Goal: Transaction & Acquisition: Purchase product/service

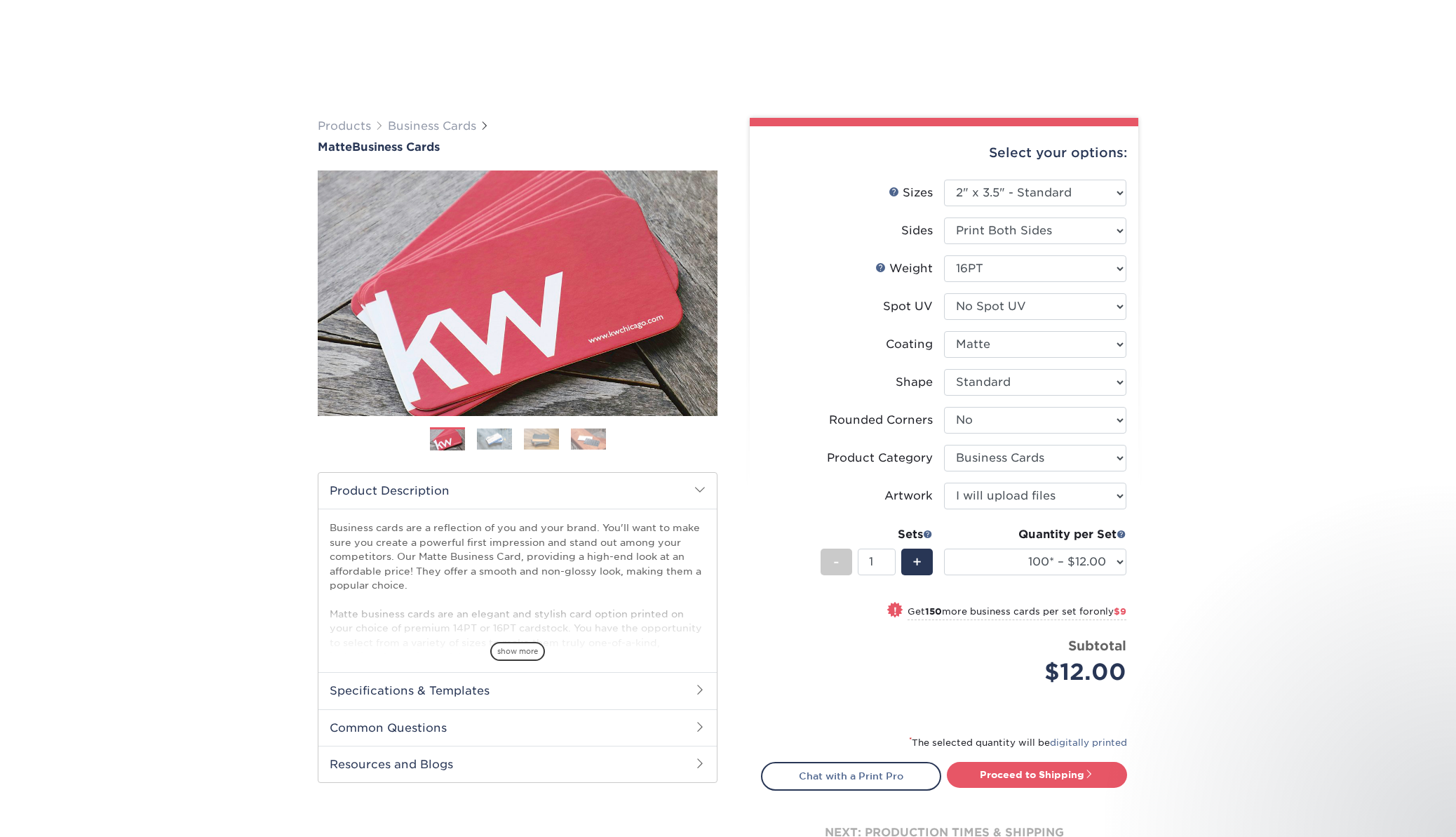
select select "2.00x3.50"
select select "0"
select select "3b5148f1-0588-4f88-a218-97bcfdce65c1"
select select "upload"
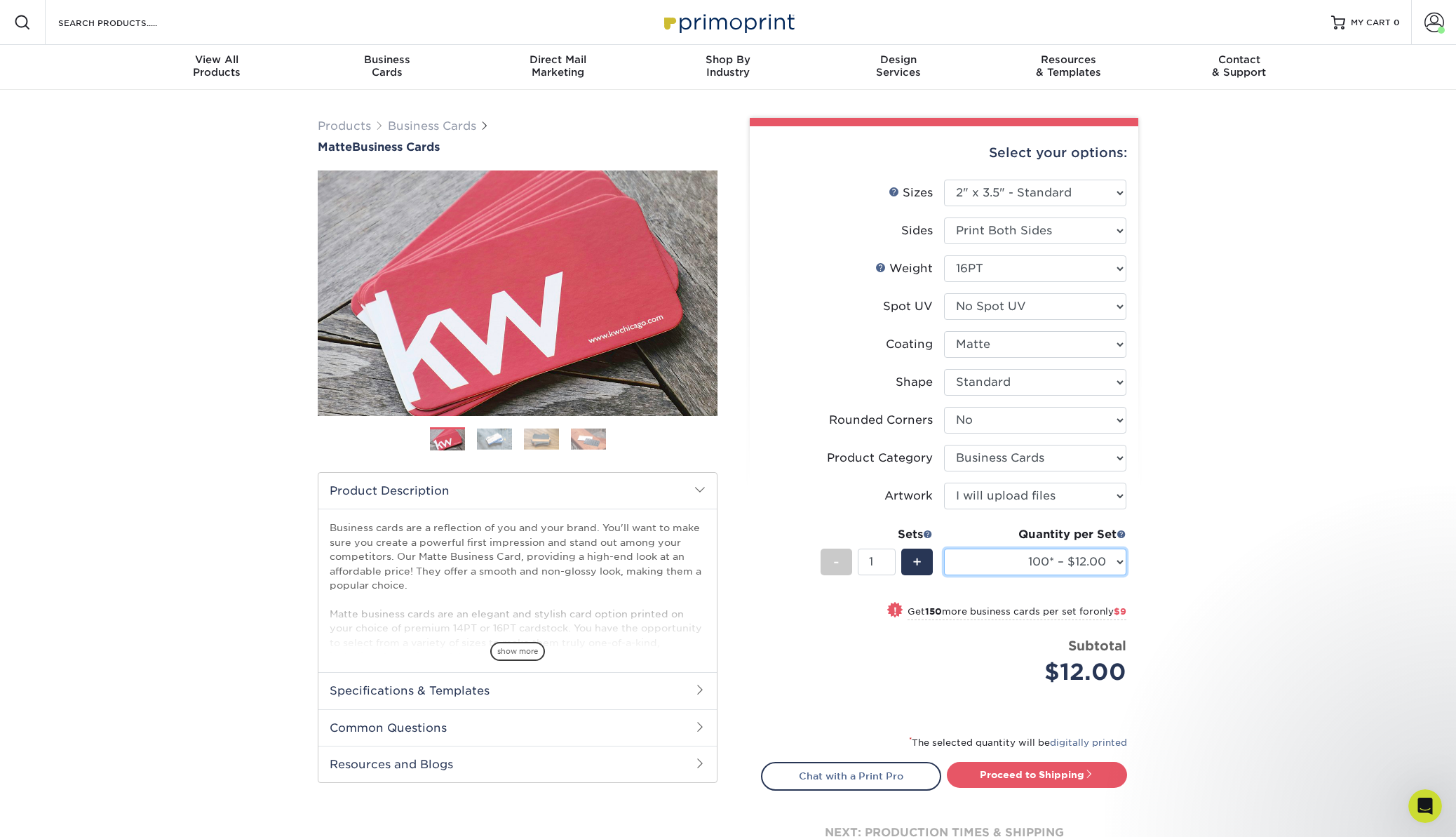
click at [1005, 562] on select "100* – $12.00 250* – $21.00 500 – $42.00 1000 – $53.00 2500 – $95.00 5000 – $18…" at bounding box center [1035, 562] width 183 height 27
click at [944, 549] on select "100* – $12.00 250* – $21.00 500 – $42.00 1000 – $53.00 2500 – $95.00 5000 – $18…" at bounding box center [1035, 562] width 183 height 27
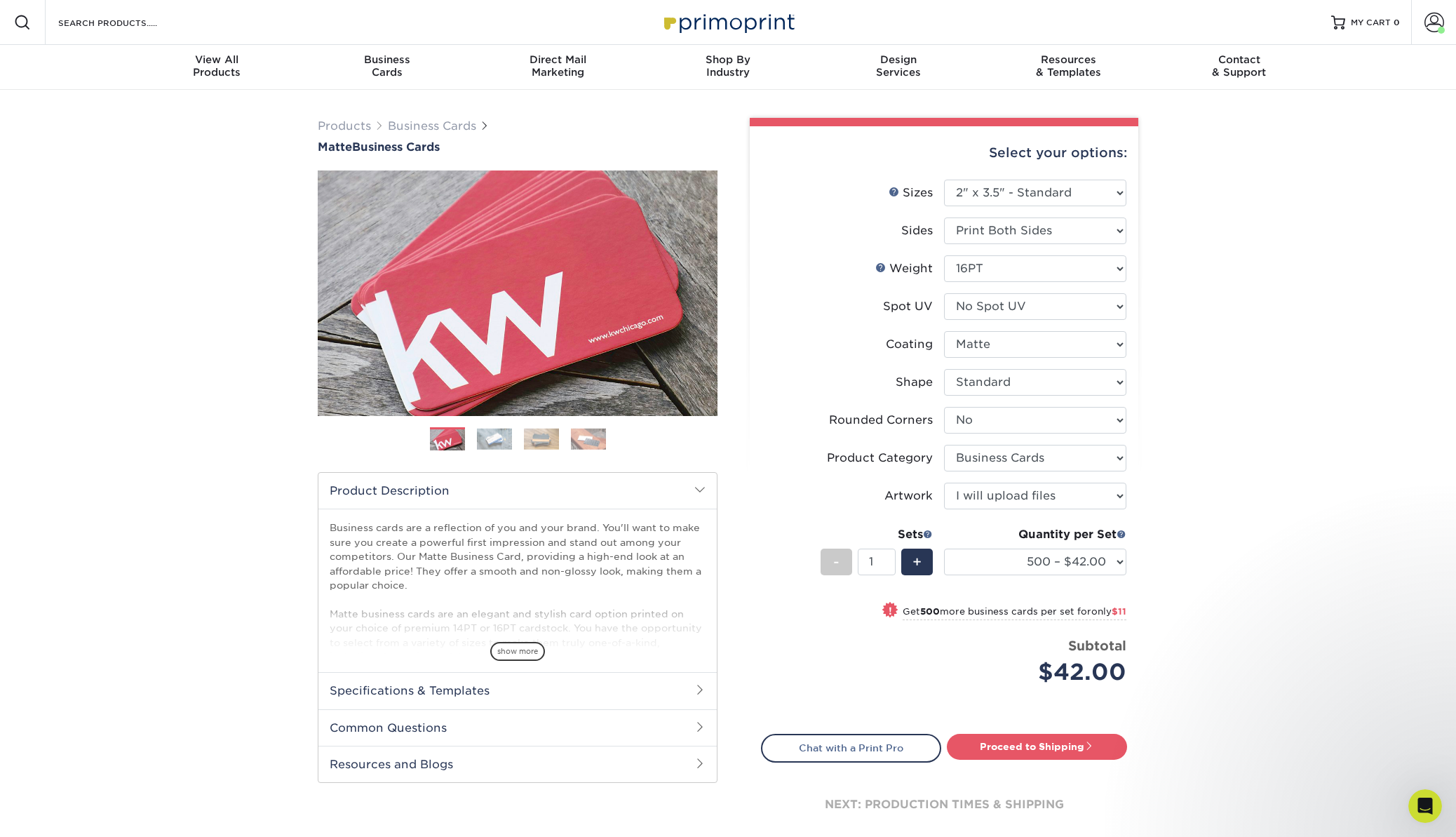
click at [987, 544] on div "Quantity per Set 100* – $12.00 250* – $21.00 500 – $42.00 1000 – $53.00 2500 – …" at bounding box center [1035, 558] width 183 height 65
click at [987, 556] on select "100* – $12.00 250* – $21.00 500 – $42.00 1000 – $53.00 2500 – $95.00 5000 – $18…" at bounding box center [1035, 562] width 183 height 27
click at [1061, 568] on select "100* – $12.00 250* – $21.00 500 – $42.00 1000 – $53.00 2500 – $95.00 5000 – $18…" at bounding box center [1035, 562] width 183 height 27
select select "250* – $21.00"
click at [944, 549] on select "100* – $12.00 250* – $21.00 500 – $42.00 1000 – $53.00 2500 – $95.00 5000 – $18…" at bounding box center [1035, 562] width 183 height 27
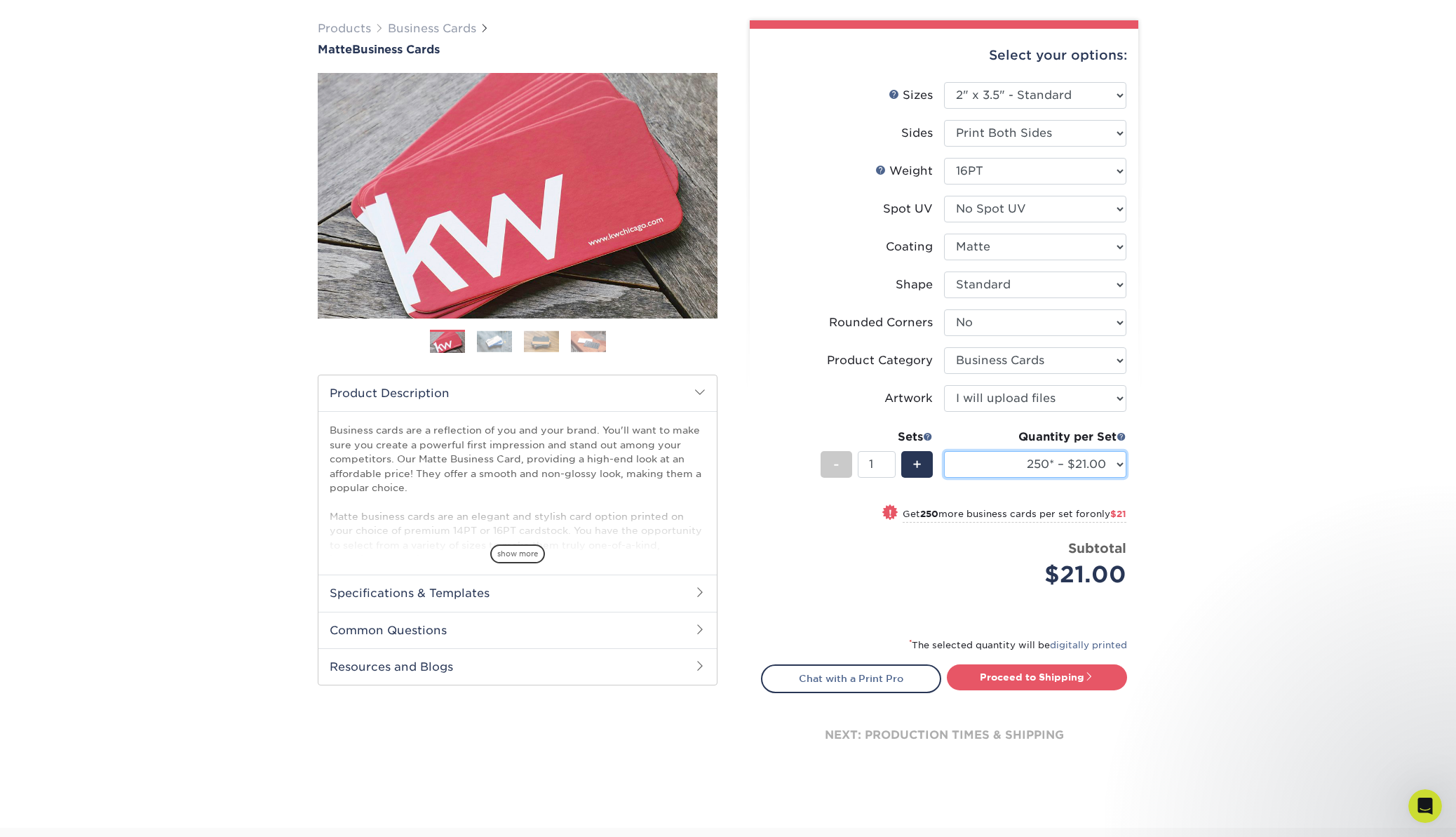
scroll to position [111, 0]
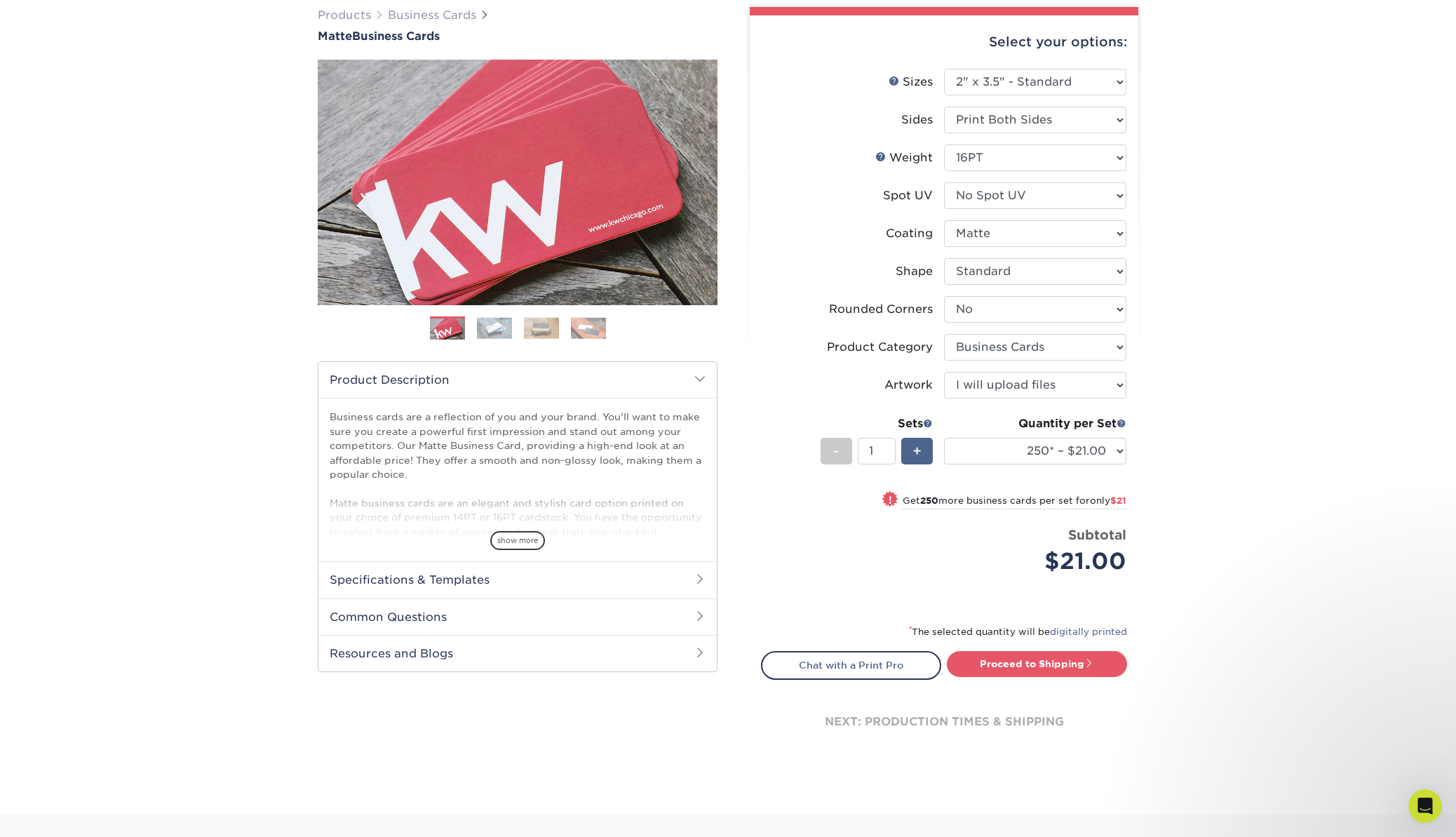
click at [913, 456] on span "+" at bounding box center [917, 451] width 9 height 21
type input "2"
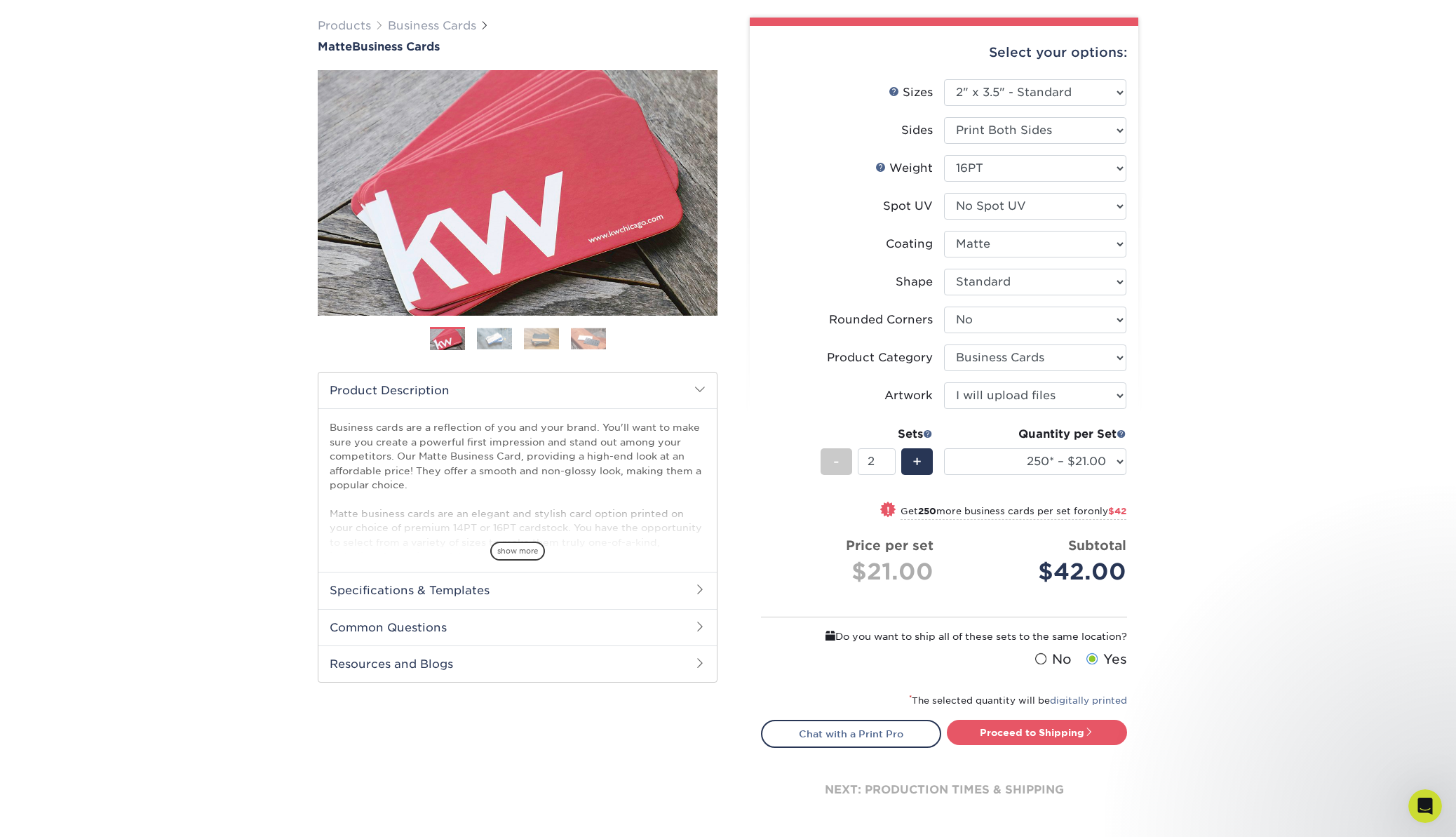
scroll to position [101, 0]
click at [1019, 692] on div "* The selected quantity will be digitally printed" at bounding box center [944, 705] width 366 height 28
click at [1066, 698] on link "digitally printed" at bounding box center [1088, 700] width 77 height 10
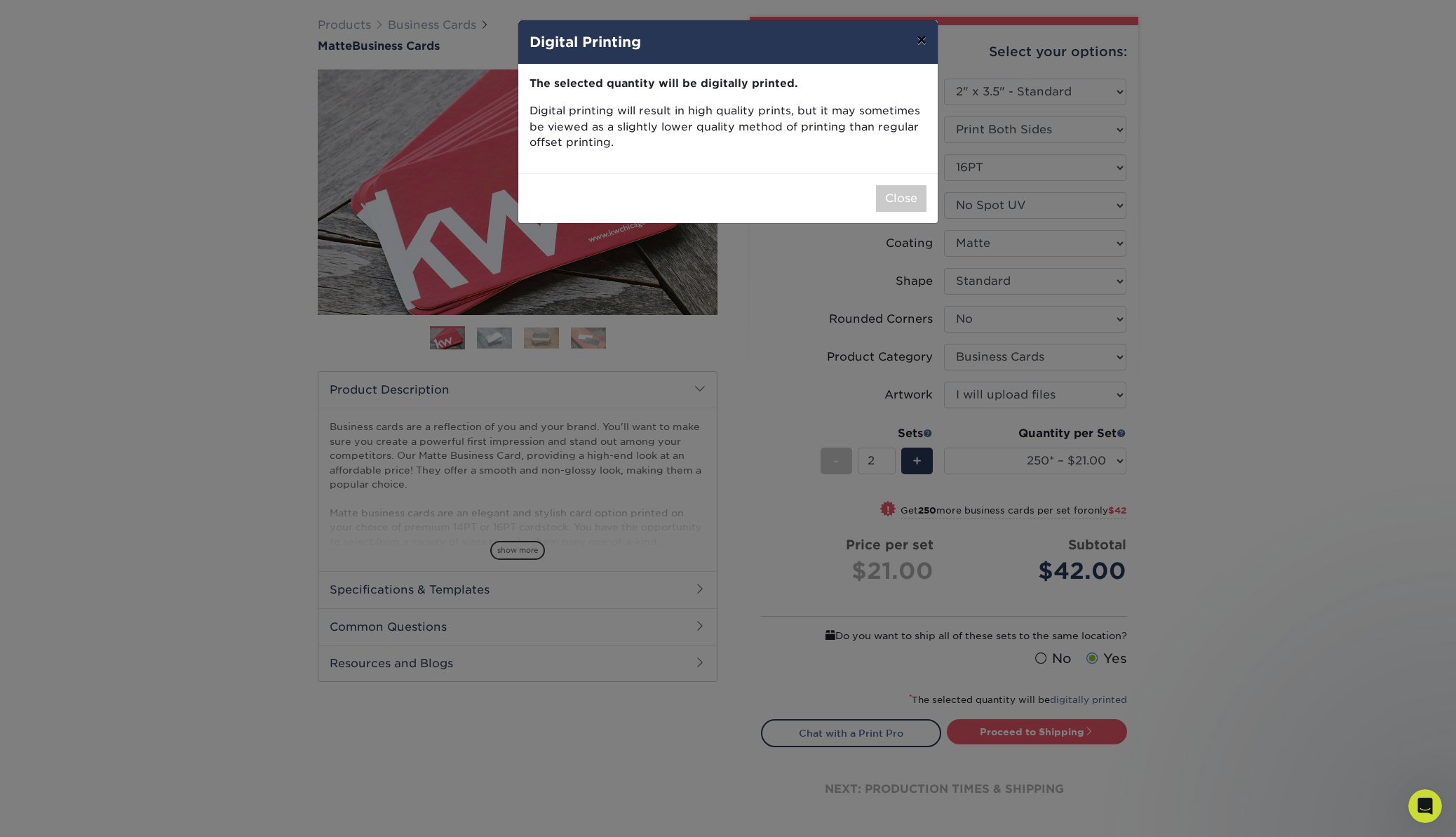
click at [919, 40] on button "×" at bounding box center [921, 40] width 32 height 39
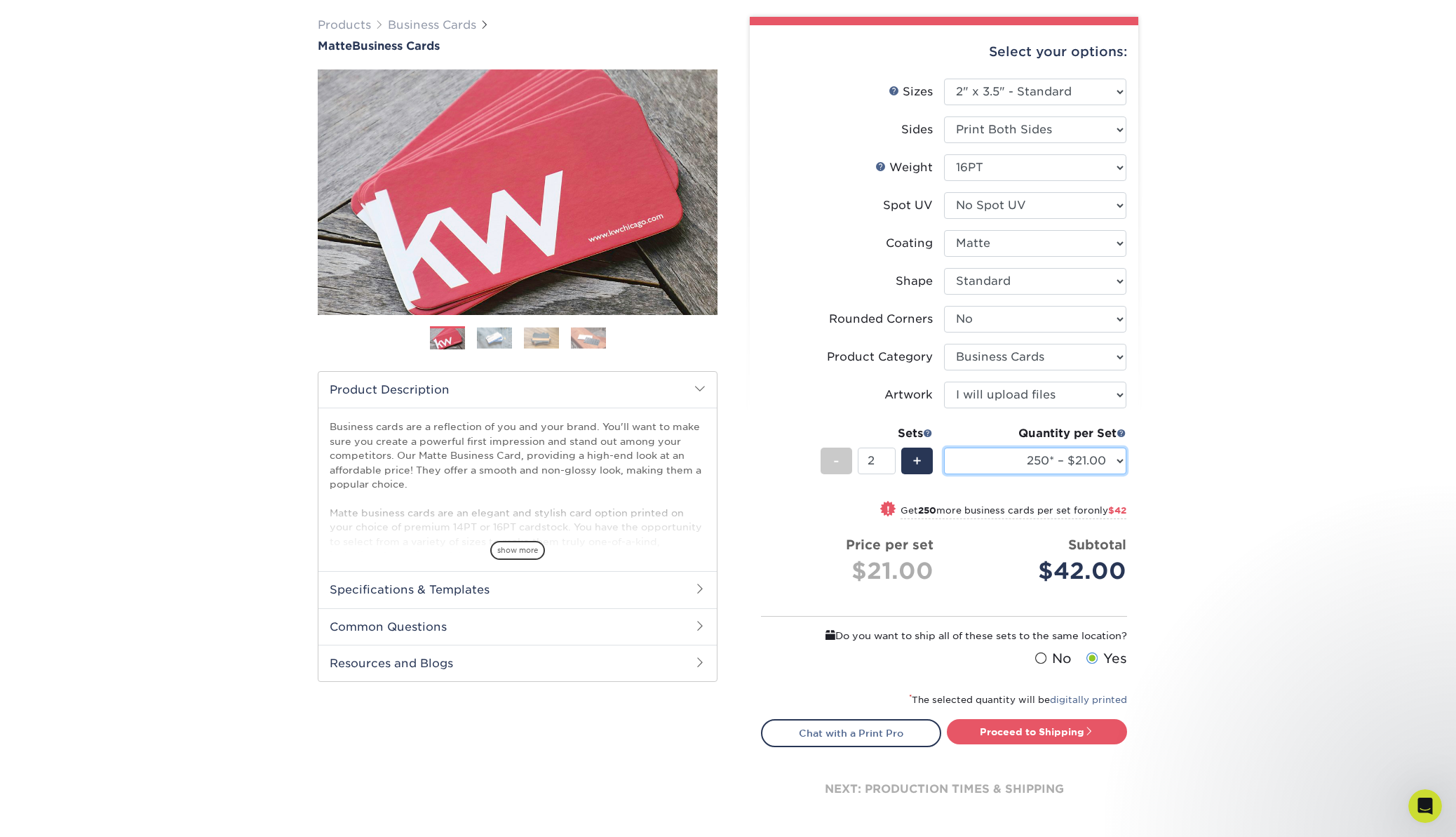
click at [1104, 462] on select "100* – $12.00 250* – $21.00 500 – $42.00 1000 – $53.00 2500 – $95.00 5000 – $18…" at bounding box center [1035, 462] width 183 height 27
select select "500 – $42.00"
click at [944, 448] on select "100* – $12.00 250* – $21.00 500 – $42.00 1000 – $53.00 2500 – $95.00 5000 – $18…" at bounding box center [1035, 462] width 183 height 27
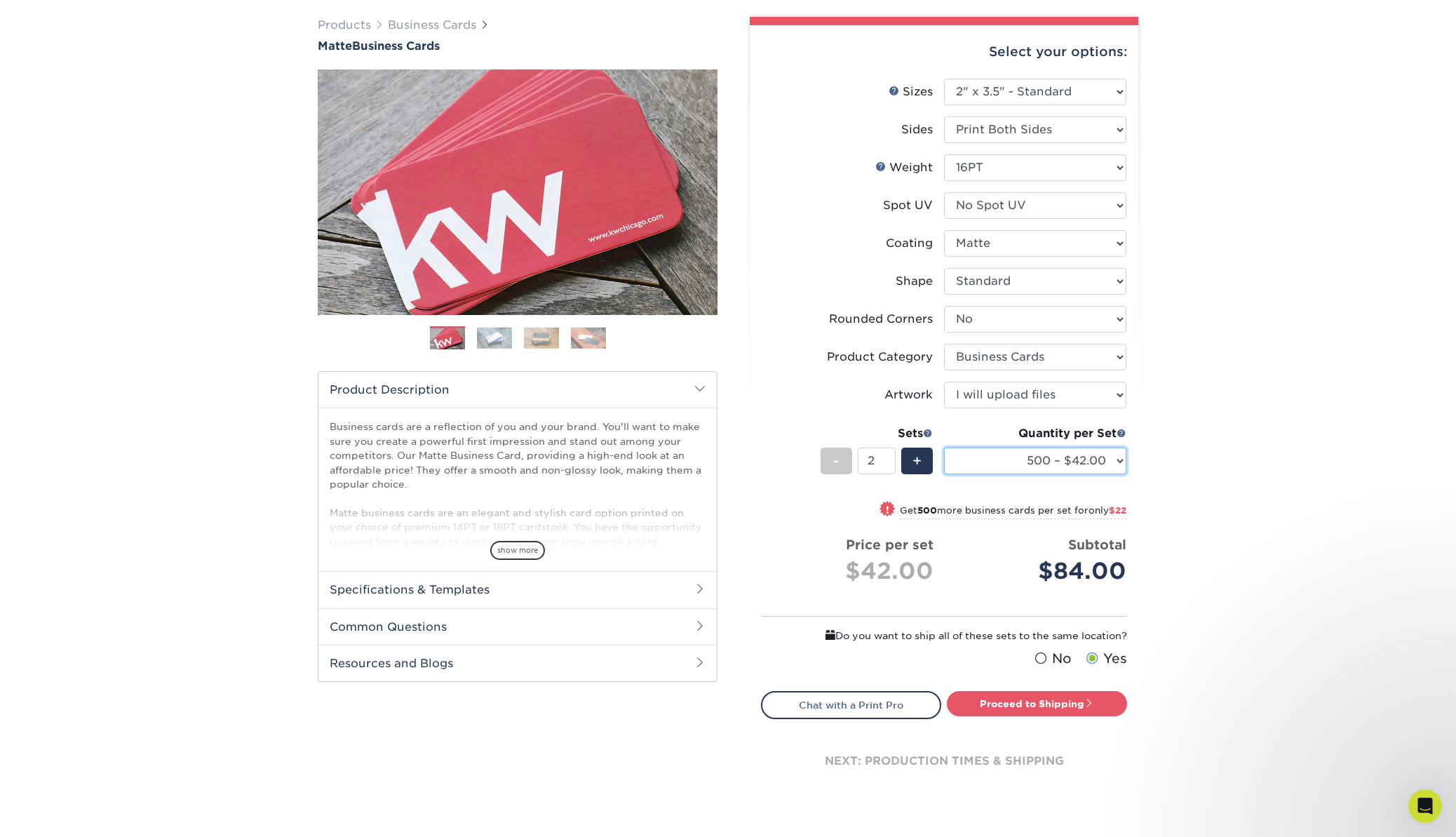
click at [1091, 455] on select "100* – $12.00 250* – $21.00 500 – $42.00 1000 – $53.00 2500 – $95.00 5000 – $18…" at bounding box center [1035, 462] width 183 height 27
click at [944, 448] on select "100* – $12.00 250* – $21.00 500 – $42.00 1000 – $53.00 2500 – $95.00 5000 – $18…" at bounding box center [1035, 462] width 183 height 27
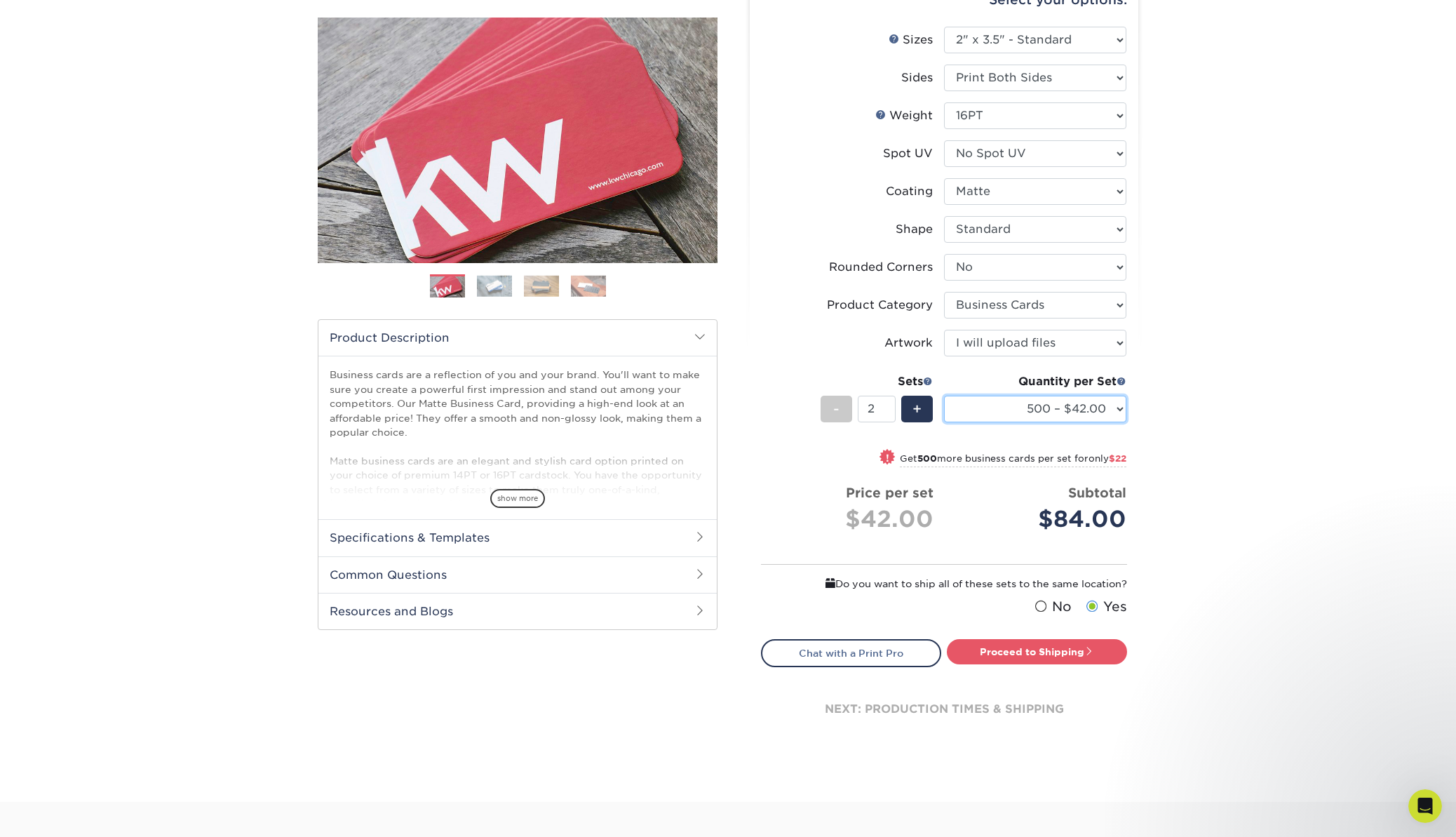
scroll to position [156, 0]
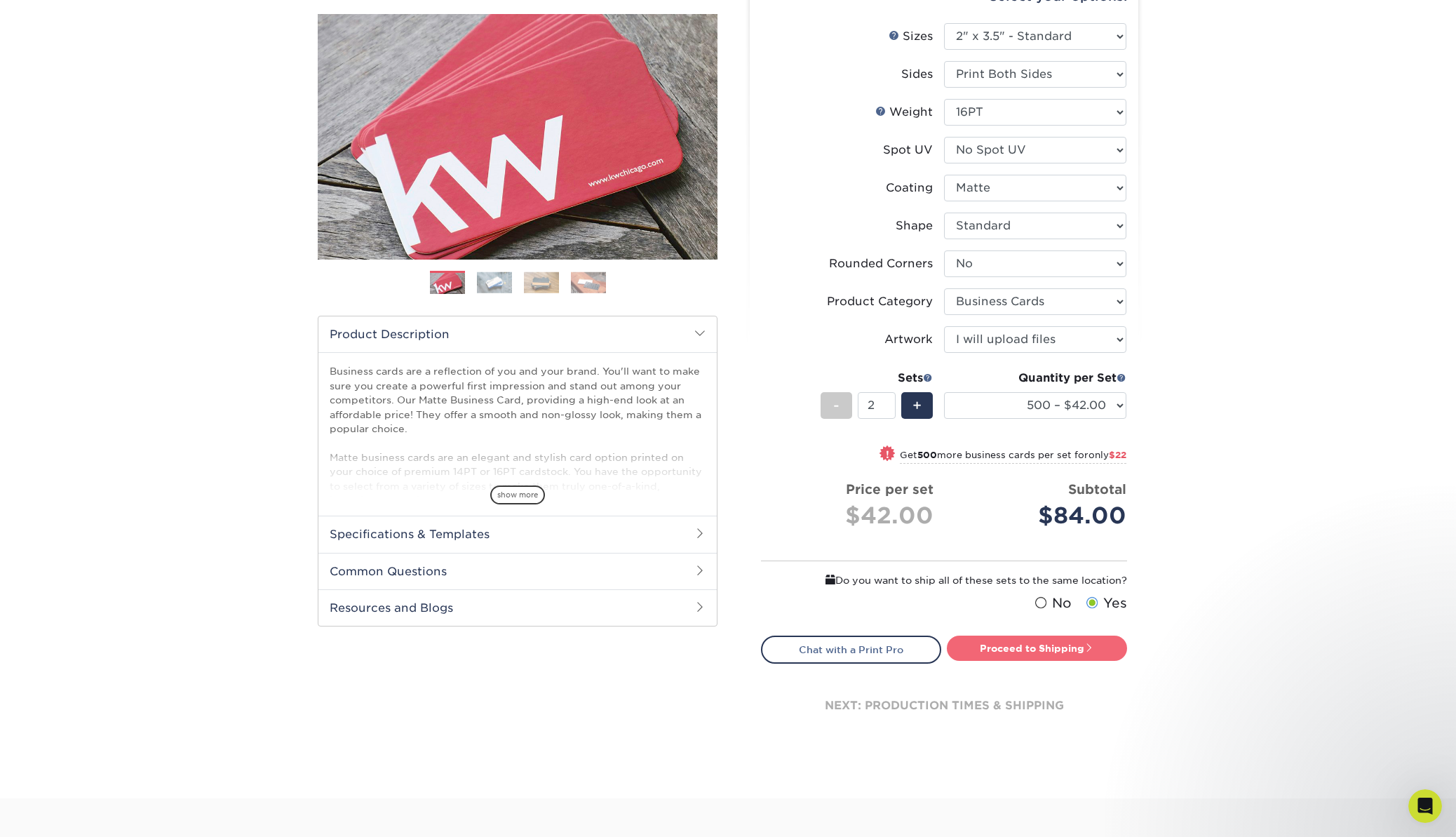
click at [1037, 646] on link "Proceed to Shipping" at bounding box center [1036, 648] width 180 height 25
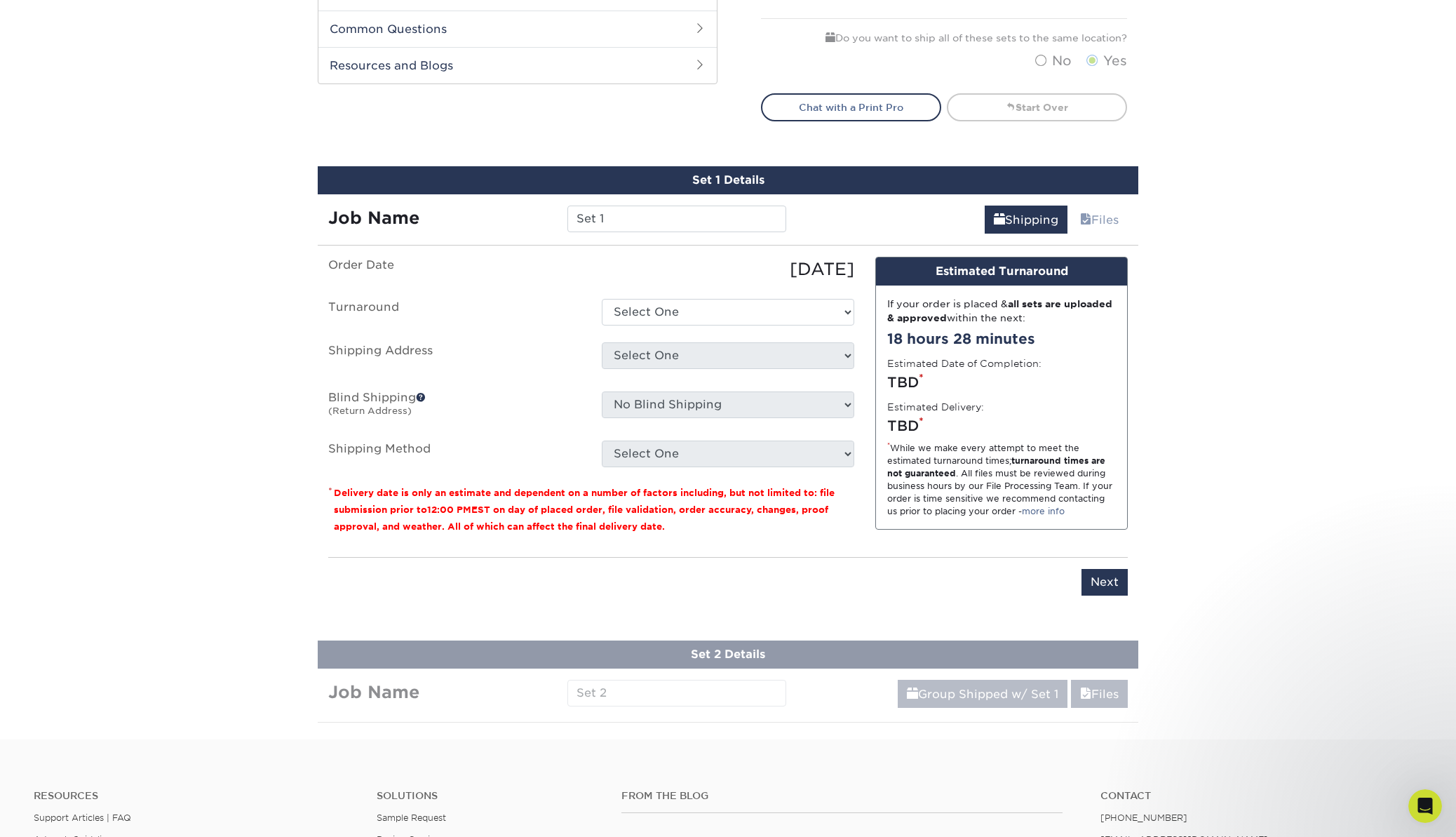
scroll to position [680, 0]
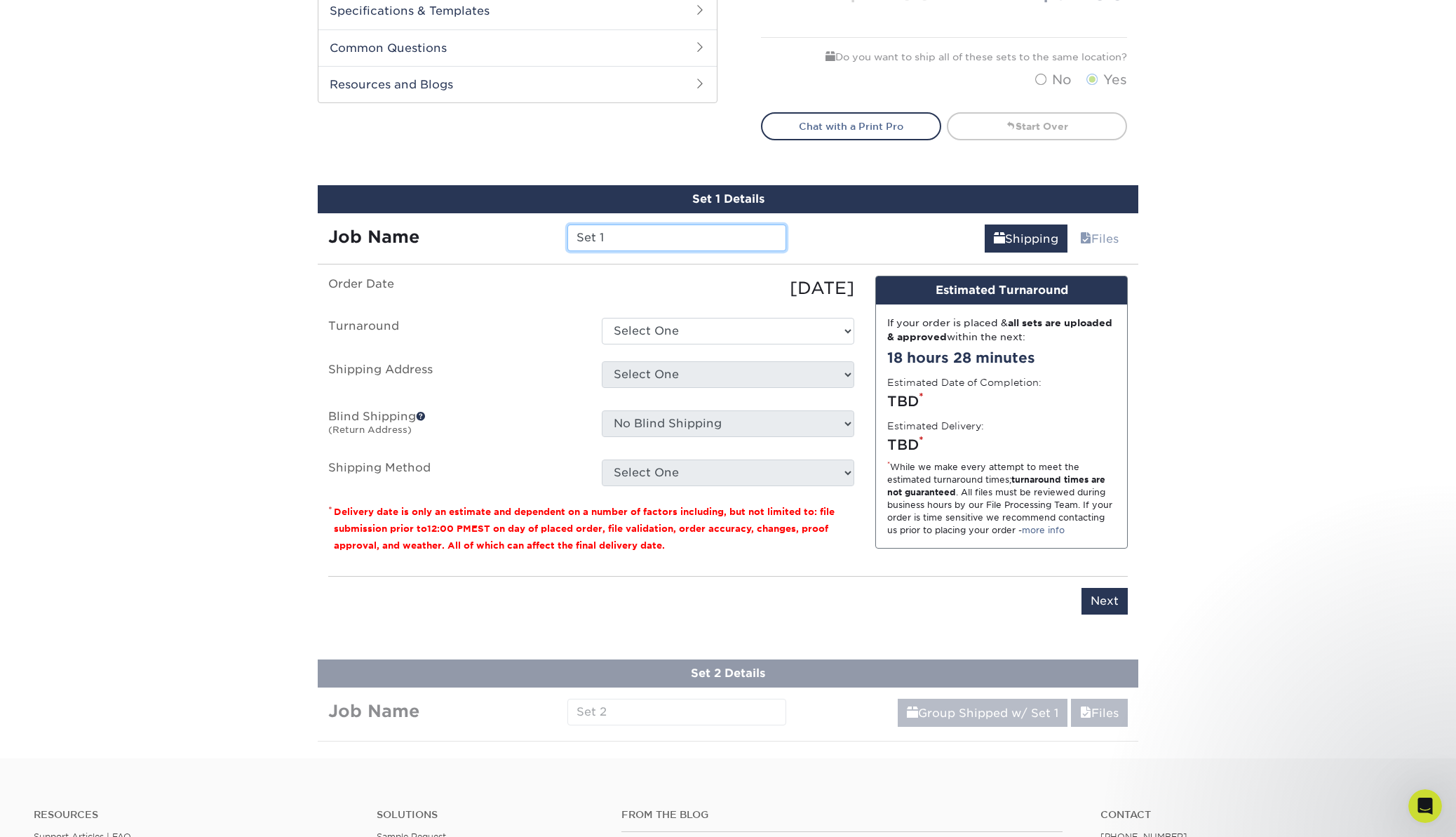
click at [615, 241] on input "Set 1" at bounding box center [676, 238] width 218 height 27
click at [575, 238] on input "Mickey" at bounding box center [676, 238] width 218 height 27
type input "weCreate – Mickey"
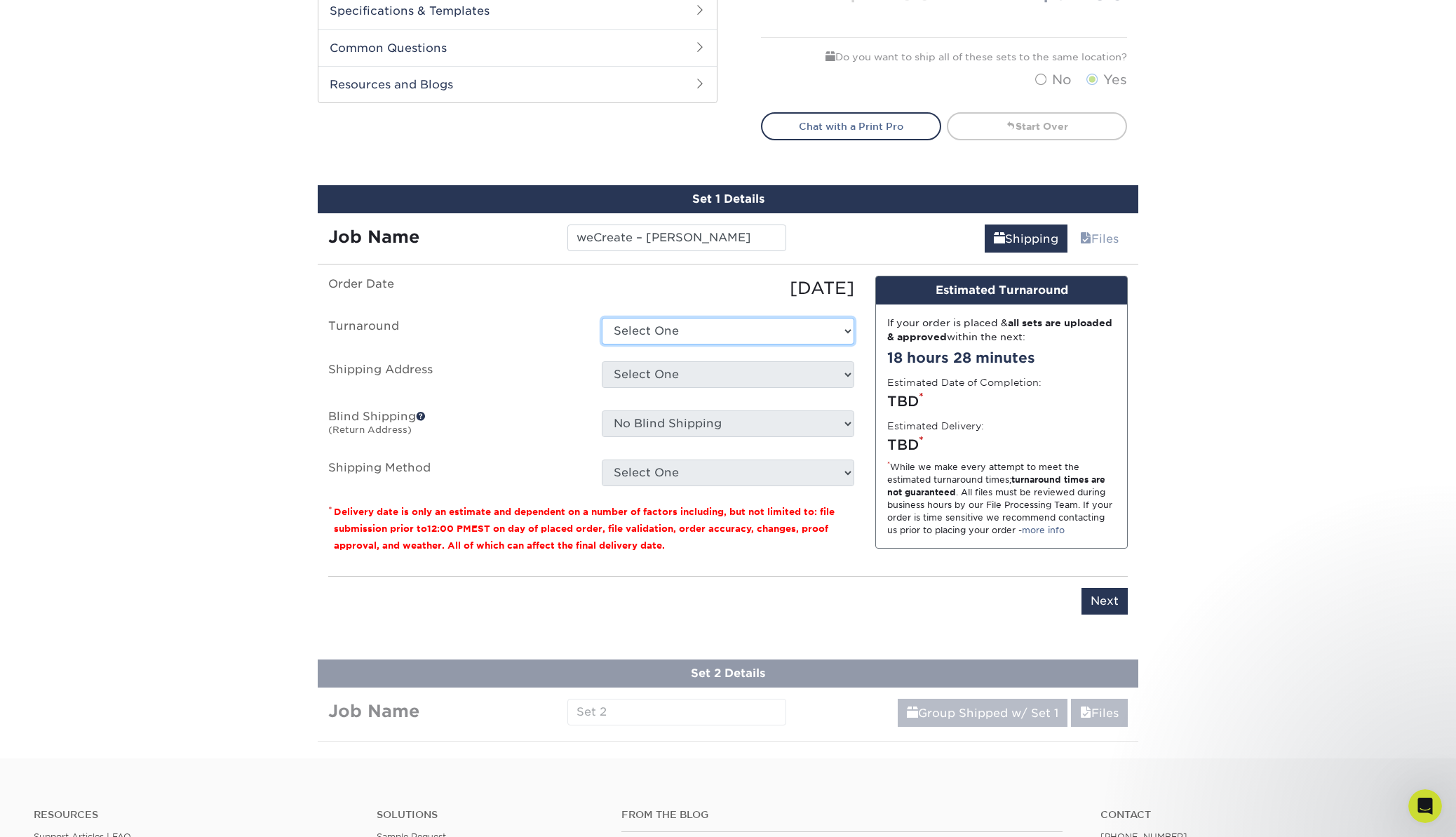
click at [670, 331] on select "Select One 2-4 Business Days 2 Day Next Business Day" at bounding box center [728, 331] width 253 height 27
select select "b78ebb40-f3d8-446a-8df3-6de10c612245"
click at [602, 318] on select "Select One 2-4 Business Days 2 Day Next Business Day" at bounding box center [728, 331] width 253 height 27
click at [674, 374] on select "Select One Aspinwall Greg Buettner Los Scales Law Mick – Home Nate's cards NPRC…" at bounding box center [728, 375] width 253 height 27
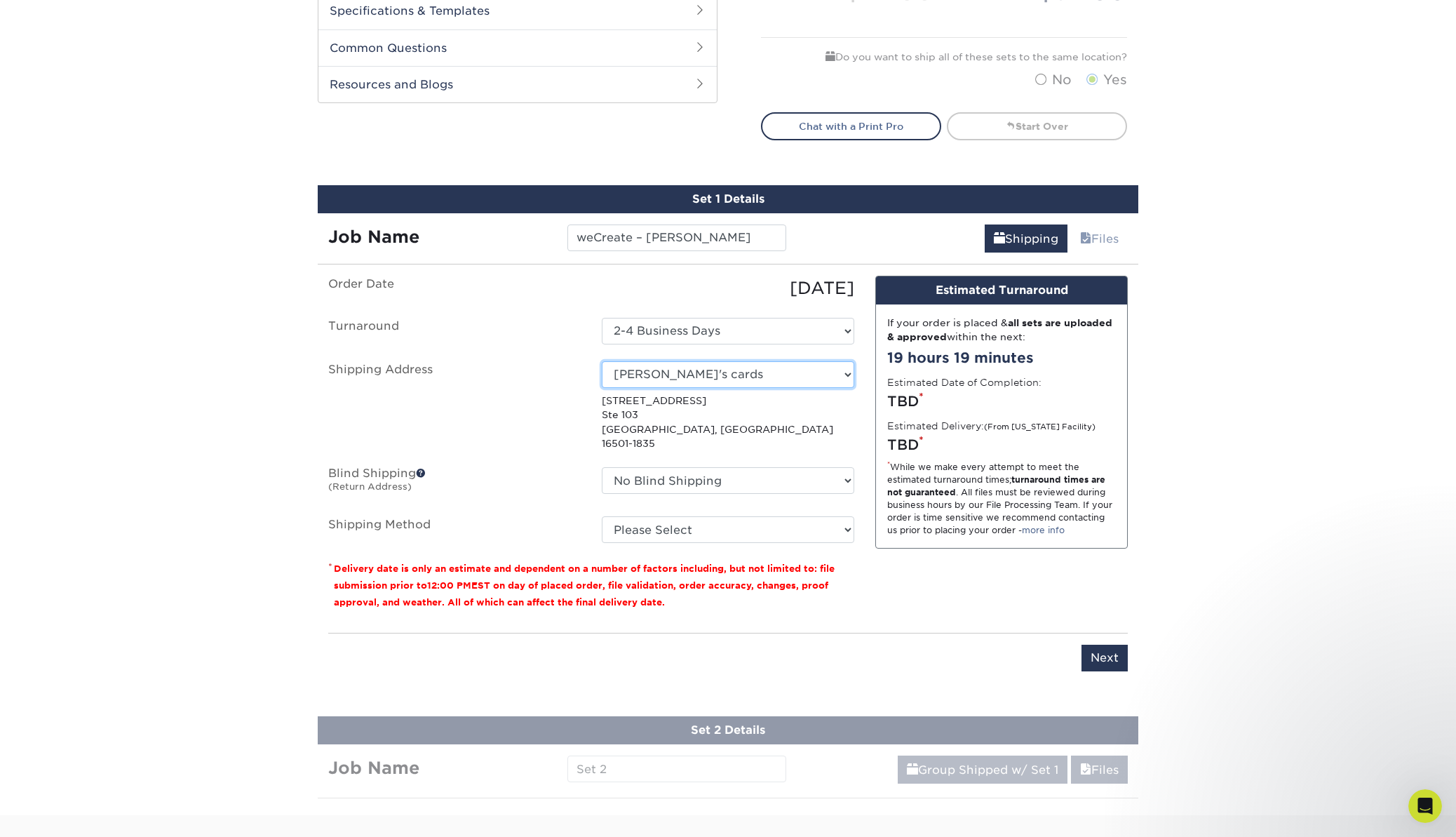
click at [723, 378] on select "Select One Aspinwall Greg Buettner Los Scales Law Mick – Home Nate's cards NPRC…" at bounding box center [728, 375] width 253 height 27
click at [602, 361] on select "Select One Aspinwall Greg Buettner Los Scales Law Mick – Home Nate's cards NPRC…" at bounding box center [728, 375] width 253 height 27
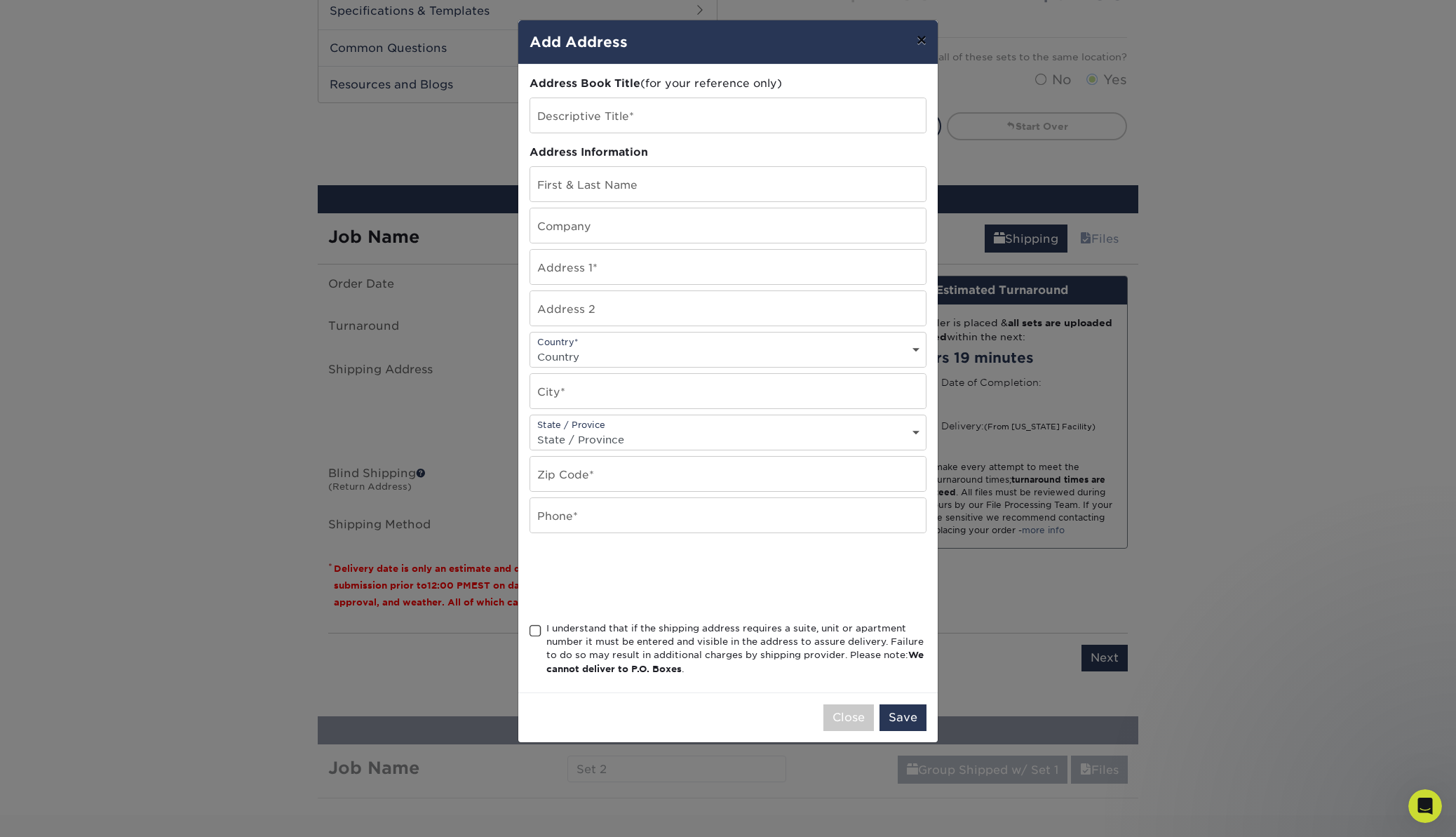
click at [919, 39] on button "×" at bounding box center [921, 40] width 32 height 39
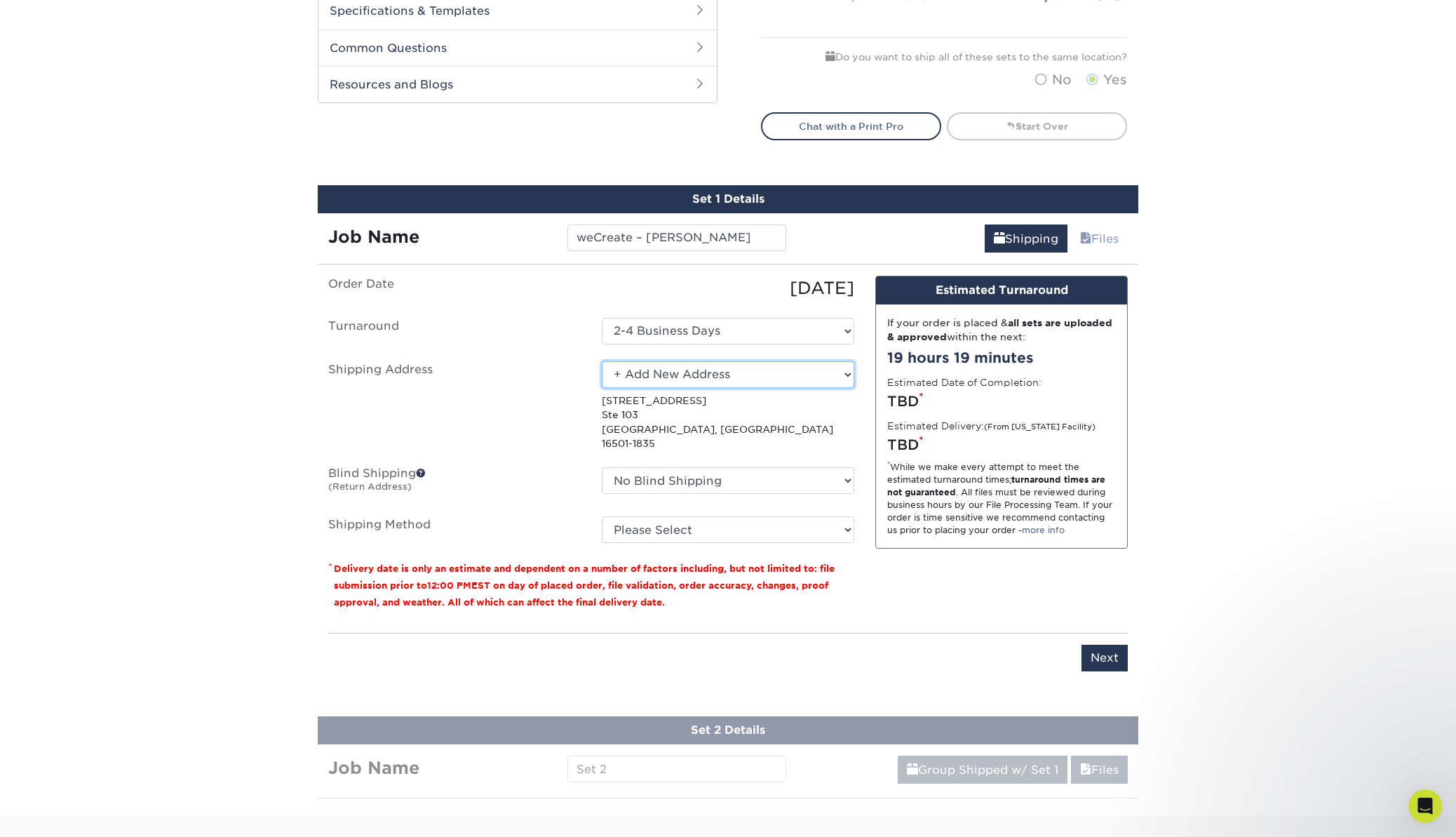
click at [674, 372] on select "Select One Aspinwall Greg Buettner Los Scales Law Mick – Home Nate's cards NPRC…" at bounding box center [728, 375] width 253 height 27
select select "228310"
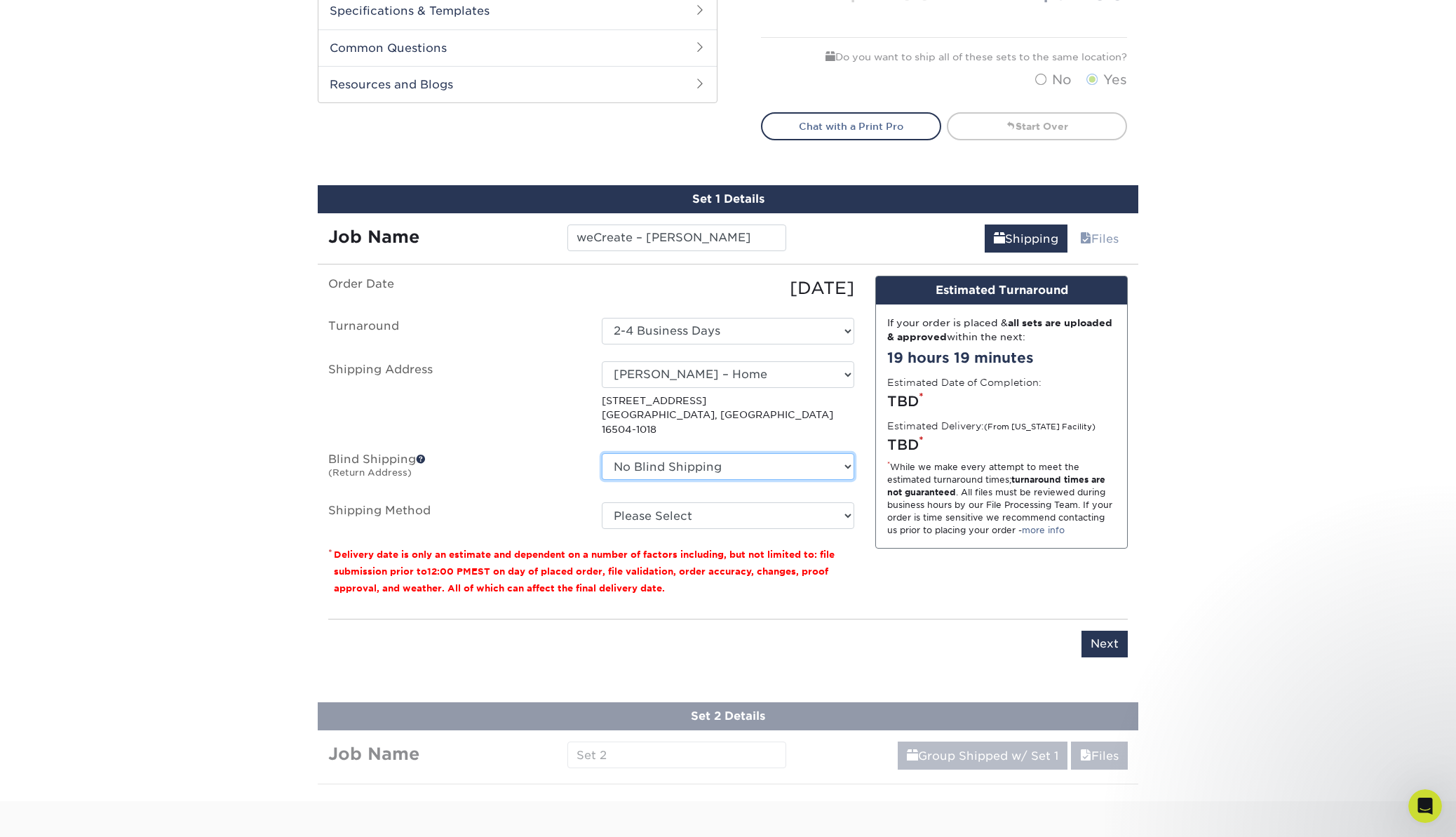
click at [664, 454] on select "No Blind Shipping Aspinwall Greg Buettner Los Scales Law Mick – Home Nate's car…" at bounding box center [728, 467] width 253 height 27
click at [678, 502] on select "Please Select Ground Shipping (+$17.92) 3 Day Shipping Service (+$20.04) 2 Day …" at bounding box center [728, 516] width 253 height 27
click at [602, 502] on select "Please Select Ground Shipping (+$17.92) 3 Day Shipping Service (+$20.04) 2 Day …" at bounding box center [728, 516] width 253 height 27
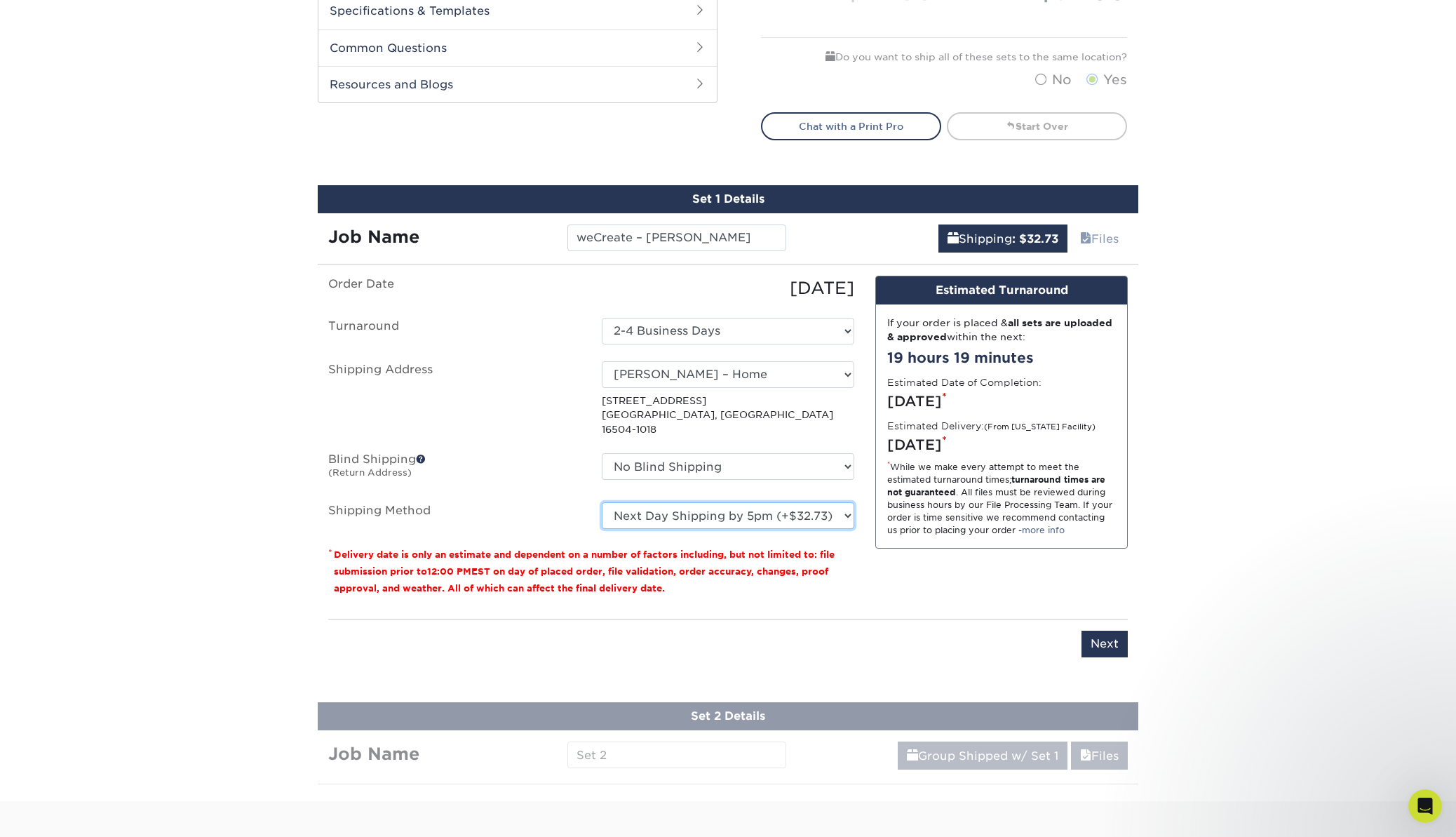
click at [643, 506] on select "Please Select Ground Shipping (+$17.92) 3 Day Shipping Service (+$20.04) 2 Day …" at bounding box center [728, 516] width 253 height 27
click at [602, 502] on select "Please Select Ground Shipping (+$17.92) 3 Day Shipping Service (+$20.04) 2 Day …" at bounding box center [728, 516] width 253 height 27
click at [667, 510] on select "Please Select Ground Shipping (+$17.92) 3 Day Shipping Service (+$20.04) 2 Day …" at bounding box center [728, 516] width 253 height 27
click at [602, 502] on select "Please Select Ground Shipping (+$17.92) 3 Day Shipping Service (+$20.04) 2 Day …" at bounding box center [728, 516] width 253 height 27
click at [640, 502] on select "Please Select Ground Shipping (+$17.92) 3 Day Shipping Service (+$20.04) 2 Day …" at bounding box center [728, 516] width 253 height 27
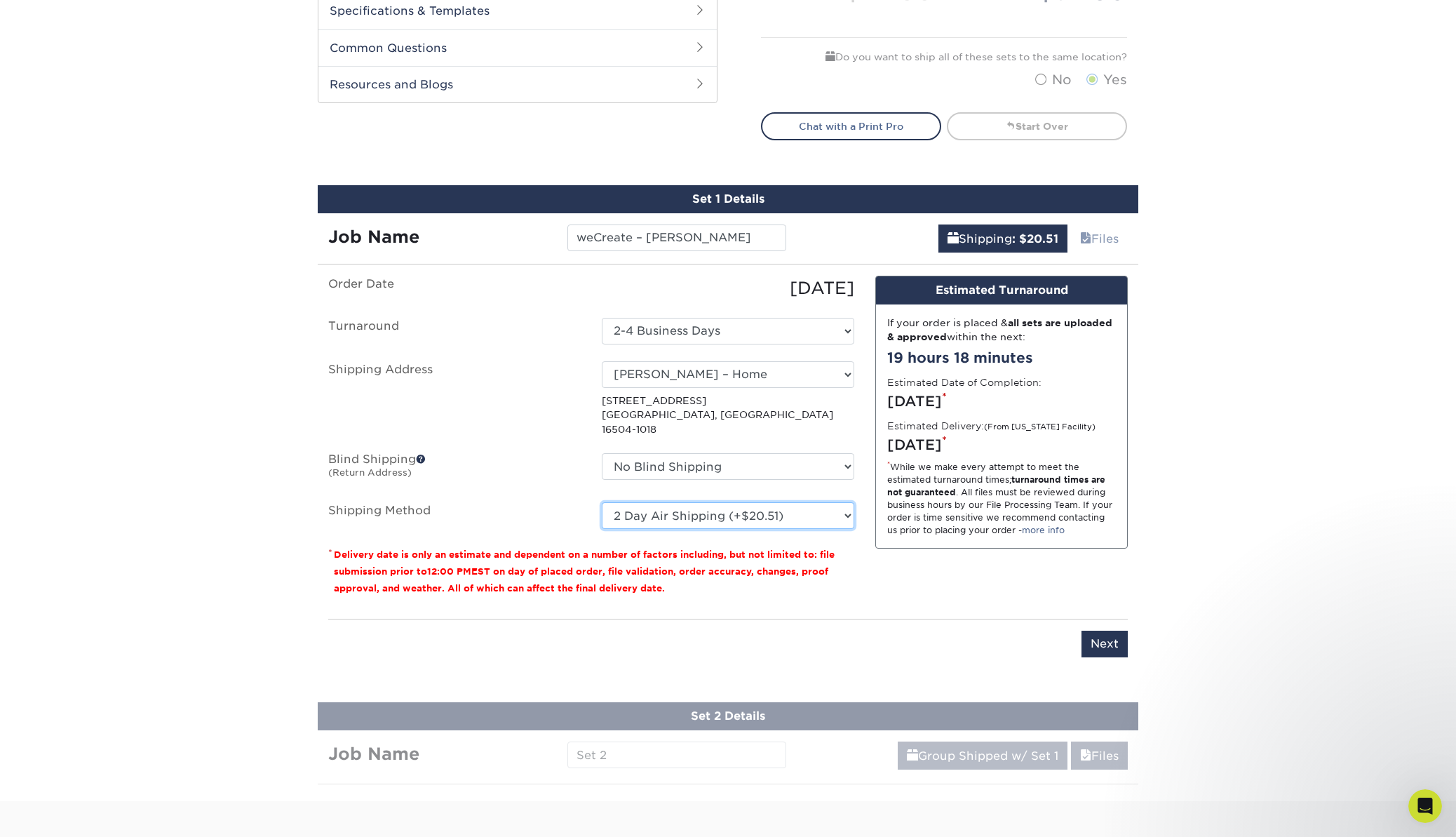
click at [602, 502] on select "Please Select Ground Shipping (+$17.92) 3 Day Shipping Service (+$20.04) 2 Day …" at bounding box center [728, 516] width 253 height 27
click at [721, 502] on select "Please Select Ground Shipping (+$17.92) 3 Day Shipping Service (+$20.04) 2 Day …" at bounding box center [728, 516] width 253 height 27
click at [602, 502] on select "Please Select Ground Shipping (+$17.92) 3 Day Shipping Service (+$20.04) 2 Day …" at bounding box center [728, 516] width 253 height 27
click at [708, 506] on select "Please Select Ground Shipping (+$17.92) 3 Day Shipping Service (+$20.04) 2 Day …" at bounding box center [728, 516] width 253 height 27
select select "02"
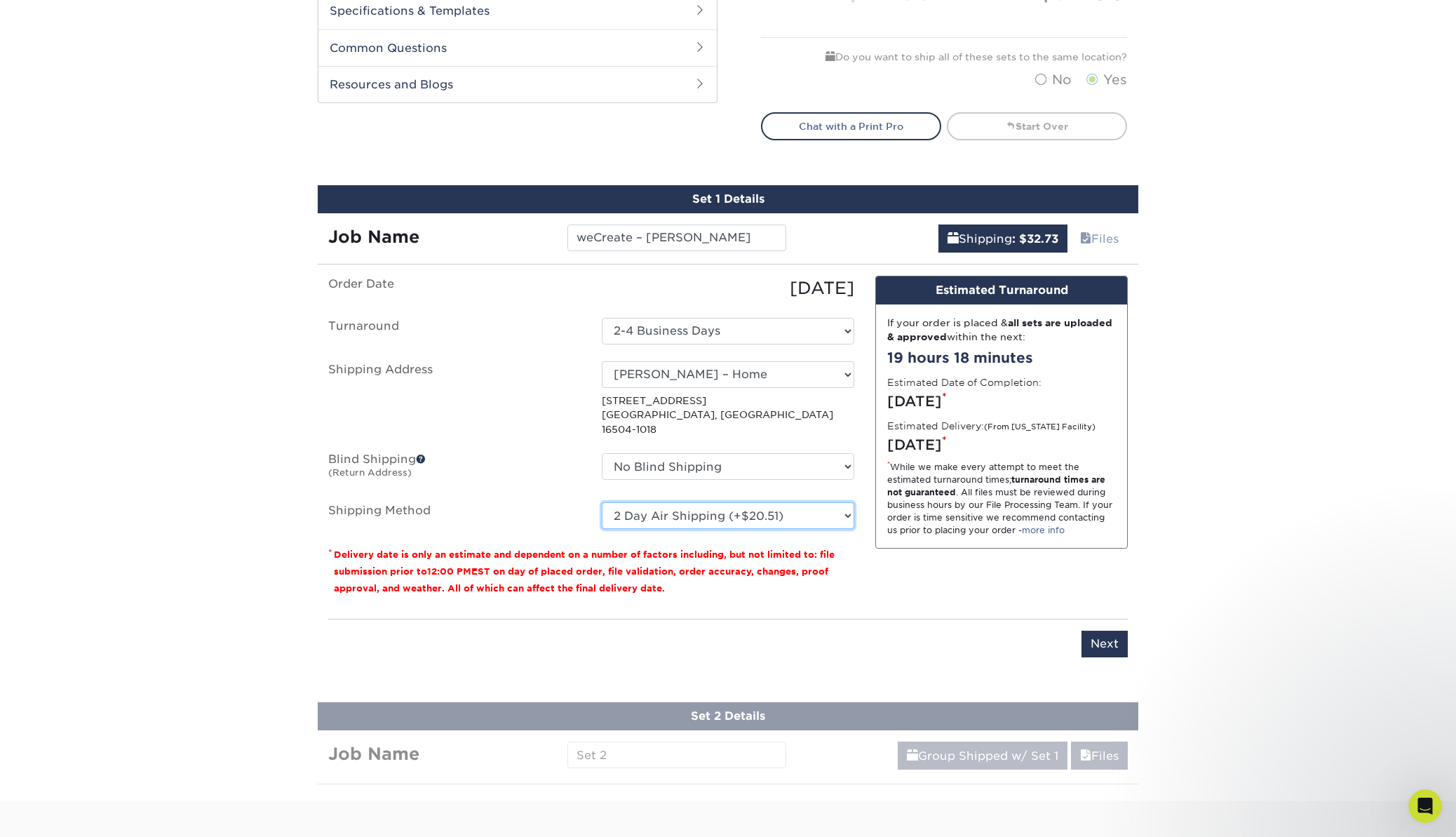
click at [602, 502] on select "Please Select Ground Shipping (+$17.92) 3 Day Shipping Service (+$20.04) 2 Day …" at bounding box center [728, 516] width 253 height 27
click at [670, 502] on select "Please Select Ground Shipping (+$17.92) 3 Day Shipping Service (+$20.04) 2 Day …" at bounding box center [728, 516] width 253 height 27
click at [602, 502] on select "Please Select Ground Shipping (+$17.92) 3 Day Shipping Service (+$20.04) 2 Day …" at bounding box center [728, 516] width 253 height 27
click at [652, 502] on select "Please Select Ground Shipping (+$17.92) 3 Day Shipping Service (+$20.04) 2 Day …" at bounding box center [728, 516] width 253 height 27
click at [602, 502] on select "Please Select Ground Shipping (+$17.92) 3 Day Shipping Service (+$20.04) 2 Day …" at bounding box center [728, 516] width 253 height 27
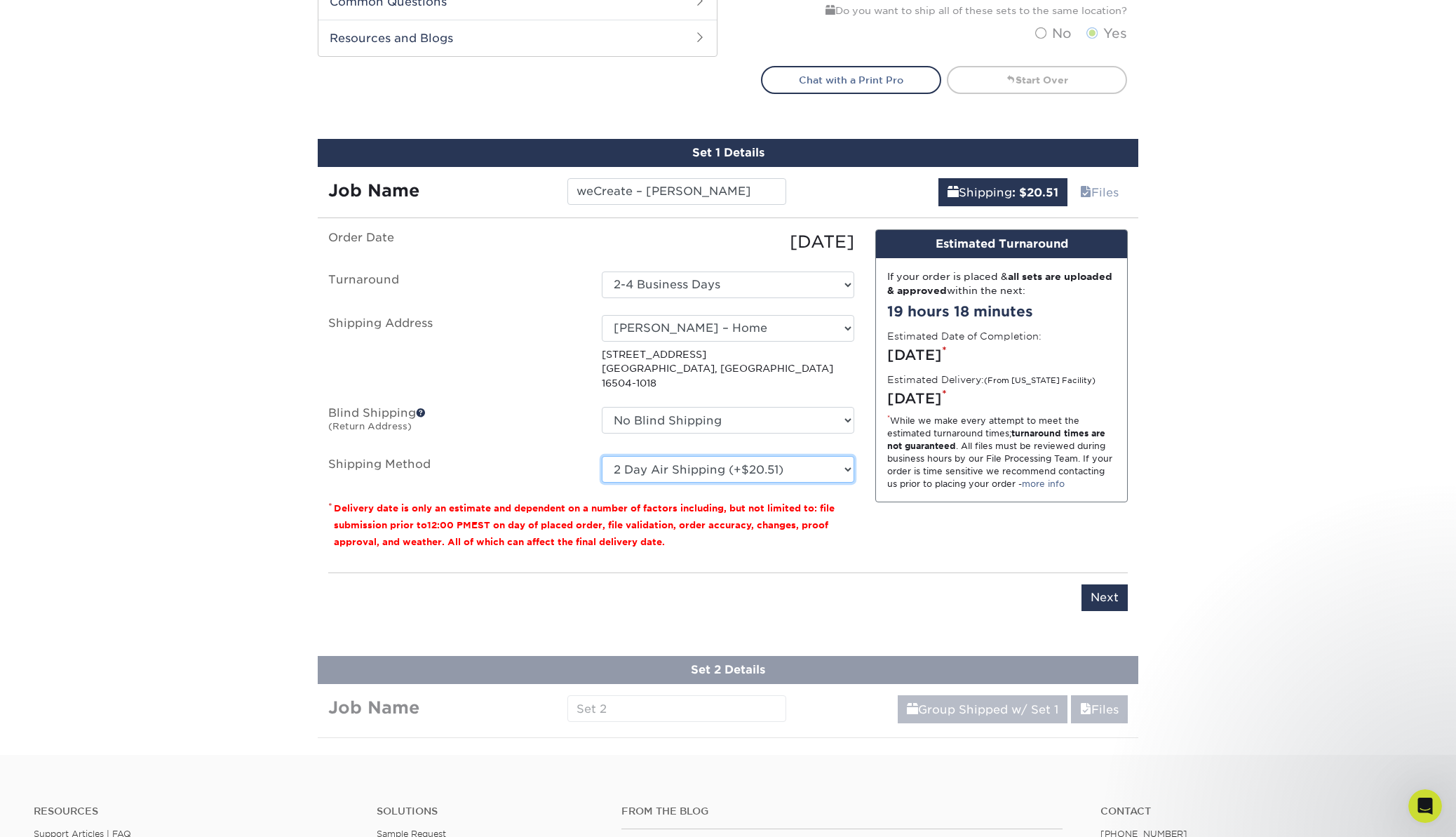
scroll to position [748, 0]
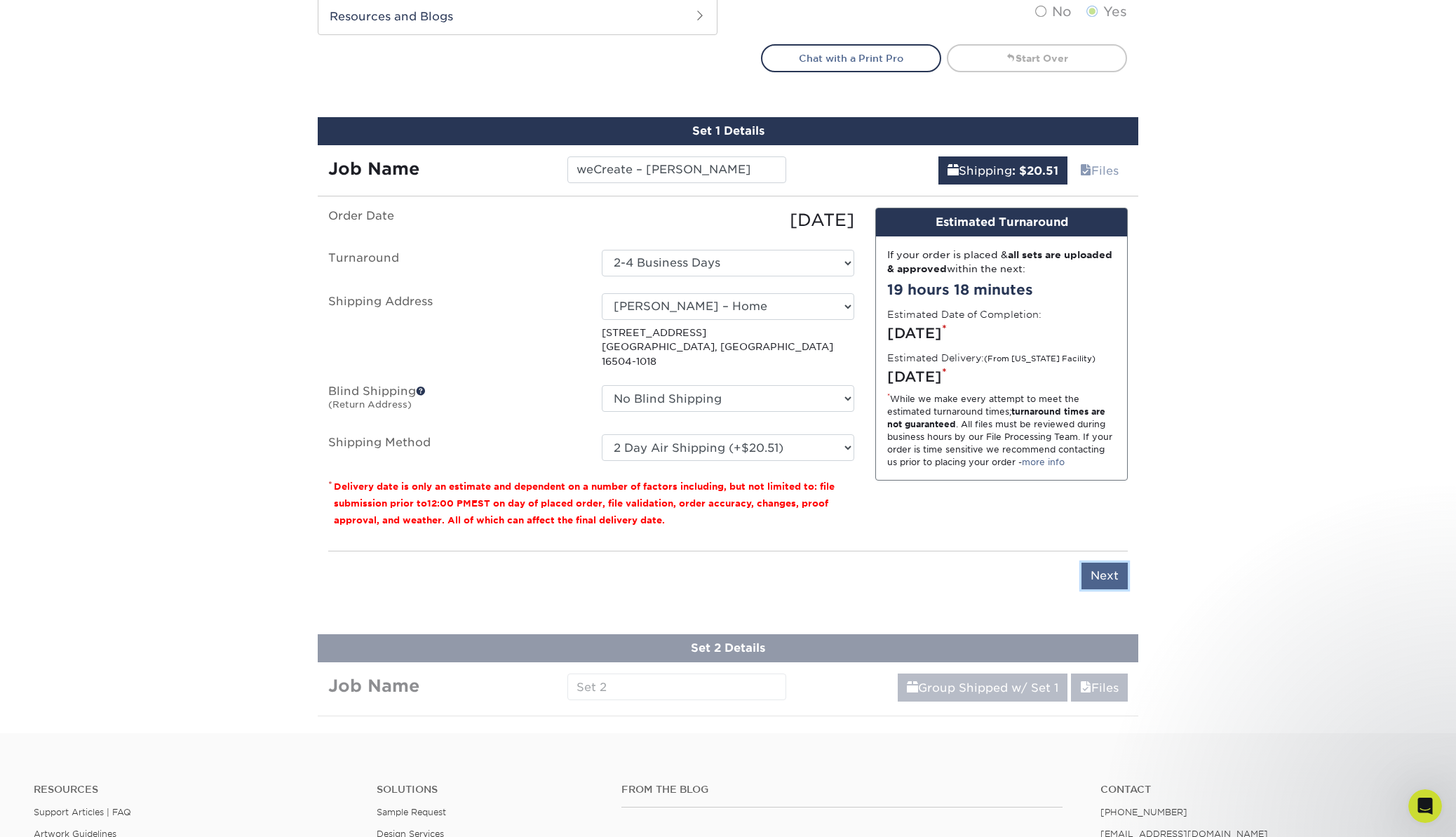
click at [1094, 563] on input "Next" at bounding box center [1104, 577] width 46 height 27
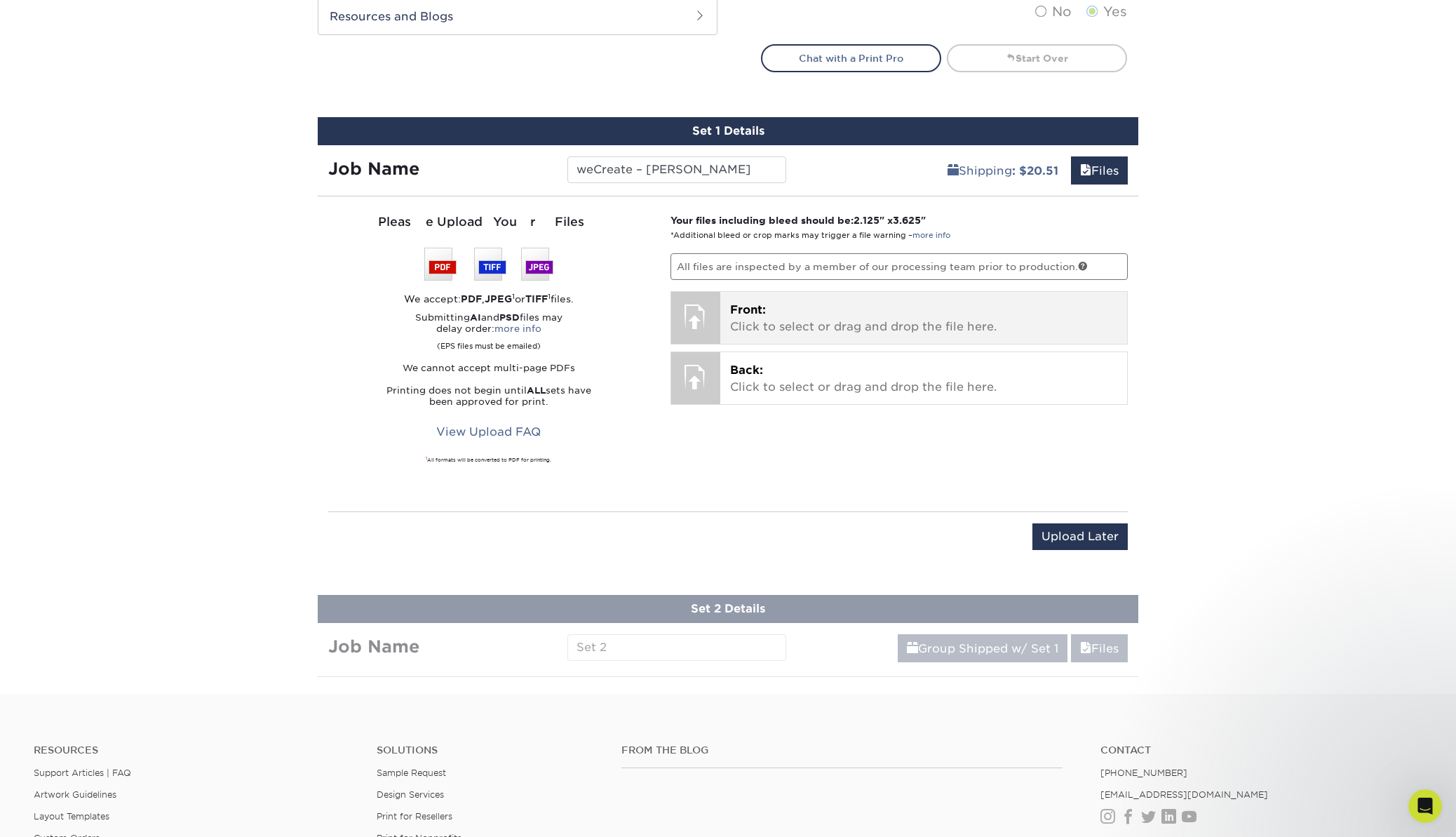
click at [774, 315] on p "Front: Click to select or drag and drop the file here." at bounding box center [924, 319] width 388 height 34
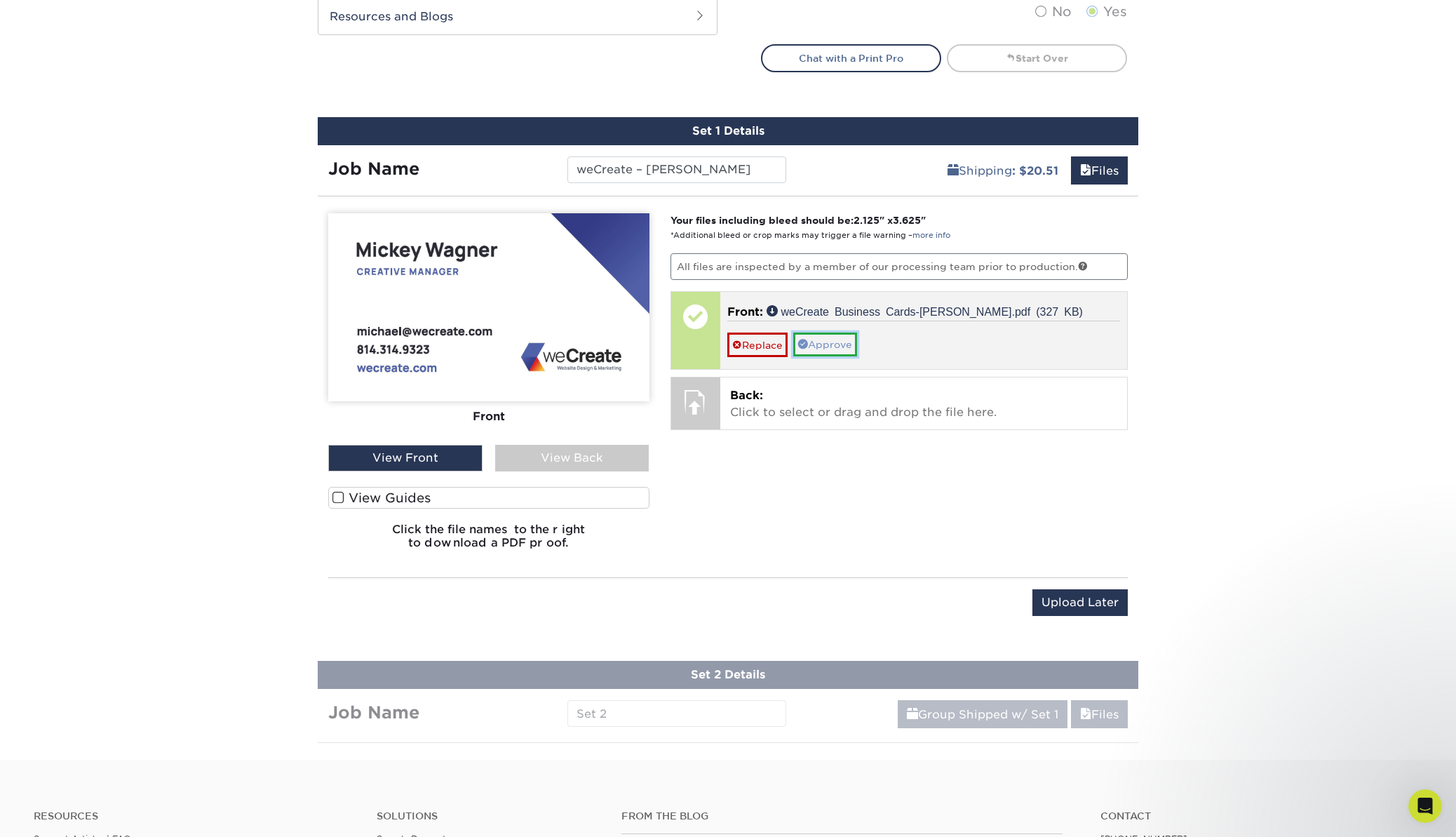
click at [832, 344] on link "Approve" at bounding box center [826, 344] width 64 height 24
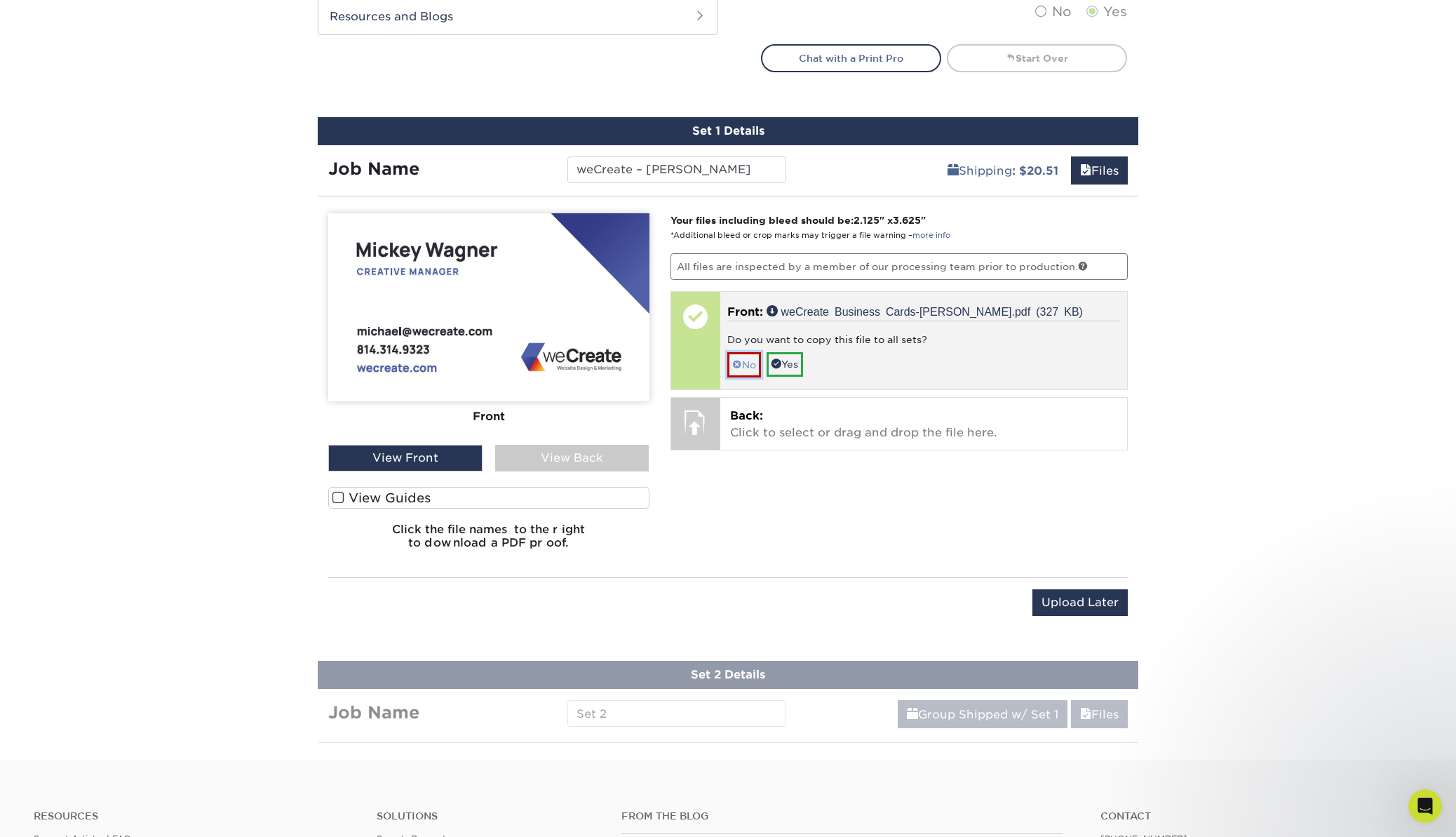
click at [747, 365] on link "No" at bounding box center [744, 364] width 34 height 25
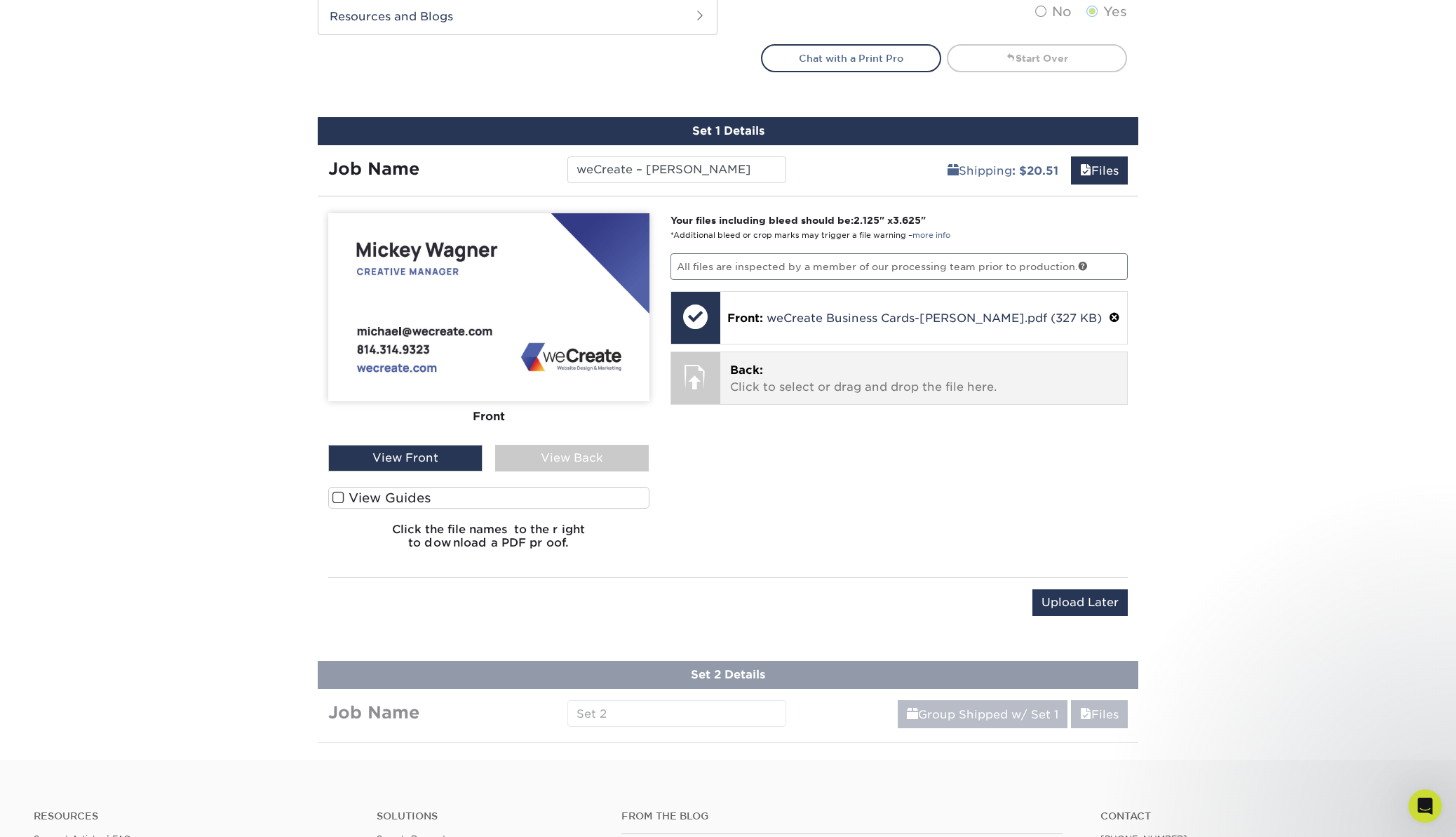
click at [797, 382] on p "Back: Click to select or drag and drop the file here." at bounding box center [924, 379] width 388 height 34
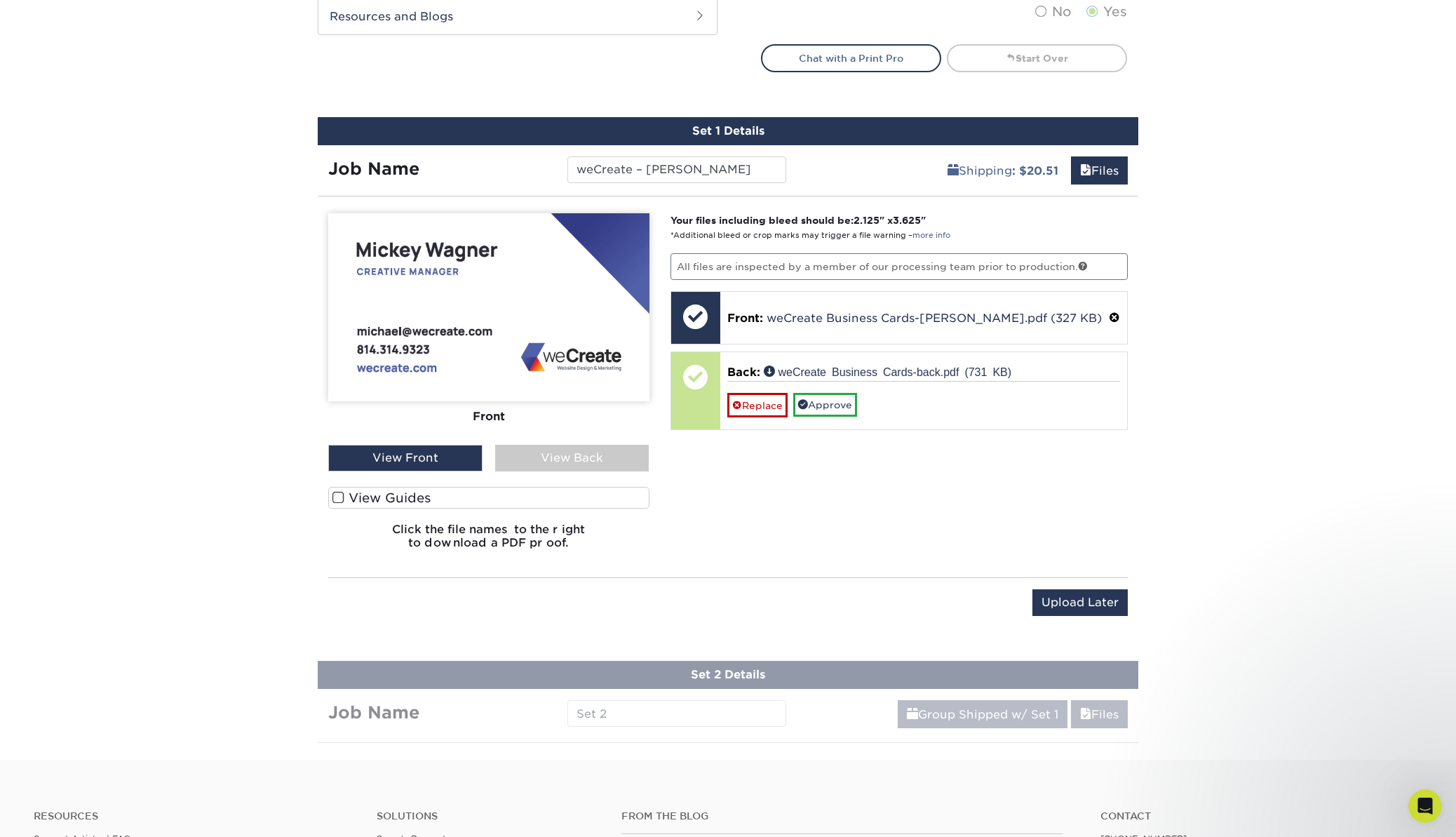
click at [598, 449] on div "View Back" at bounding box center [572, 458] width 155 height 27
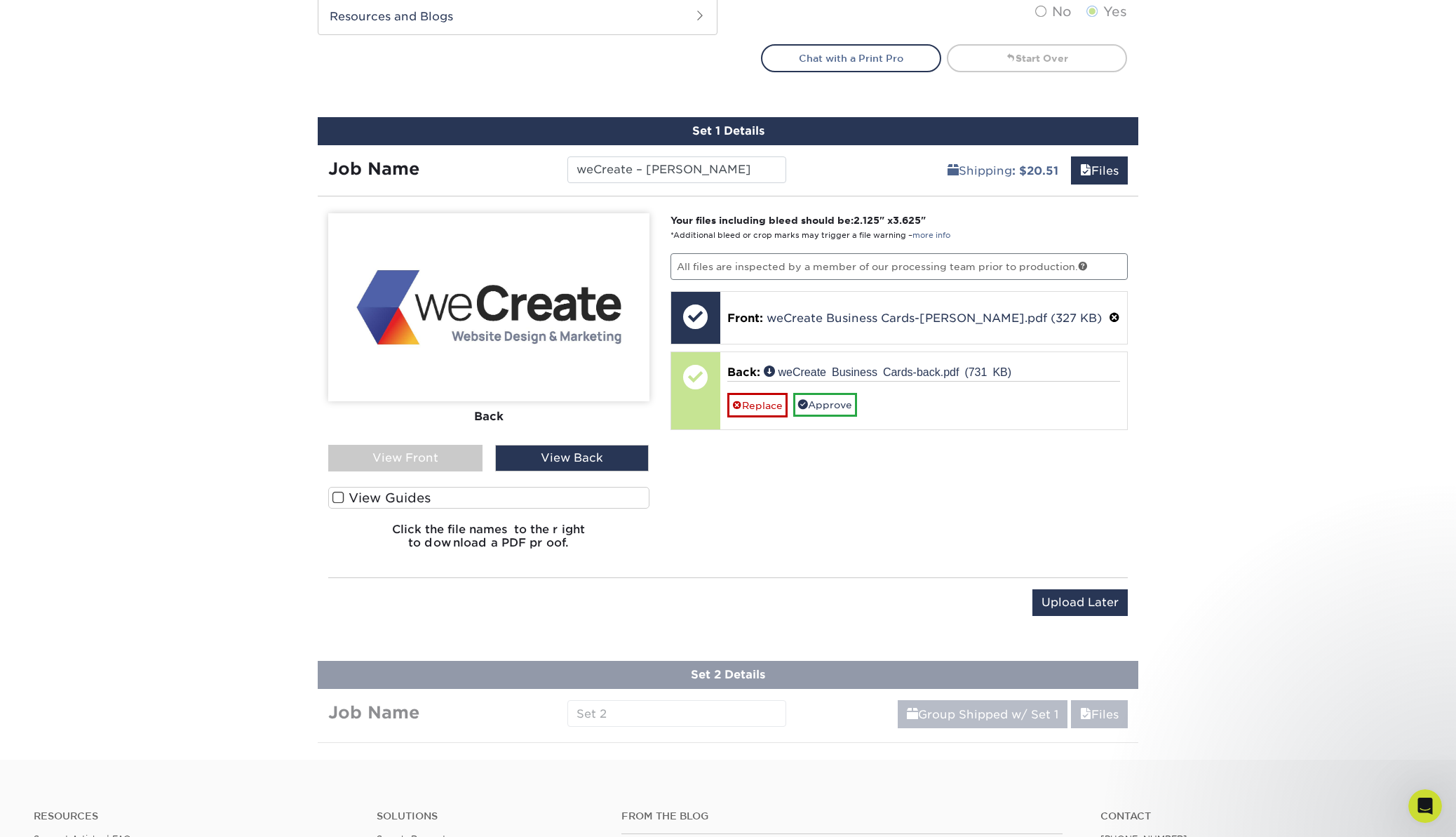
click at [450, 458] on div "View Front" at bounding box center [405, 458] width 155 height 27
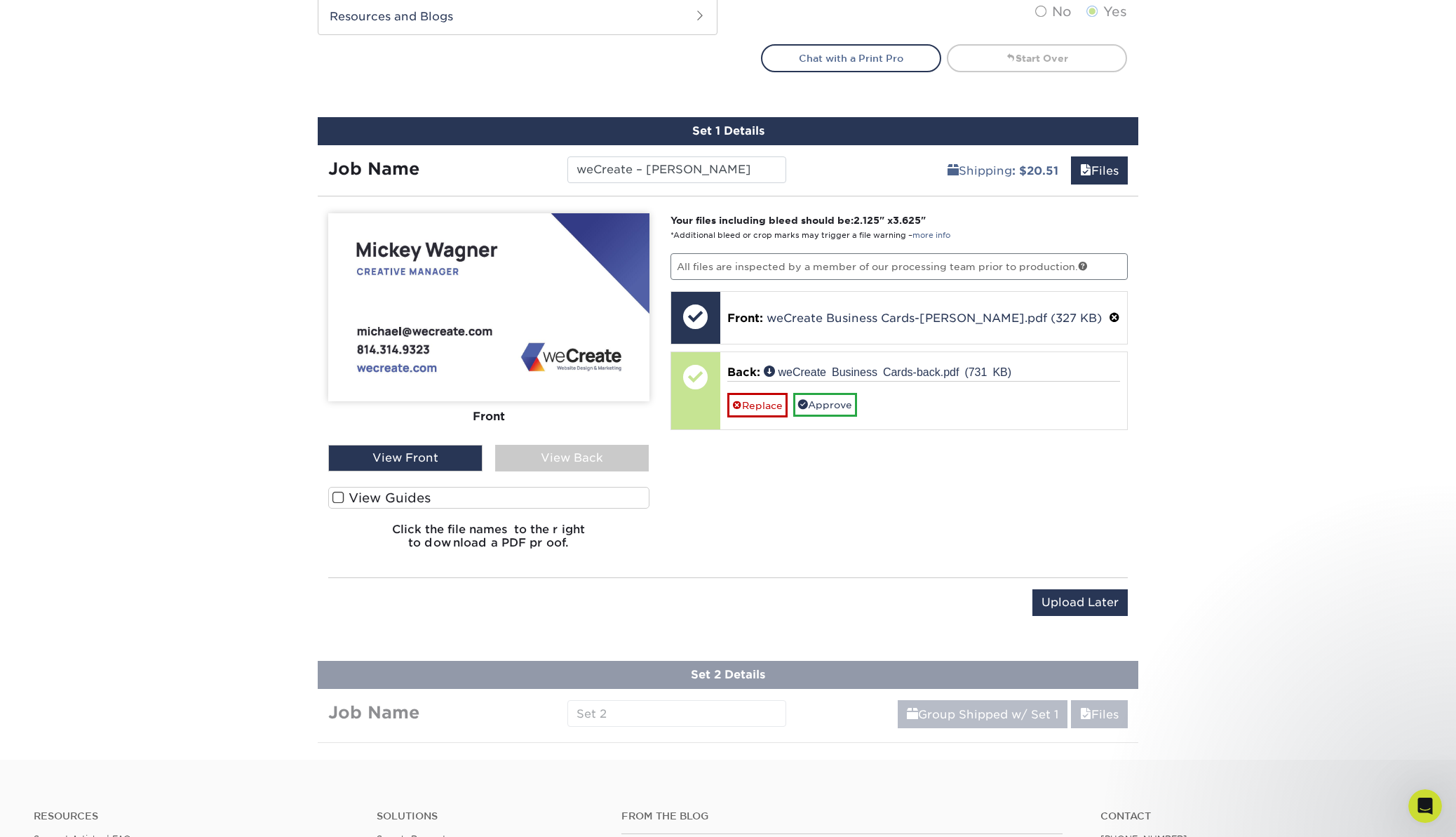
click at [570, 457] on div "View Back" at bounding box center [572, 458] width 155 height 27
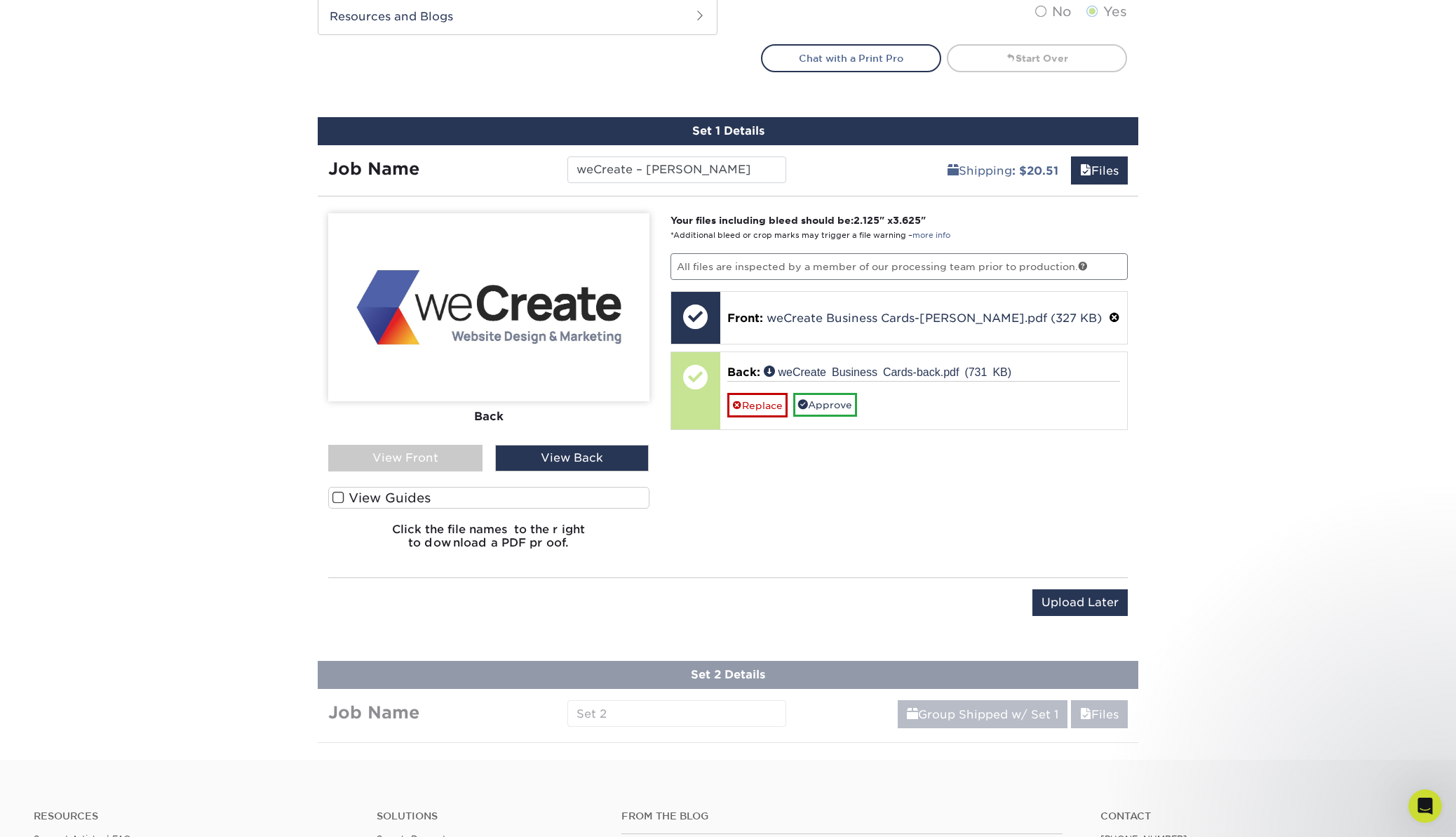
click at [437, 457] on div "View Front" at bounding box center [405, 458] width 155 height 27
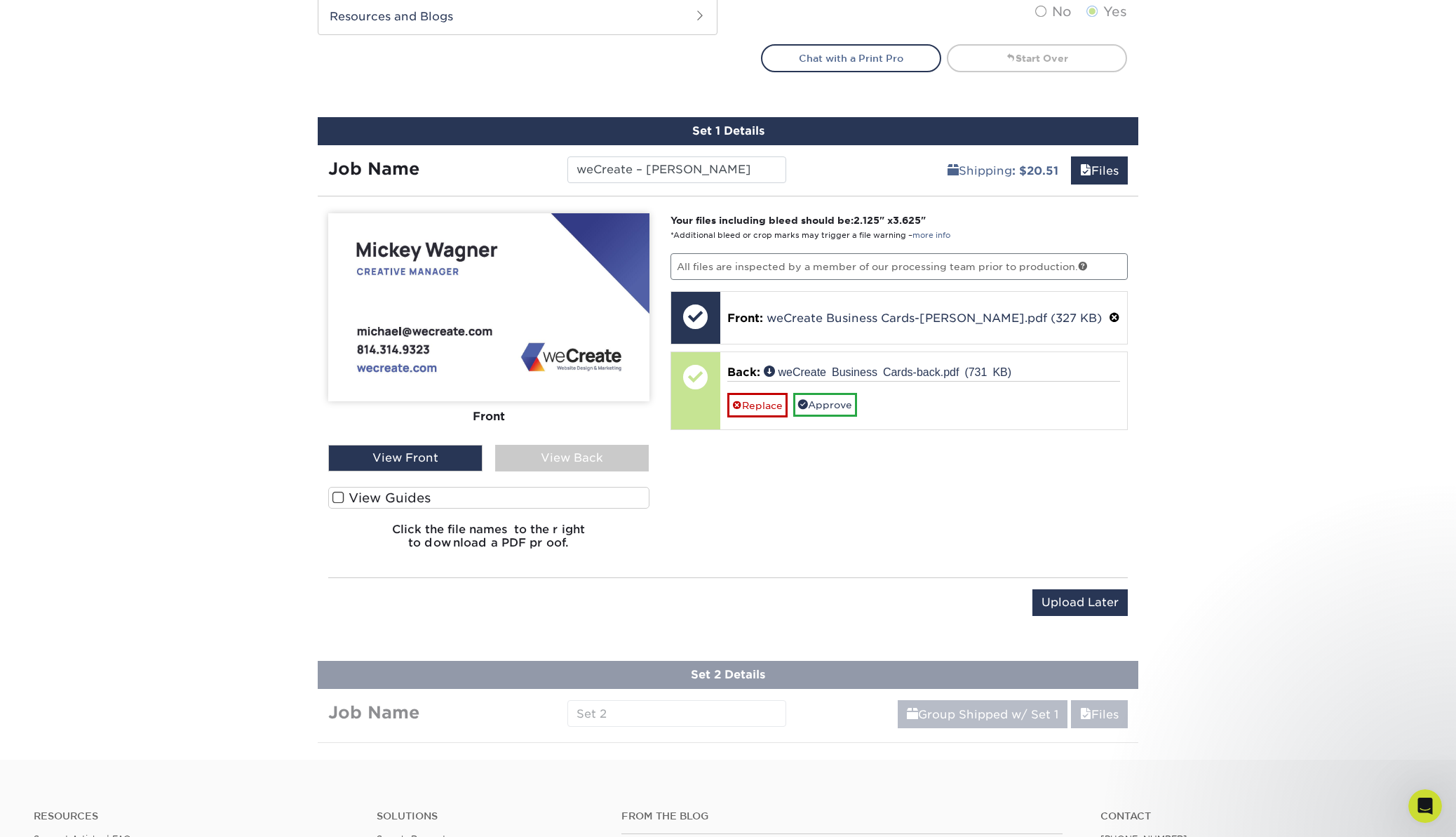
click at [534, 460] on div "View Back" at bounding box center [572, 458] width 155 height 27
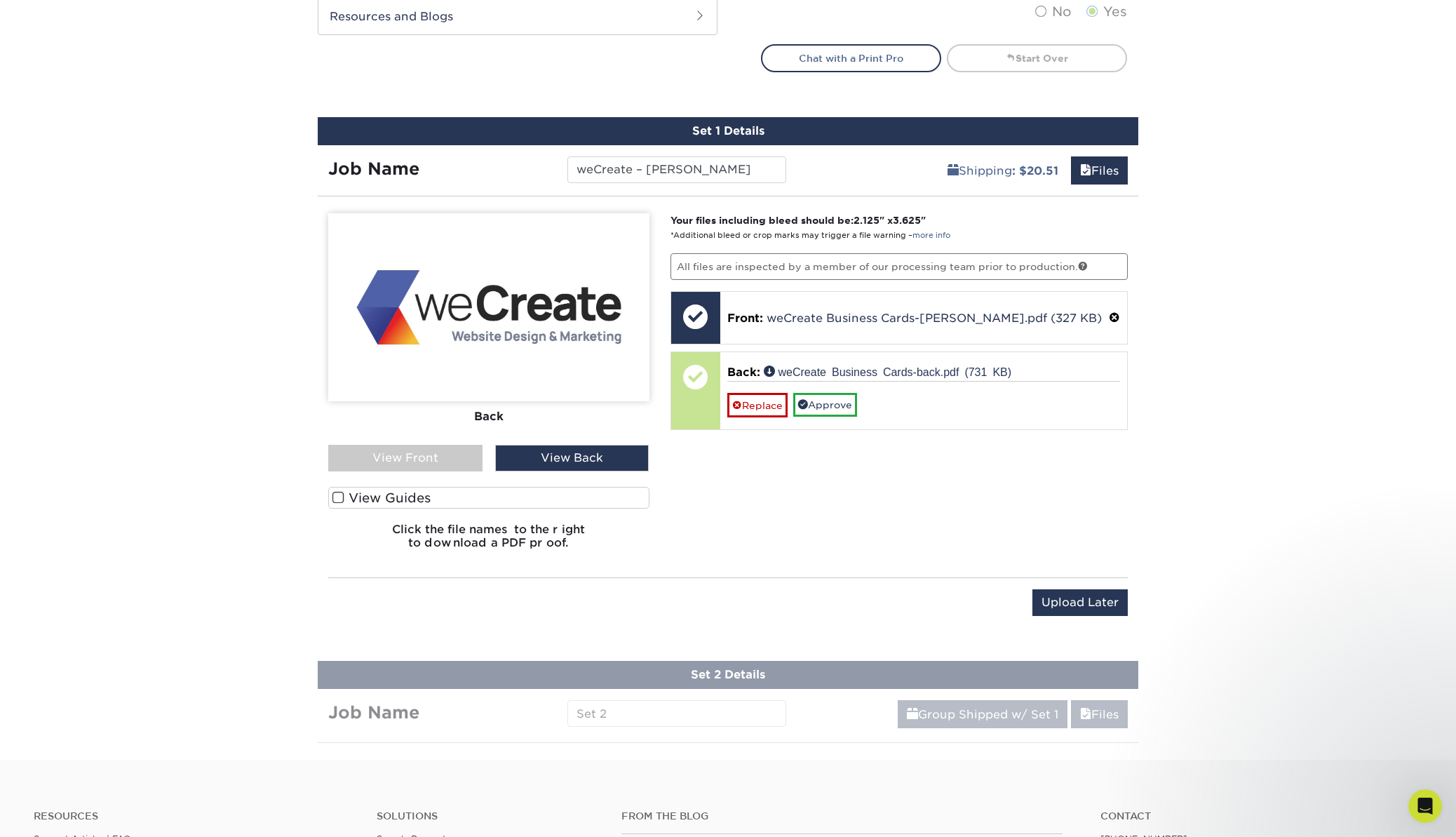
click at [450, 460] on div "View Front" at bounding box center [405, 458] width 155 height 27
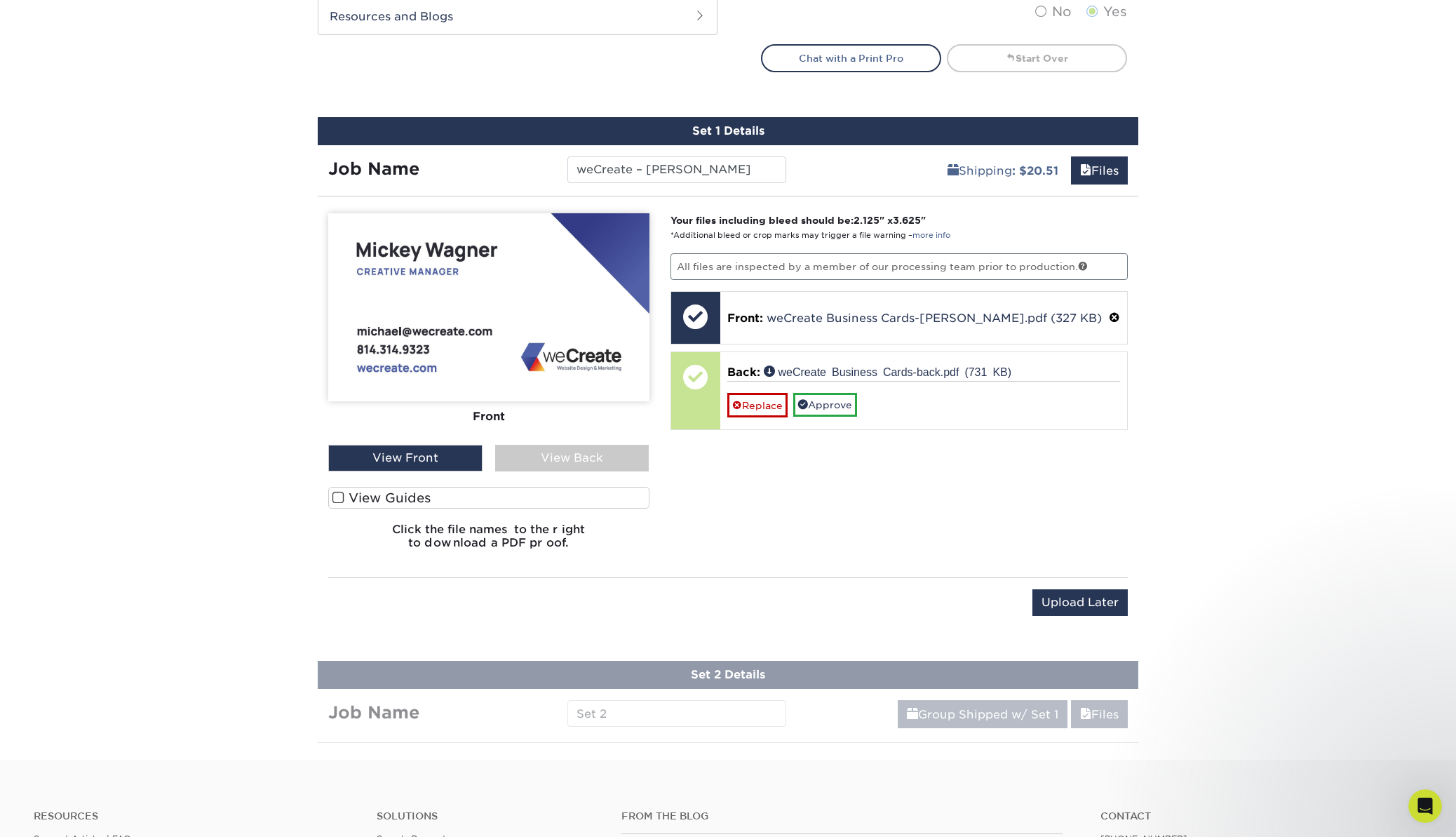
click at [533, 457] on div "View Back" at bounding box center [572, 458] width 155 height 27
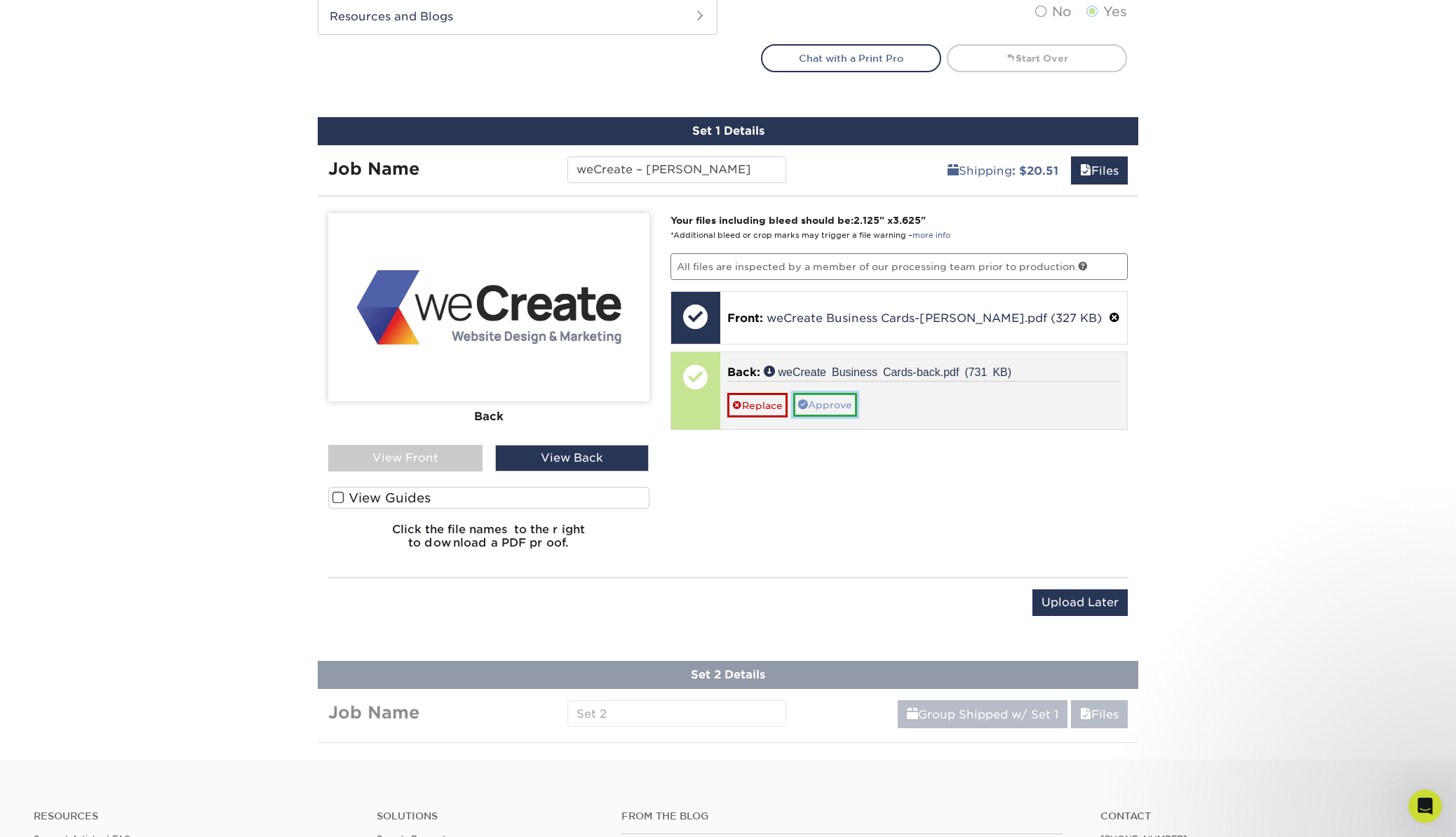
click at [819, 406] on link "Approve" at bounding box center [826, 405] width 64 height 24
click at [799, 423] on link "Yes" at bounding box center [784, 424] width 36 height 24
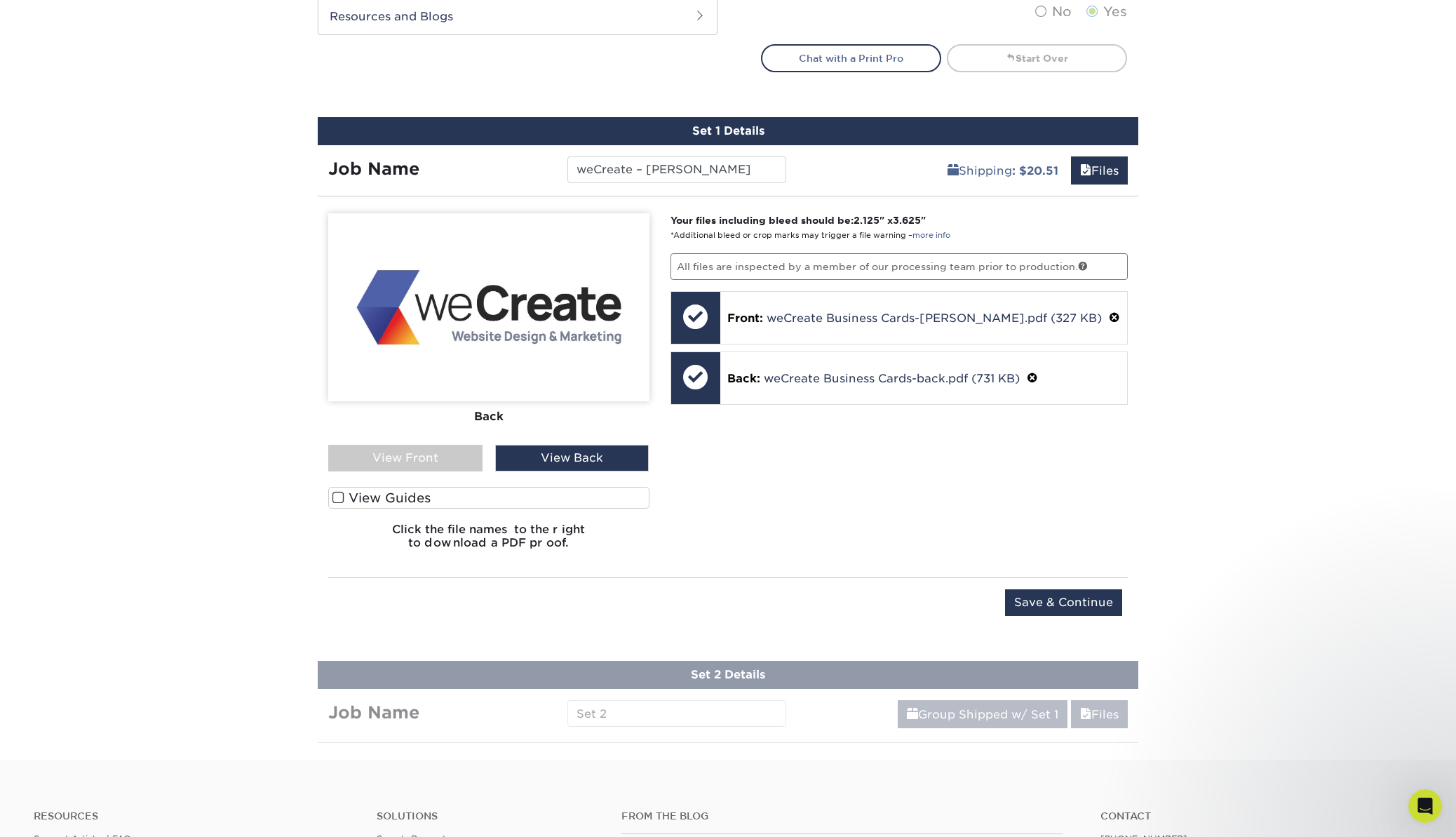
click at [562, 459] on div "View Back" at bounding box center [572, 458] width 155 height 27
click at [459, 468] on div "View Front" at bounding box center [405, 458] width 155 height 27
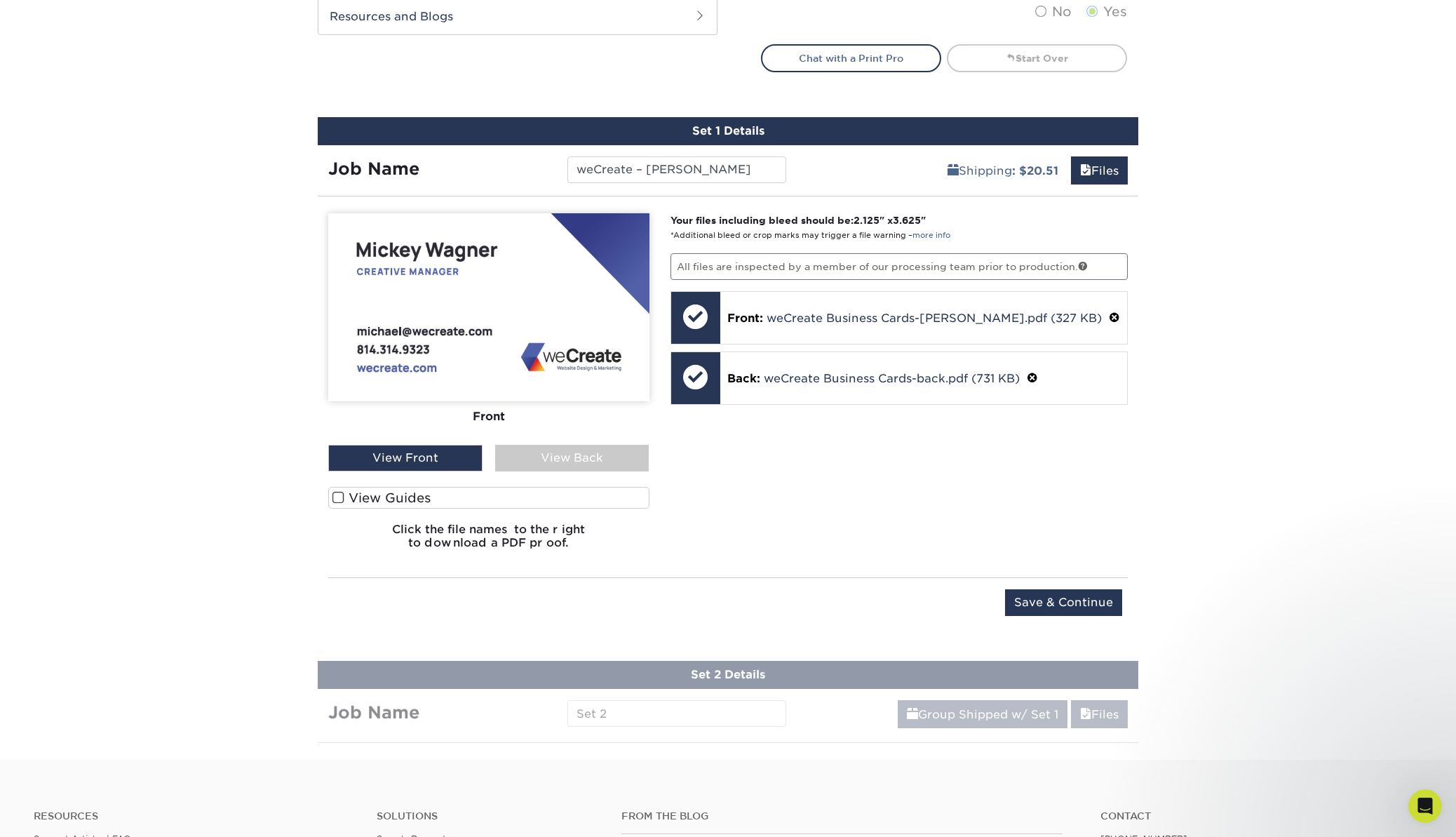
click at [352, 503] on label "View Guides" at bounding box center [488, 498] width 321 height 22
click at [0, 0] on input "View Guides" at bounding box center [0, 0] width 0 height 0
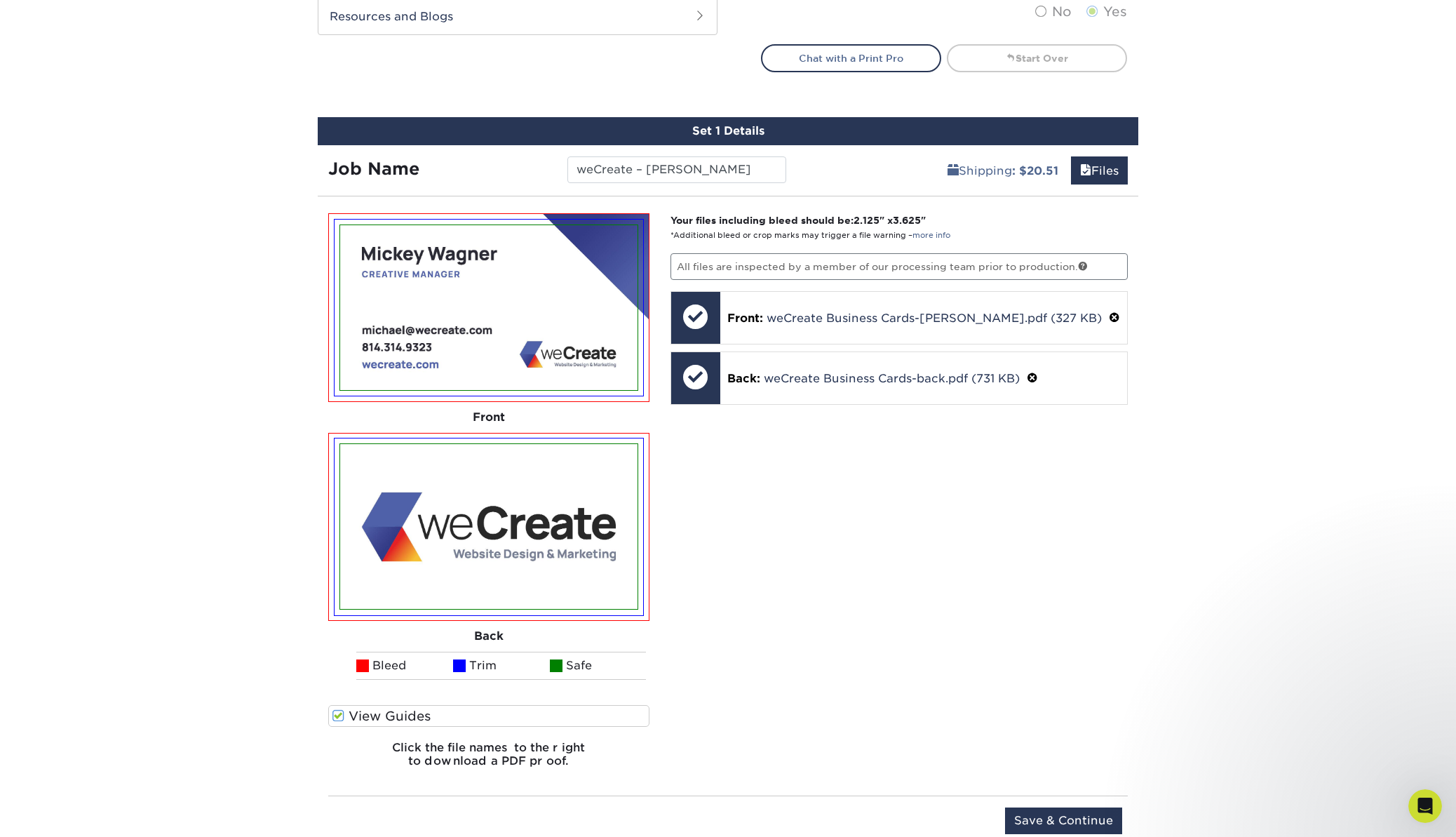
click at [369, 714] on label "View Guides" at bounding box center [488, 716] width 321 height 22
click at [0, 0] on input "View Guides" at bounding box center [0, 0] width 0 height 0
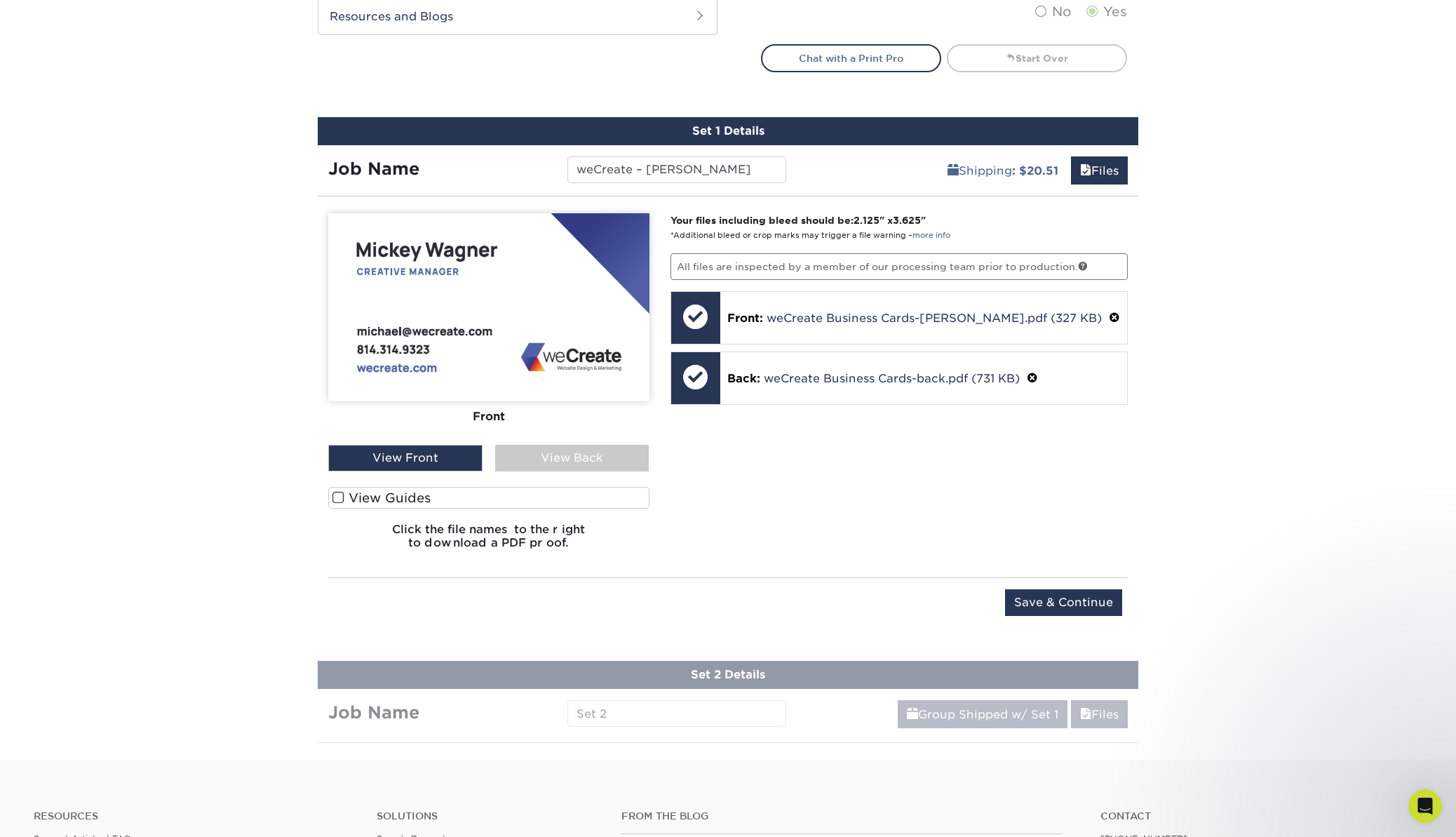
click at [378, 492] on label "View Guides" at bounding box center [488, 498] width 321 height 22
click at [0, 0] on input "View Guides" at bounding box center [0, 0] width 0 height 0
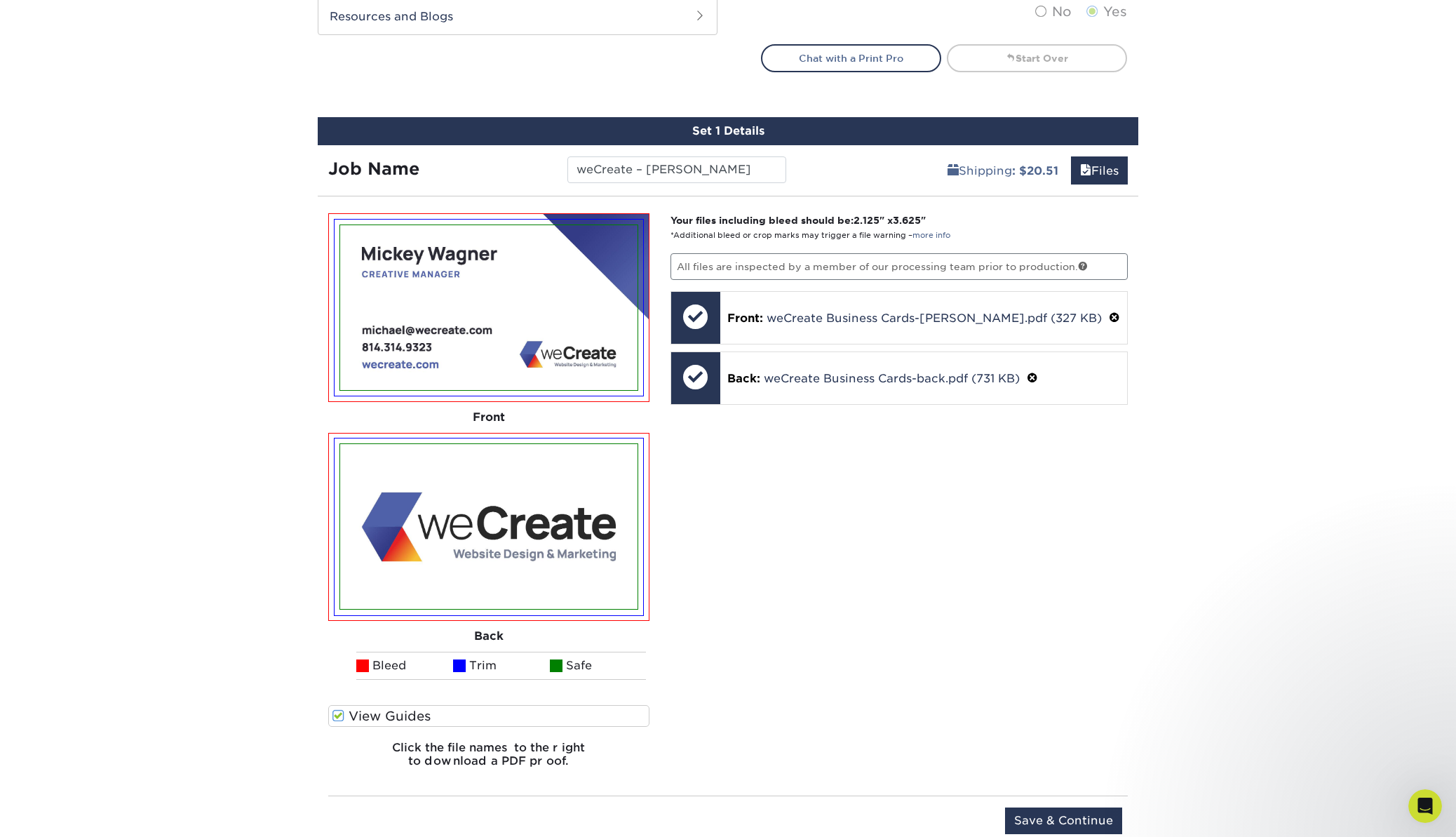
click at [371, 711] on label "View Guides" at bounding box center [488, 716] width 321 height 22
click at [0, 0] on input "View Guides" at bounding box center [0, 0] width 0 height 0
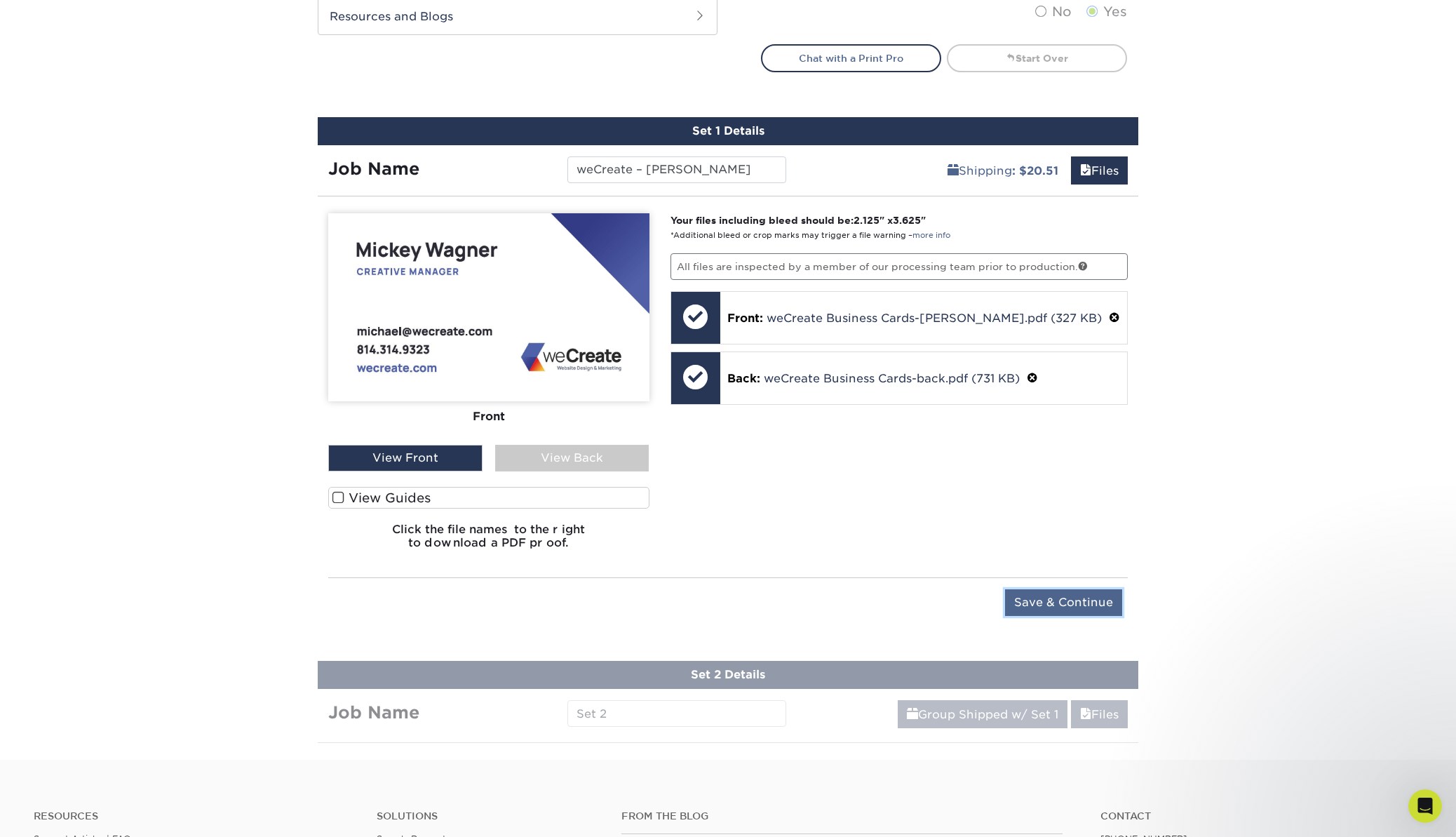
click at [1077, 607] on input "Save & Continue" at bounding box center [1063, 603] width 117 height 27
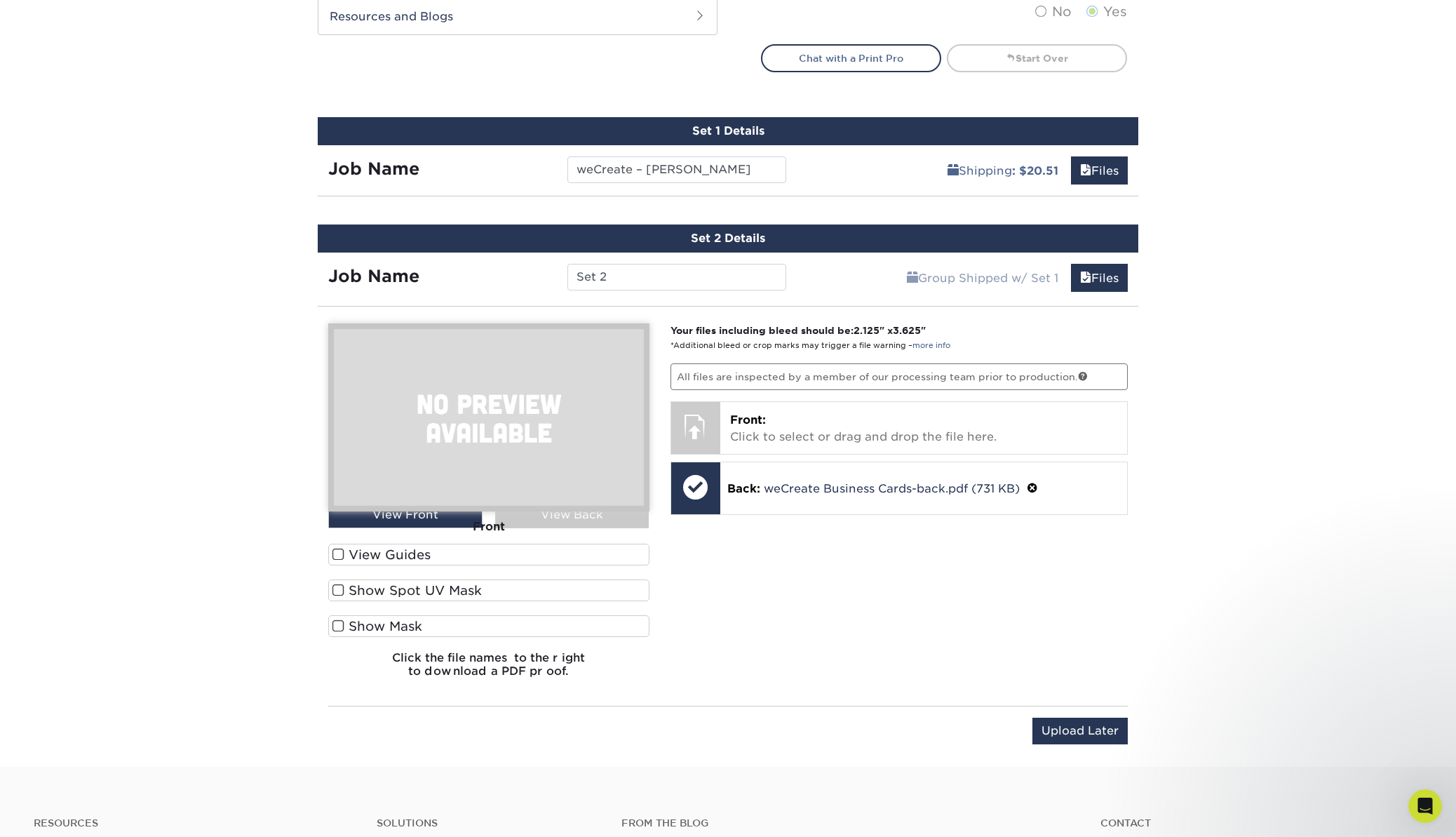
click at [534, 524] on div "Front" at bounding box center [488, 527] width 321 height 31
click at [799, 415] on p "Front: Click to select or drag and drop the file here." at bounding box center [924, 429] width 388 height 34
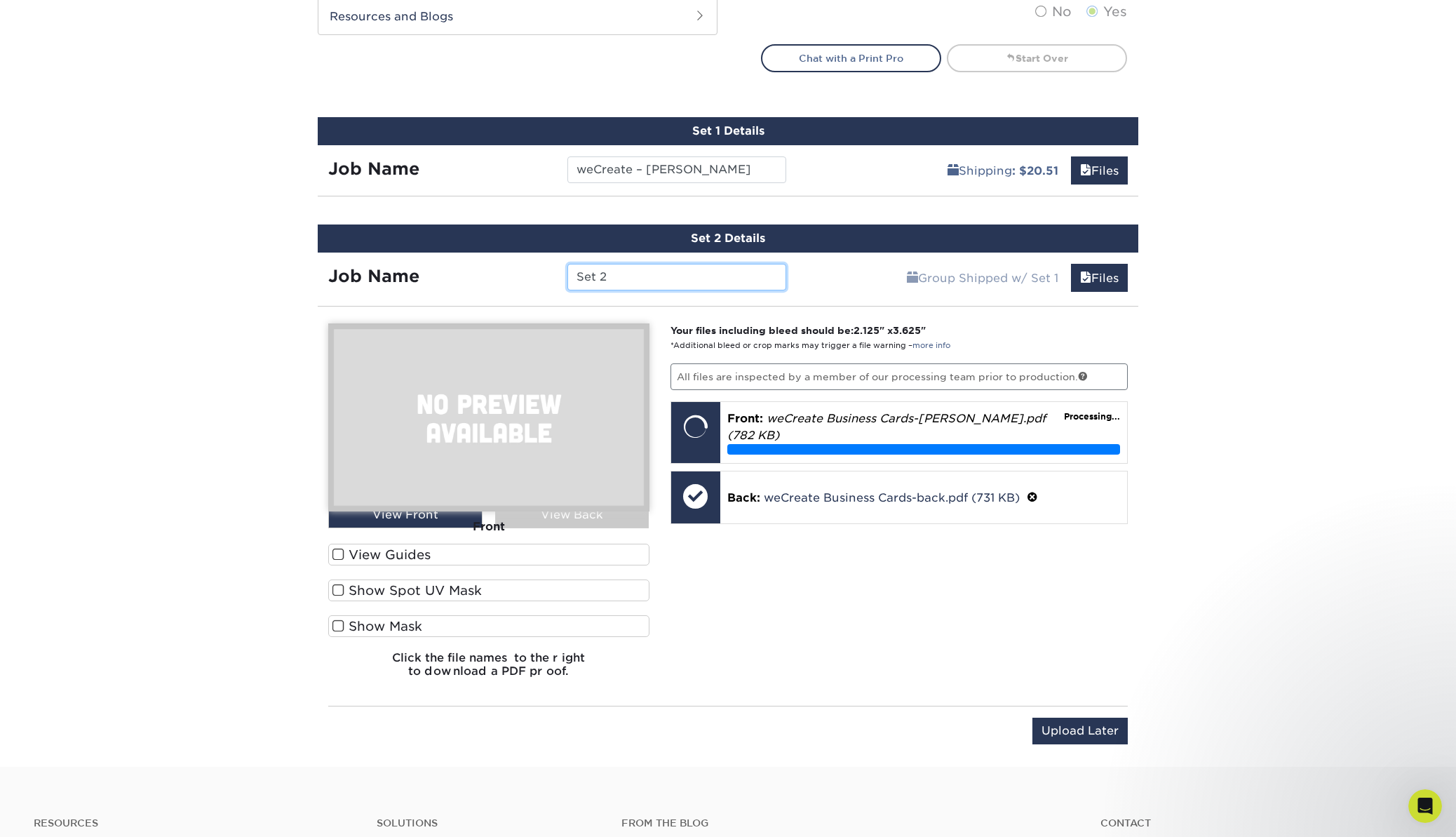
click at [627, 274] on input "Set 2" at bounding box center [676, 277] width 218 height 27
click at [627, 274] on input "w" at bounding box center [676, 277] width 218 height 27
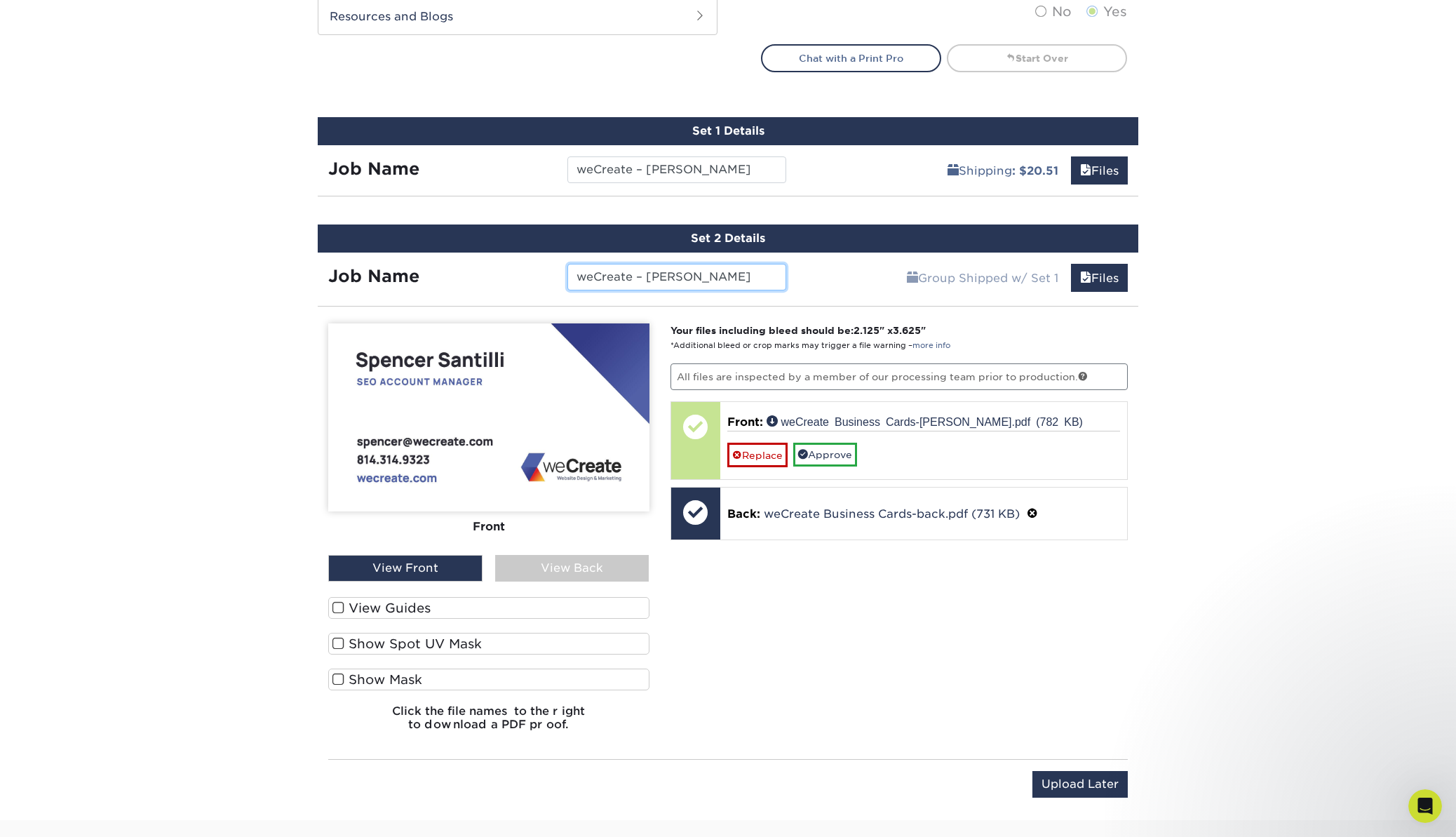
type input "weCreate – Spencer"
click at [565, 558] on div "View Back" at bounding box center [572, 569] width 155 height 27
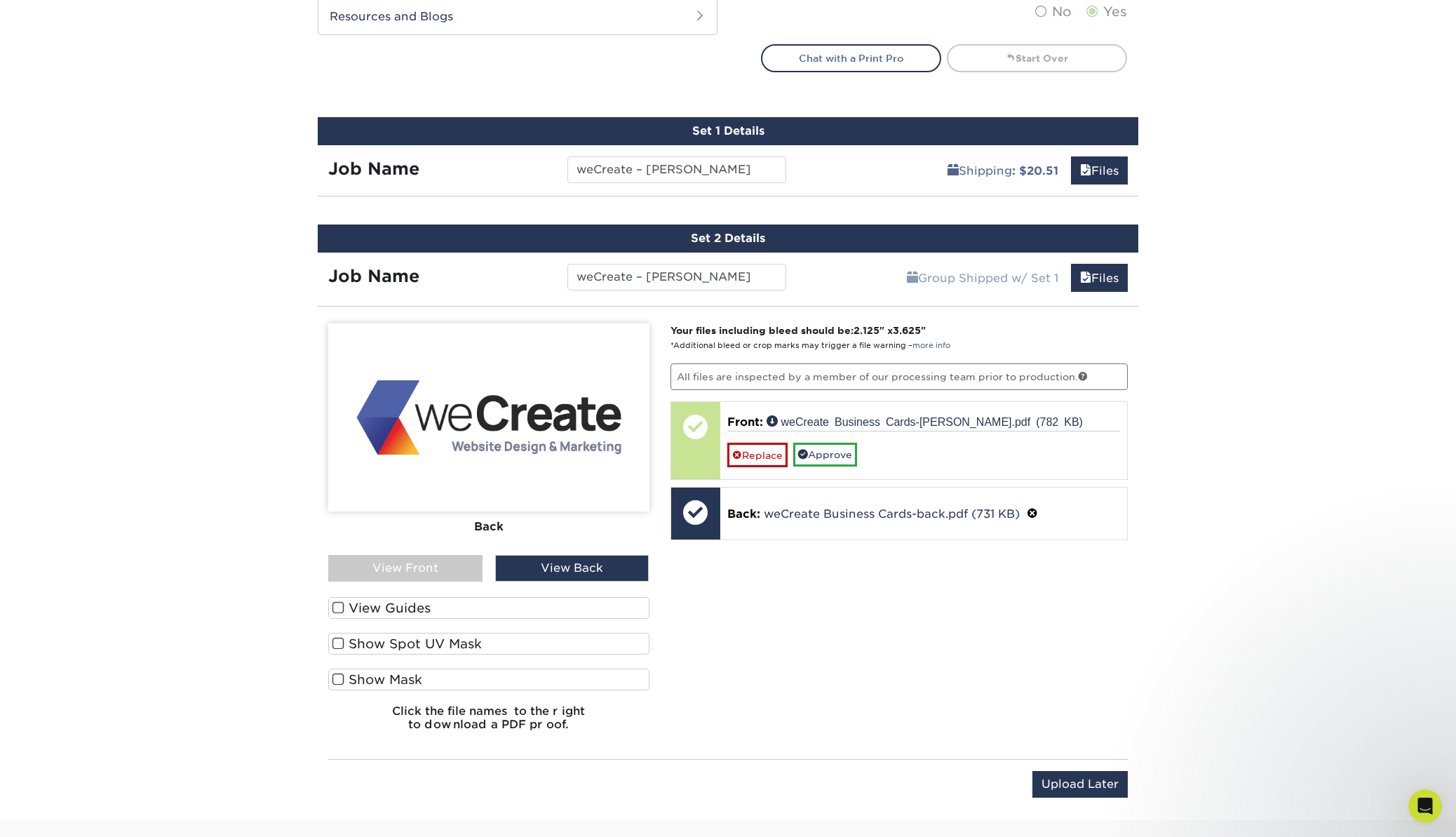
click at [448, 563] on div "View Front" at bounding box center [405, 569] width 155 height 27
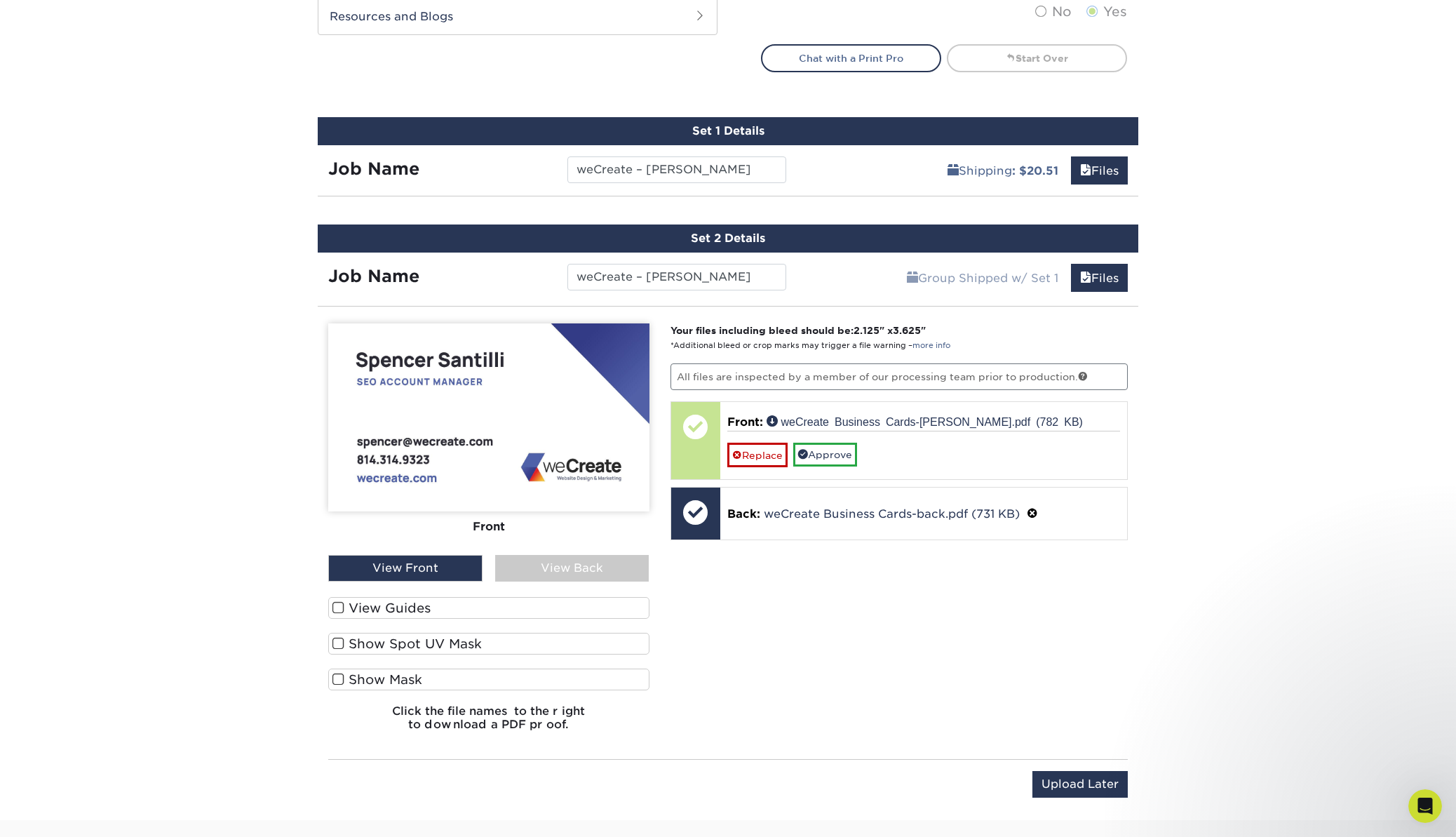
click at [537, 574] on div "View Back" at bounding box center [572, 569] width 155 height 27
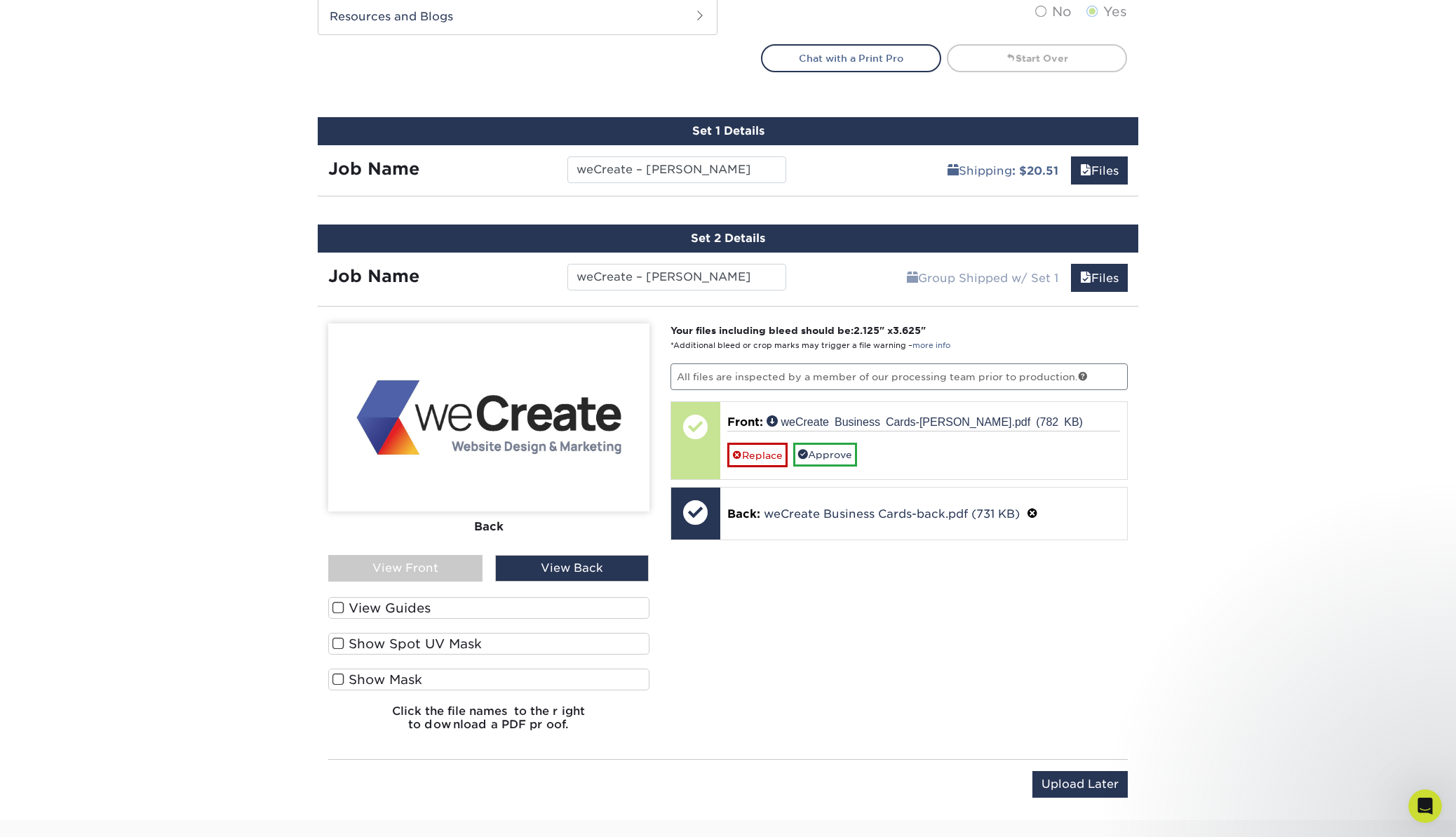
click at [443, 577] on div "View Front" at bounding box center [405, 569] width 155 height 27
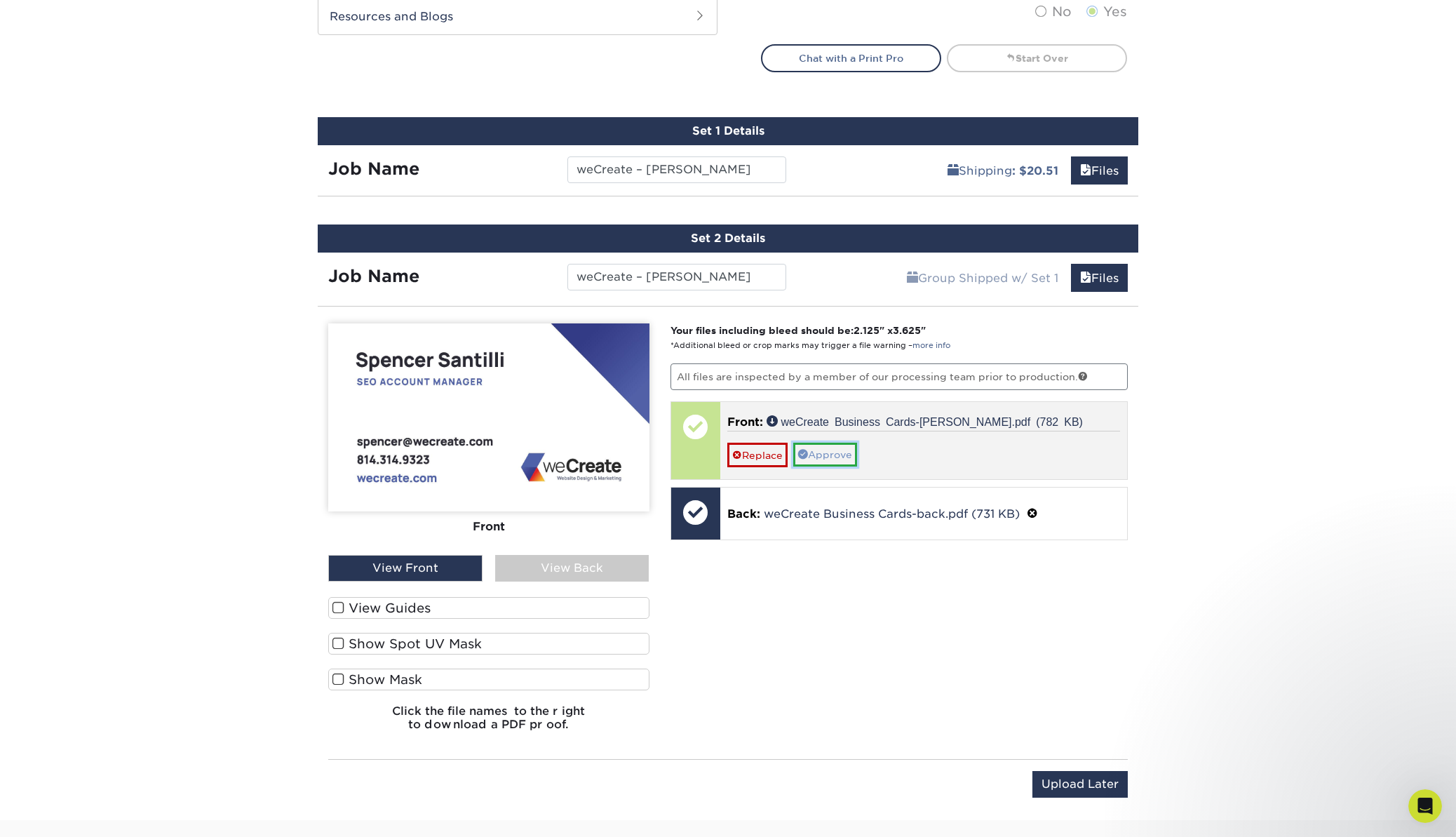
click at [832, 450] on link "Approve" at bounding box center [826, 455] width 64 height 24
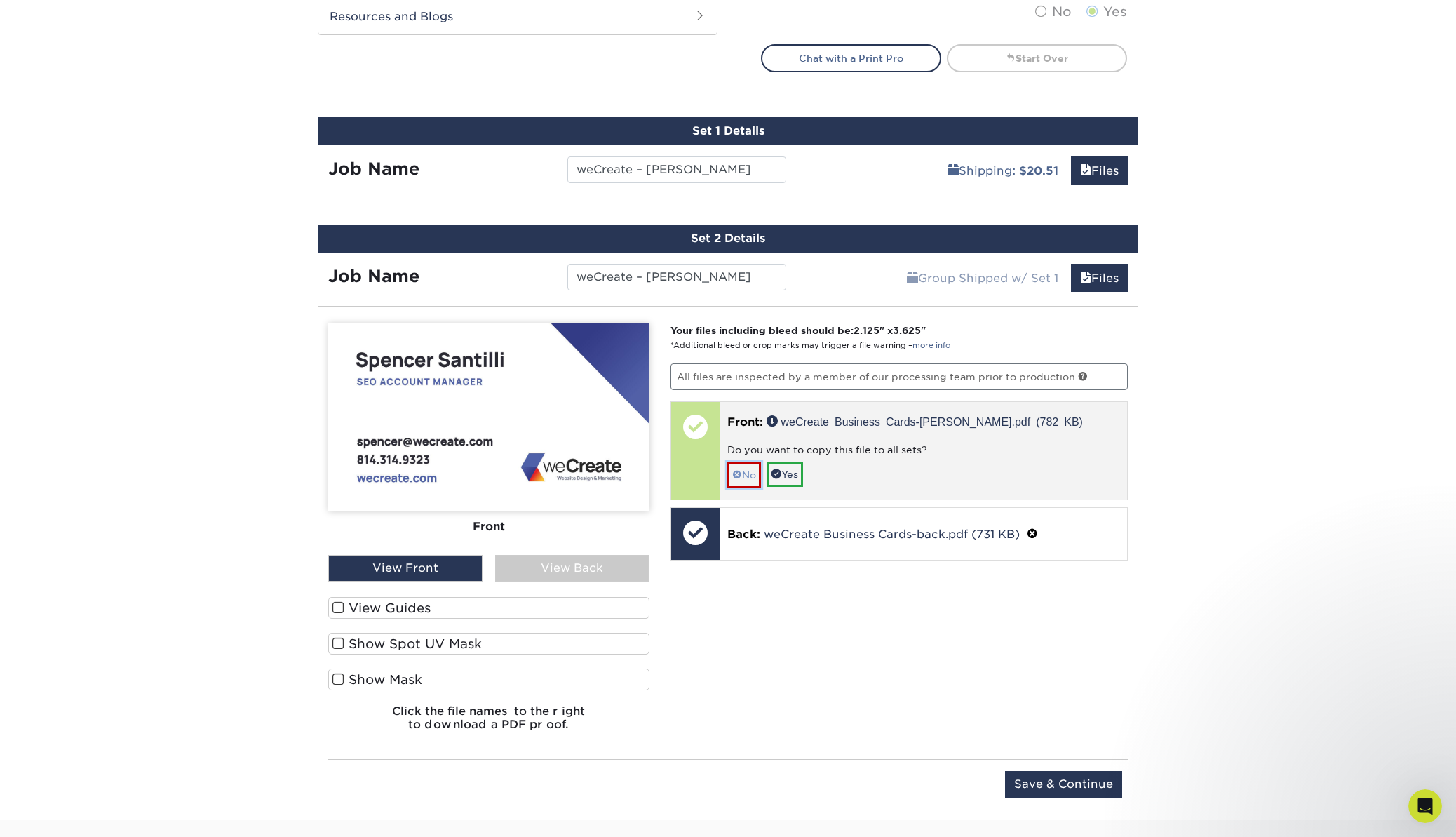
click at [750, 474] on link "No" at bounding box center [744, 474] width 34 height 25
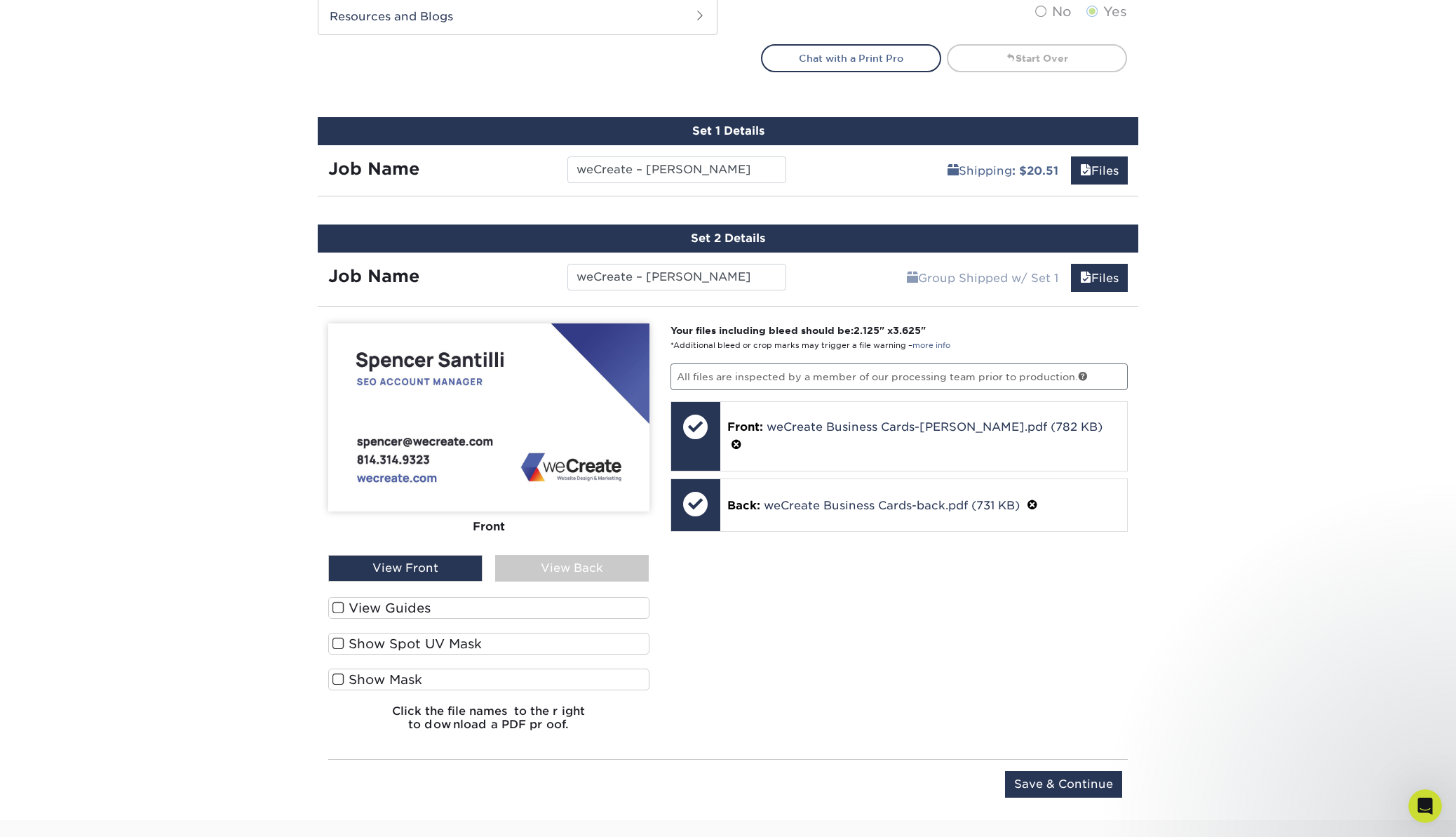
click at [544, 572] on div "View Back" at bounding box center [572, 569] width 155 height 27
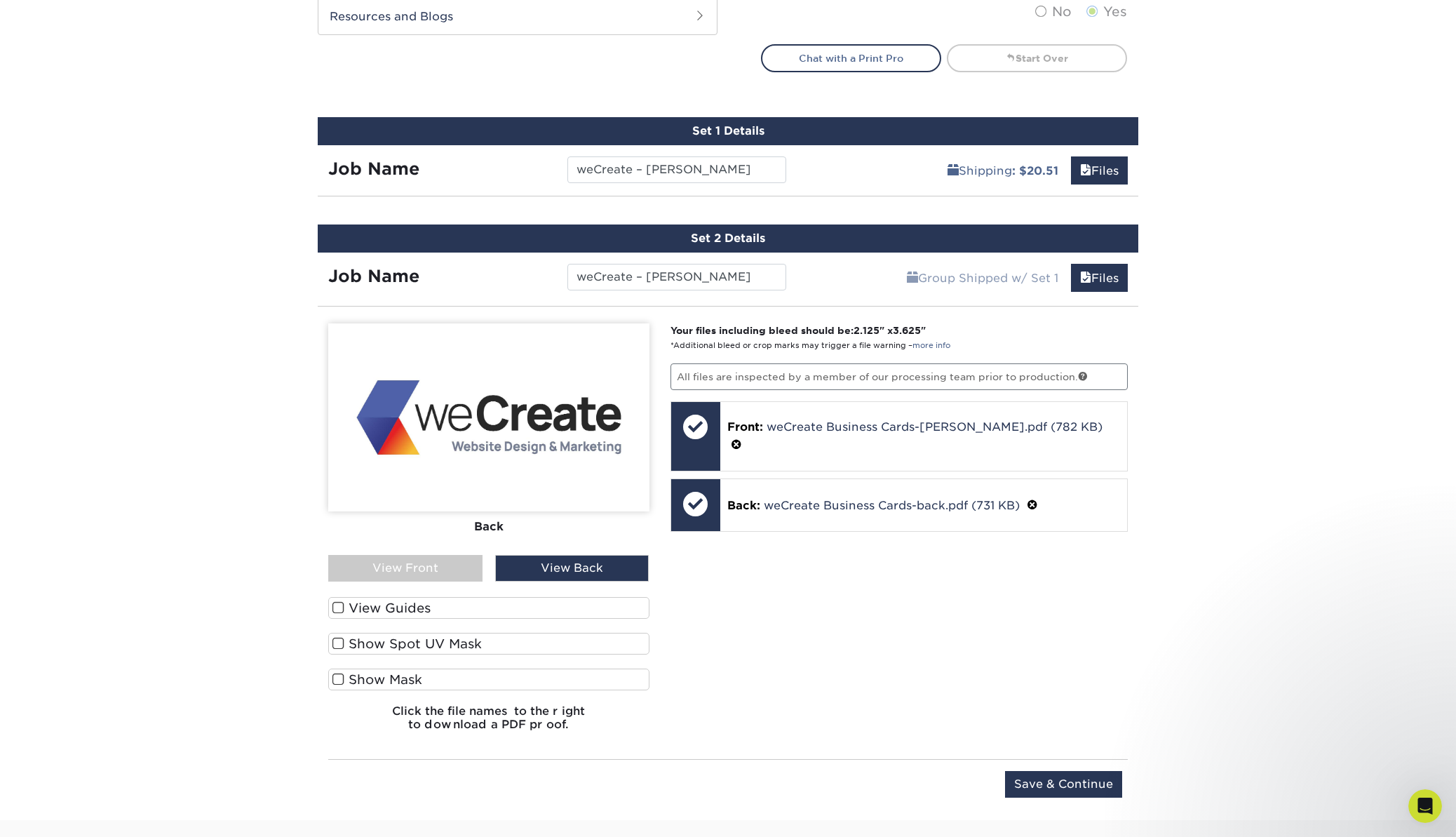
click at [436, 573] on div "View Front" at bounding box center [405, 569] width 155 height 27
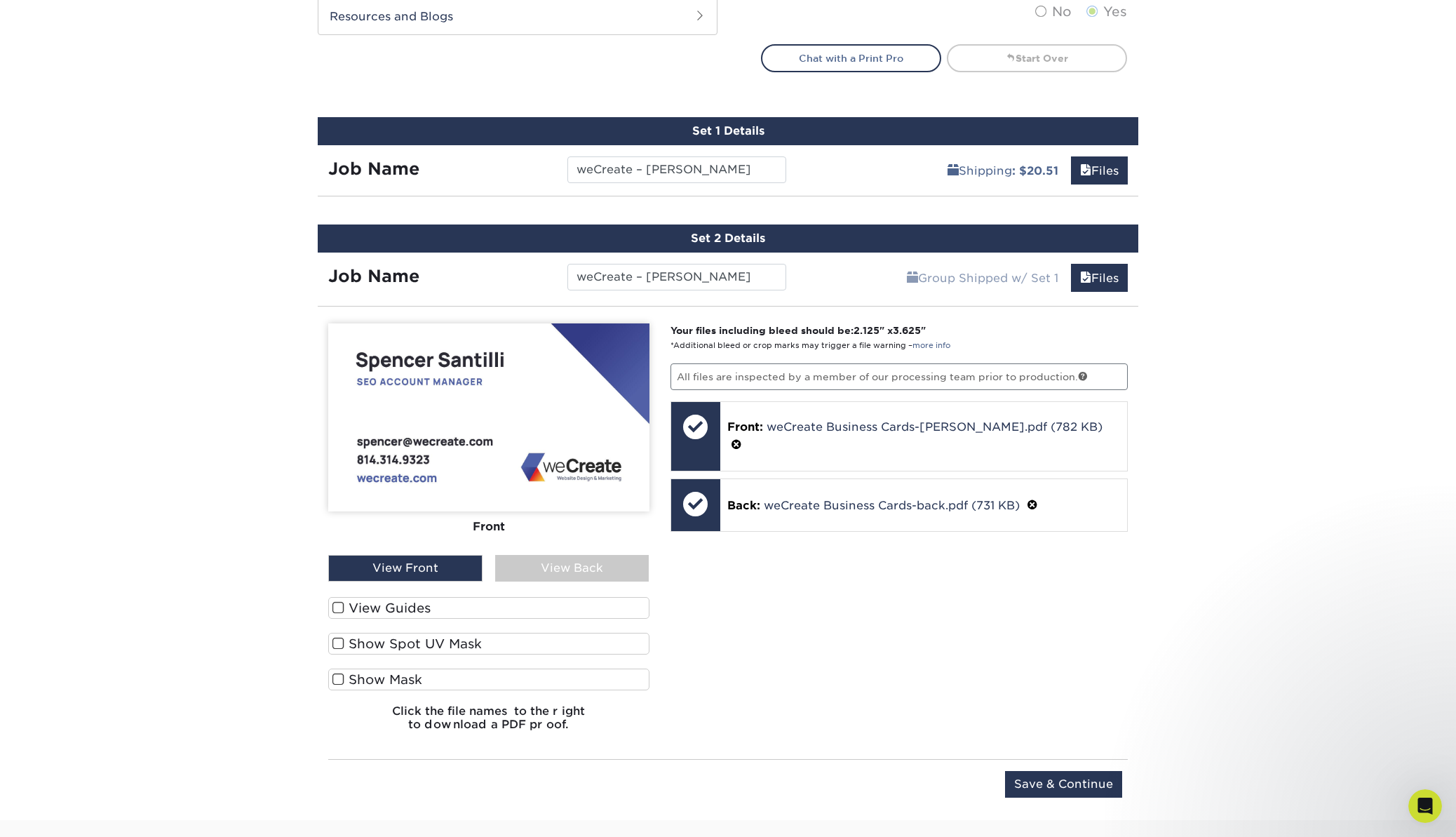
click at [549, 567] on div "View Back" at bounding box center [572, 569] width 155 height 27
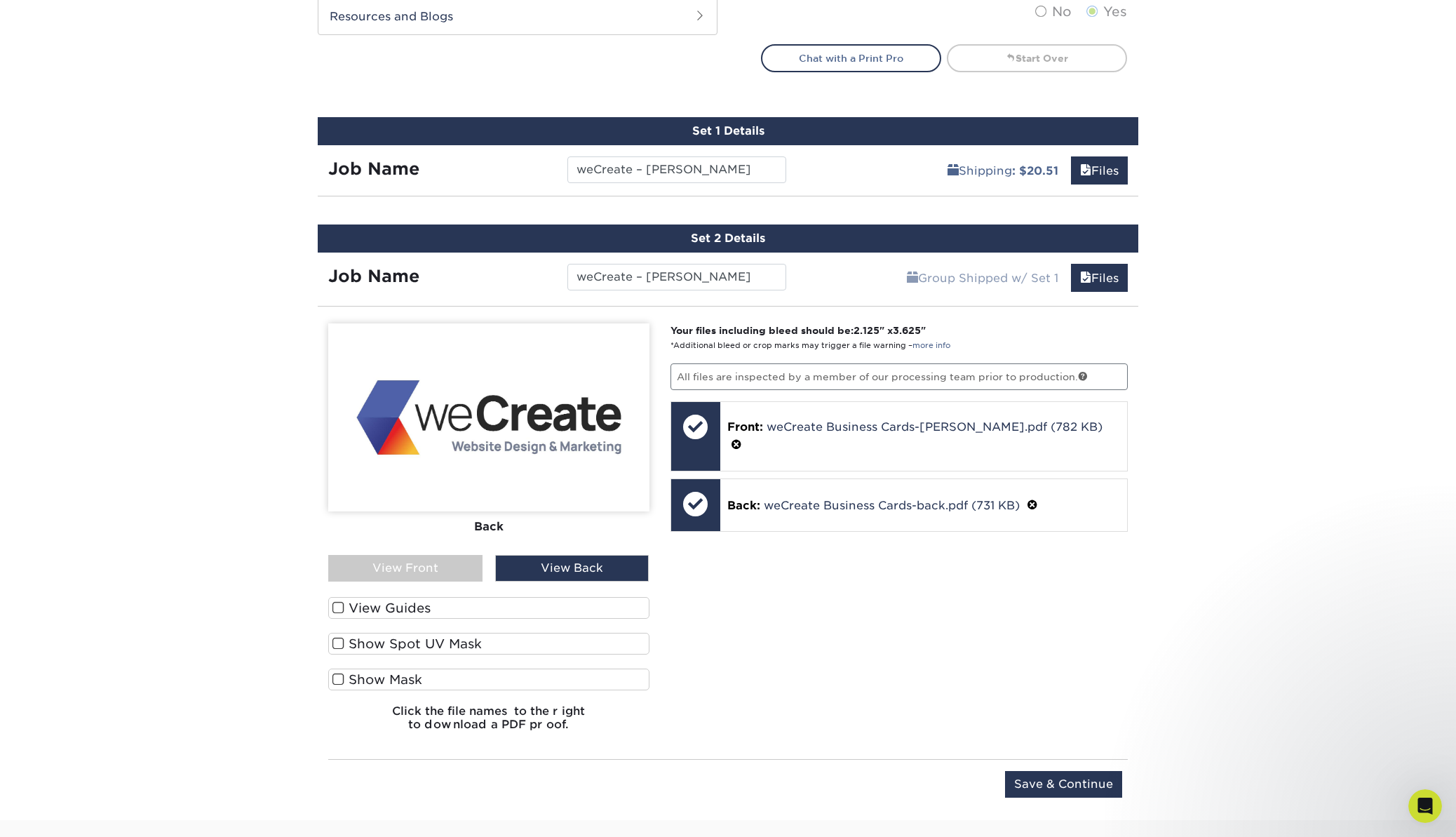
click at [433, 565] on div "View Front" at bounding box center [405, 569] width 155 height 27
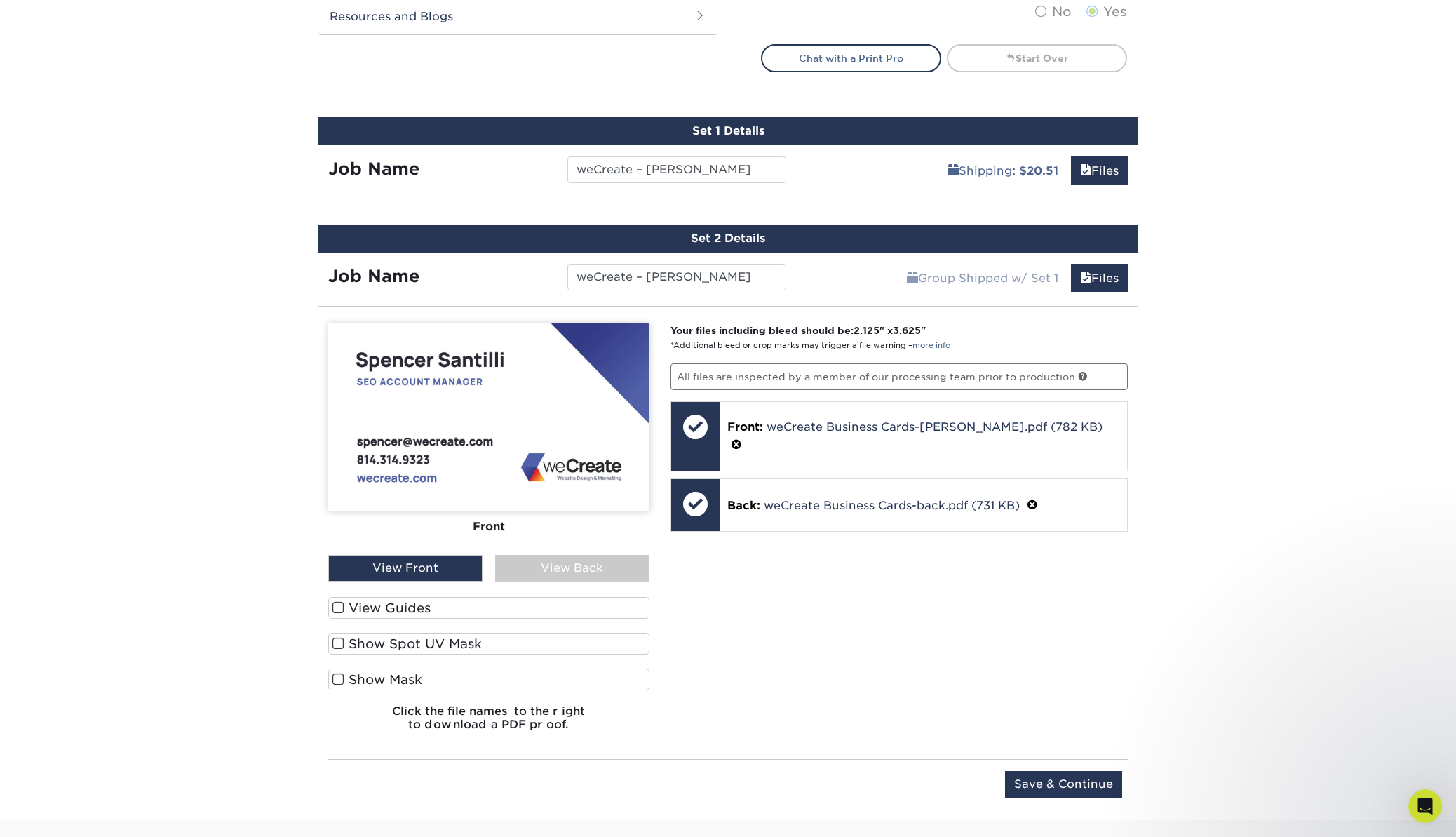
click at [564, 560] on div "View Back" at bounding box center [572, 569] width 155 height 27
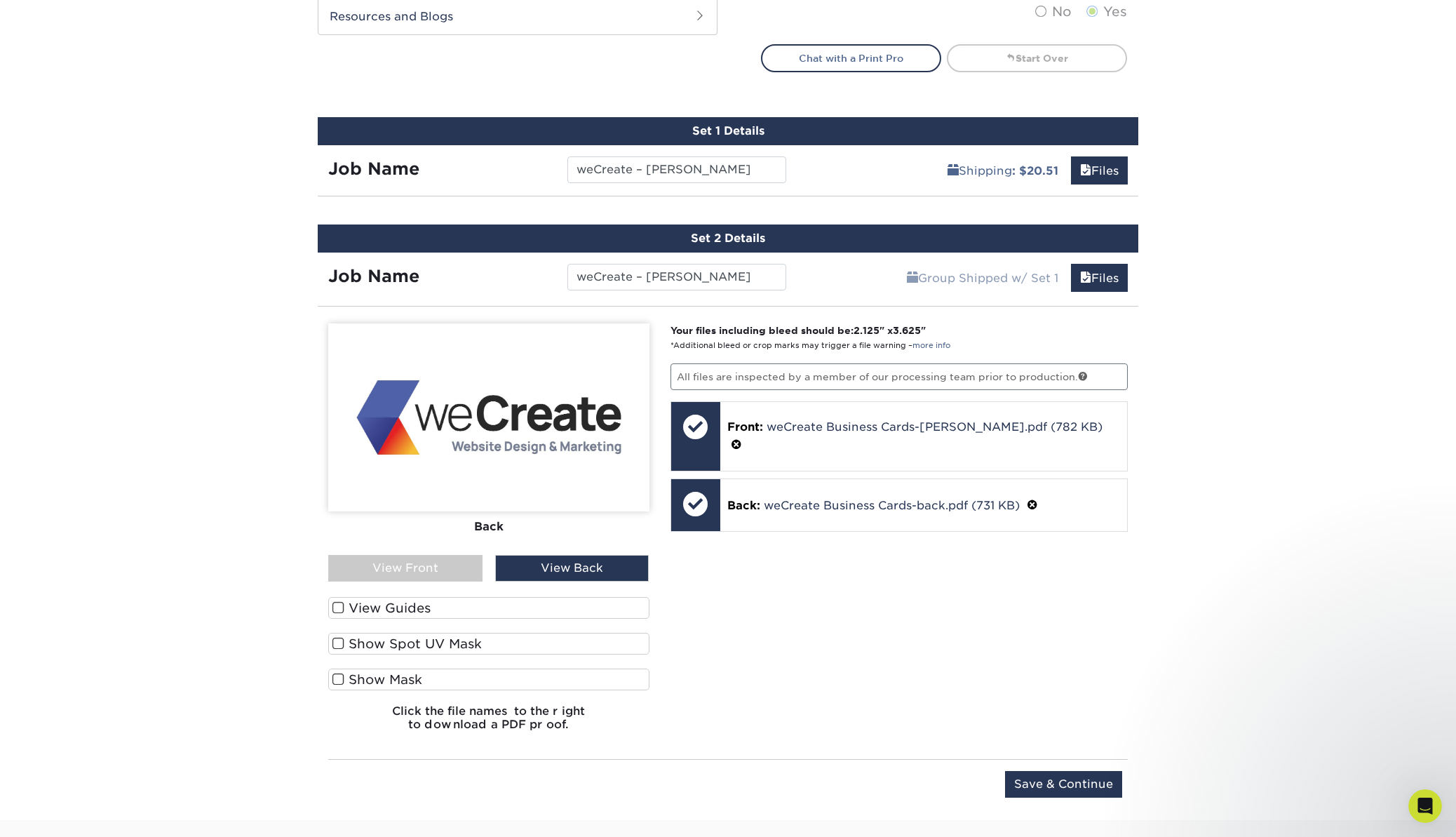
click at [417, 561] on div "View Front" at bounding box center [405, 569] width 155 height 27
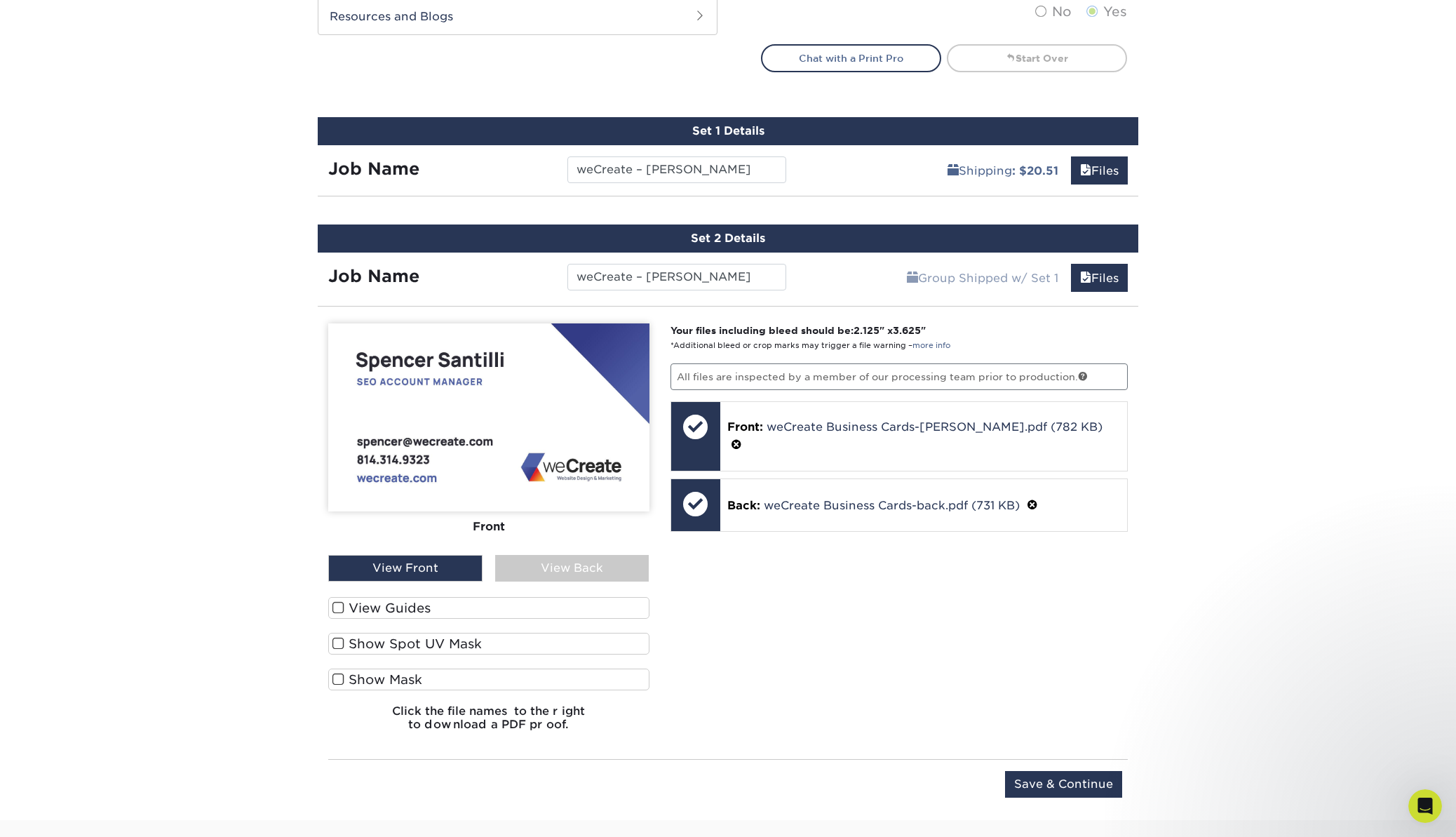
click at [514, 566] on div "View Back" at bounding box center [572, 569] width 155 height 27
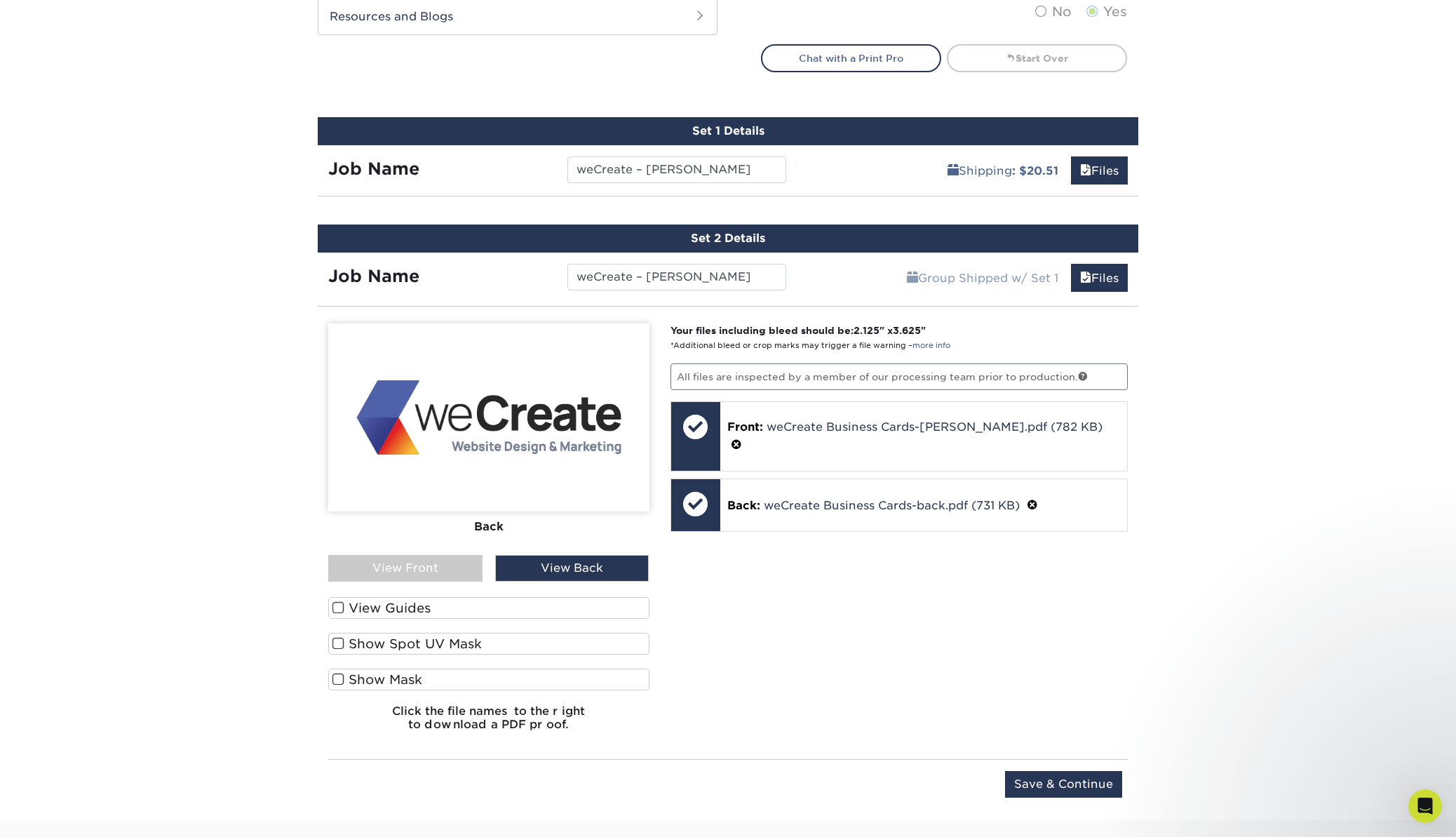
click at [434, 566] on div "View Front" at bounding box center [405, 569] width 155 height 27
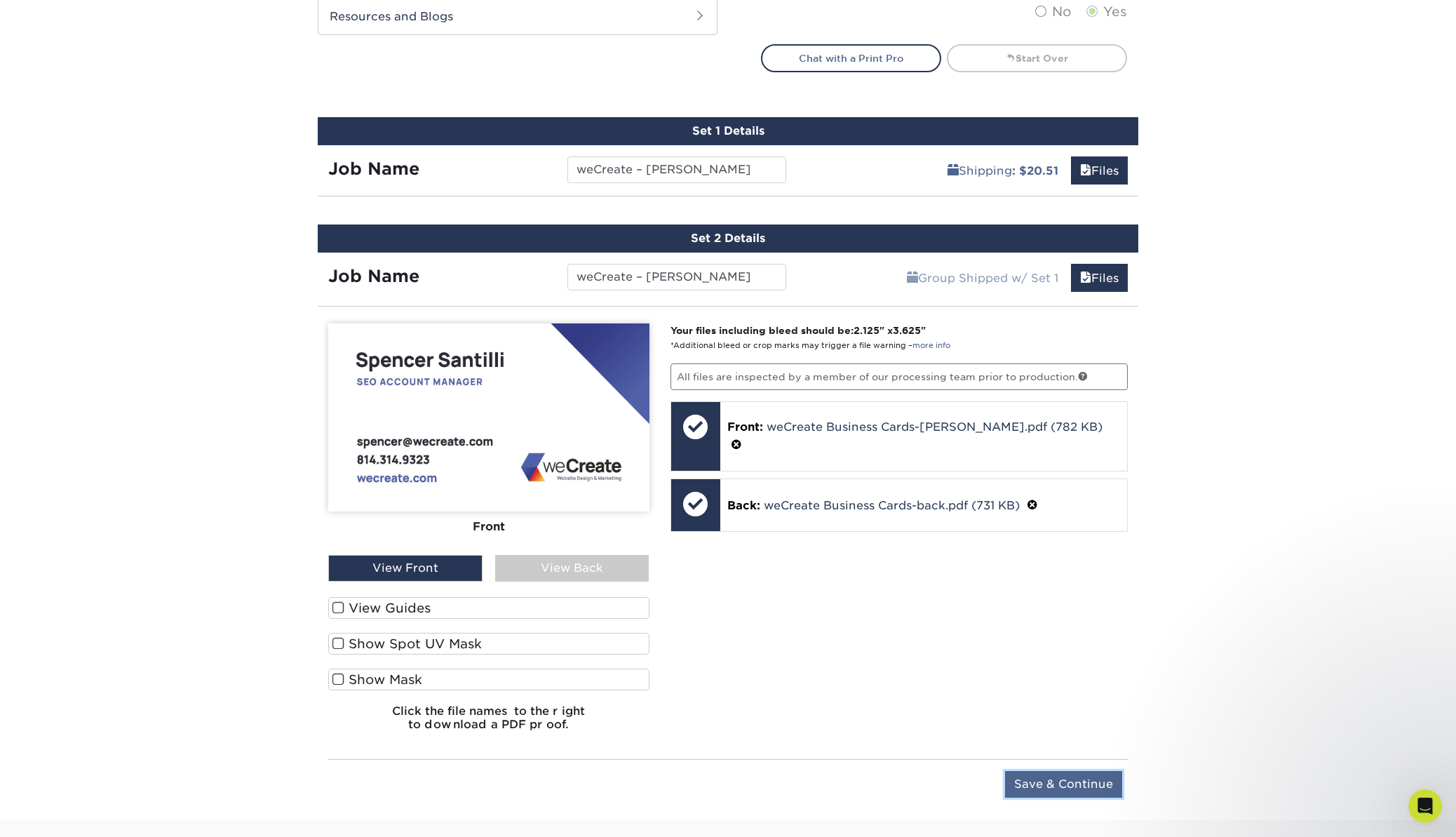
click at [1022, 775] on input "Save & Continue" at bounding box center [1063, 785] width 117 height 27
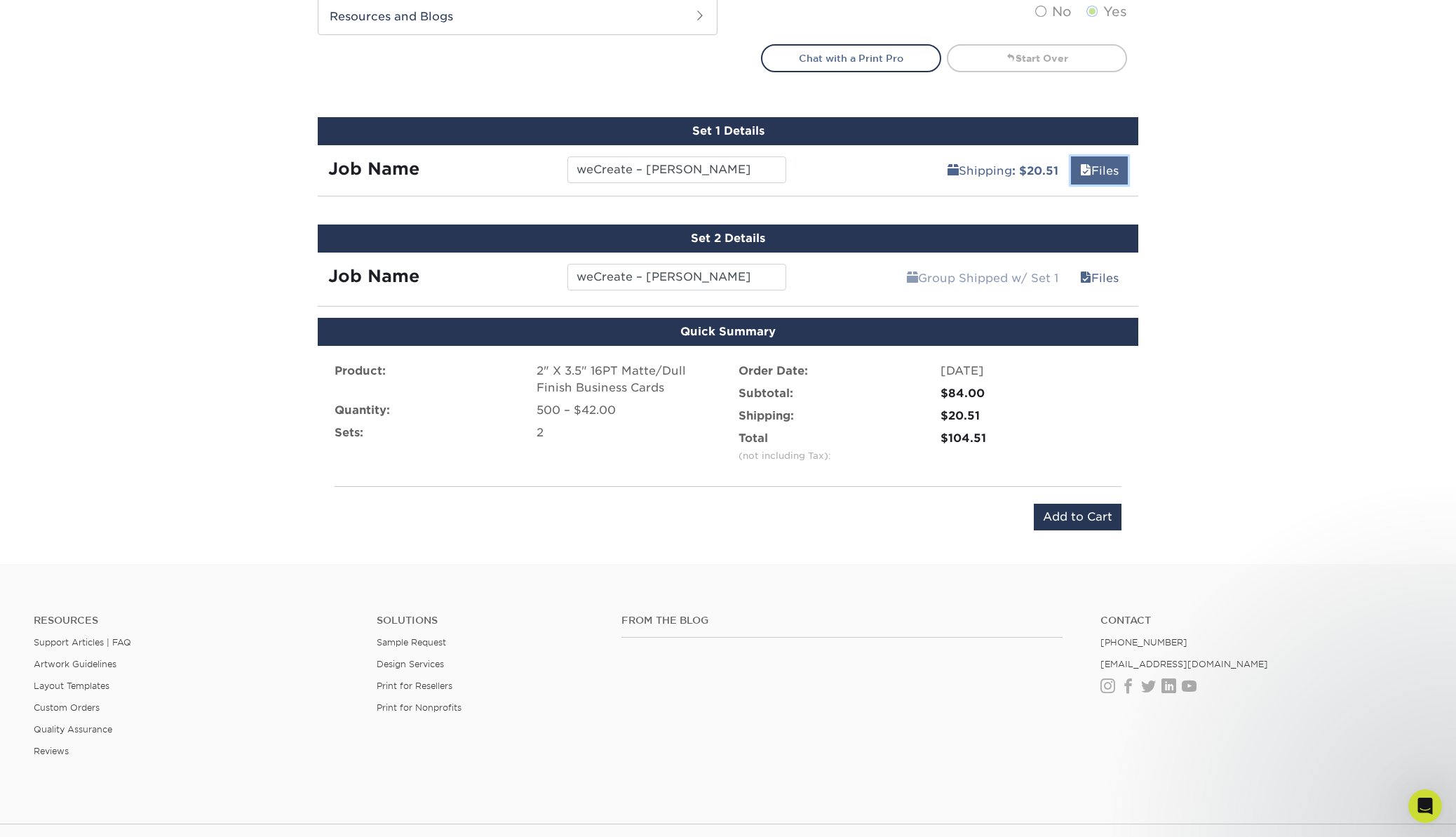
click at [1087, 172] on span at bounding box center [1085, 171] width 11 height 14
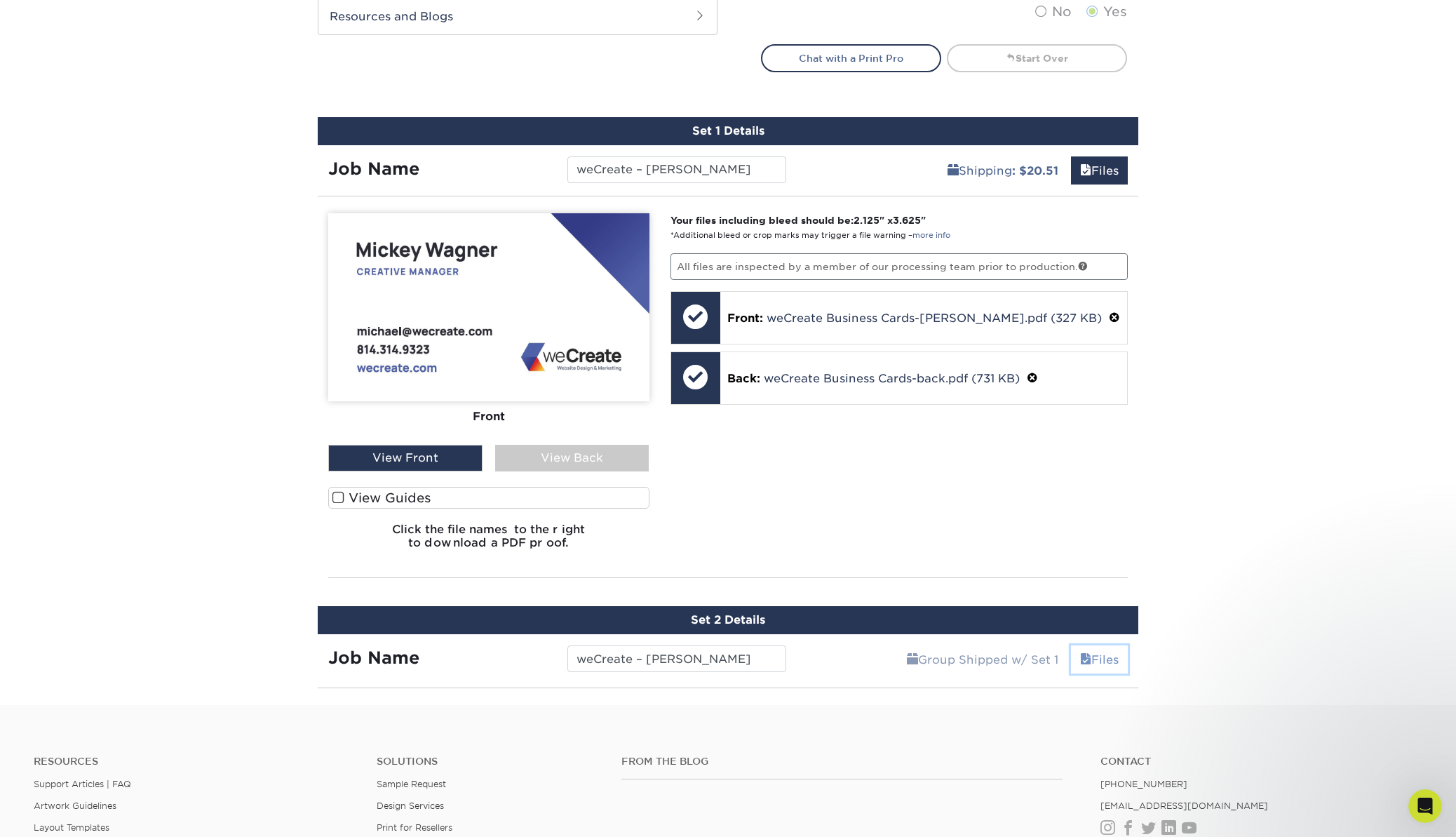
click at [1099, 662] on link "Files" at bounding box center [1099, 659] width 57 height 28
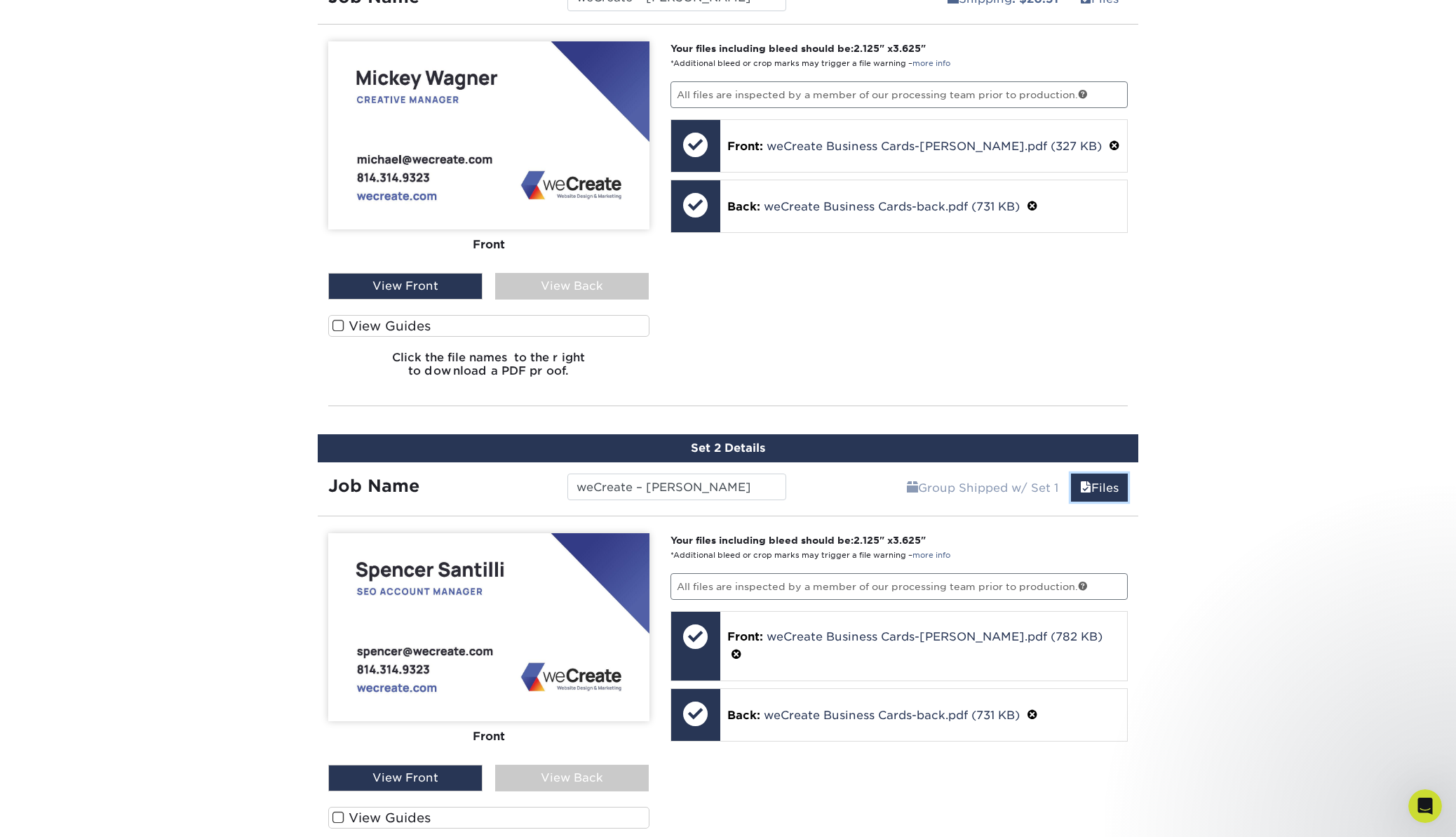
scroll to position [919, 0]
click at [592, 282] on div "View Back" at bounding box center [572, 287] width 155 height 27
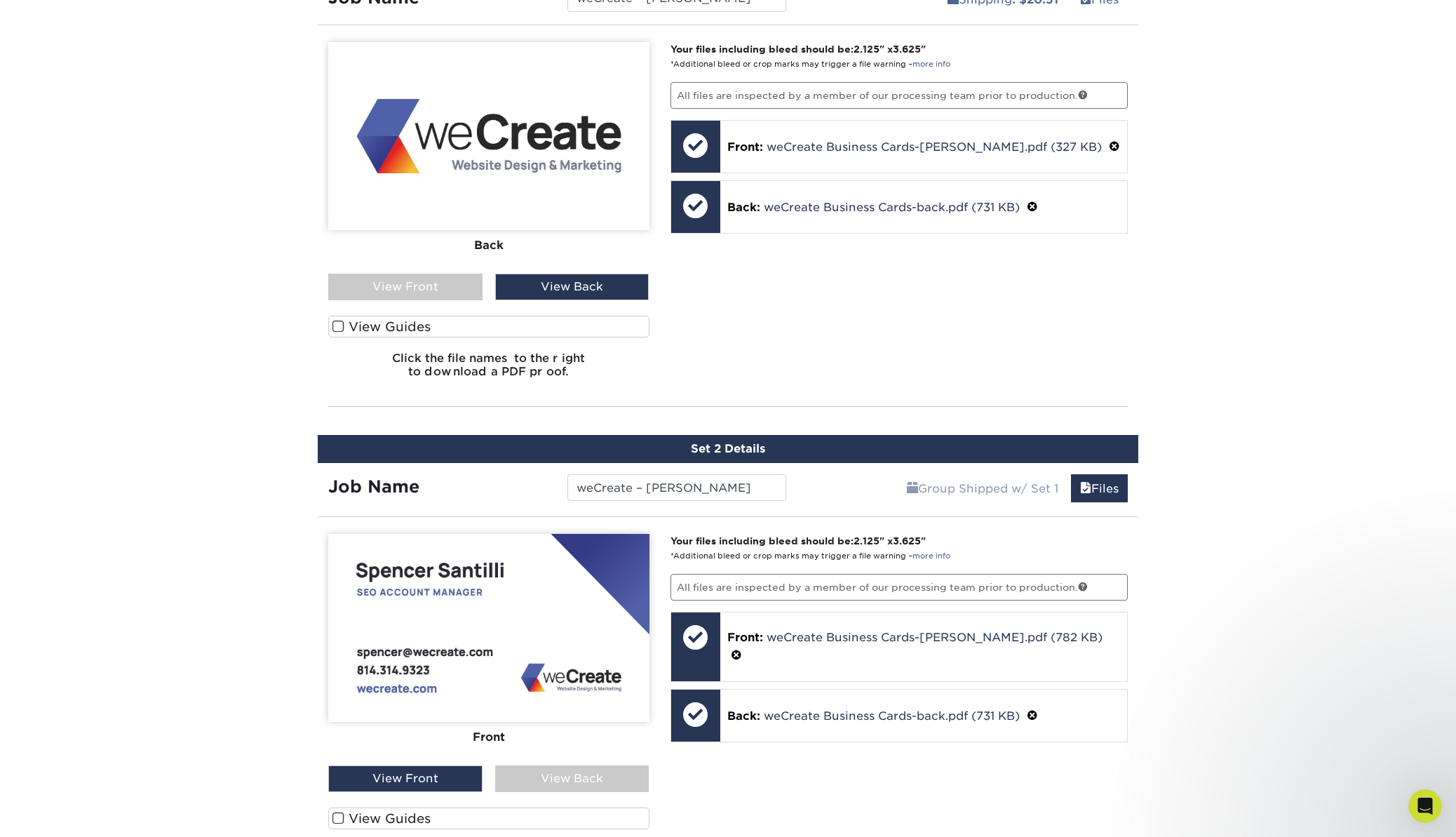
click at [434, 286] on div "View Front" at bounding box center [405, 287] width 155 height 27
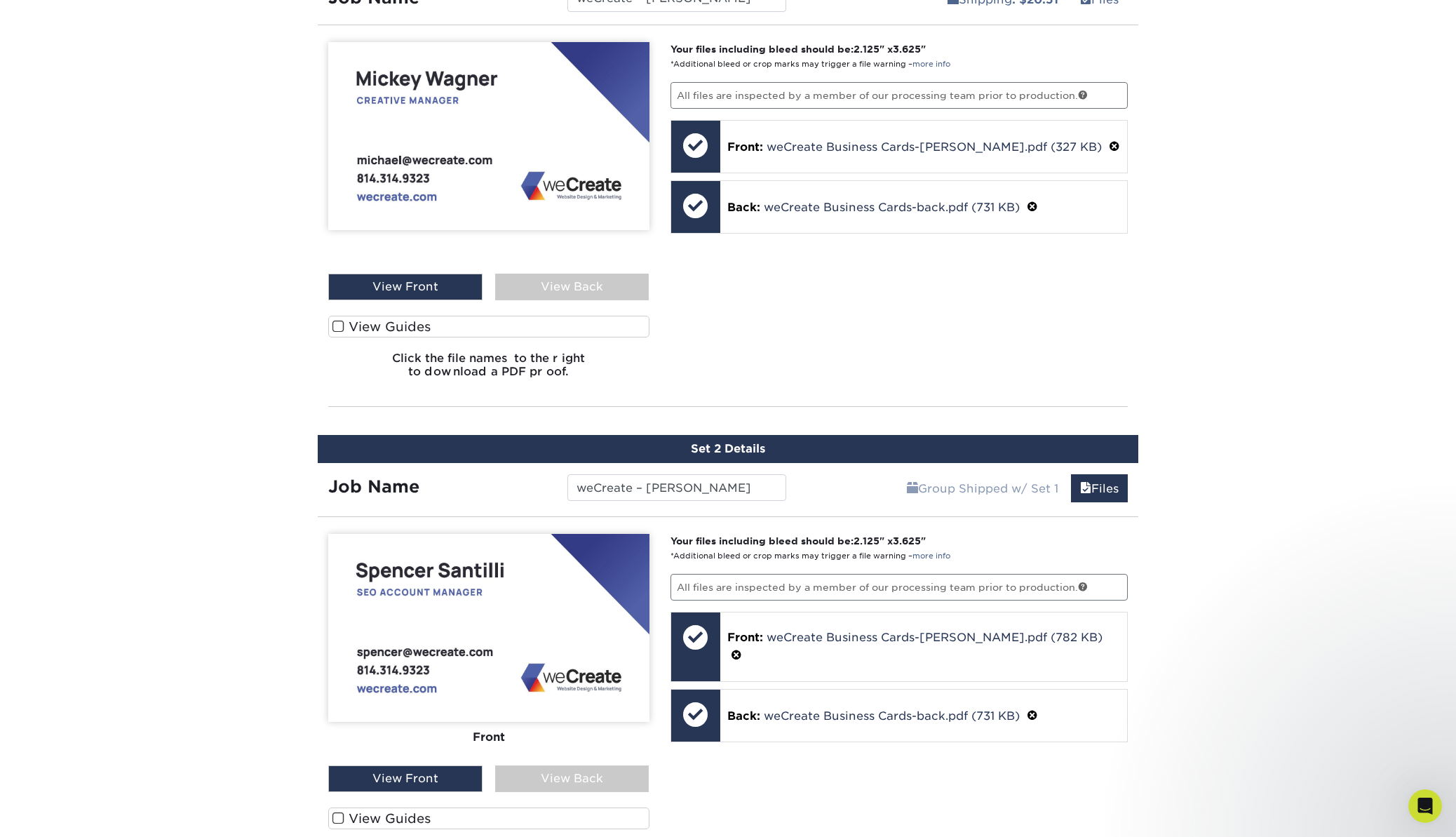
click at [557, 777] on div "View Back" at bounding box center [572, 780] width 155 height 27
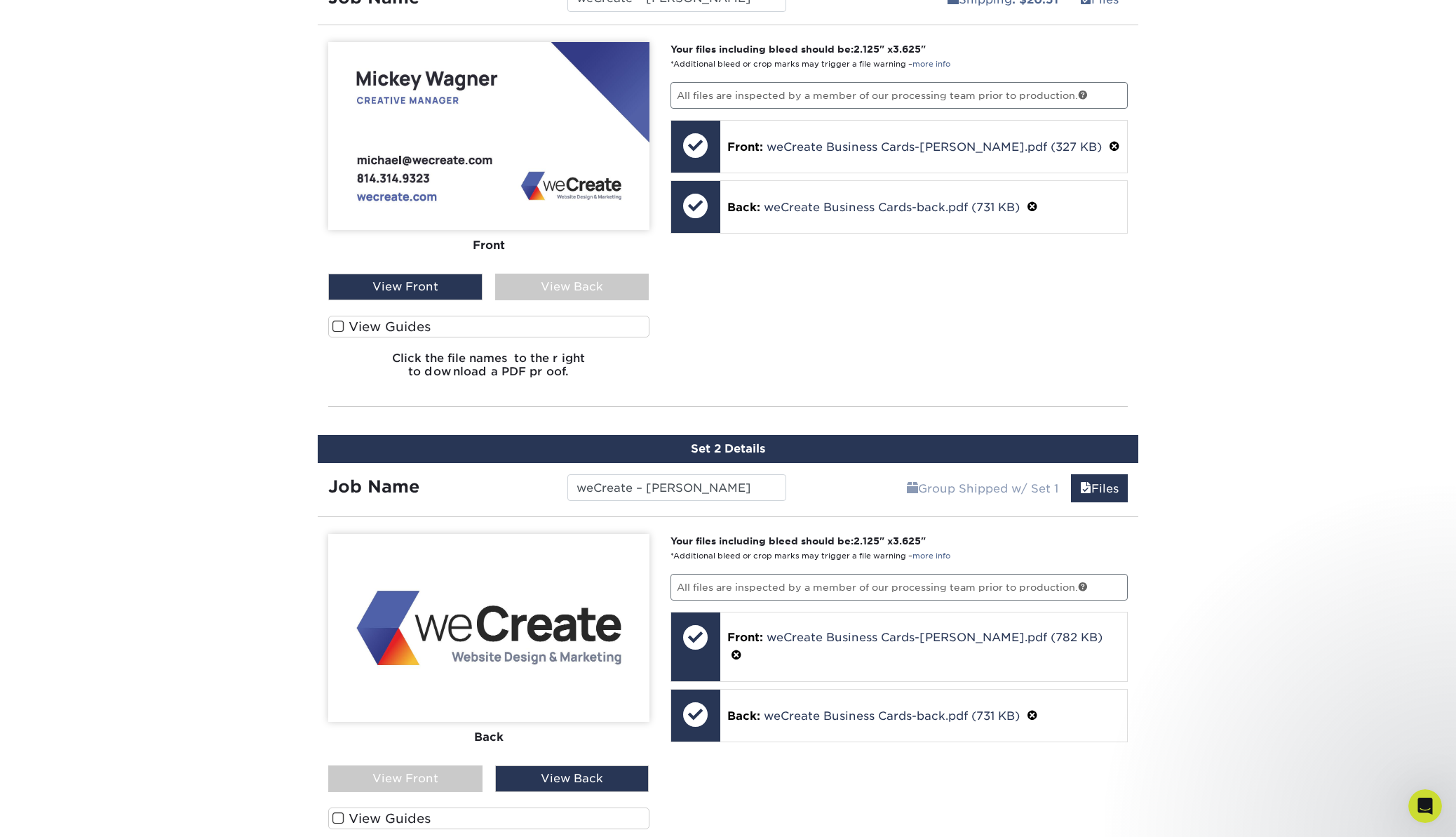
click at [486, 777] on div "View Front View Back" at bounding box center [488, 780] width 321 height 27
click at [461, 775] on div "View Front" at bounding box center [405, 780] width 155 height 27
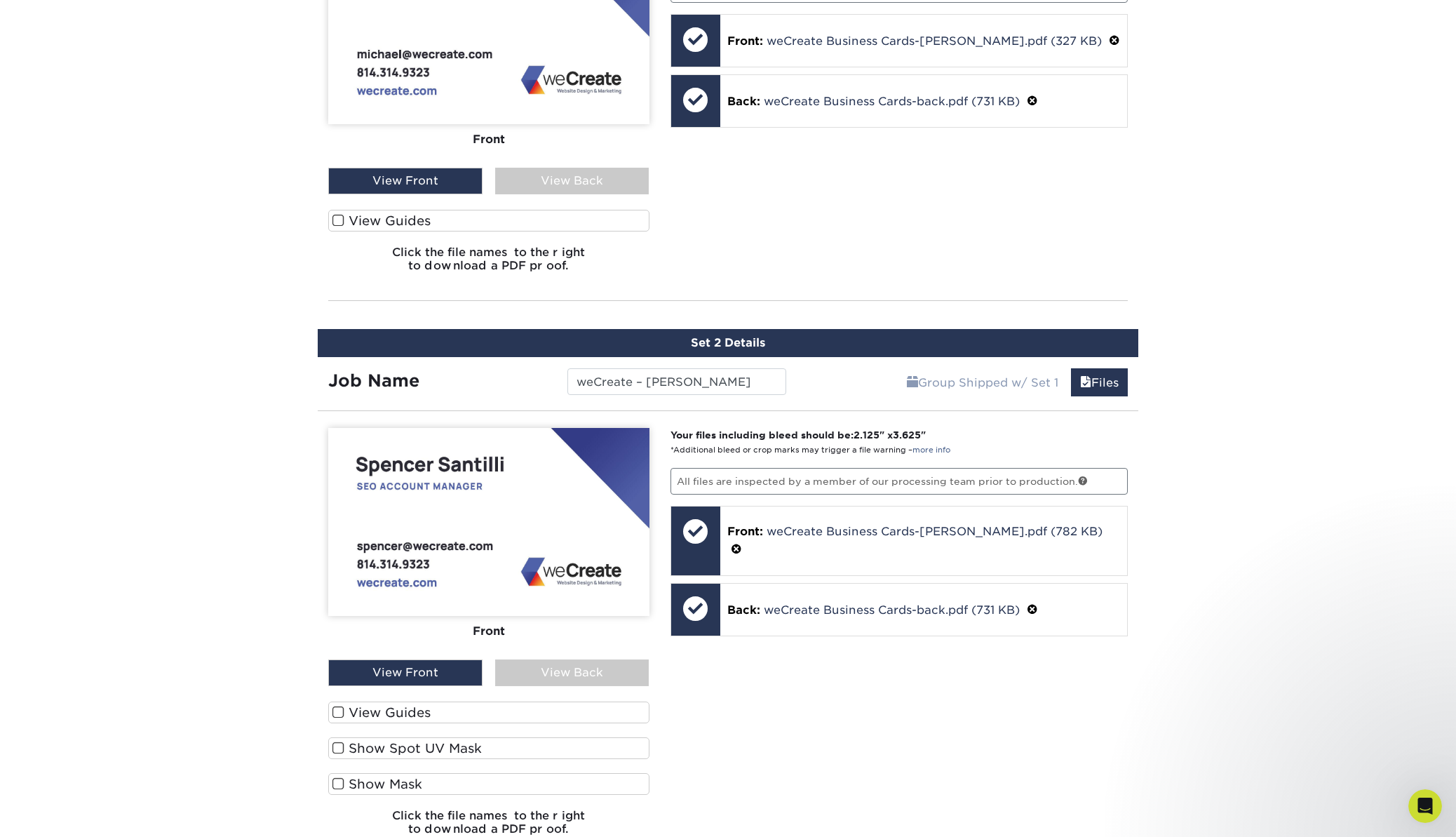
scroll to position [1014, 0]
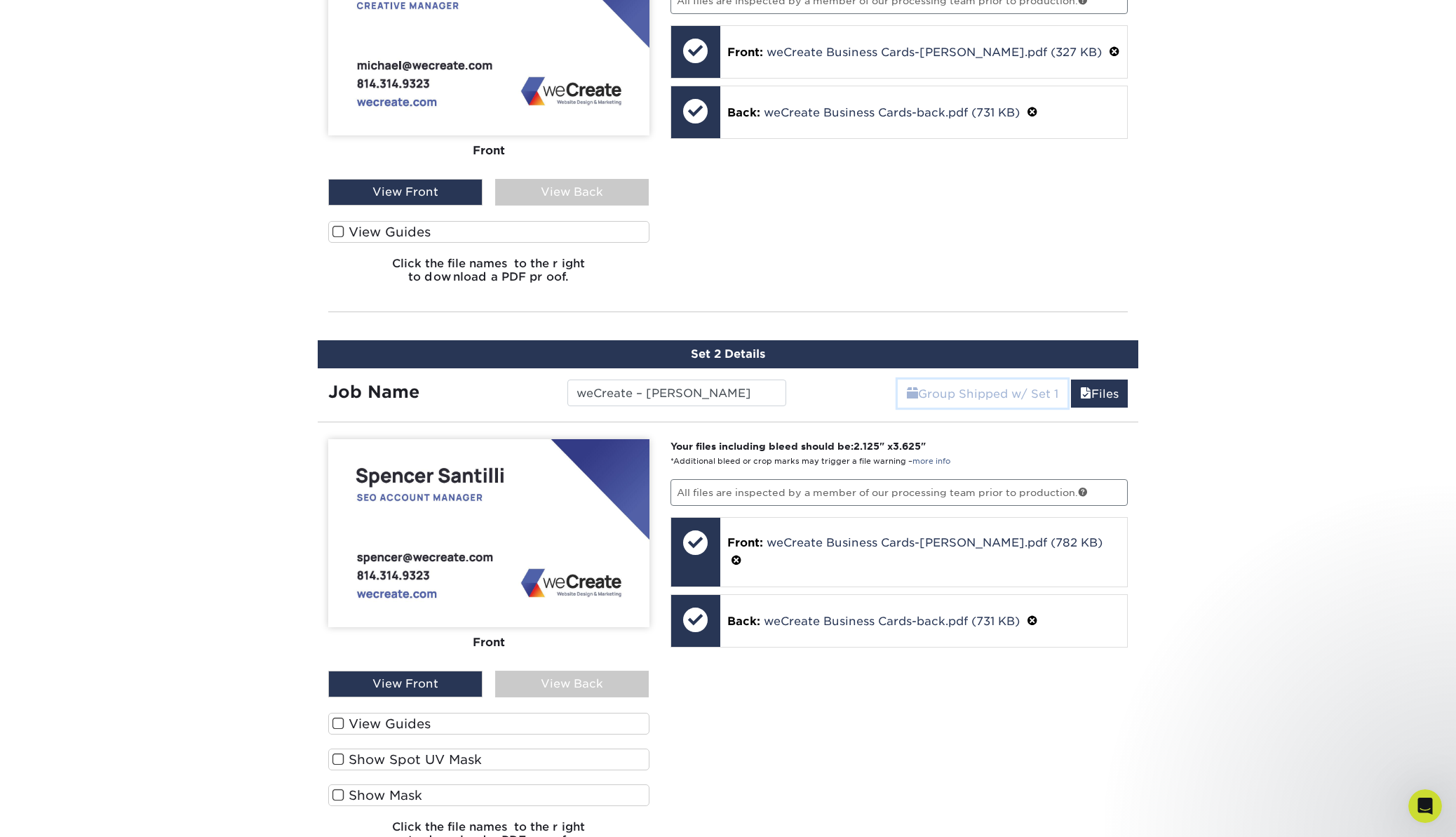
click at [991, 381] on link "Group Shipped w/ Set 1" at bounding box center [982, 393] width 170 height 28
click at [824, 390] on div "Group Shipped w/ Set 1 Files Continue" at bounding box center [968, 390] width 342 height 42
click at [1075, 381] on link "Files" at bounding box center [1099, 393] width 57 height 28
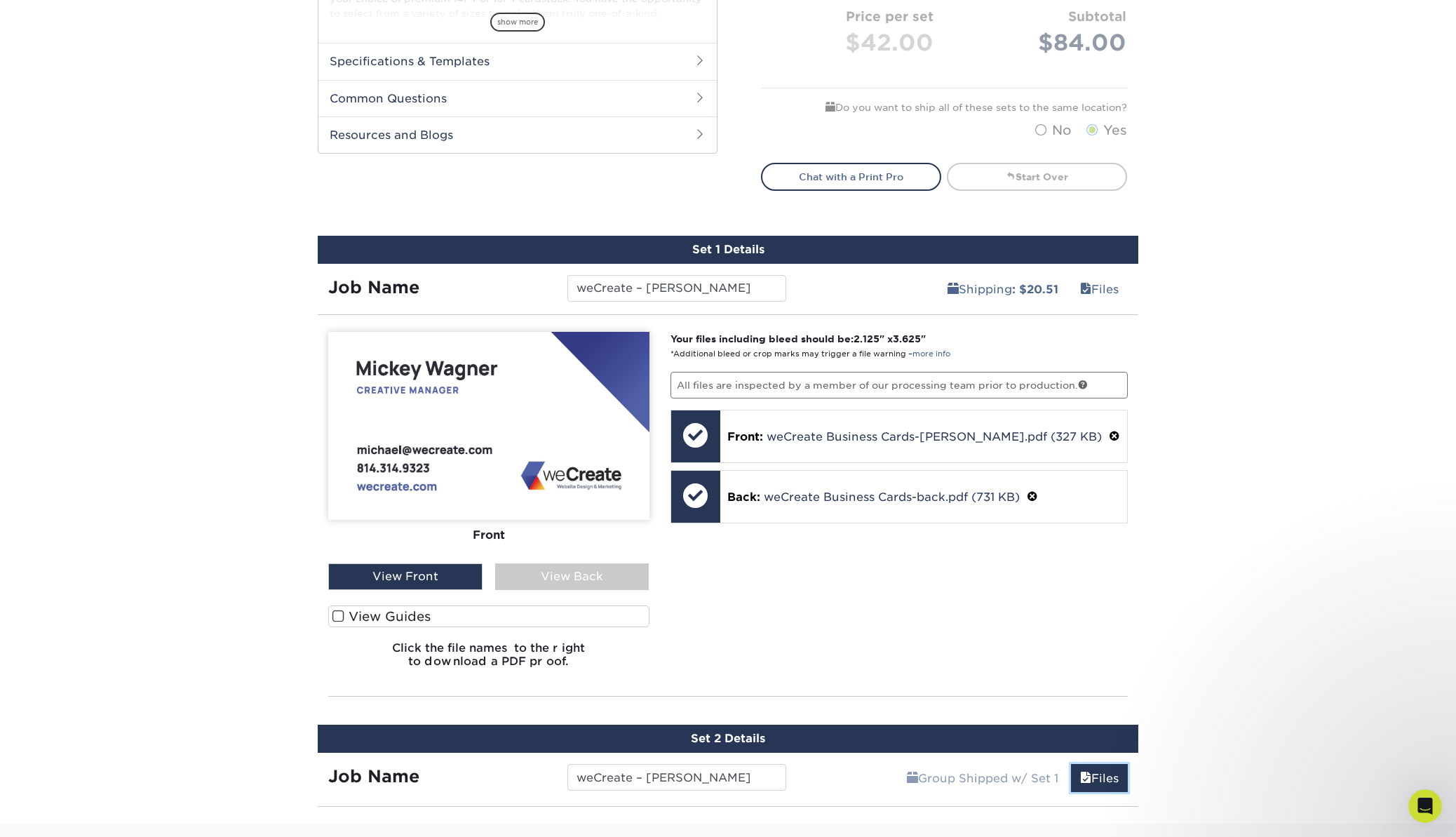
scroll to position [604, 0]
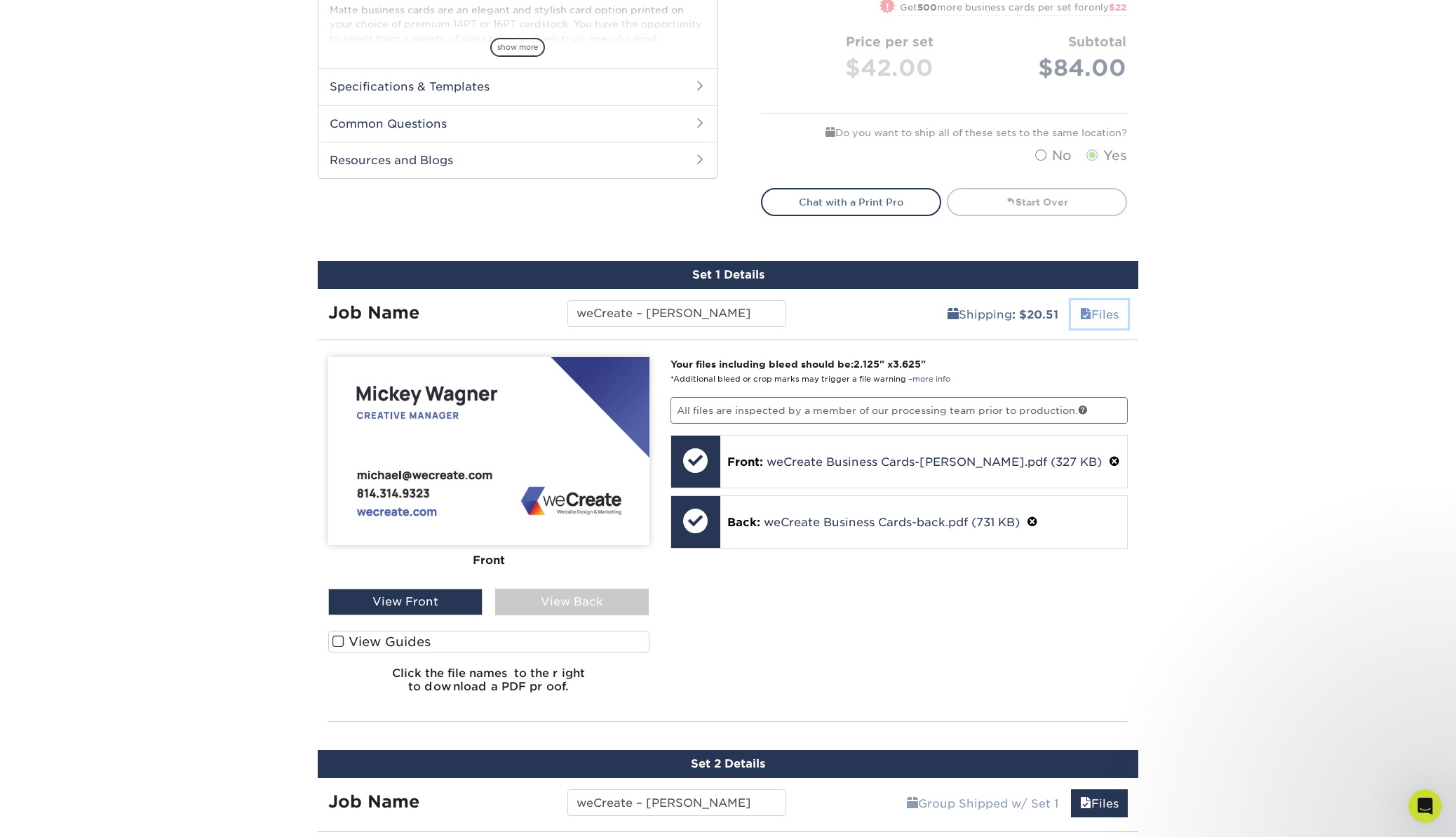
click at [1082, 315] on span at bounding box center [1085, 315] width 11 height 14
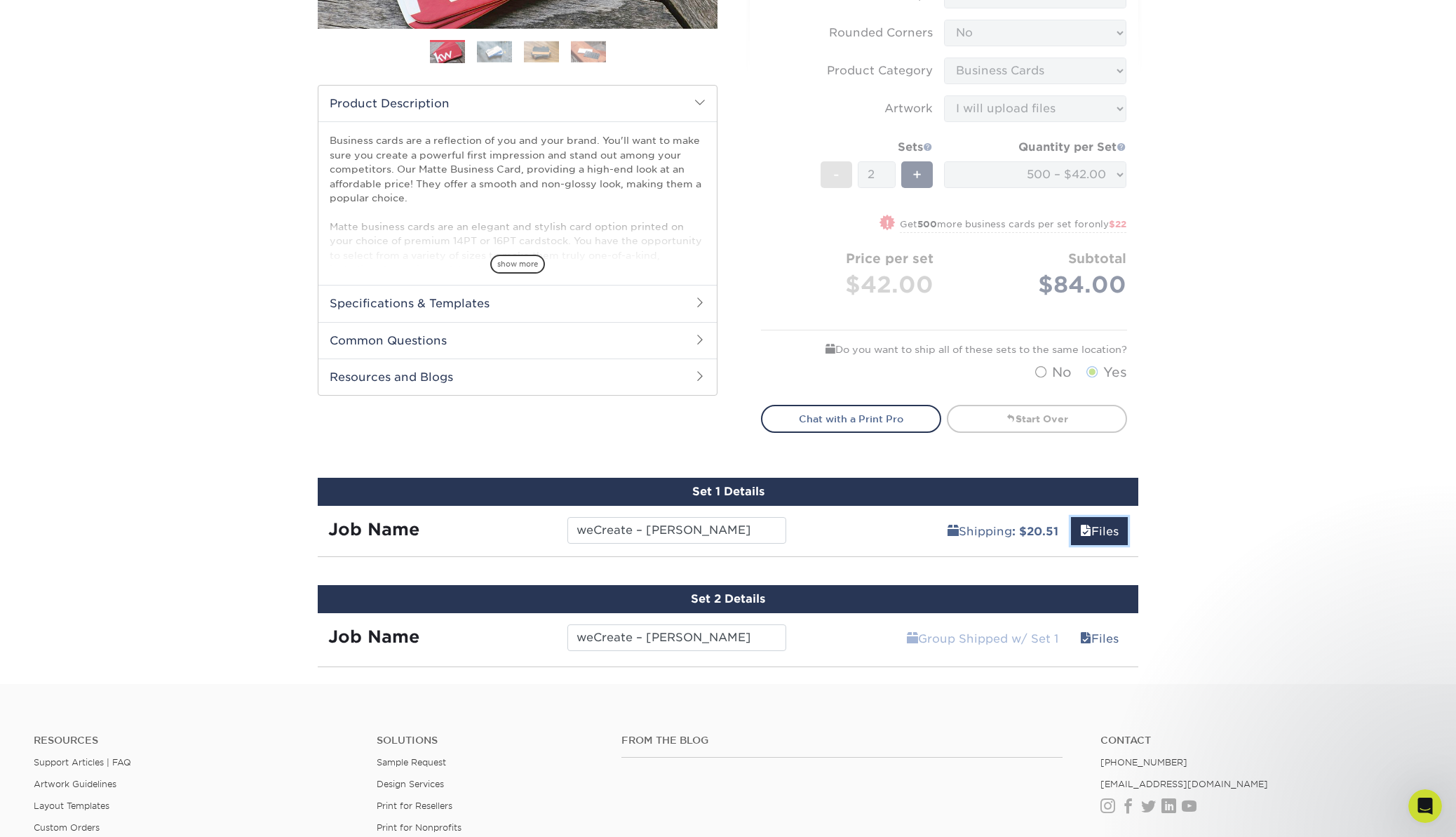
scroll to position [408, 0]
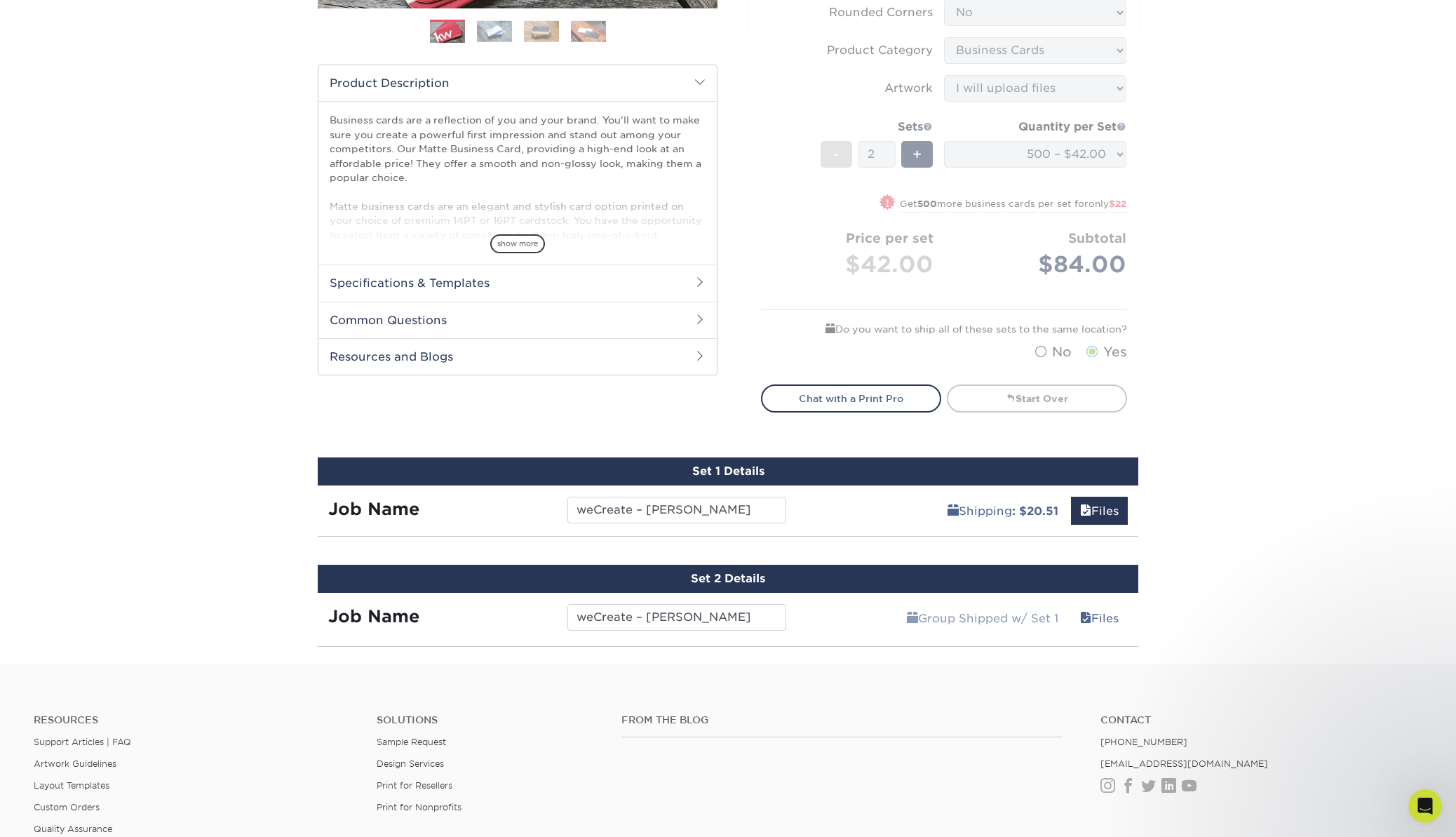
click at [827, 517] on div "Shipping : $20.51 Files" at bounding box center [968, 505] width 342 height 39
click at [1096, 505] on link "Files" at bounding box center [1099, 511] width 57 height 28
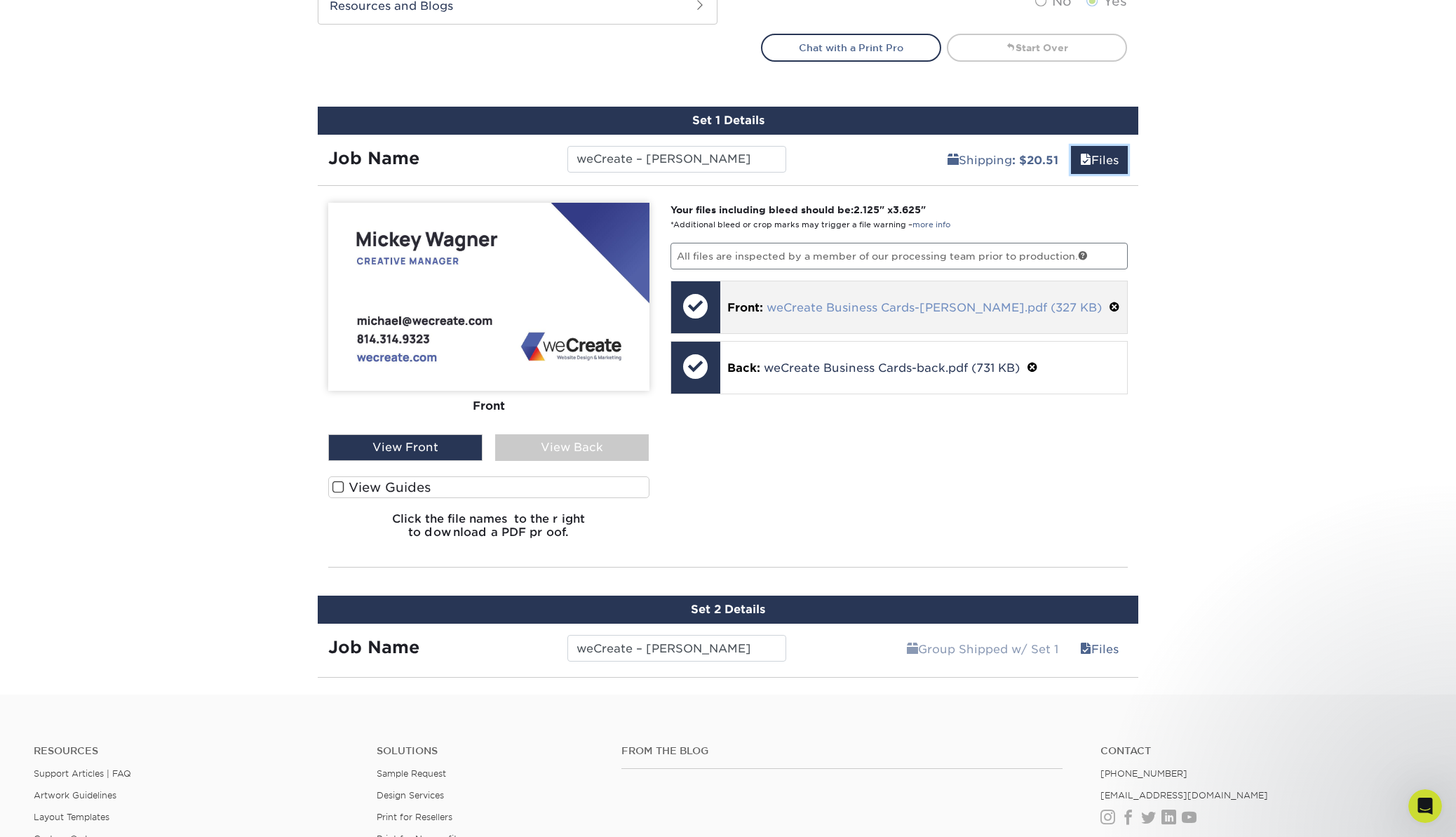
scroll to position [762, 0]
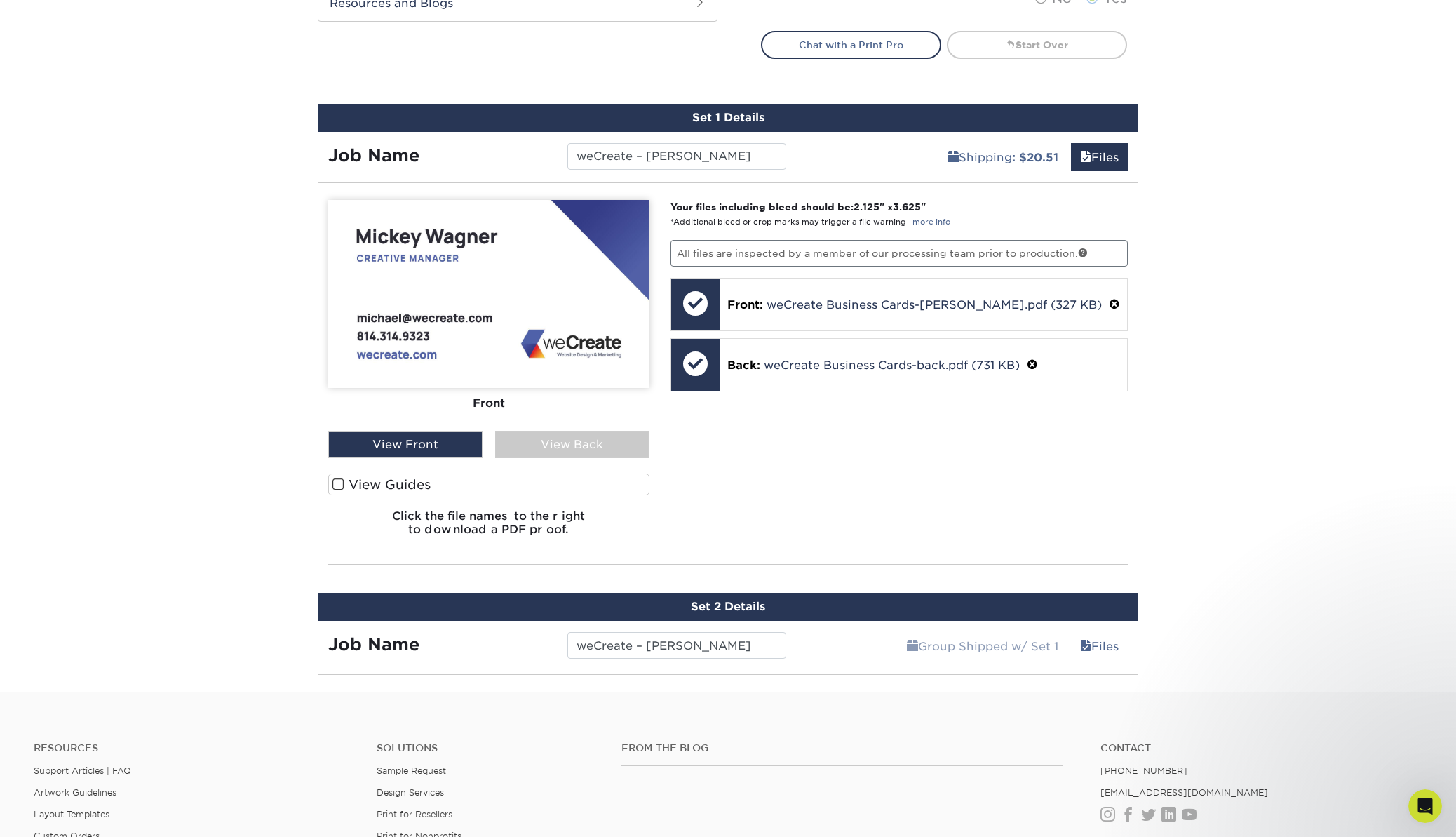
click at [806, 641] on div "Group Shipped w/ Set 1 Files Continue" at bounding box center [968, 643] width 342 height 42
click at [1088, 636] on link "Files" at bounding box center [1099, 646] width 57 height 28
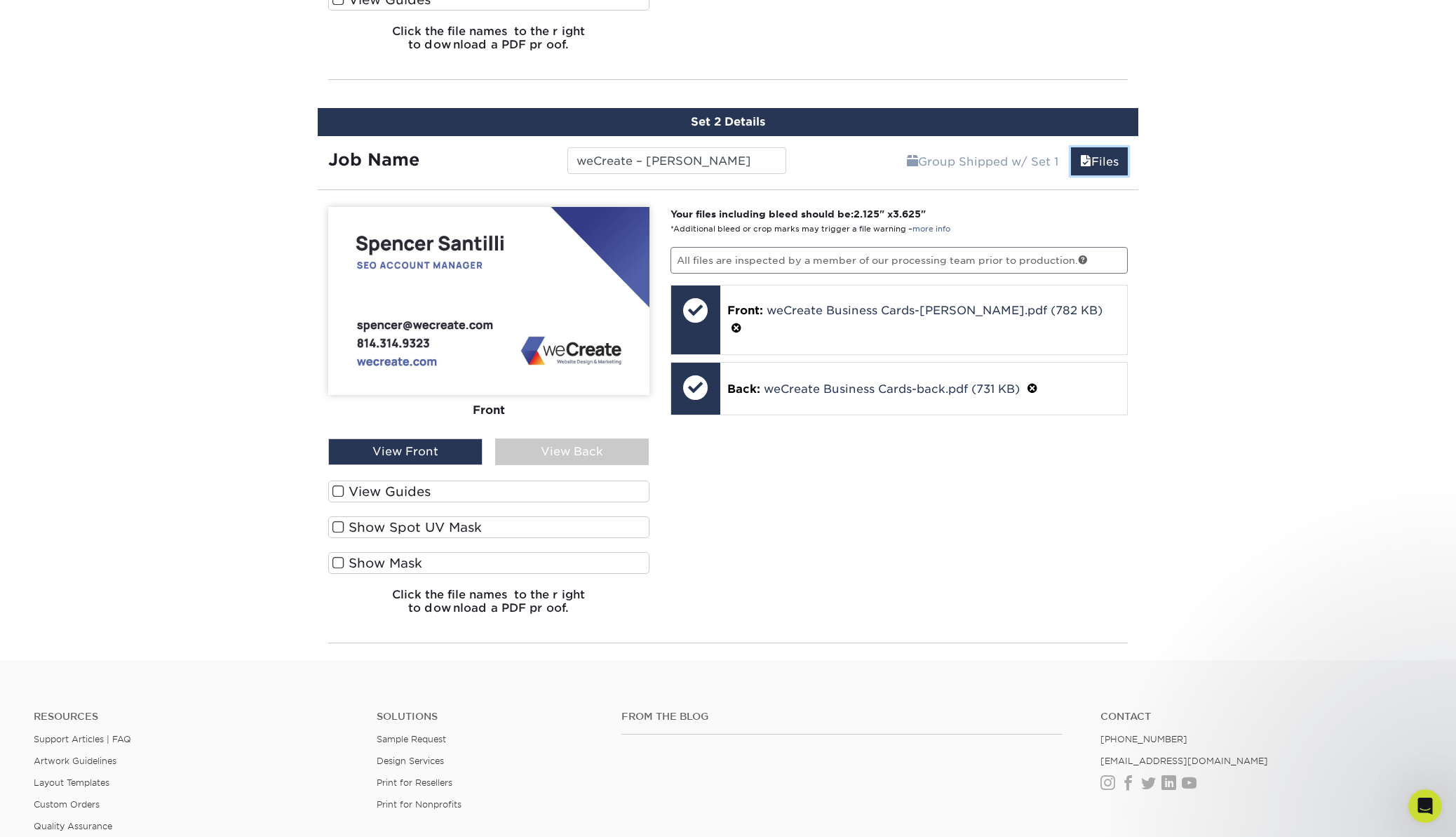
scroll to position [1261, 0]
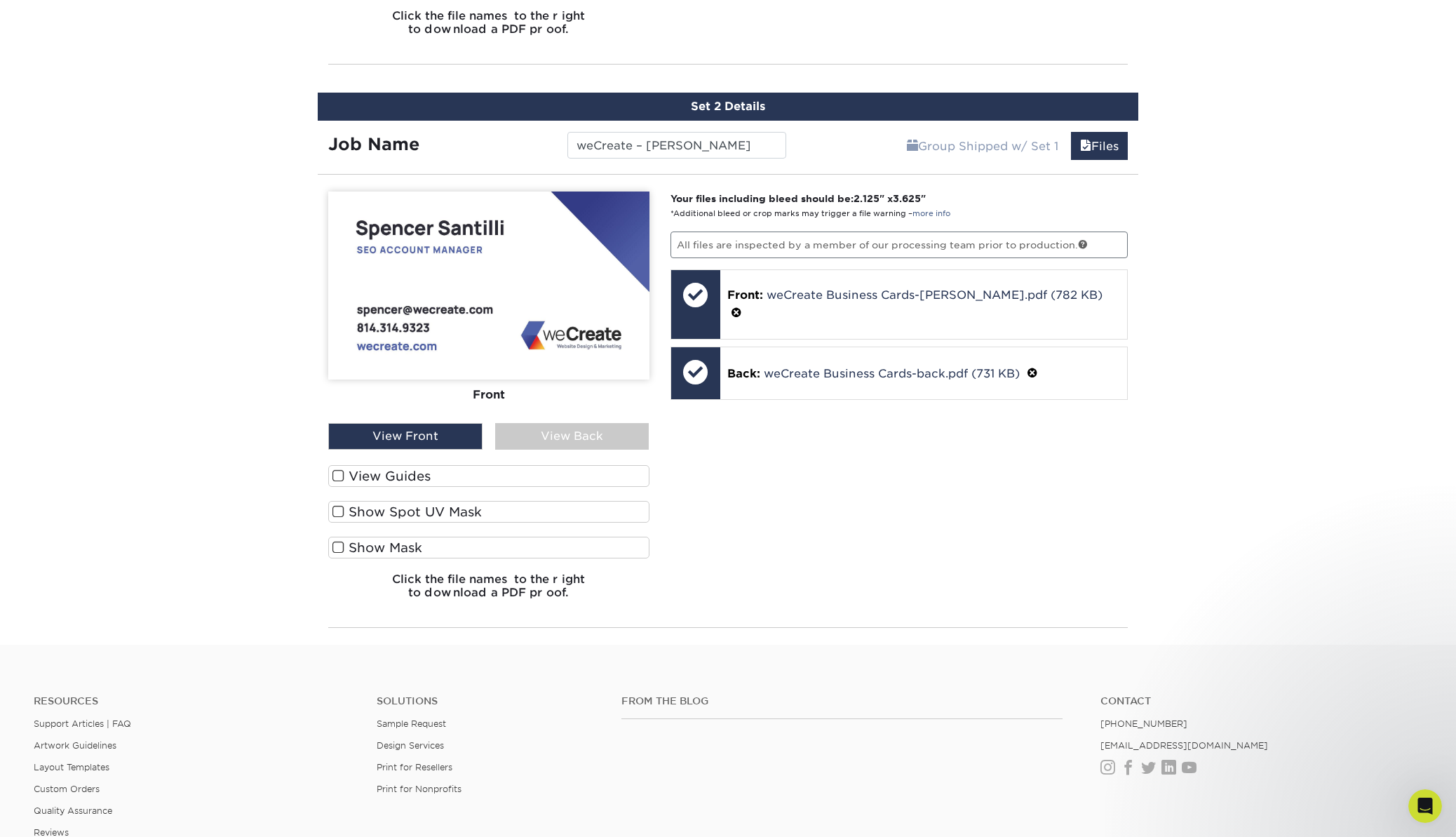
click at [415, 470] on label "View Guides" at bounding box center [488, 476] width 321 height 22
click at [0, 0] on input "View Guides" at bounding box center [0, 0] width 0 height 0
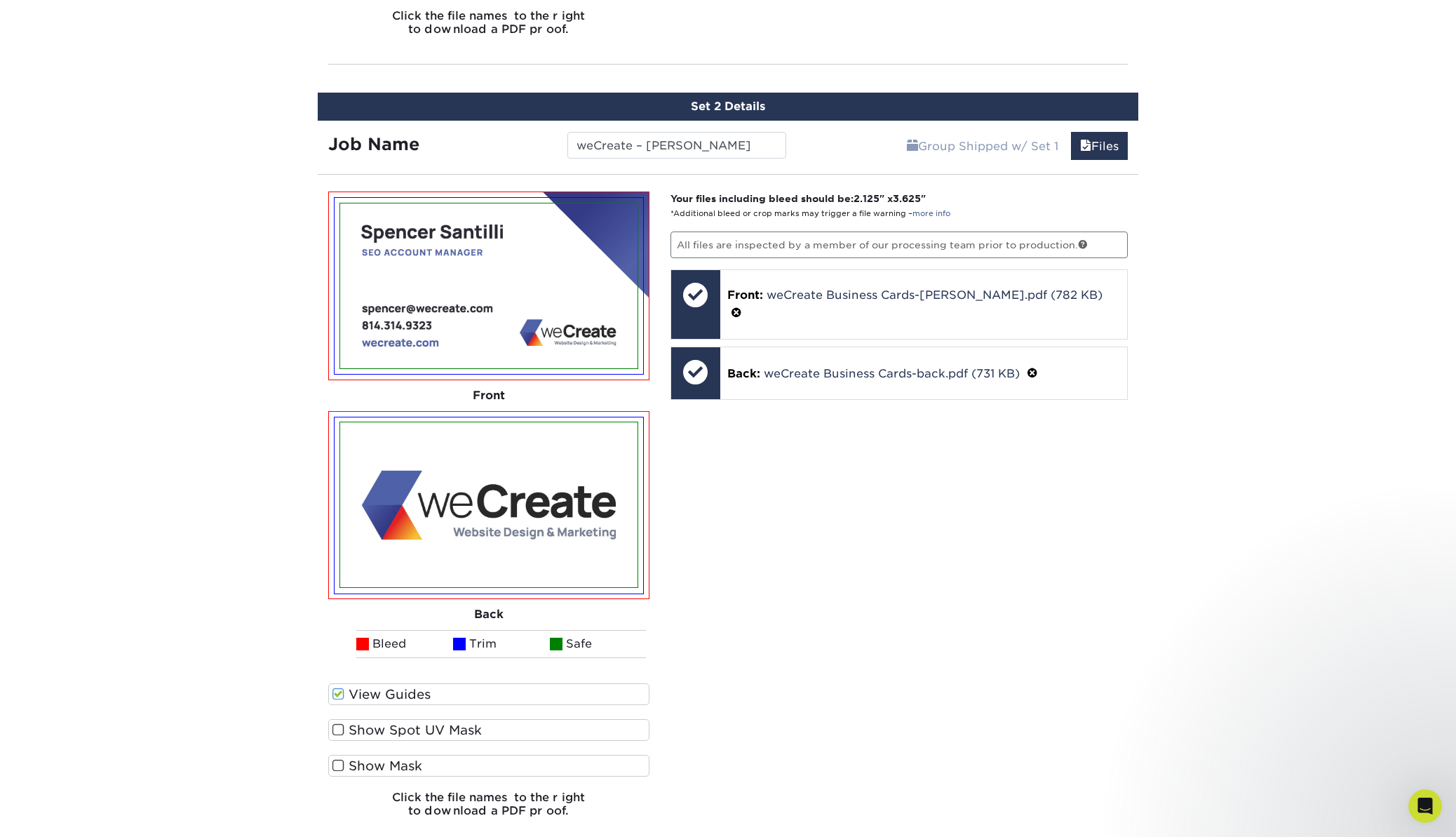
click at [415, 470] on img at bounding box center [489, 505] width 297 height 165
click at [418, 696] on label "View Guides" at bounding box center [488, 694] width 321 height 22
click at [0, 0] on input "View Guides" at bounding box center [0, 0] width 0 height 0
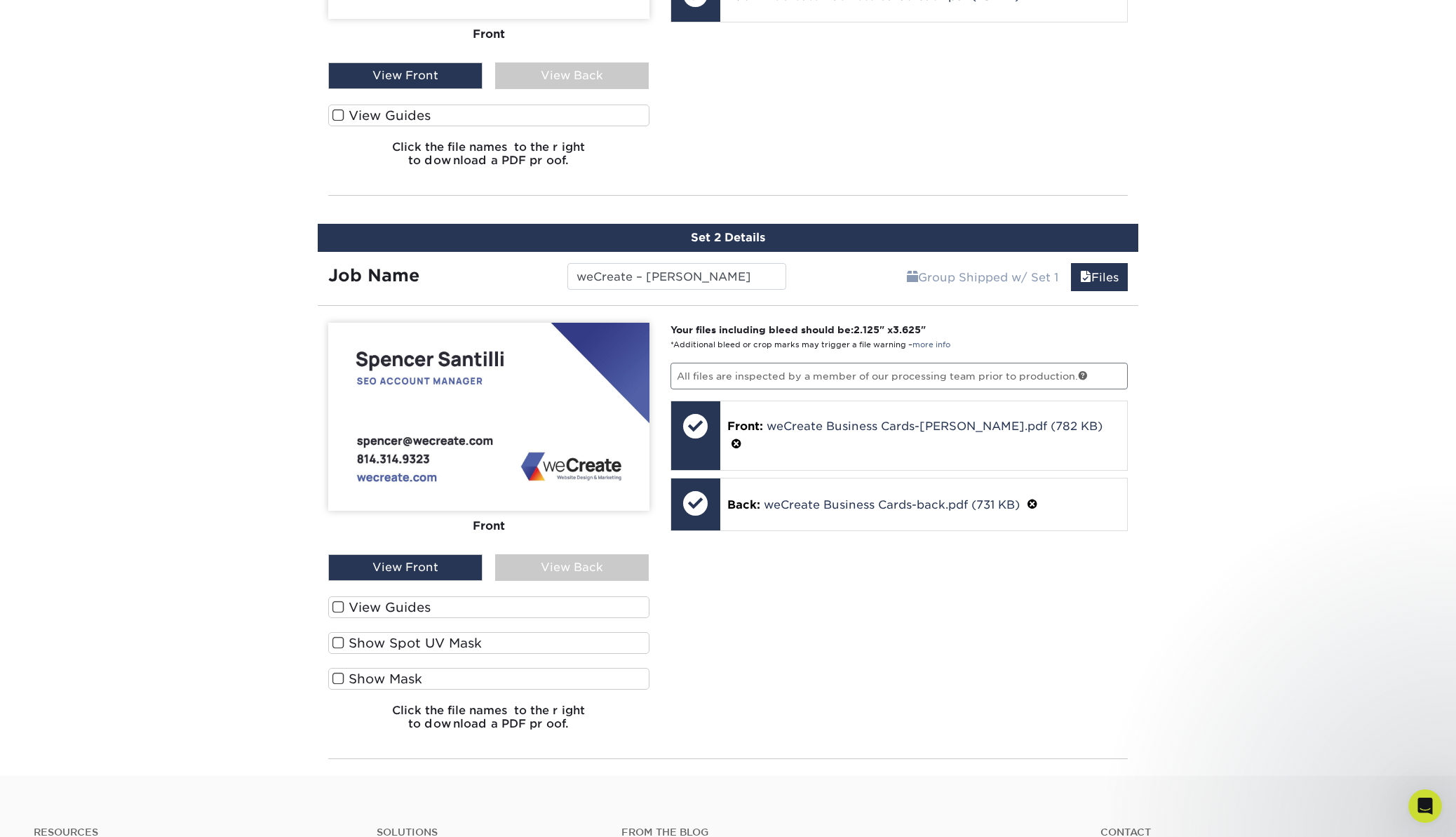
scroll to position [1119, 0]
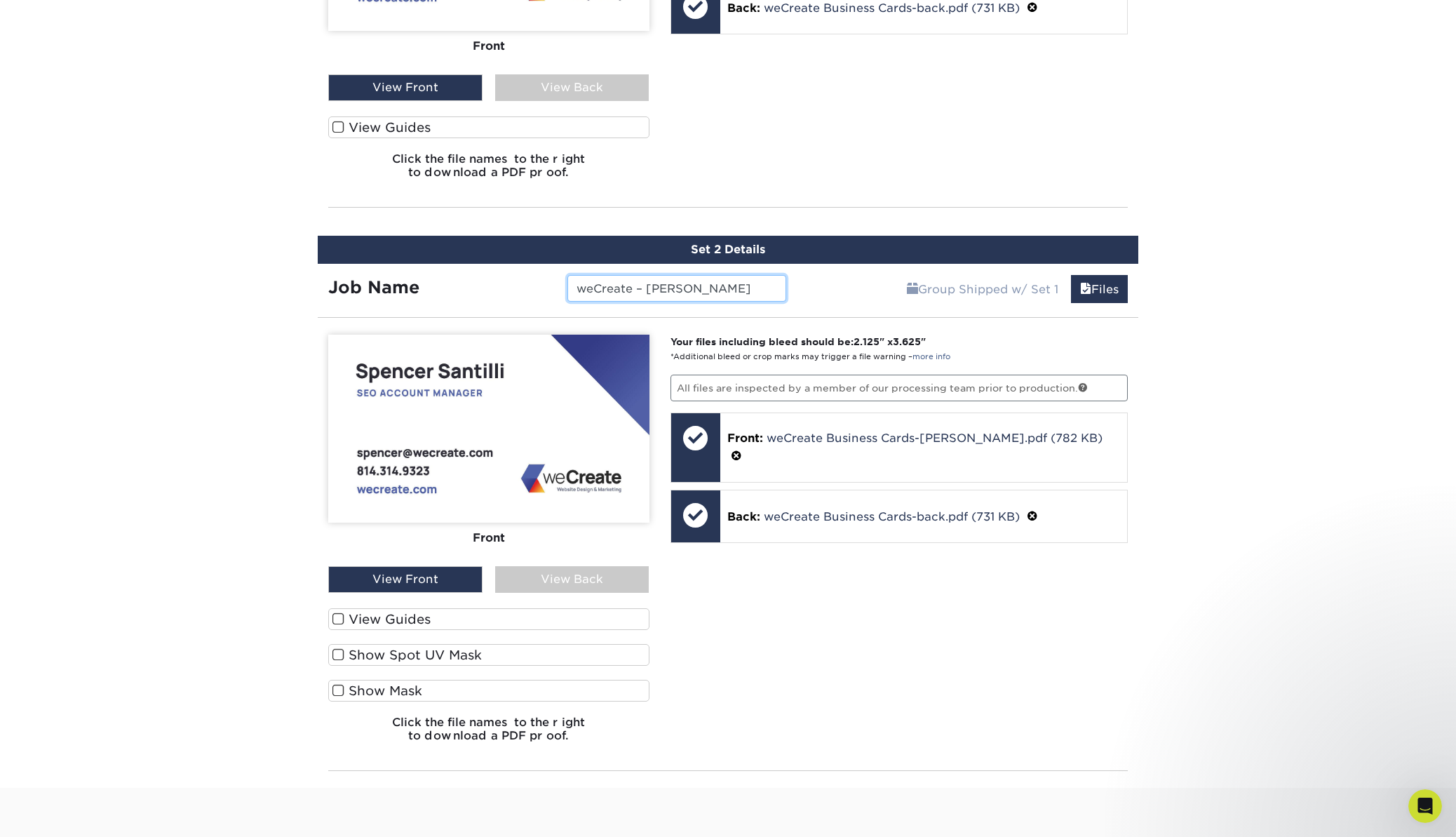
click at [720, 294] on input "weCreate – Spencer" at bounding box center [676, 288] width 218 height 27
click at [1114, 340] on p "Your files including bleed should be: 2.125 " x 3.625 " *Additional bleed or cr…" at bounding box center [899, 349] width 458 height 29
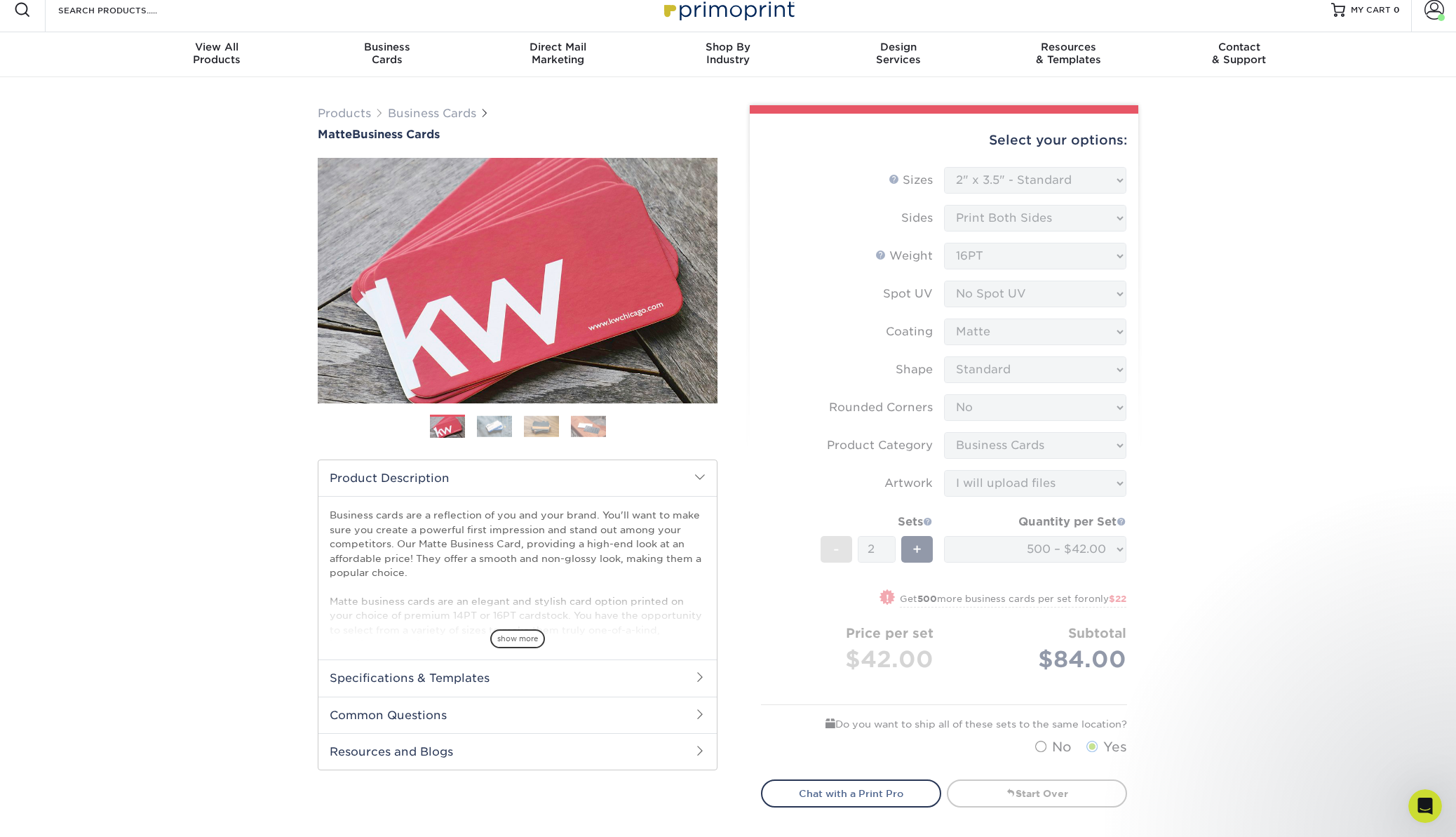
scroll to position [12, 0]
click at [1019, 772] on div "Select your options: Sizes Help Sizes Please Select 1.5" x 3.5" - Mini 1.75" x …" at bounding box center [944, 467] width 389 height 705
click at [1017, 465] on form "Sizes Help Sizes Please Select 1.5" x 3.5" - Mini 1.75" x 3.5" - Mini 2" x 2" -…" at bounding box center [944, 465] width 366 height 596
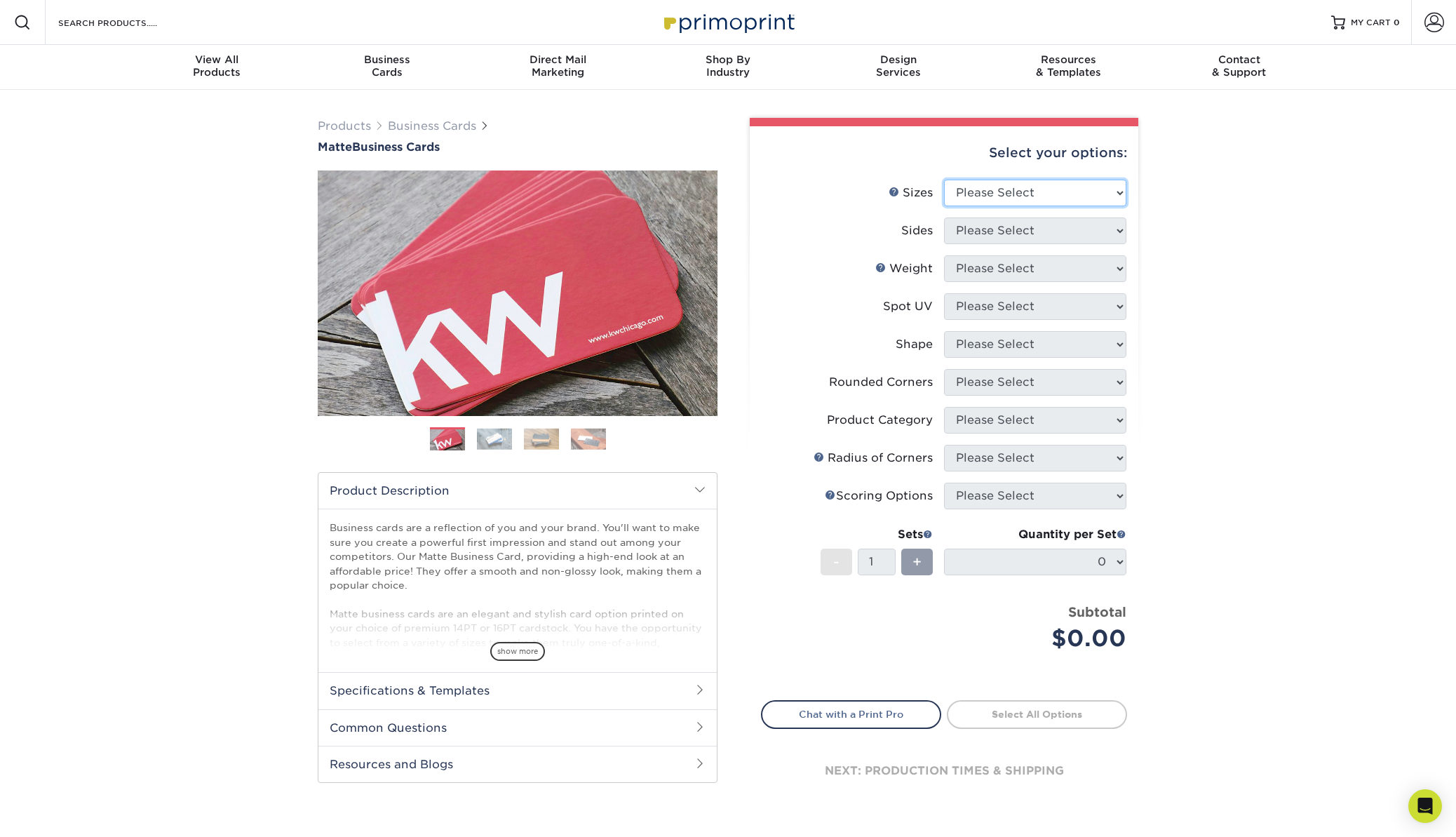
click at [1029, 194] on select "Please Select 1.5" x 3.5" - Mini 1.75" x 3.5" - Mini 2" x 2" - Square 2" x 3" -…" at bounding box center [1035, 193] width 183 height 27
select select "2.00x3.50"
click at [944, 179] on select "Please Select 1.5" x 3.5" - Mini 1.75" x 3.5" - Mini 2" x 2" - Square 2" x 3" -…" at bounding box center [1035, 193] width 183 height 27
click at [1021, 238] on select "Please Select Print Both Sides Print Front Only" at bounding box center [1035, 231] width 183 height 27
select select "13abbda7-1d64-4f25-8bb2-c179b224825d"
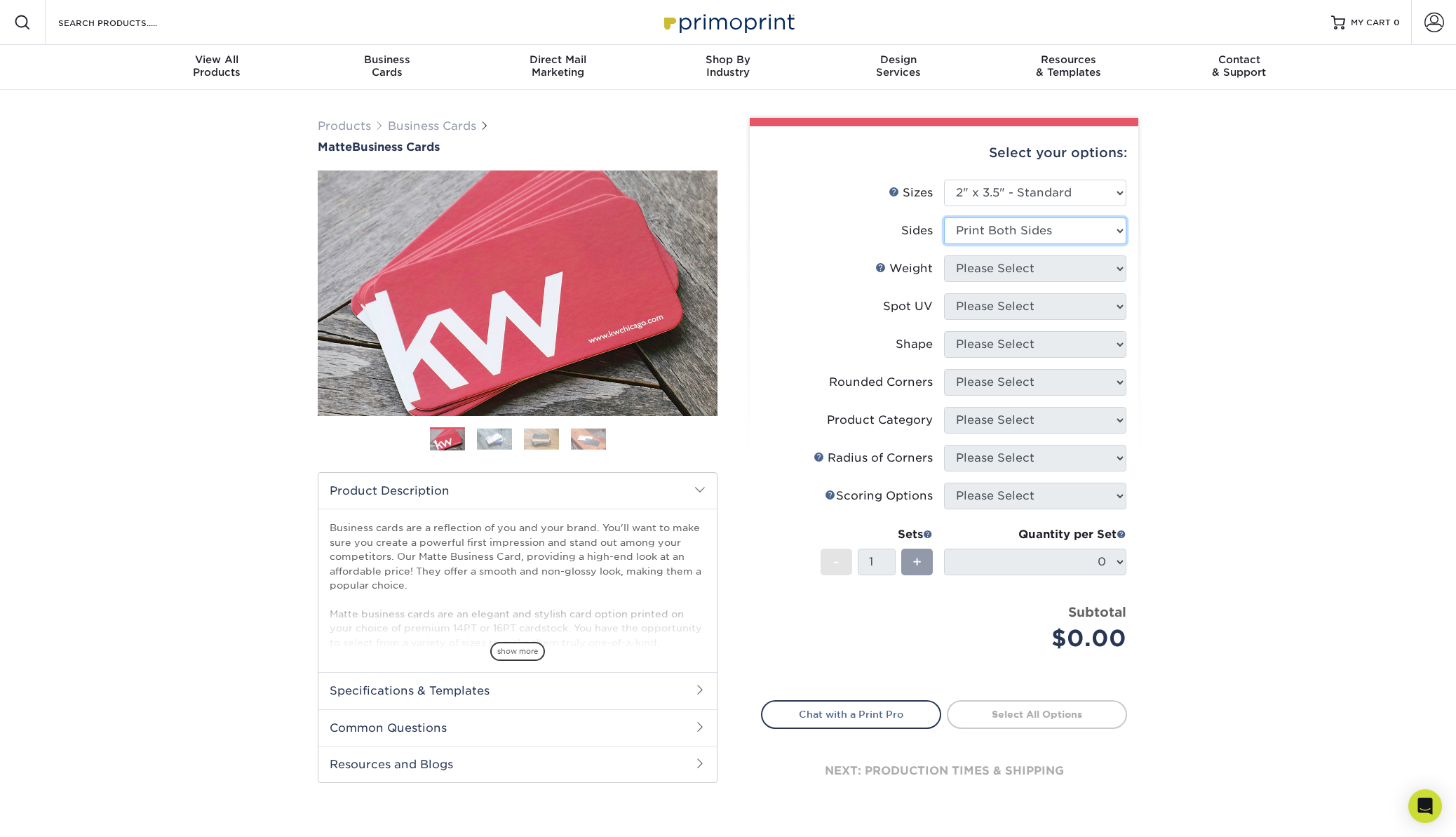
click at [944, 217] on select "Please Select Print Both Sides Print Front Only" at bounding box center [1035, 231] width 183 height 27
click at [1001, 275] on select "Please Select 16PT 14PT" at bounding box center [1035, 269] width 183 height 27
select select "16PT"
click at [944, 255] on select "Please Select 16PT 14PT" at bounding box center [1035, 269] width 183 height 27
click at [983, 312] on select "Please Select No Spot UV Front and Back (Both Sides) Front Only Back Only" at bounding box center [1035, 307] width 183 height 27
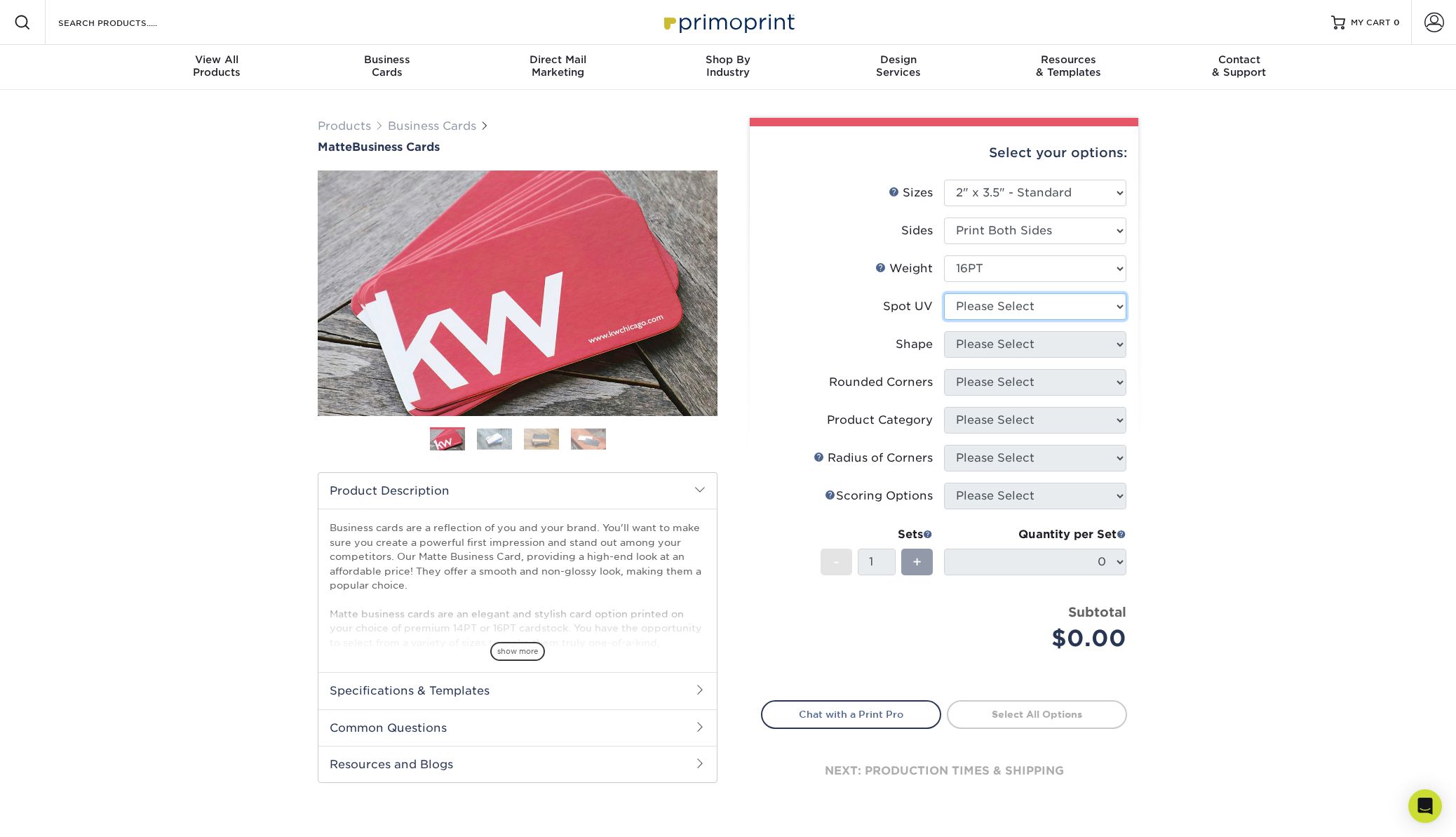
select select "3"
click at [944, 293] on select "Please Select No Spot UV Front and Back (Both Sides) Front Only Back Only" at bounding box center [1035, 307] width 183 height 27
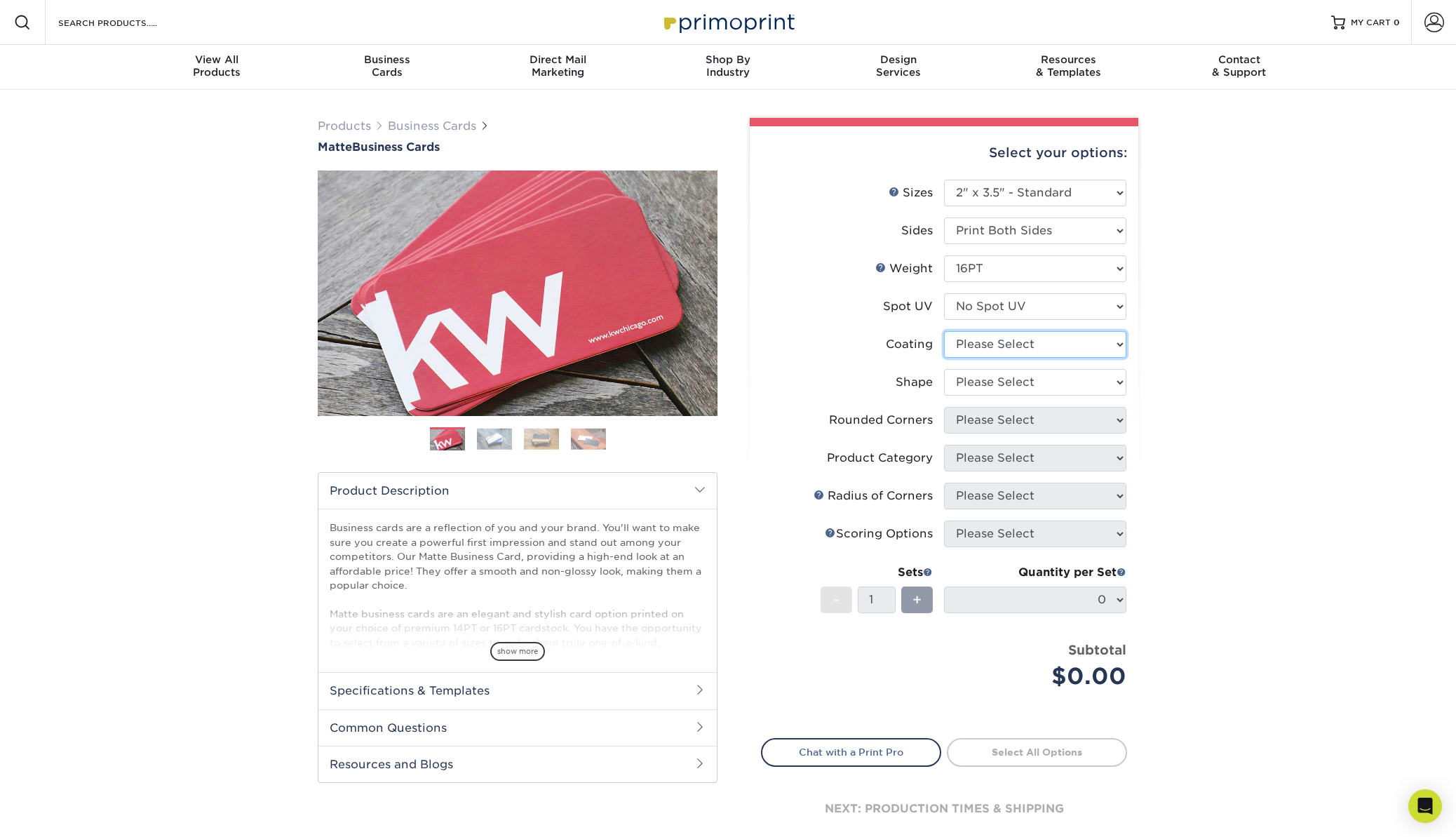
click at [973, 345] on select at bounding box center [1035, 345] width 183 height 27
select select "121bb7b5-3b4d-429f-bd8d-bbf80e953313"
click at [944, 331] on select at bounding box center [1035, 345] width 183 height 27
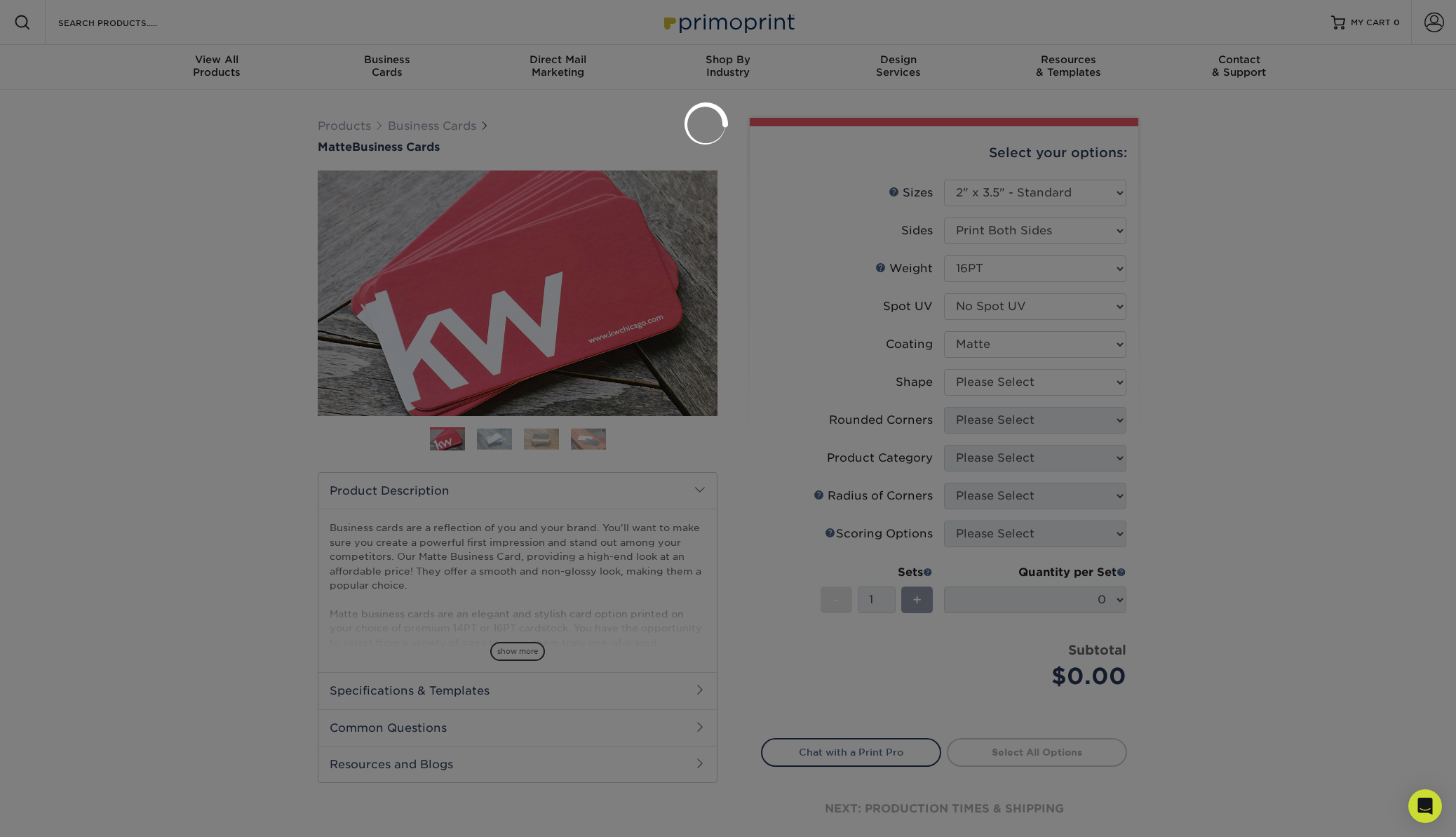
click at [976, 383] on div at bounding box center [728, 418] width 1456 height 837
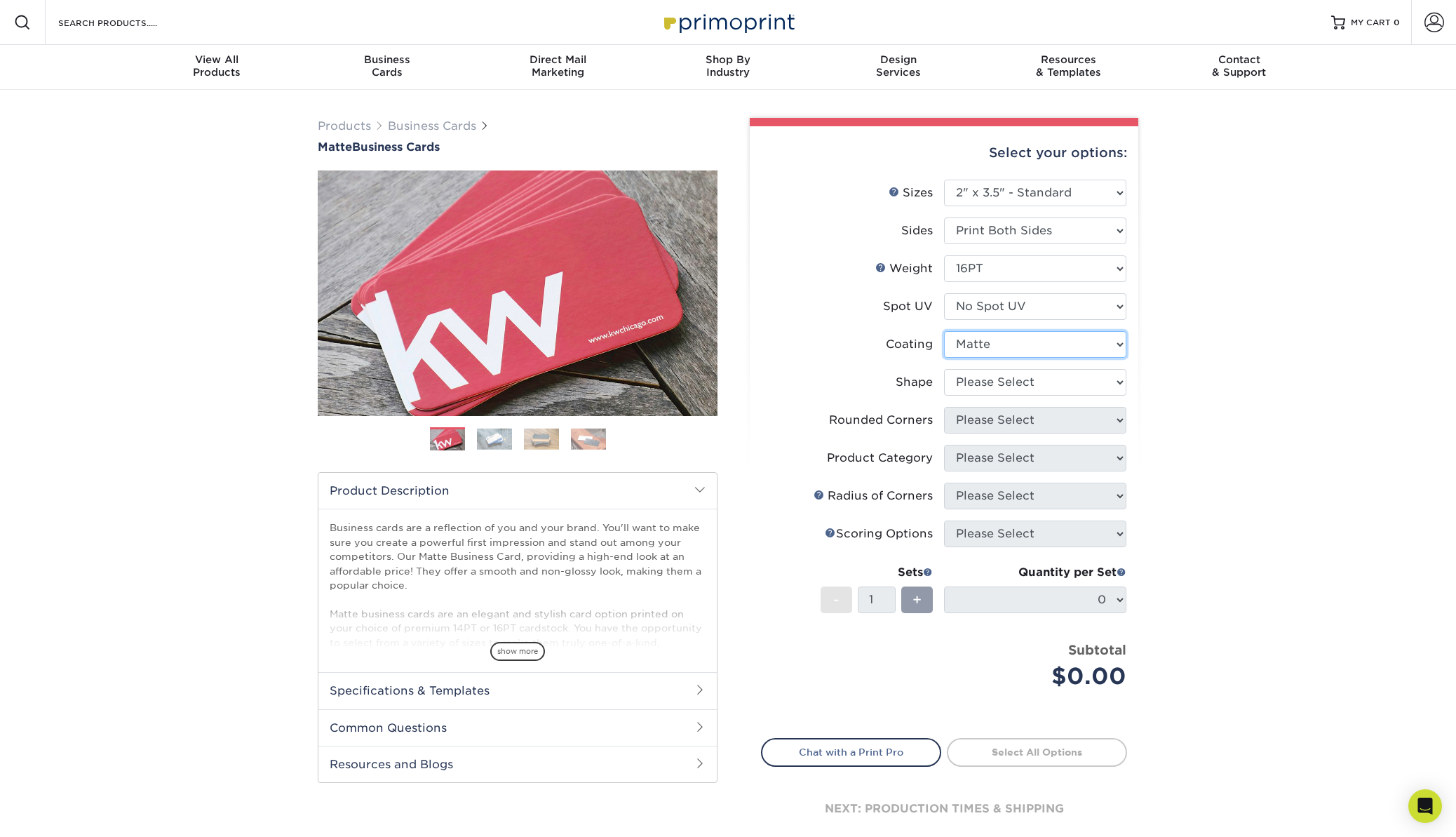
click at [988, 341] on select at bounding box center [1035, 345] width 183 height 27
click at [944, 331] on select at bounding box center [1035, 345] width 183 height 27
click at [972, 379] on select "Please Select Standard Oval" at bounding box center [1035, 383] width 183 height 27
select select "standard"
click at [944, 369] on select "Please Select Standard Oval" at bounding box center [1035, 383] width 183 height 27
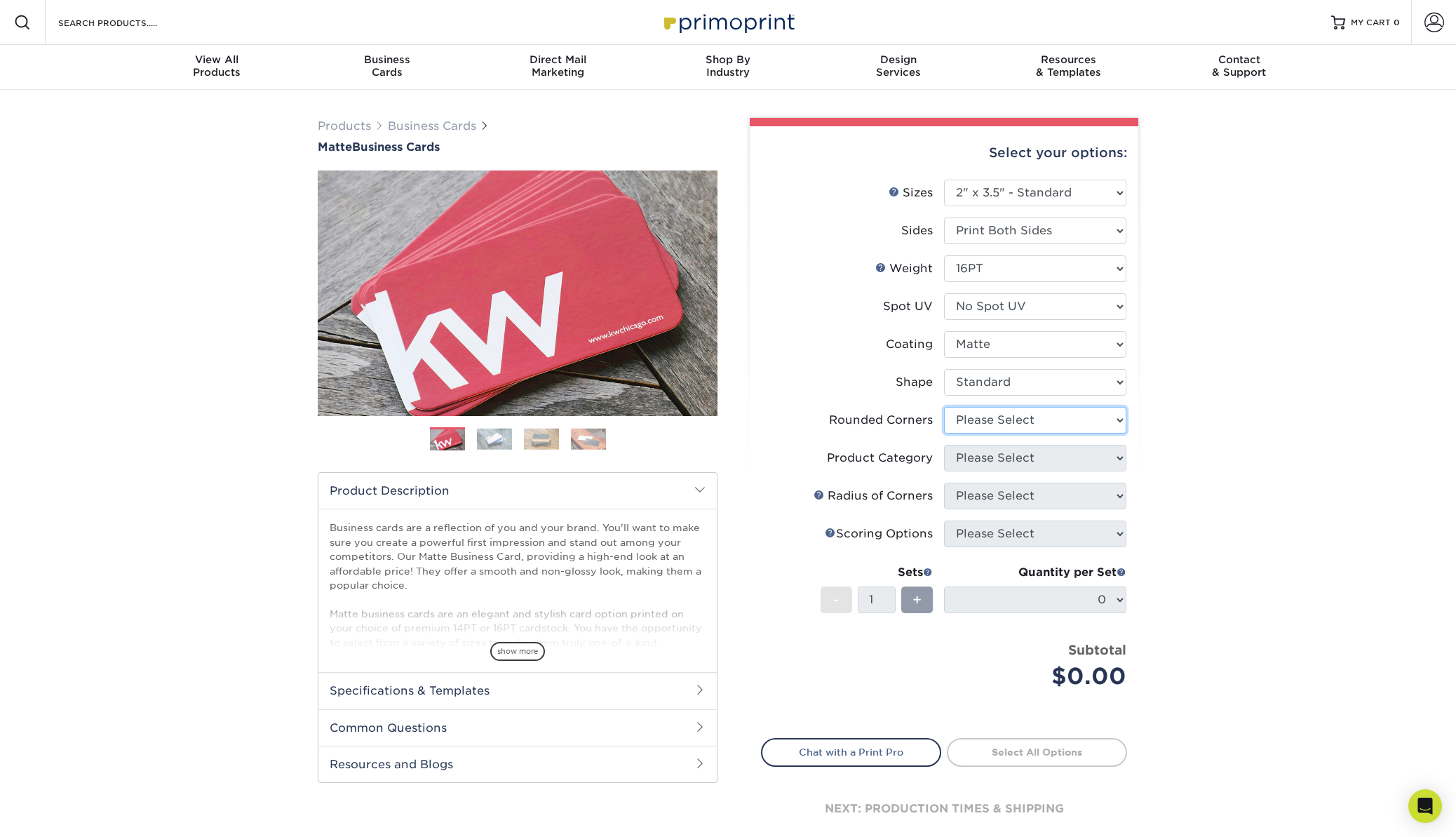
click at [985, 418] on select "Please Select Yes - Round 2 Corners Yes - Round 4 Corners No" at bounding box center [1035, 420] width 183 height 27
select select "0"
click at [944, 407] on select "Please Select Yes - Round 2 Corners Yes - Round 4 Corners No" at bounding box center [1035, 420] width 183 height 27
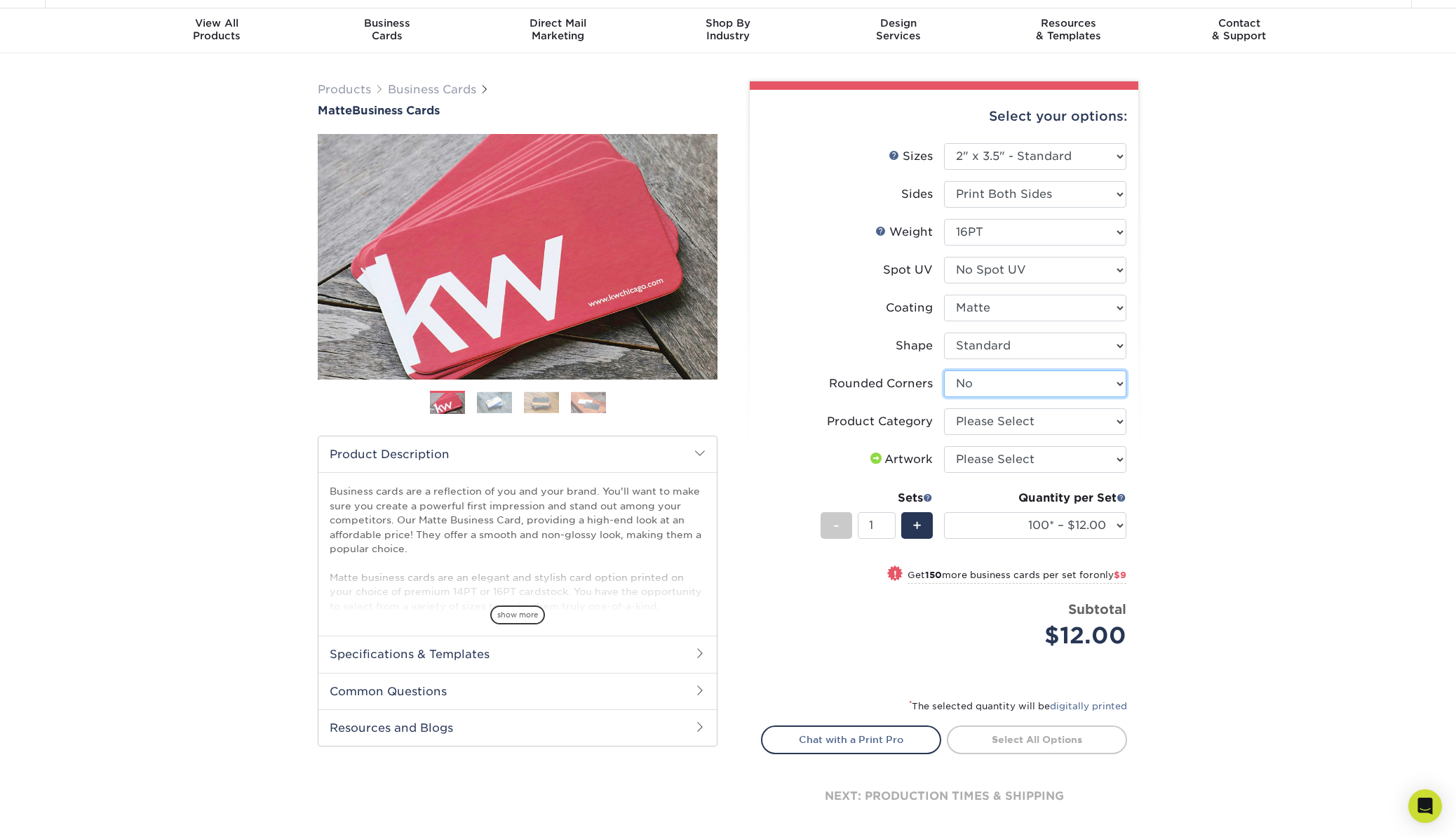
scroll to position [39, 0]
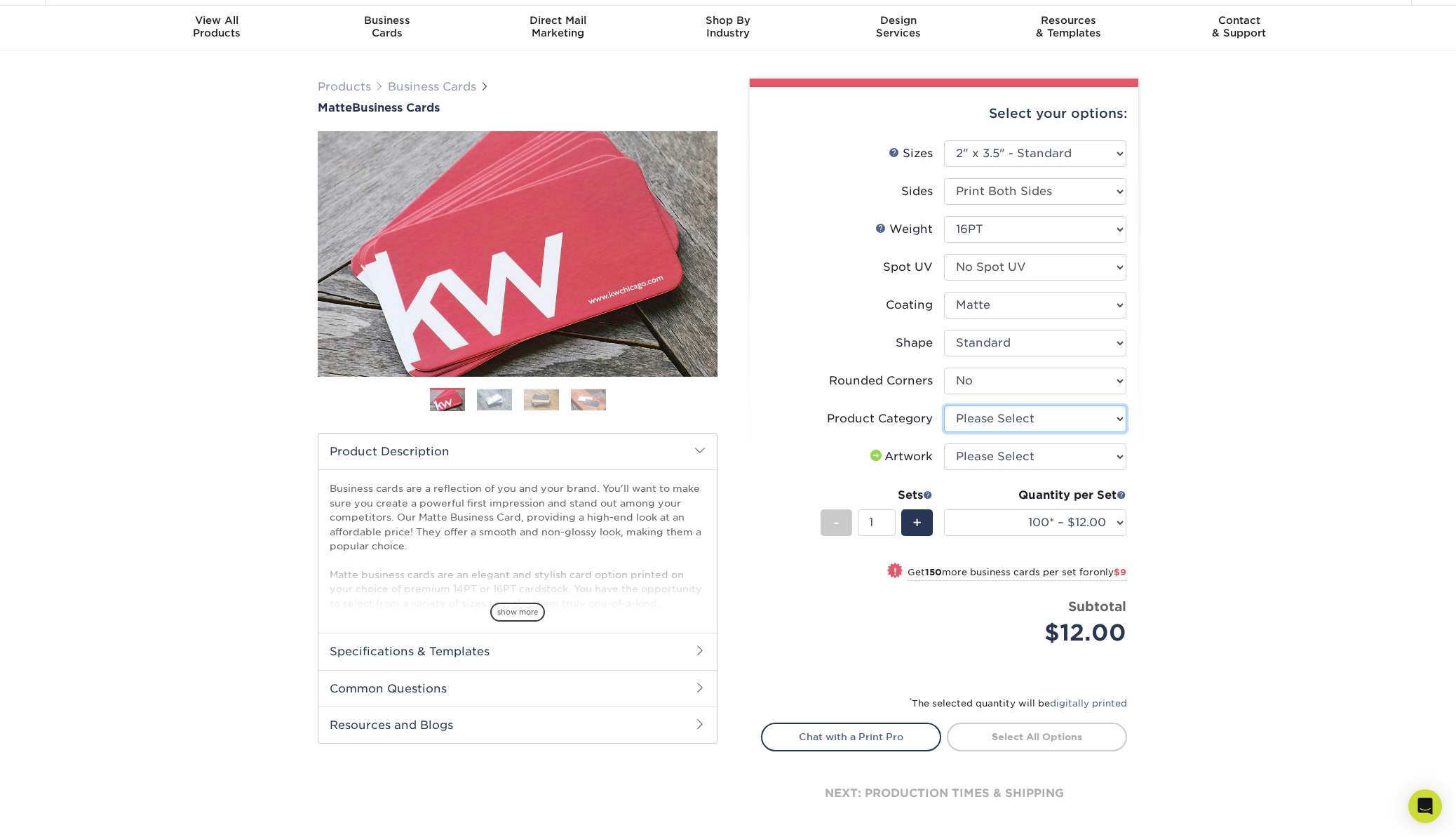
click at [1050, 418] on select "Please Select Business Cards" at bounding box center [1035, 419] width 183 height 27
select select "3b5148f1-0588-4f88-a218-97bcfdce65c1"
click at [944, 406] on select "Please Select Business Cards" at bounding box center [1035, 419] width 183 height 27
click at [999, 457] on select "Please Select I will upload files I need a design - $100" at bounding box center [1035, 457] width 183 height 27
select select "upload"
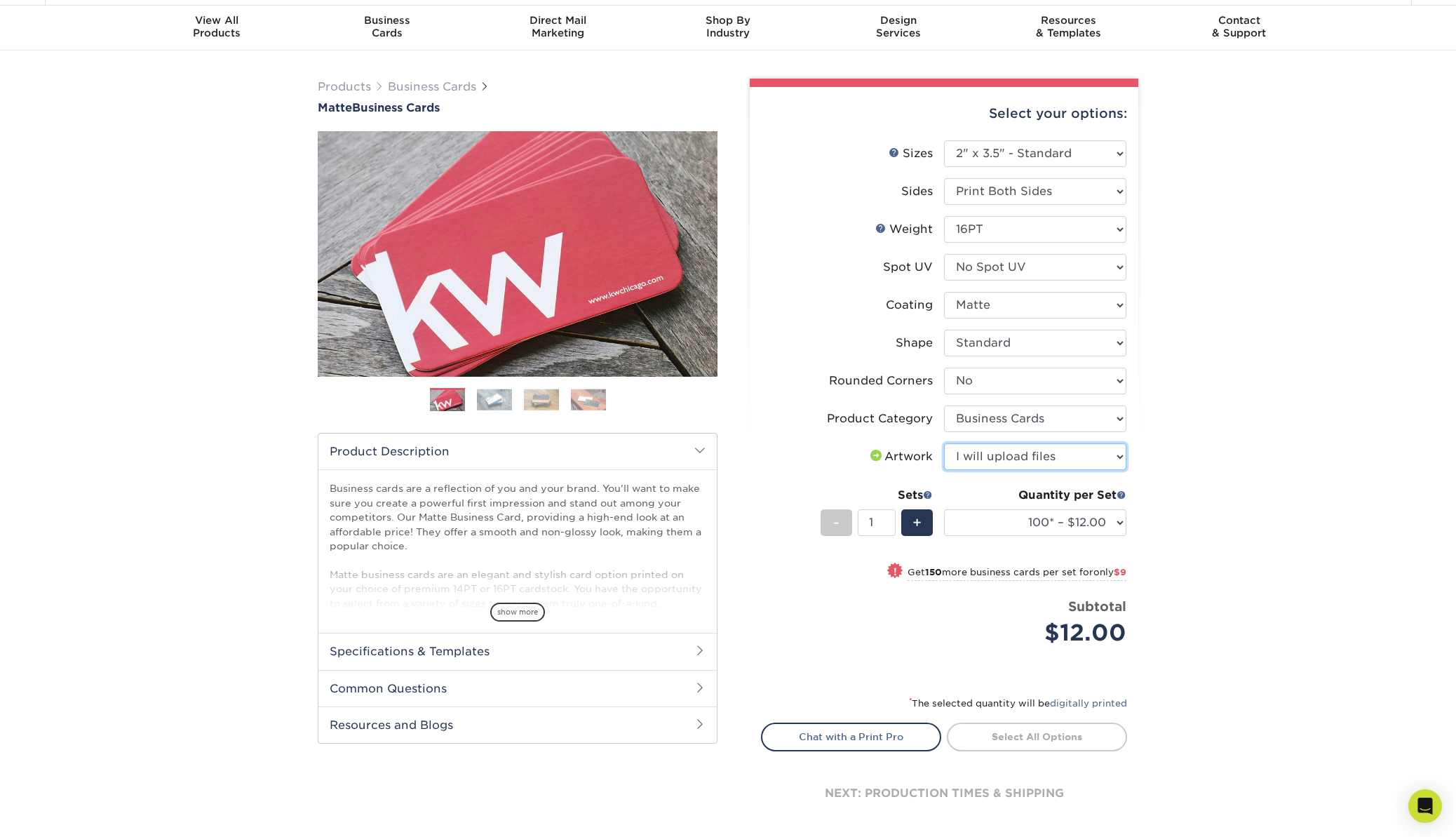
click at [944, 444] on select "Please Select I will upload files I need a design - $100" at bounding box center [1035, 457] width 183 height 27
click at [925, 522] on div "+" at bounding box center [917, 523] width 31 height 27
type input "2"
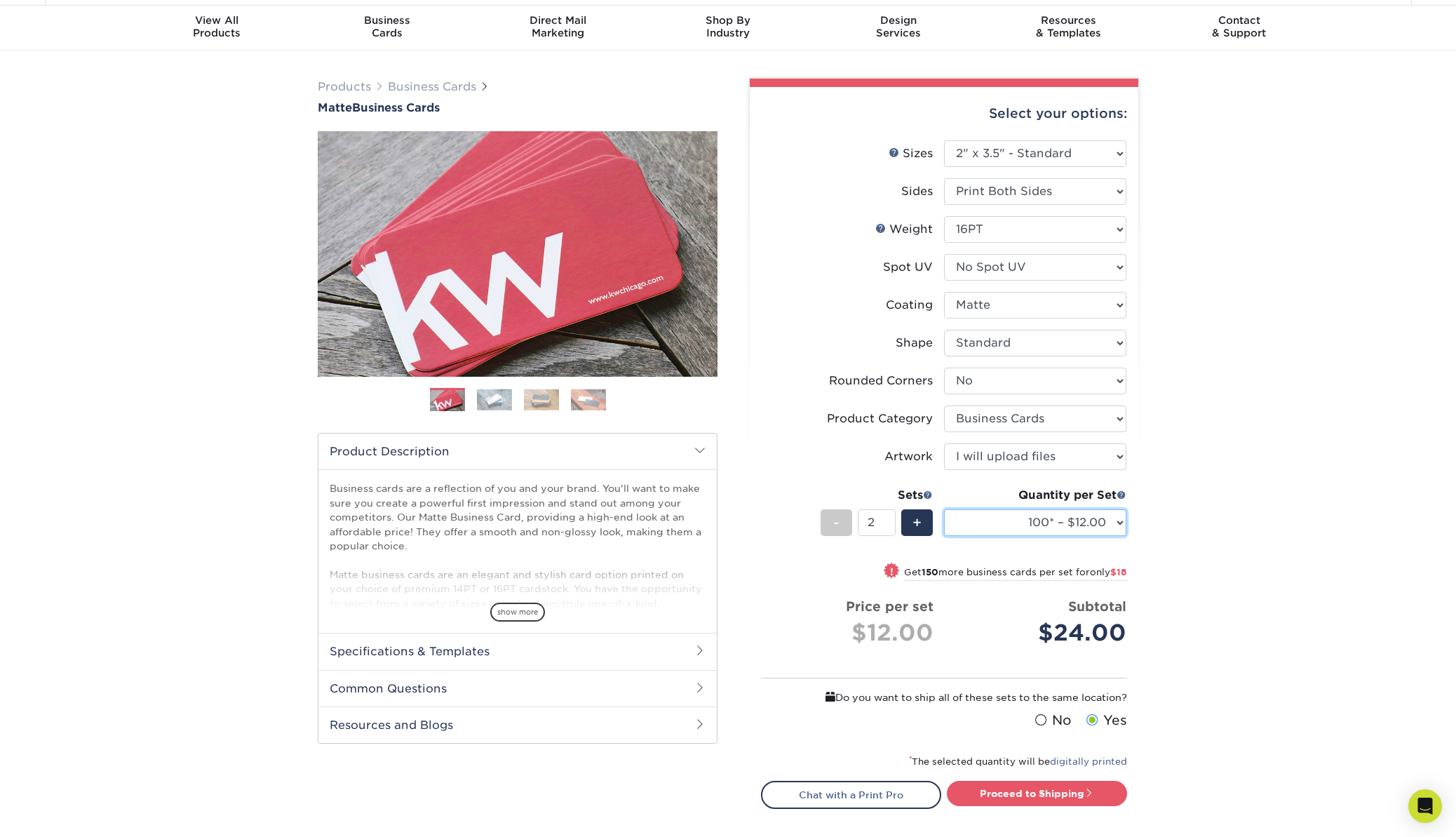
click at [1045, 521] on select "100* – $12.00 250* – $21.00 500 – $42.00 1000 – $53.00 2500 – $95.00 5000 – $18…" at bounding box center [1035, 523] width 183 height 27
select select "500 – $42.00"
click at [944, 510] on select "100* – $12.00 250* – $21.00 500 – $42.00 1000 – $53.00 2500 – $95.00 5000 – $18…" at bounding box center [1035, 523] width 183 height 27
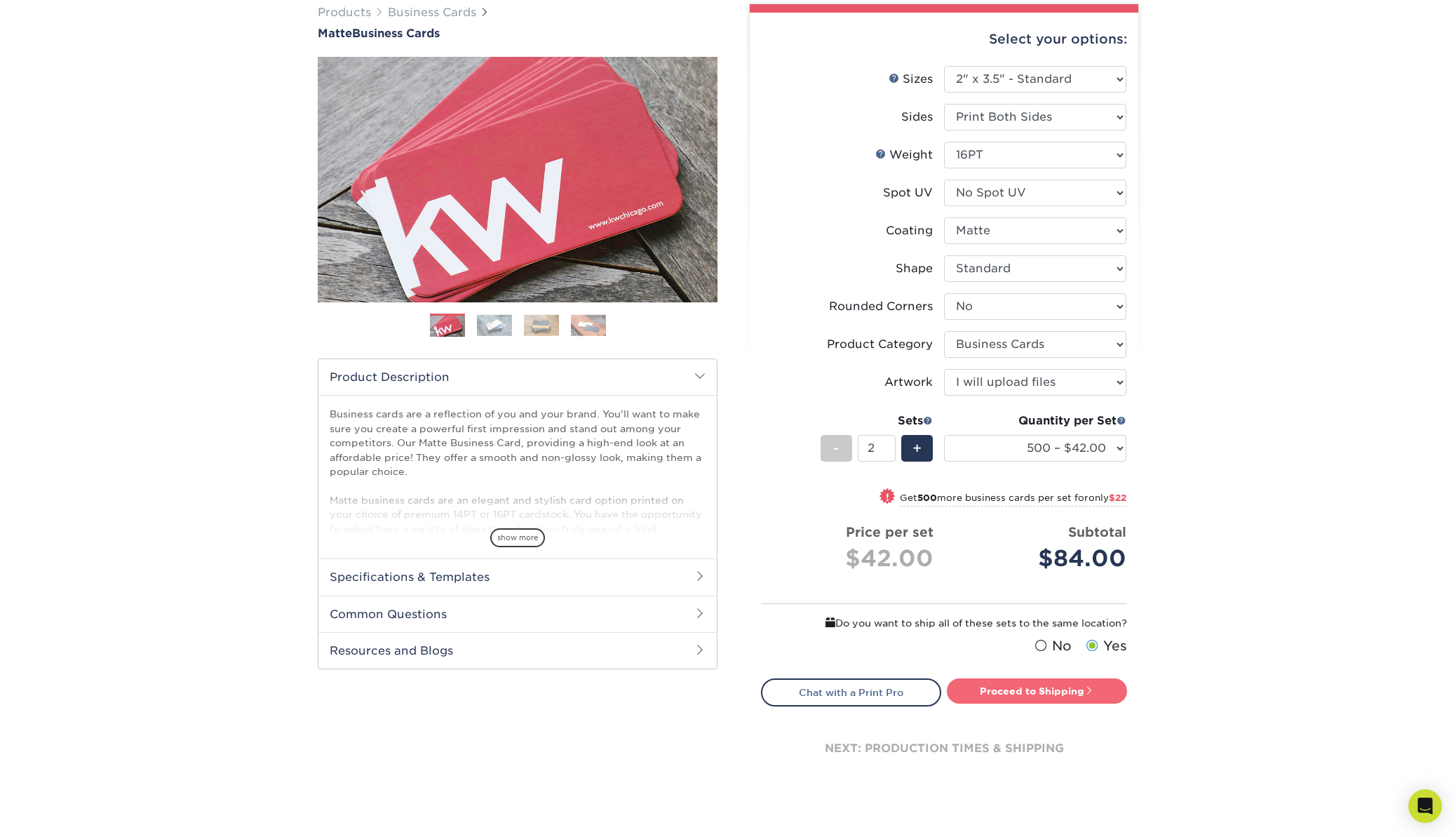
click at [1029, 696] on link "Proceed to Shipping" at bounding box center [1036, 692] width 180 height 25
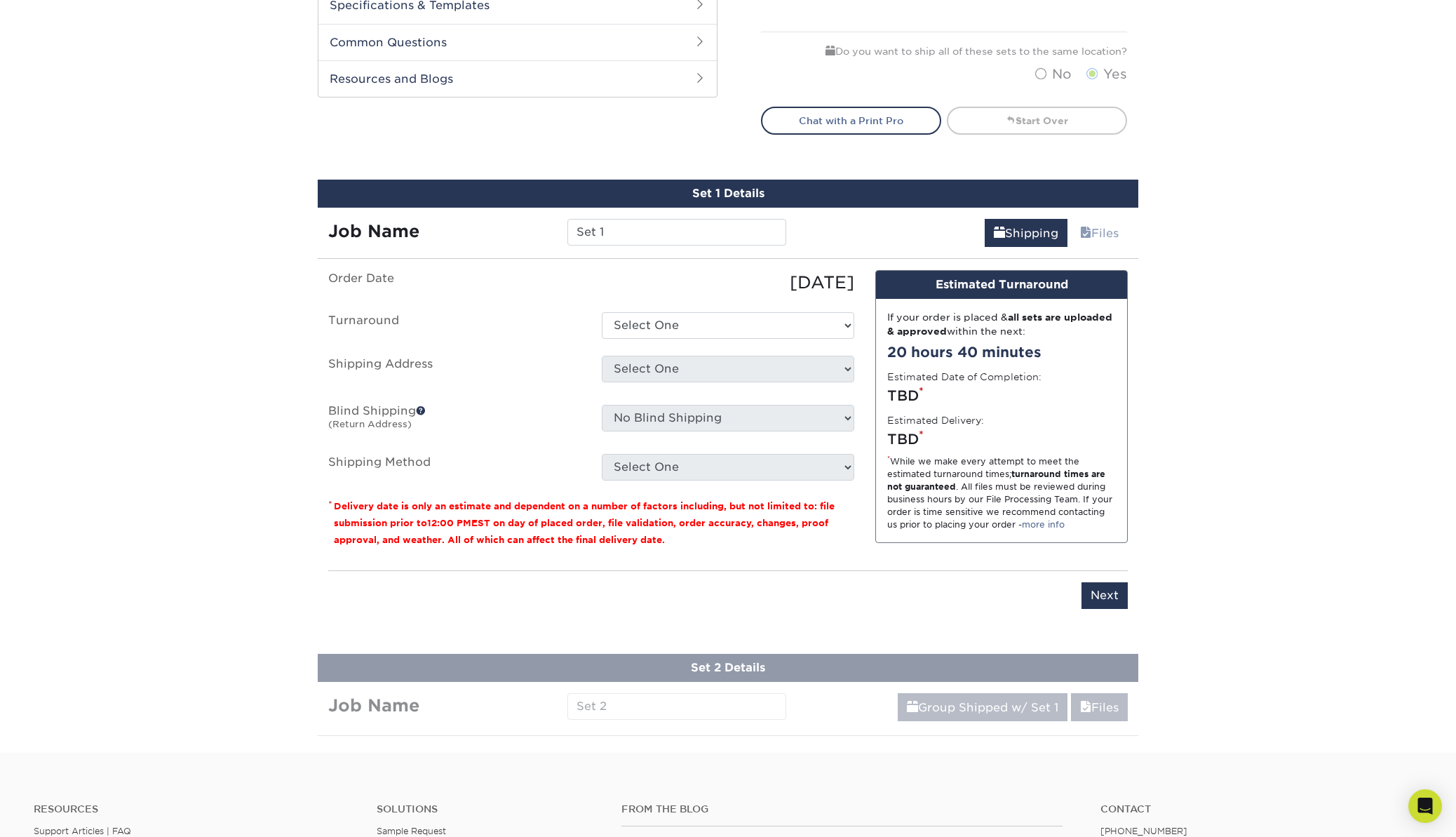
scroll to position [673, 0]
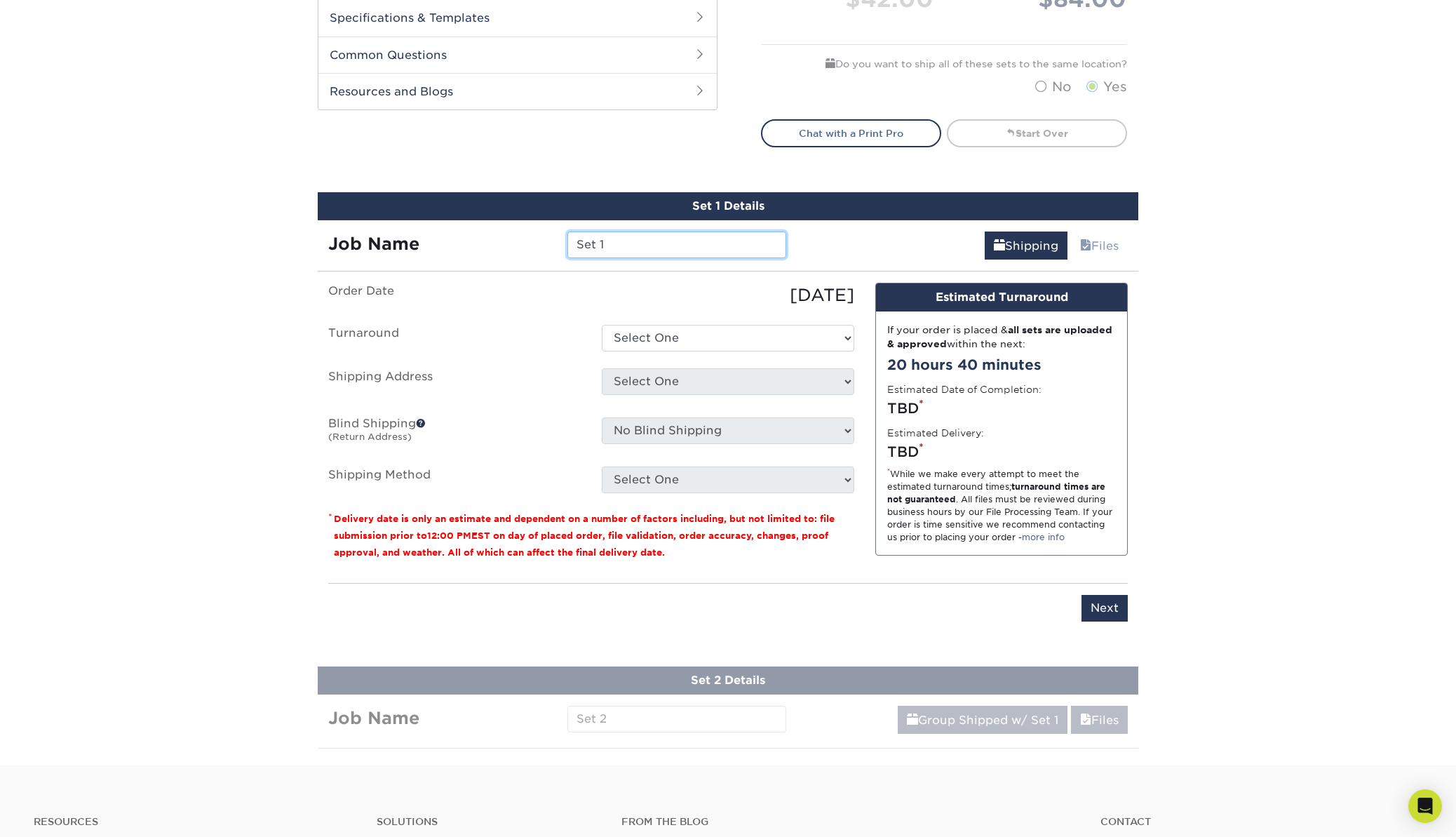
click at [633, 249] on input "Set 1" at bounding box center [676, 245] width 218 height 27
type input "weCreate 2025 – Mick"
click at [663, 336] on select "Select One 2-4 Business Days 2 Day Next Business Day" at bounding box center [728, 338] width 253 height 27
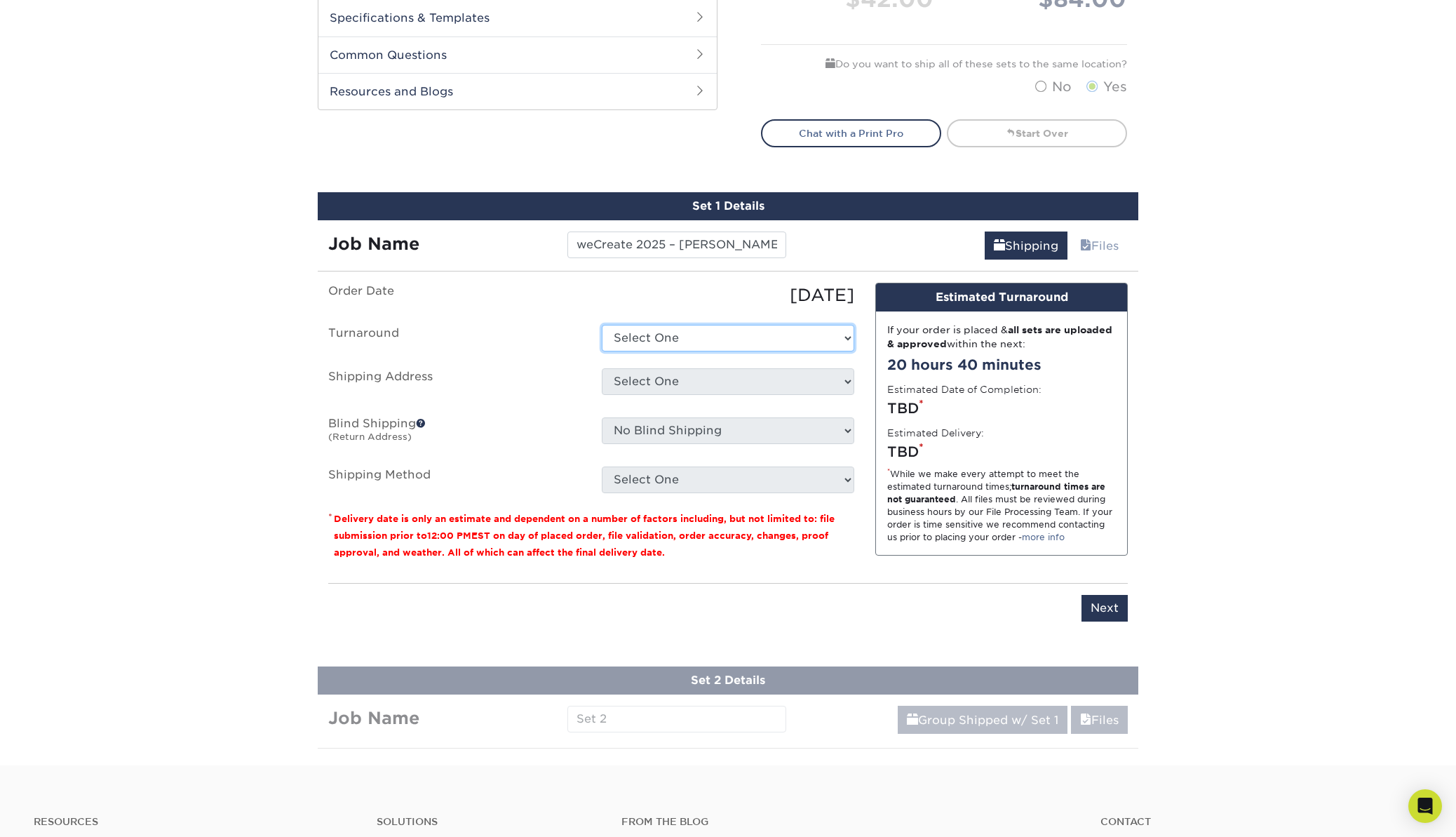
select select "ba4d2c45-8e19-4993-837d-70fa4a9fa615"
click at [602, 325] on select "Select One 2-4 Business Days 2 Day Next Business Day" at bounding box center [728, 338] width 253 height 27
click at [685, 341] on select "Select One 2-4 Business Days 2 Day Next Business Day" at bounding box center [728, 338] width 253 height 27
click at [602, 325] on select "Select One 2-4 Business Days 2 Day Next Business Day" at bounding box center [728, 338] width 253 height 27
click at [662, 382] on select "Select One + Add New Address - Login" at bounding box center [728, 382] width 253 height 27
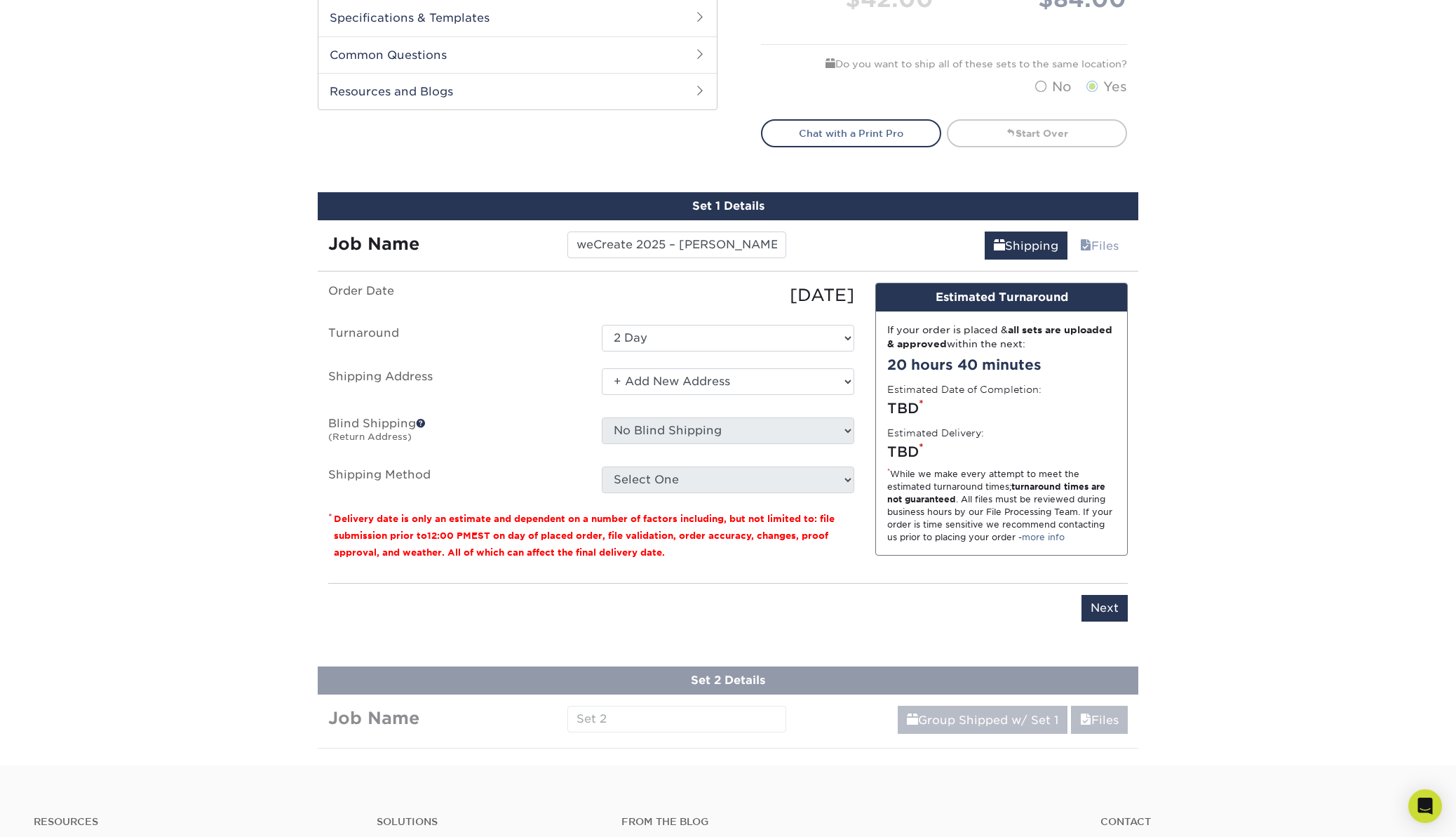
click at [602, 369] on select "Select One + Add New Address - Login" at bounding box center [728, 382] width 253 height 27
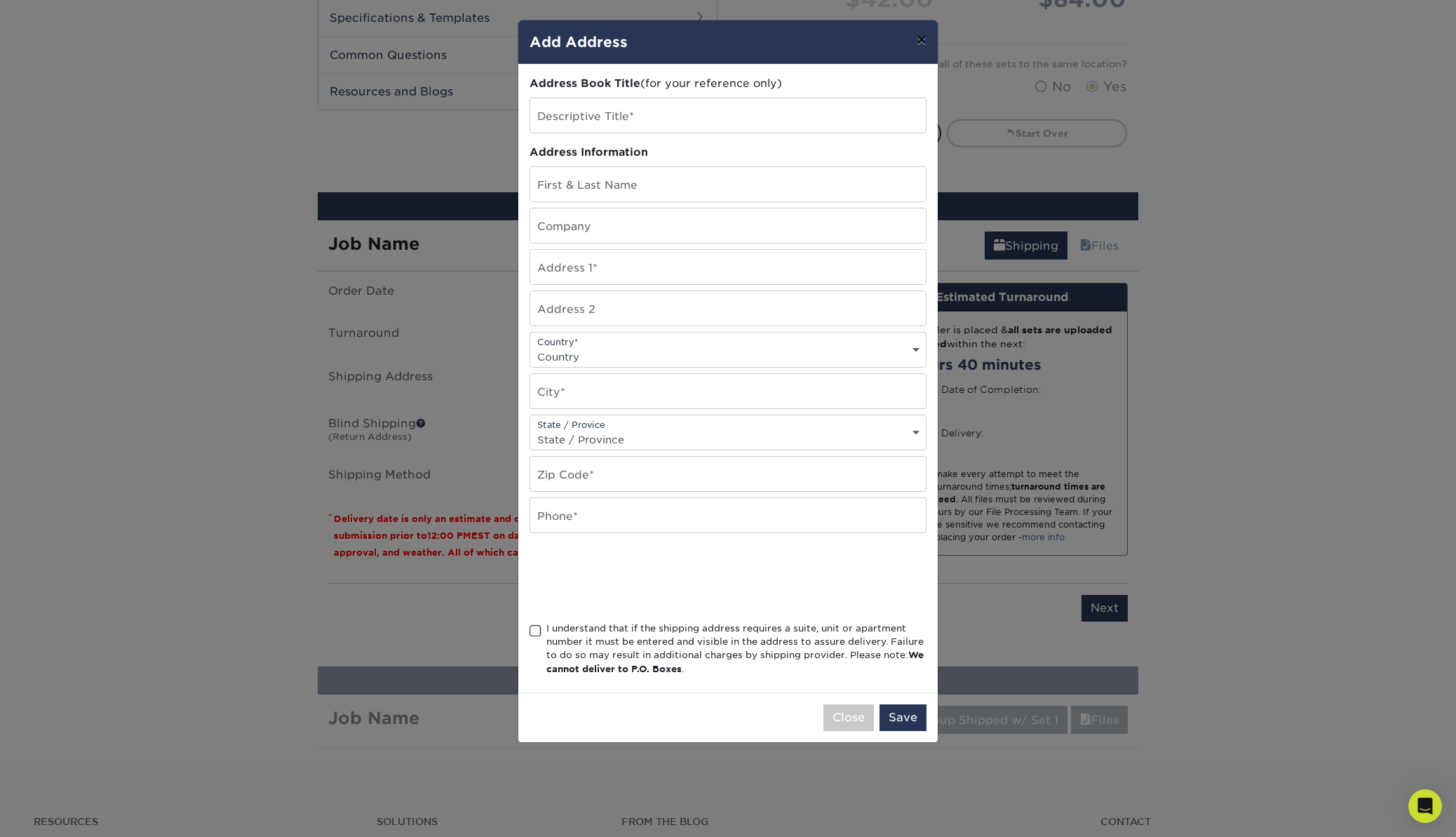
click at [924, 46] on button "×" at bounding box center [921, 40] width 32 height 39
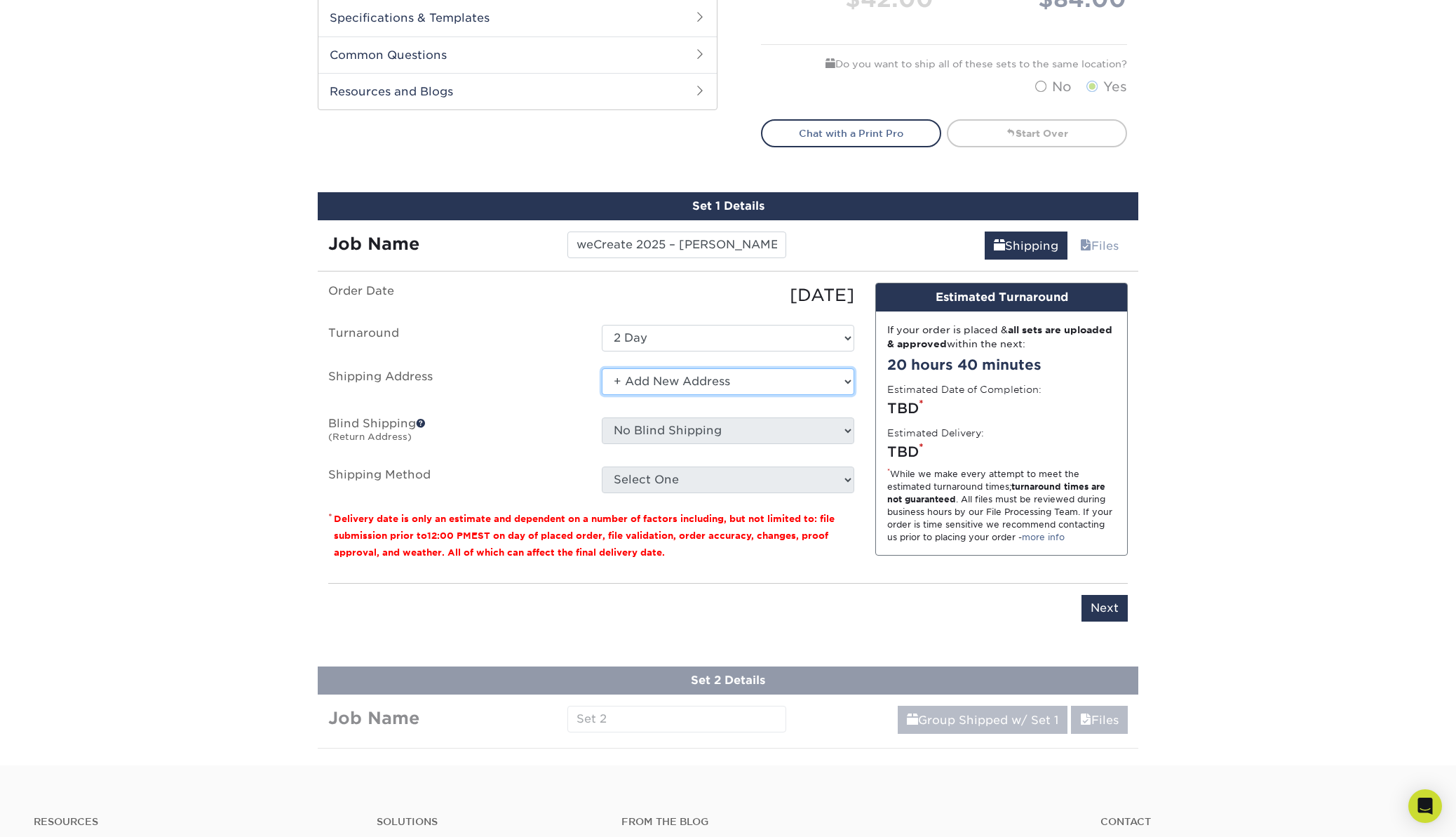
click at [678, 377] on select "Select One + Add New Address - Login" at bounding box center [728, 382] width 253 height 27
click at [602, 395] on select "Select One + Add New Address - Login" at bounding box center [728, 382] width 253 height 27
select select "-1"
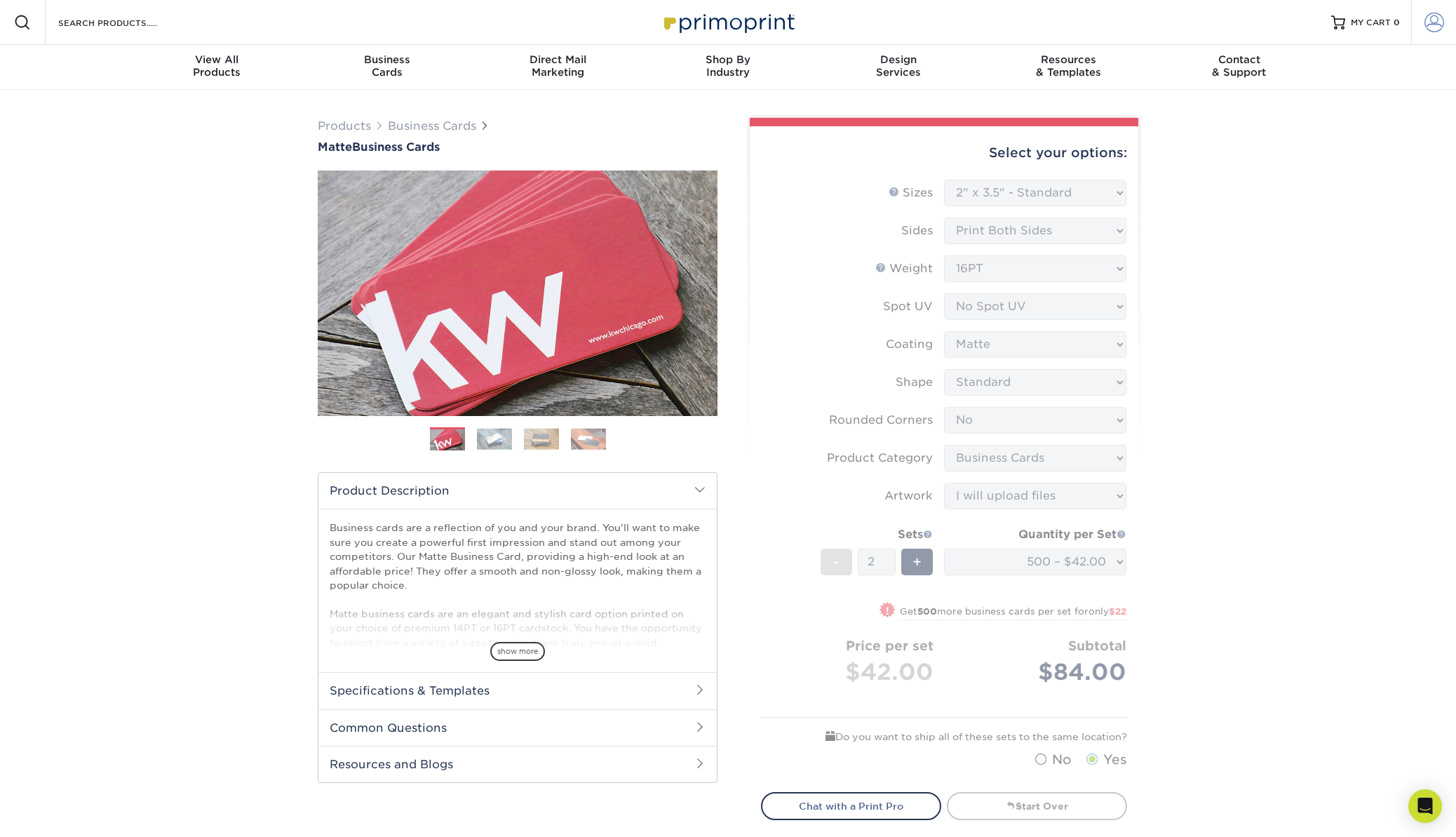
click at [1434, 27] on span at bounding box center [1434, 22] width 19 height 19
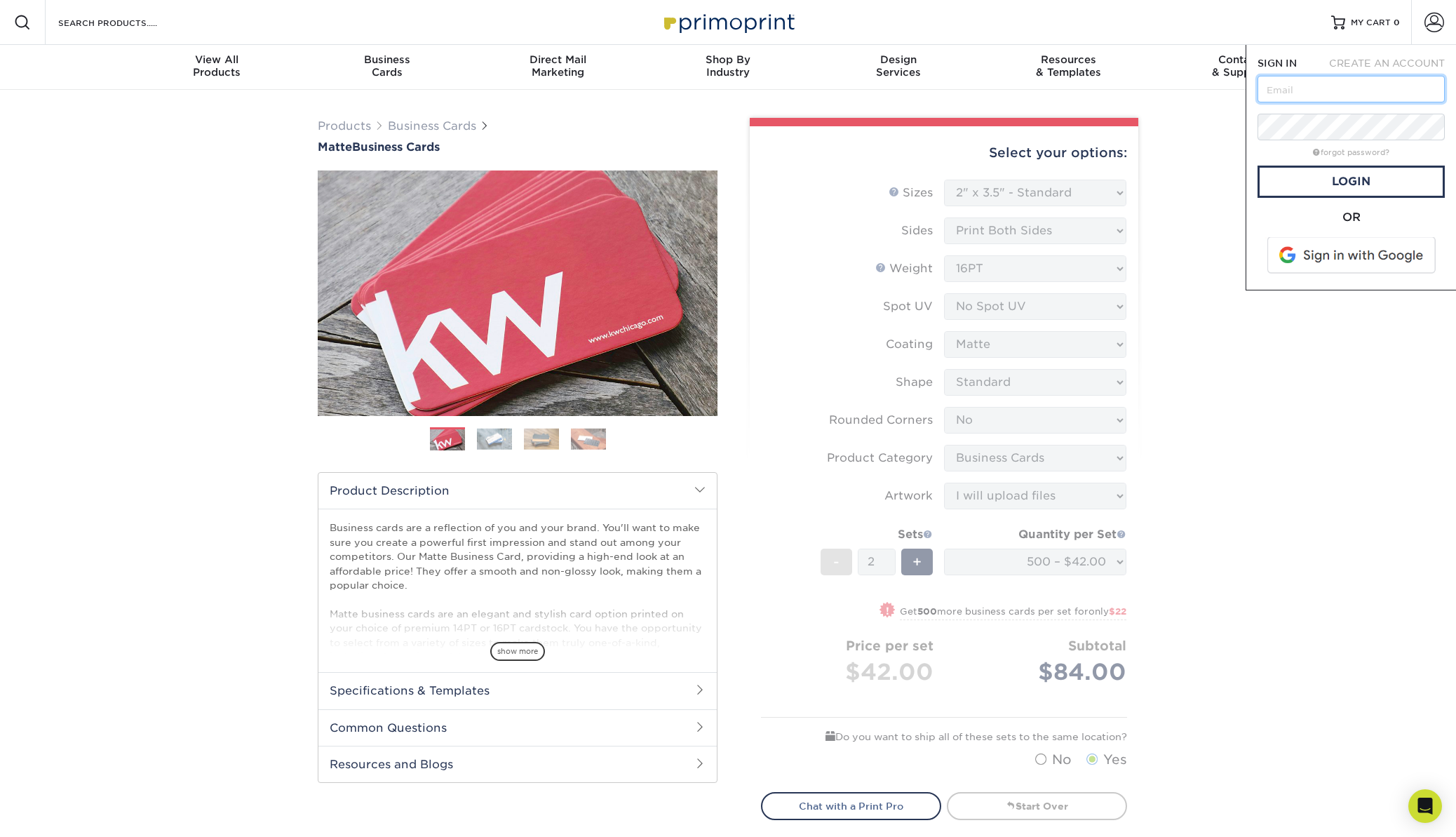
type input "[PERSON_NAME][EMAIL_ADDRESS][DOMAIN_NAME]"
click at [1328, 256] on span at bounding box center [1353, 255] width 179 height 36
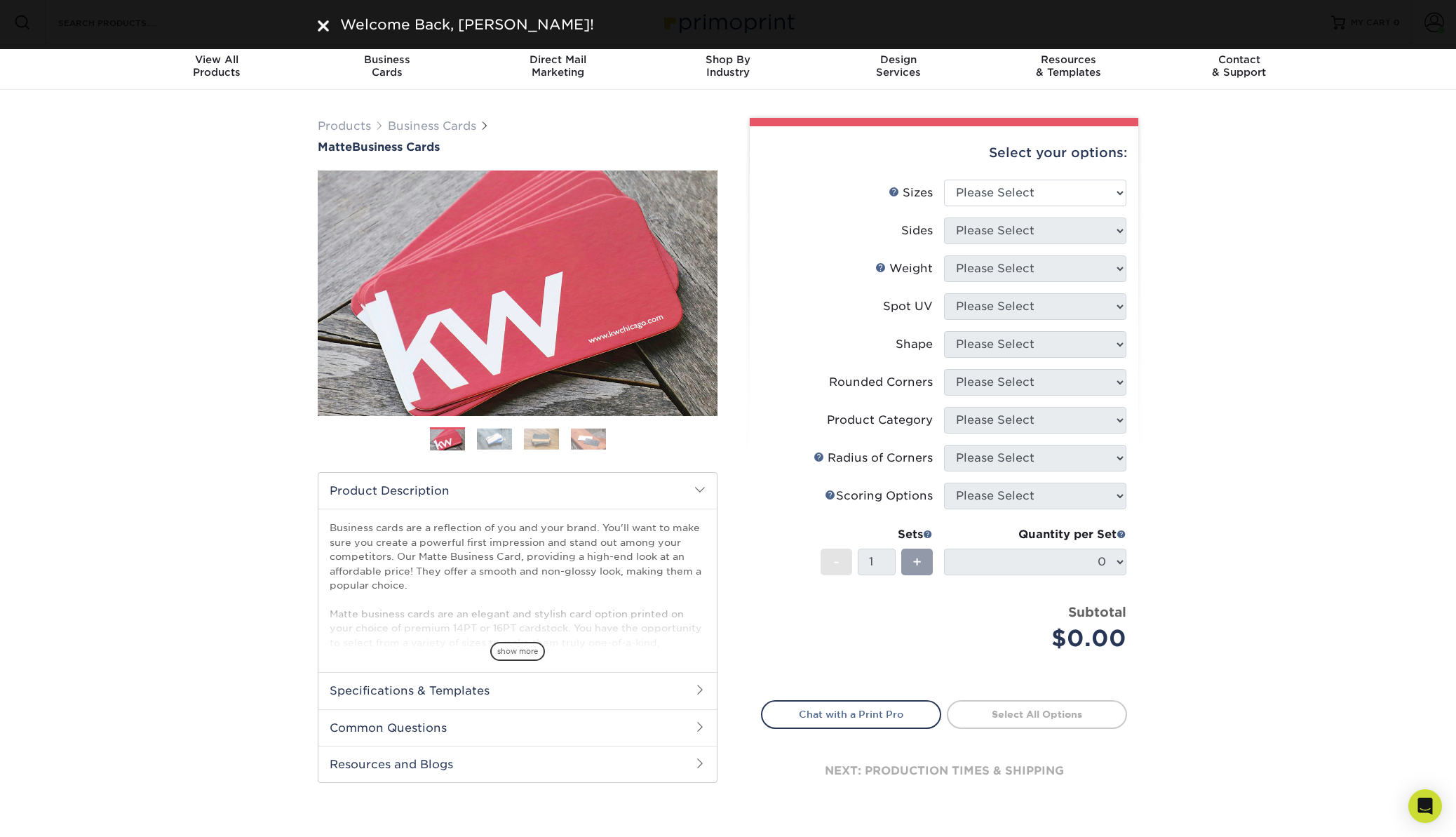
click at [1274, 211] on div "Products Business Cards Matte Business Cards Previous Next 100 $ 9" at bounding box center [728, 476] width 1456 height 774
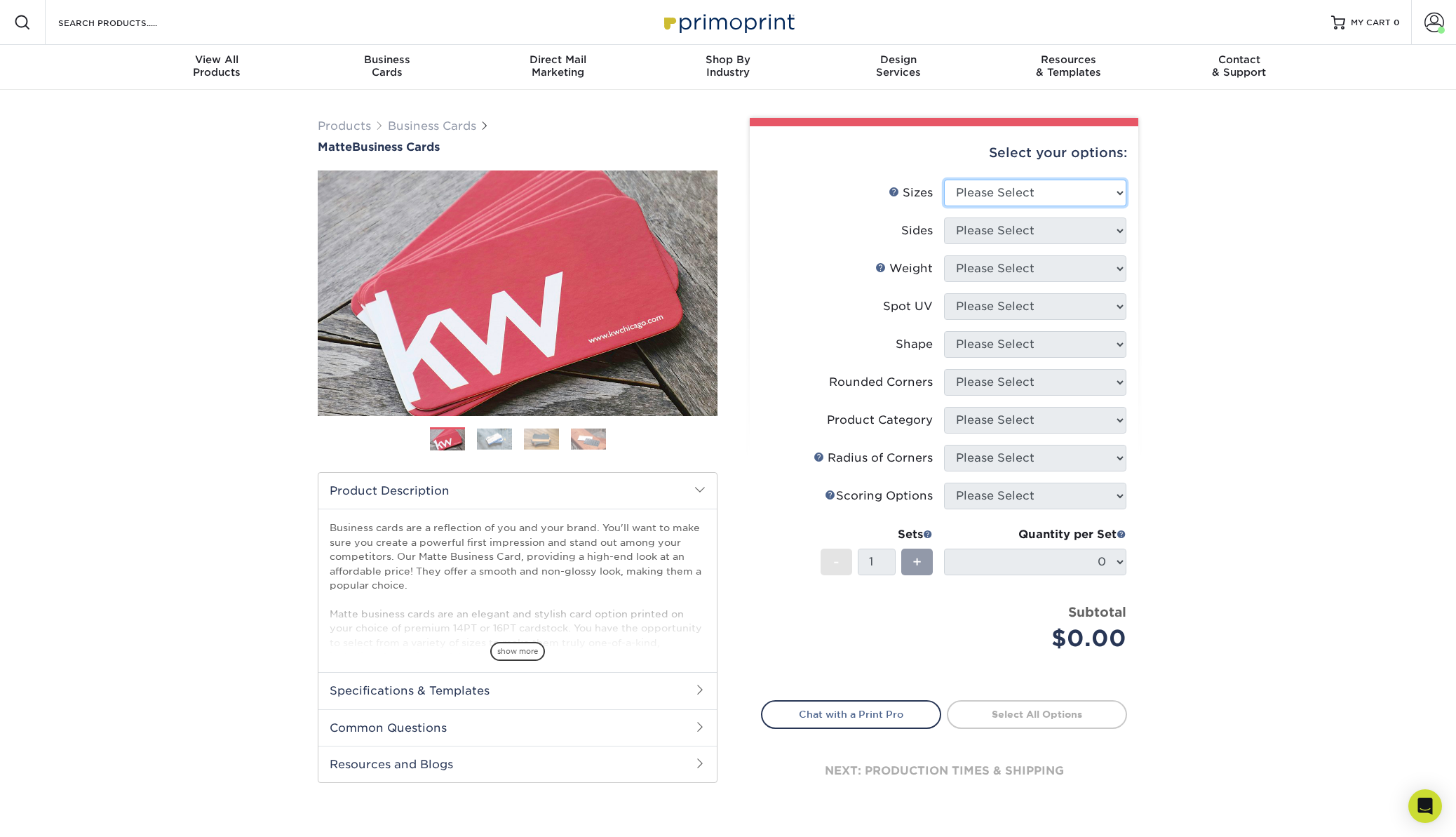
click at [1010, 180] on select "Please Select 1.5" x 3.5" - Mini 1.75" x 3.5" - Mini 2" x 2" - Square 2" x 3" -…" at bounding box center [1035, 193] width 183 height 27
select select "2.00x3.50"
click at [944, 179] on select "Please Select 1.5" x 3.5" - Mini 1.75" x 3.5" - Mini 2" x 2" - Square 2" x 3" -…" at bounding box center [1035, 193] width 183 height 27
click at [1035, 225] on select "Please Select Print Both Sides Print Front Only" at bounding box center [1035, 231] width 183 height 27
select select "13abbda7-1d64-4f25-8bb2-c179b224825d"
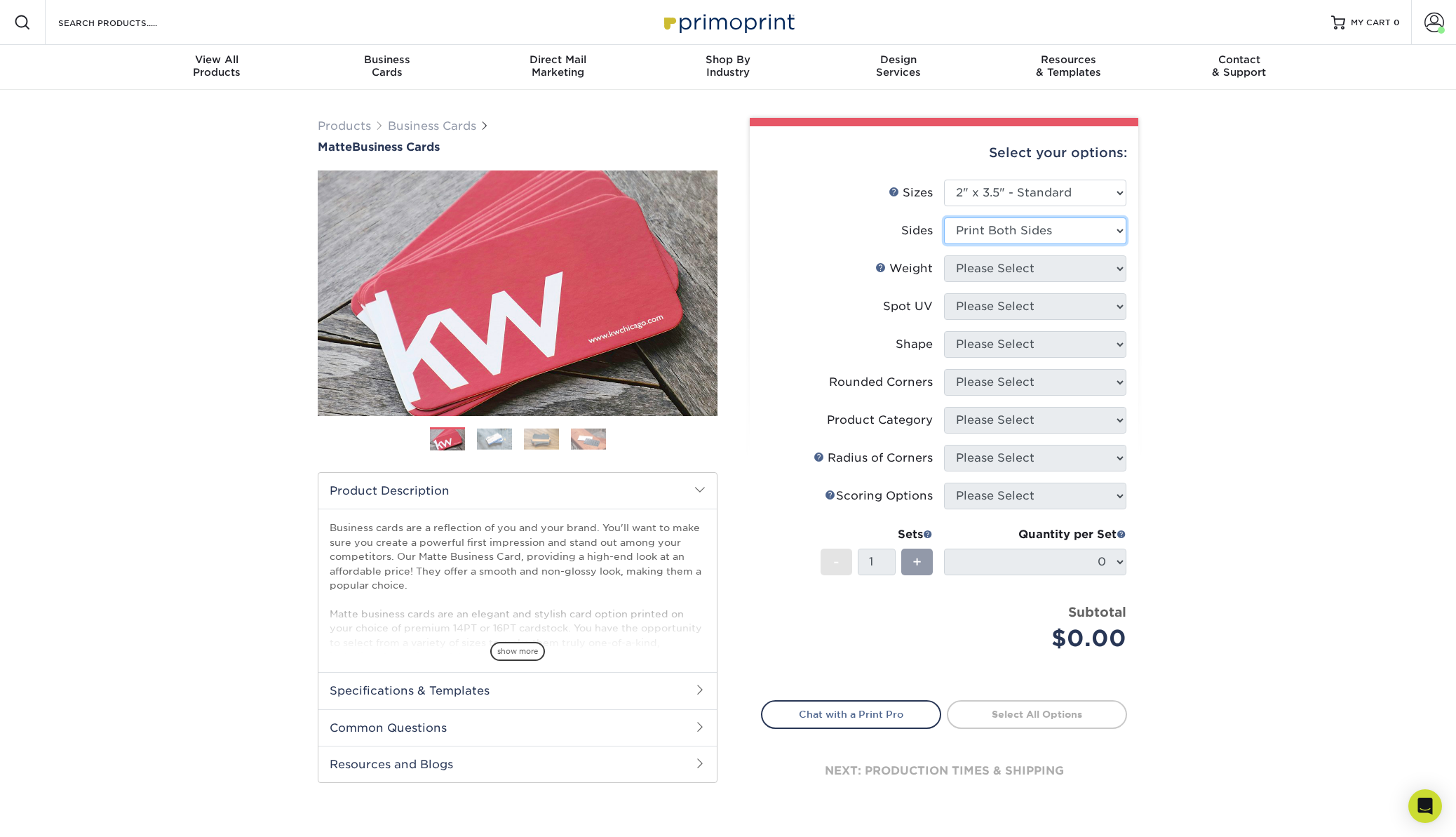
click at [944, 217] on select "Please Select Print Both Sides Print Front Only" at bounding box center [1035, 231] width 183 height 27
click at [996, 280] on select "Please Select 16PT 14PT" at bounding box center [1035, 269] width 183 height 27
select select "16PT"
click at [944, 255] on select "Please Select 16PT 14PT" at bounding box center [1035, 269] width 183 height 27
click at [978, 305] on select "Please Select No Spot UV Front and Back (Both Sides) Front Only Back Only" at bounding box center [1035, 307] width 183 height 27
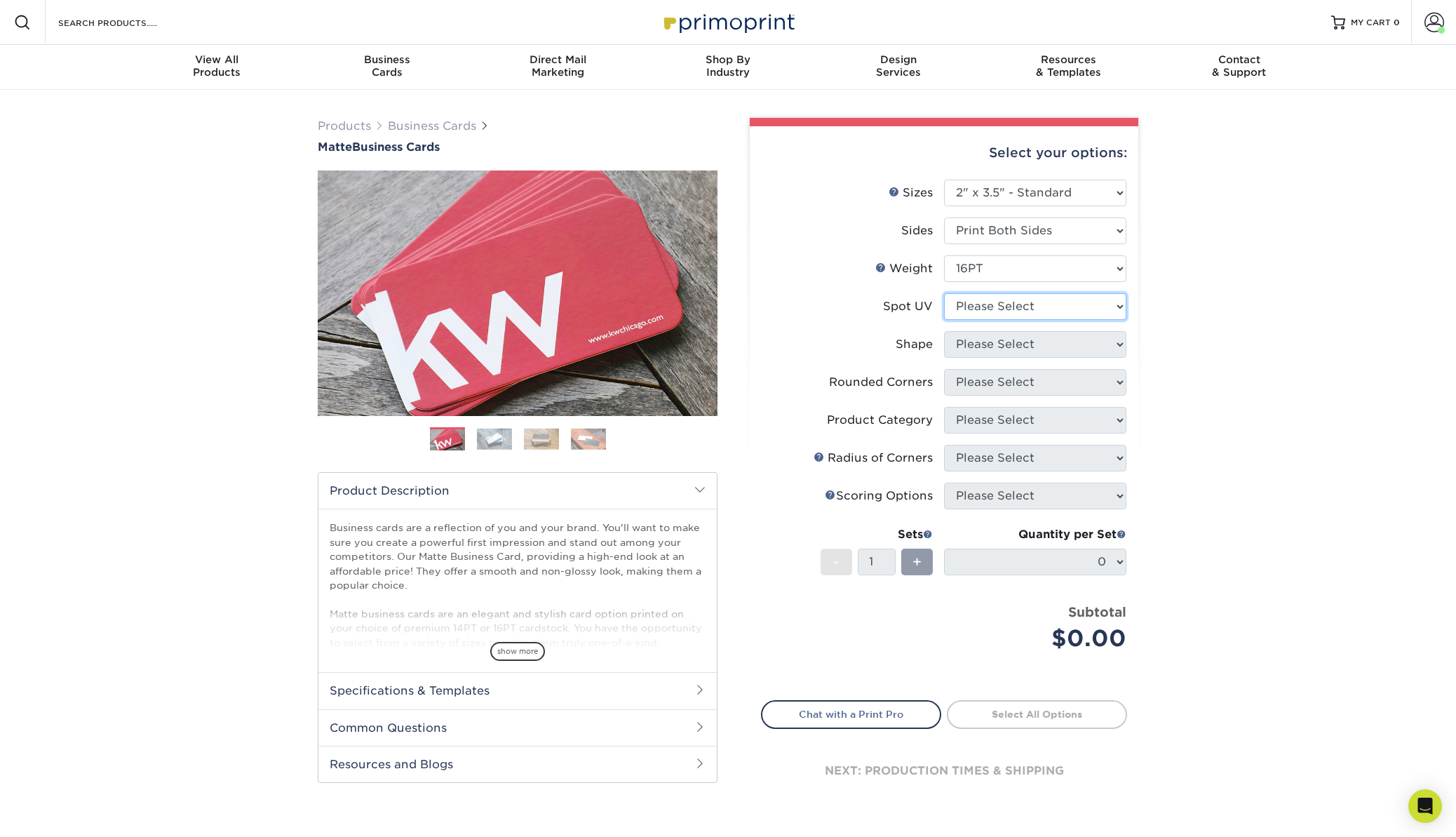
select select "3"
click at [944, 293] on select "Please Select No Spot UV Front and Back (Both Sides) Front Only Back Only" at bounding box center [1035, 307] width 183 height 27
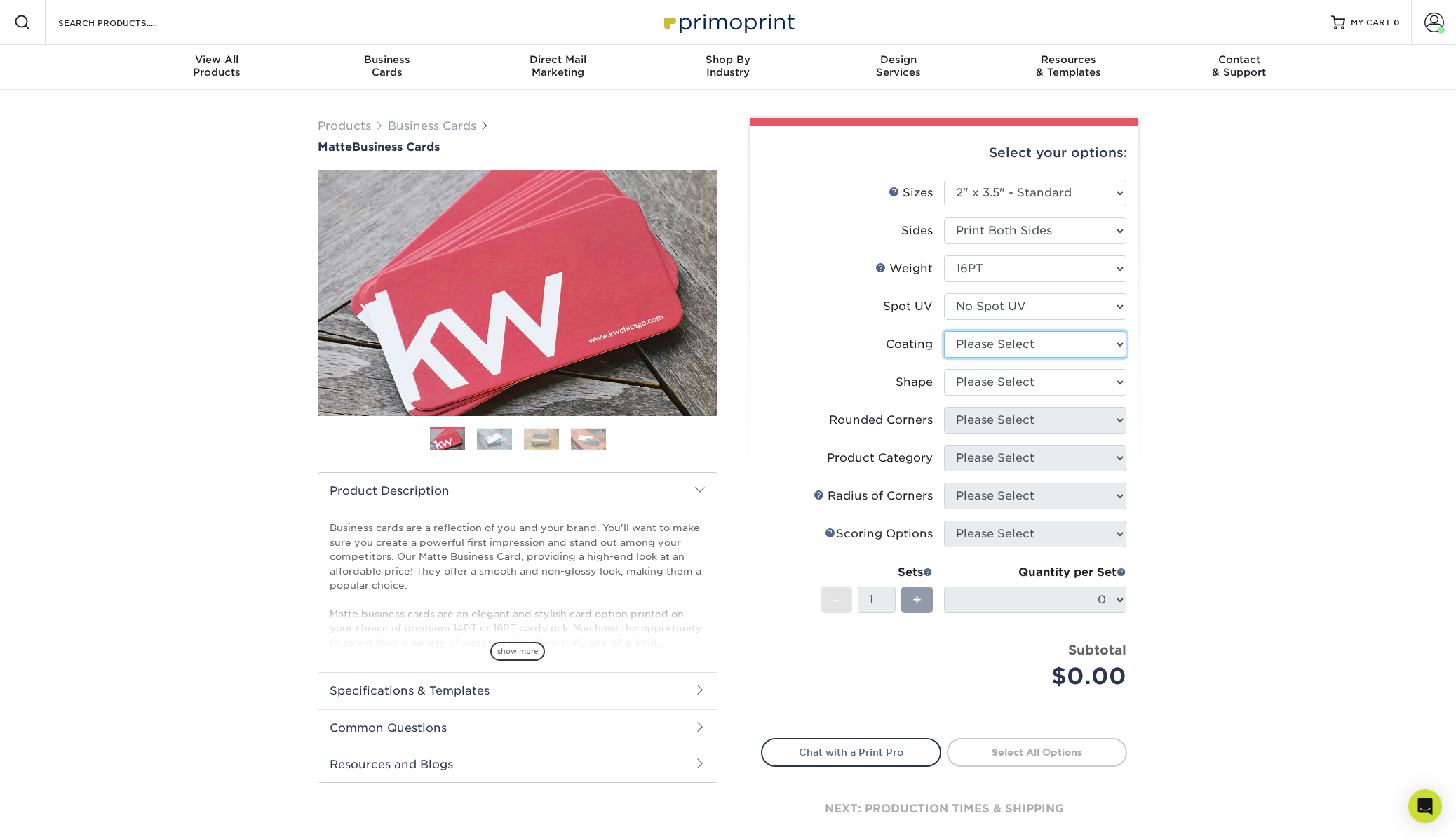
click at [973, 339] on select at bounding box center [1035, 345] width 183 height 27
select select "121bb7b5-3b4d-429f-bd8d-bbf80e953313"
click at [944, 331] on select at bounding box center [1035, 345] width 183 height 27
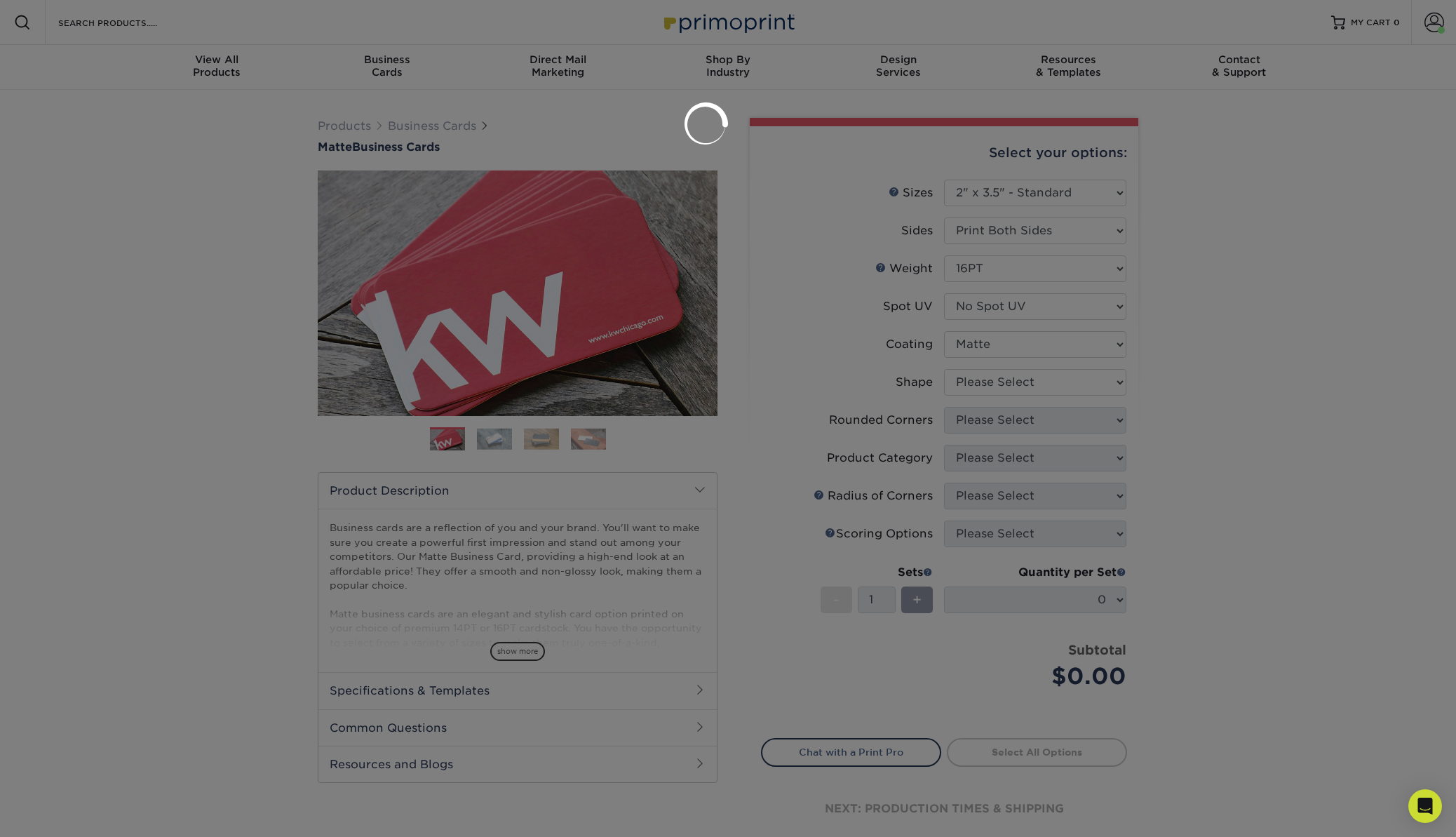
click at [976, 380] on div at bounding box center [728, 418] width 1456 height 837
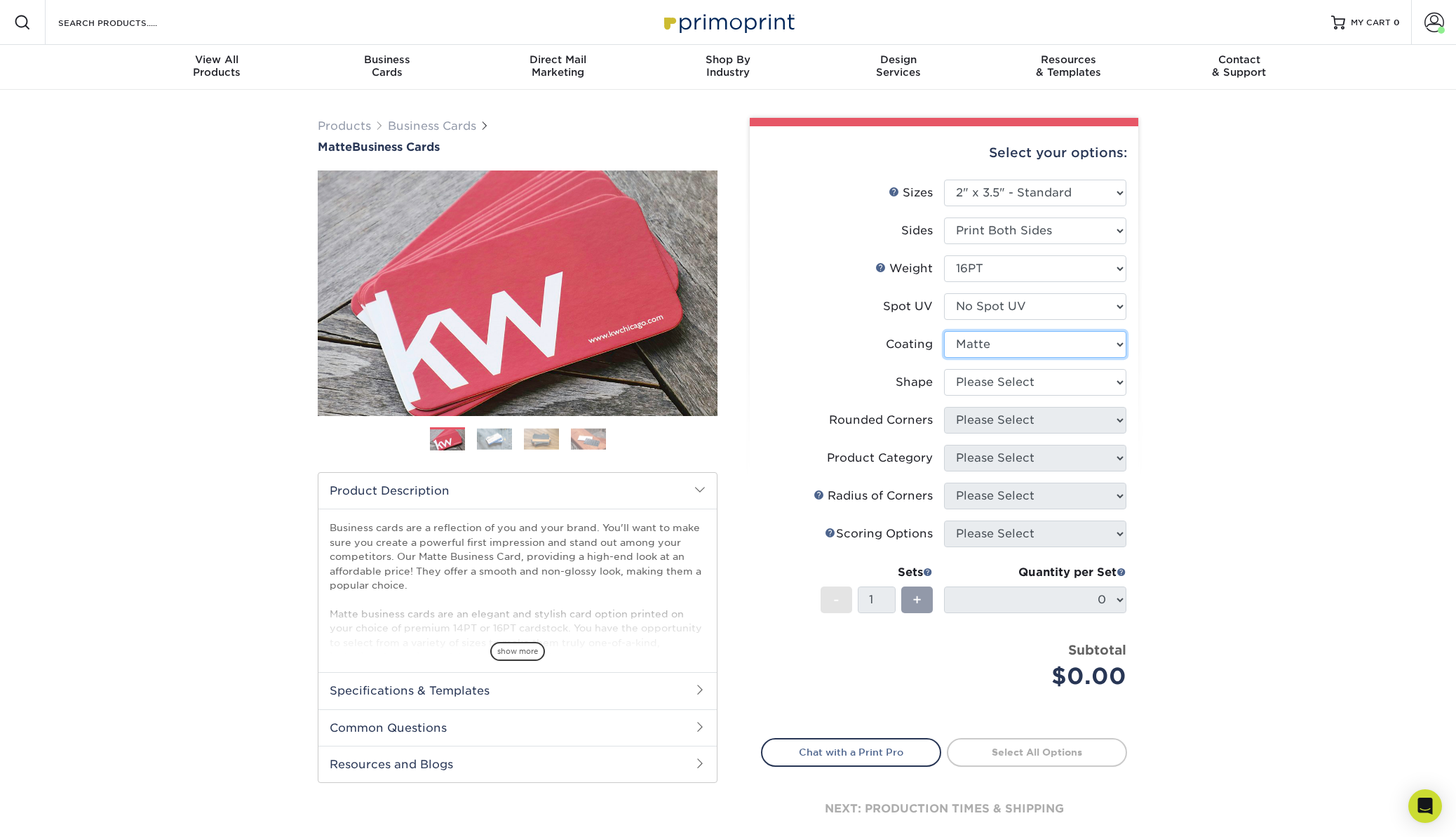
click at [978, 342] on select at bounding box center [1035, 345] width 183 height 27
click at [944, 331] on select at bounding box center [1035, 345] width 183 height 27
click at [970, 374] on select "Please Select Standard Oval" at bounding box center [1035, 383] width 183 height 27
select select "standard"
click at [944, 369] on select "Please Select Standard Oval" at bounding box center [1035, 383] width 183 height 27
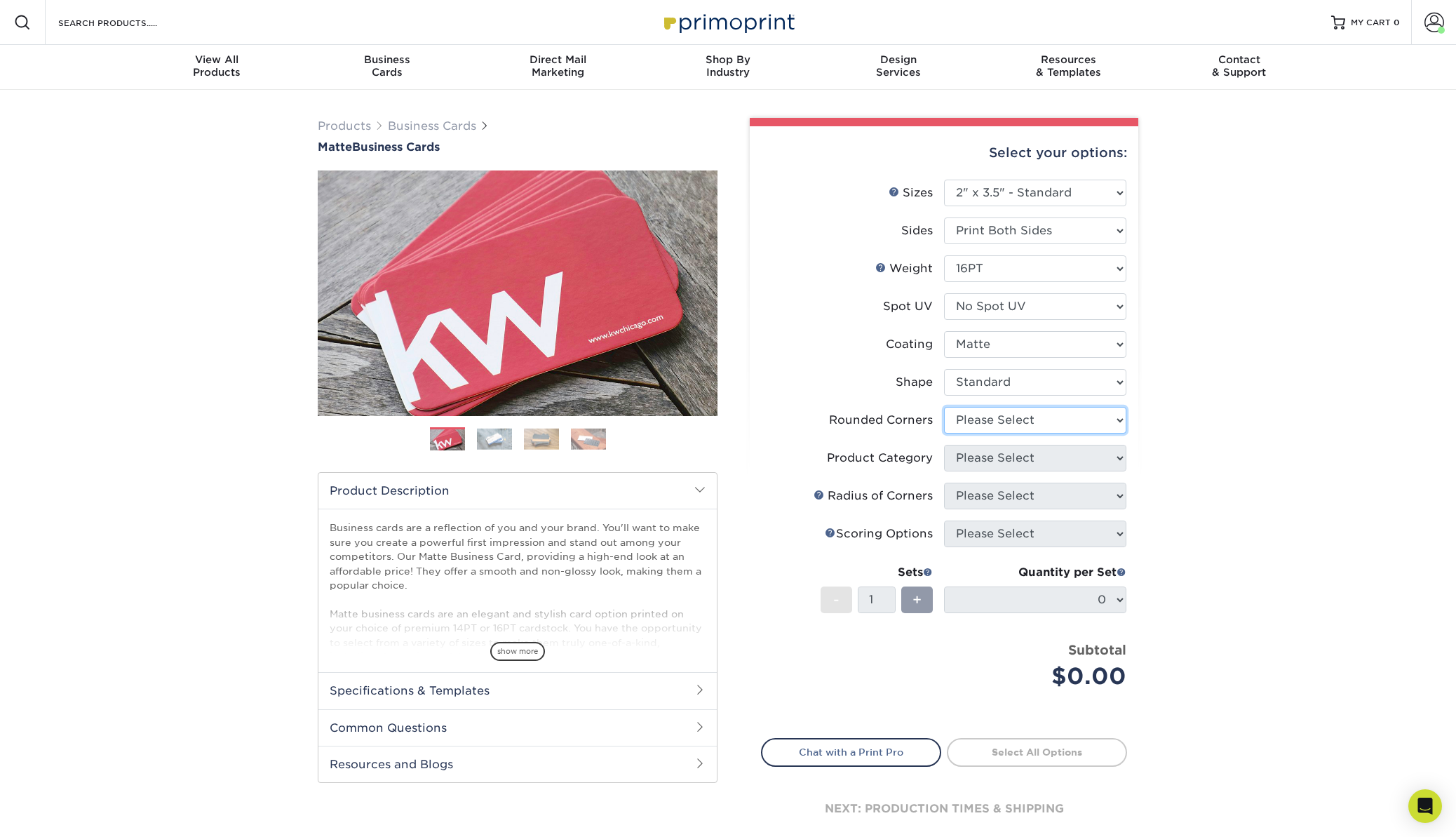
click at [987, 418] on select "Please Select Yes - Round 2 Corners Yes - Round 4 Corners No" at bounding box center [1035, 420] width 183 height 27
select select "0"
click at [944, 407] on select "Please Select Yes - Round 2 Corners Yes - Round 4 Corners No" at bounding box center [1035, 420] width 183 height 27
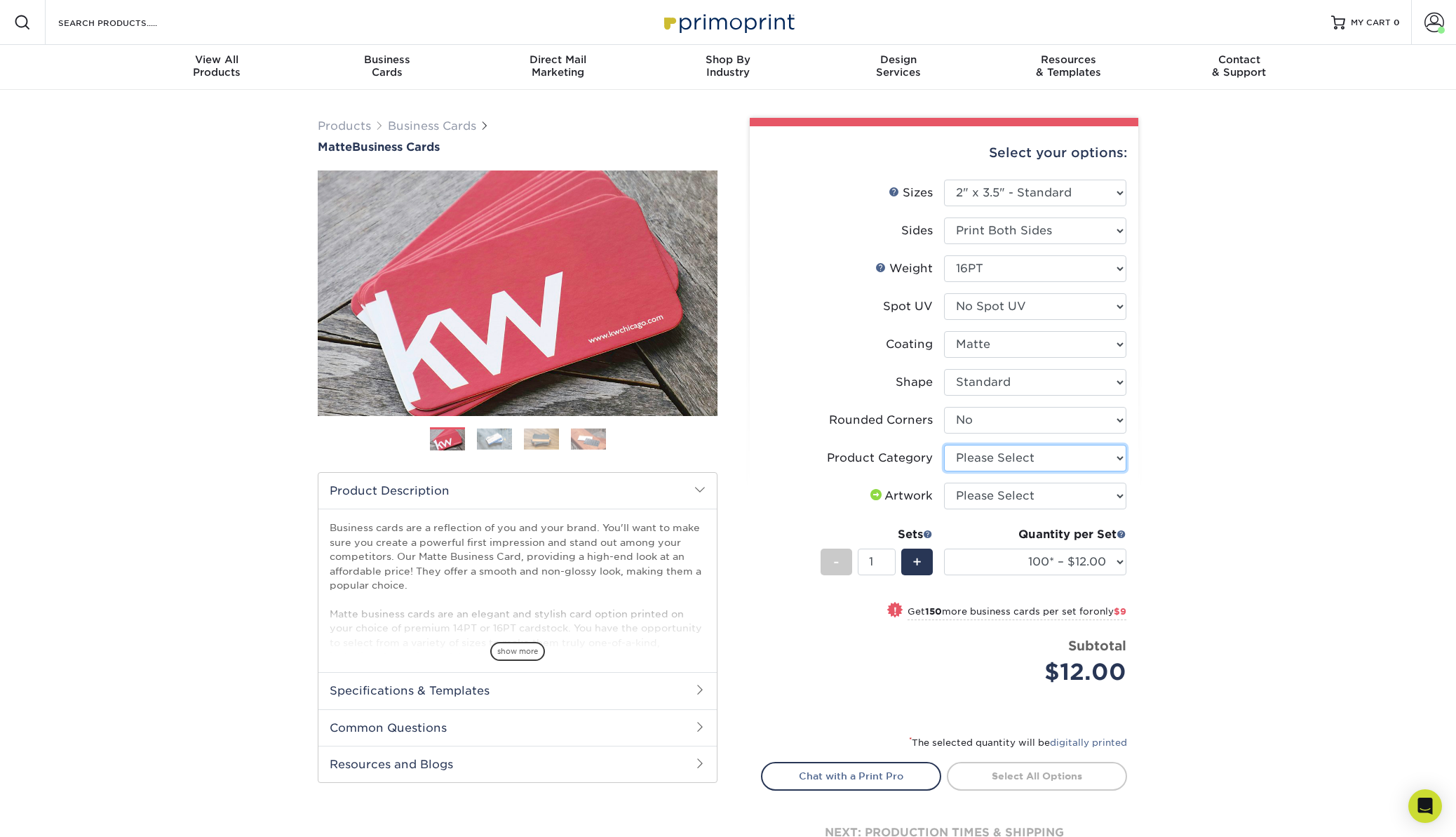
click at [988, 455] on select "Please Select Business Cards" at bounding box center [1035, 458] width 183 height 27
select select "3b5148f1-0588-4f88-a218-97bcfdce65c1"
click at [944, 445] on select "Please Select Business Cards" at bounding box center [1035, 458] width 183 height 27
click at [980, 490] on select "Please Select I will upload files I need a design - $100" at bounding box center [1035, 496] width 183 height 27
select select "upload"
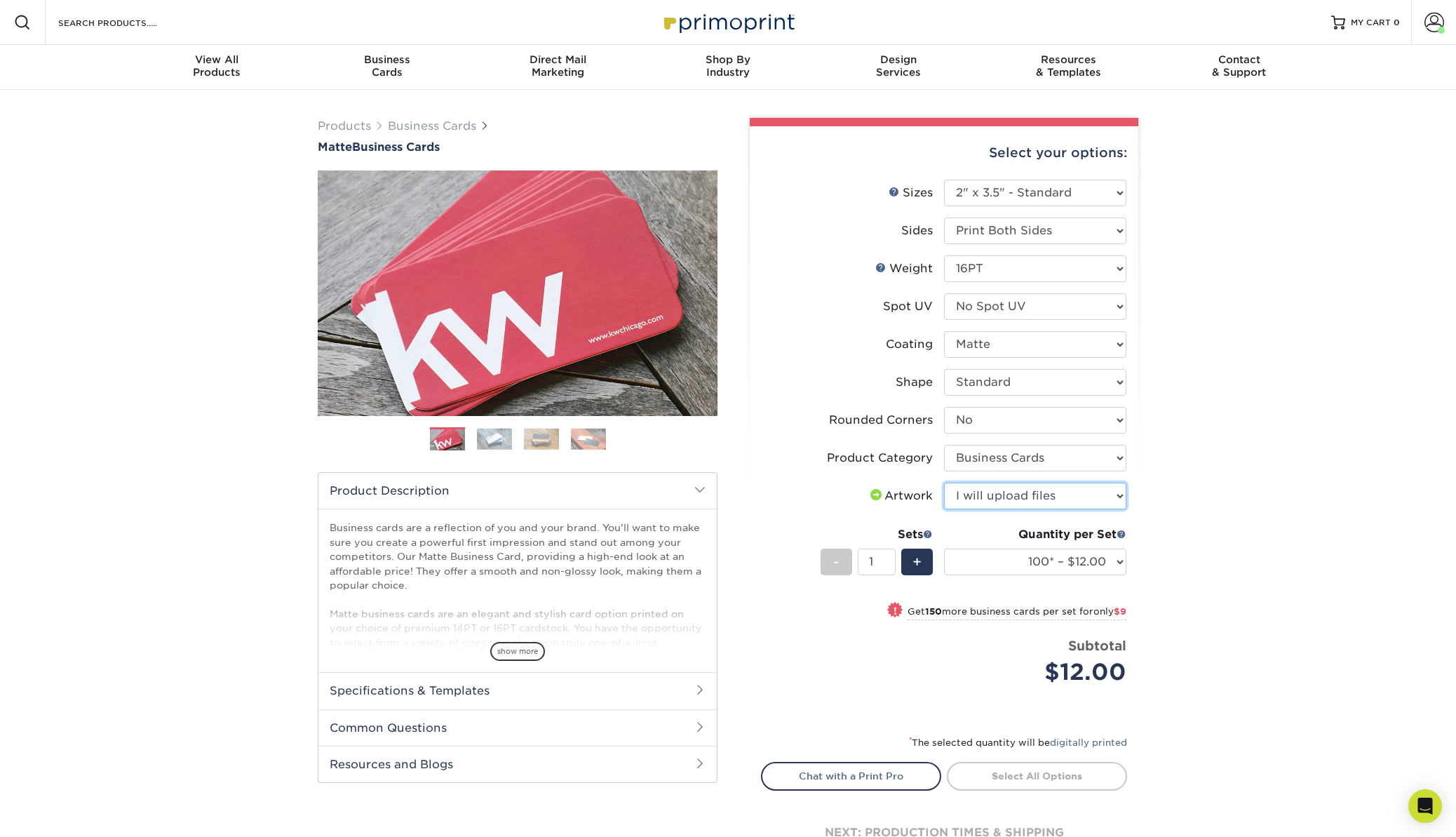
click at [944, 483] on select "Please Select I will upload files I need a design - $100" at bounding box center [1035, 496] width 183 height 27
click at [924, 557] on div "+" at bounding box center [917, 562] width 31 height 27
type input "2"
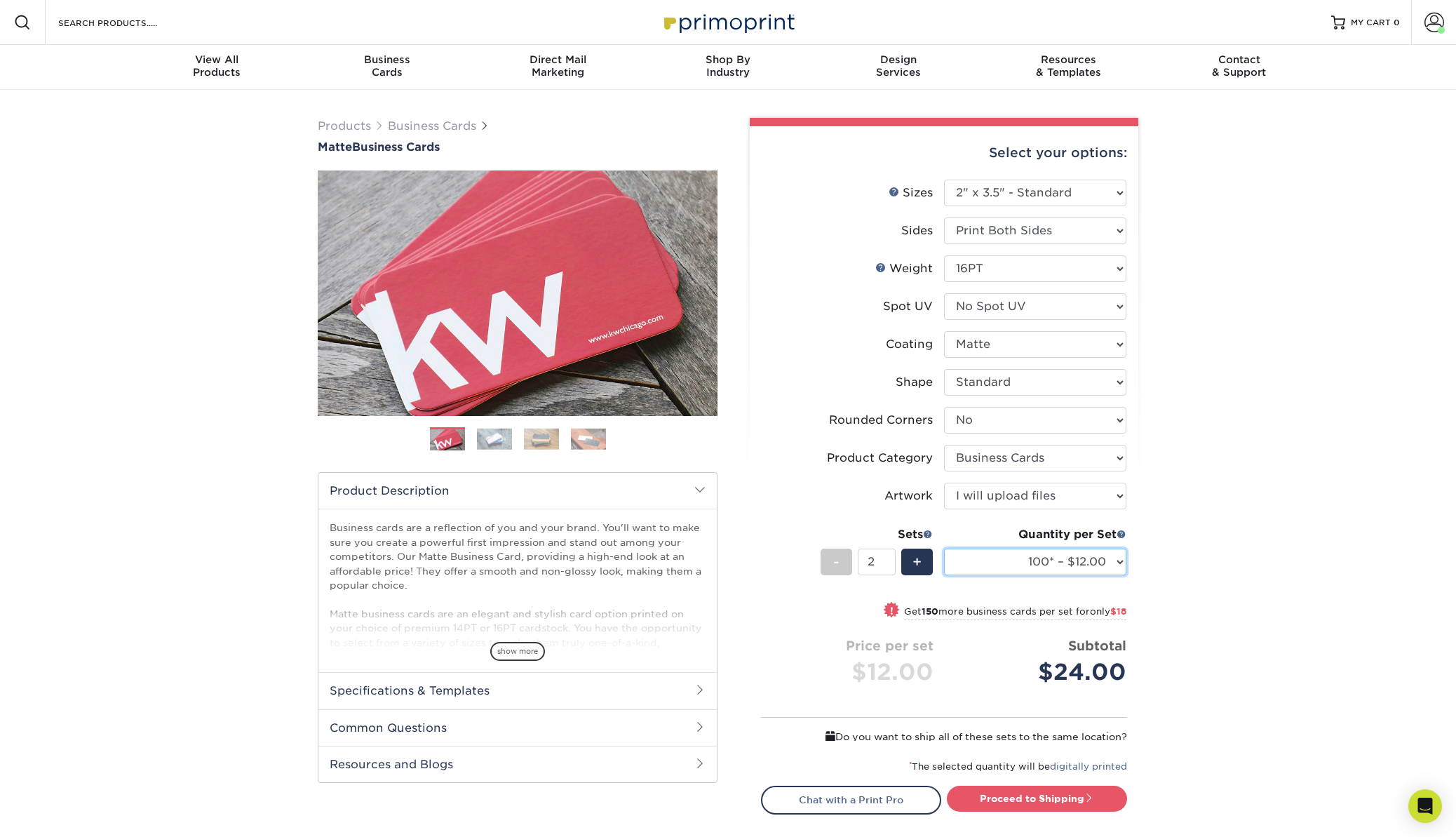
click at [984, 557] on select "100* – $12.00 250* – $21.00 500 – $42.00 1000 – $53.00 2500 – $95.00 5000 – $18…" at bounding box center [1035, 562] width 183 height 27
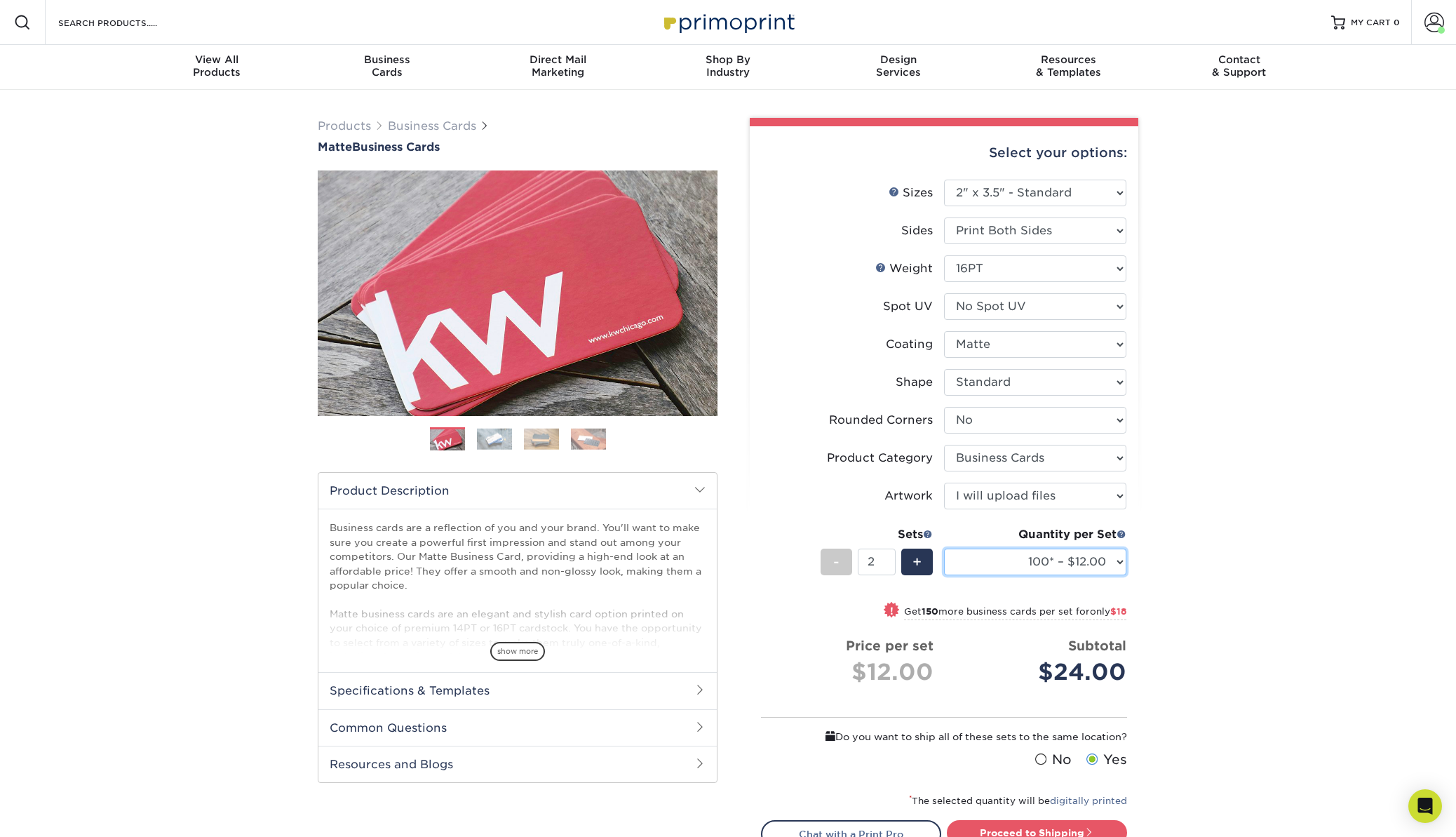
select select "500 – $42.00"
click at [944, 549] on select "100* – $12.00 250* – $21.00 500 – $42.00 1000 – $53.00 2500 – $95.00 5000 – $18…" at bounding box center [1035, 562] width 183 height 27
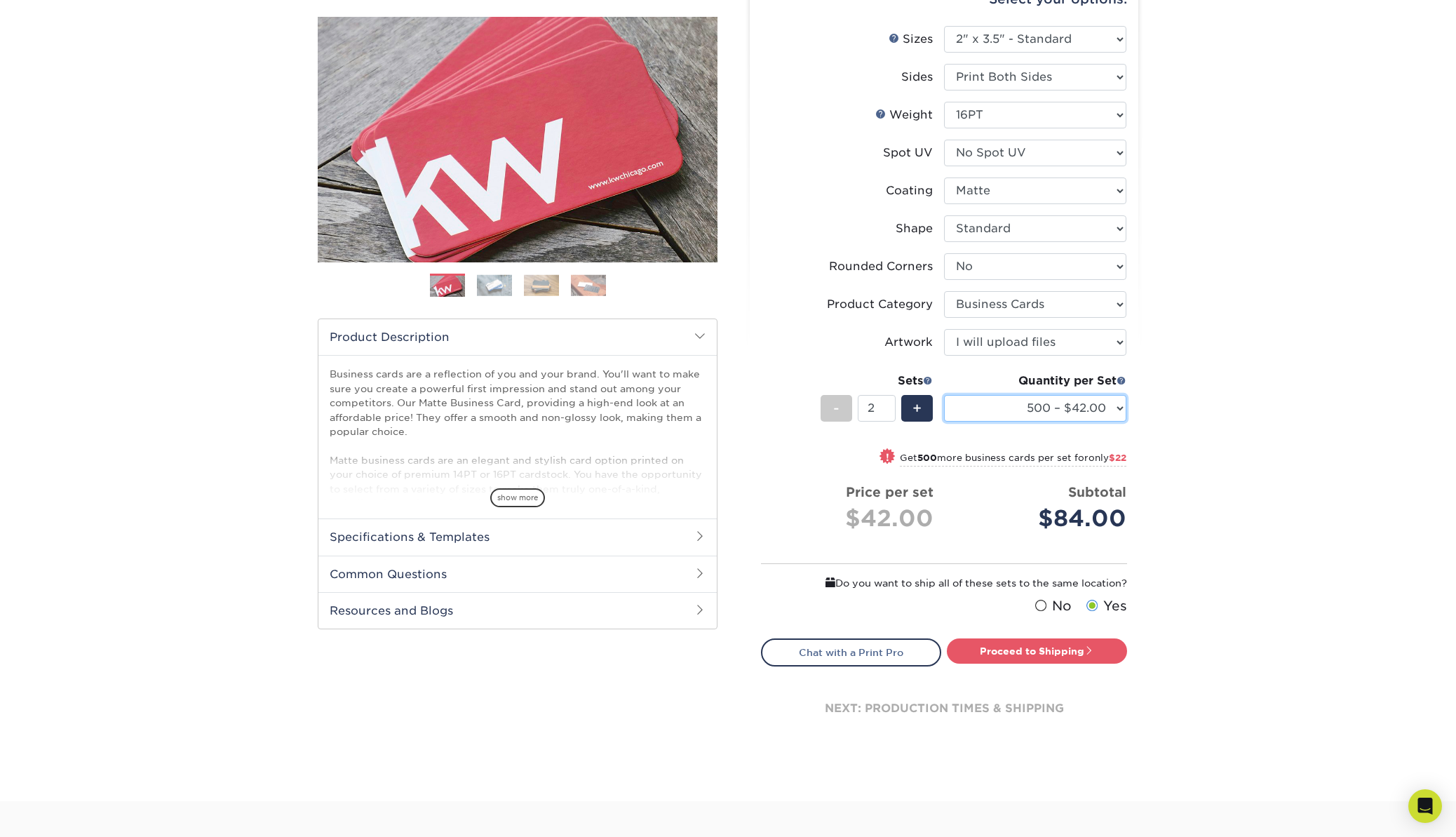
scroll to position [184, 0]
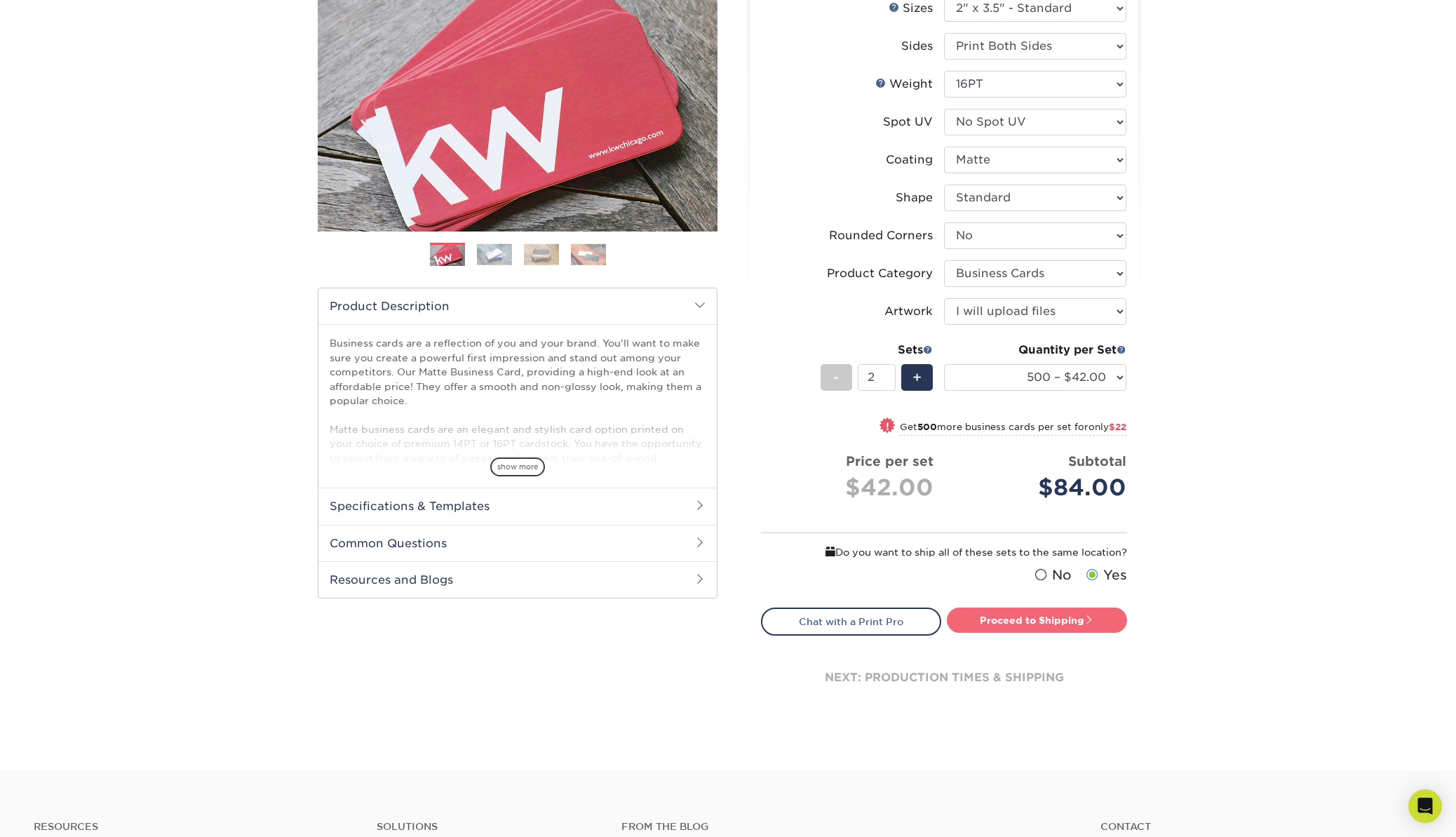
click at [1010, 615] on link "Proceed to Shipping" at bounding box center [1036, 621] width 180 height 25
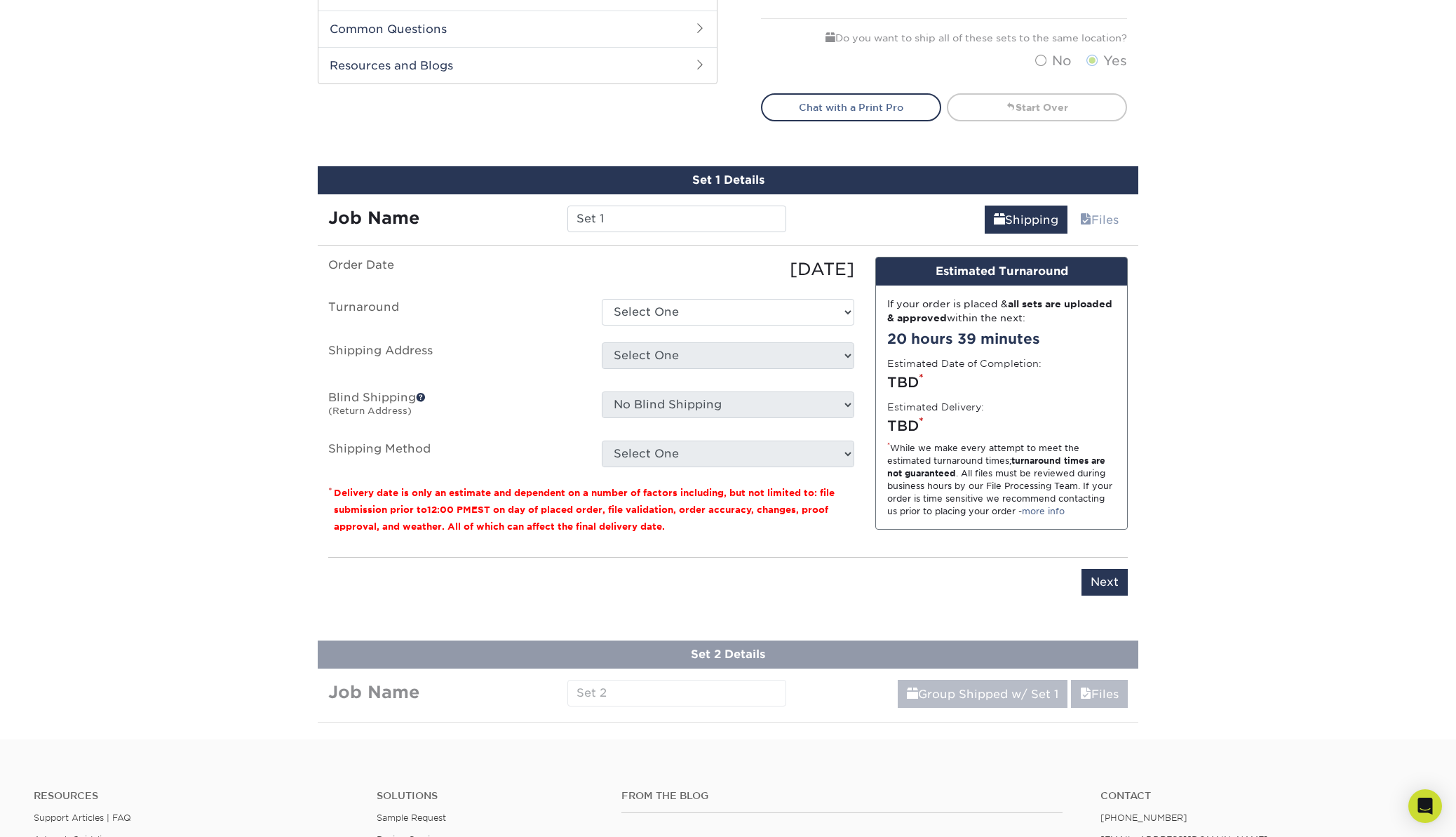
scroll to position [687, 0]
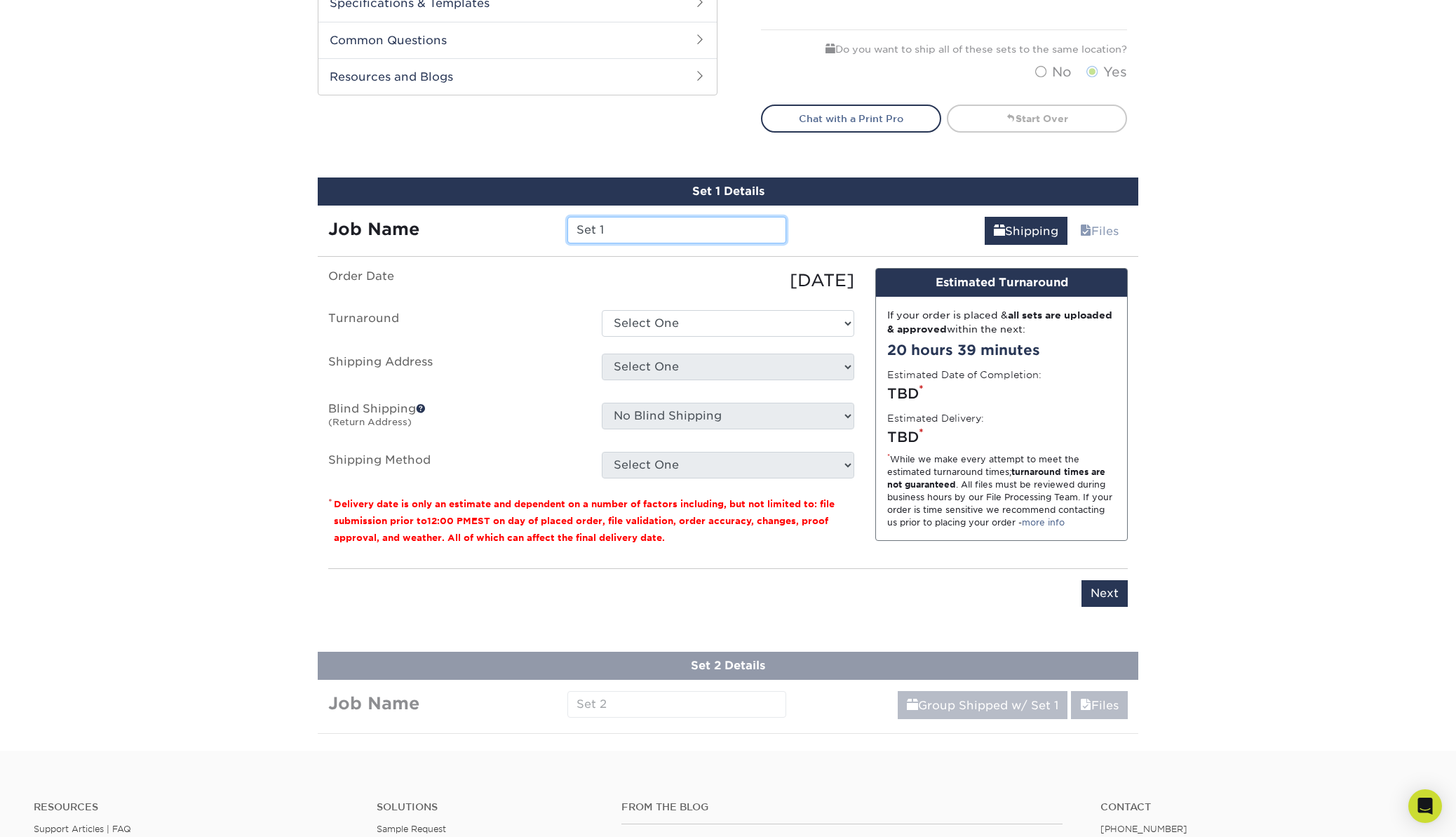
click at [613, 226] on input "Set 1" at bounding box center [676, 230] width 218 height 27
paste input "<?xml version="1.0" encoding="UTF-8"?> <svg id="Artwork" xmlns="http://www.w3.o…"
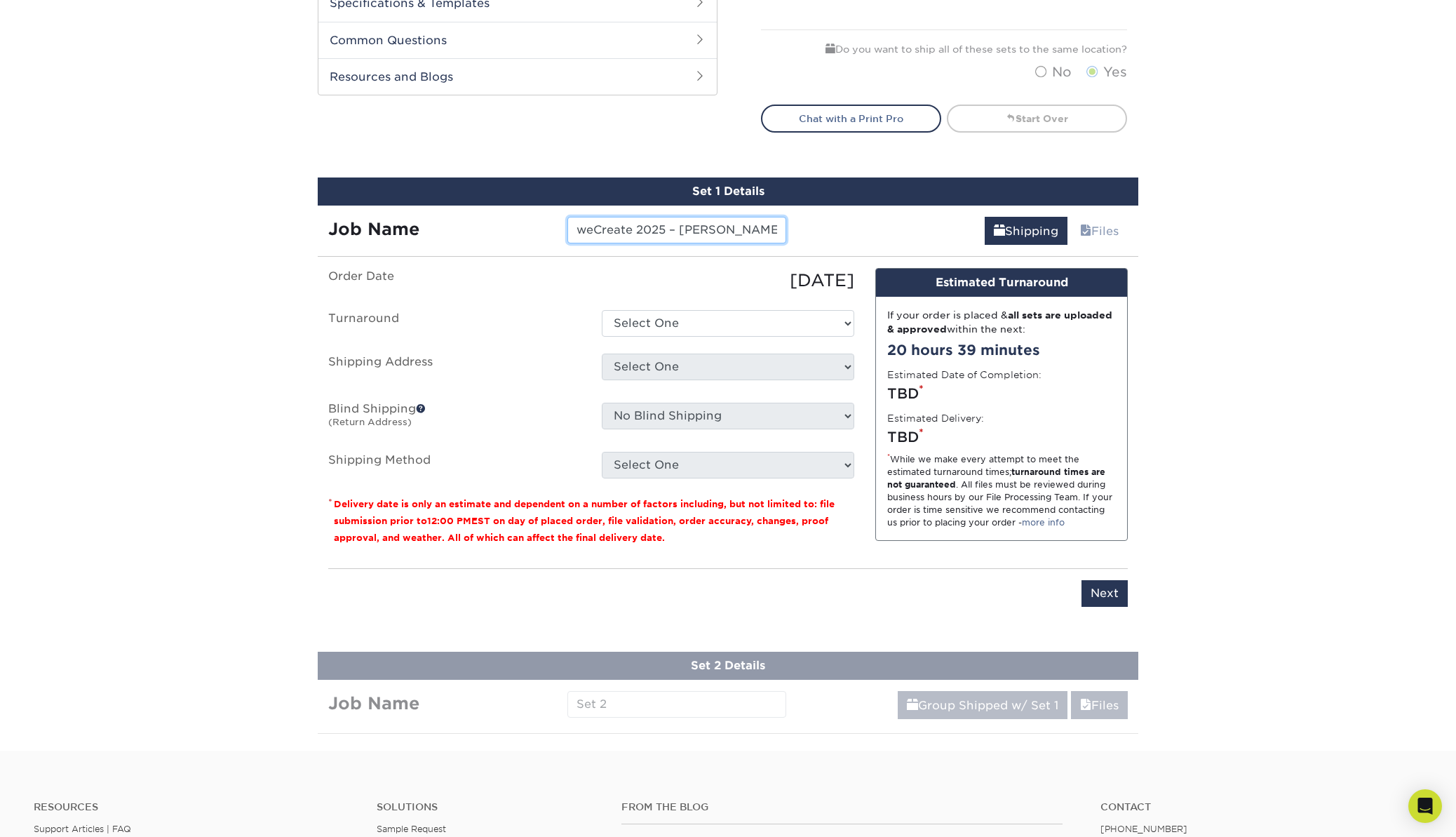
type input "weCreate 2025 – Mick"
click at [660, 319] on select "Select One 2-4 Business Days 2 Day Next Business Day" at bounding box center [728, 324] width 253 height 27
select select "ba4d2c45-8e19-4993-837d-70fa4a9fa615"
click at [602, 310] on select "Select One 2-4 Business Days 2 Day Next Business Day" at bounding box center [728, 324] width 253 height 27
click at [659, 367] on select "Select One Aspinwall Greg Buettner Los Scales Law Mick – Home Nate's cards NPRC…" at bounding box center [728, 367] width 253 height 27
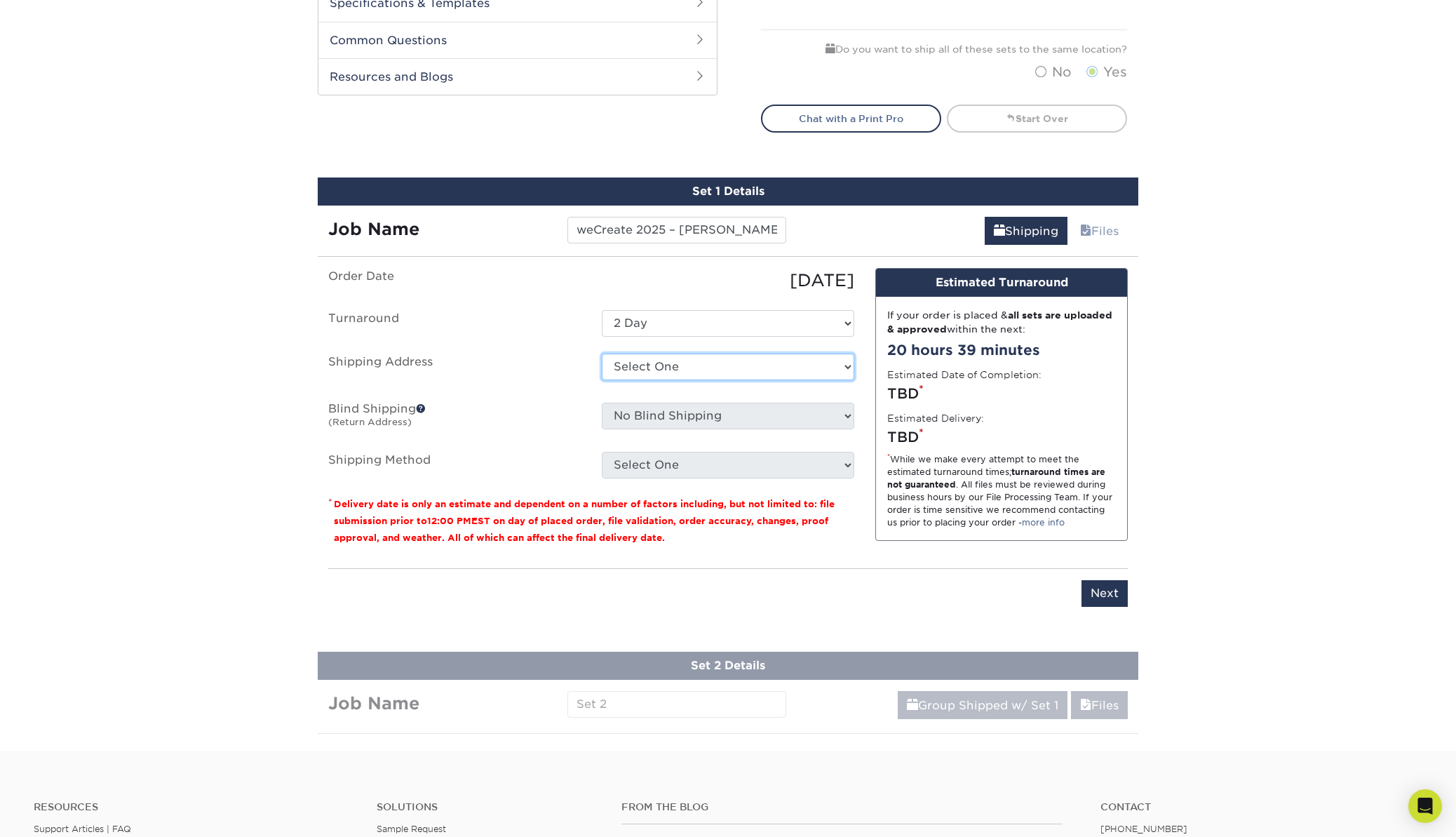
select select "228310"
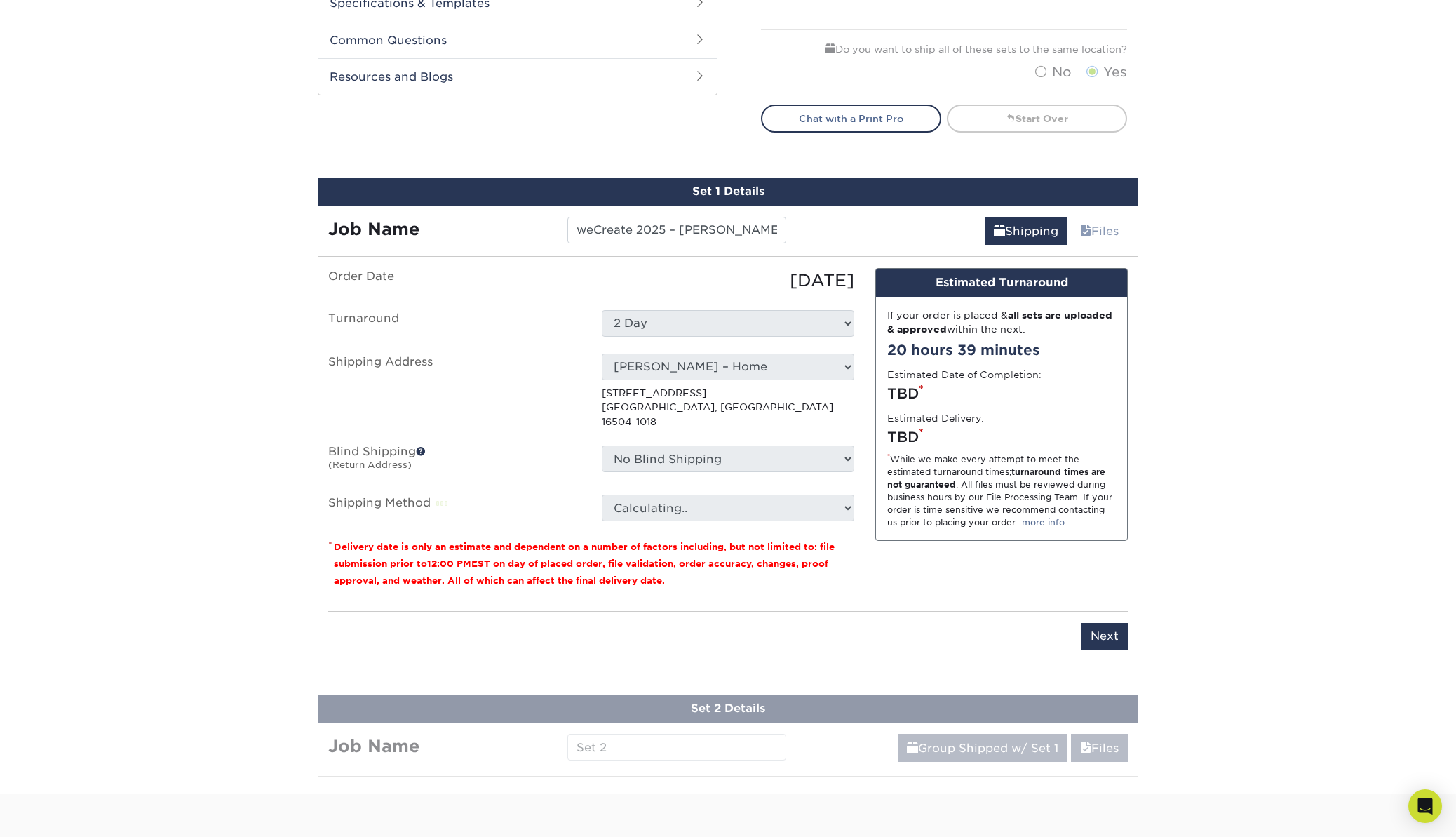
click at [555, 495] on label "Shipping Method" at bounding box center [455, 508] width 274 height 27
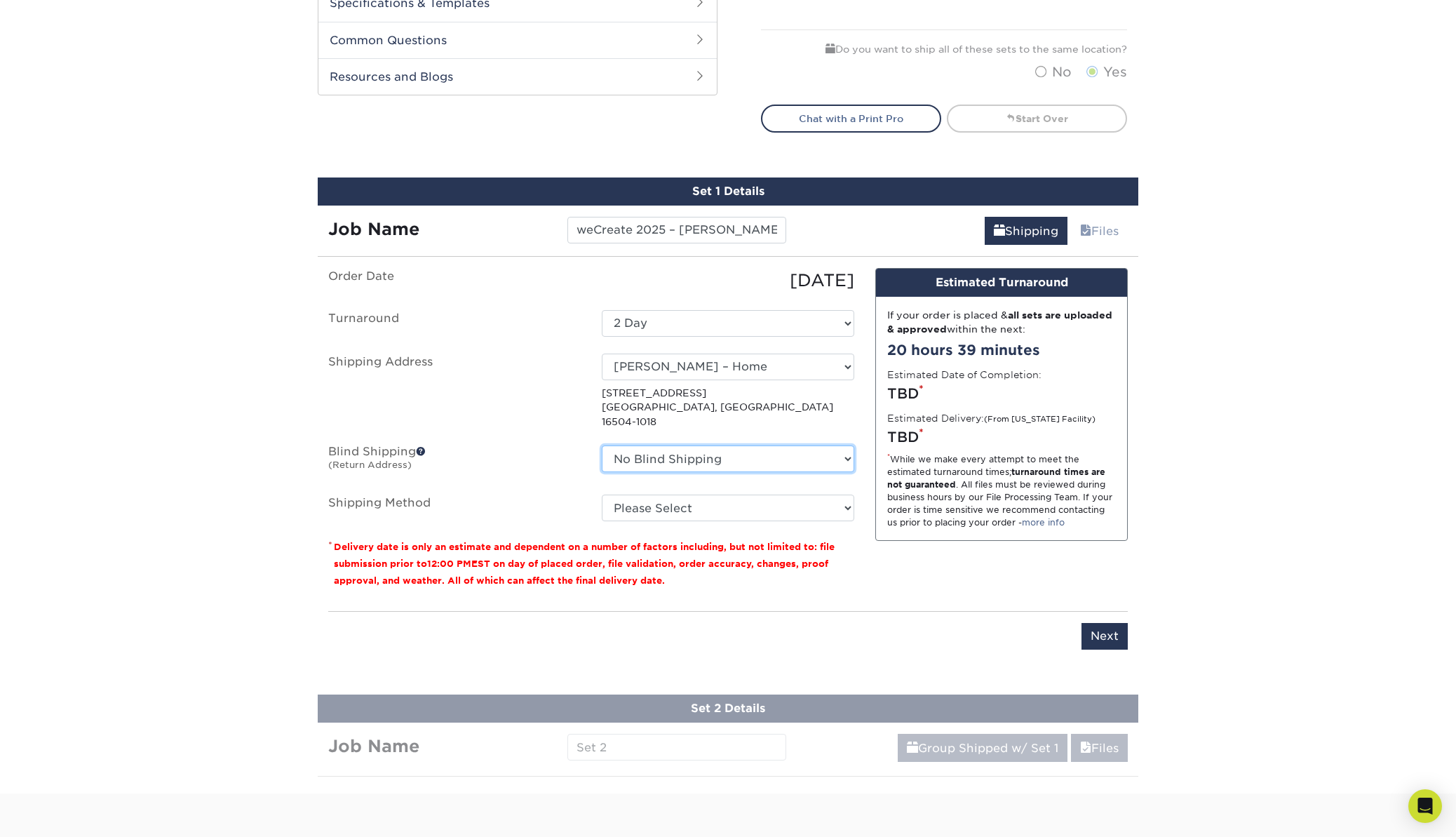
click at [690, 446] on select "No Blind Shipping Aspinwall Greg Buettner Los Scales Law Mick – Home Nate's car…" at bounding box center [728, 459] width 253 height 27
click at [602, 446] on select "No Blind Shipping Aspinwall Greg Buettner Los Scales Law Mick – Home Nate's car…" at bounding box center [728, 459] width 253 height 27
click at [649, 495] on select "Please Select Ground Shipping (+$17.92) 3 Day Shipping Service (+$20.04) 2 Day …" at bounding box center [728, 508] width 253 height 27
select select "02"
click at [602, 495] on select "Please Select Ground Shipping (+$17.92) 3 Day Shipping Service (+$20.04) 2 Day …" at bounding box center [728, 508] width 253 height 27
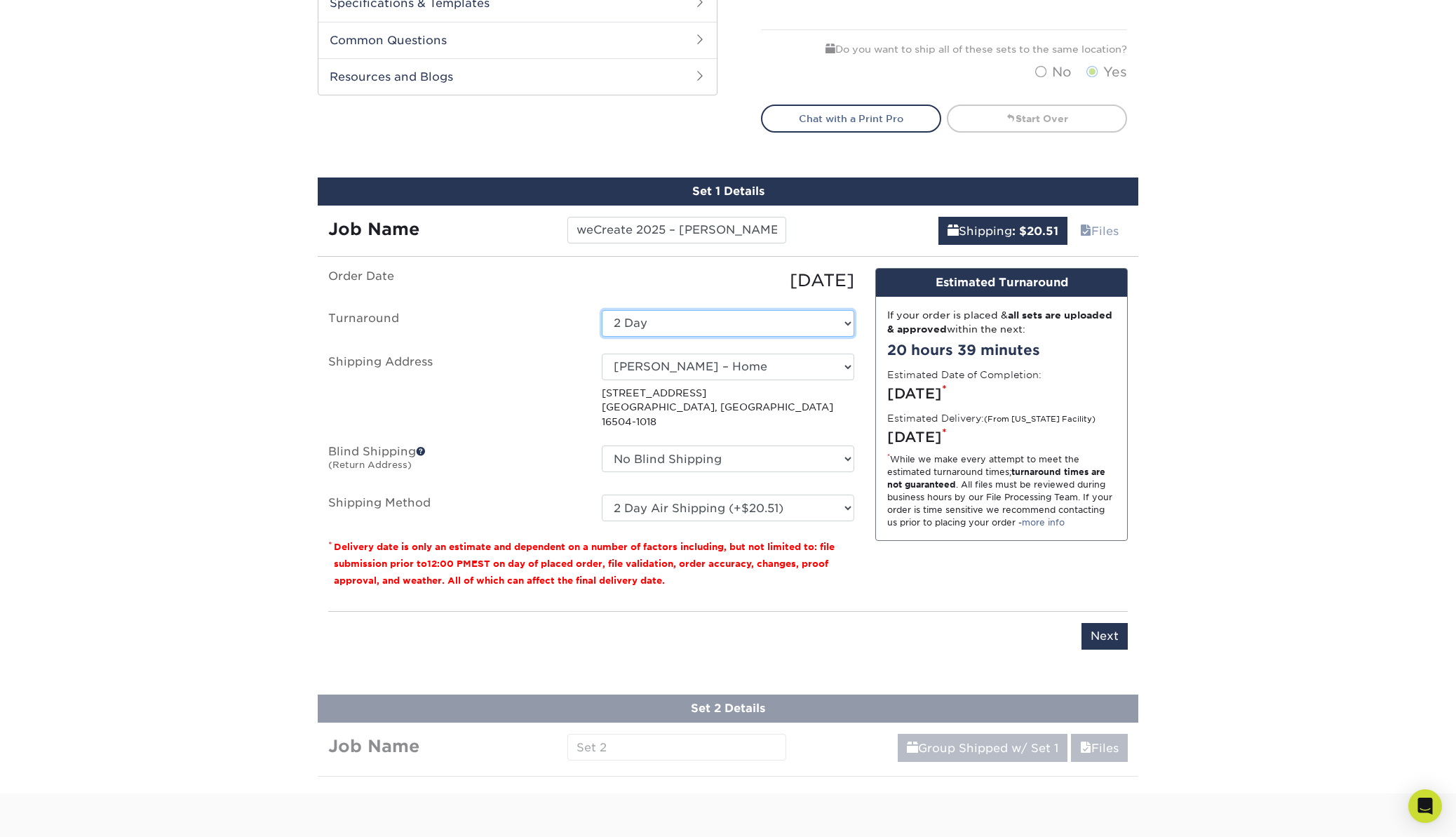
click at [656, 320] on select "Select One 2-4 Business Days 2 Day Next Business Day" at bounding box center [728, 324] width 253 height 27
click at [711, 320] on select "Select One 2-4 Business Days 2 Day Next Business Day" at bounding box center [728, 324] width 253 height 27
select select "ba4d2c45-8e19-4993-837d-70fa4a9fa615"
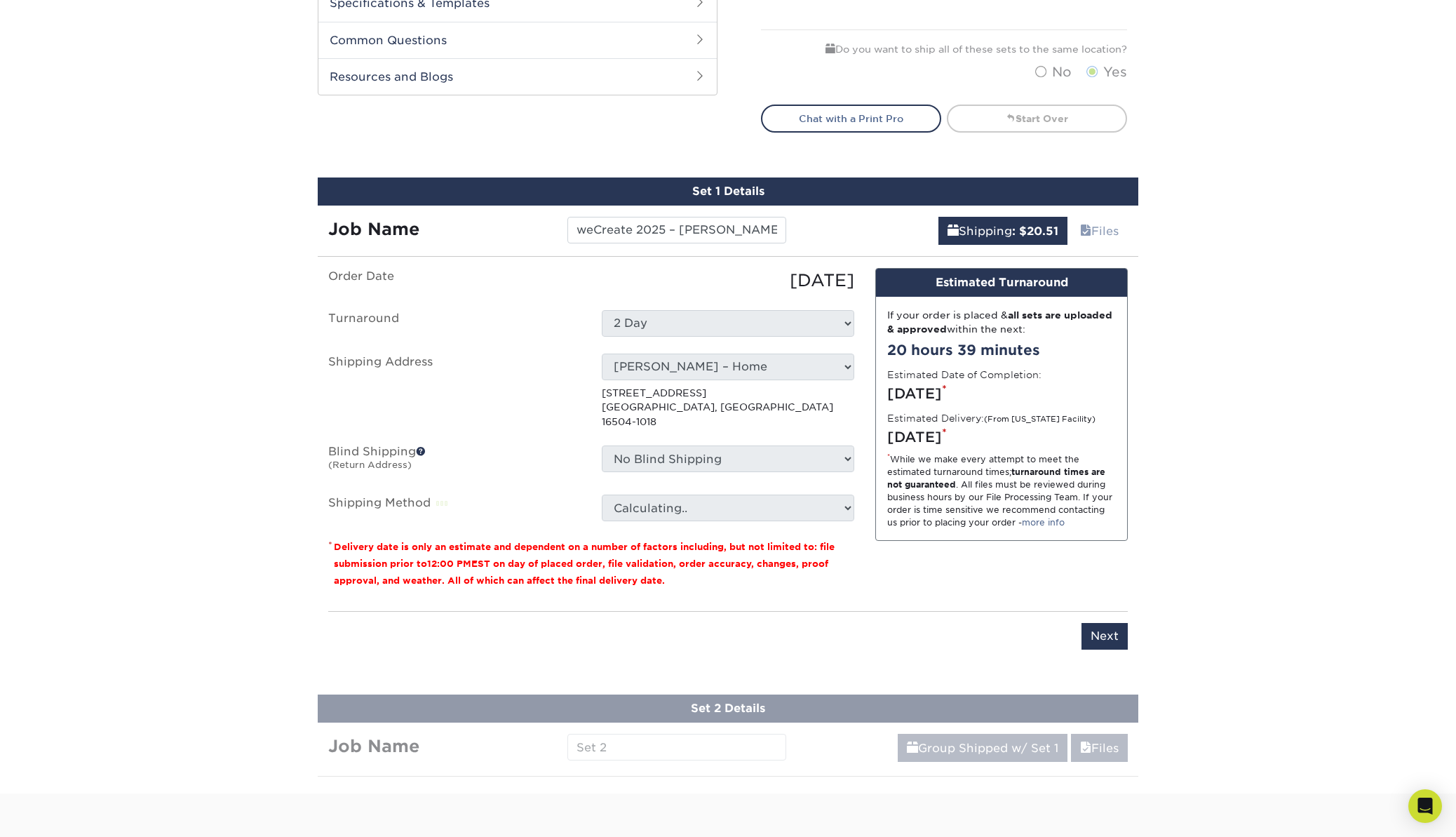
click at [528, 342] on ul "Order Date 08/27/2025 Turnaround Select One 2-4 Business Days 2 Day Next Busine…" at bounding box center [591, 395] width 526 height 254
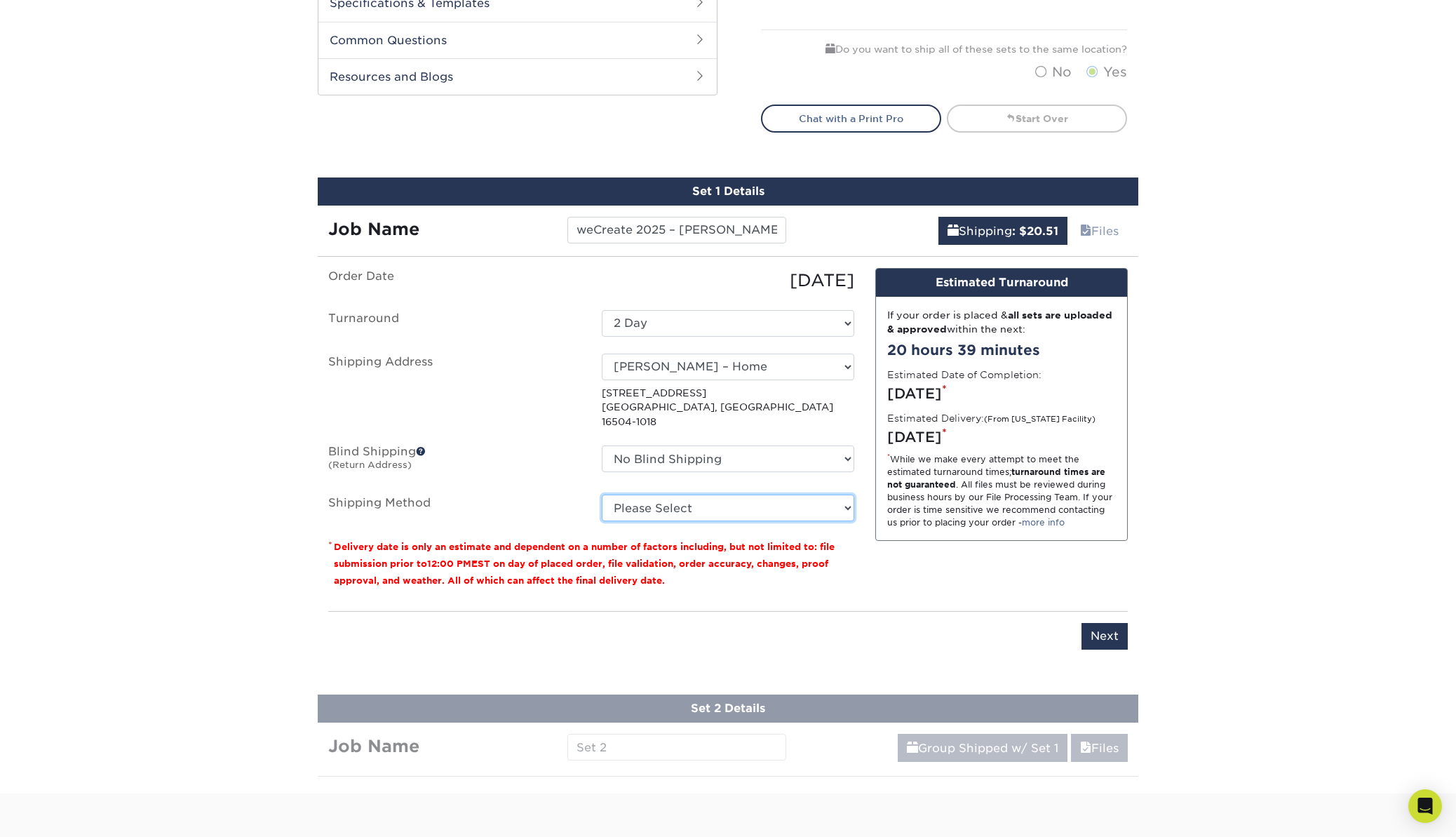
click at [712, 495] on select "Please Select Ground Shipping (+$17.92) 3 Day Shipping Service (+$20.04) 2 Day …" at bounding box center [728, 508] width 253 height 27
select select "02"
click at [602, 495] on select "Please Select Ground Shipping (+$17.92) 3 Day Shipping Service (+$20.04) 2 Day …" at bounding box center [728, 508] width 253 height 27
click at [783, 495] on select "Please Select Ground Shipping (+$17.92) 3 Day Shipping Service (+$20.04) 2 Day …" at bounding box center [728, 508] width 253 height 27
click at [602, 495] on select "Please Select Ground Shipping (+$17.92) 3 Day Shipping Service (+$20.04) 2 Day …" at bounding box center [728, 508] width 253 height 27
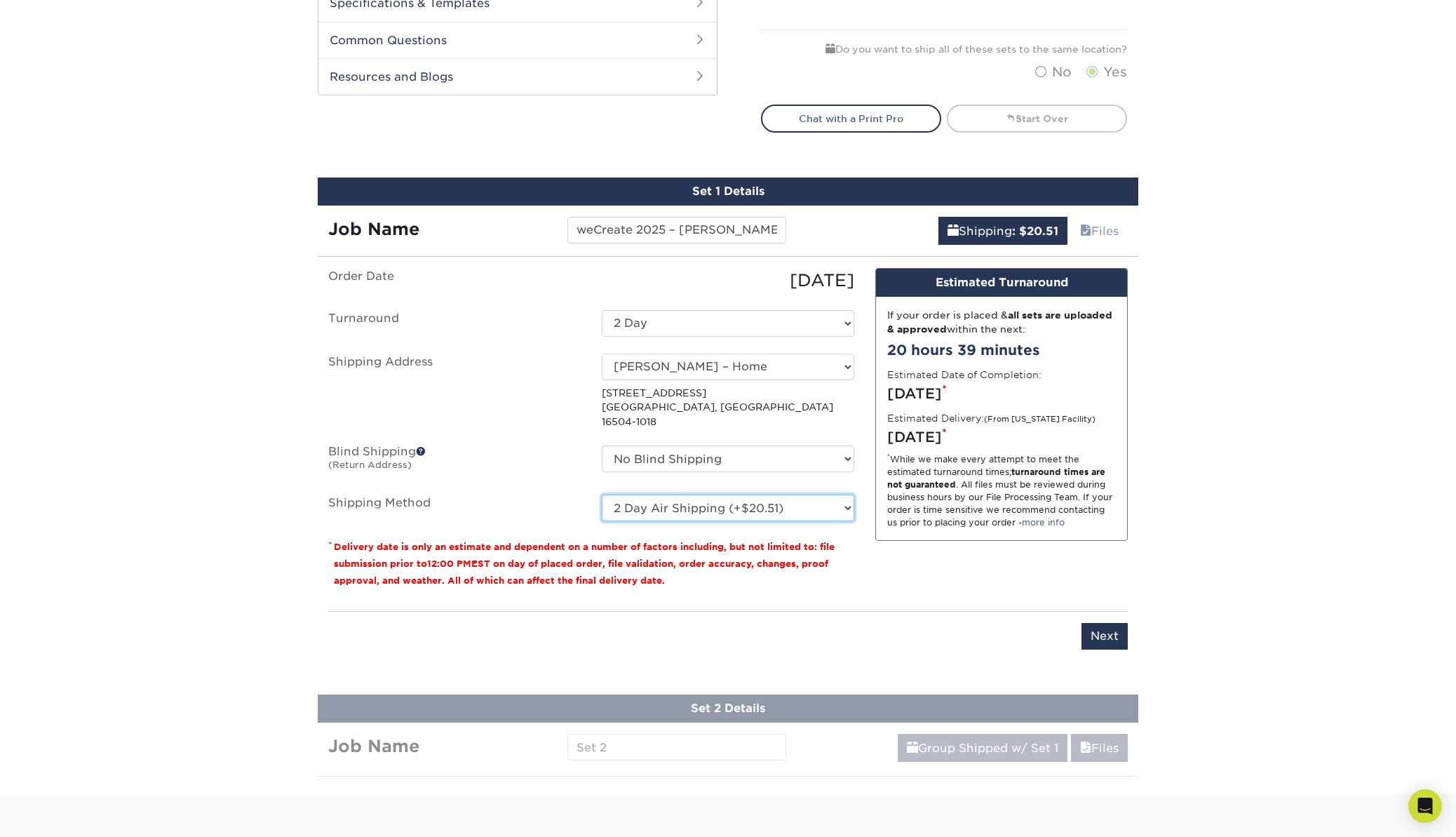
click at [770, 495] on select "Please Select Ground Shipping (+$17.92) 3 Day Shipping Service (+$20.04) 2 Day …" at bounding box center [728, 508] width 253 height 27
click at [602, 495] on select "Please Select Ground Shipping (+$17.92) 3 Day Shipping Service (+$20.04) 2 Day …" at bounding box center [728, 508] width 253 height 27
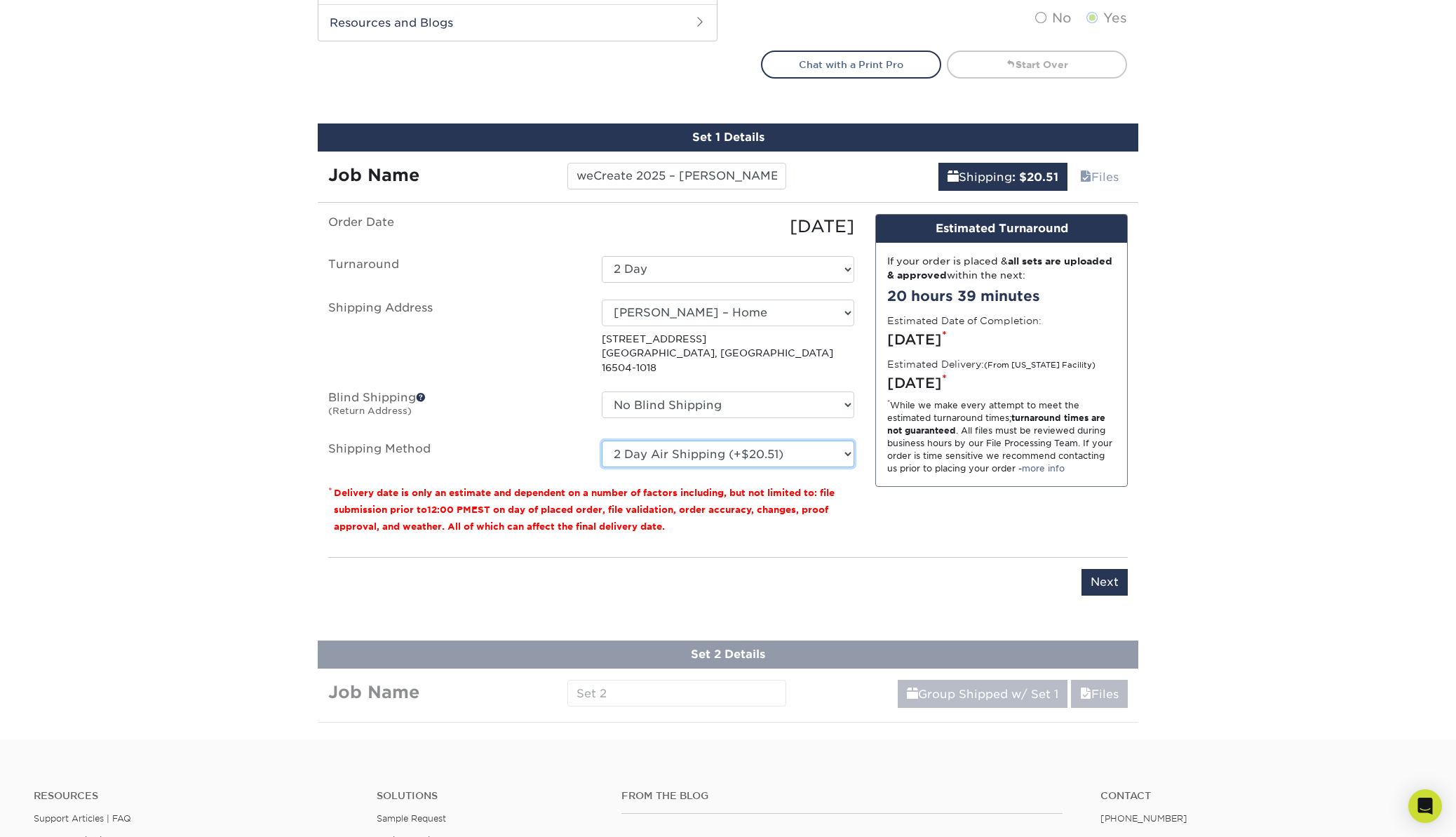
scroll to position [743, 0]
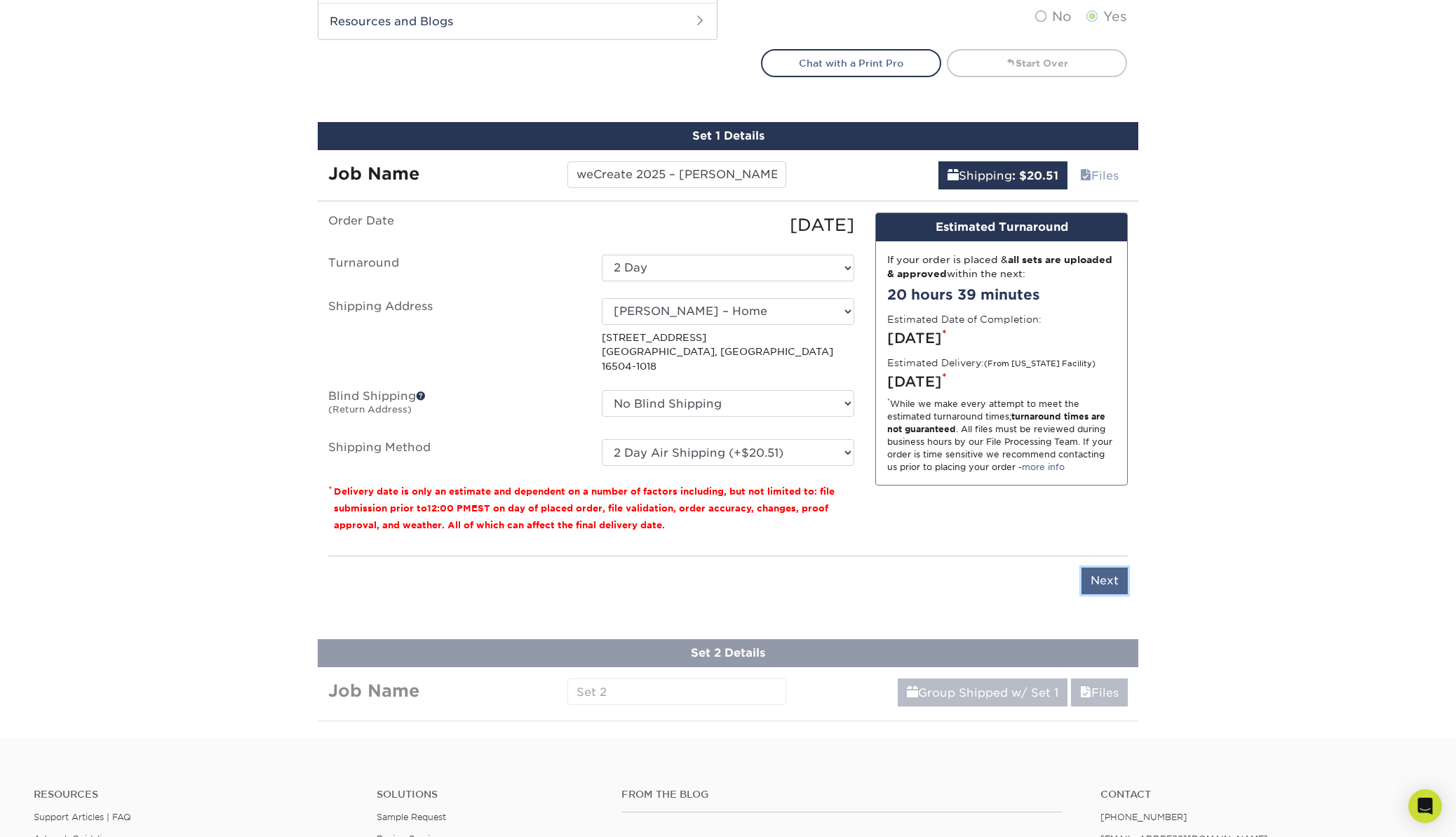
click at [1115, 567] on input "Next" at bounding box center [1104, 581] width 46 height 27
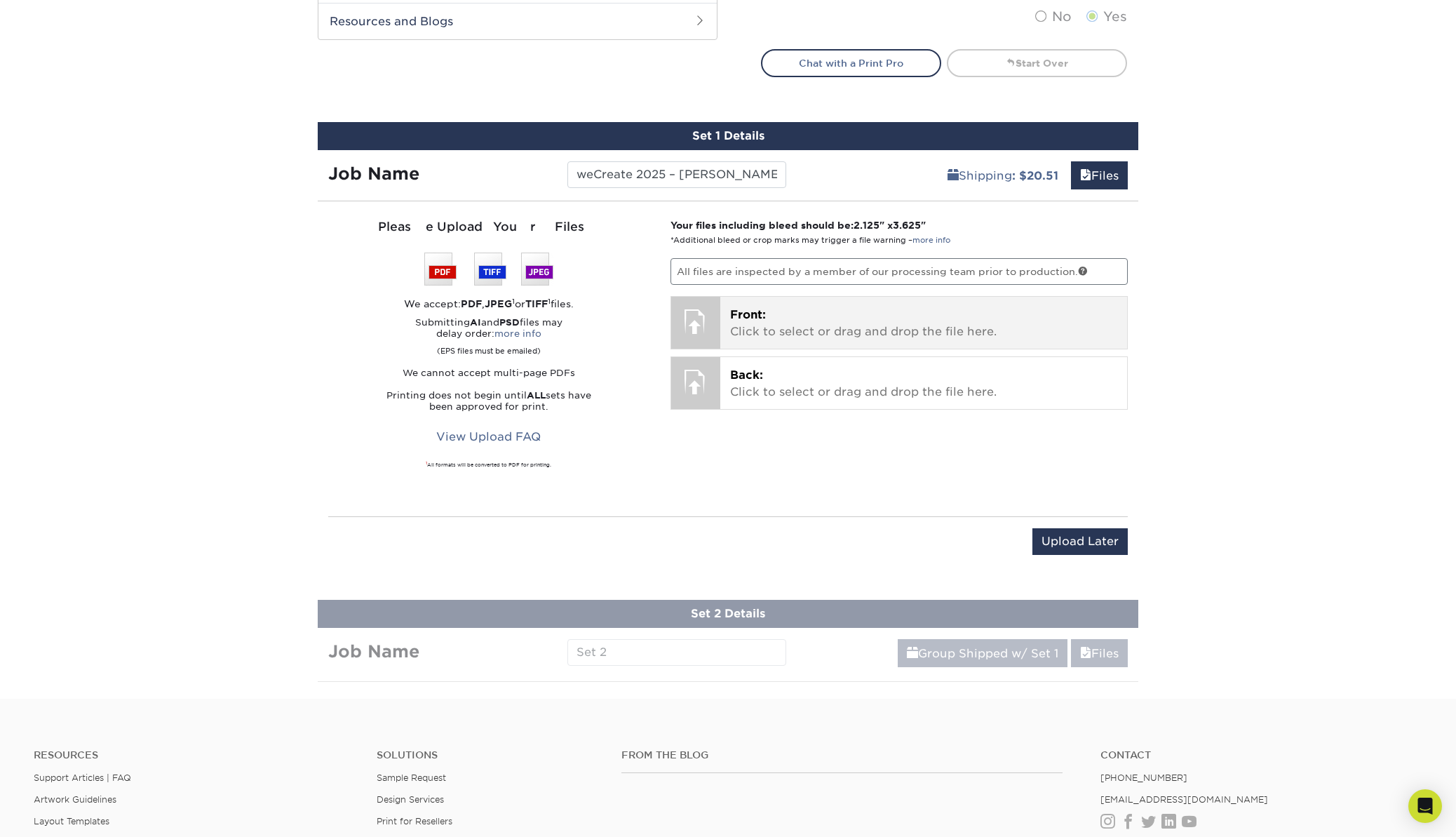
click at [838, 324] on p "Front: Click to select or drag and drop the file here." at bounding box center [924, 324] width 388 height 34
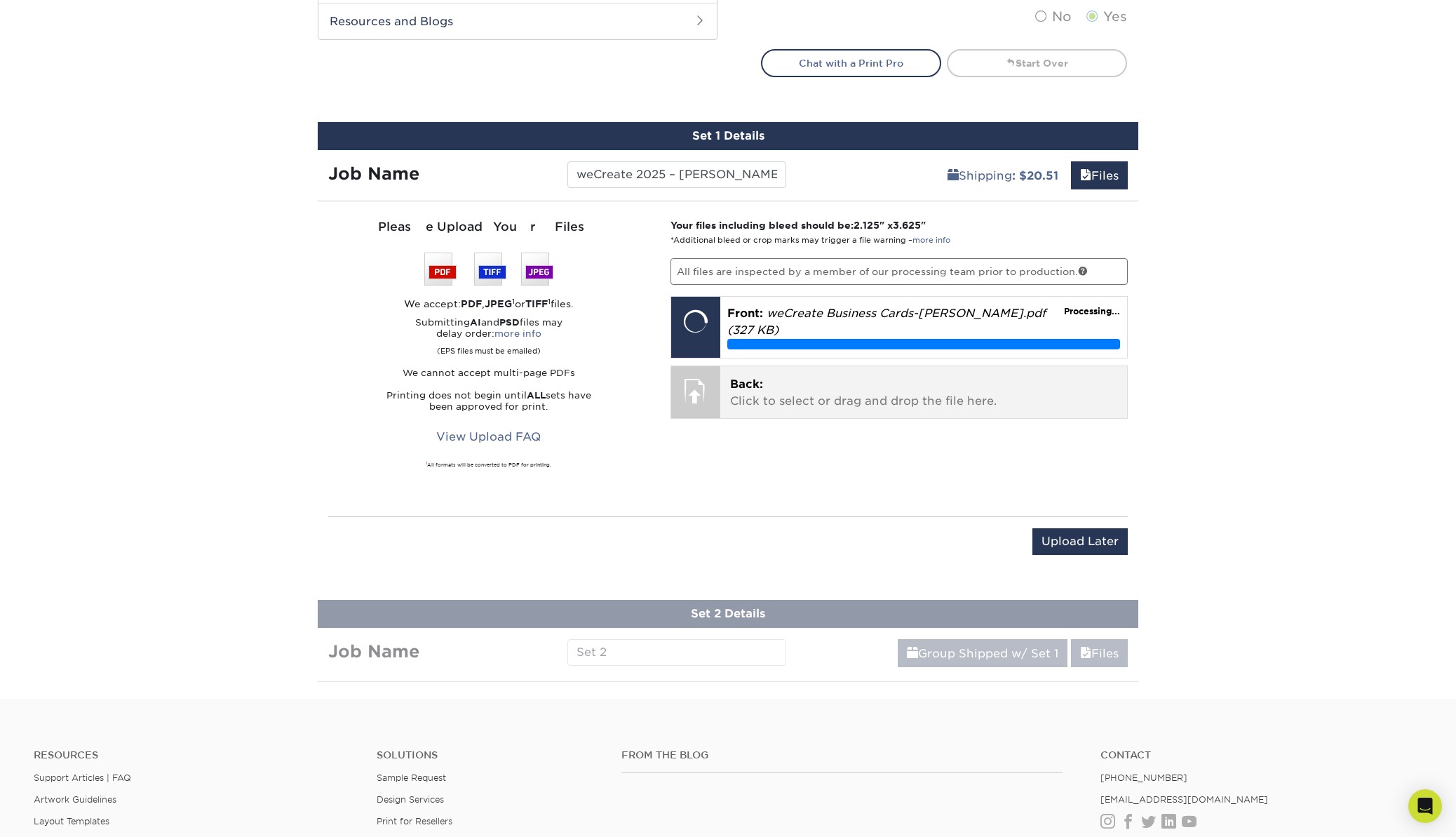
click at [756, 378] on p "Back: Click to select or drag and drop the file here." at bounding box center [924, 393] width 388 height 34
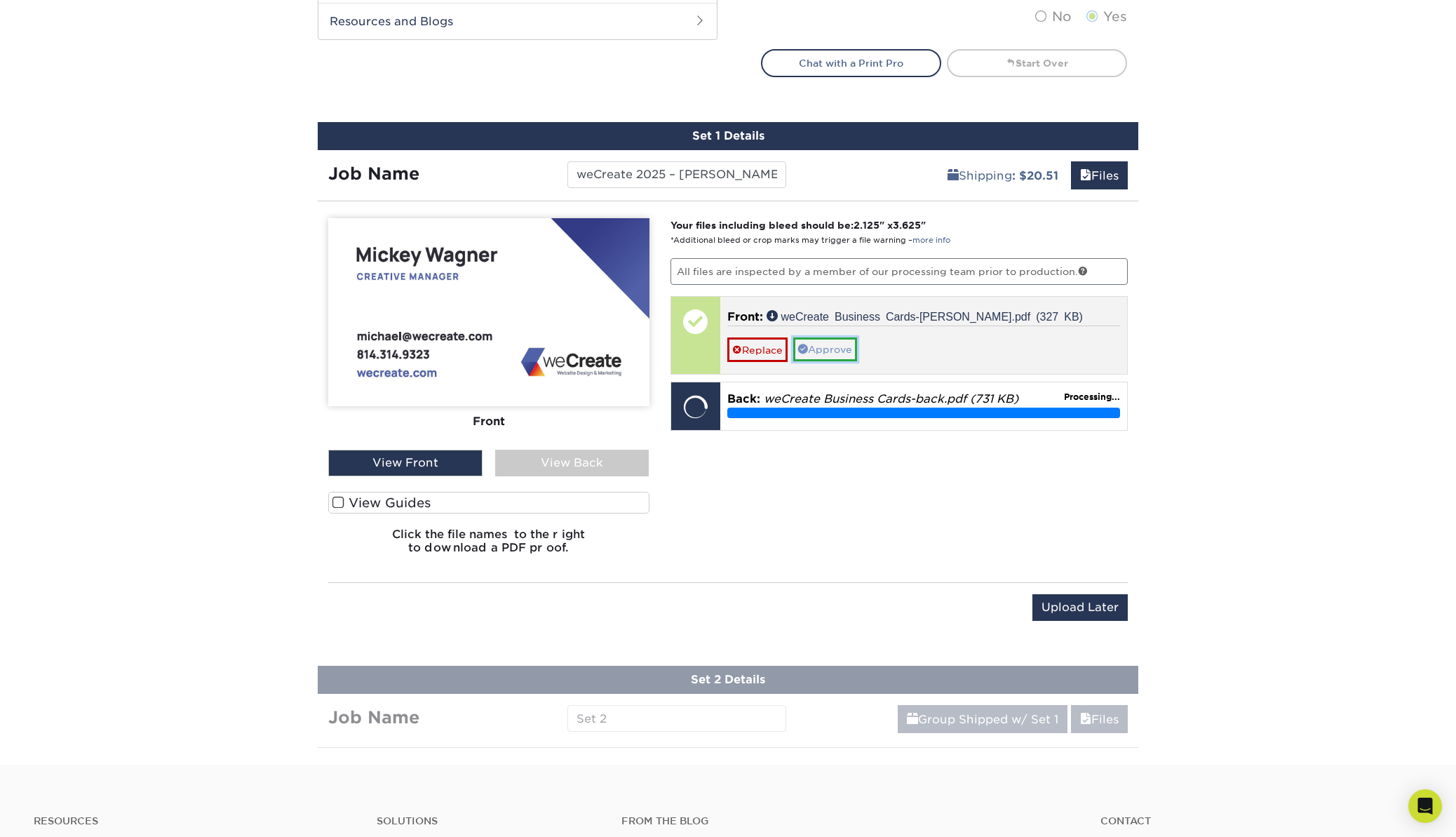
click at [840, 339] on link "Approve" at bounding box center [826, 349] width 64 height 24
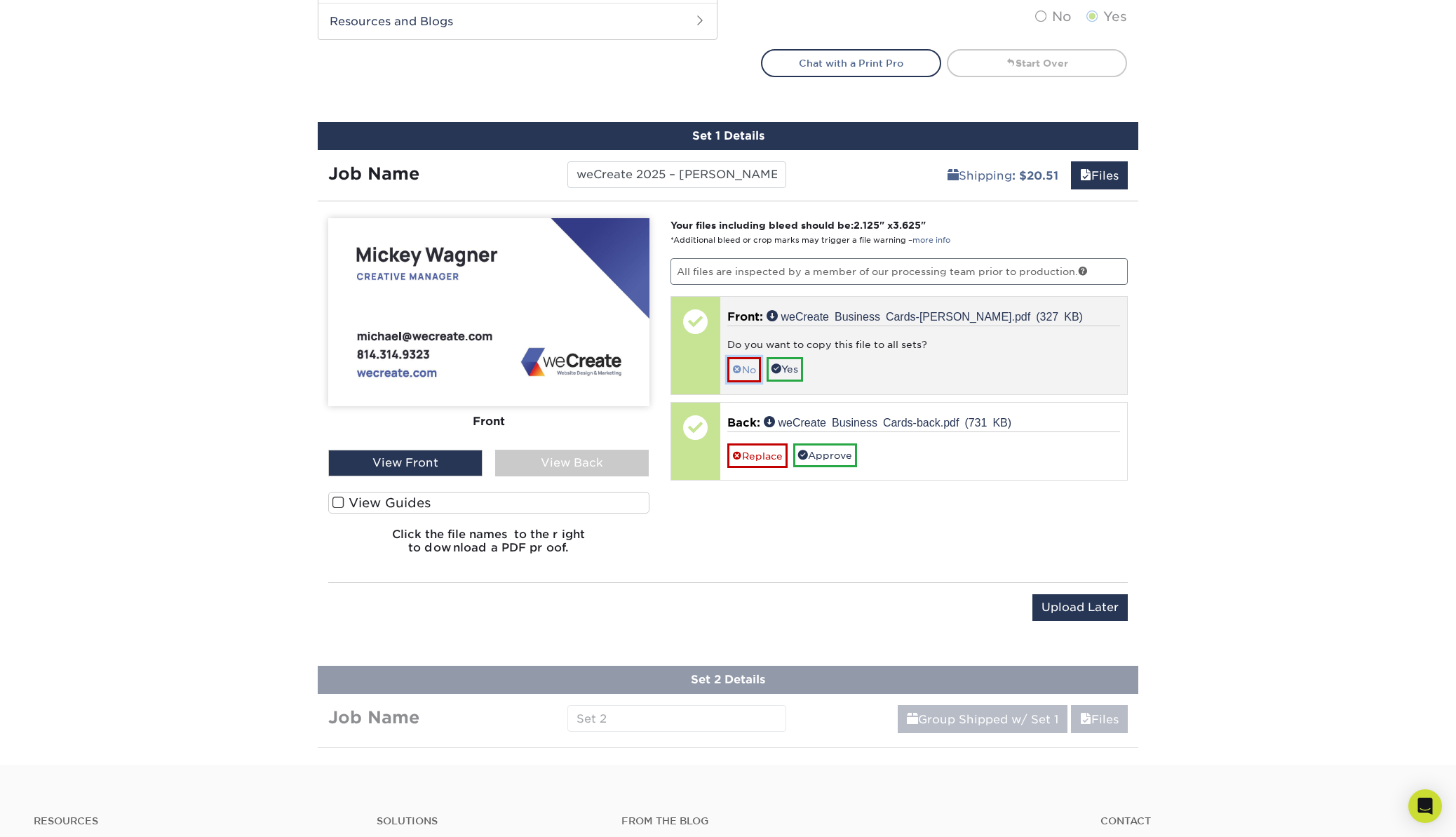
click at [755, 369] on link "No" at bounding box center [744, 369] width 34 height 25
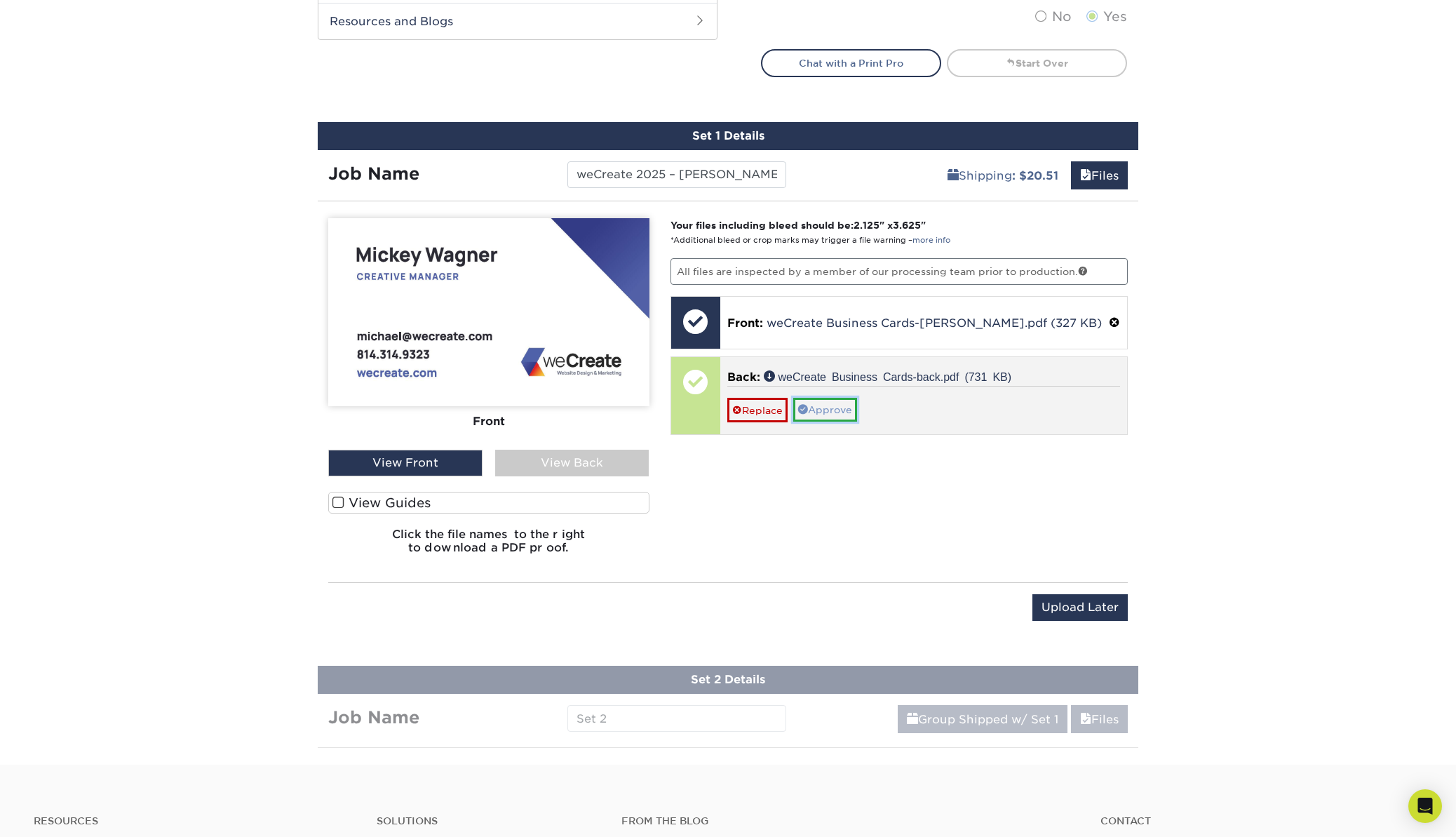
click at [821, 410] on link "Approve" at bounding box center [826, 410] width 64 height 24
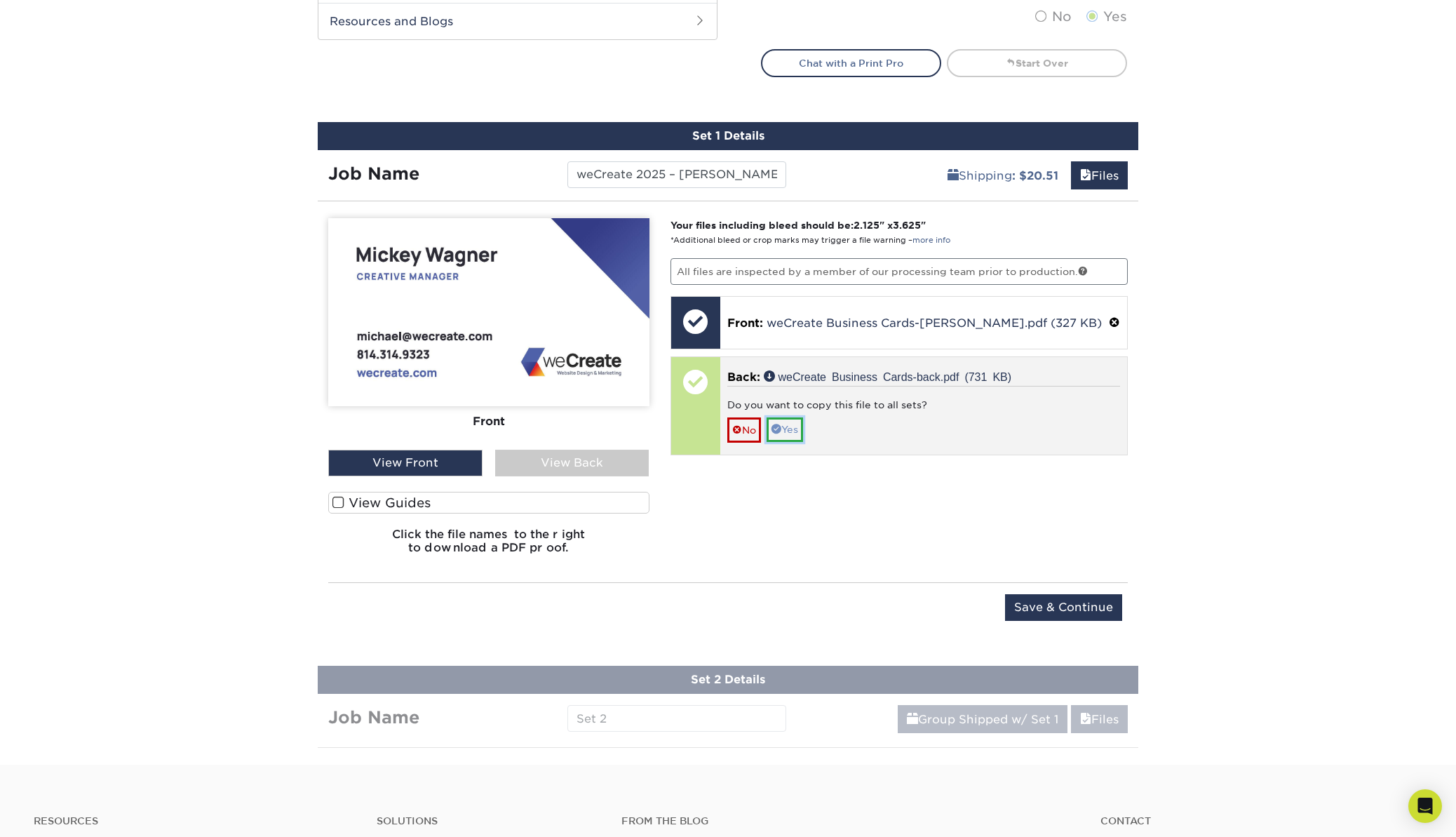
click at [789, 428] on link "Yes" at bounding box center [784, 429] width 36 height 24
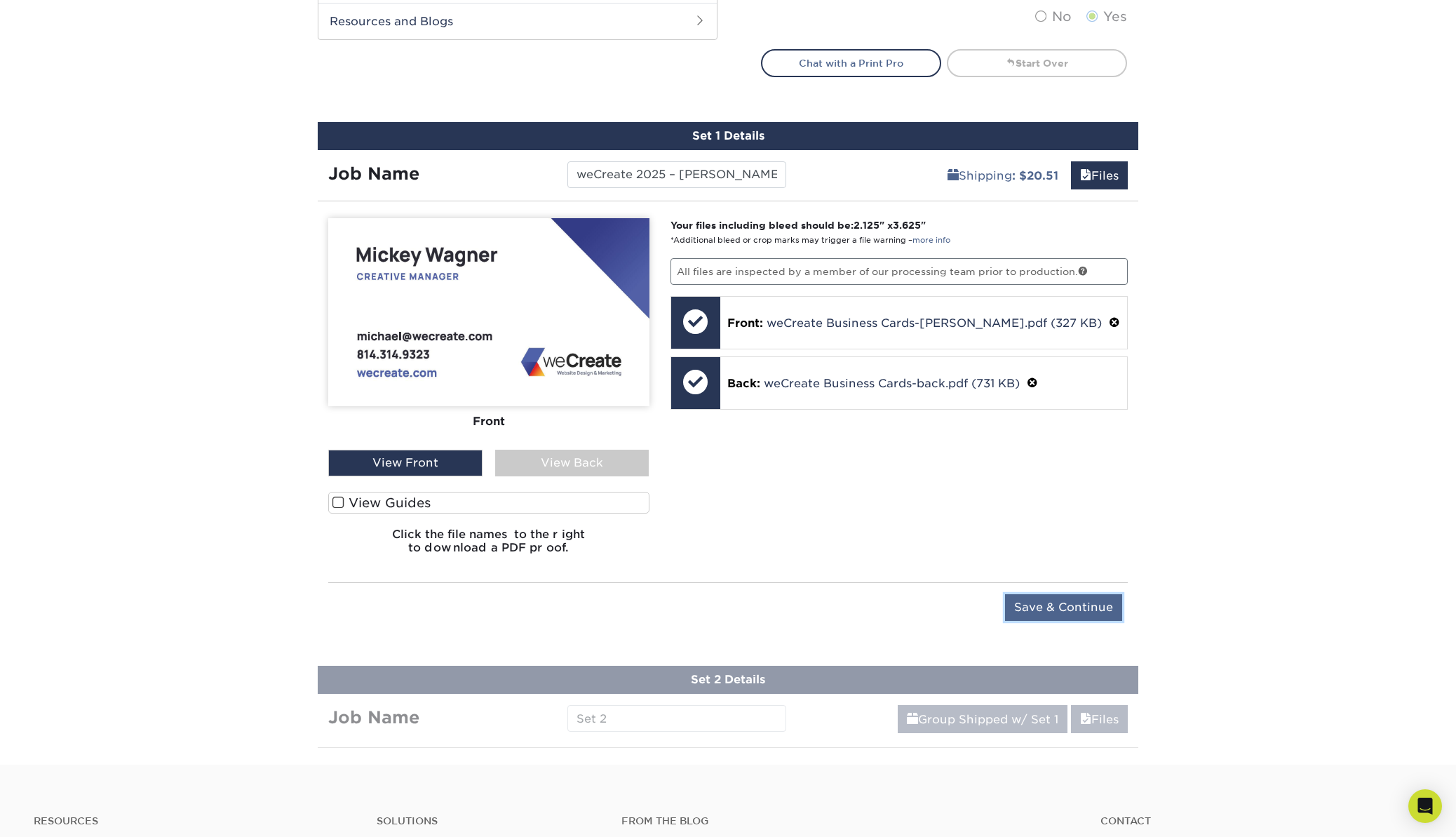
click at [1044, 606] on input "Save & Continue" at bounding box center [1063, 608] width 117 height 27
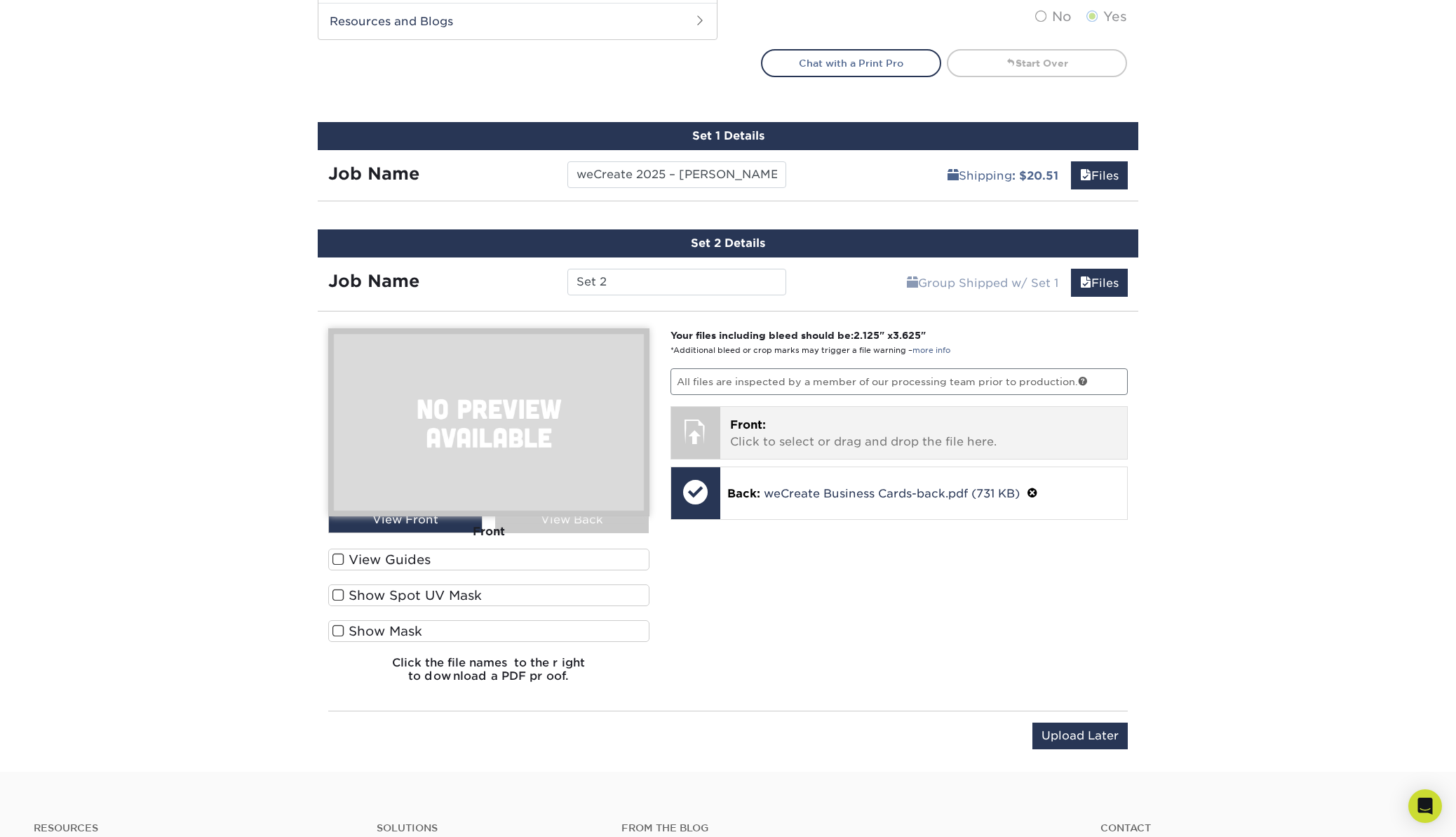
click at [750, 418] on span "Front:" at bounding box center [748, 425] width 35 height 14
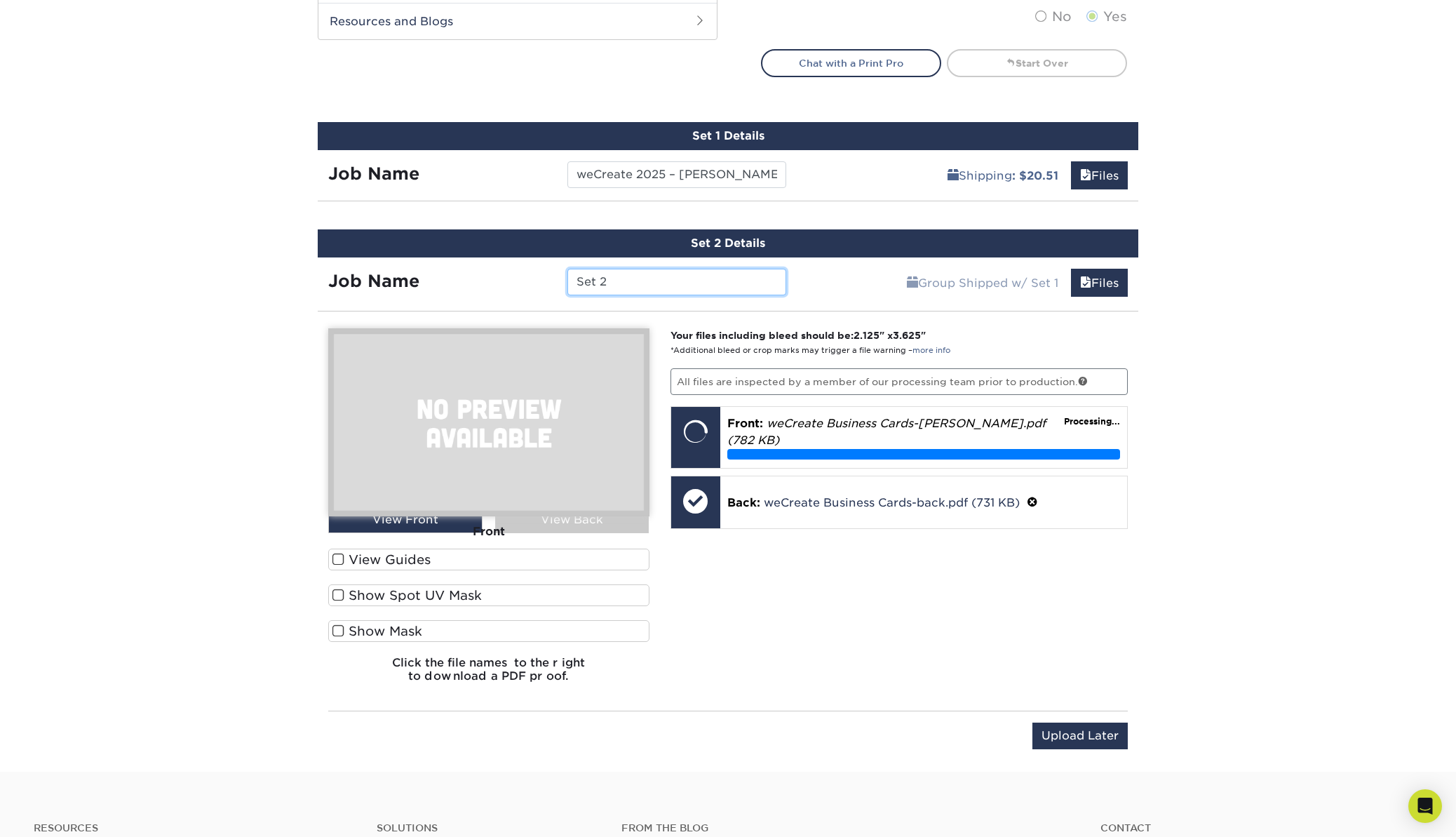
click at [674, 275] on input "Set 2" at bounding box center [676, 282] width 218 height 27
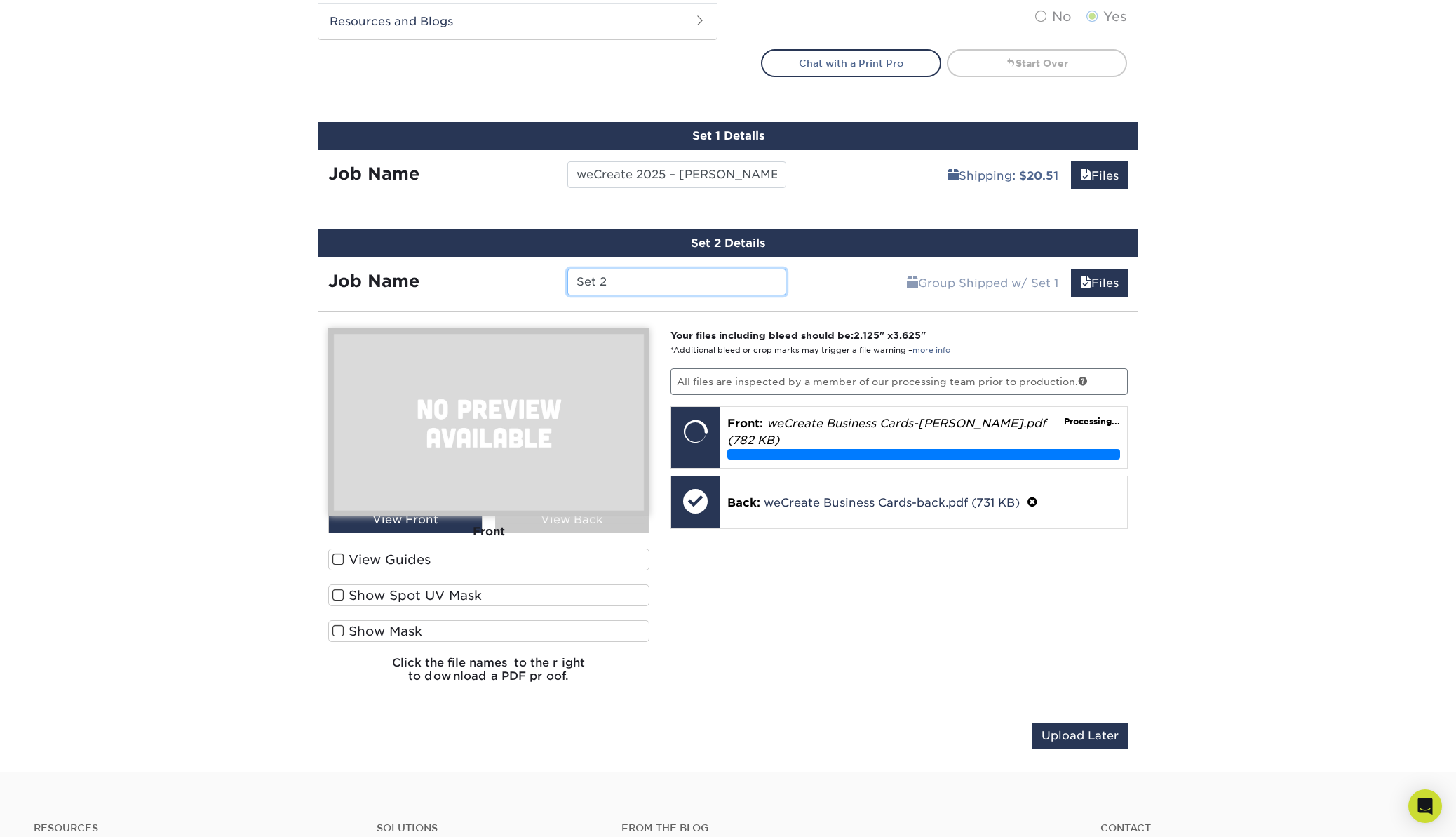
click at [674, 275] on input "Set 2" at bounding box center [676, 282] width 218 height 27
paste input "weCreate 2025 – Mick"
click at [697, 282] on input "weCreate 2025 – Mick" at bounding box center [676, 282] width 218 height 27
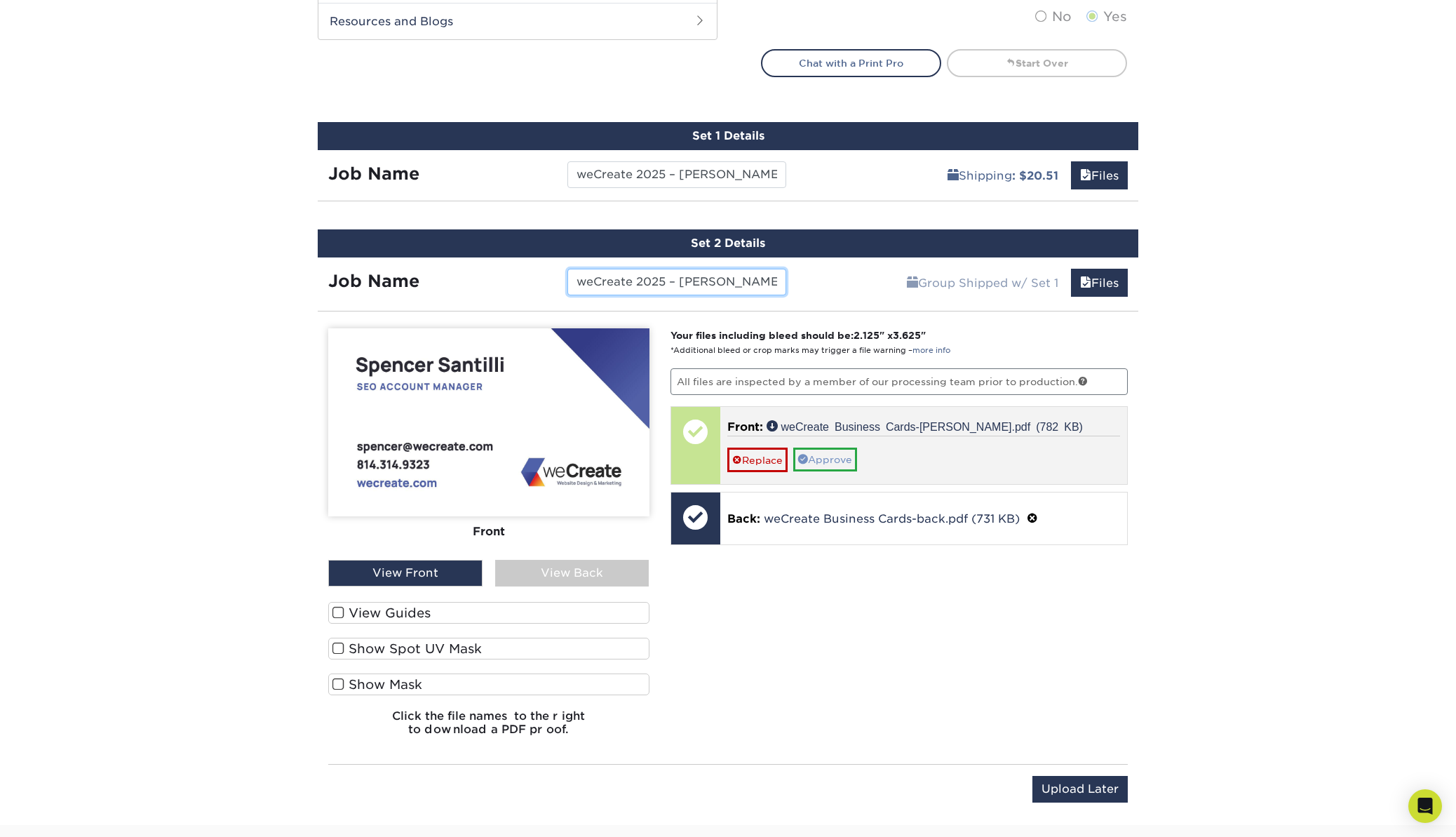
type input "weCreate 2025 – Spencer"
click at [835, 456] on link "Approve" at bounding box center [826, 460] width 64 height 24
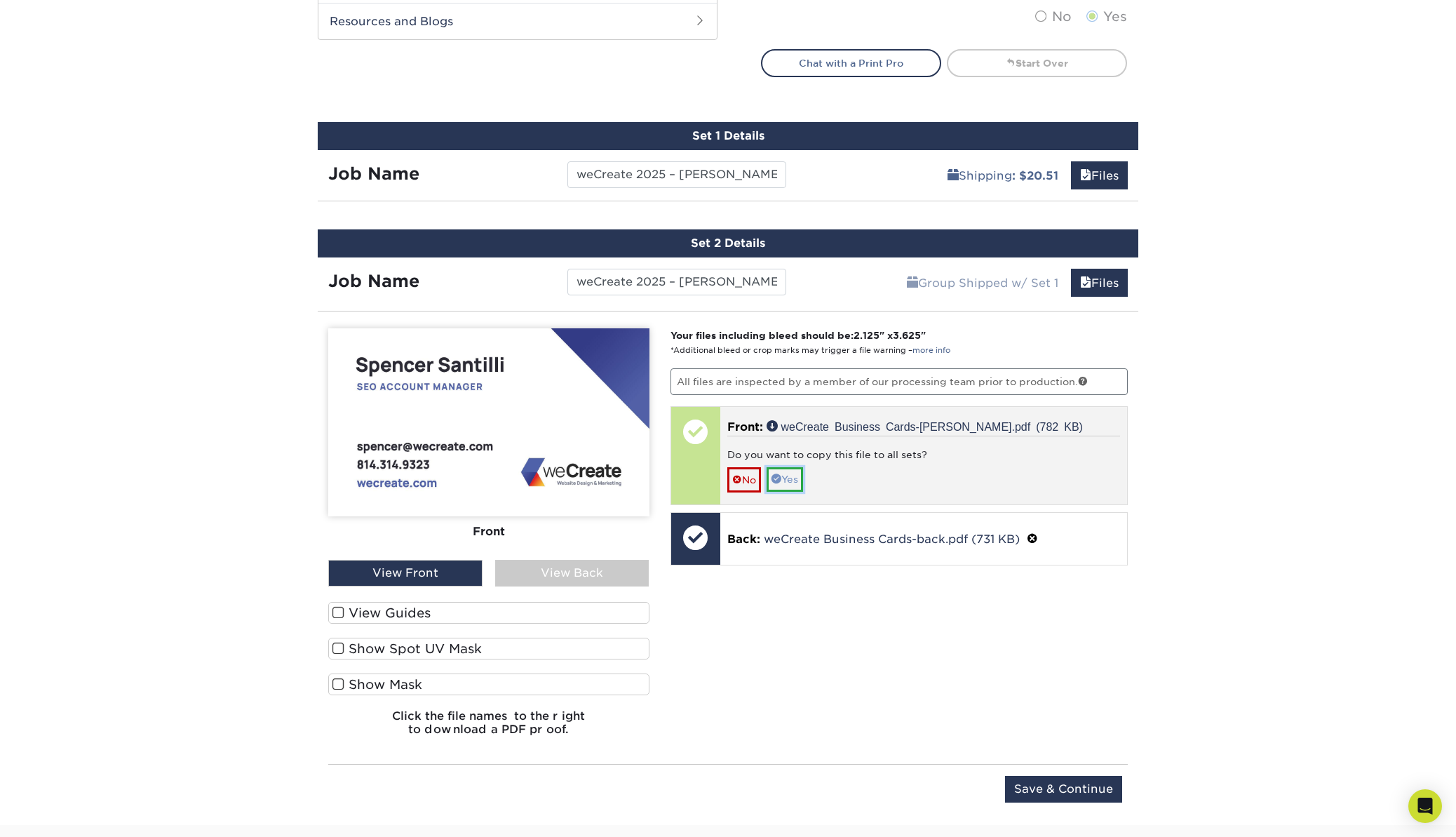
click at [794, 478] on link "Yes" at bounding box center [784, 479] width 36 height 24
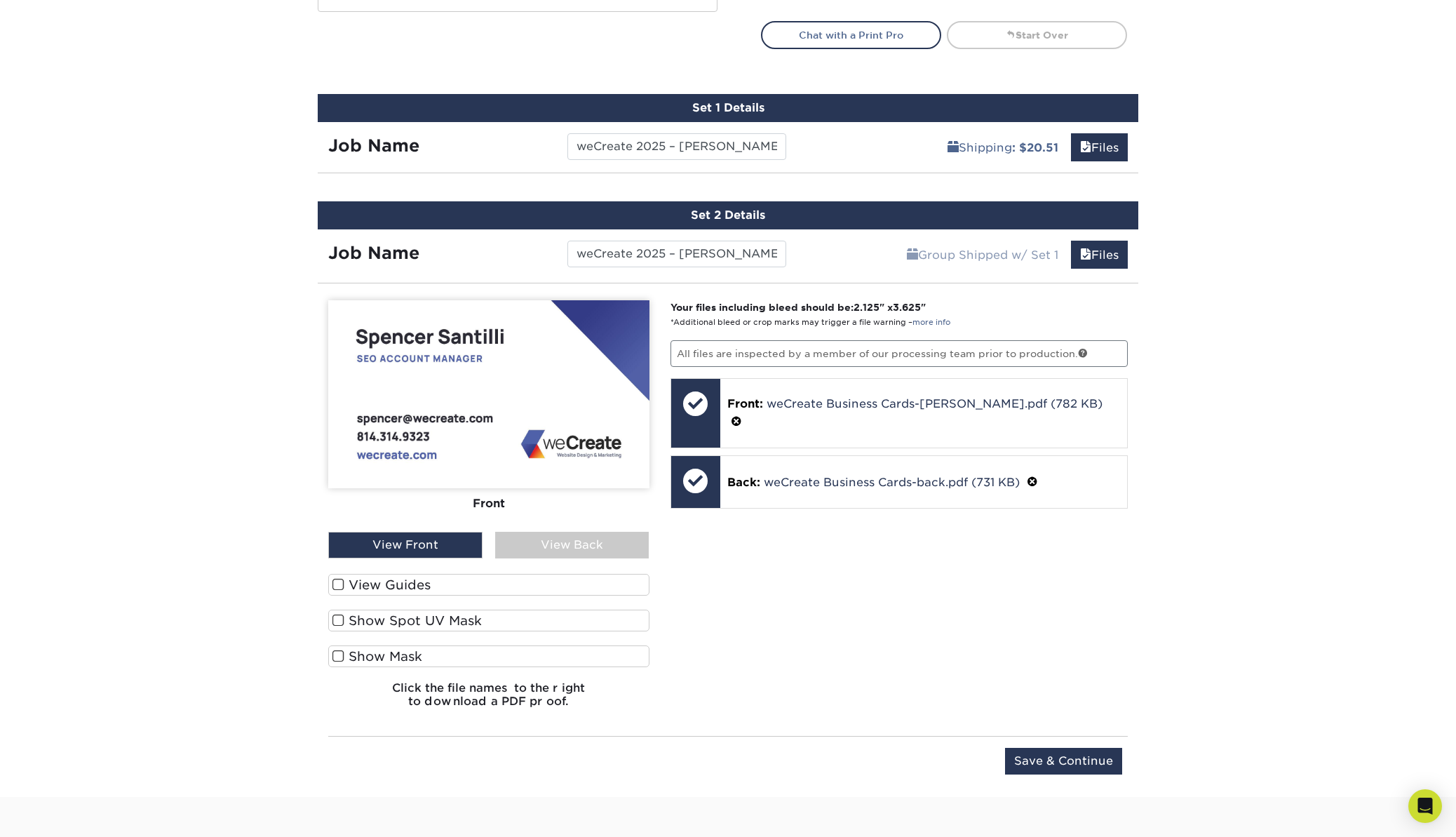
scroll to position [782, 0]
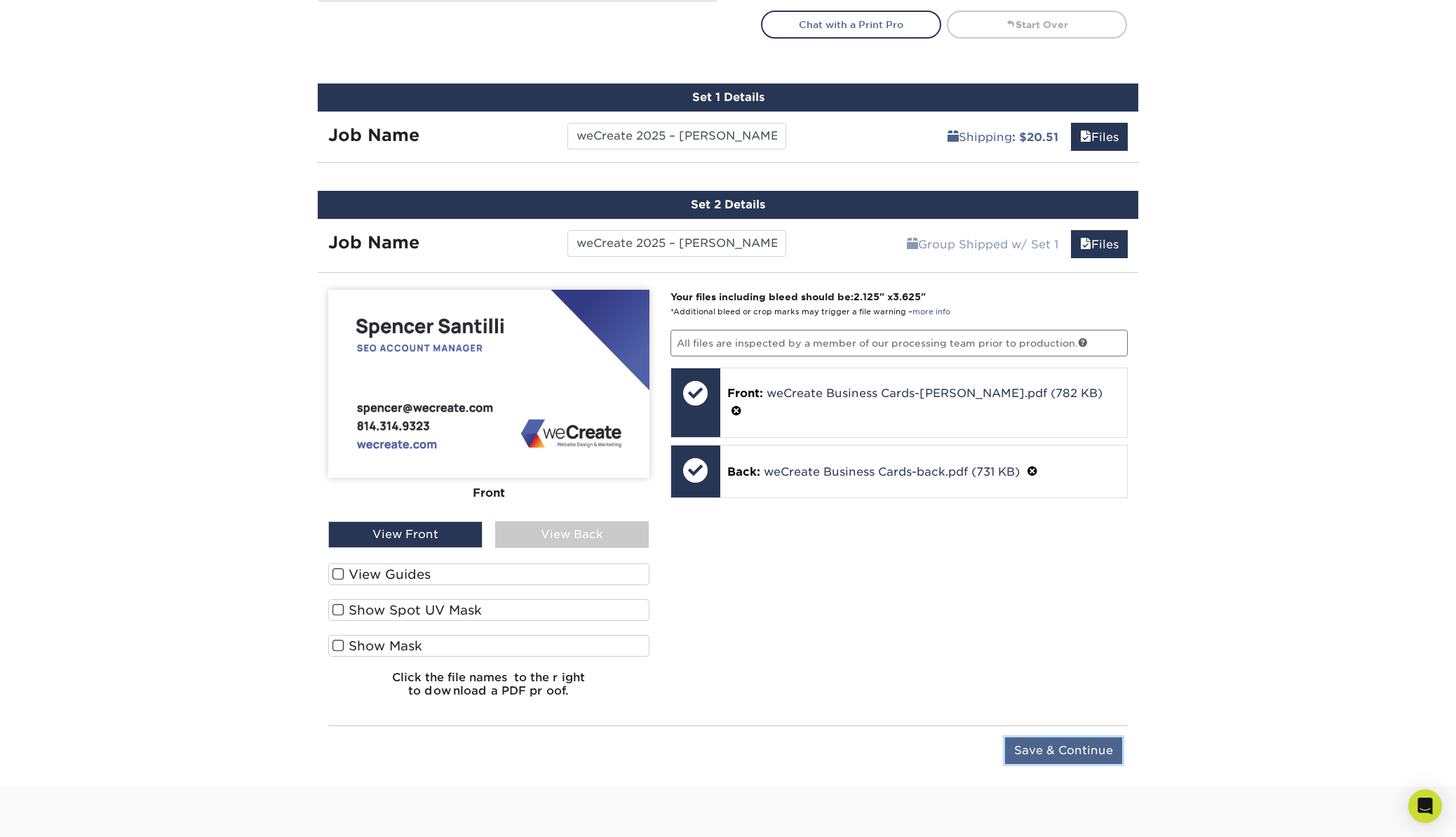
click at [1042, 745] on input "Save & Continue" at bounding box center [1063, 751] width 117 height 27
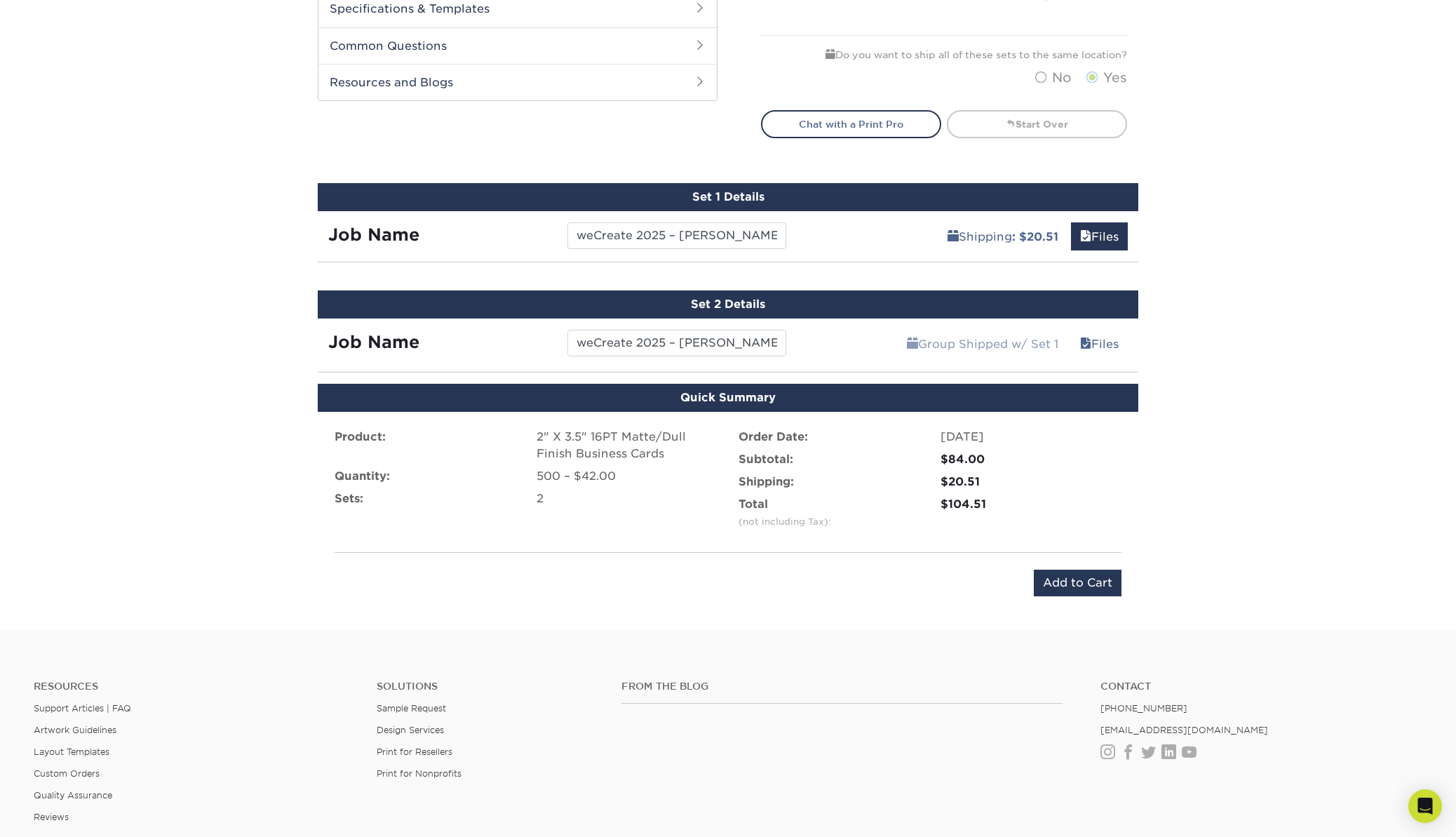
scroll to position [809, 0]
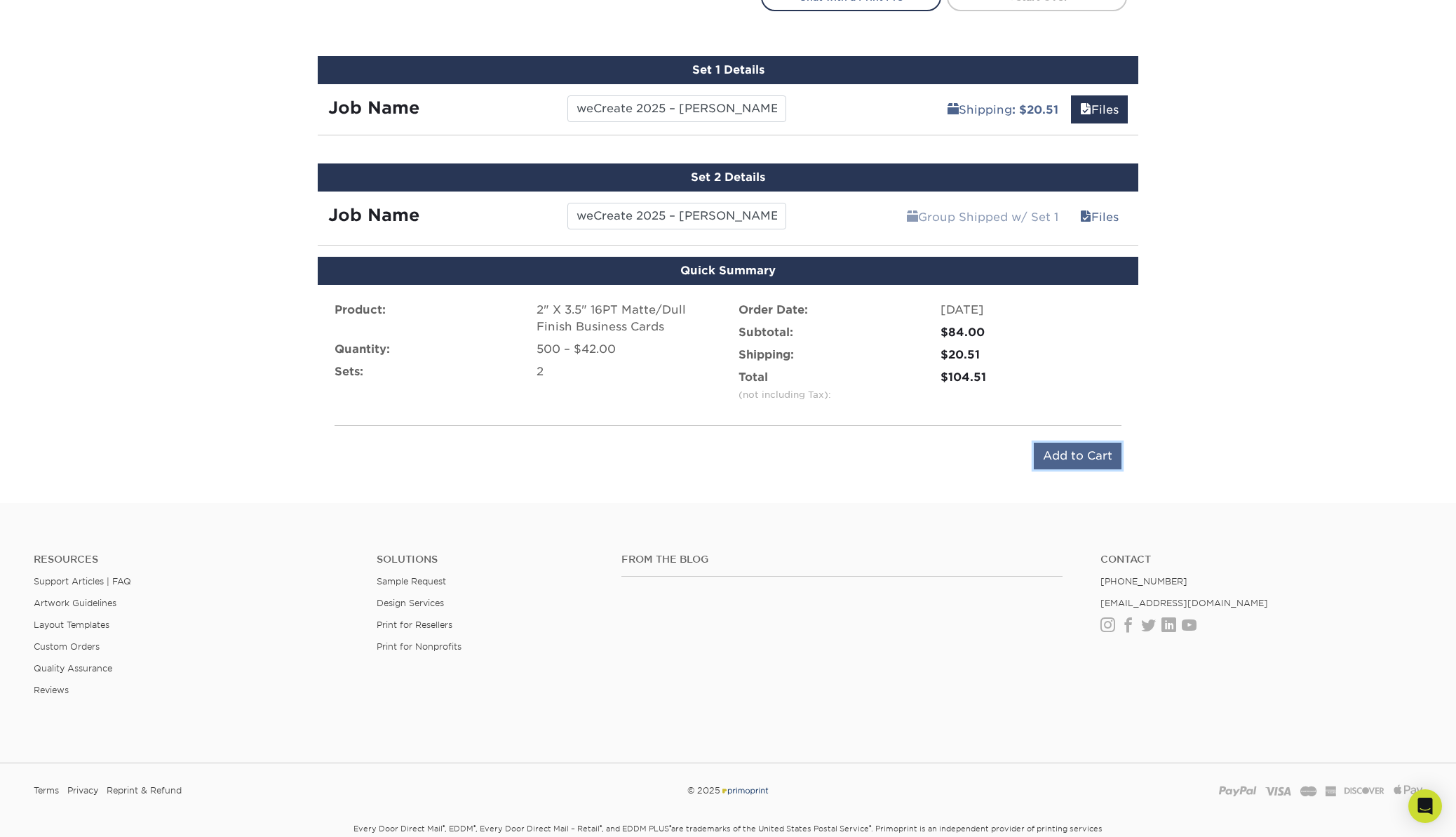
click at [1076, 455] on input "Add to Cart" at bounding box center [1077, 457] width 88 height 27
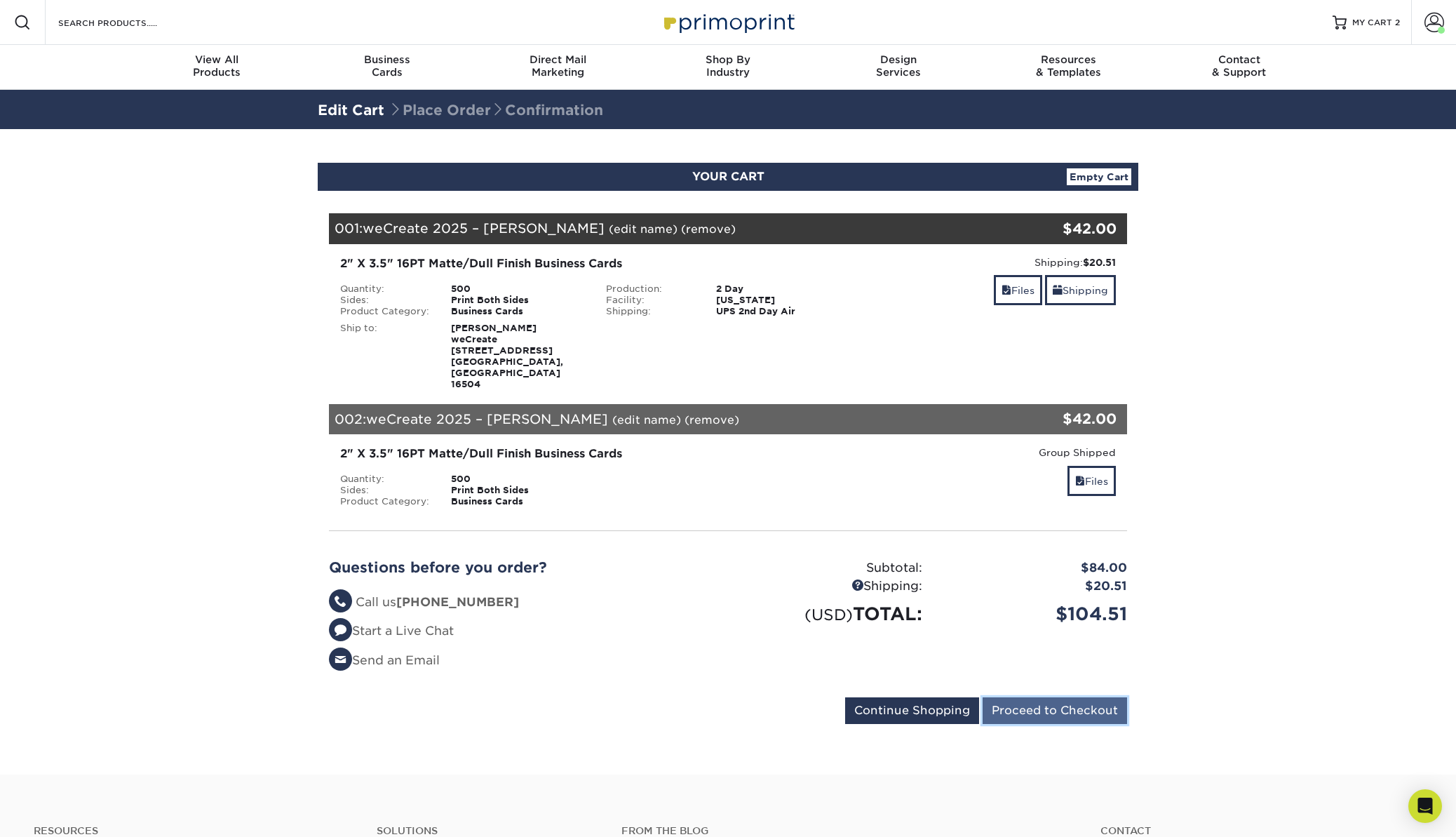
click at [1055, 698] on input "Proceed to Checkout" at bounding box center [1055, 711] width 145 height 27
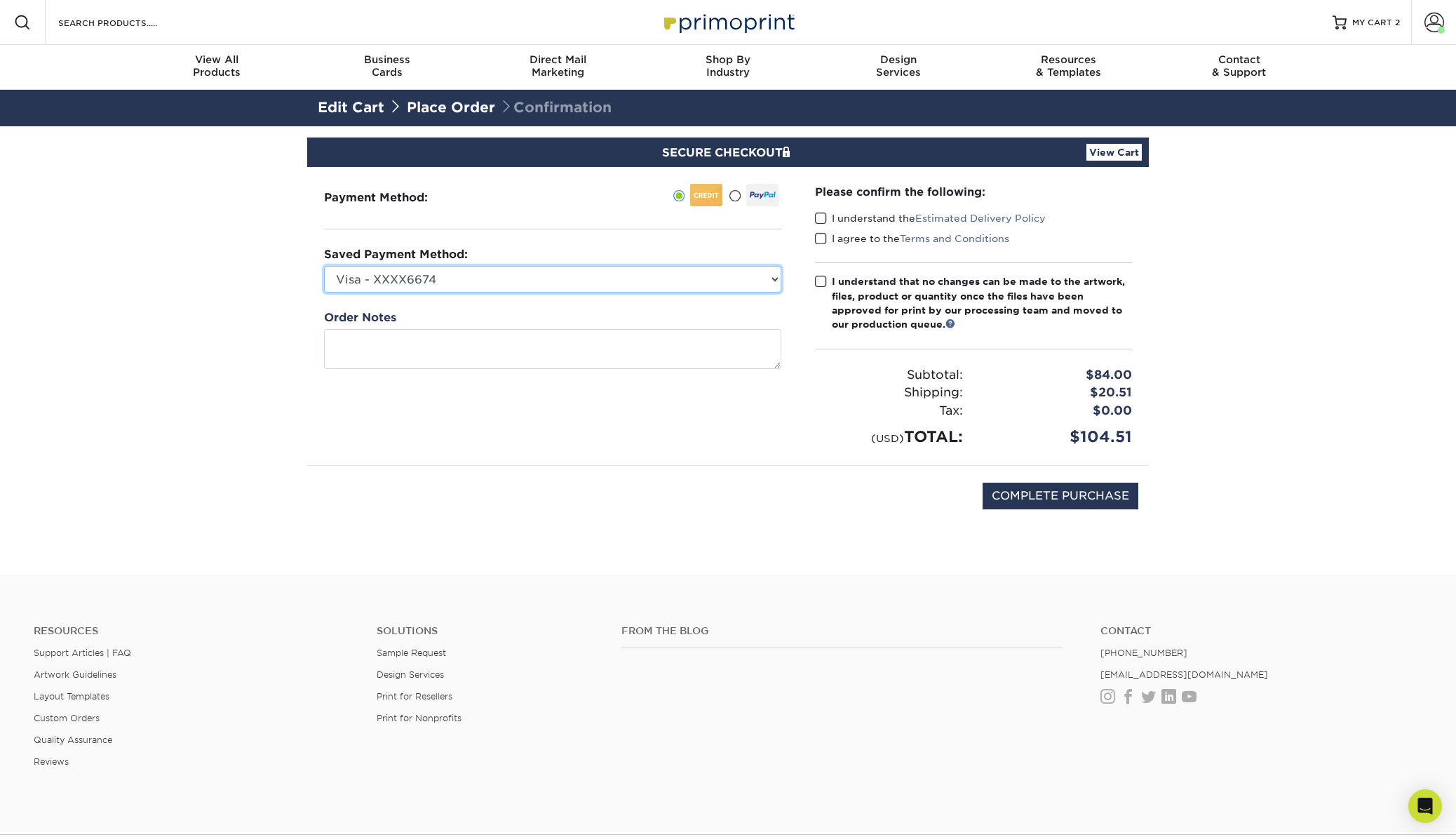
click at [477, 275] on select "Visa - XXXX6674 Visa - XXXX6666 Visa - XXXX3214 Visa - XXXX3534 Visa - XXXX3030…" at bounding box center [552, 280] width 457 height 27
click at [887, 216] on label "I understand the Estimated Delivery Policy" at bounding box center [930, 218] width 231 height 14
click at [0, 0] on input "I understand the Estimated Delivery Policy" at bounding box center [0, 0] width 0 height 0
click at [869, 236] on label "I agree to the Terms and Conditions" at bounding box center [912, 238] width 194 height 14
click at [0, 0] on input "I agree to the Terms and Conditions" at bounding box center [0, 0] width 0 height 0
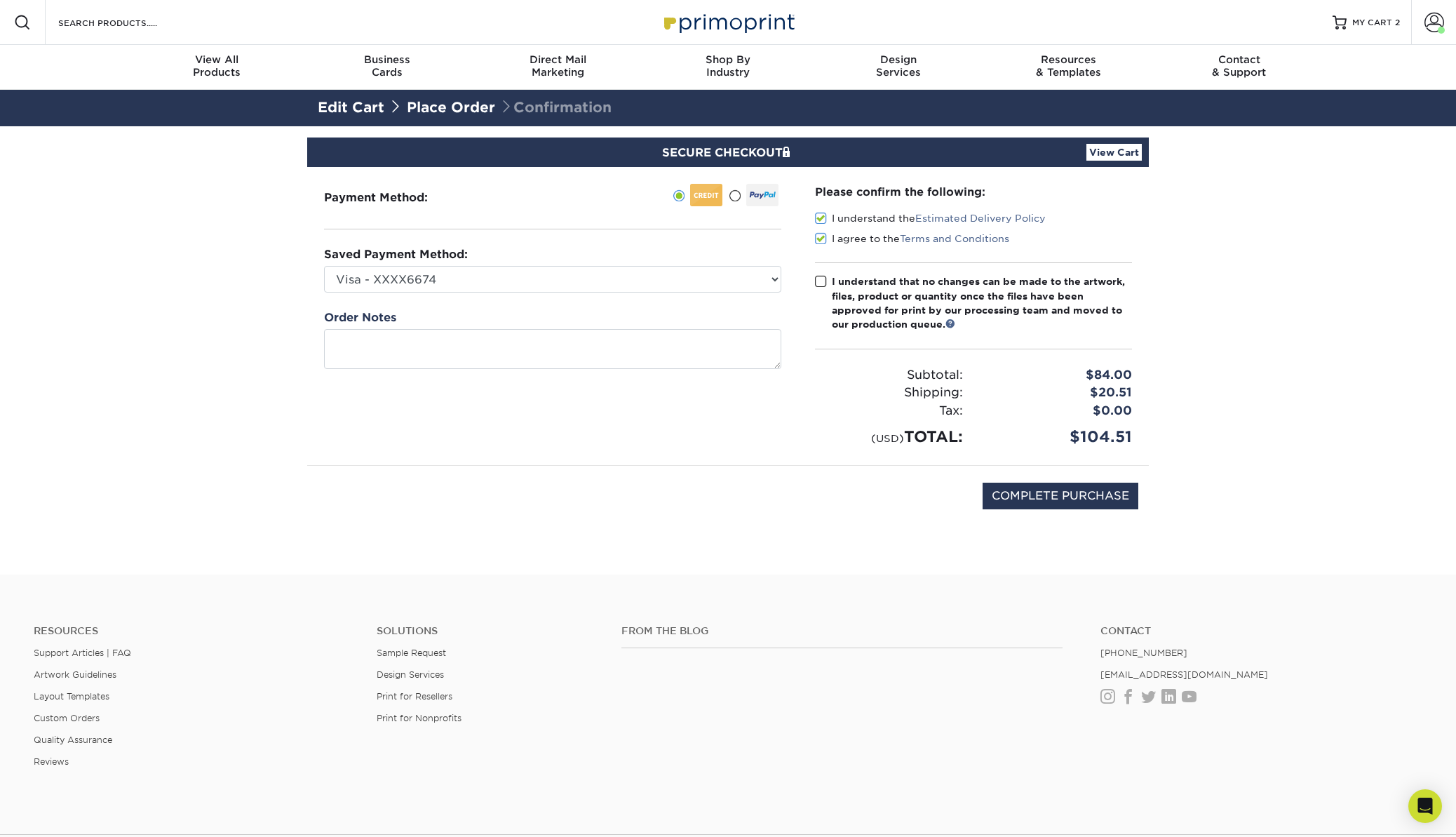
click at [832, 287] on label "I understand that no changes can be made to the artwork, files, product or quan…" at bounding box center [973, 304] width 317 height 57
click at [0, 0] on input "I understand that no changes can be made to the artwork, files, product or quan…" at bounding box center [0, 0] width 0 height 0
click at [639, 291] on select "Visa - XXXX6674 Visa - XXXX6666 Visa - XXXX3214 Visa - XXXX3534 Visa - XXXX3030…" at bounding box center [552, 280] width 457 height 27
select select
click at [324, 266] on select "Visa - XXXX6674 Visa - XXXX6666 Visa - XXXX3214 Visa - XXXX3534 Visa - XXXX3030…" at bounding box center [552, 280] width 457 height 27
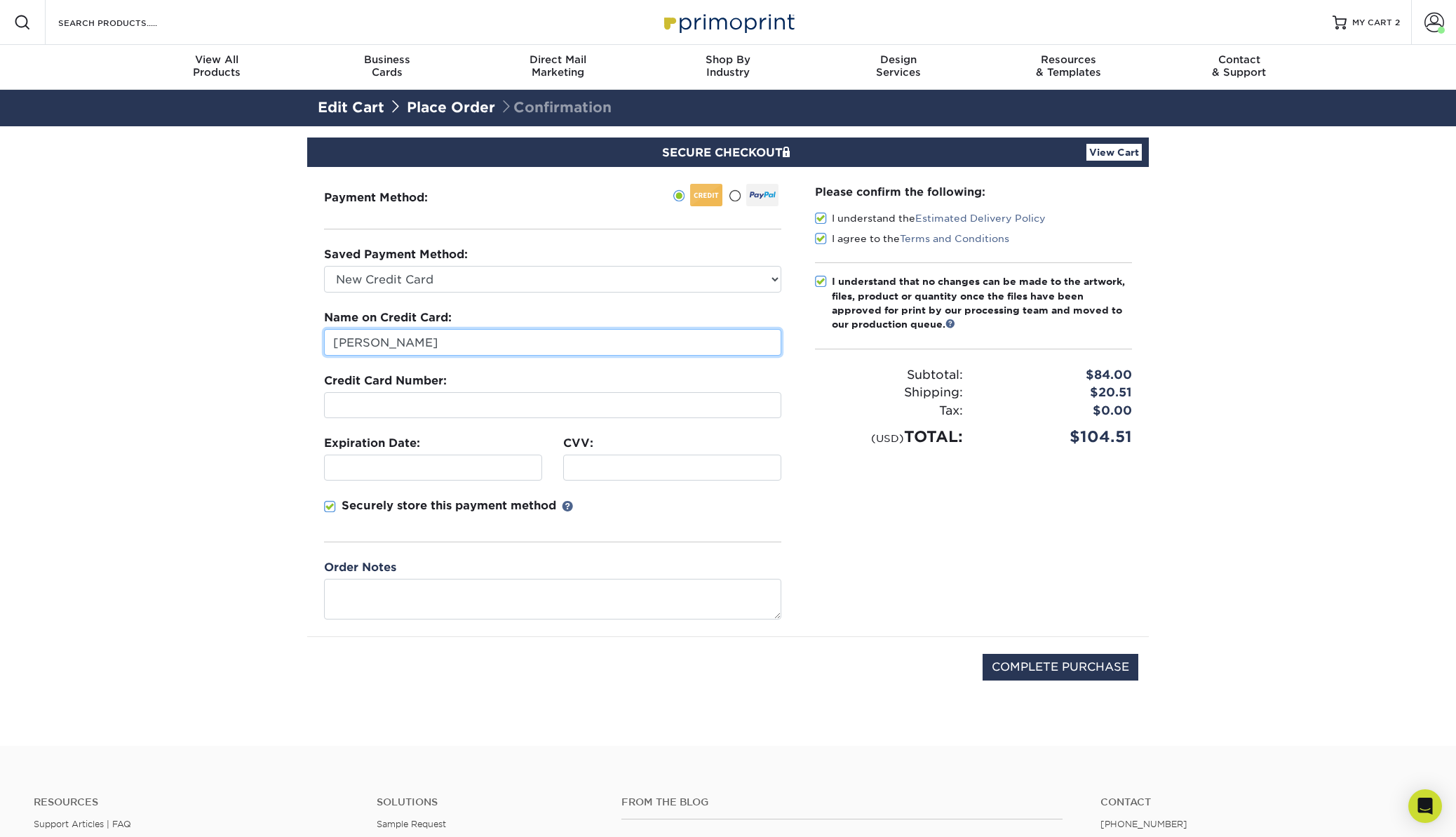
click at [437, 347] on input "Michael Wagner" at bounding box center [552, 342] width 457 height 27
click at [418, 411] on div at bounding box center [552, 405] width 457 height 26
type input "Michelle"
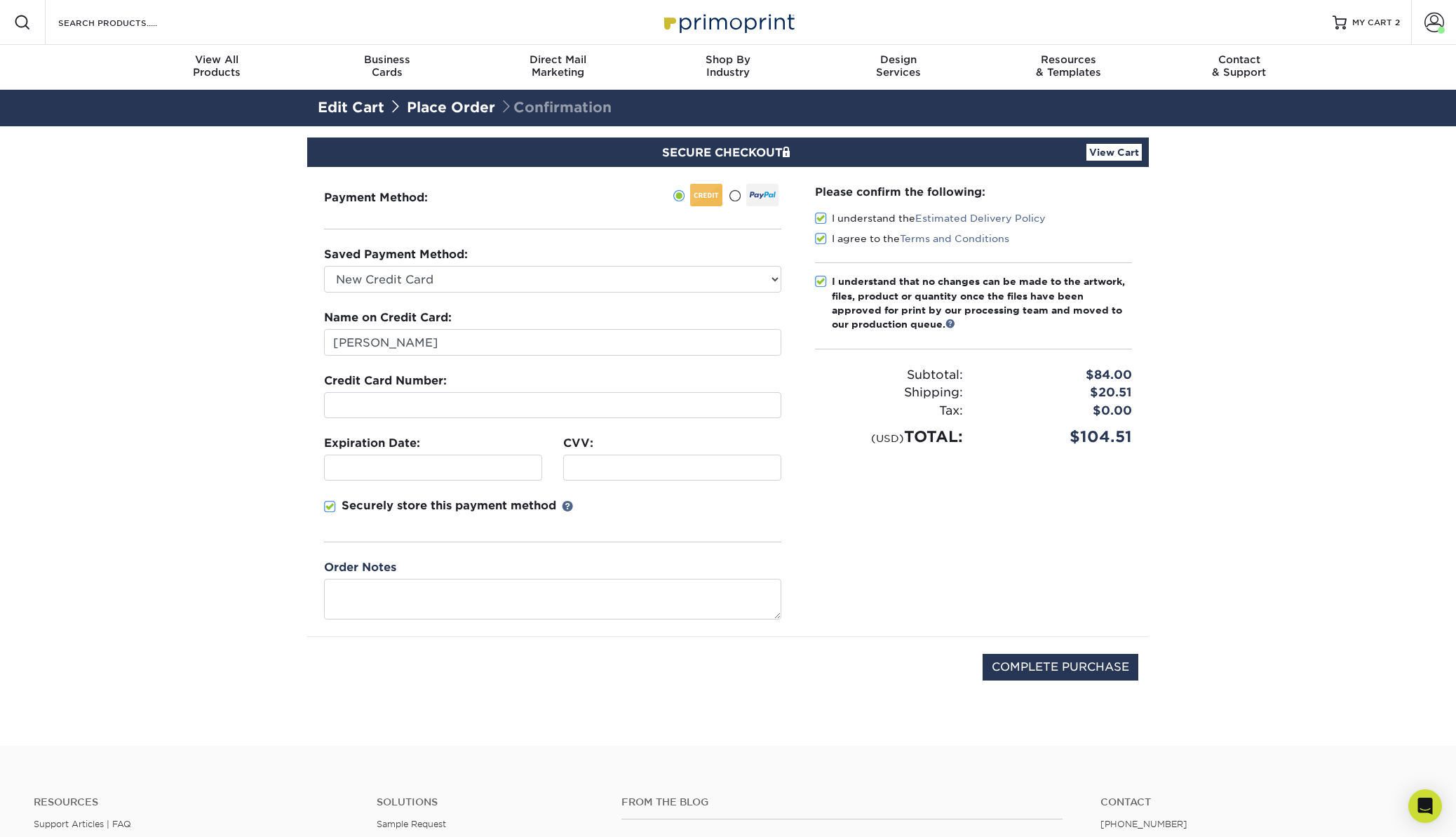
type input "05/2026"
click at [436, 351] on input "Michelle" at bounding box center [552, 342] width 457 height 27
type input "Michelle Hinman"
click at [178, 414] on section "SECURE CHECKOUT View Cart Payment Method: Saved Payment Method:" at bounding box center [728, 435] width 1456 height 620
click at [1033, 663] on input "COMPLETE PURCHASE" at bounding box center [1061, 668] width 155 height 27
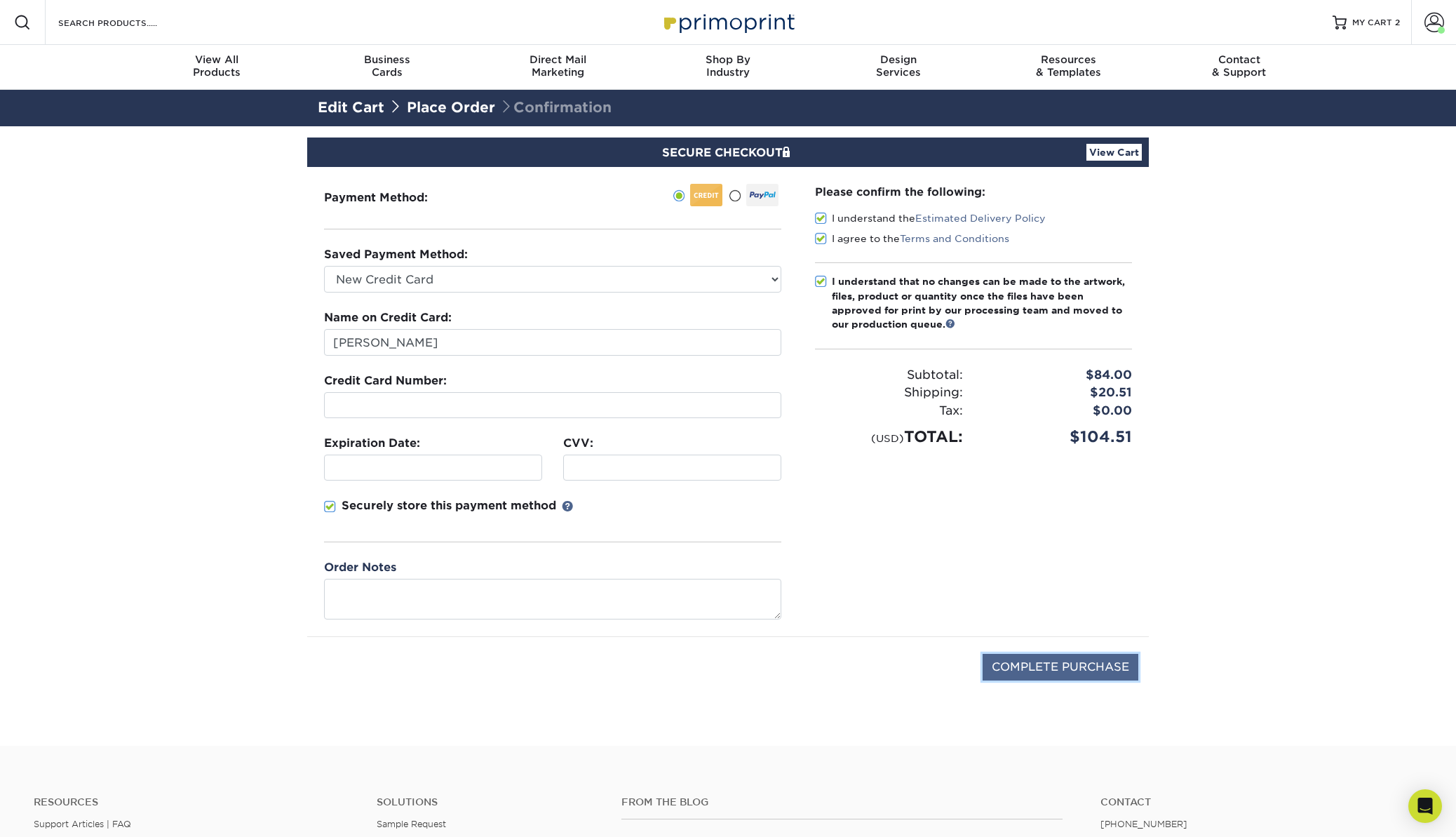
type input "PROCESSING, PLEASE WAIT..."
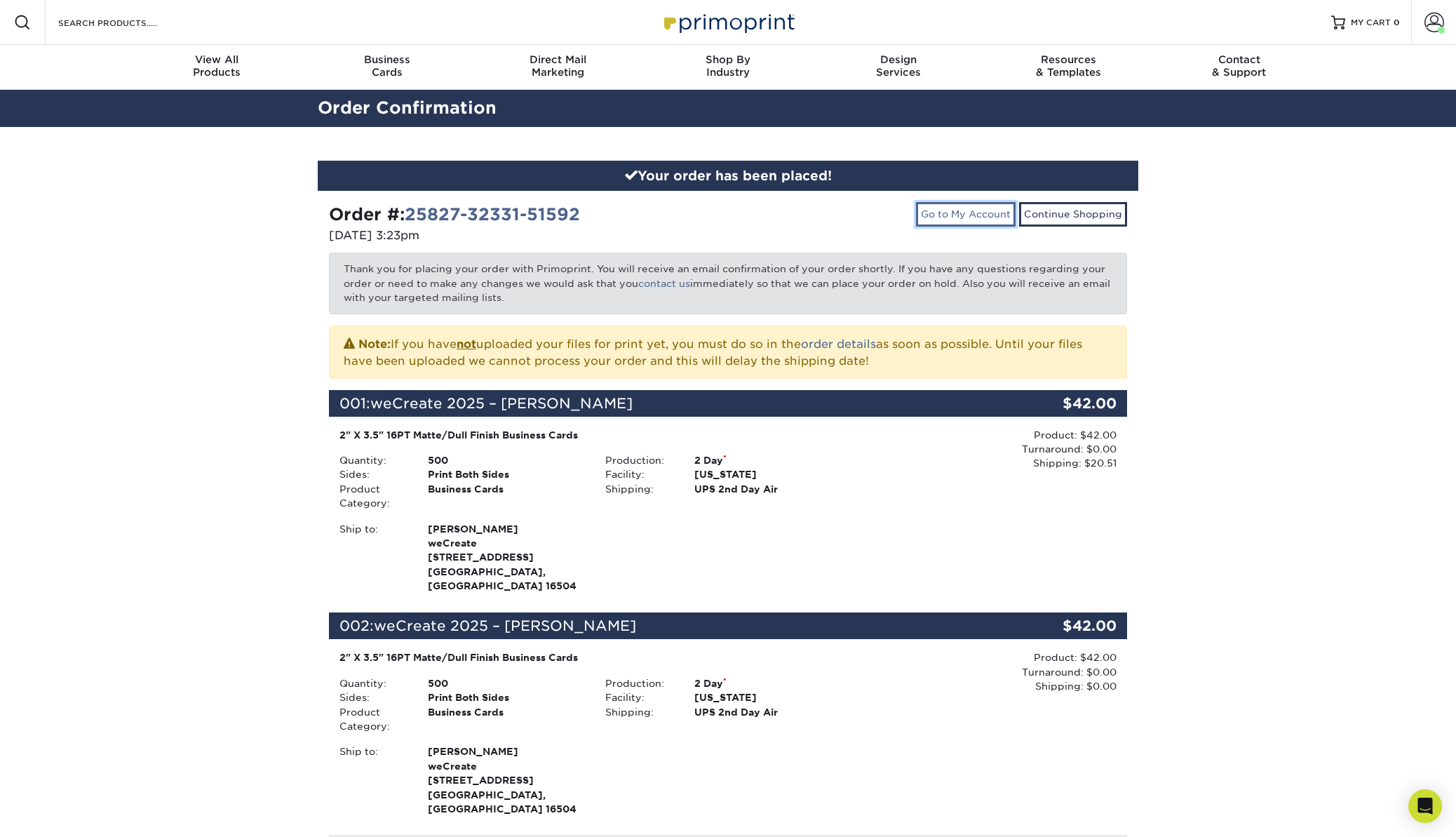
click at [980, 221] on link "Go to My Account" at bounding box center [966, 214] width 100 height 24
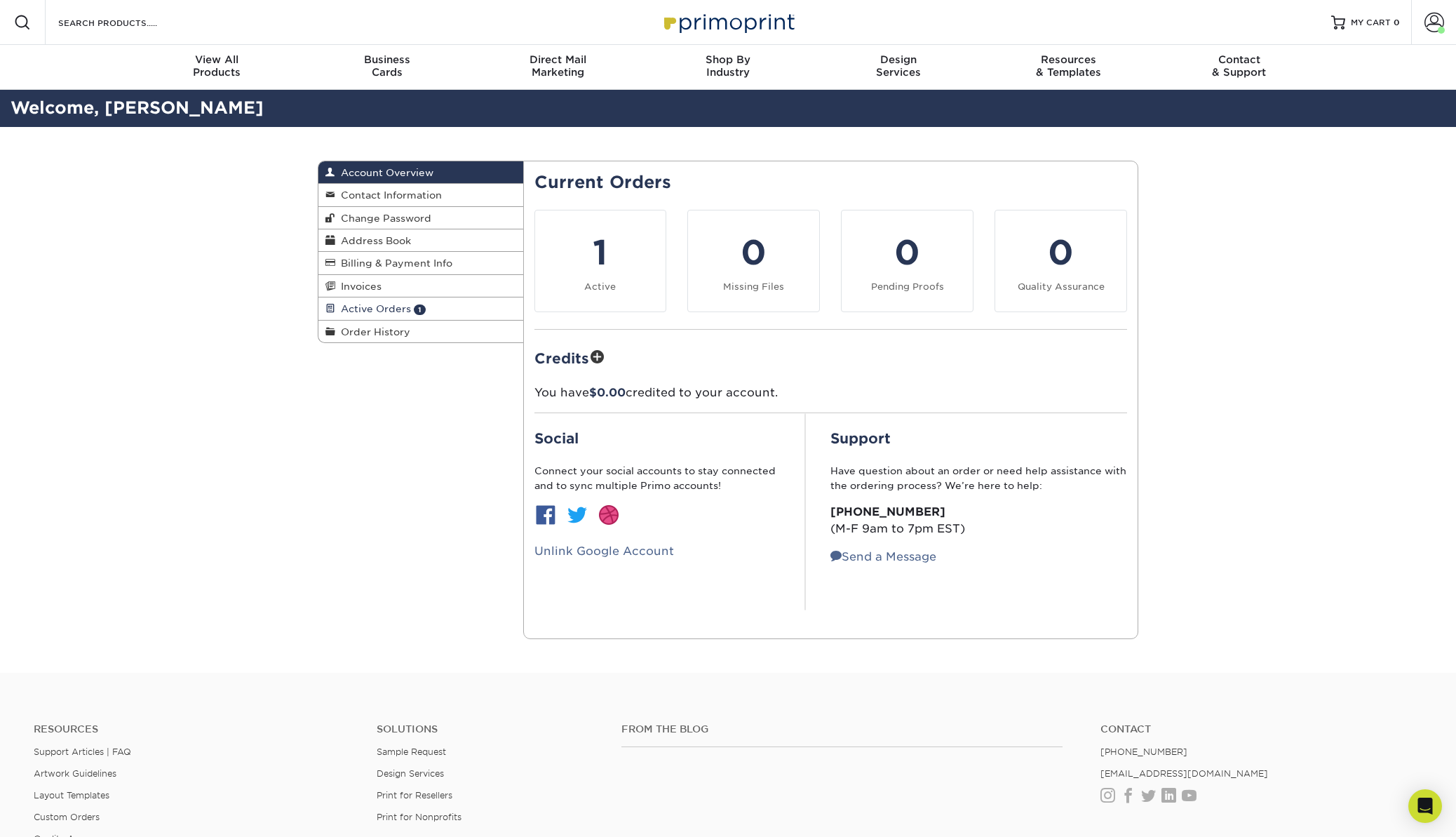
click at [455, 306] on link "Active Orders 1" at bounding box center [421, 309] width 204 height 23
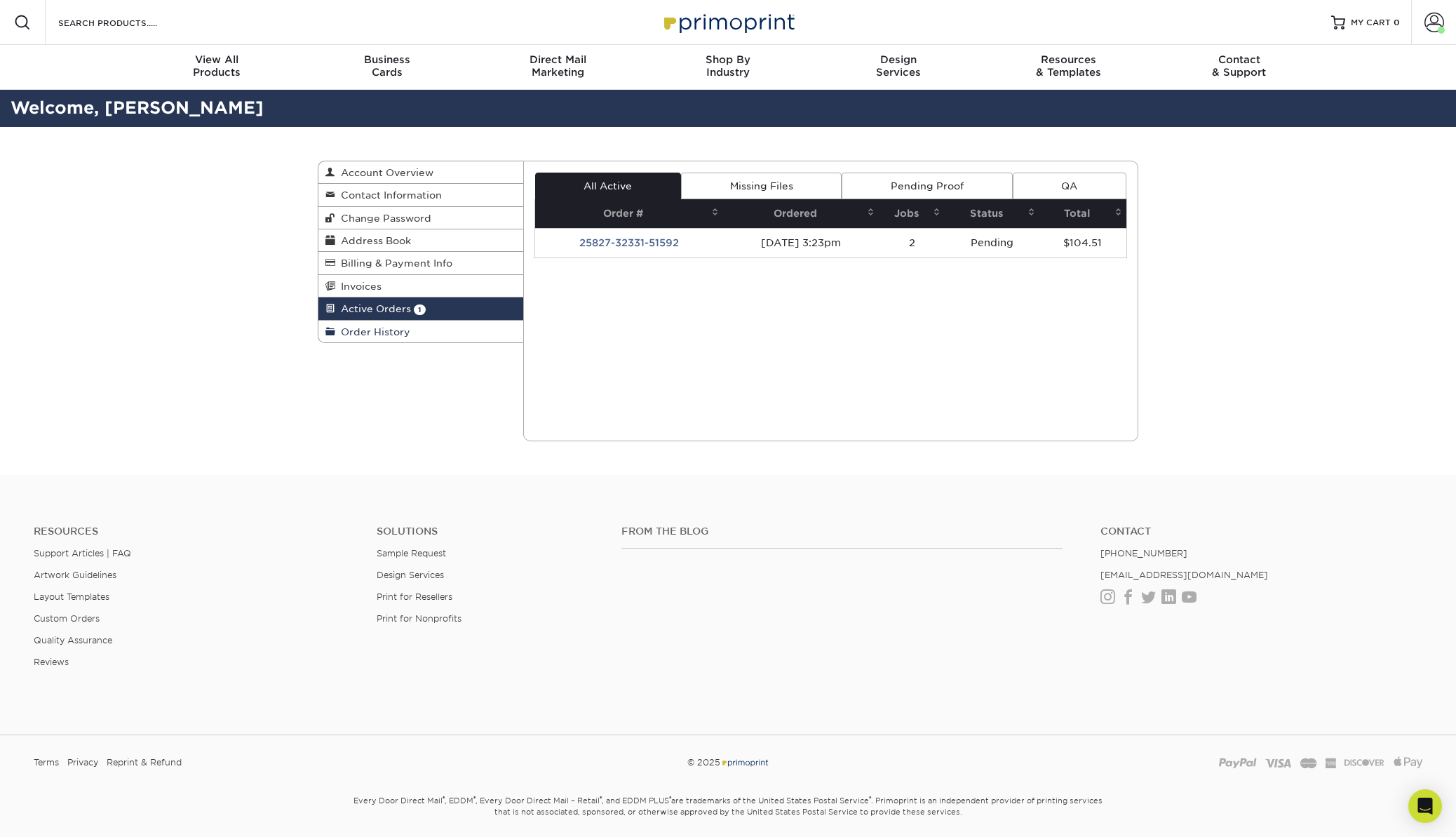
click at [431, 326] on link "Order History" at bounding box center [421, 331] width 204 height 22
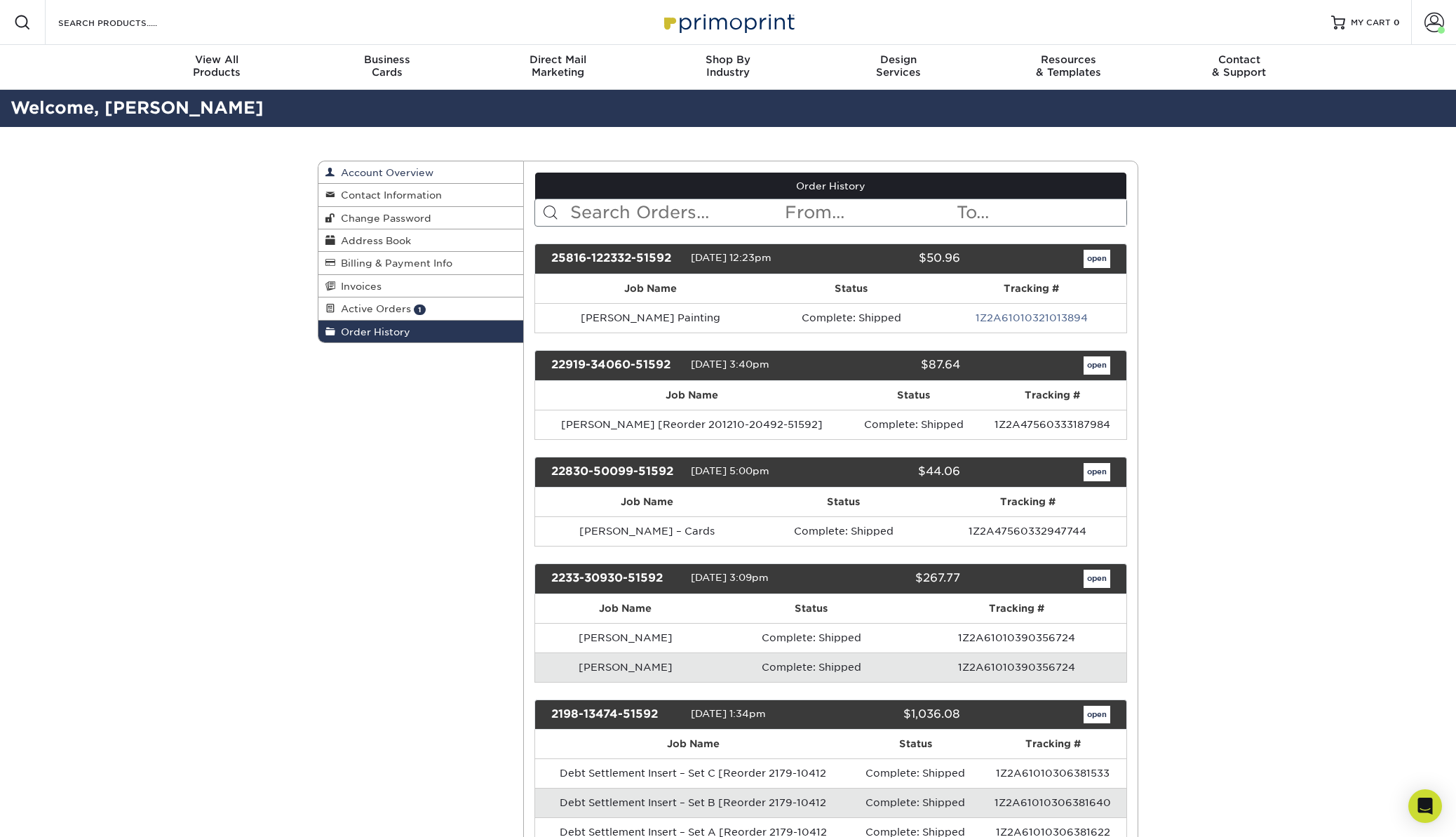
click at [446, 175] on link "Account Overview" at bounding box center [421, 172] width 204 height 23
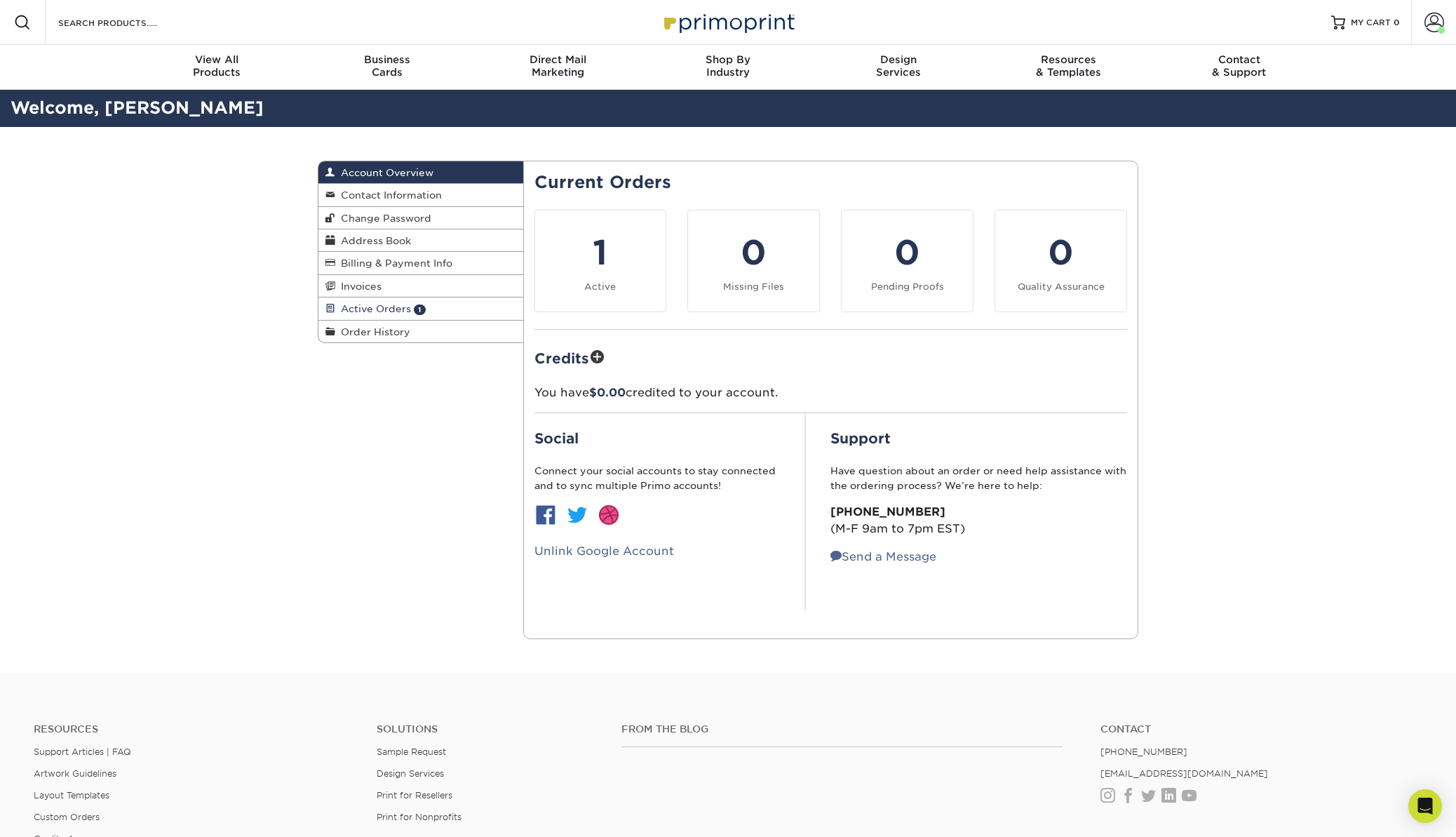
click at [428, 305] on link "Active Orders 1" at bounding box center [421, 309] width 204 height 23
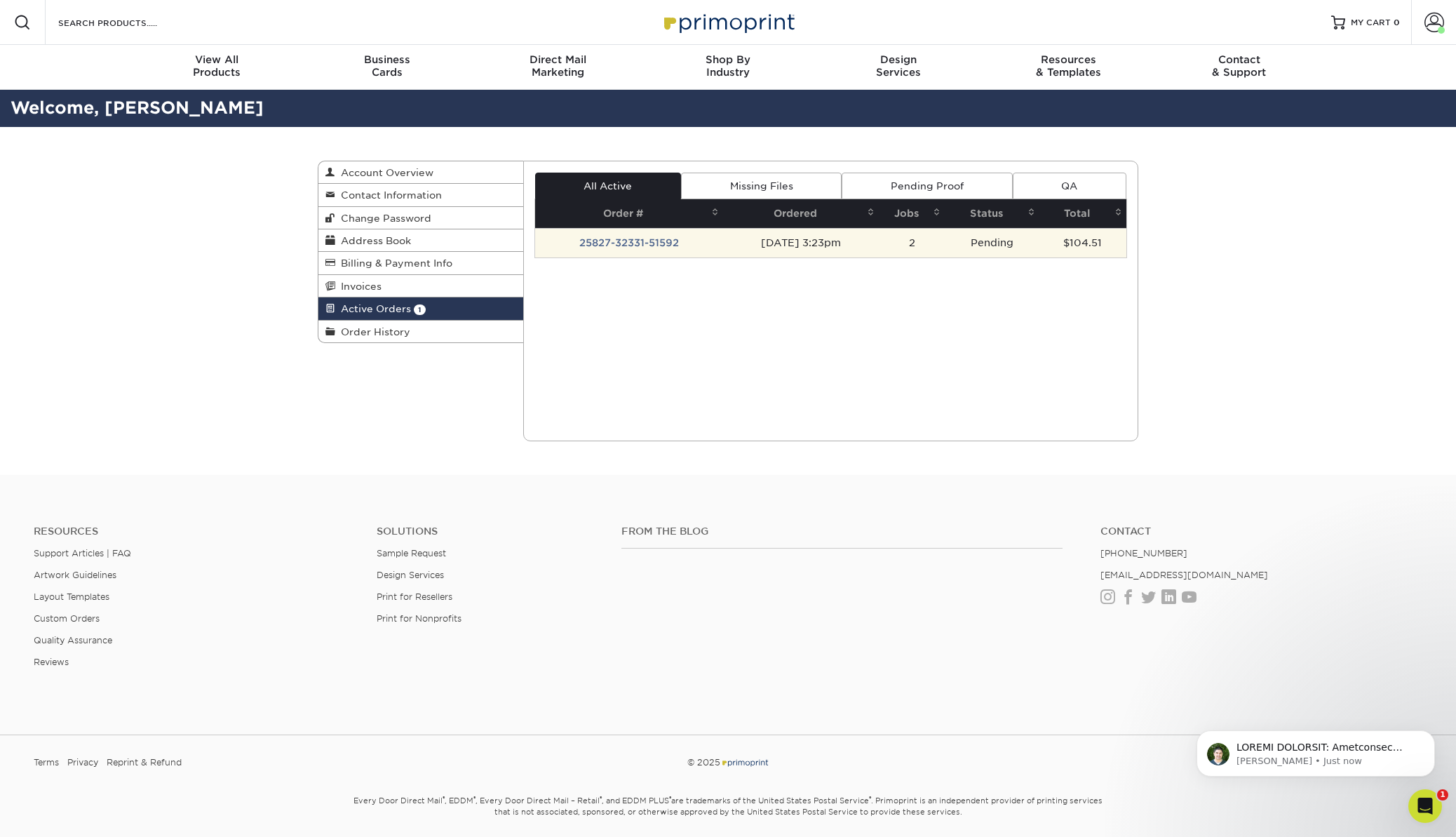
click at [641, 238] on td "25827-32331-51592" at bounding box center [629, 243] width 188 height 30
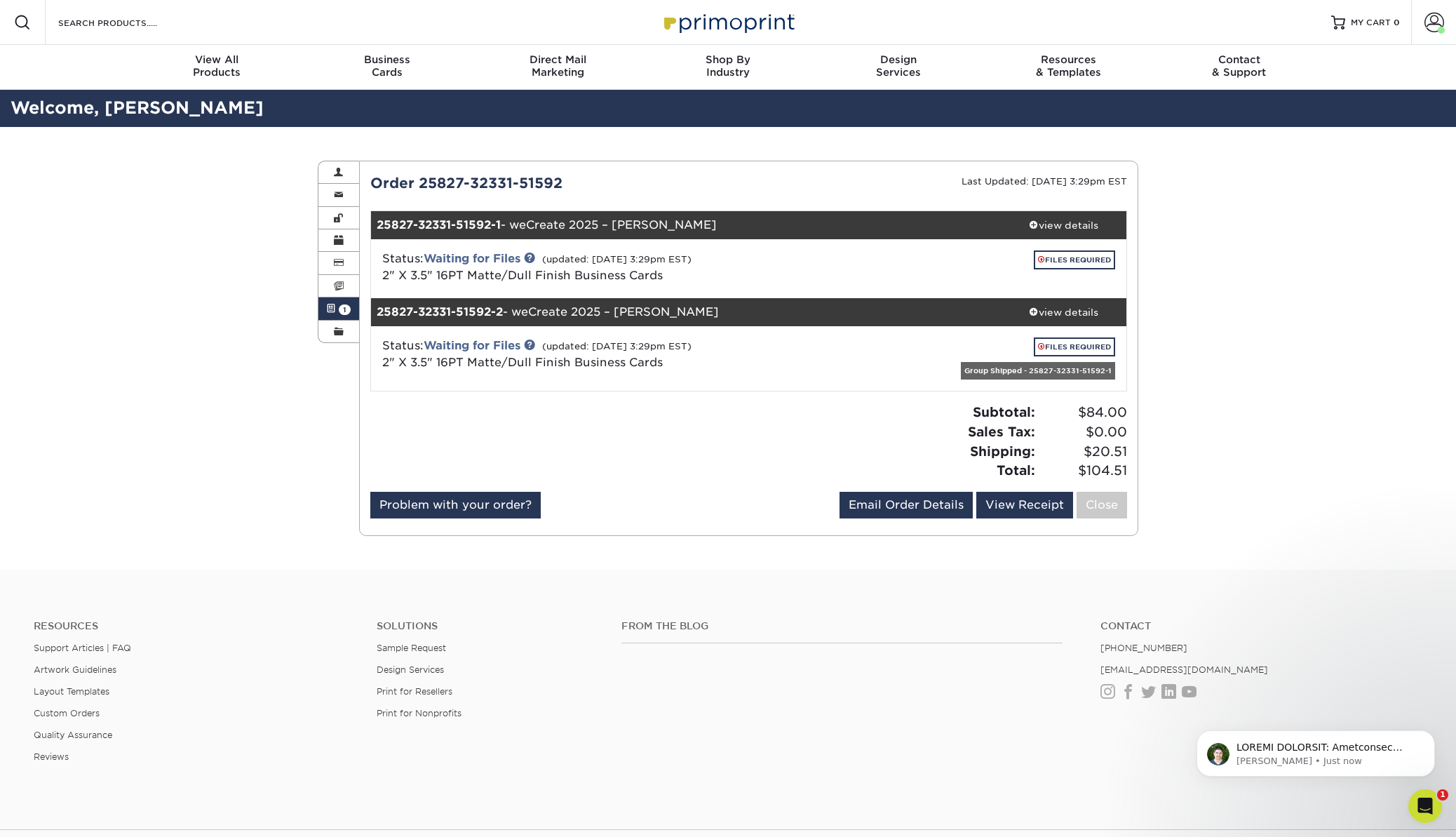
click at [864, 353] on div "Status: Waiting for Files (updated: [DATE] 3:29pm EST) 2" X 3.5" 16PT Matte/Dul…" at bounding box center [623, 357] width 503 height 40
click at [1072, 221] on div "view details" at bounding box center [1063, 225] width 126 height 14
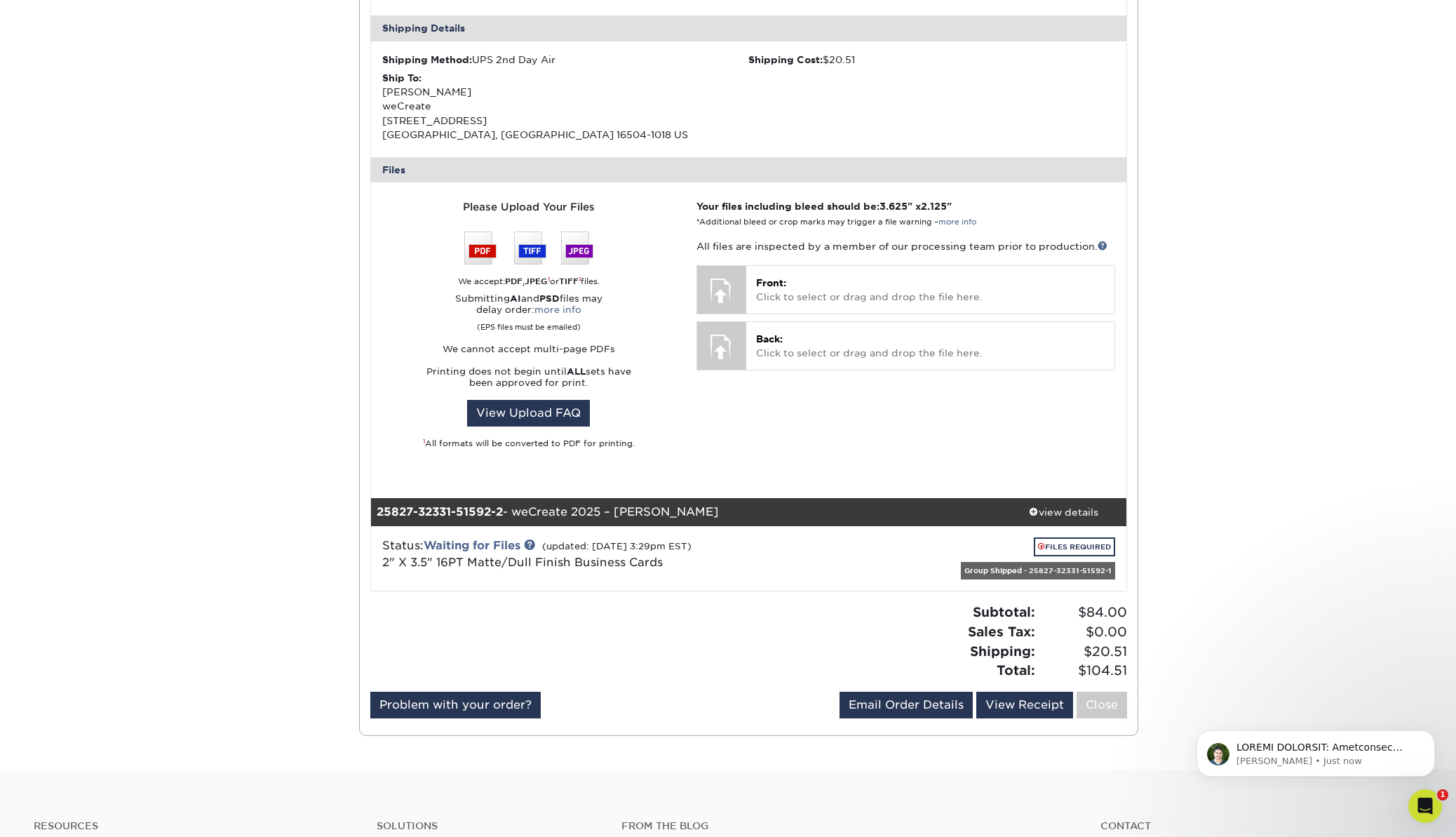
scroll to position [438, 0]
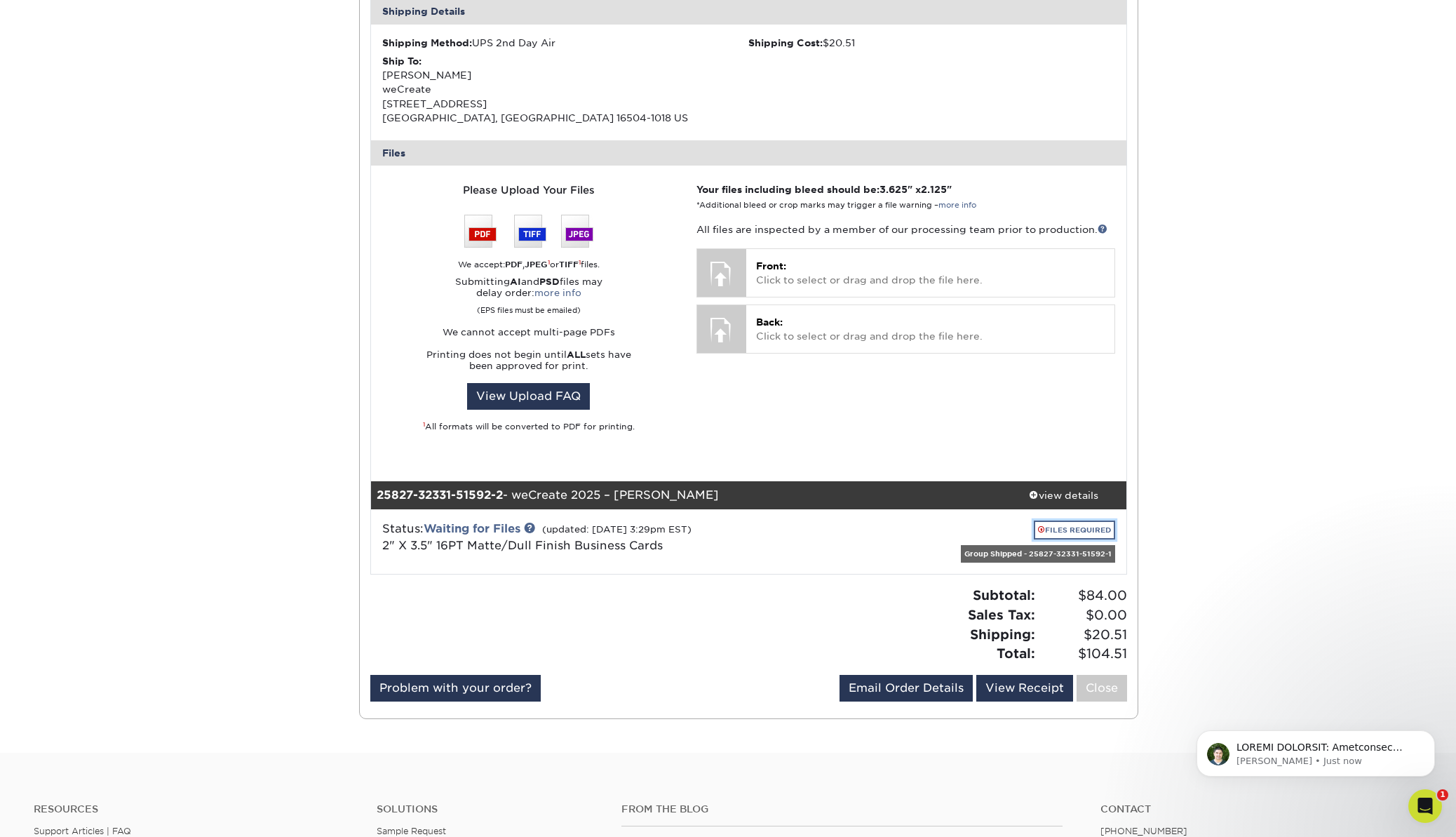
click at [1045, 525] on link "FILES REQUIRED" at bounding box center [1074, 530] width 81 height 19
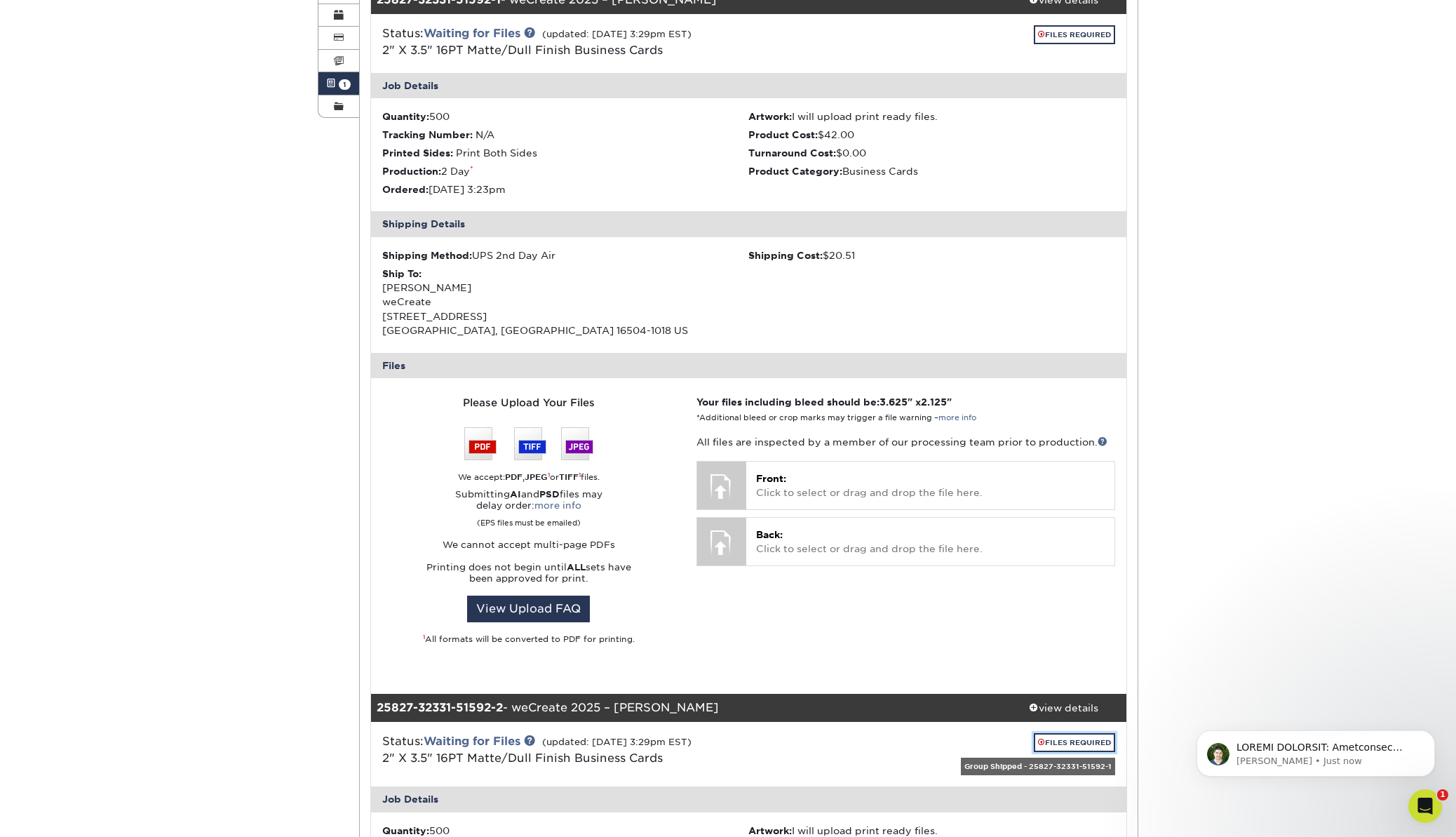
scroll to position [0, 0]
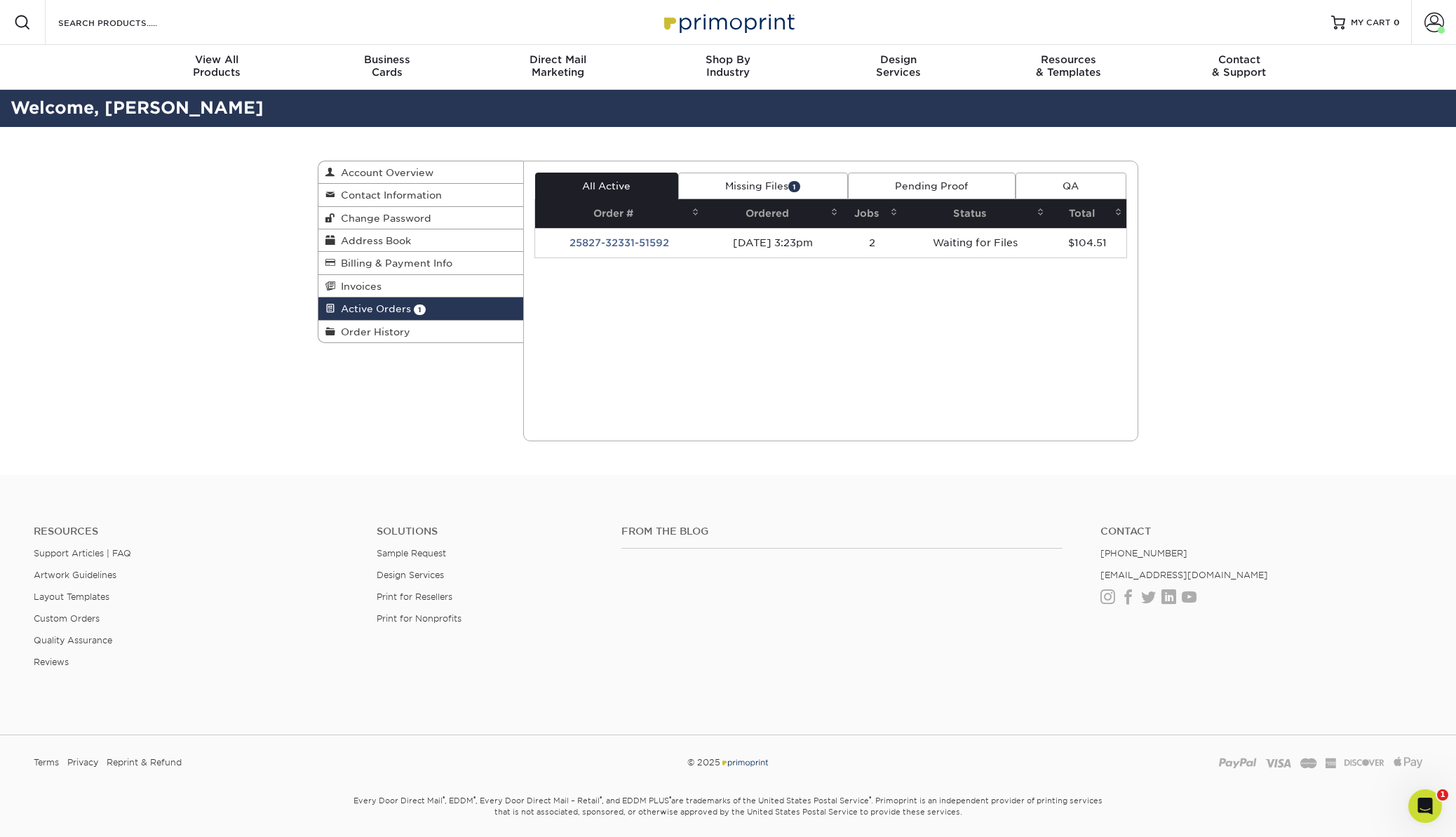
click at [793, 192] on link "Missing Files 1" at bounding box center [763, 186] width 170 height 27
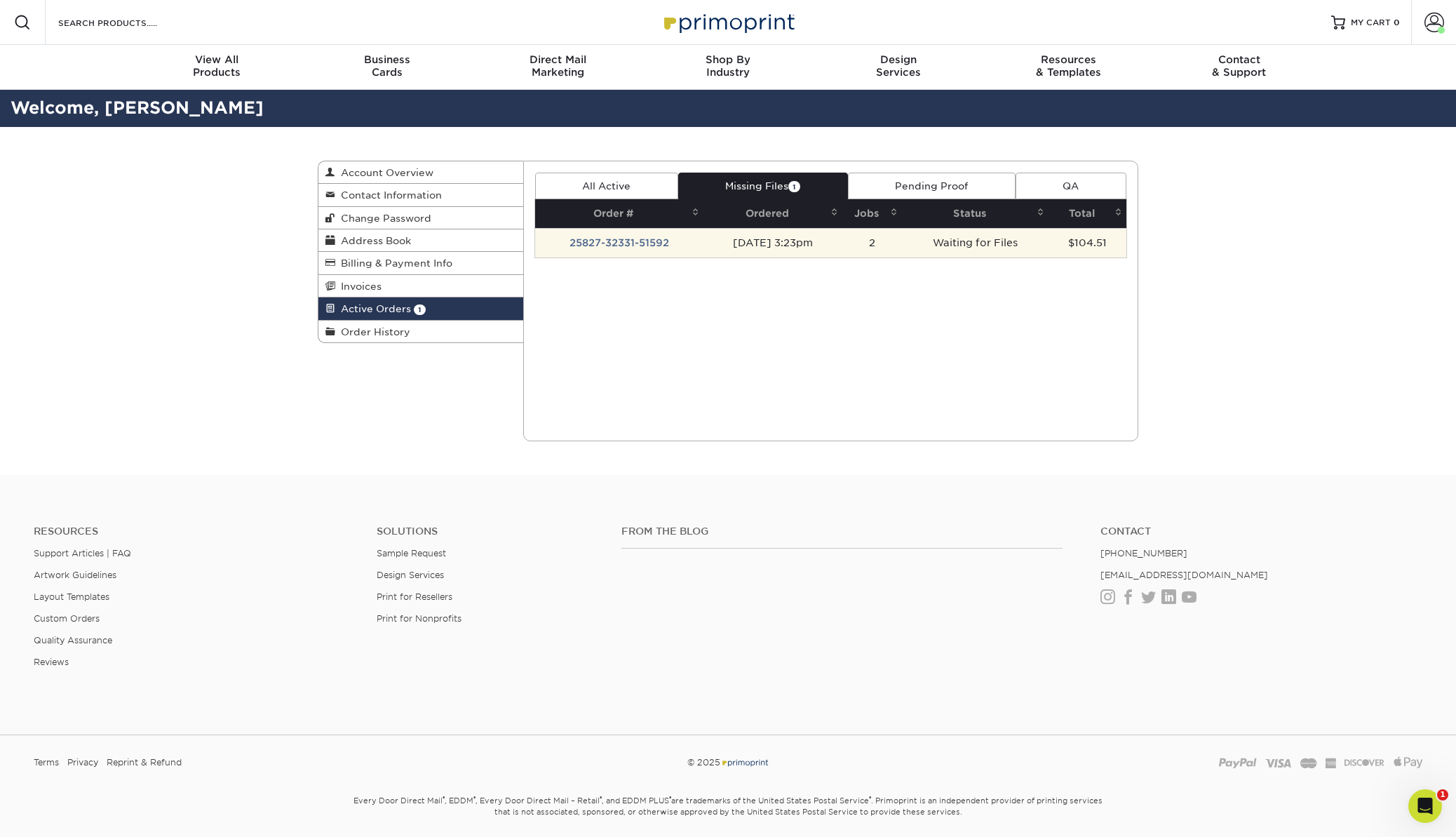
click at [690, 249] on td "25827-32331-51592" at bounding box center [619, 243] width 168 height 30
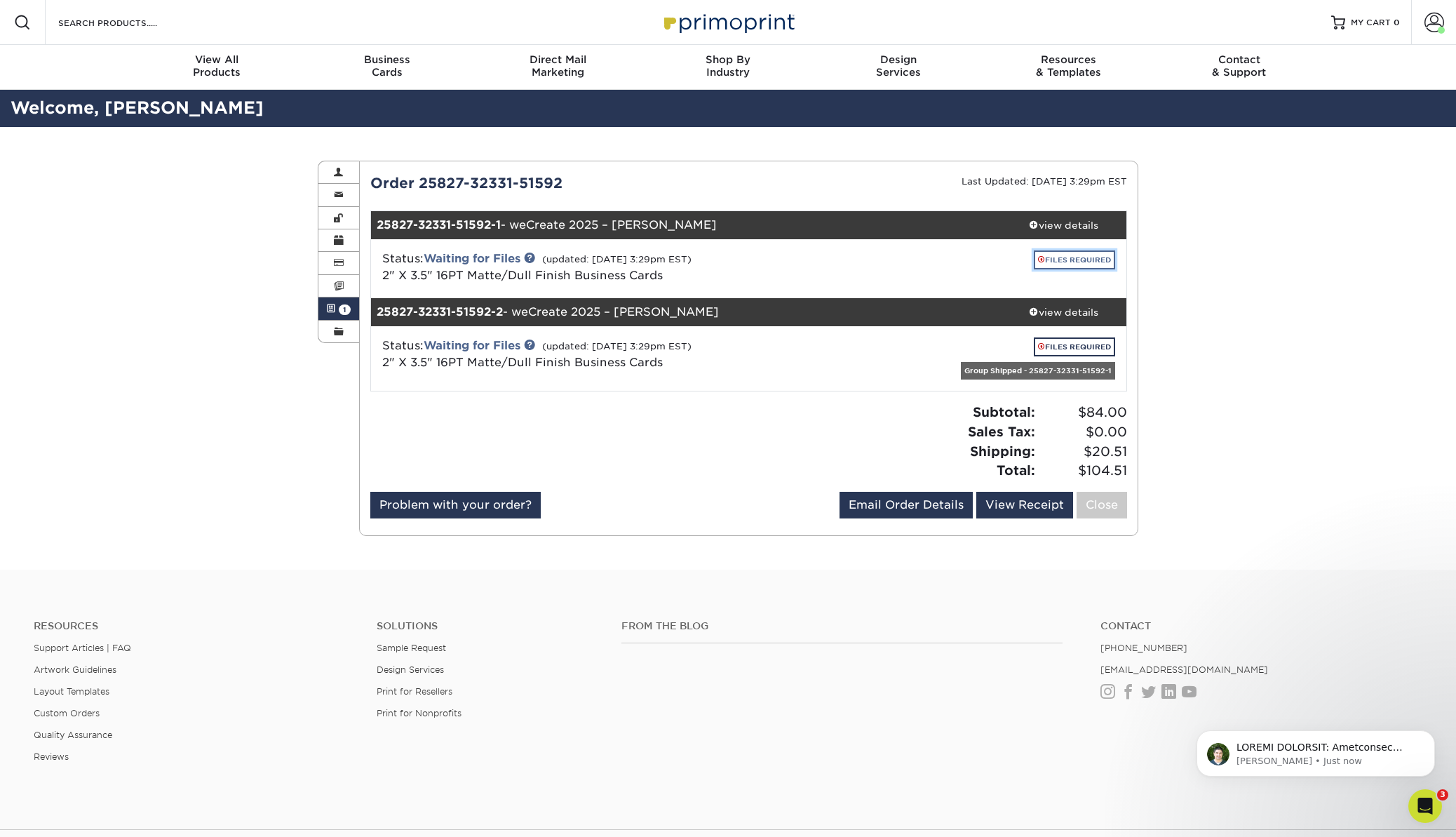
click at [1050, 262] on link "FILES REQUIRED" at bounding box center [1074, 260] width 81 height 19
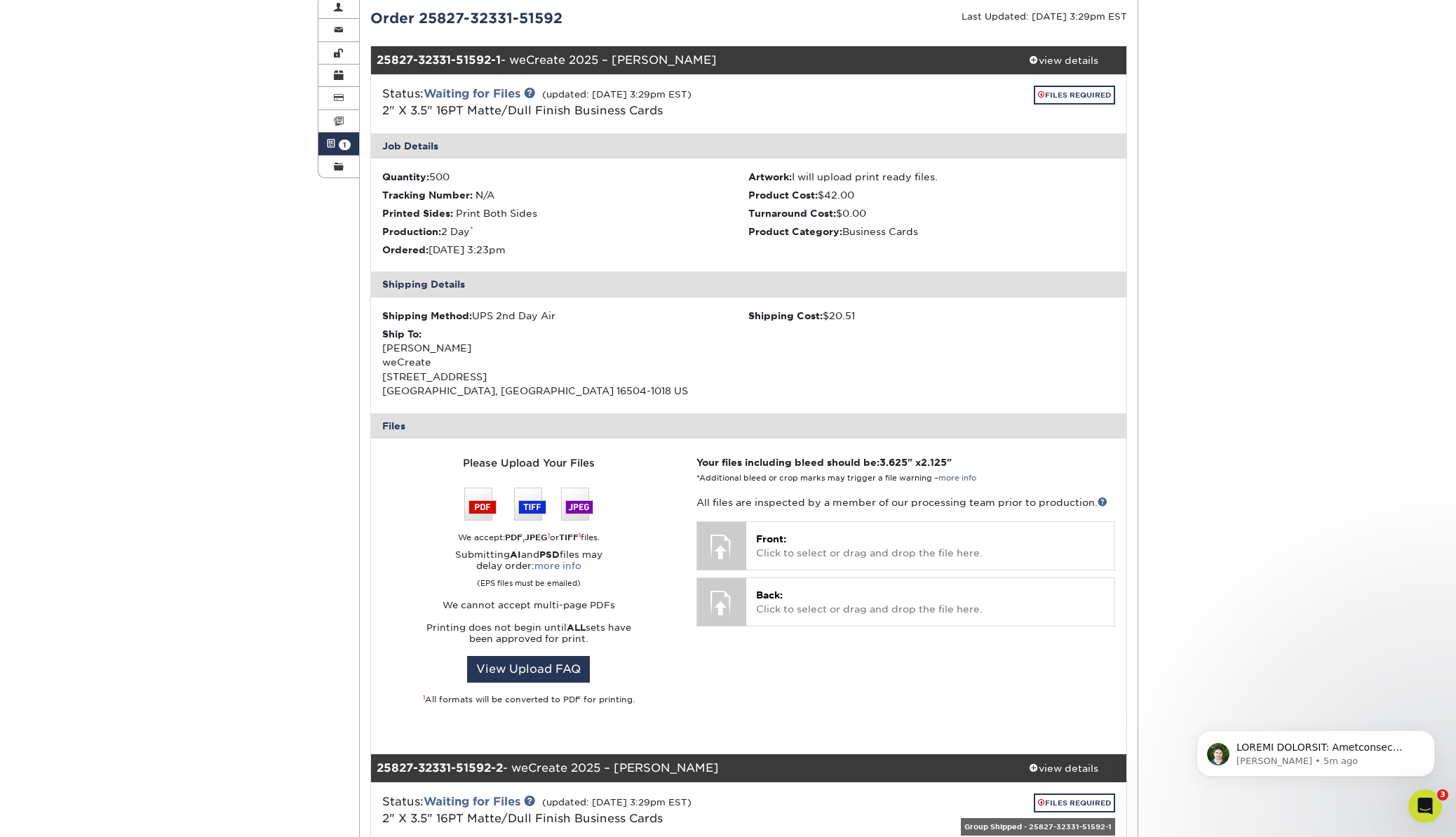
scroll to position [275, 0]
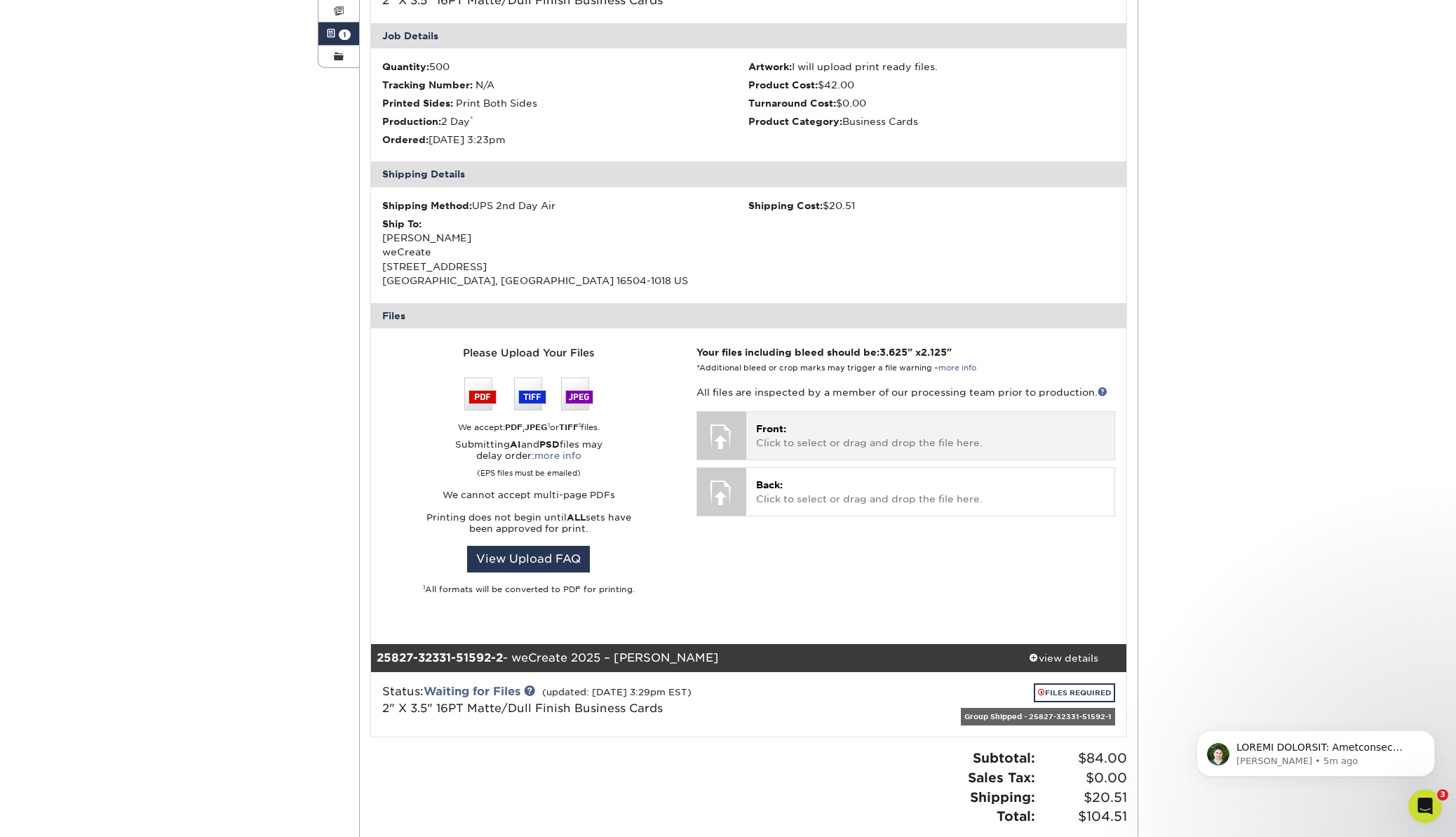
click at [783, 427] on span "Front:" at bounding box center [772, 428] width 30 height 11
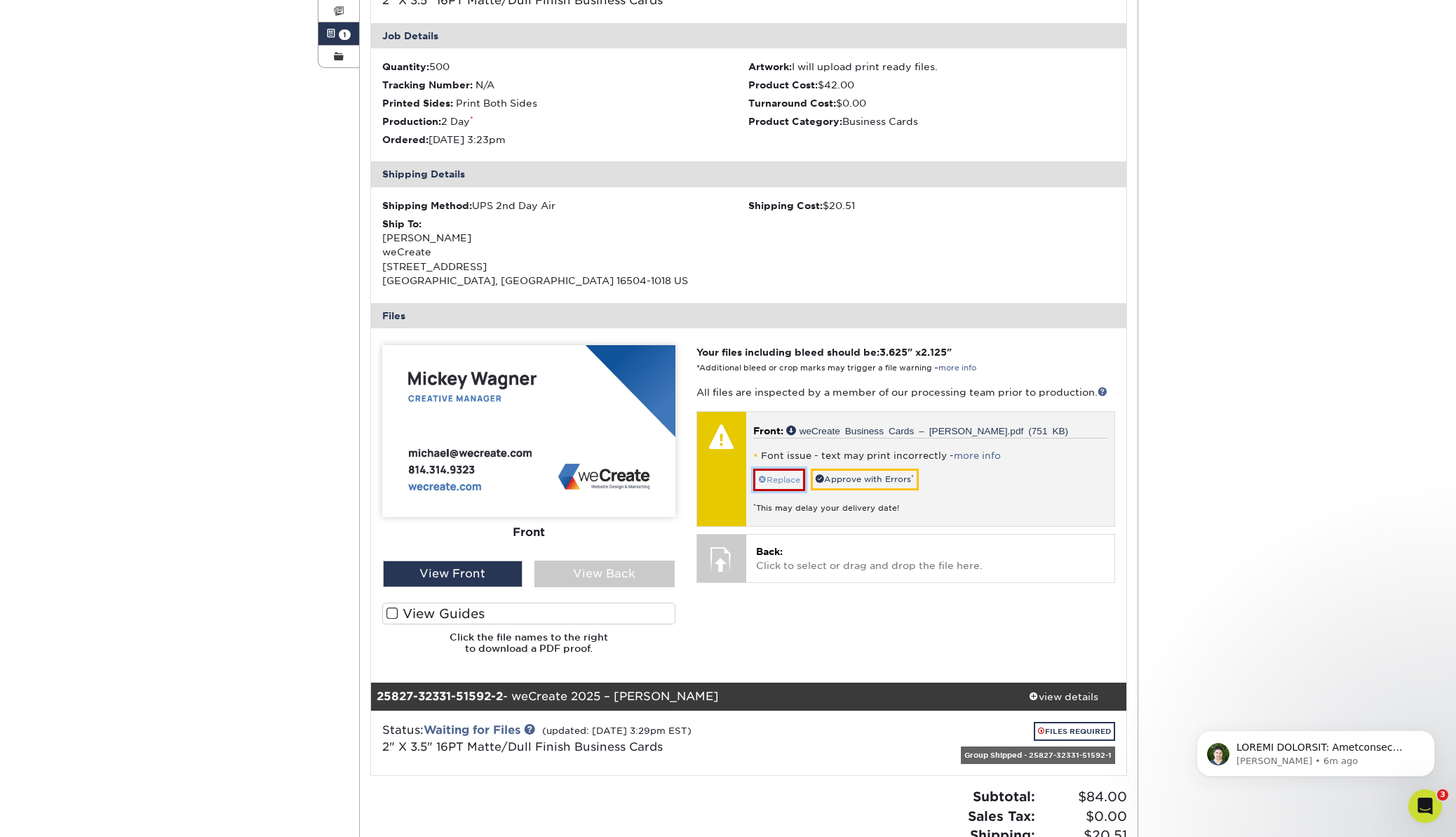
click at [772, 482] on link "Replace" at bounding box center [778, 479] width 52 height 23
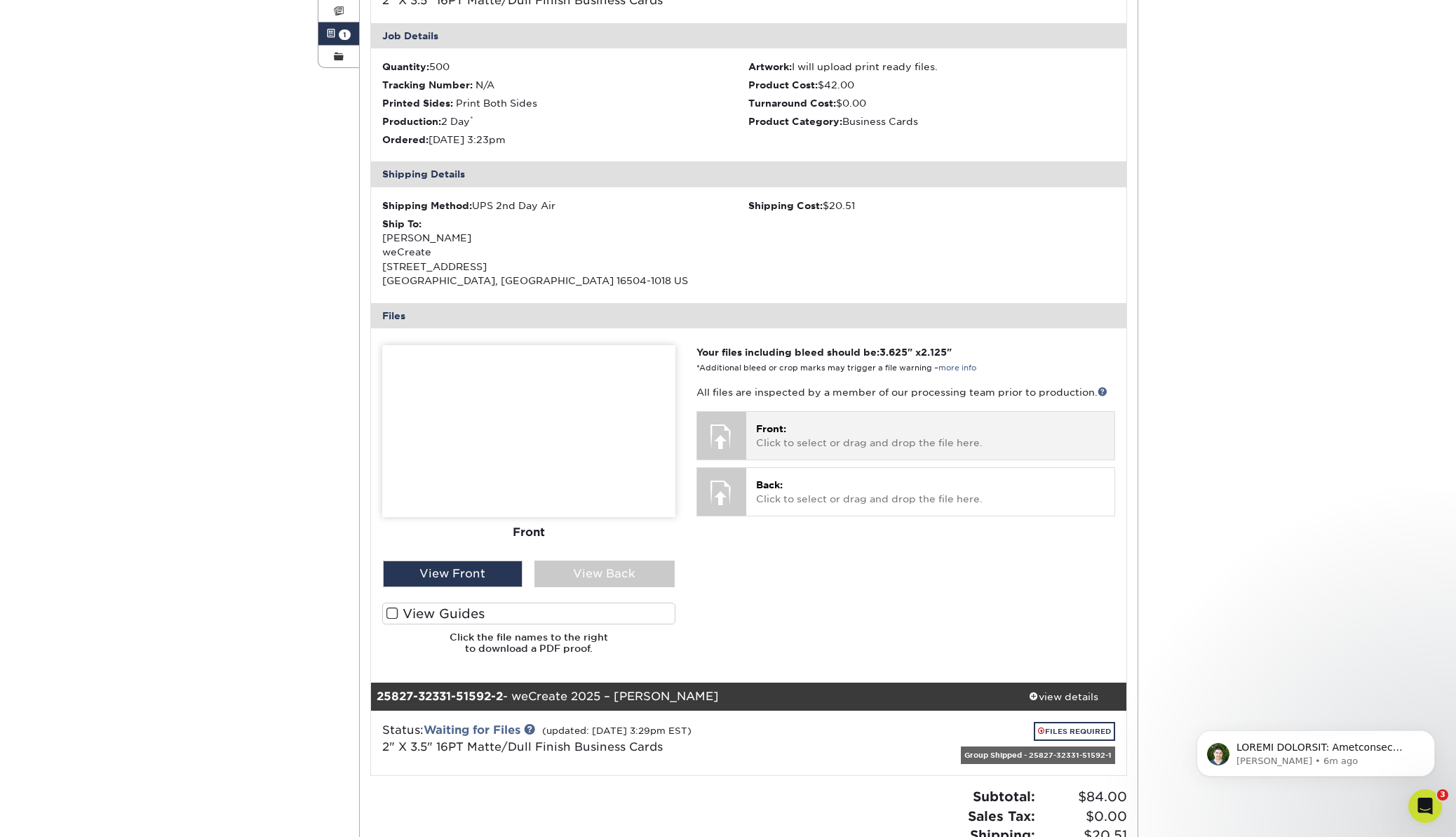
click at [814, 438] on p "Front: Click to select or drag and drop the file here." at bounding box center [930, 436] width 348 height 29
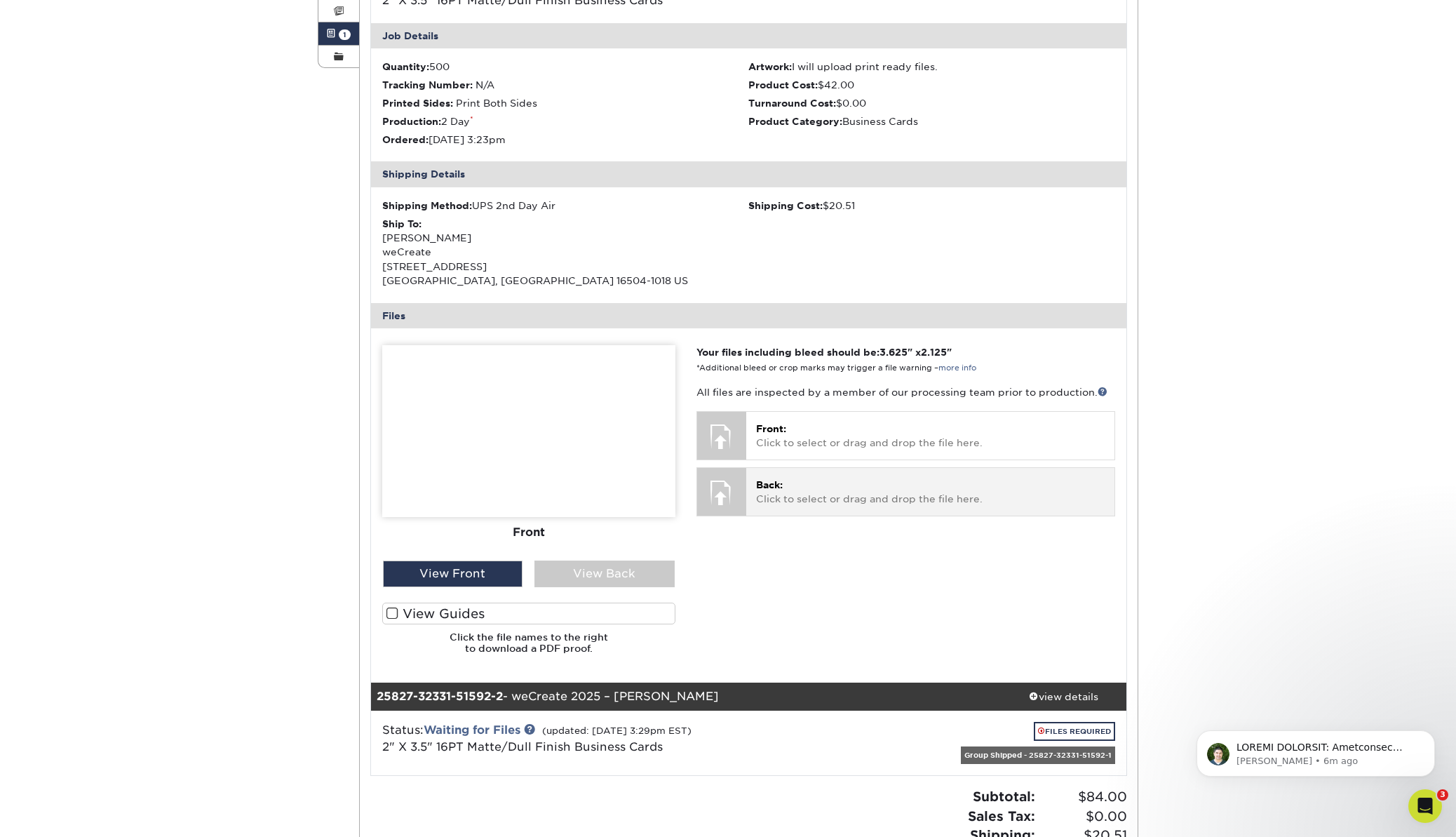
click at [792, 493] on p "Back: Click to select or drag and drop the file here." at bounding box center [930, 492] width 348 height 29
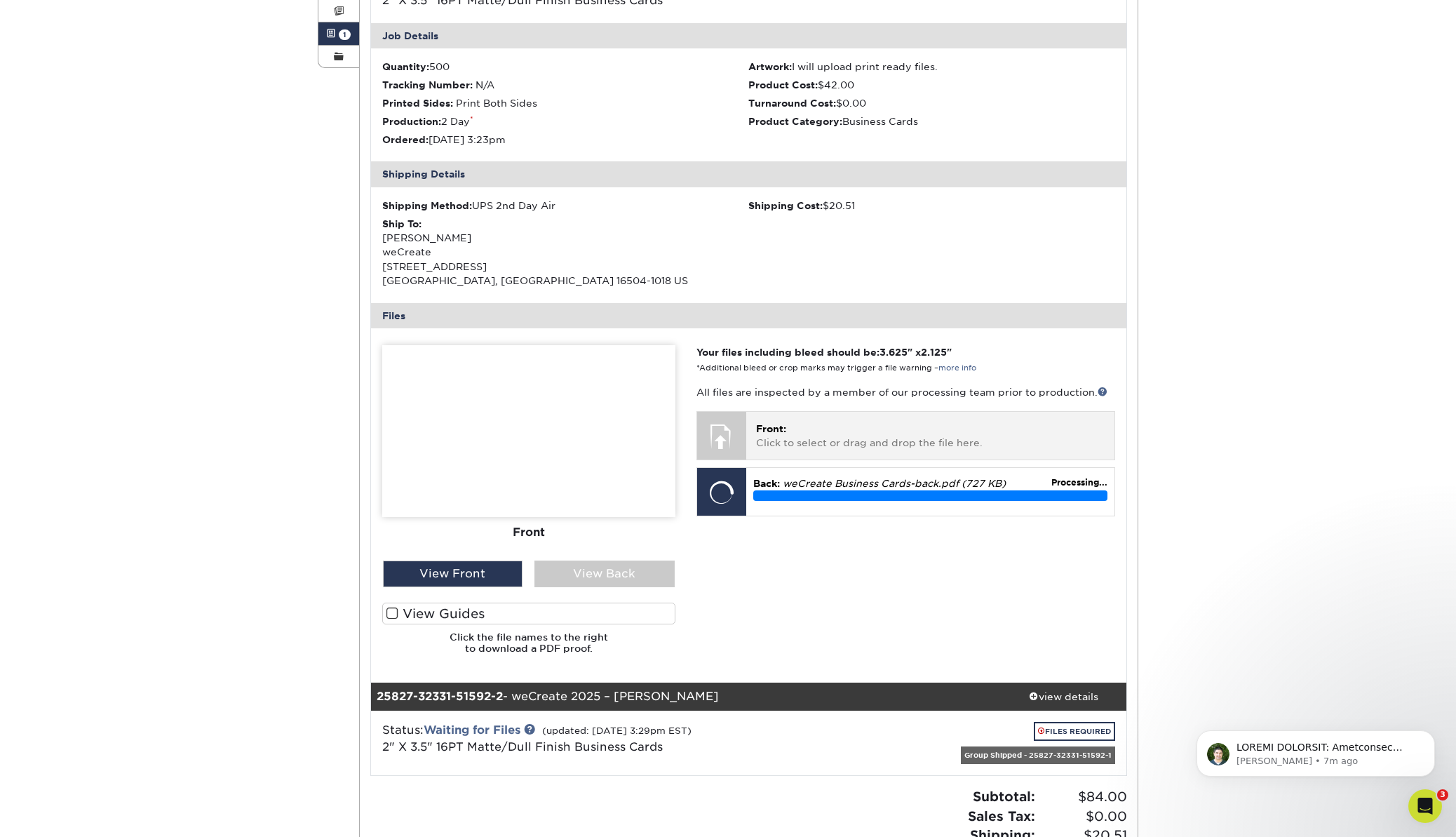
click at [899, 438] on p "Front: Click to select or drag and drop the file here." at bounding box center [930, 436] width 348 height 29
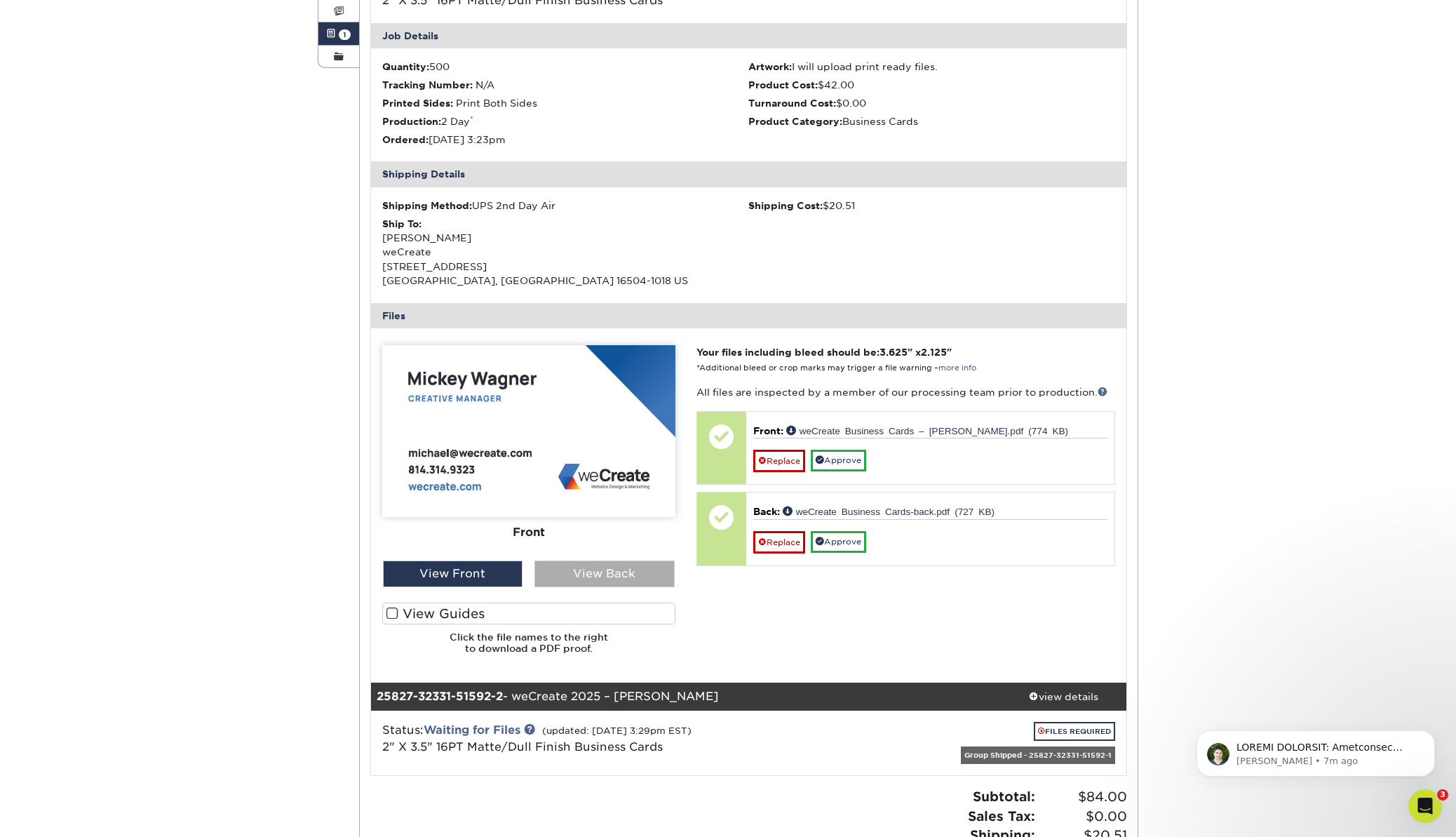
click at [576, 583] on div "View Back" at bounding box center [604, 574] width 140 height 27
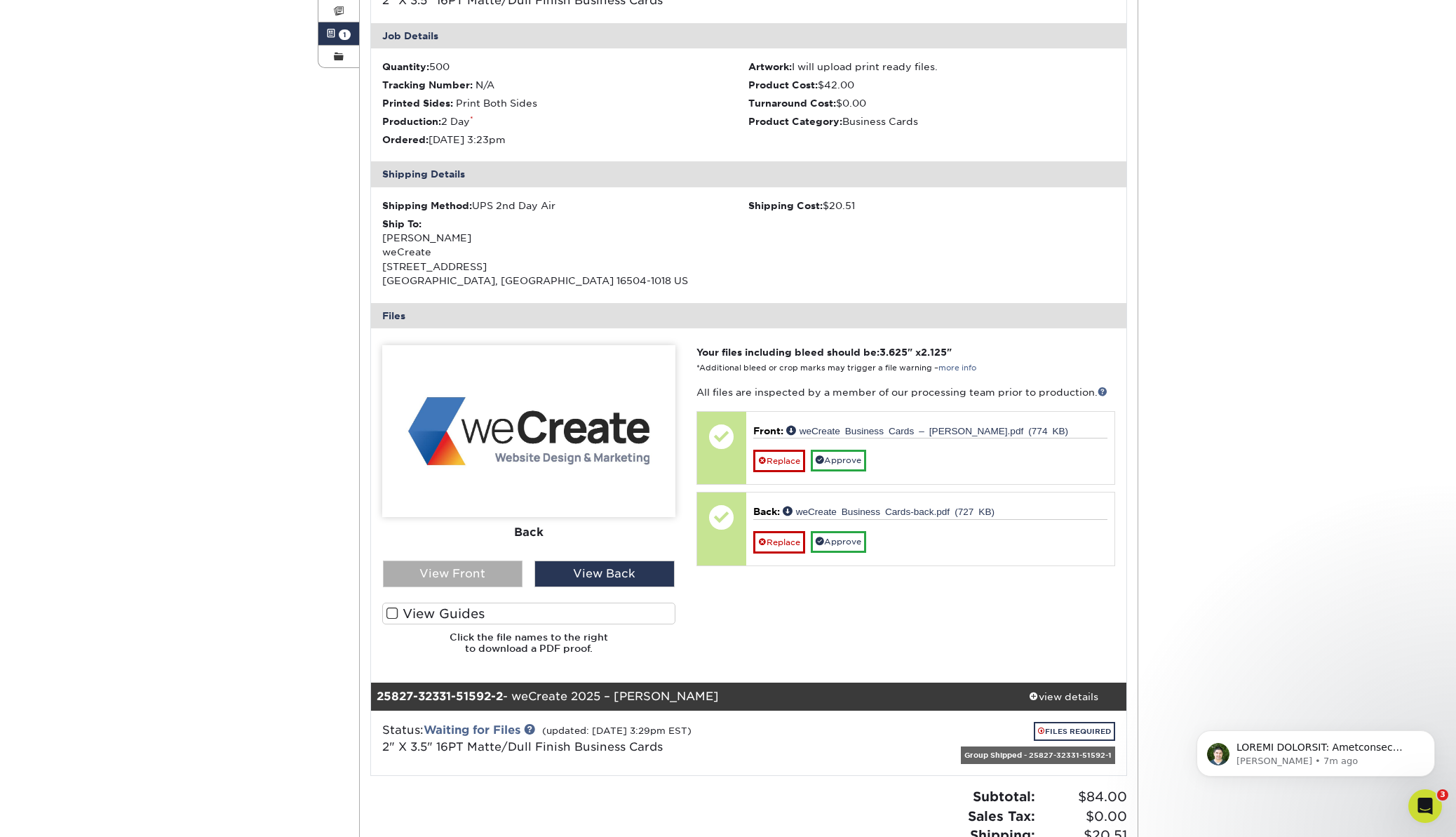
click at [488, 573] on div "View Front" at bounding box center [453, 574] width 140 height 27
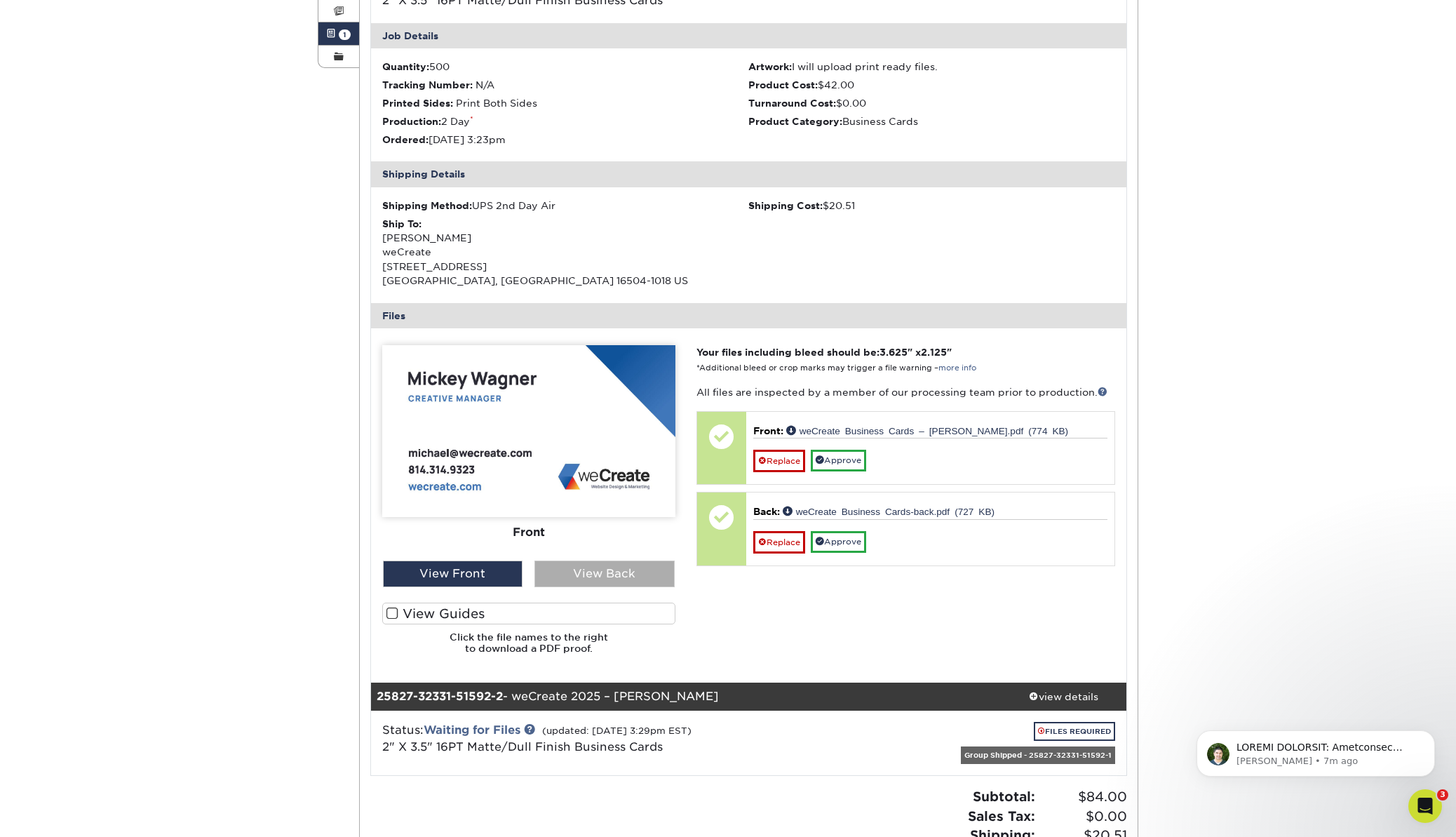
click at [594, 572] on div "View Back" at bounding box center [604, 574] width 140 height 27
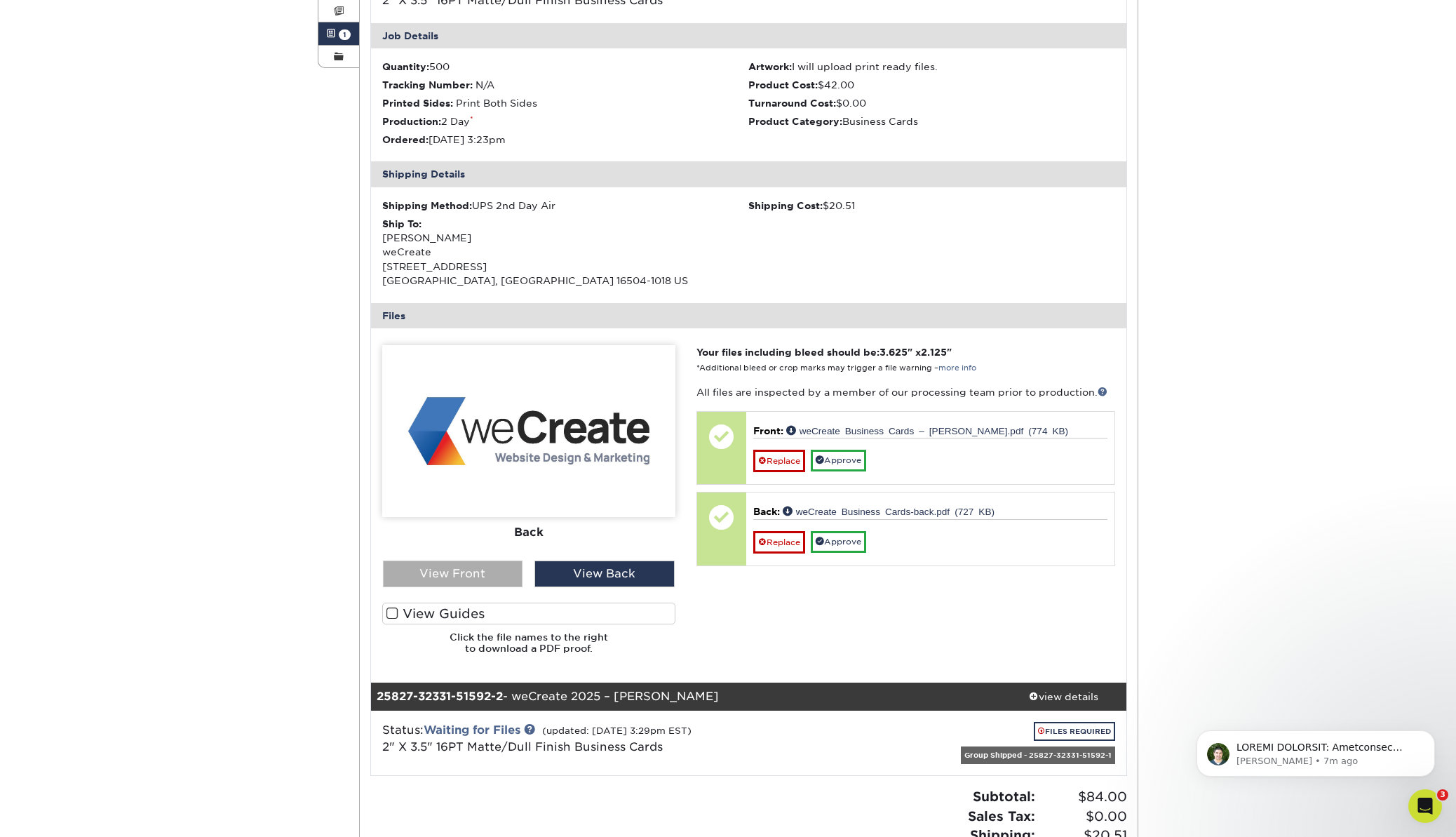
click at [468, 571] on div "View Front" at bounding box center [453, 574] width 140 height 27
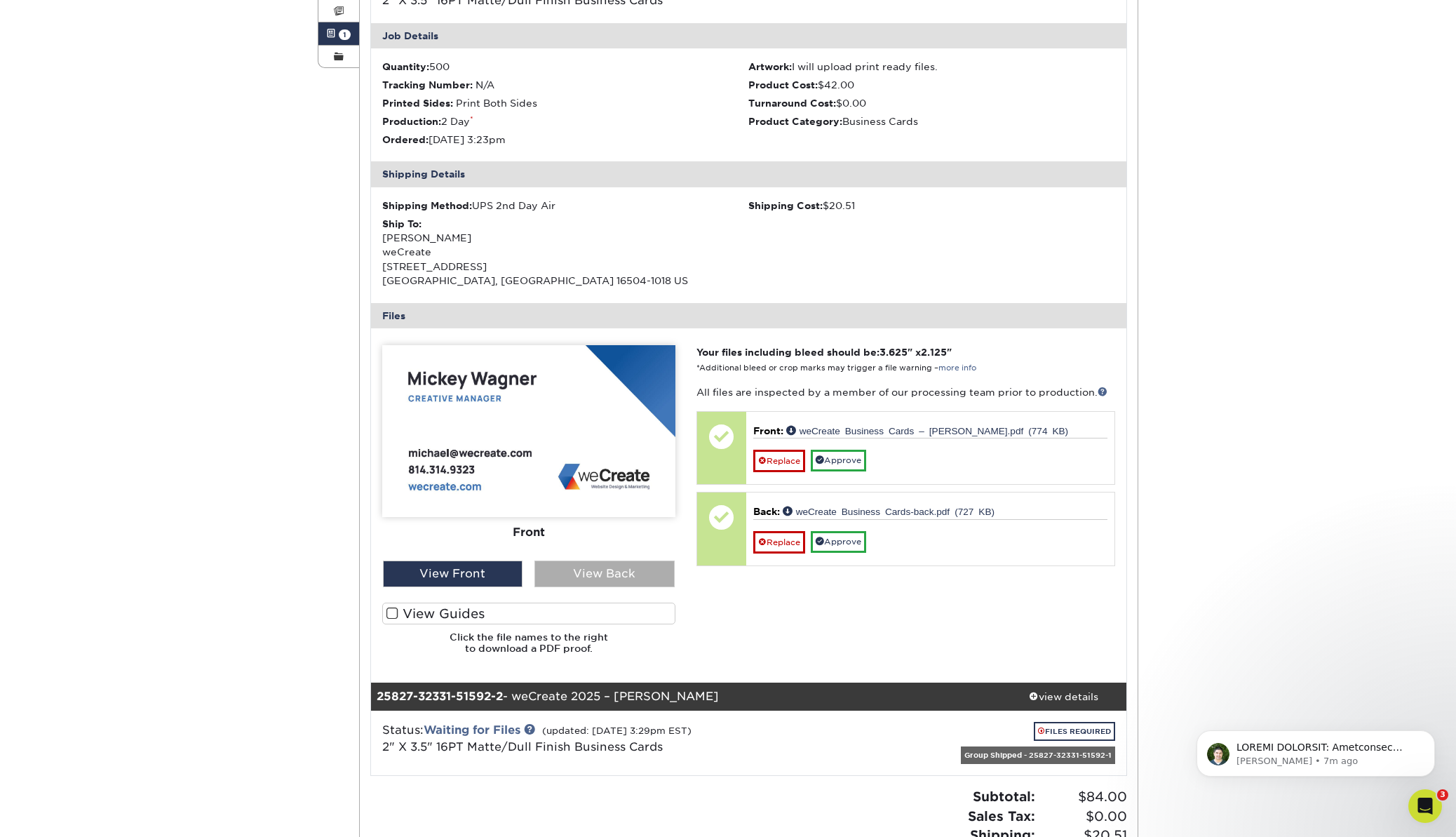
click at [574, 576] on div "View Back" at bounding box center [604, 574] width 140 height 27
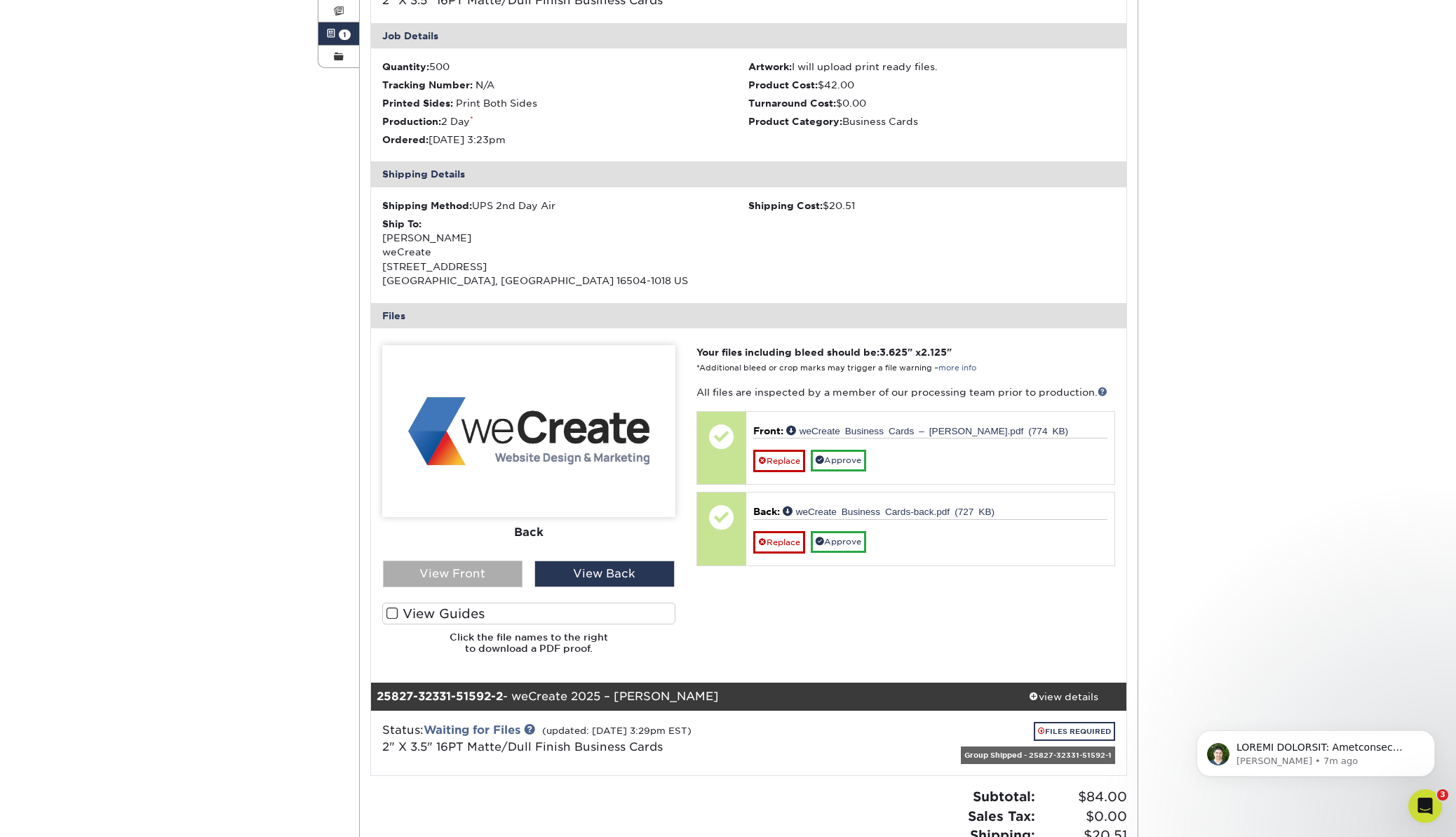
click at [470, 572] on div "View Front" at bounding box center [453, 574] width 140 height 27
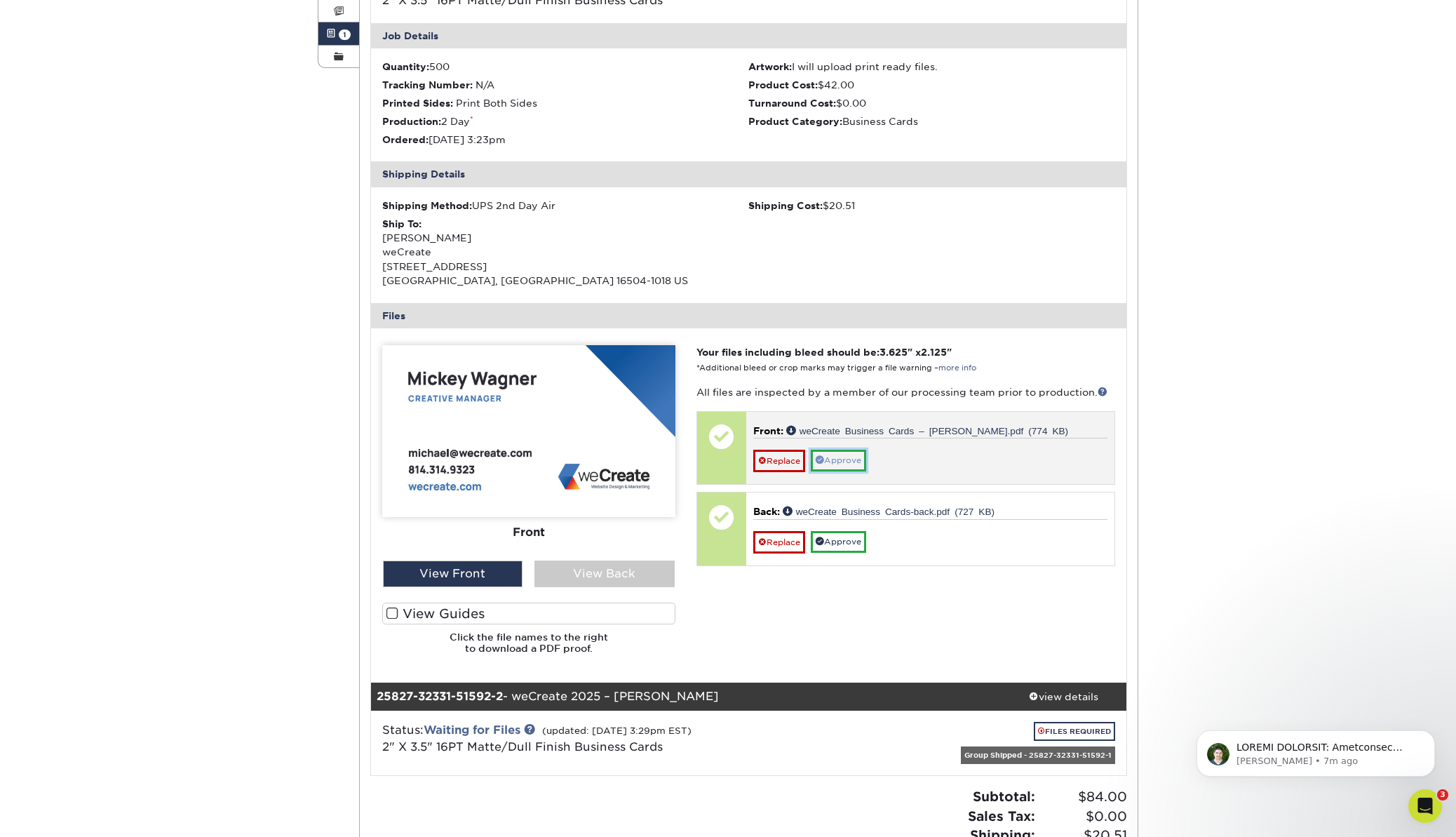
click at [846, 464] on link "Approve" at bounding box center [838, 461] width 56 height 22
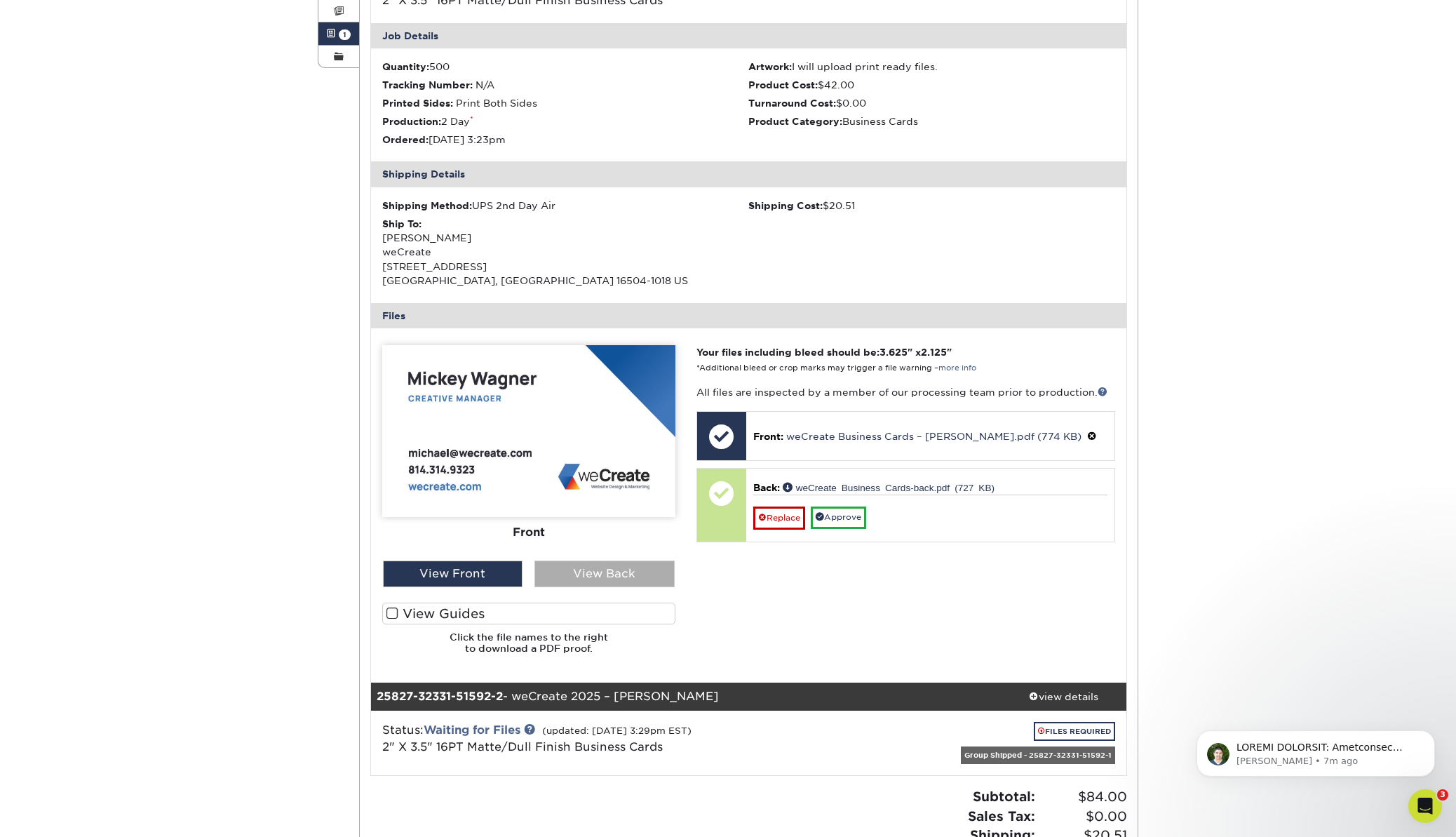
click at [630, 567] on div "View Back" at bounding box center [604, 574] width 140 height 27
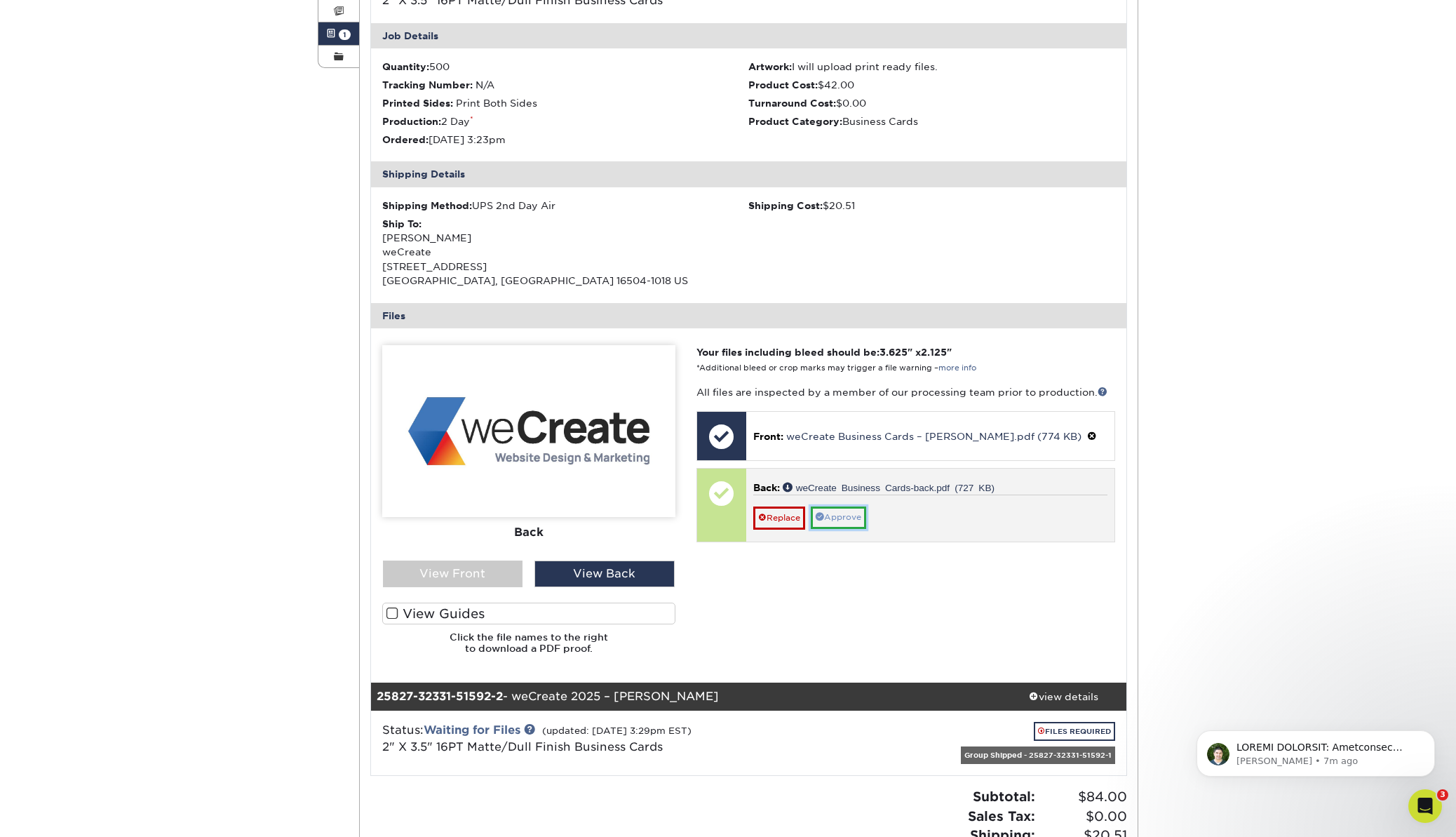
click at [832, 518] on link "Approve" at bounding box center [838, 517] width 56 height 22
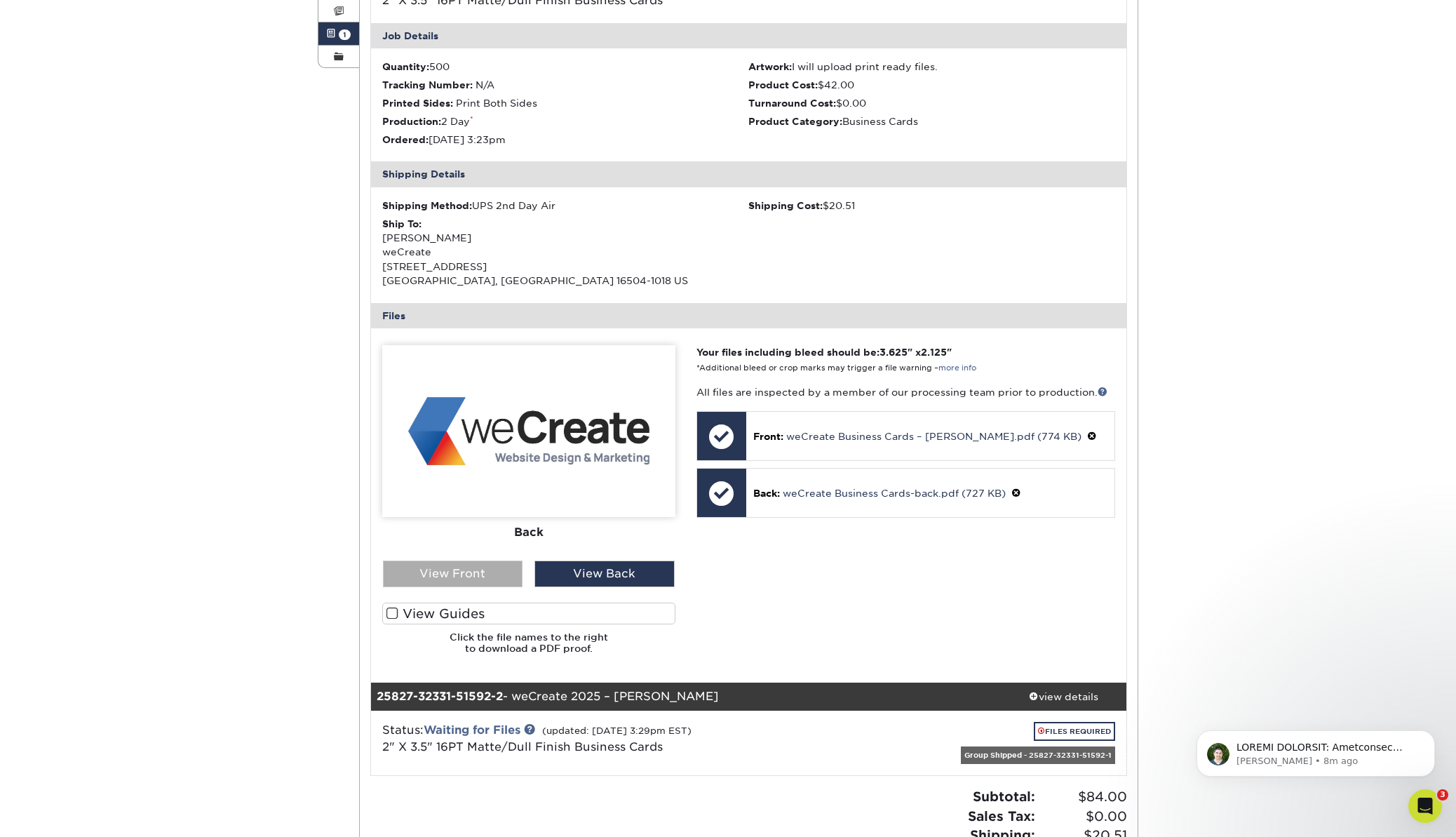
click at [486, 583] on div "View Front" at bounding box center [453, 574] width 140 height 27
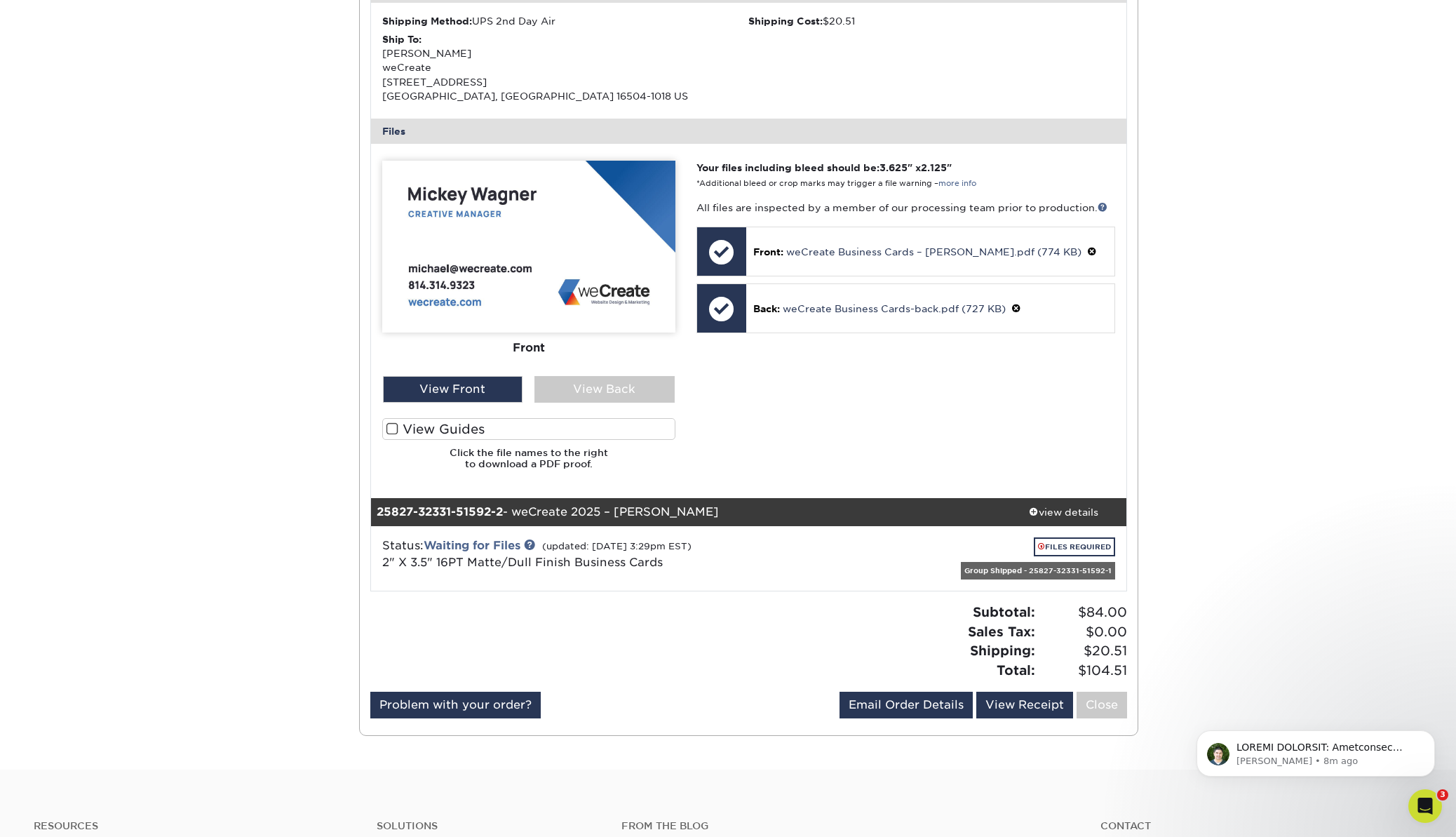
scroll to position [489, 0]
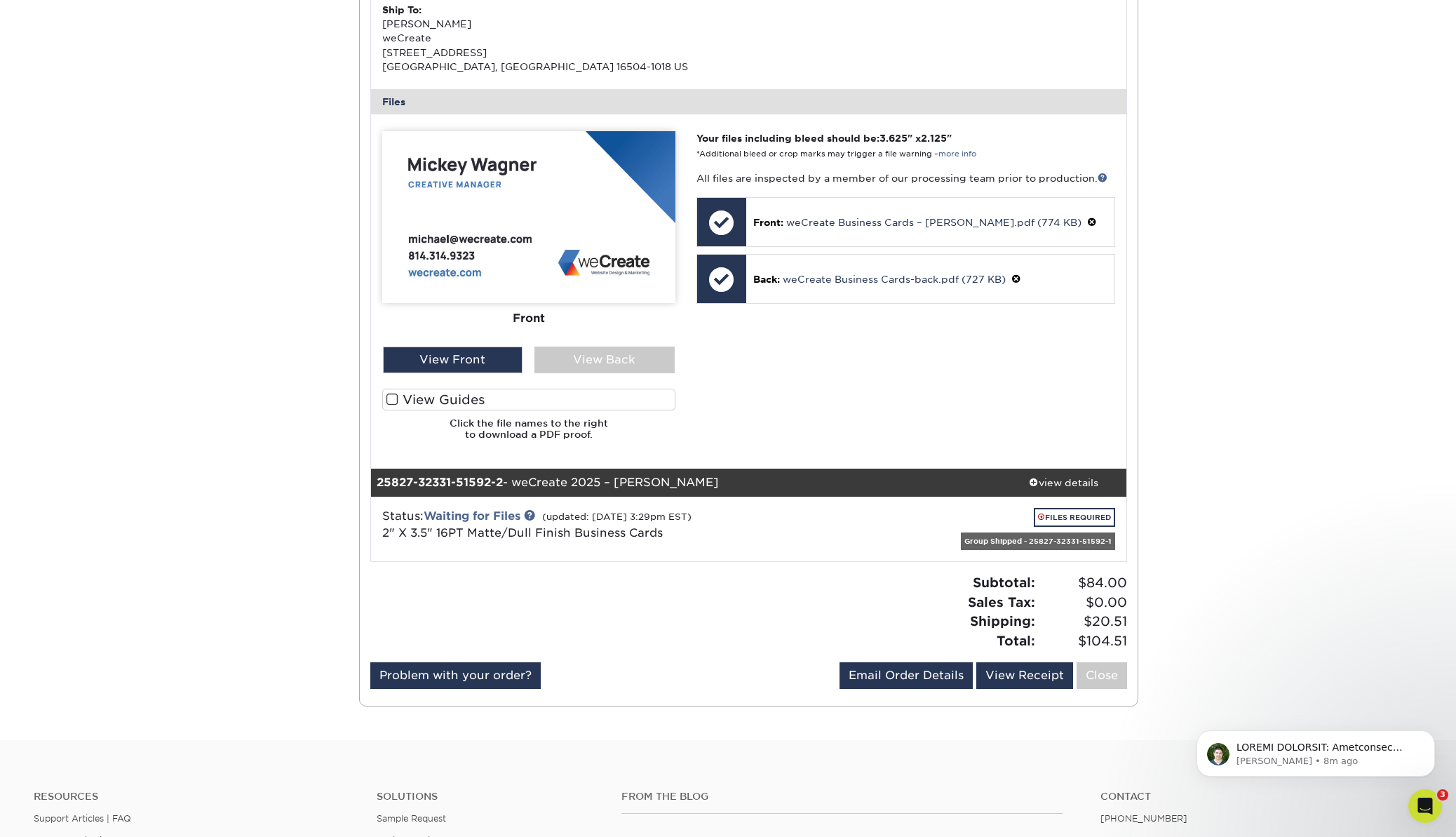
click at [768, 523] on div "Status: Waiting for Files (updated: [DATE] 3:29pm EST) 2" X 3.5" 16PT Matte/Dul…" at bounding box center [623, 528] width 503 height 40
click at [827, 523] on div "Status: Waiting for Files (updated: [DATE] 3:29pm EST) 2" X 3.5" 16PT Matte/Dul…" at bounding box center [623, 528] width 503 height 40
click at [1053, 522] on link "FILES REQUIRED" at bounding box center [1074, 517] width 81 height 19
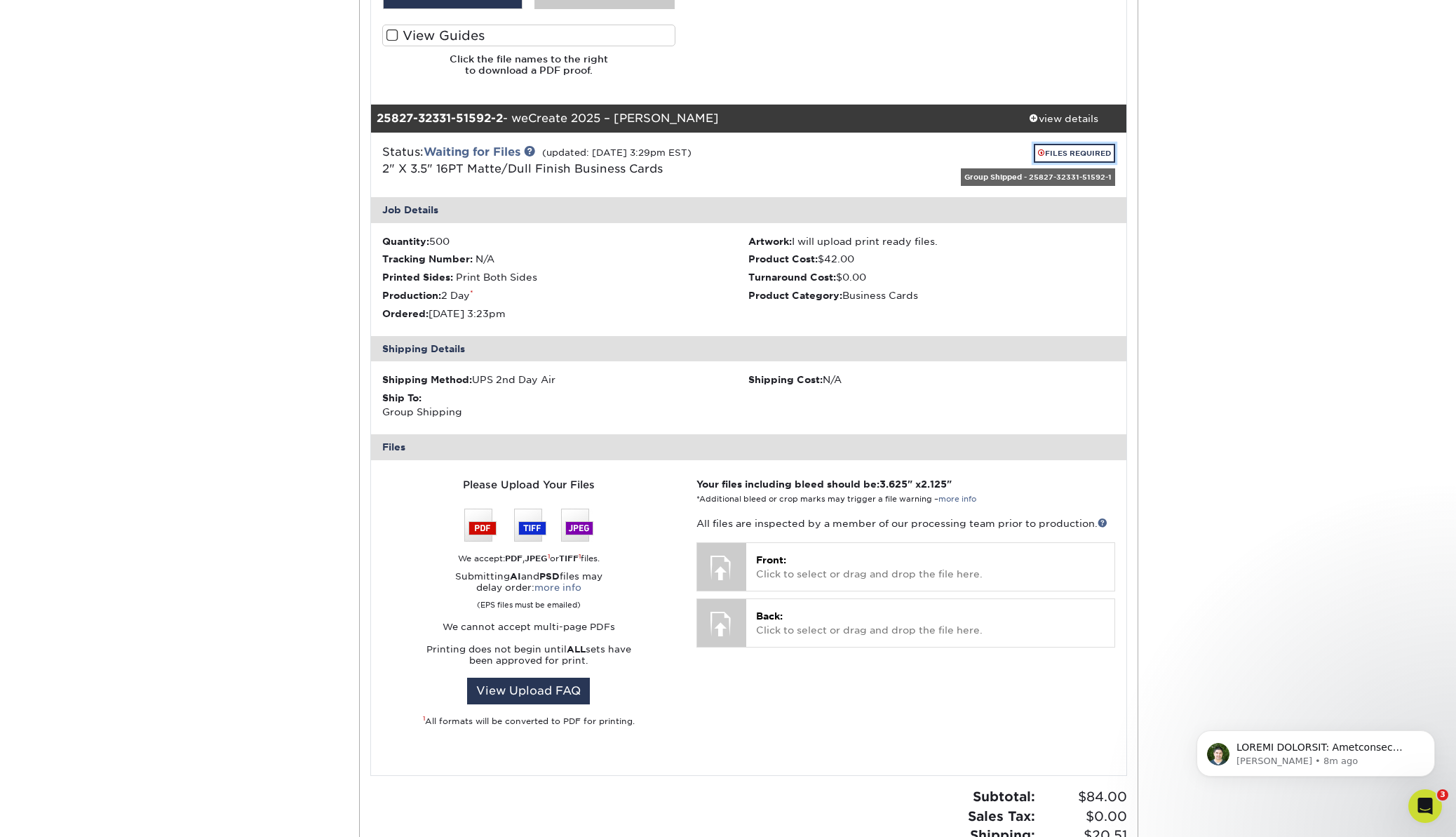
scroll to position [889, 0]
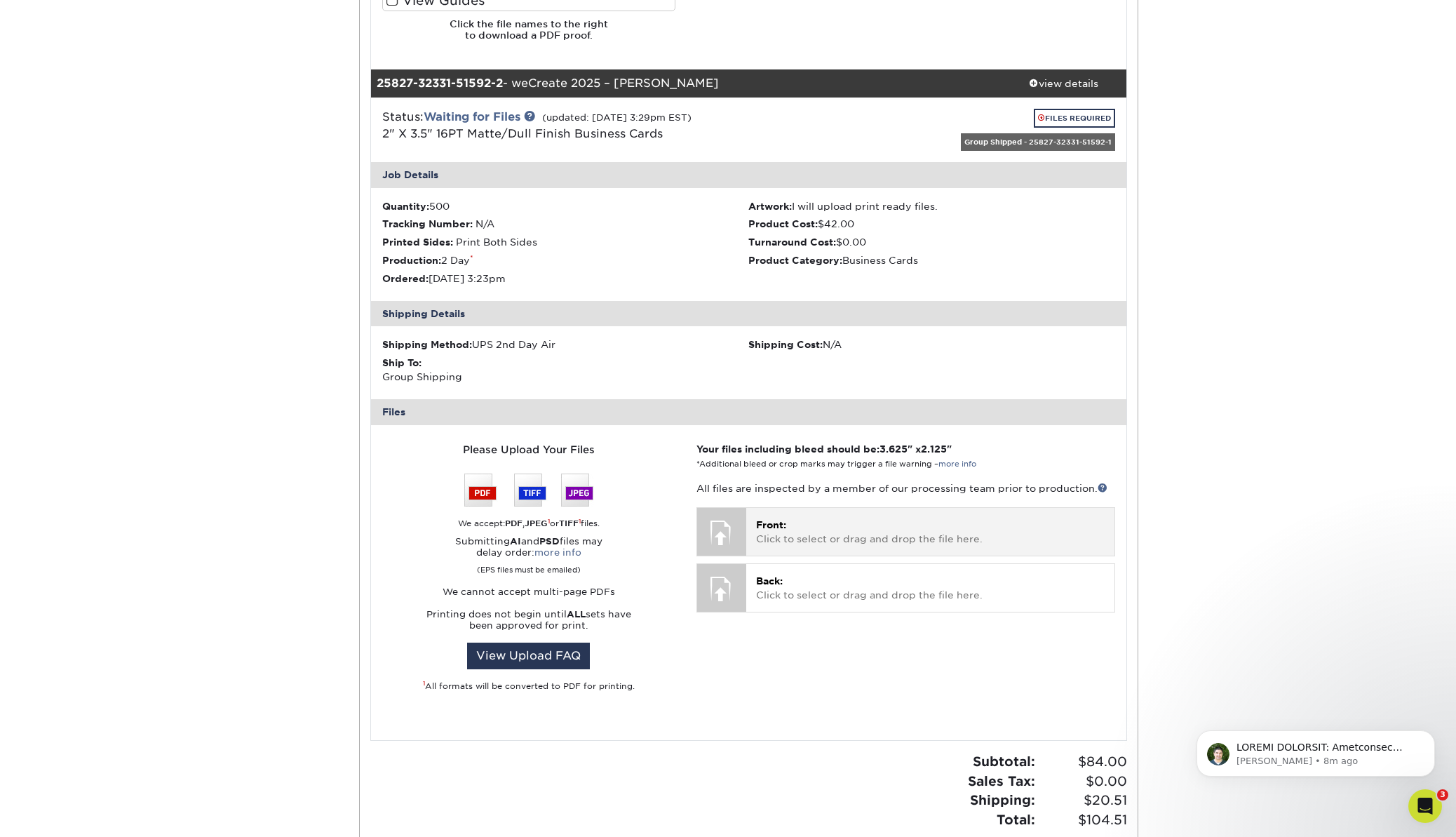
click at [793, 533] on p "Front: Click to select or drag and drop the file here." at bounding box center [930, 533] width 348 height 29
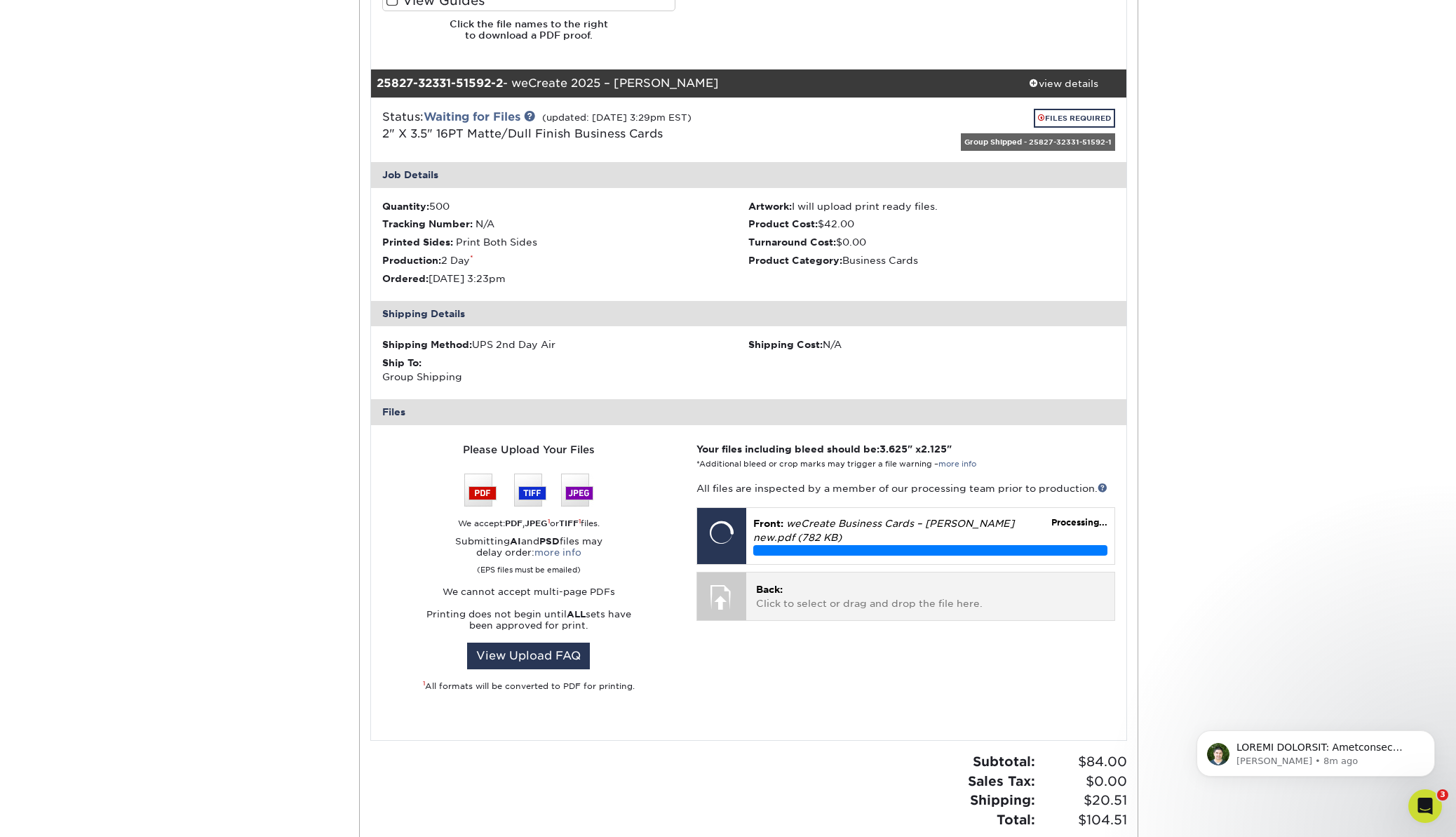
click at [829, 593] on p "Back: Click to select or drag and drop the file here." at bounding box center [930, 597] width 348 height 29
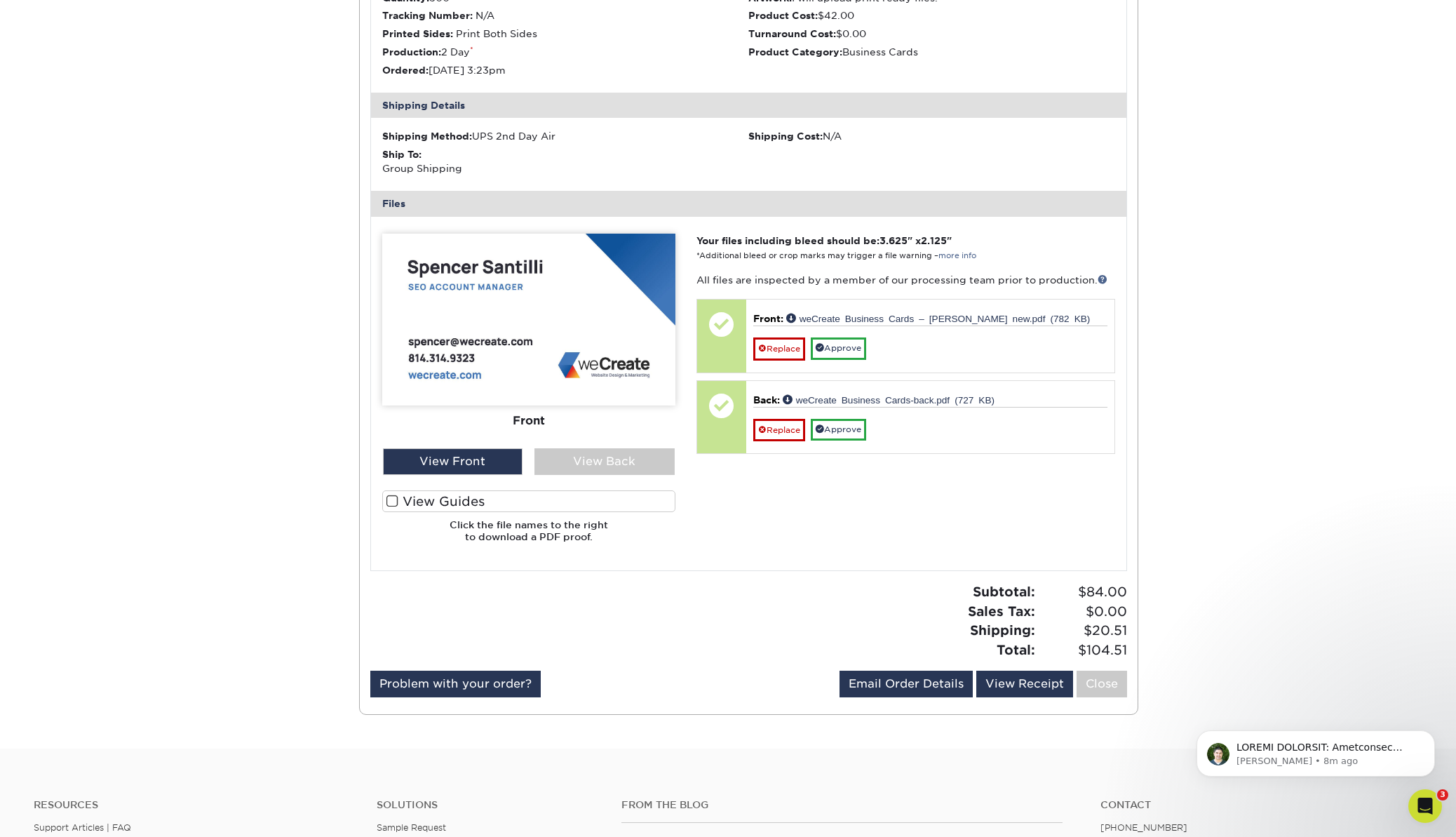
scroll to position [1049, 0]
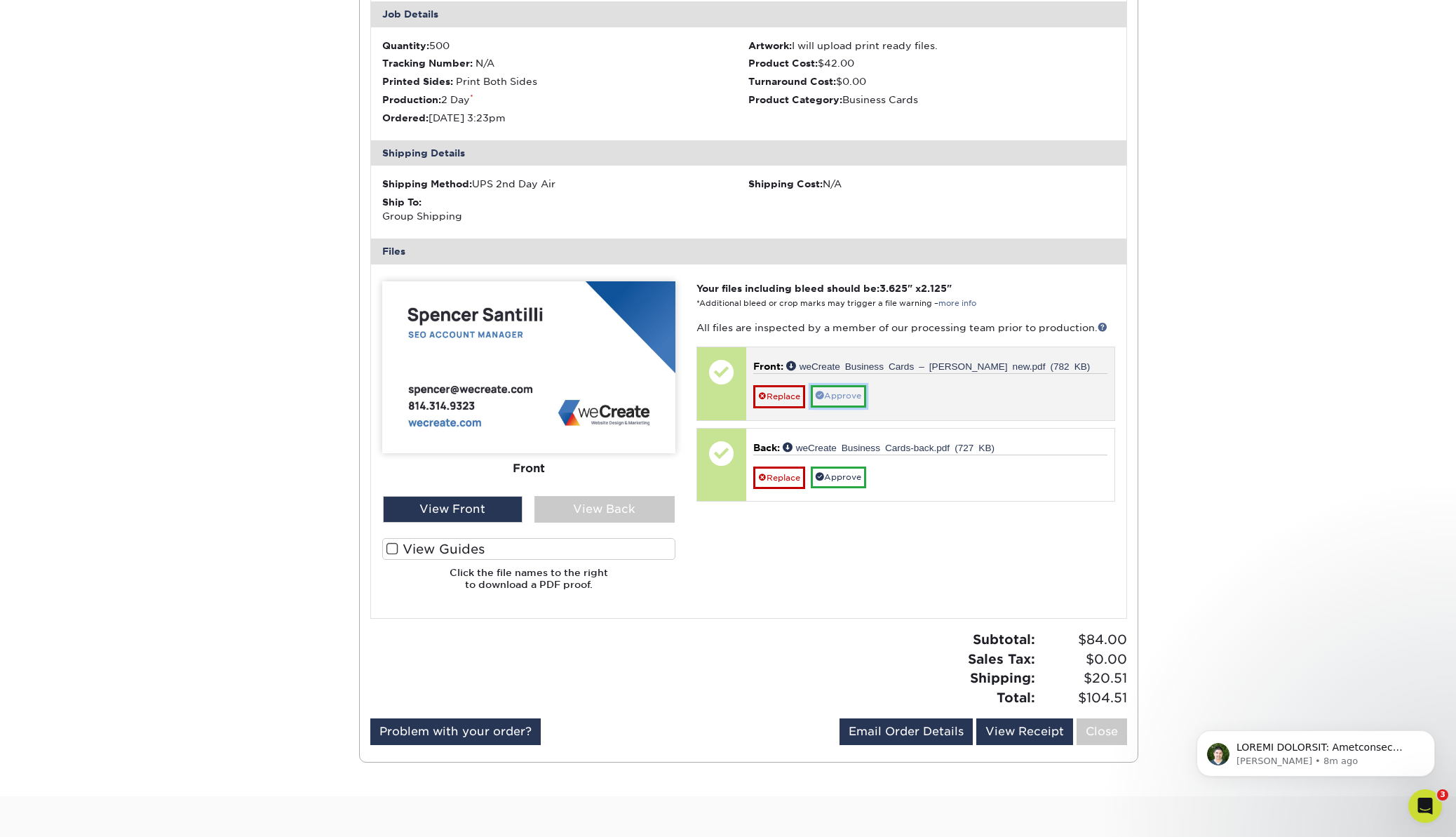
click at [846, 394] on link "Approve" at bounding box center [838, 397] width 56 height 22
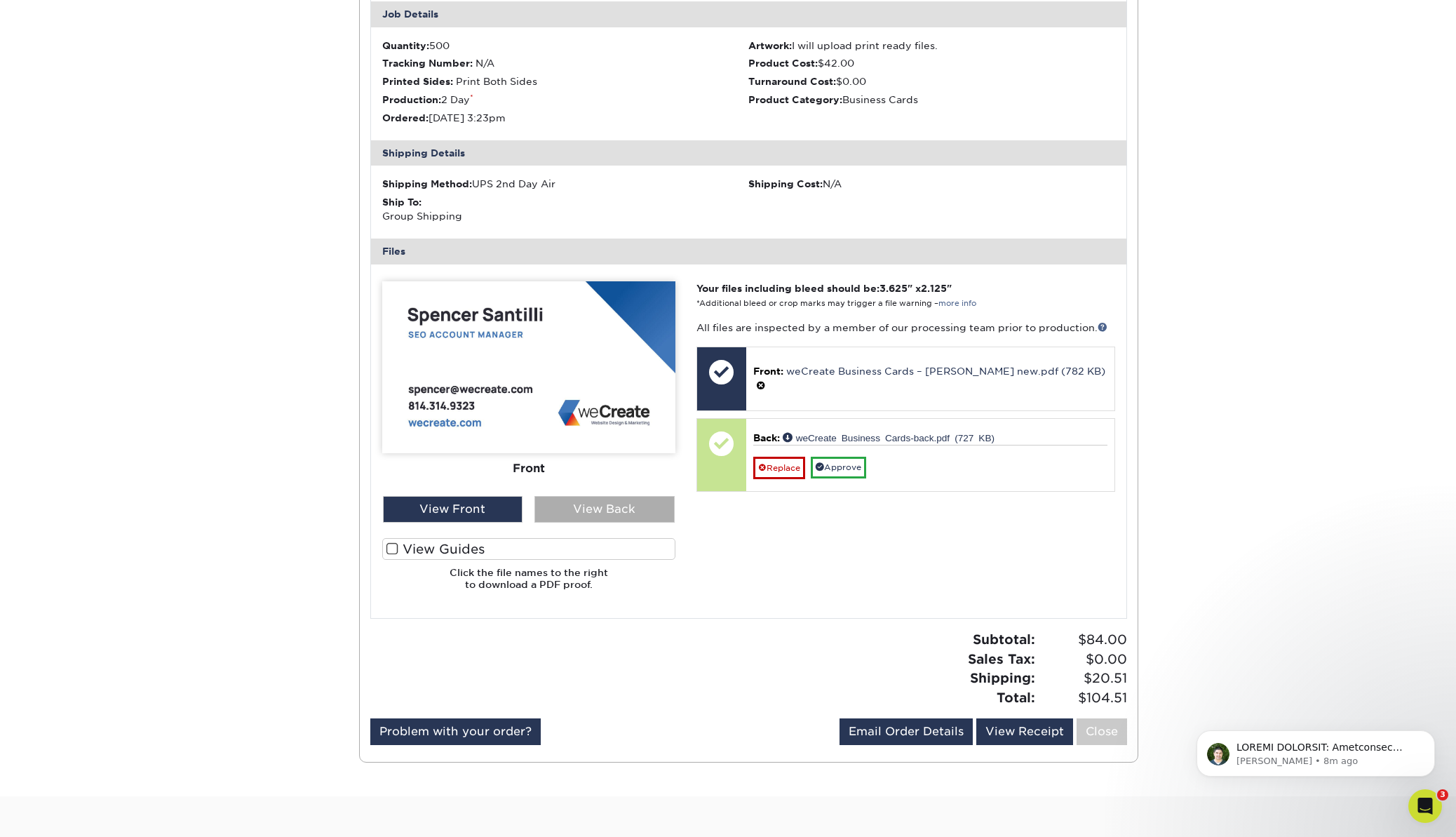
click at [610, 511] on div "View Back" at bounding box center [604, 510] width 140 height 27
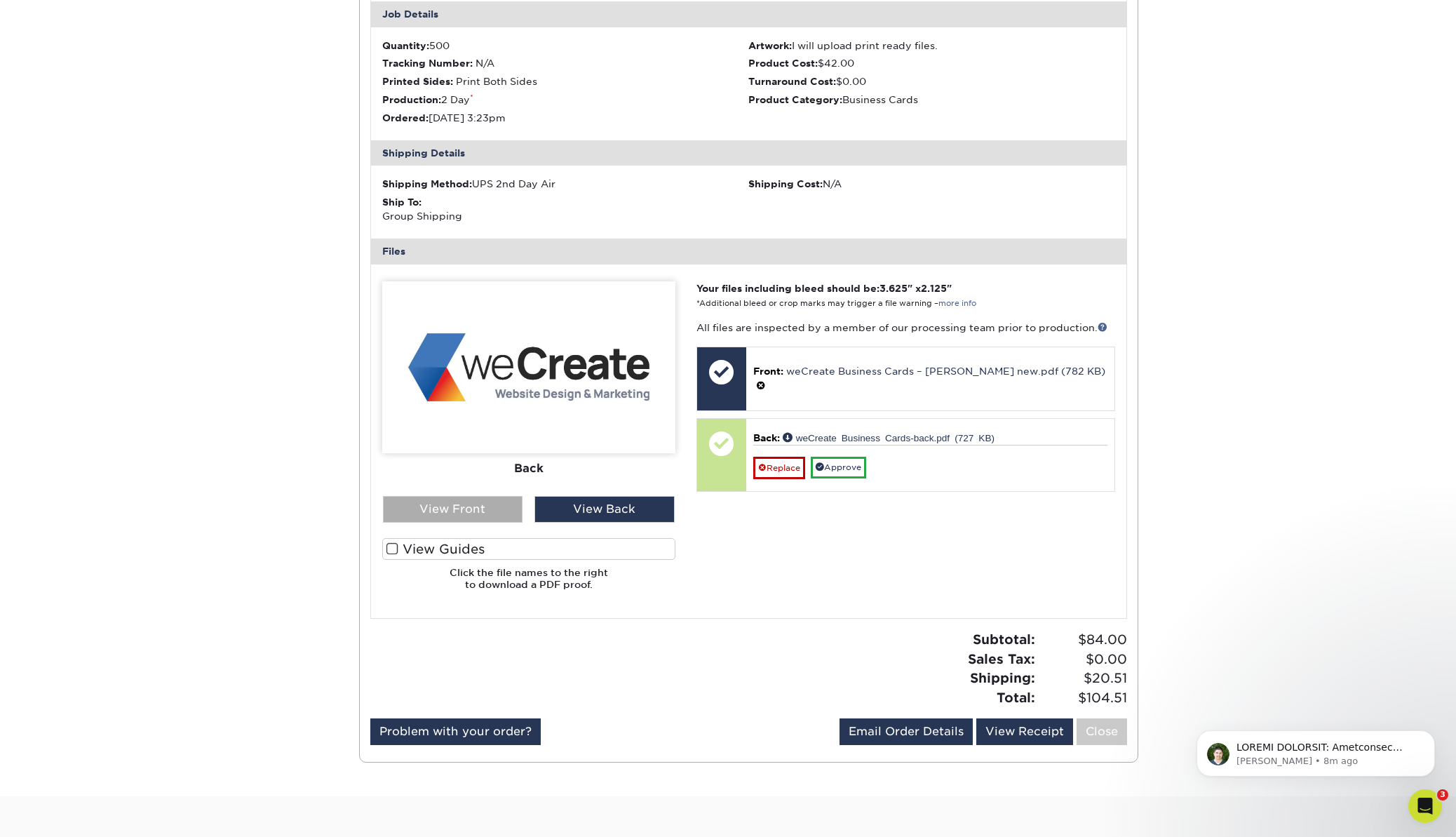
click at [478, 504] on div "View Front" at bounding box center [453, 510] width 140 height 27
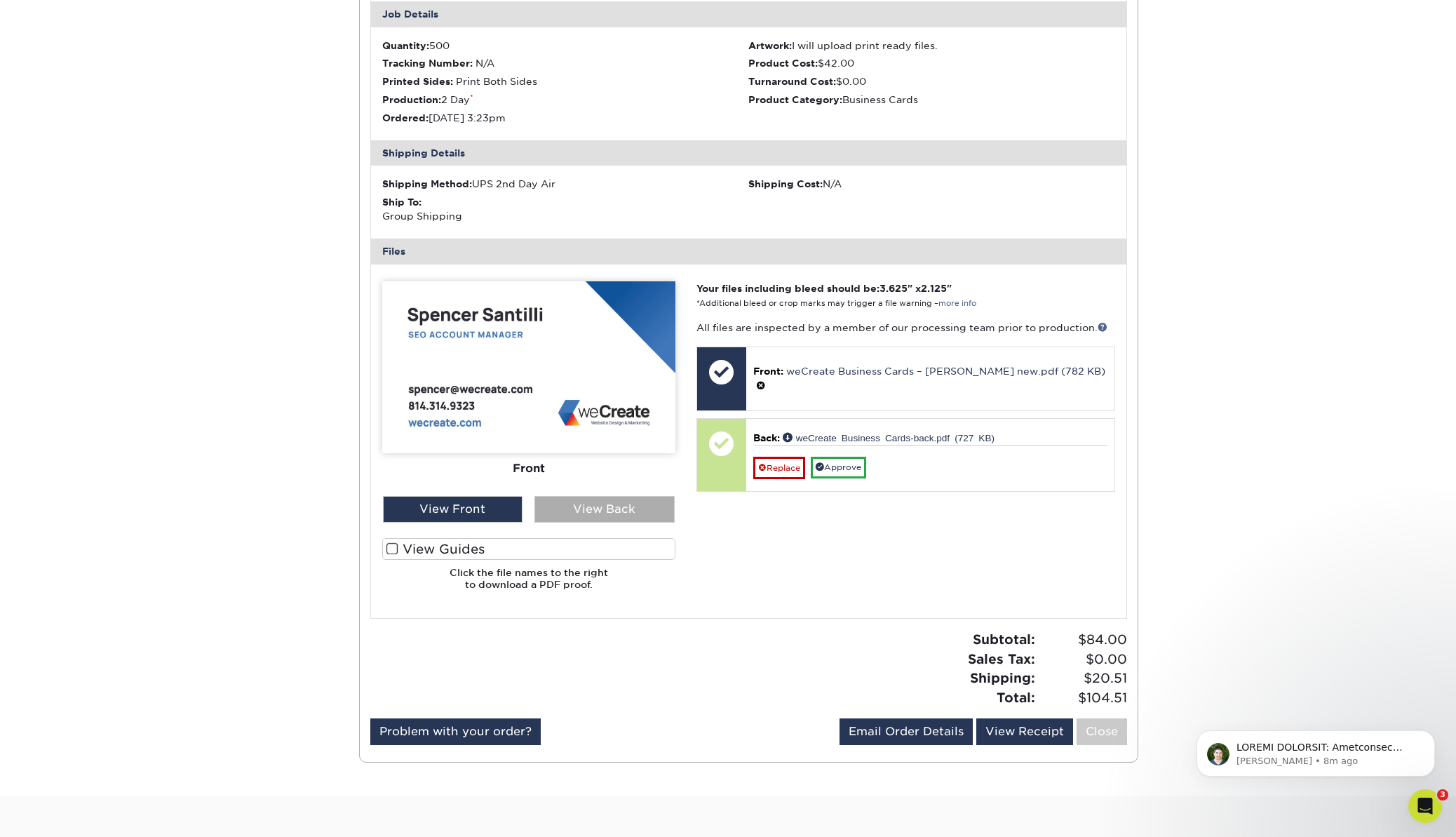
click at [608, 506] on div "View Back" at bounding box center [604, 510] width 140 height 27
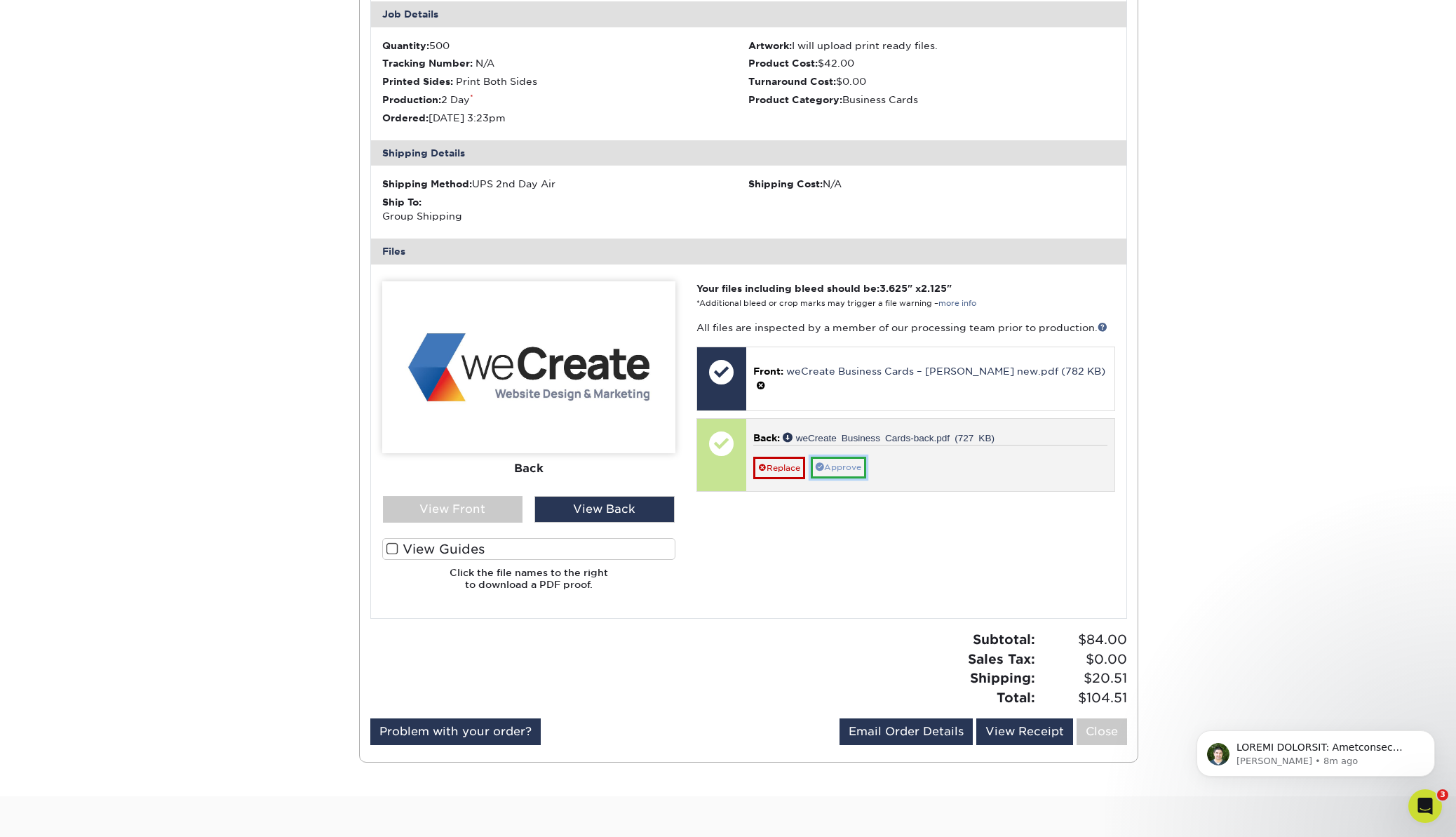
click at [837, 457] on link "Approve" at bounding box center [838, 468] width 56 height 22
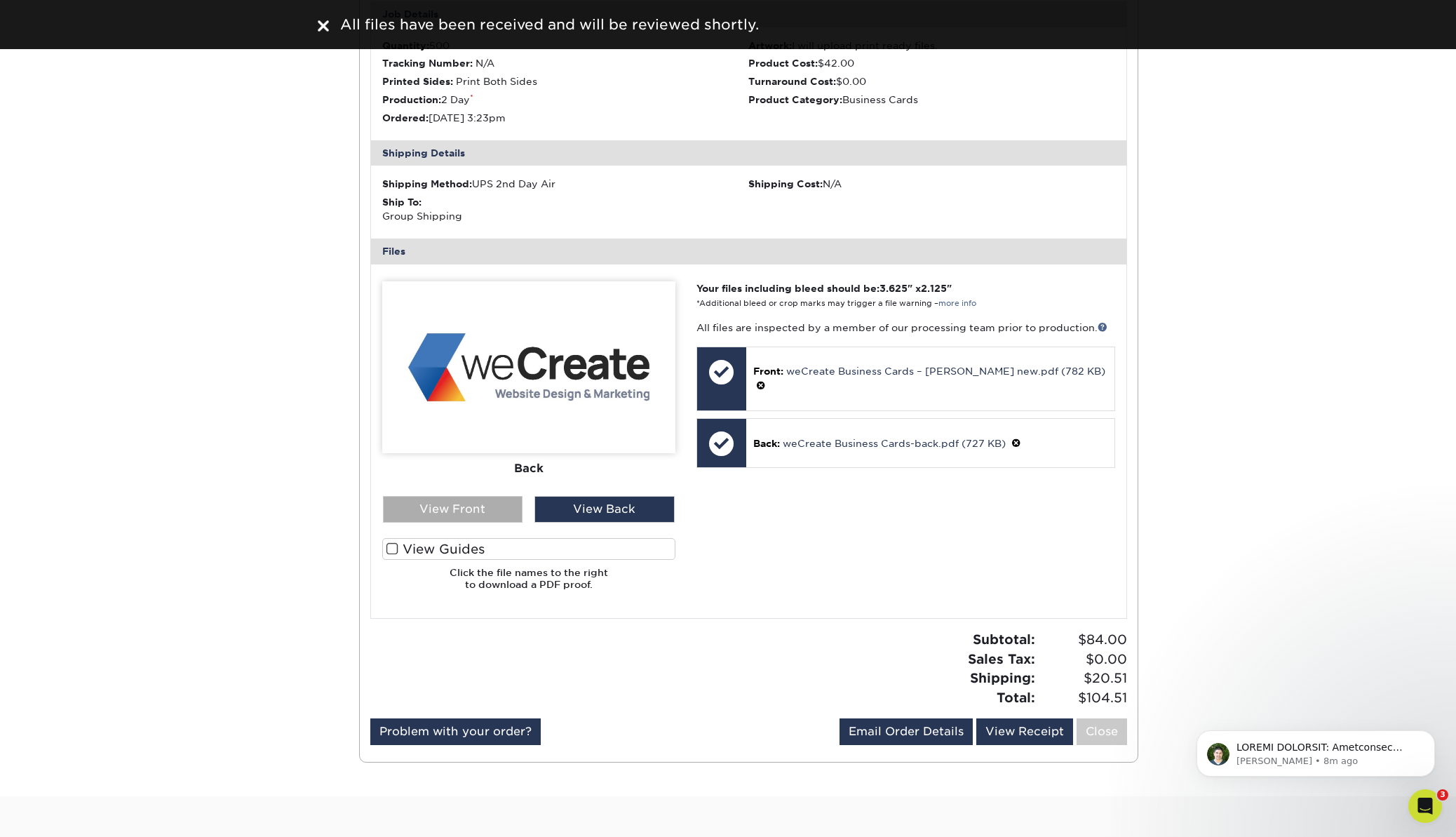
click at [462, 513] on div "View Front" at bounding box center [453, 510] width 140 height 27
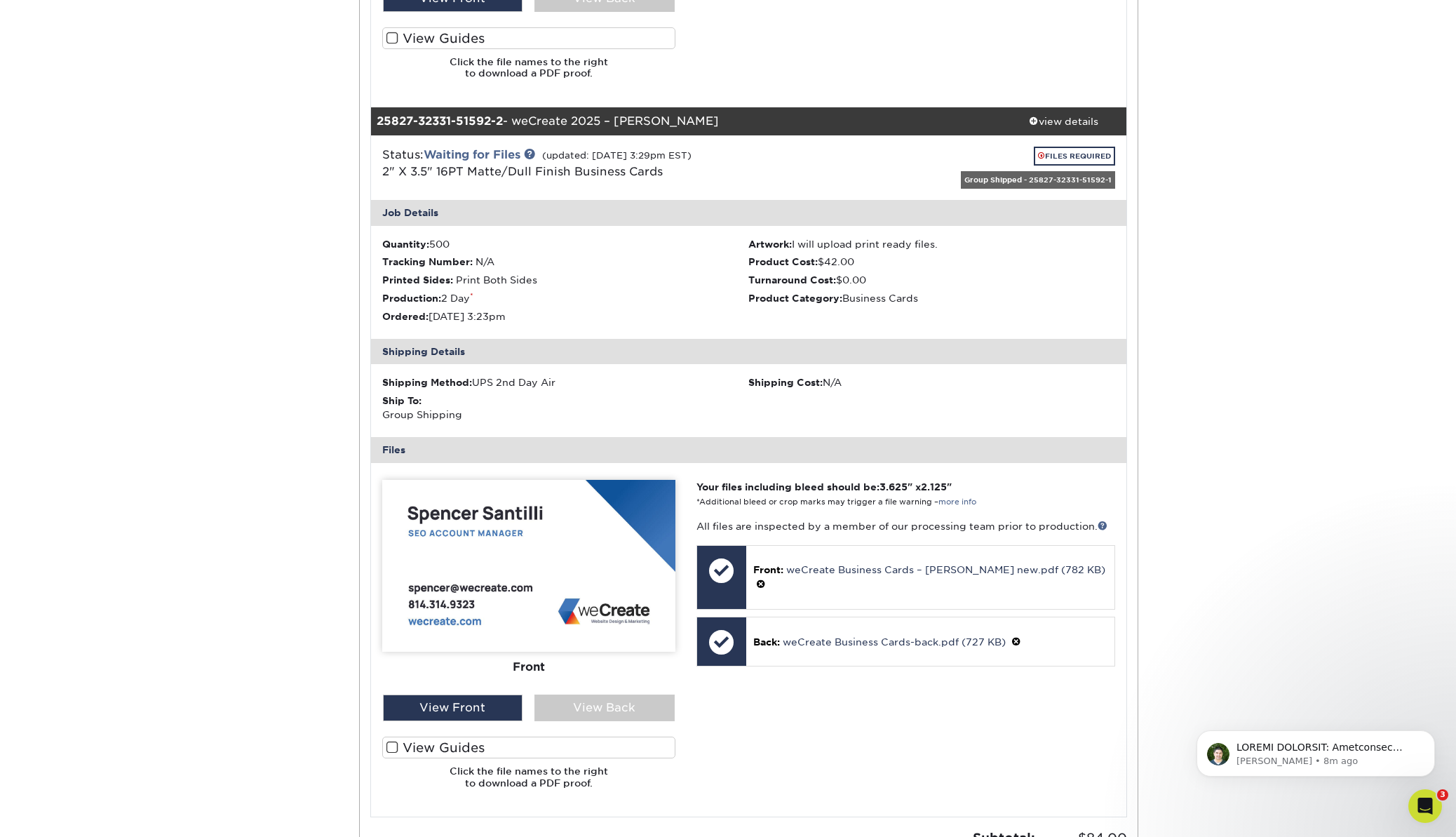
scroll to position [848, 0]
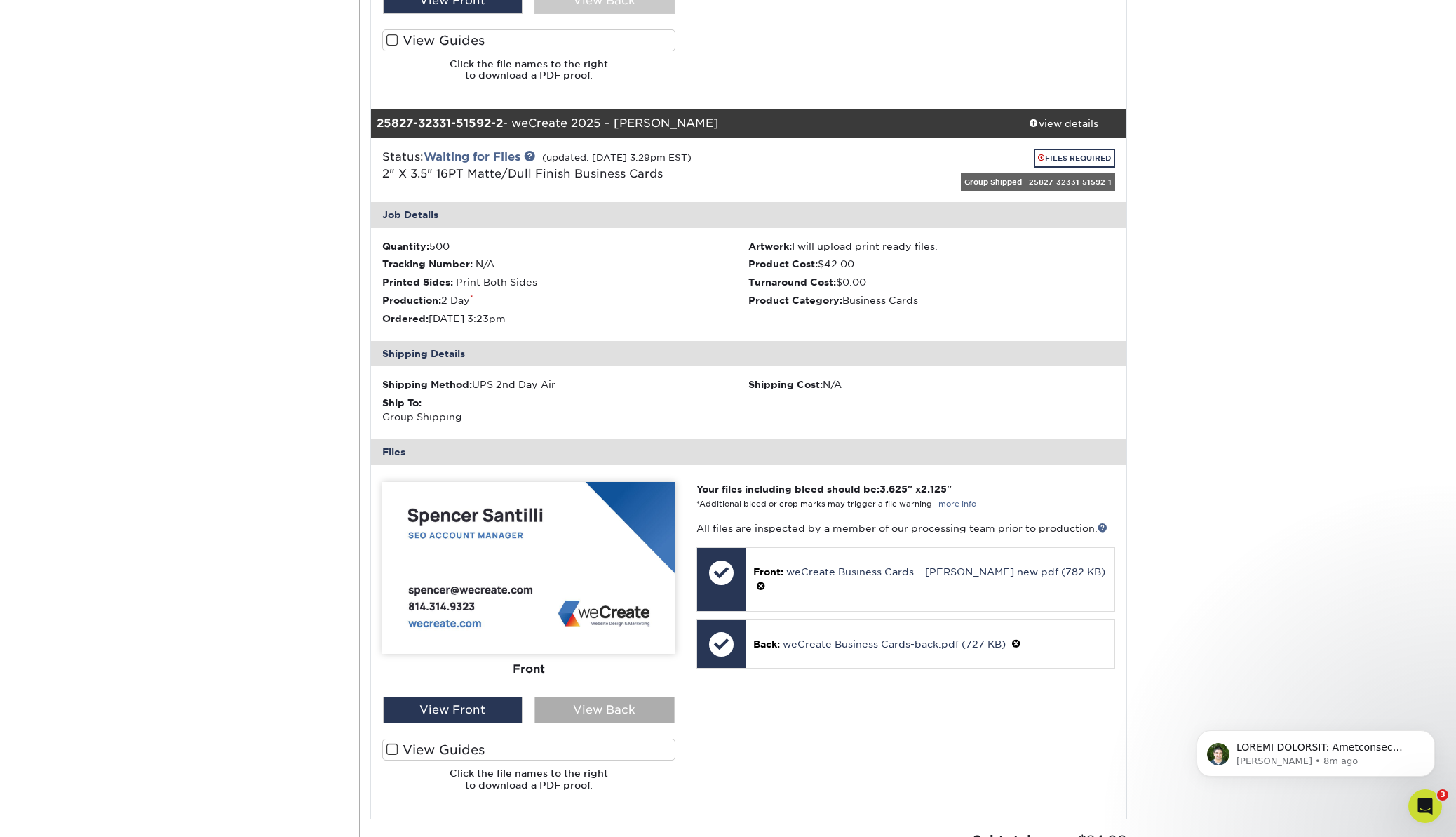
click at [592, 715] on div "View Back" at bounding box center [604, 710] width 140 height 27
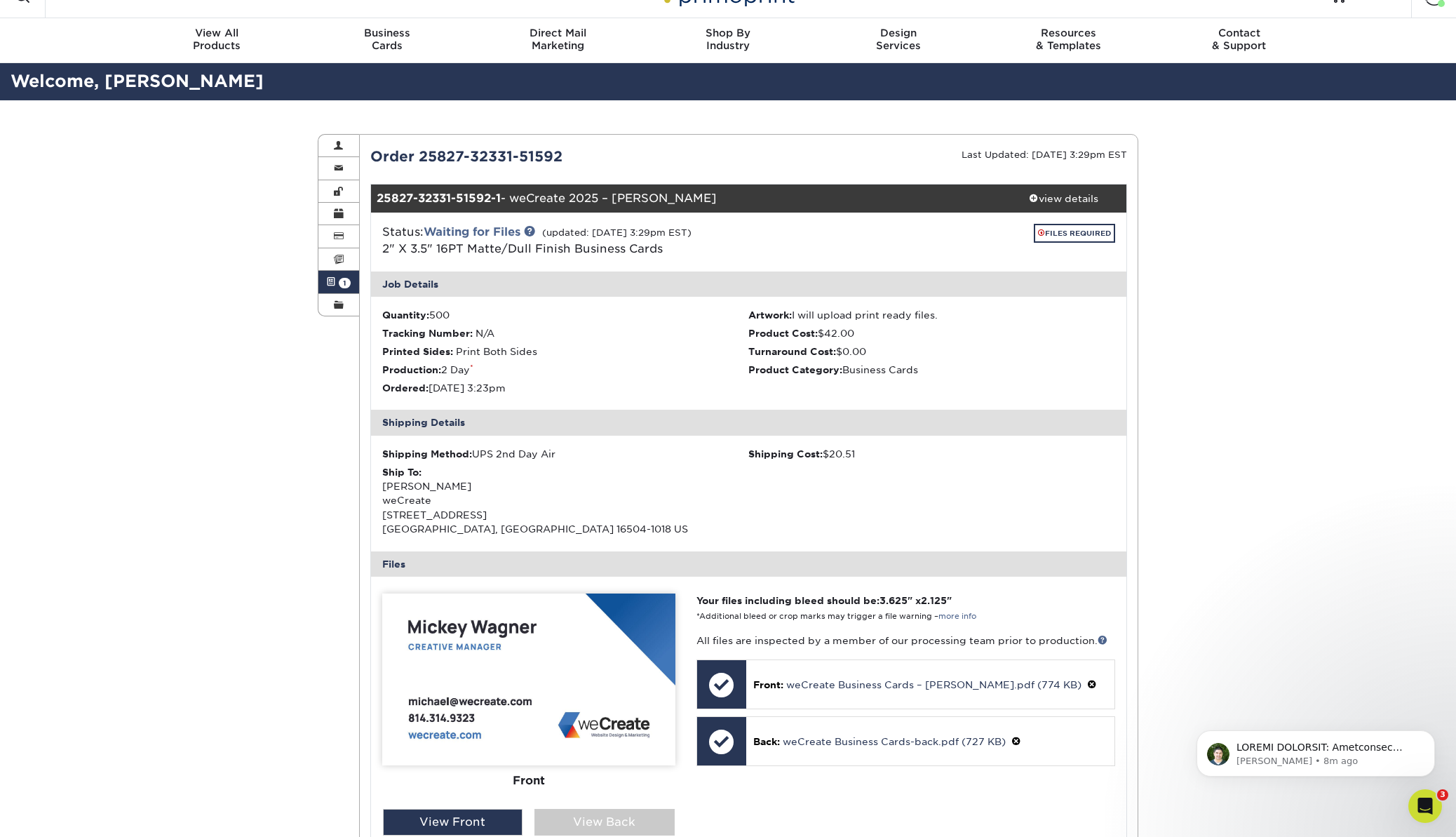
scroll to position [0, 0]
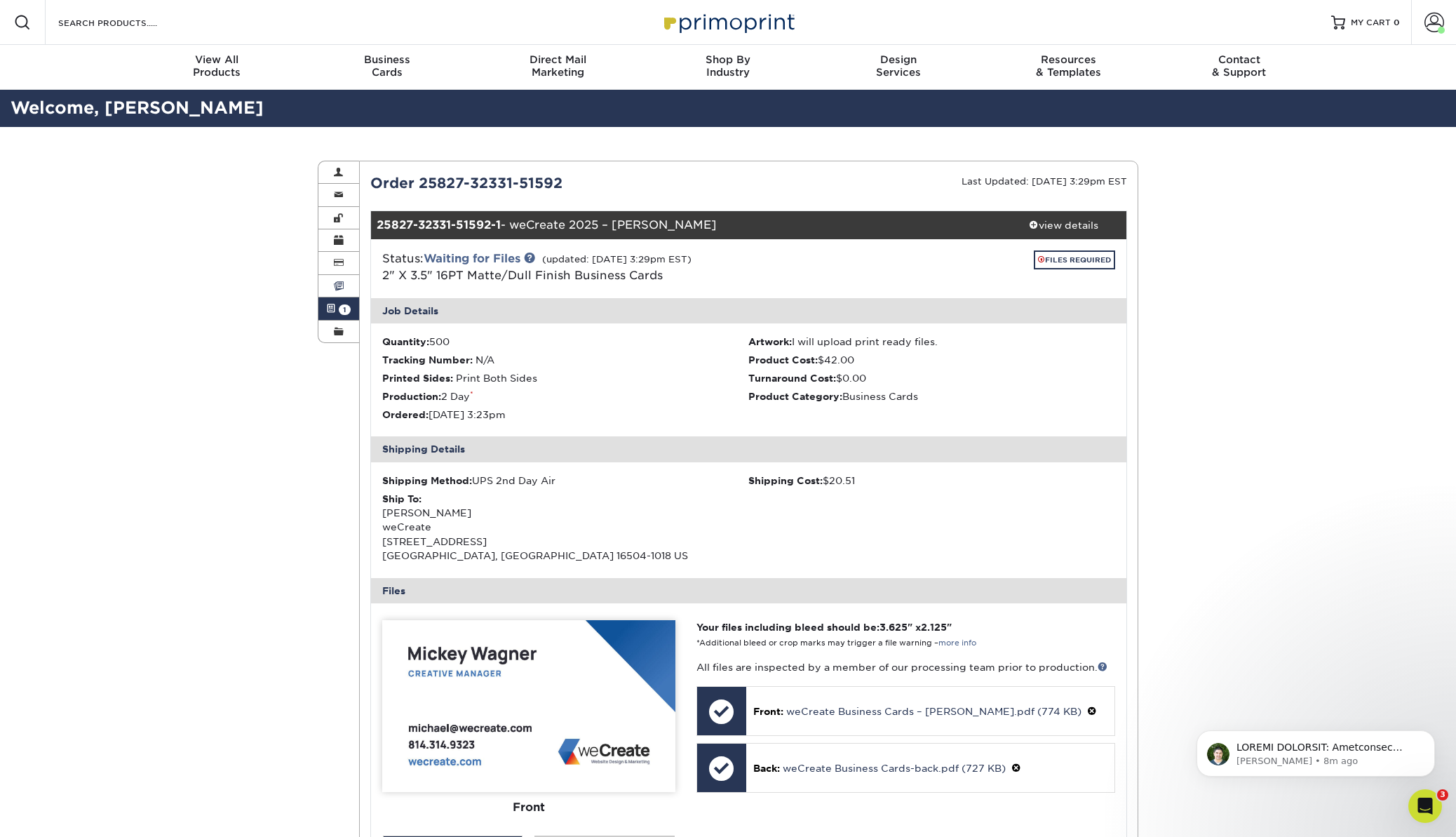
click at [345, 294] on link "Invoices" at bounding box center [339, 286] width 41 height 23
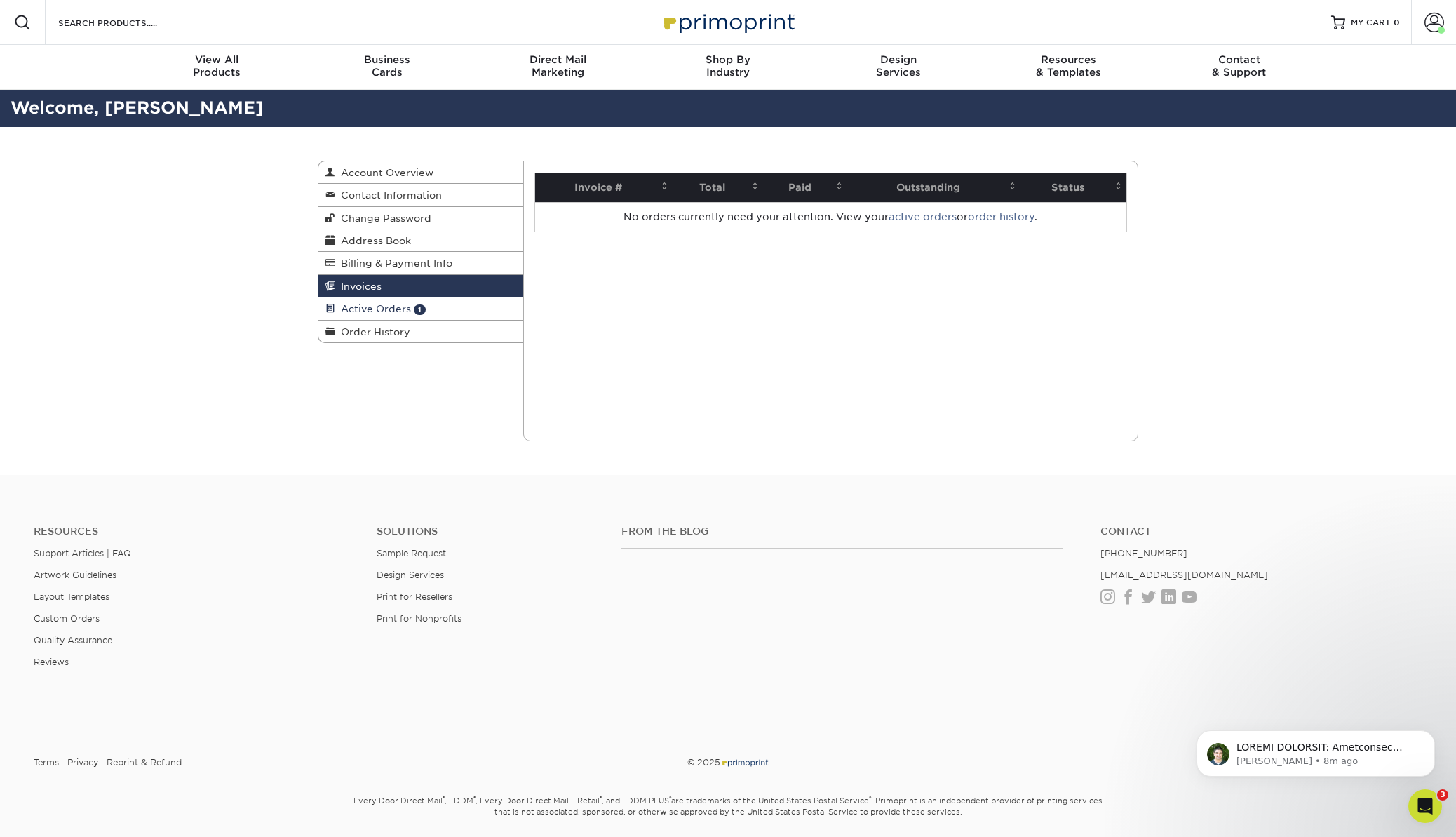
click at [337, 308] on span "Active Orders" at bounding box center [374, 309] width 76 height 11
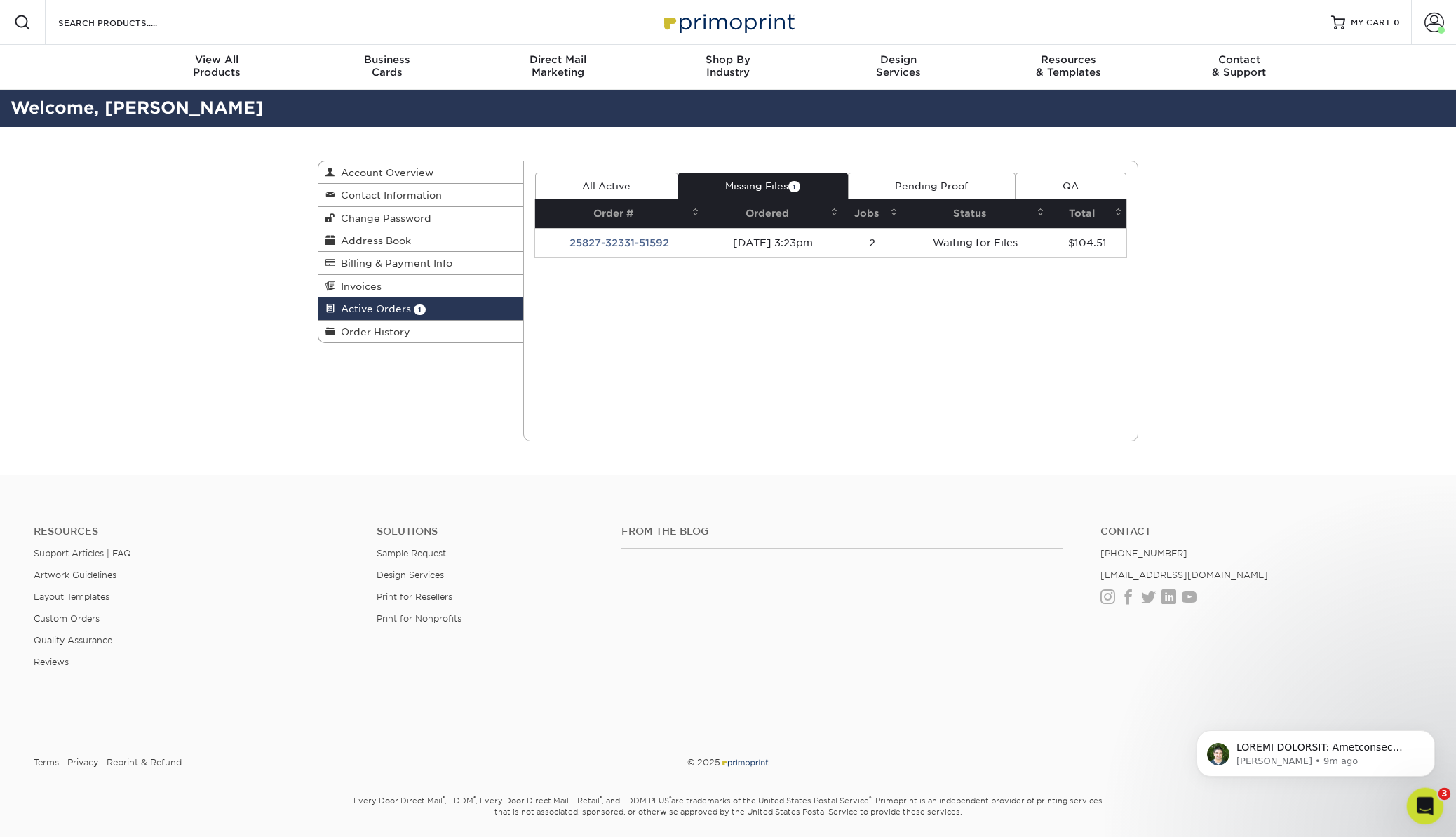
click at [1420, 799] on icon "Open Intercom Messenger" at bounding box center [1423, 804] width 23 height 23
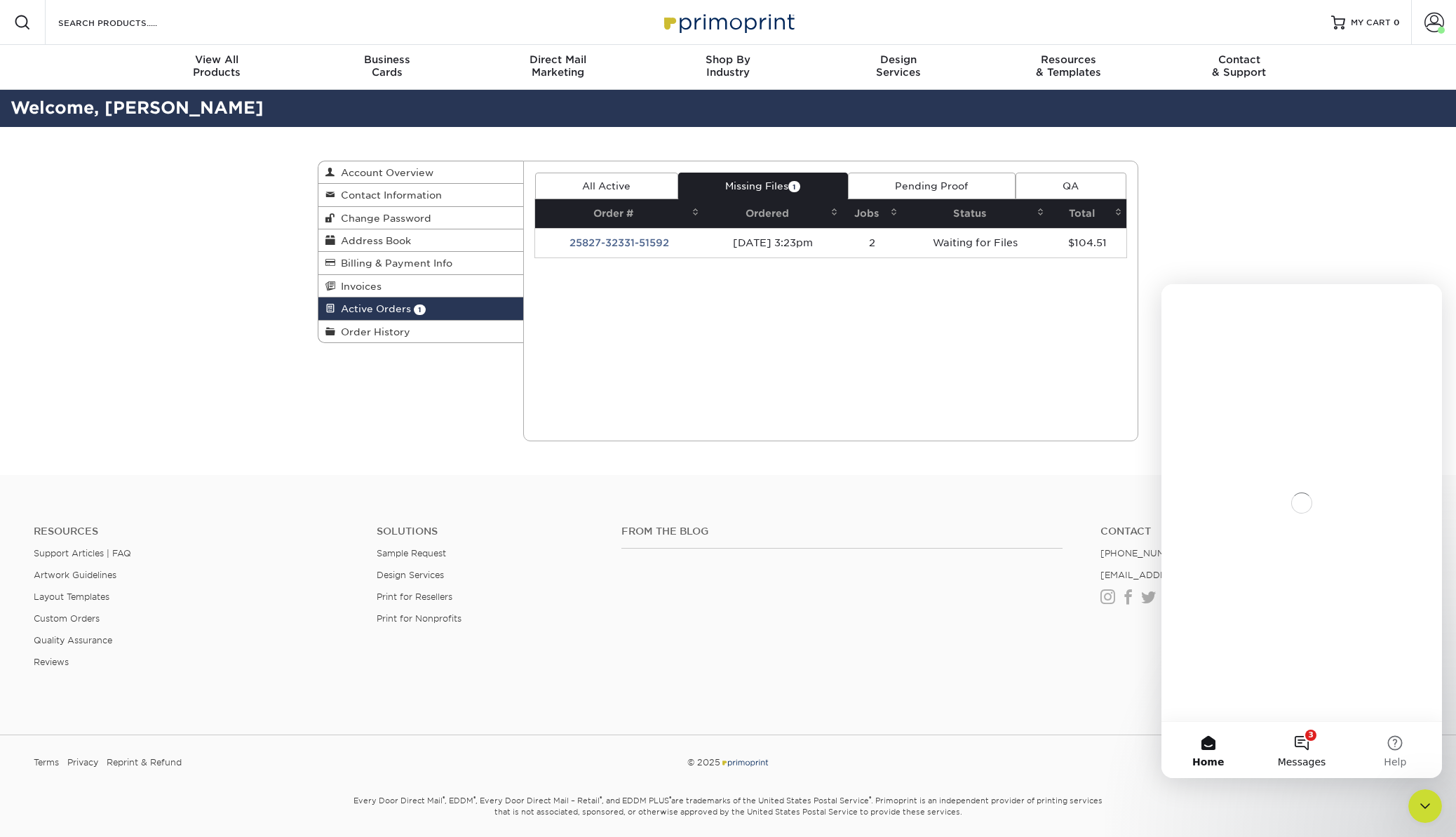
click at [1306, 745] on button "3 Messages" at bounding box center [1301, 750] width 93 height 56
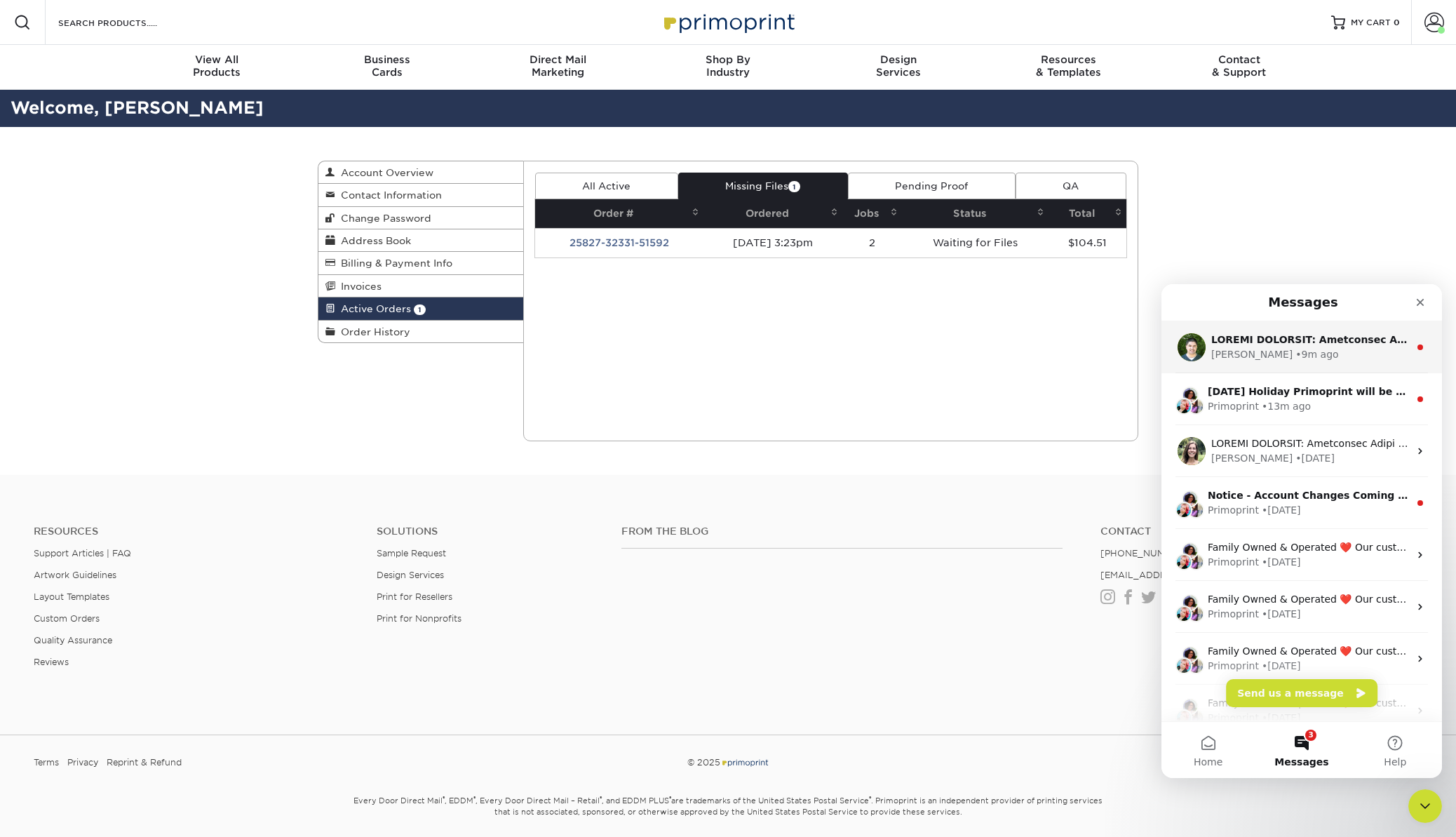
click at [1336, 345] on div "Intercom messenger" at bounding box center [1310, 339] width 198 height 14
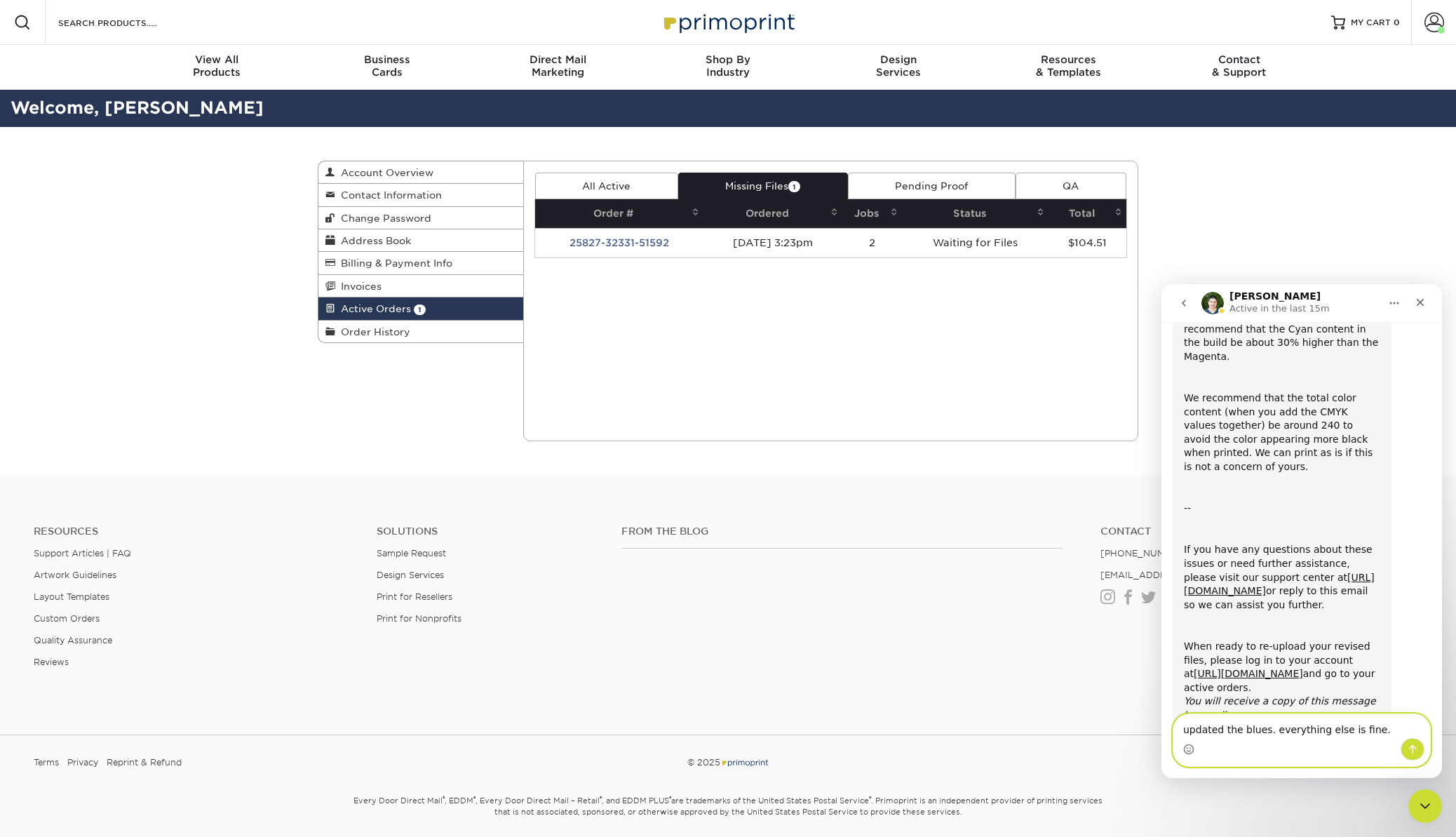
scroll to position [331, 0]
click at [1260, 729] on textarea "updated the blues. everything else is fine." at bounding box center [1302, 726] width 257 height 24
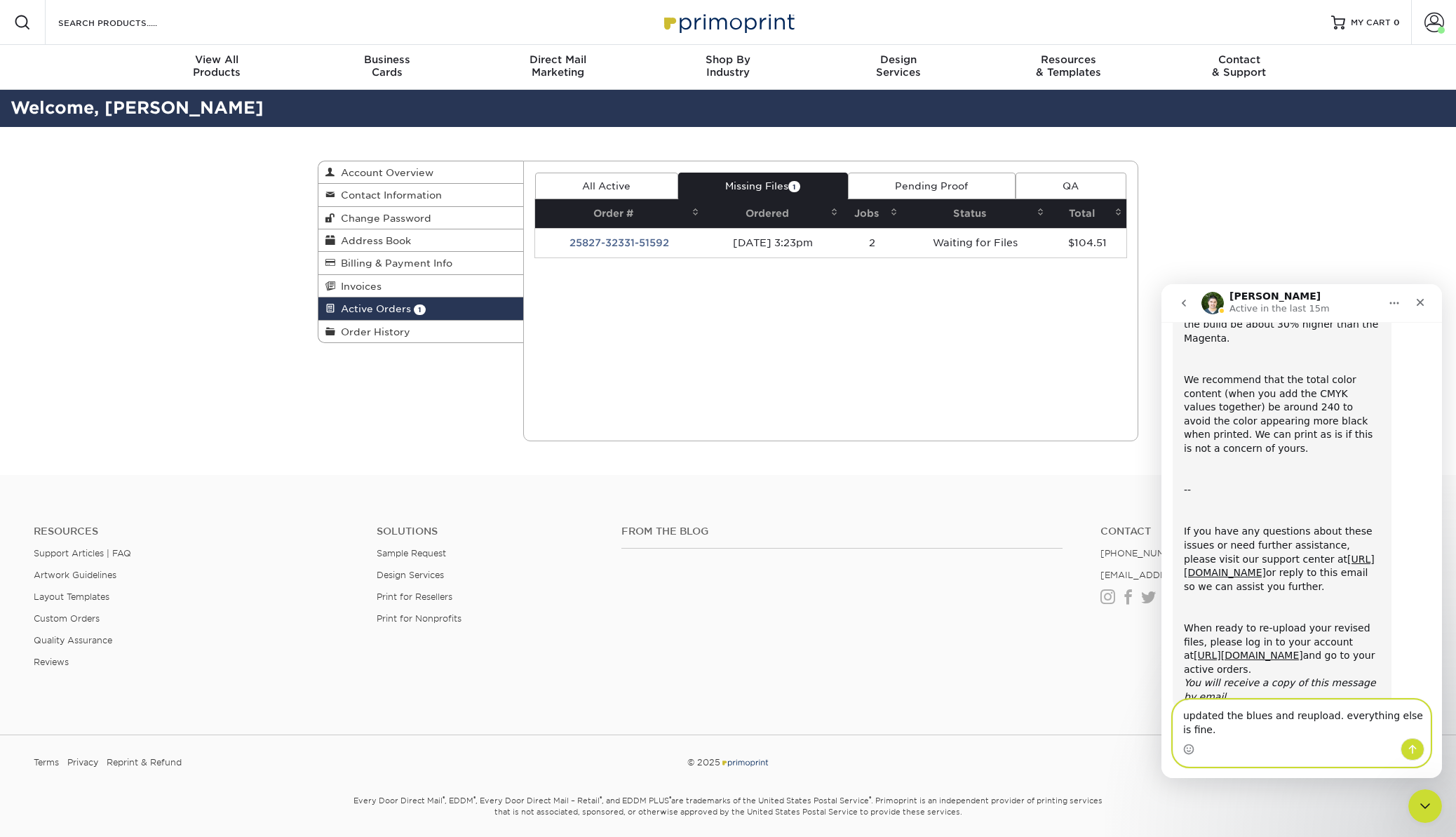
scroll to position [345, 0]
click at [1300, 718] on textarea "updated the blues and reuploaded the files. everything else is fine." at bounding box center [1302, 719] width 257 height 38
click at [1349, 736] on textarea "updated the blues and re-uploaded the files. everything else is fine." at bounding box center [1302, 719] width 257 height 38
drag, startPoint x: 1326, startPoint y: 730, endPoint x: 1183, endPoint y: 731, distance: 143.0
click at [1183, 731] on textarea "updated the blues and re-uploaded the files. everything else is fine." at bounding box center [1302, 719] width 257 height 38
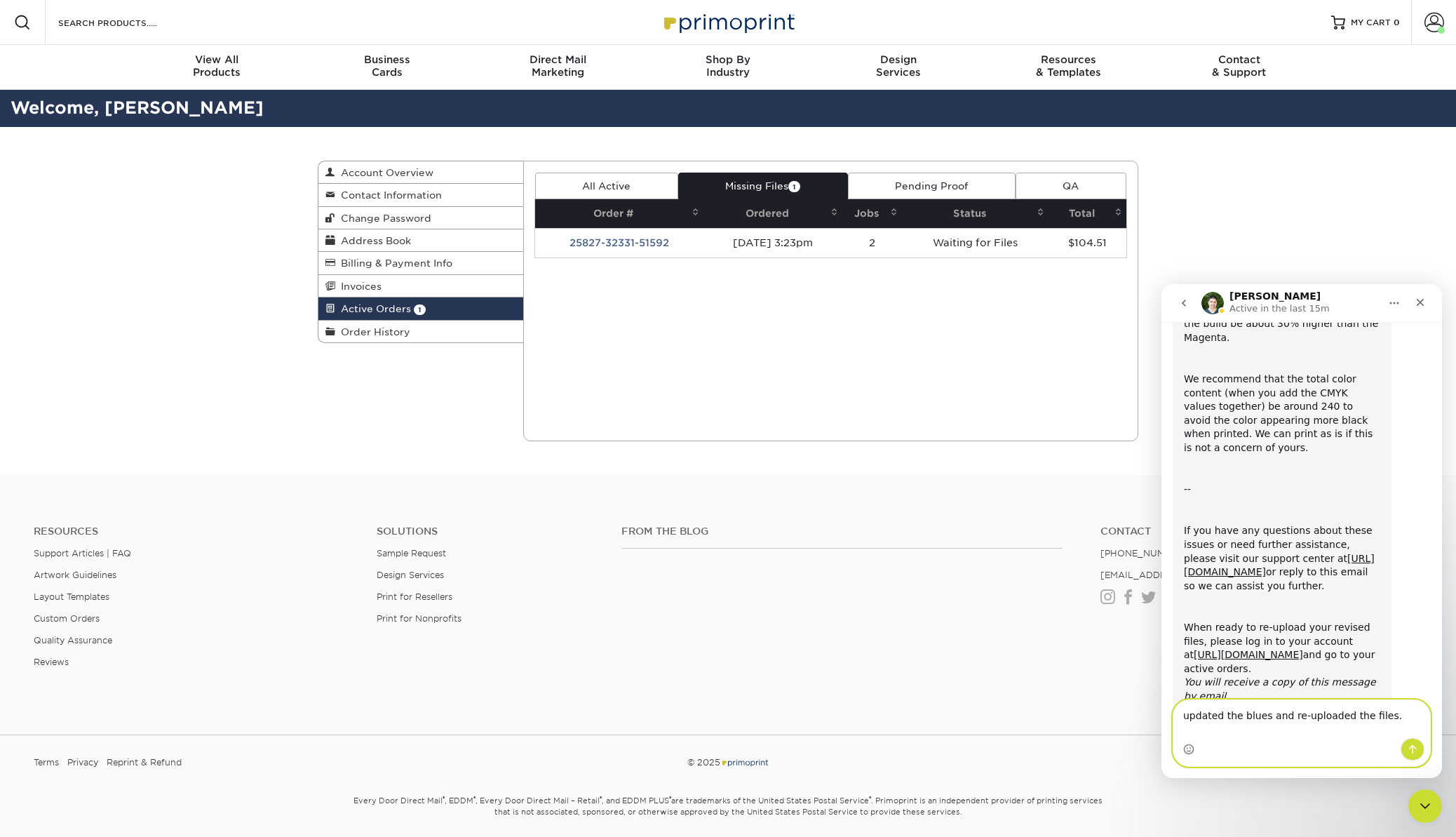
scroll to position [331, 0]
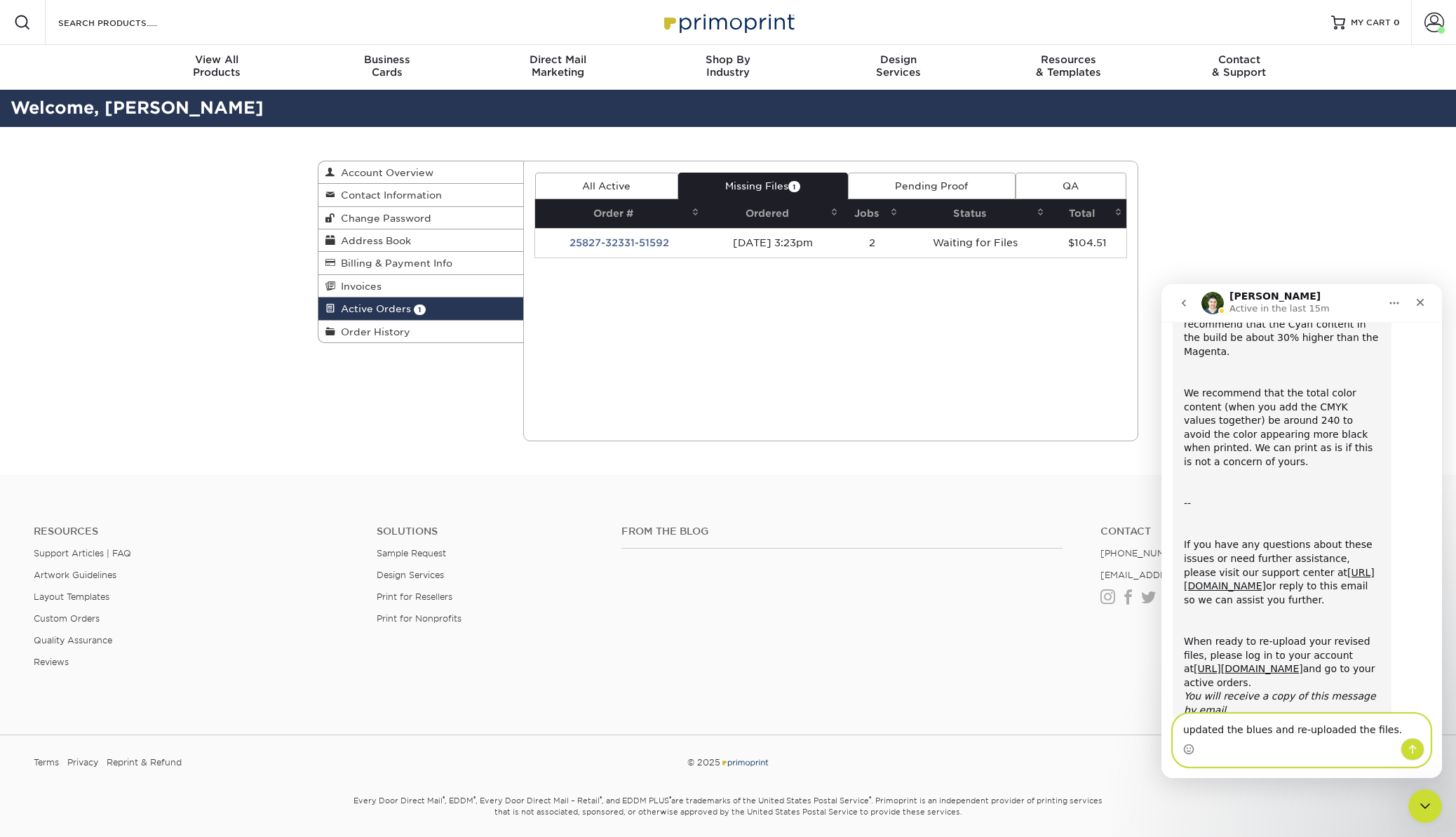
type textarea "updated the blues and re-uploaded the files."
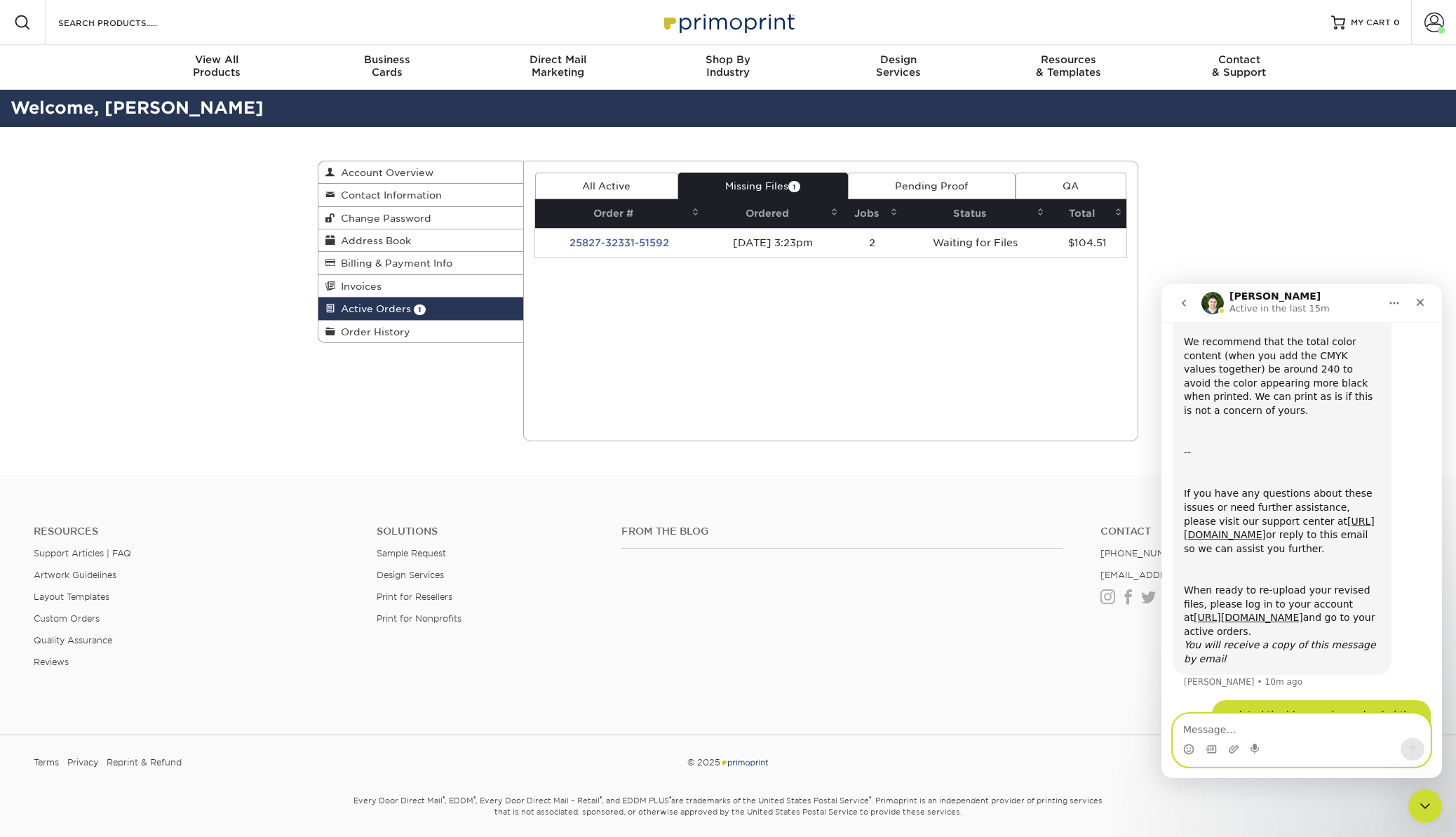
scroll to position [386, 0]
click at [816, 260] on div "Current Orders 1 Active 1 Missing Files" at bounding box center [831, 301] width 616 height 281
click at [604, 188] on link "All Active" at bounding box center [606, 186] width 143 height 27
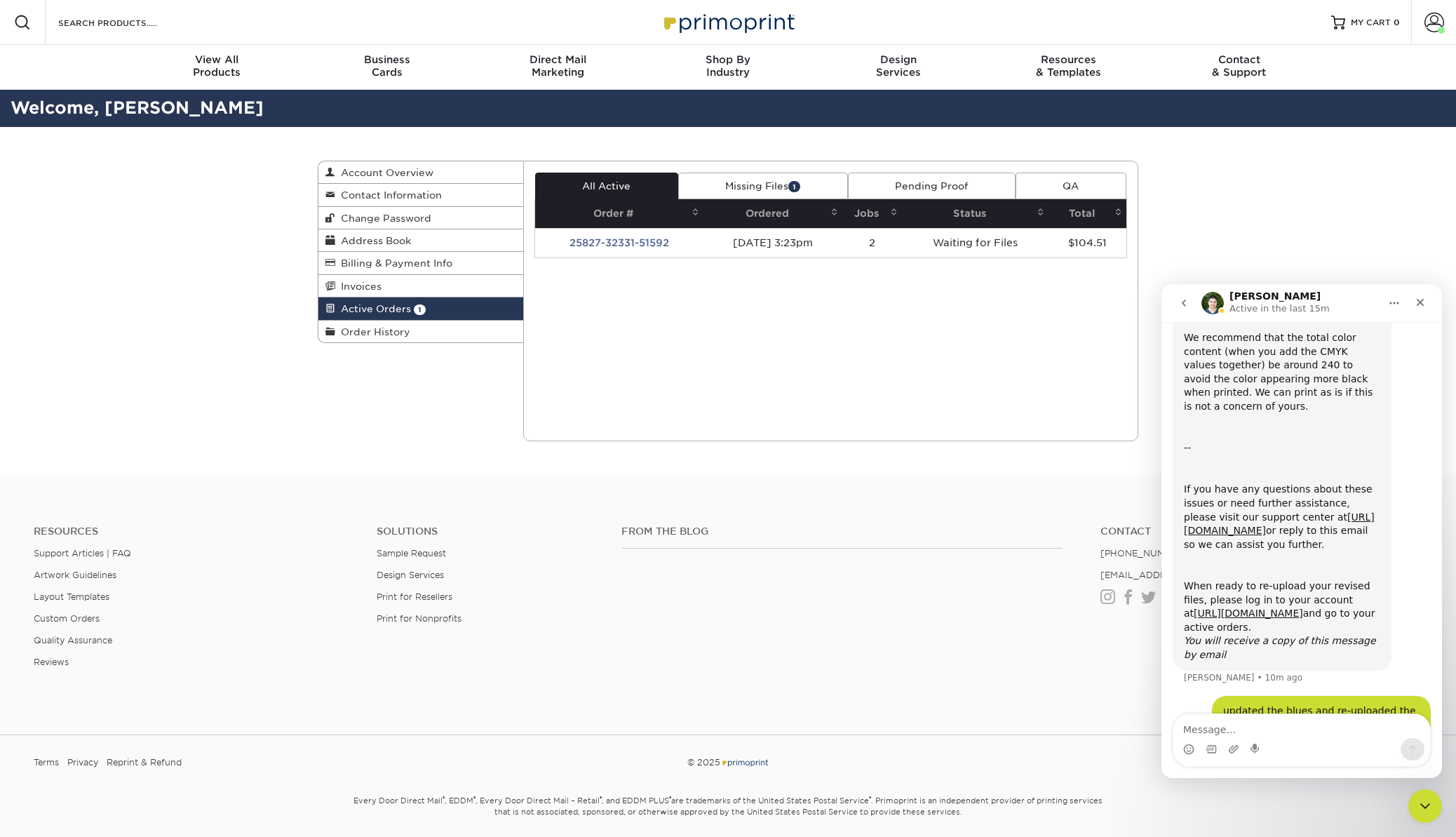
click at [752, 191] on link "Missing Files 1" at bounding box center [763, 186] width 170 height 27
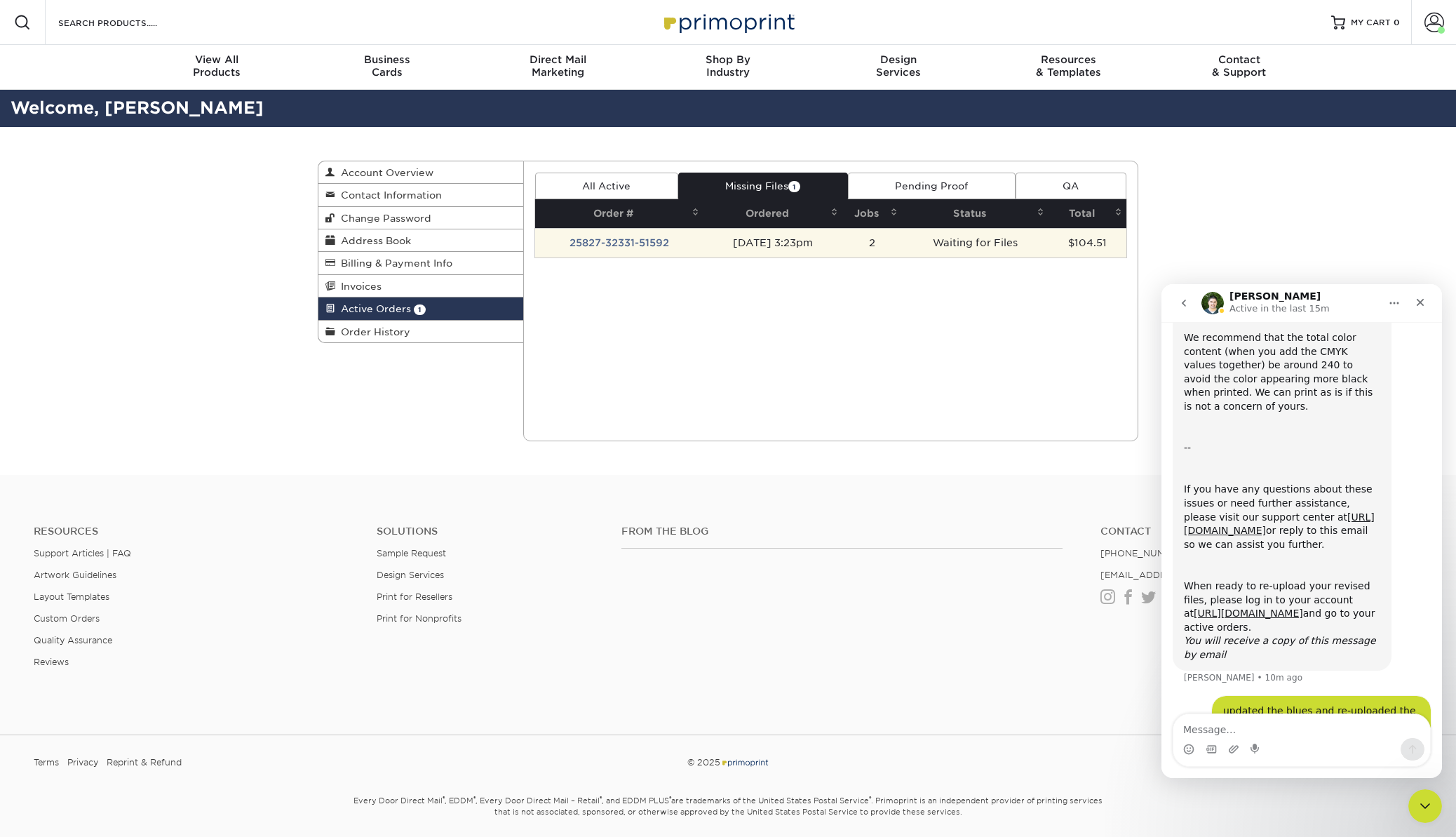
click at [682, 250] on td "25827-32331-51592" at bounding box center [619, 243] width 168 height 30
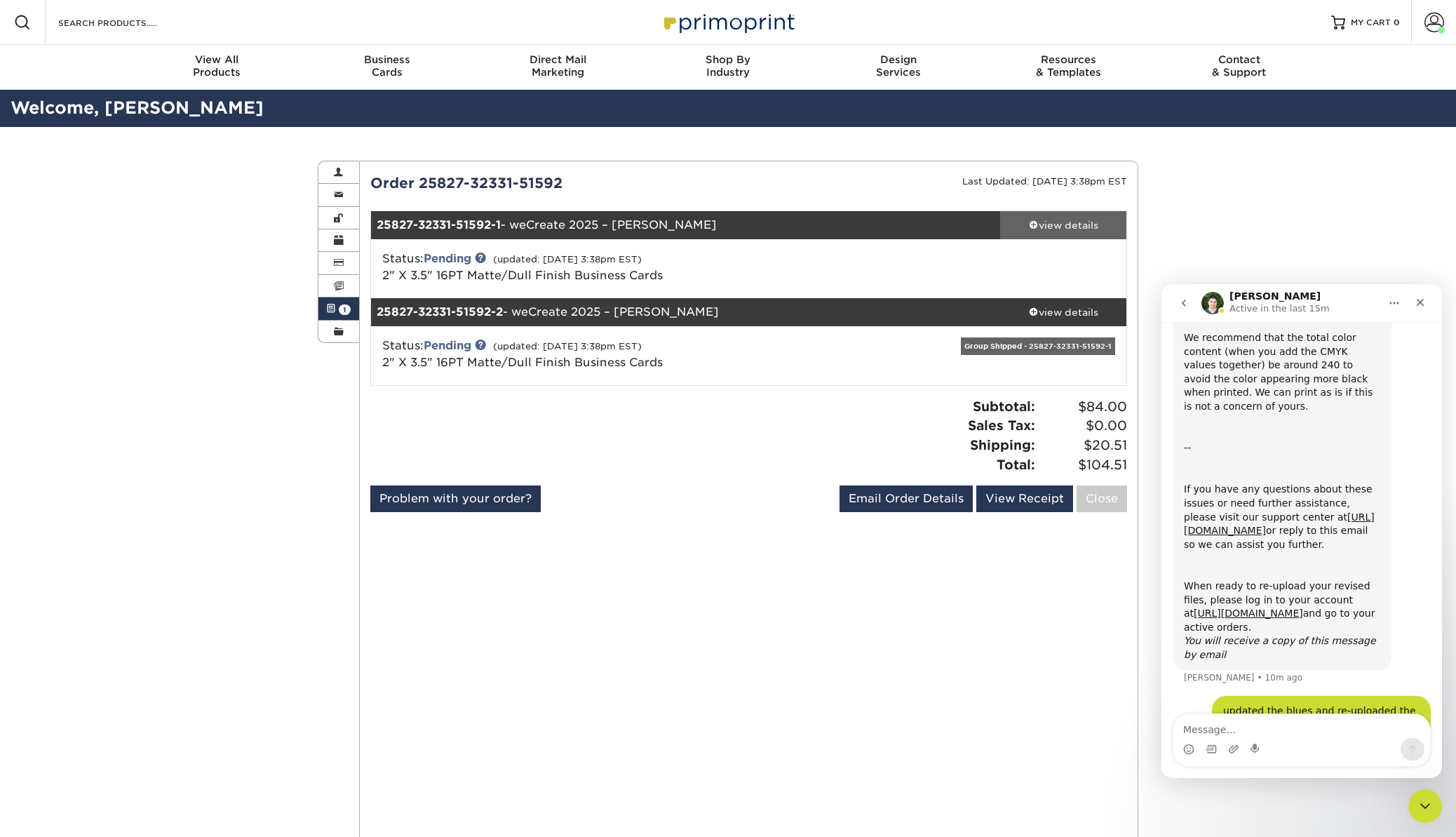
click at [1062, 225] on div "view details" at bounding box center [1063, 225] width 126 height 14
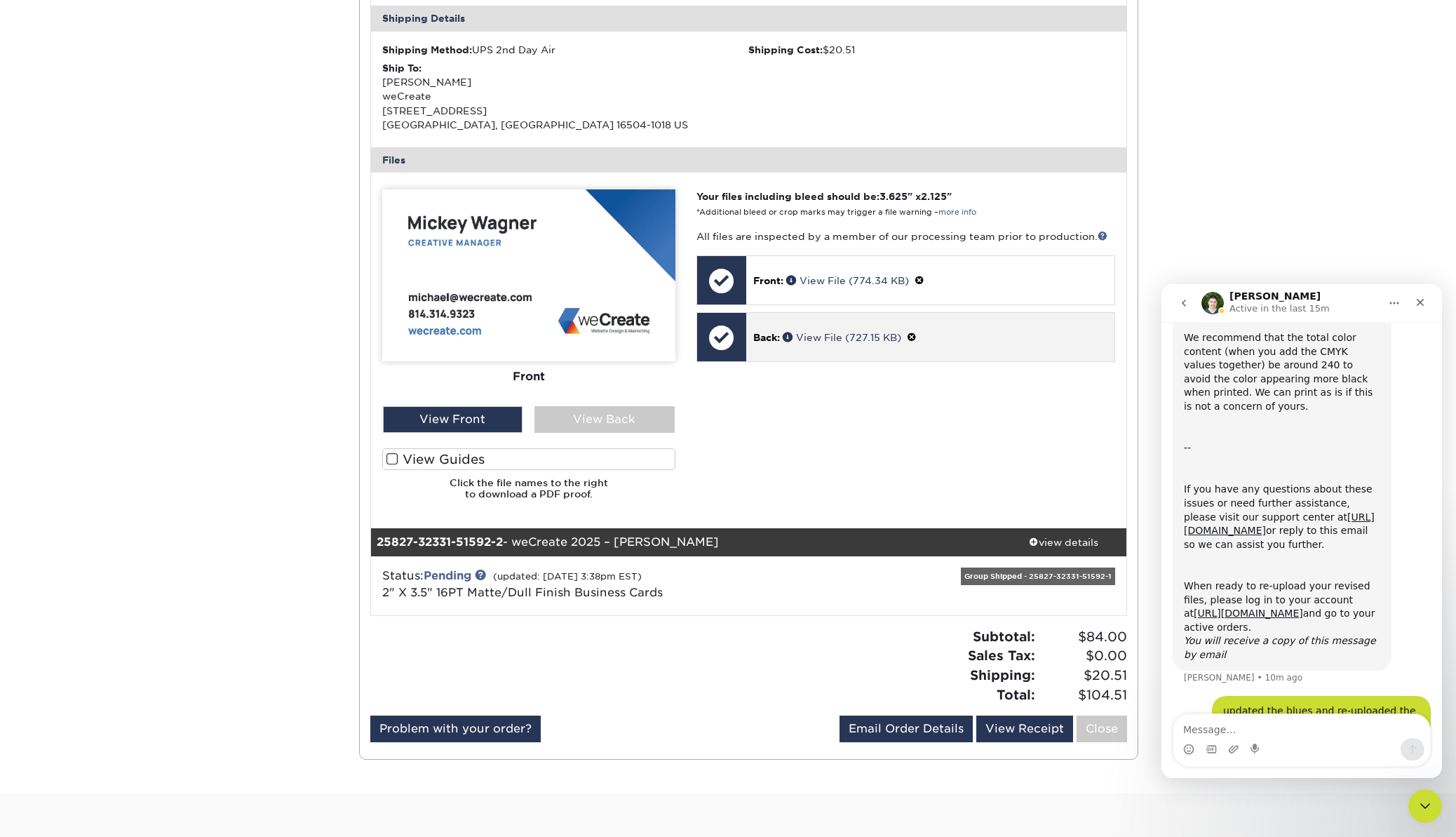
scroll to position [432, 0]
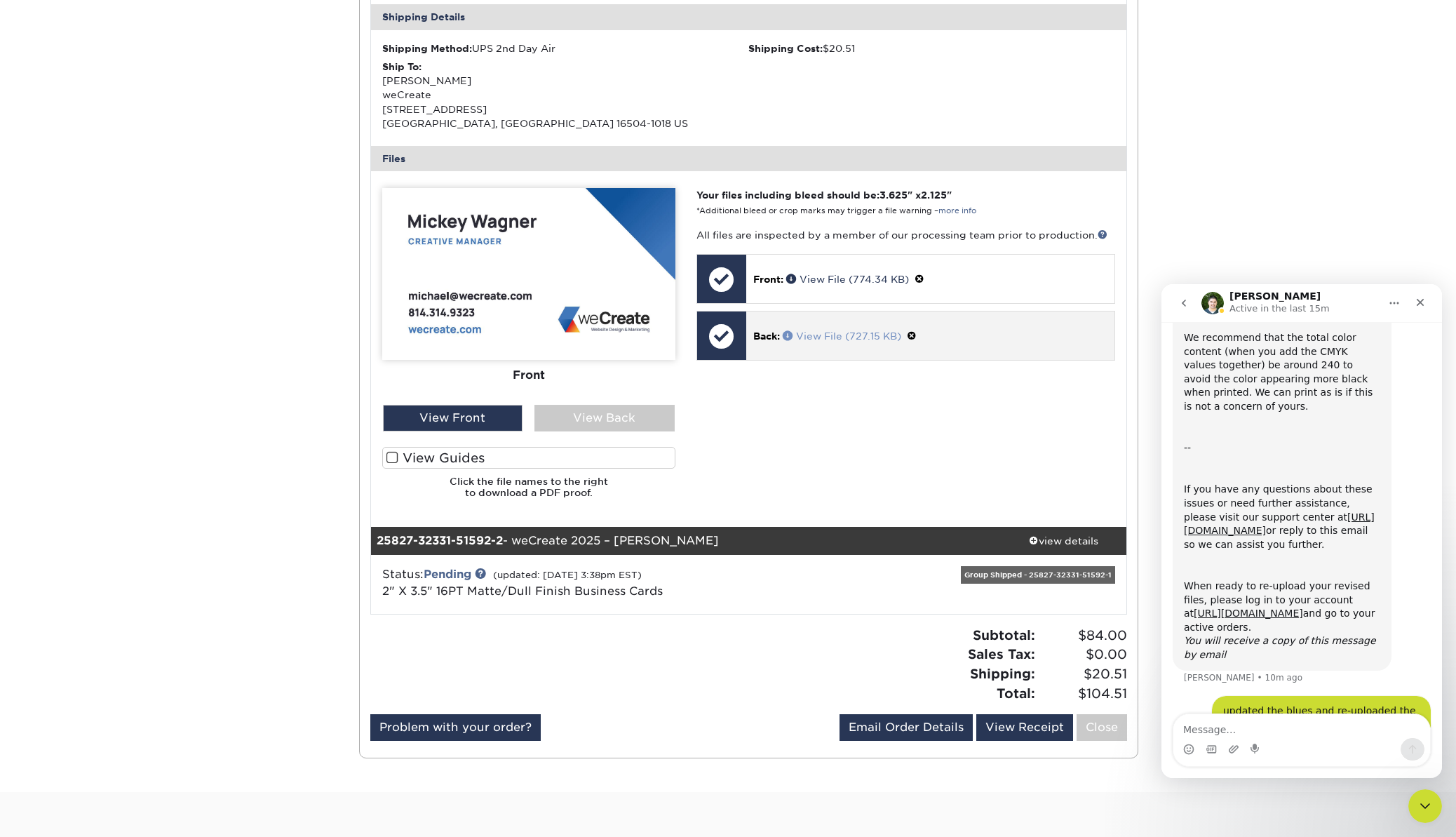
click at [819, 331] on link "View File (727.15 KB)" at bounding box center [842, 336] width 118 height 11
click at [613, 417] on div "View Back" at bounding box center [604, 418] width 140 height 27
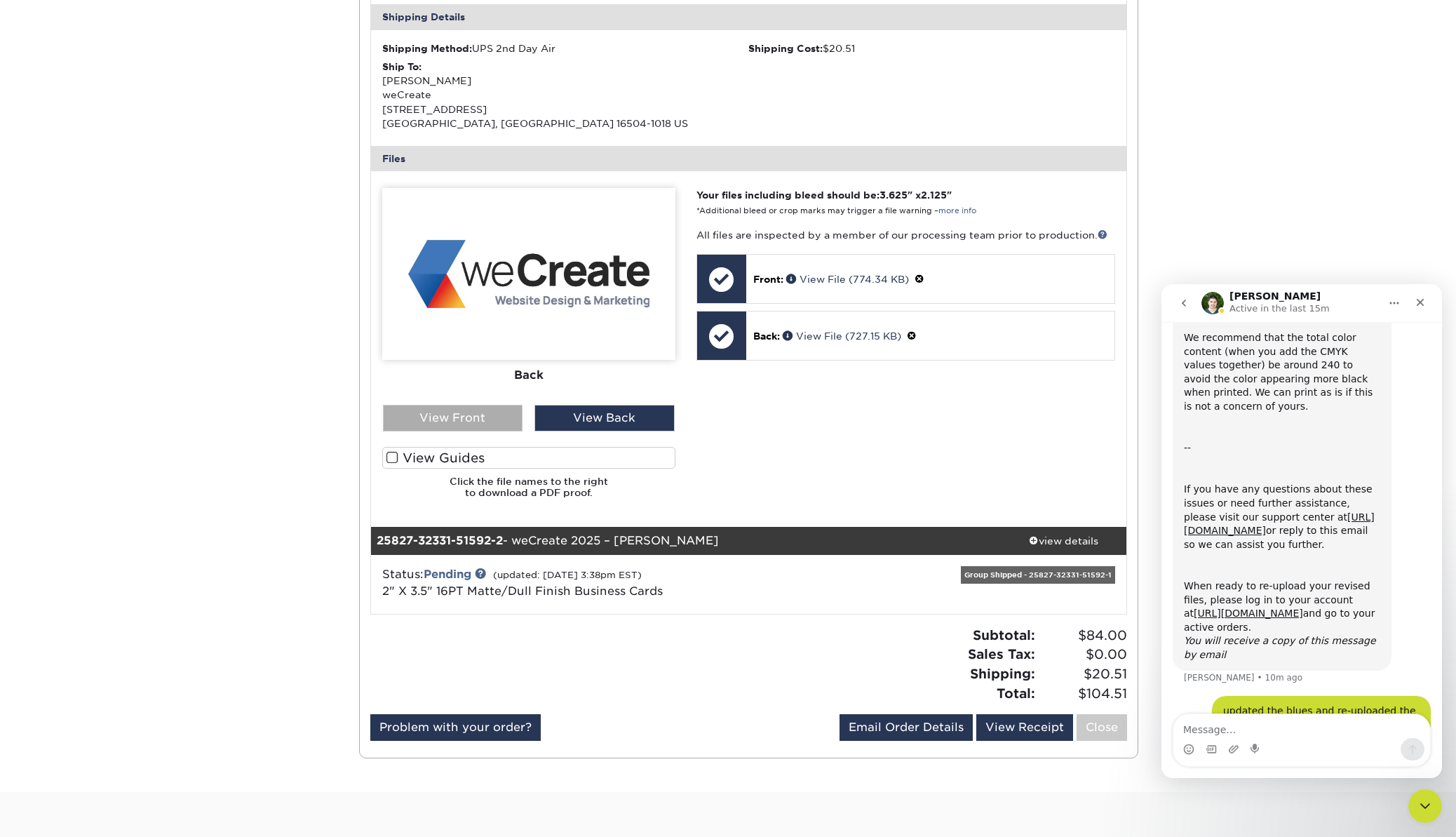
click at [463, 425] on div "View Front" at bounding box center [453, 418] width 140 height 27
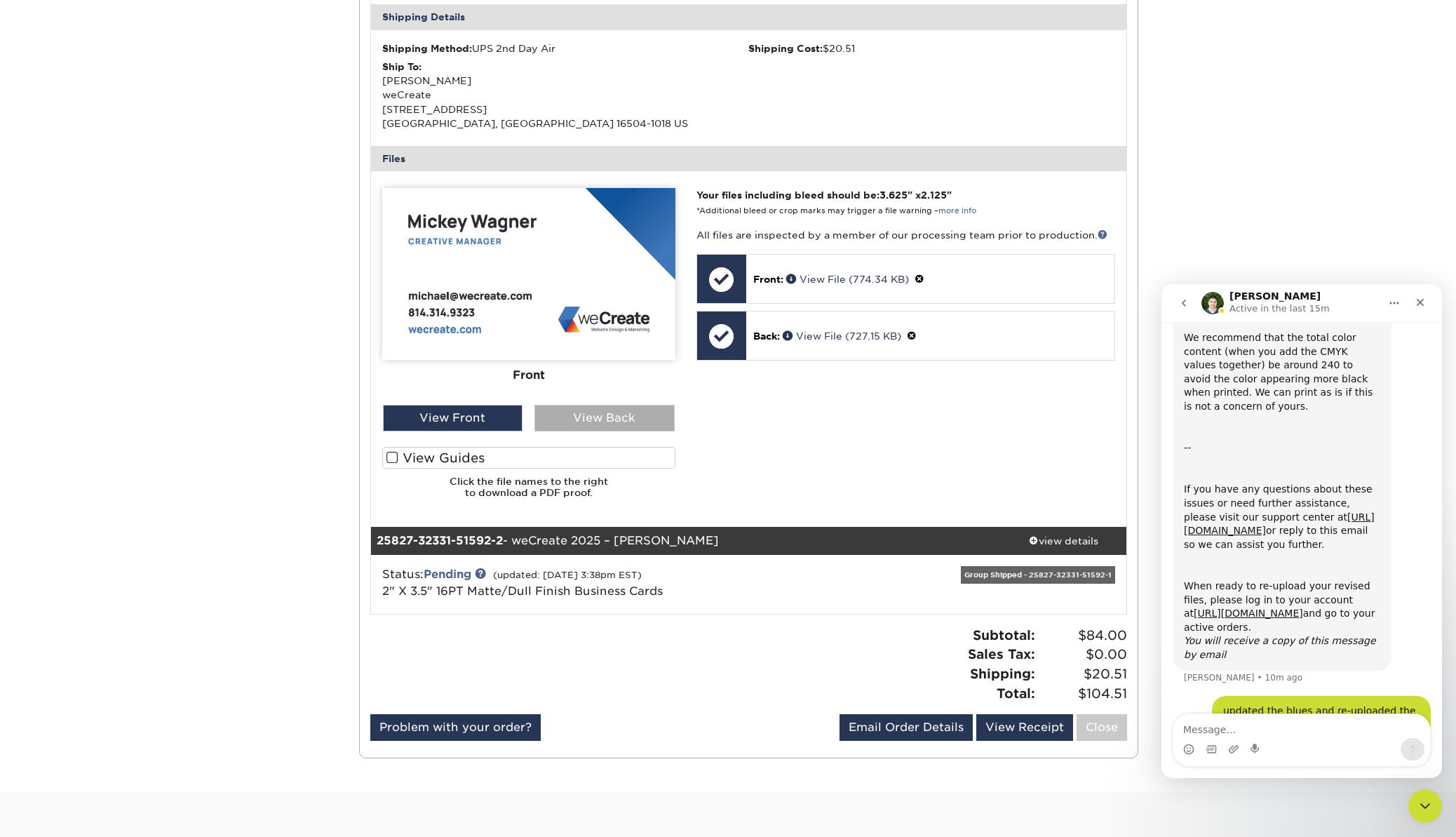
click at [611, 424] on div "View Back" at bounding box center [604, 418] width 140 height 27
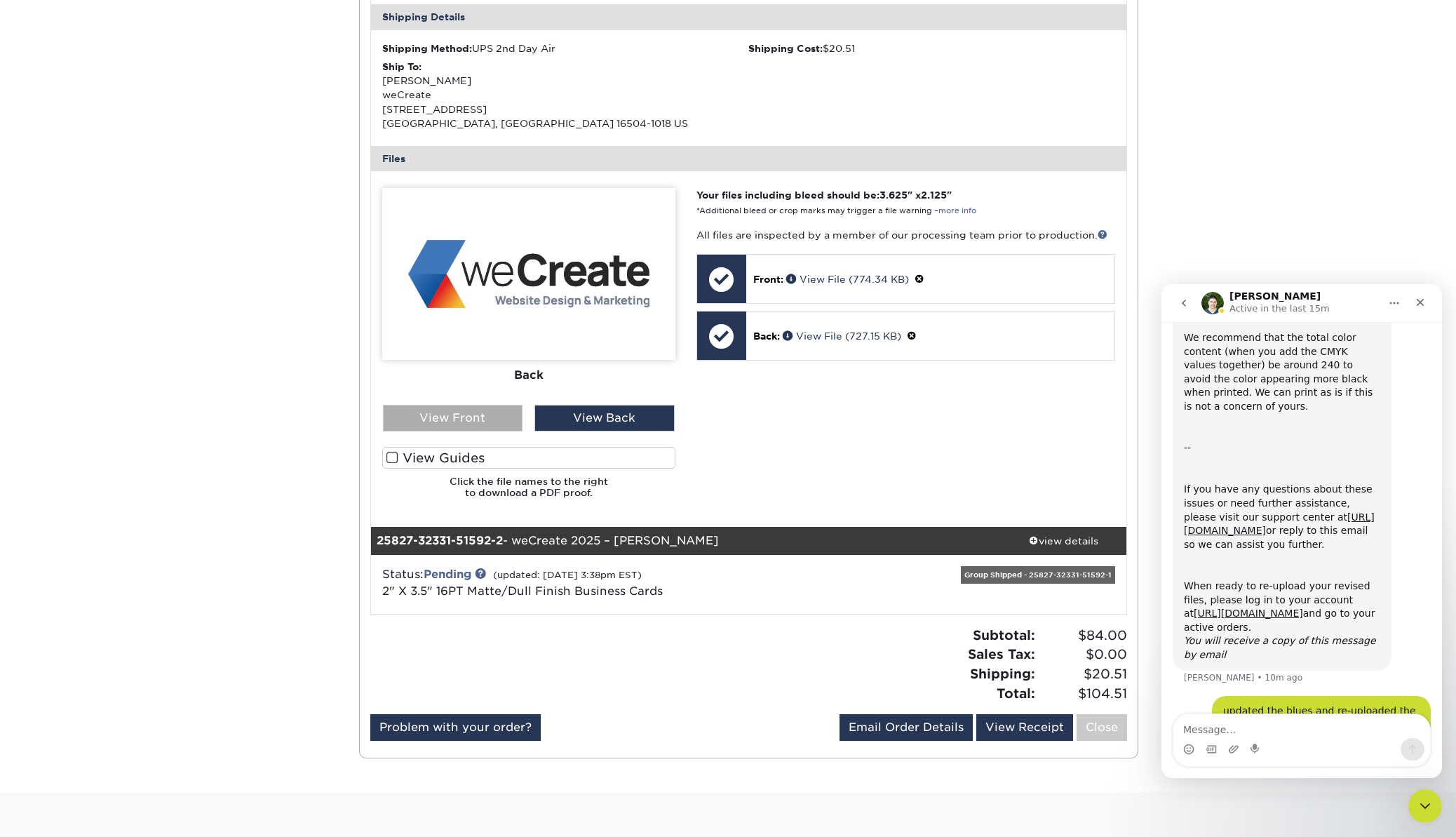
click at [472, 418] on div "View Front" at bounding box center [453, 418] width 140 height 27
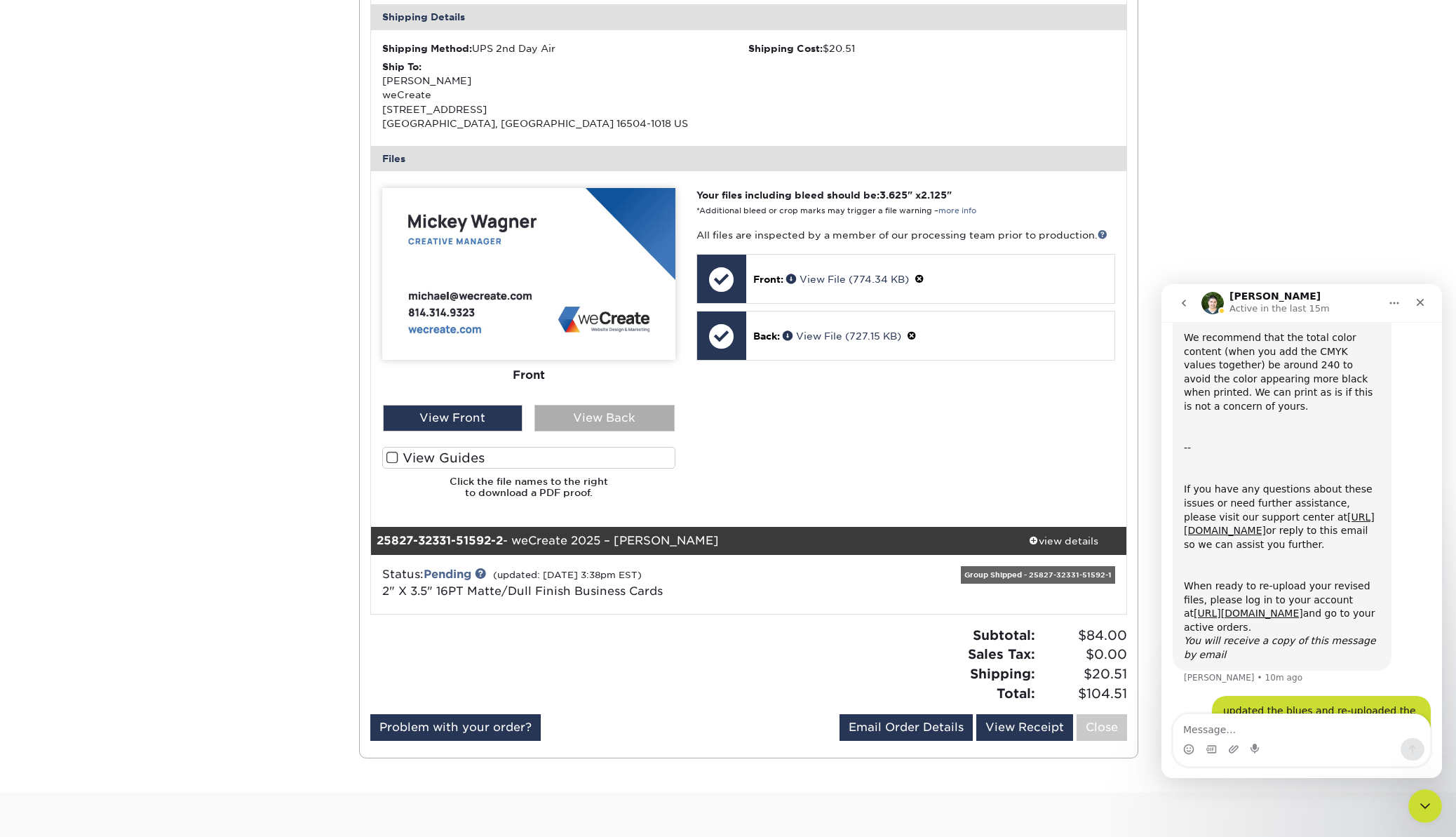
click at [608, 423] on div "View Back" at bounding box center [604, 418] width 140 height 27
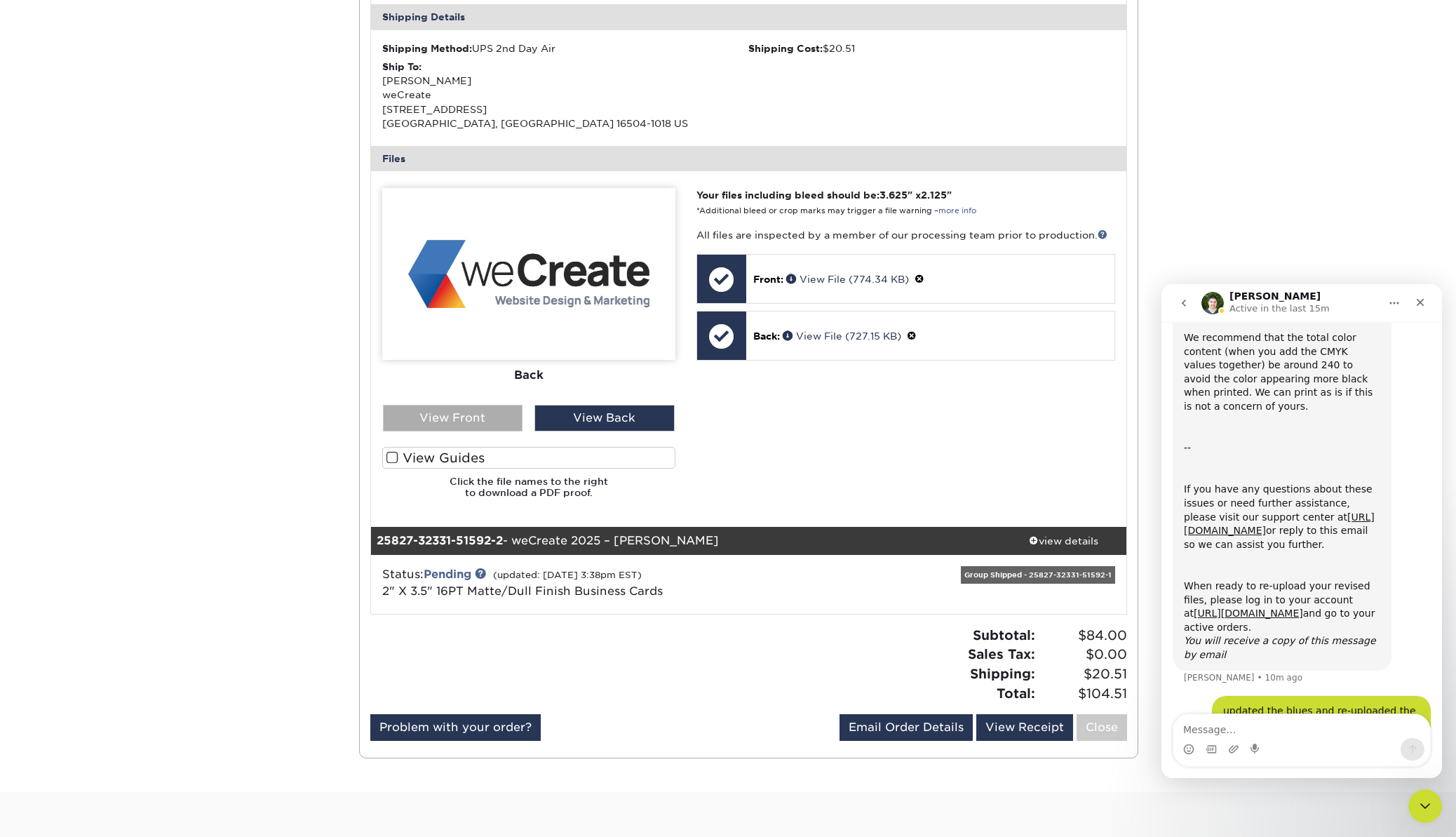
click at [472, 418] on div "View Front" at bounding box center [453, 418] width 140 height 27
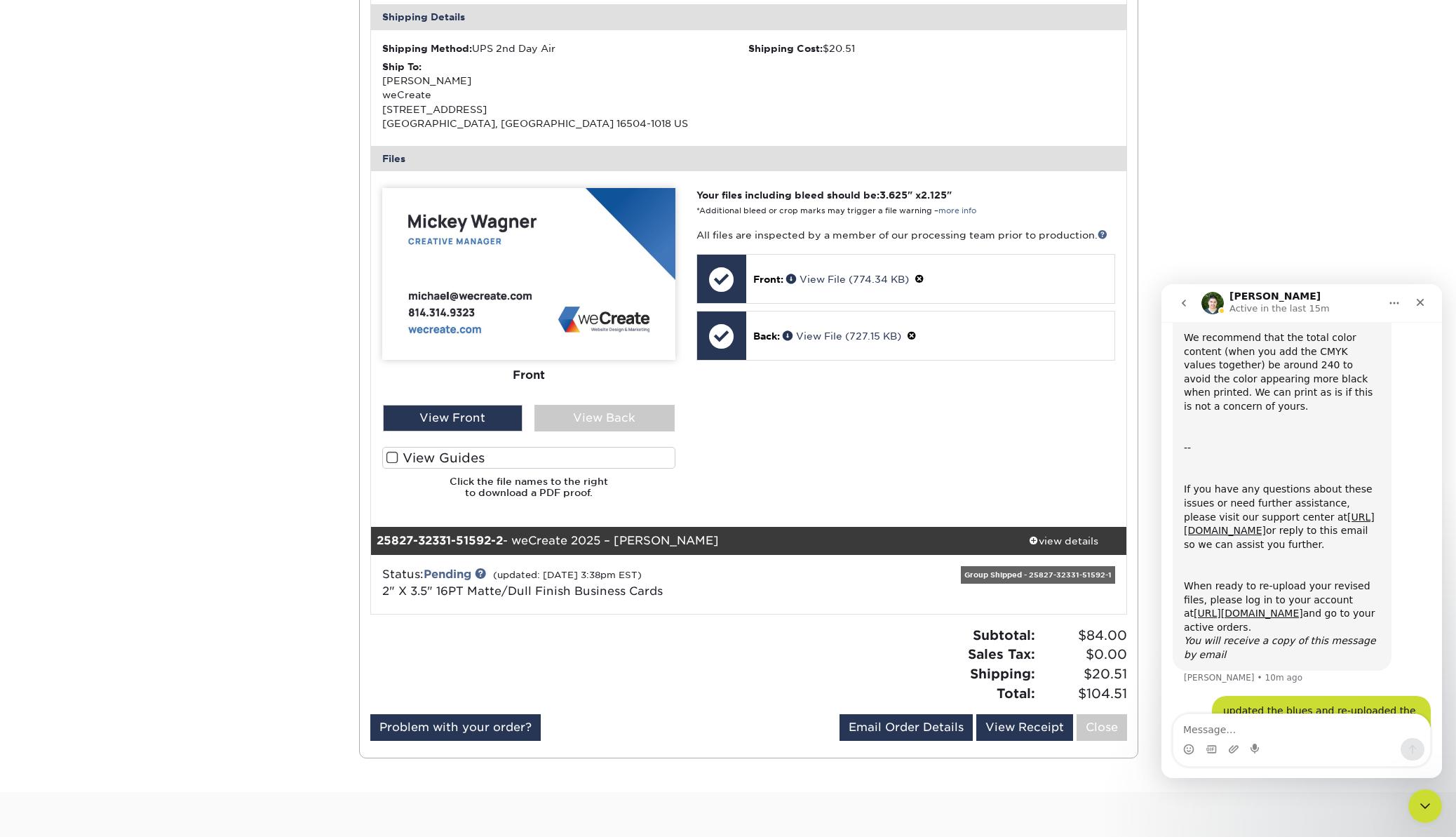
click at [695, 599] on div "Status: Pending (updated: [DATE] 3:38pm EST) 2" X 3.5" 16PT Matte/Dull Finish B…" at bounding box center [623, 583] width 503 height 34
click at [1065, 541] on div "view details" at bounding box center [1063, 540] width 126 height 14
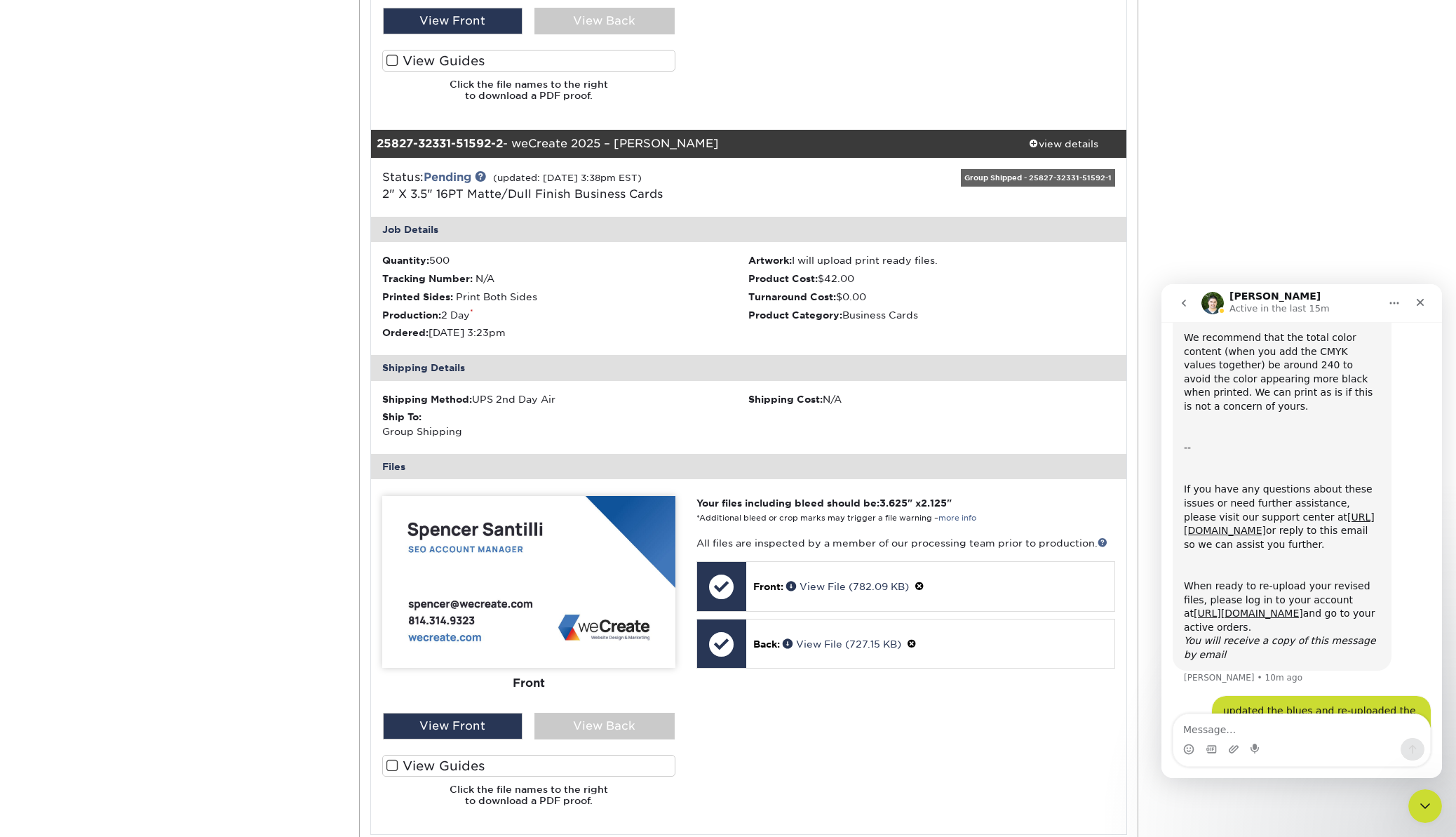
scroll to position [831, 0]
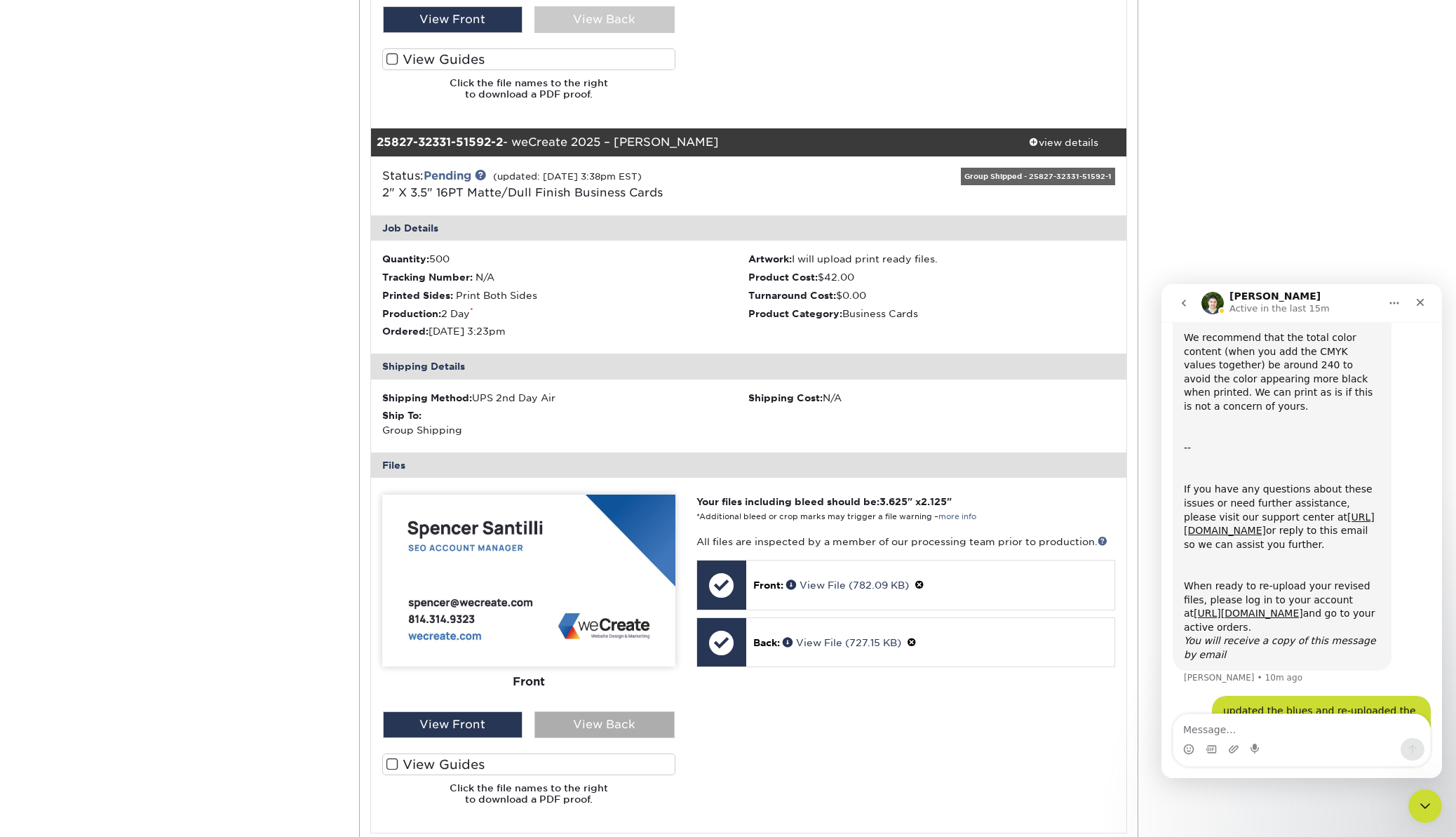
click at [601, 732] on div "View Back" at bounding box center [604, 725] width 140 height 27
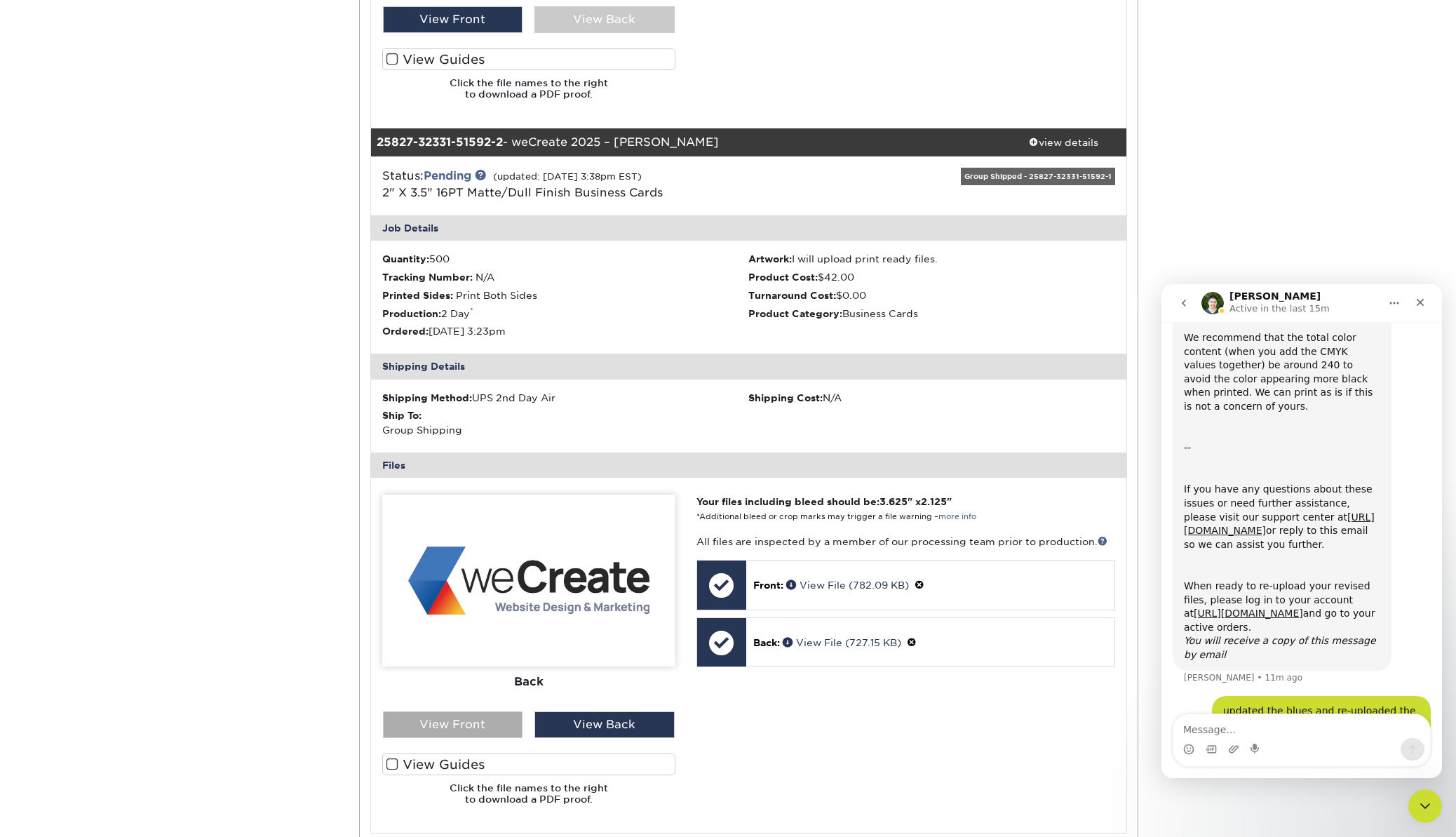
click at [469, 718] on div "View Front" at bounding box center [453, 725] width 140 height 27
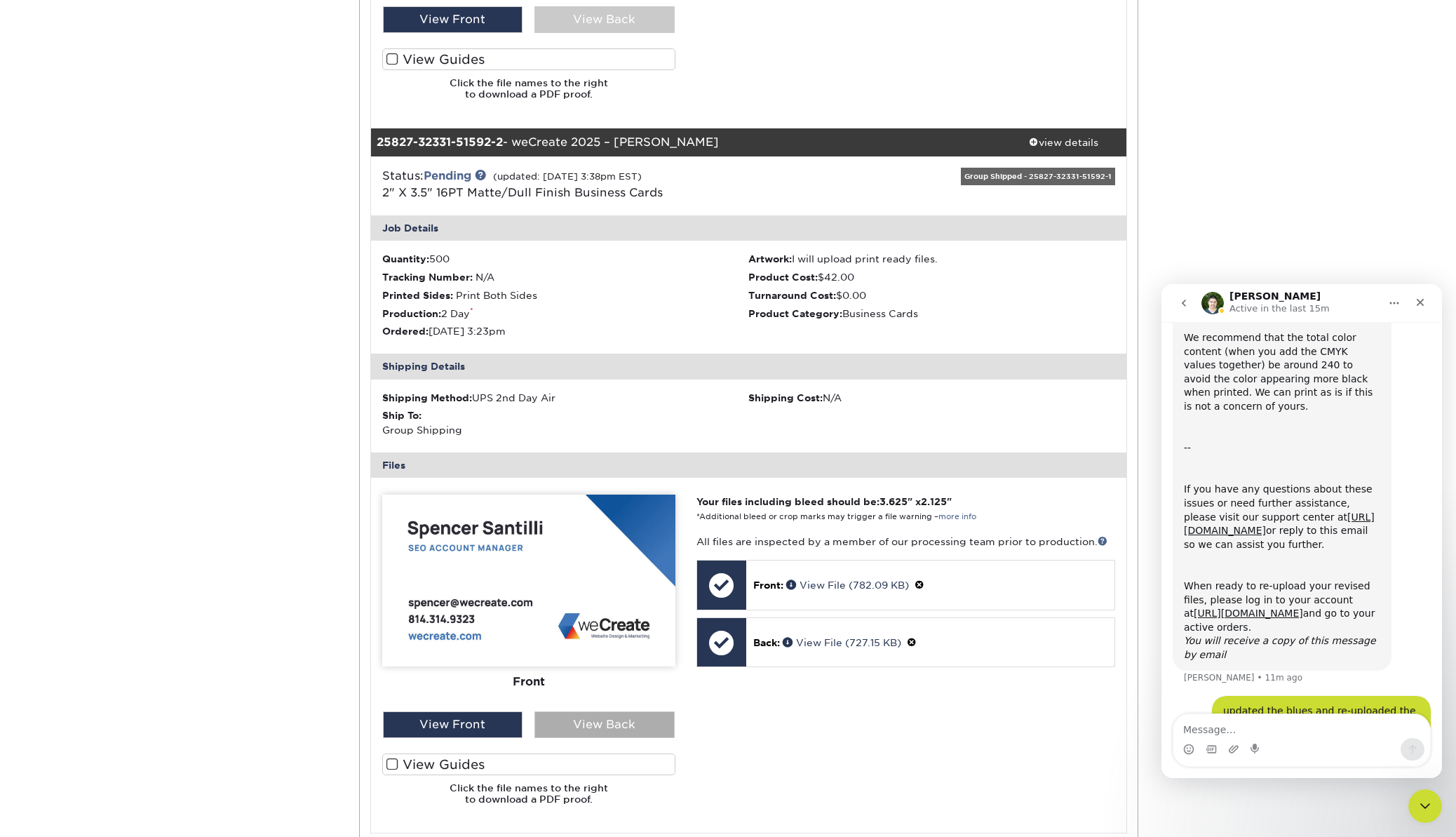
click at [613, 725] on div "View Back" at bounding box center [604, 725] width 140 height 27
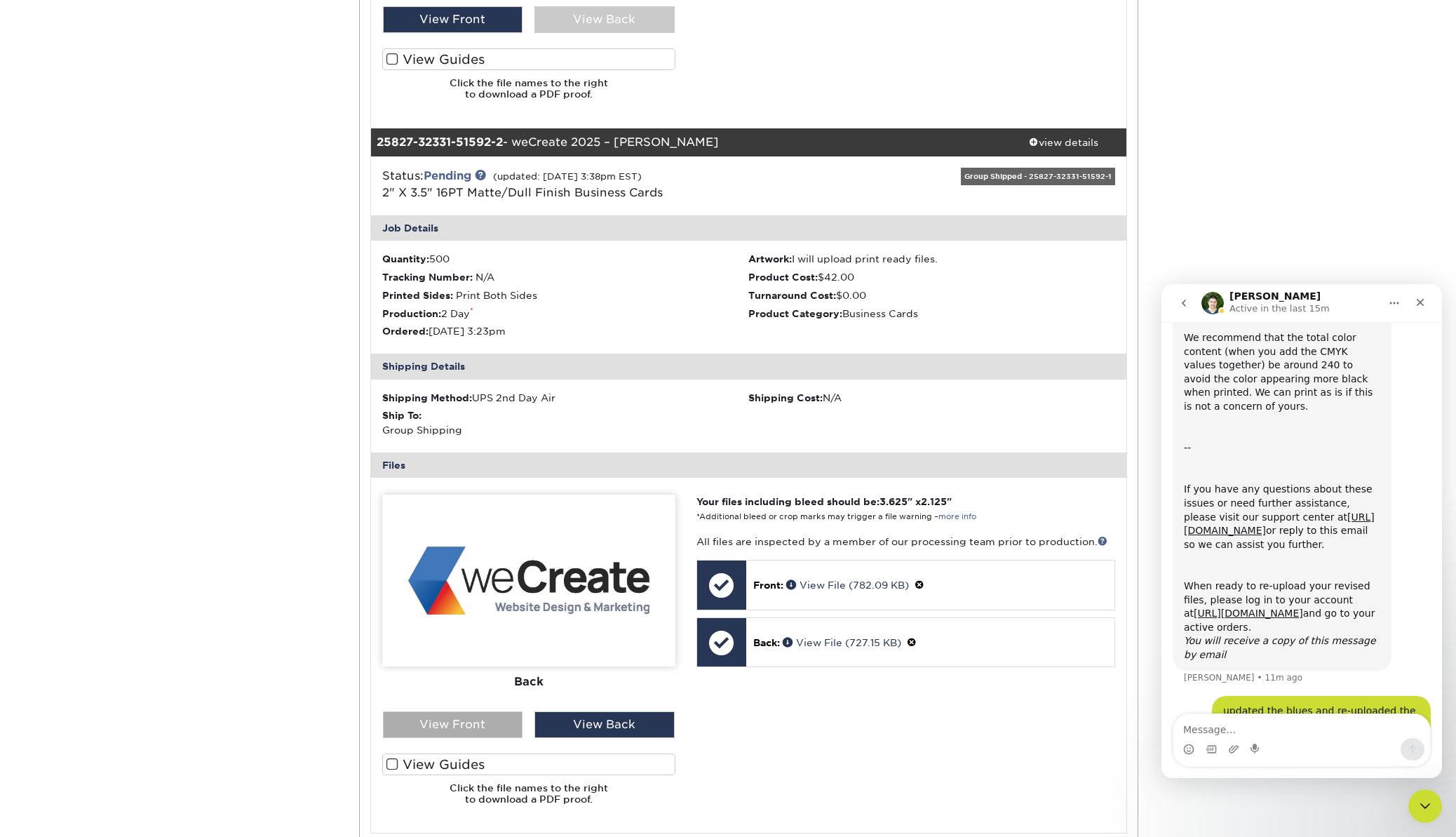
click at [479, 724] on div "View Front" at bounding box center [453, 725] width 140 height 27
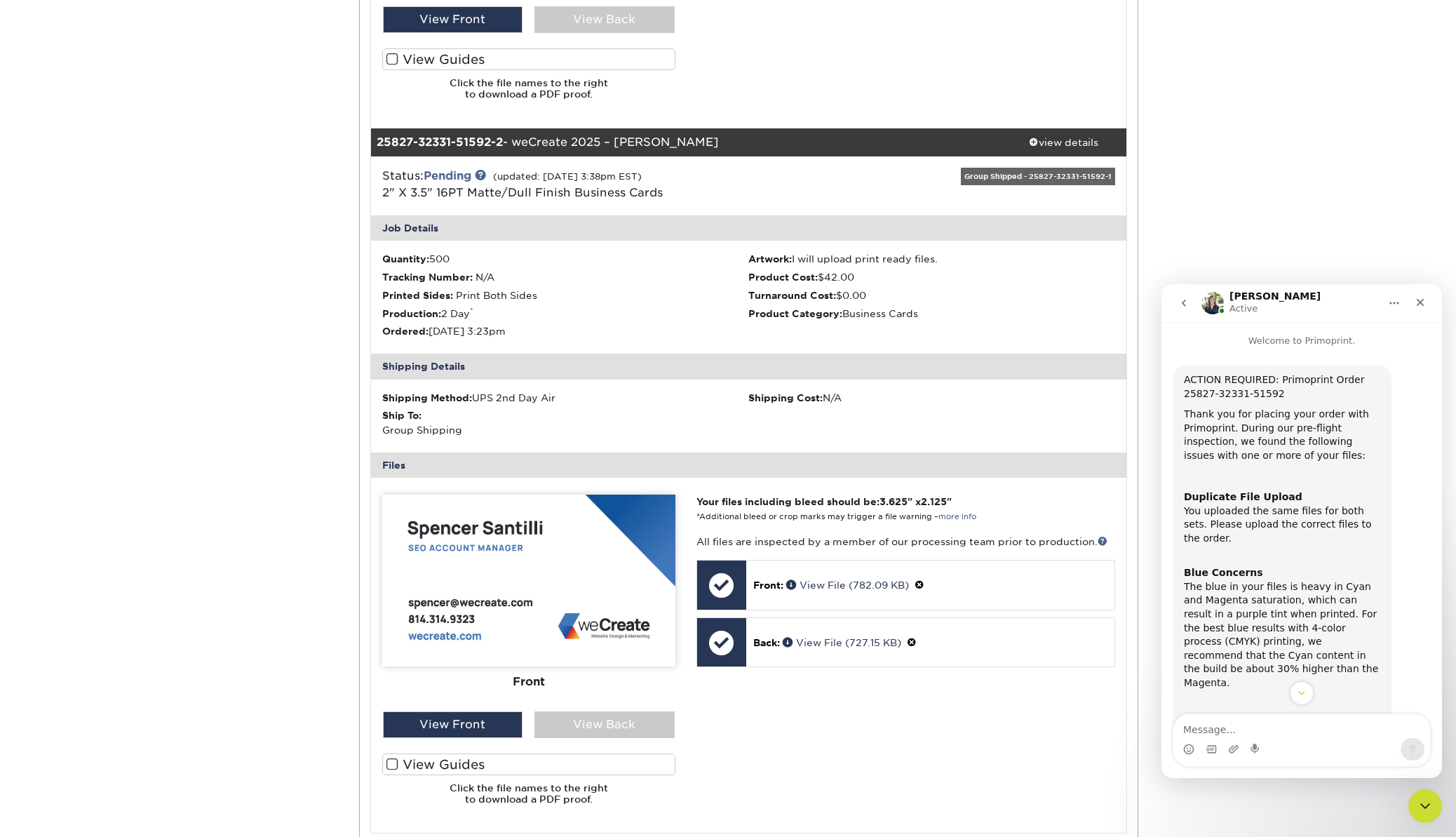
scroll to position [520, 0]
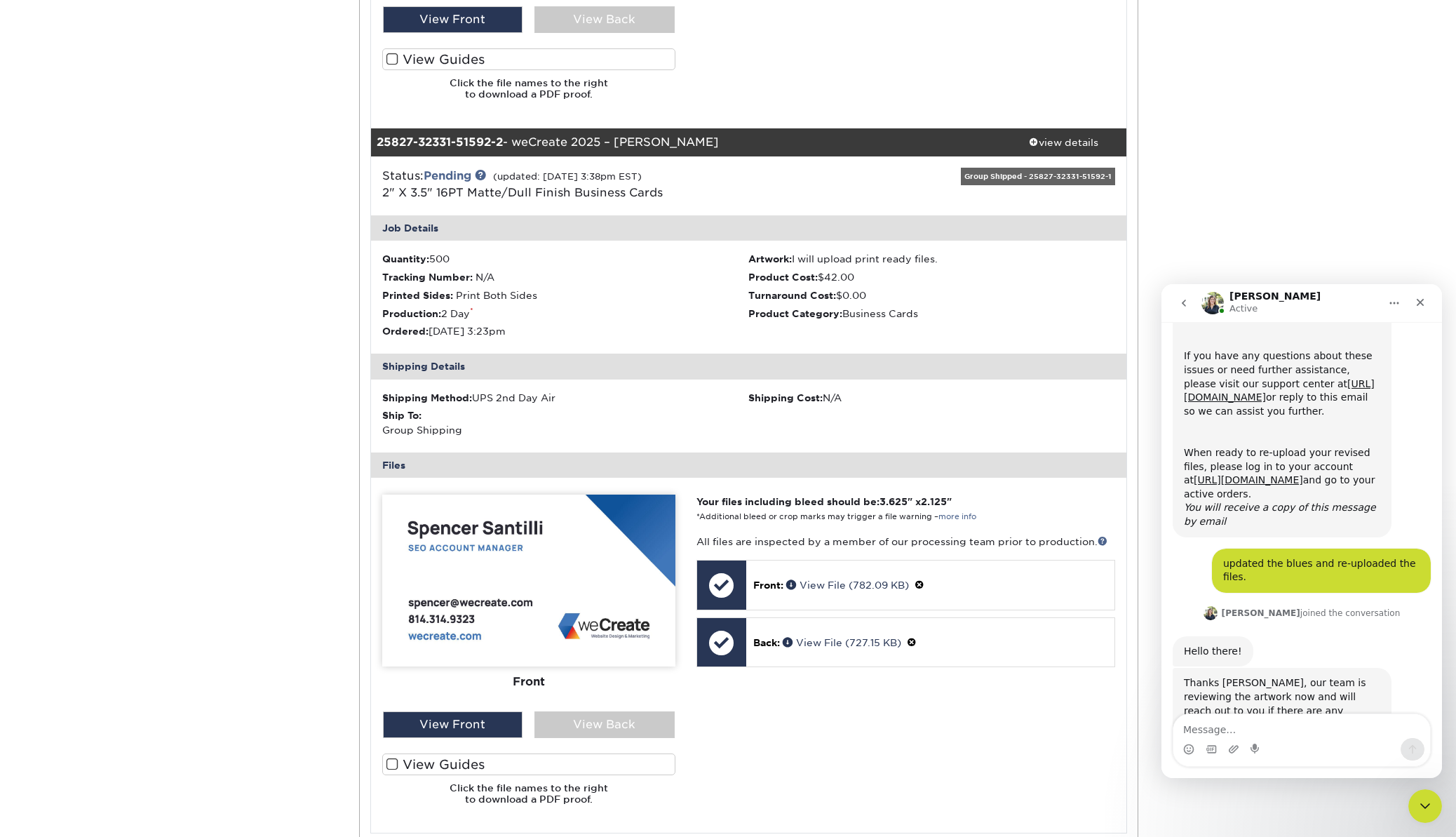
click at [1190, 304] on button "go back" at bounding box center [1184, 304] width 27 height 27
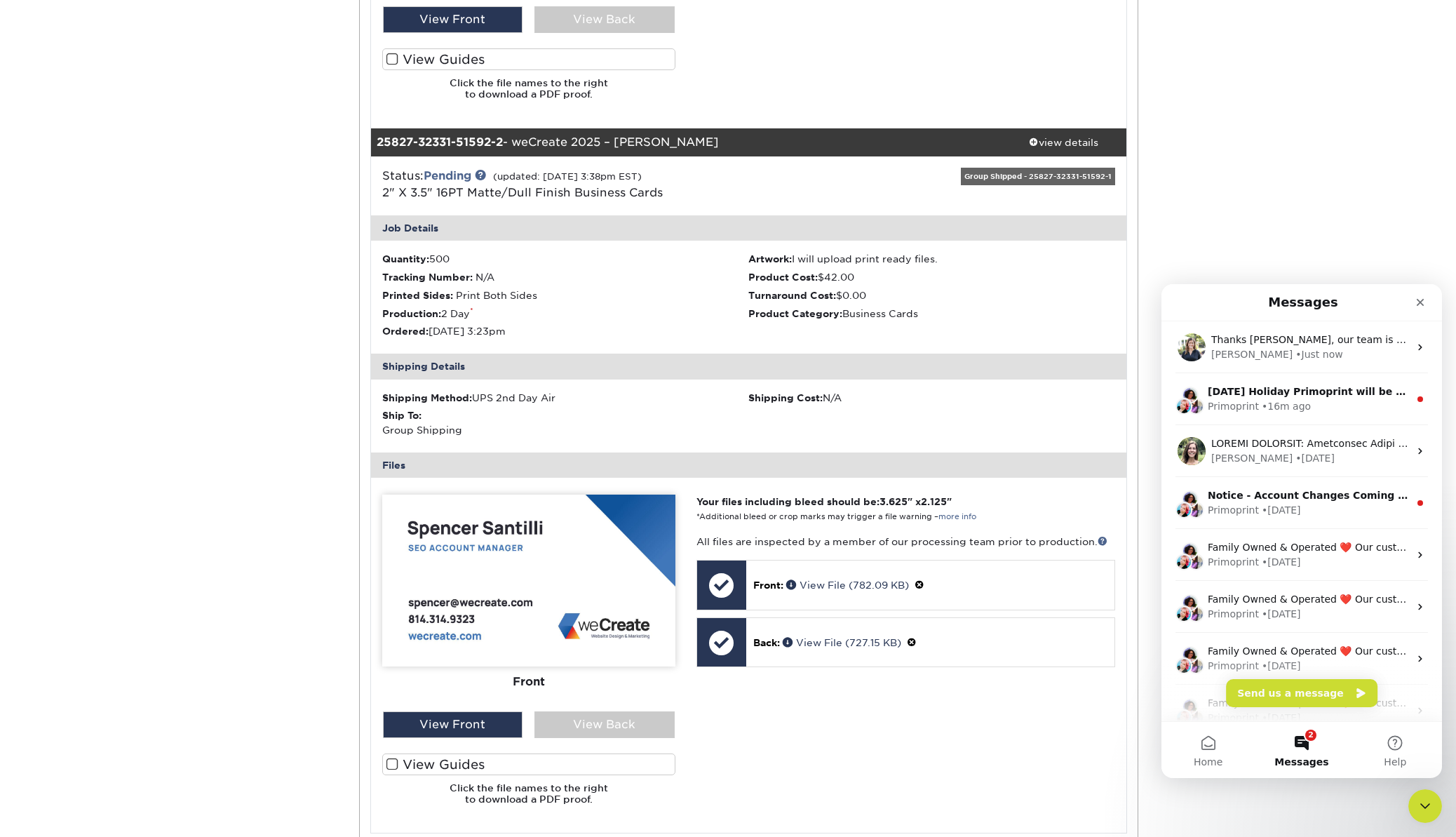
scroll to position [0, 0]
click at [1417, 302] on icon "Close" at bounding box center [1420, 302] width 11 height 11
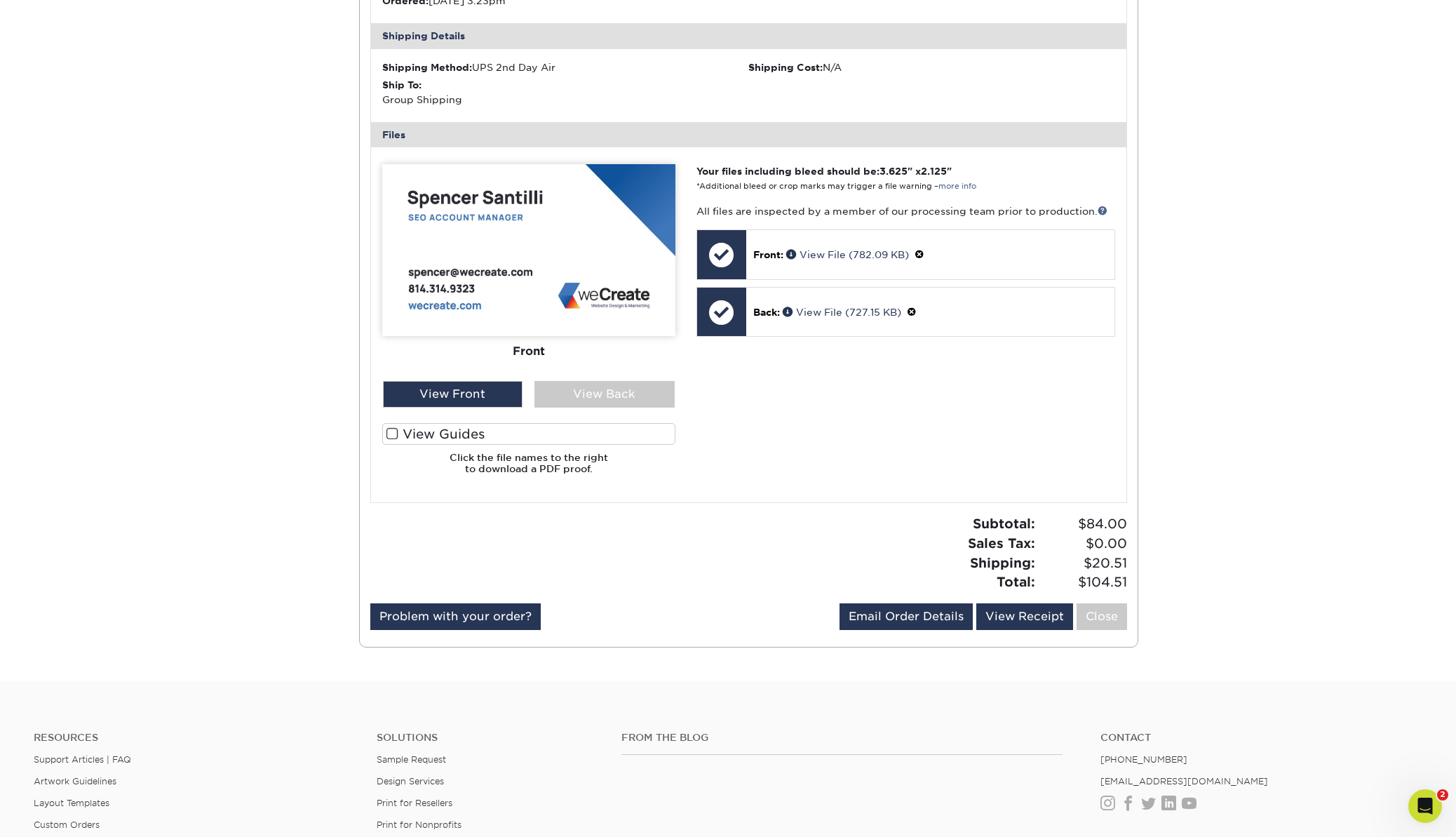
scroll to position [1163, 0]
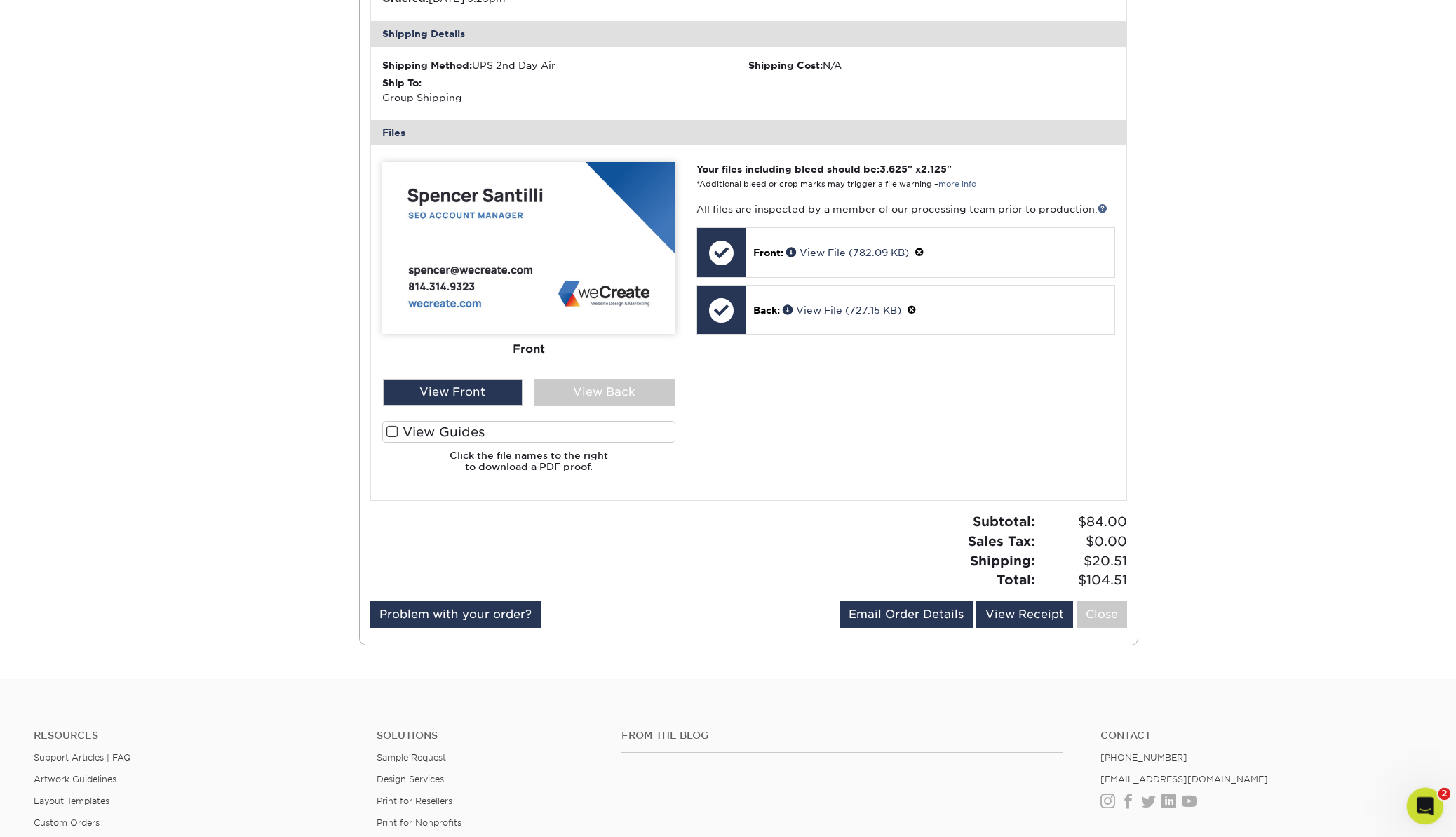
click at [1437, 802] on div "Open Intercom Messenger" at bounding box center [1423, 804] width 46 height 46
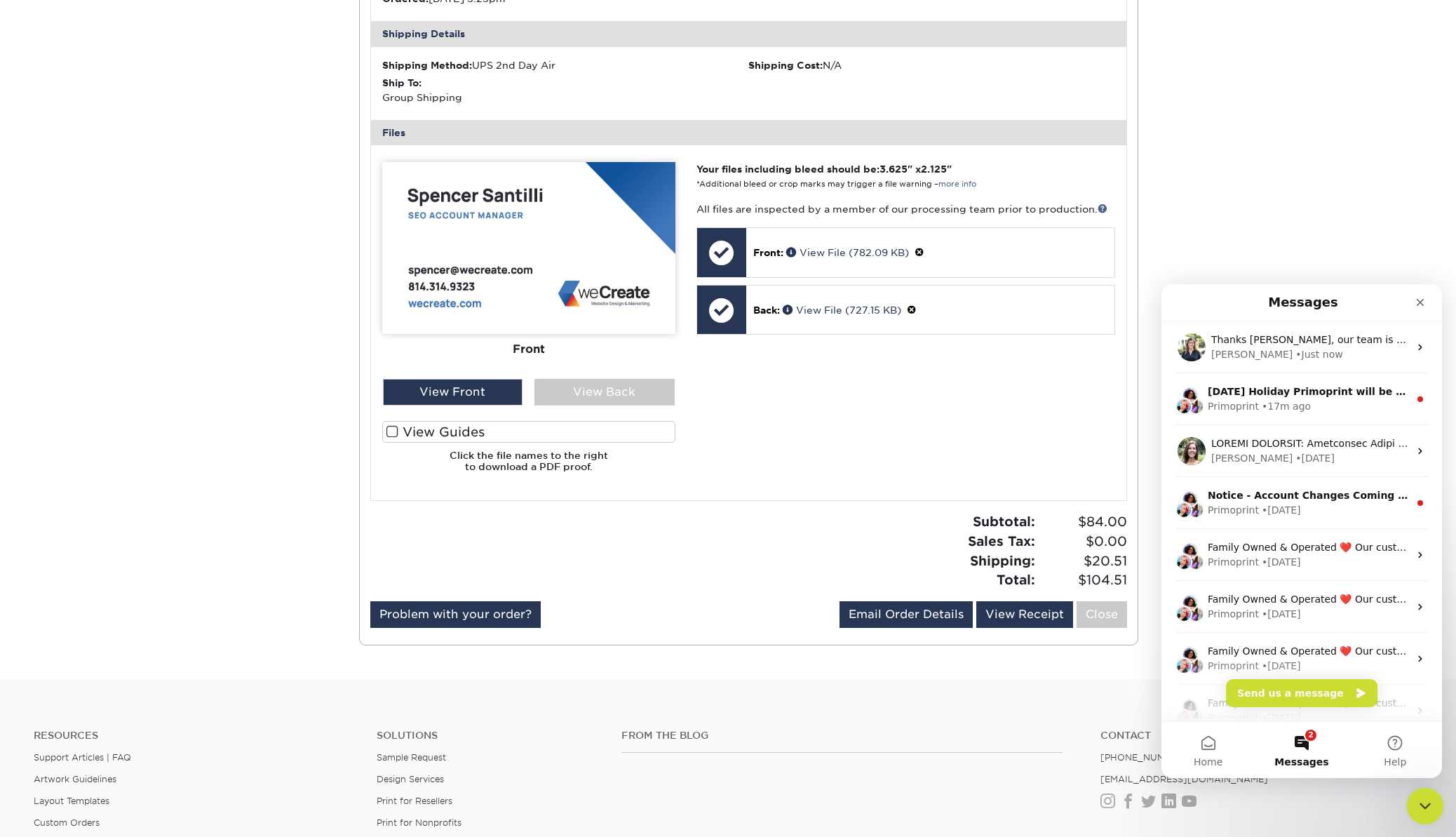
click at [1434, 806] on div "Close Intercom Messenger" at bounding box center [1423, 804] width 34 height 34
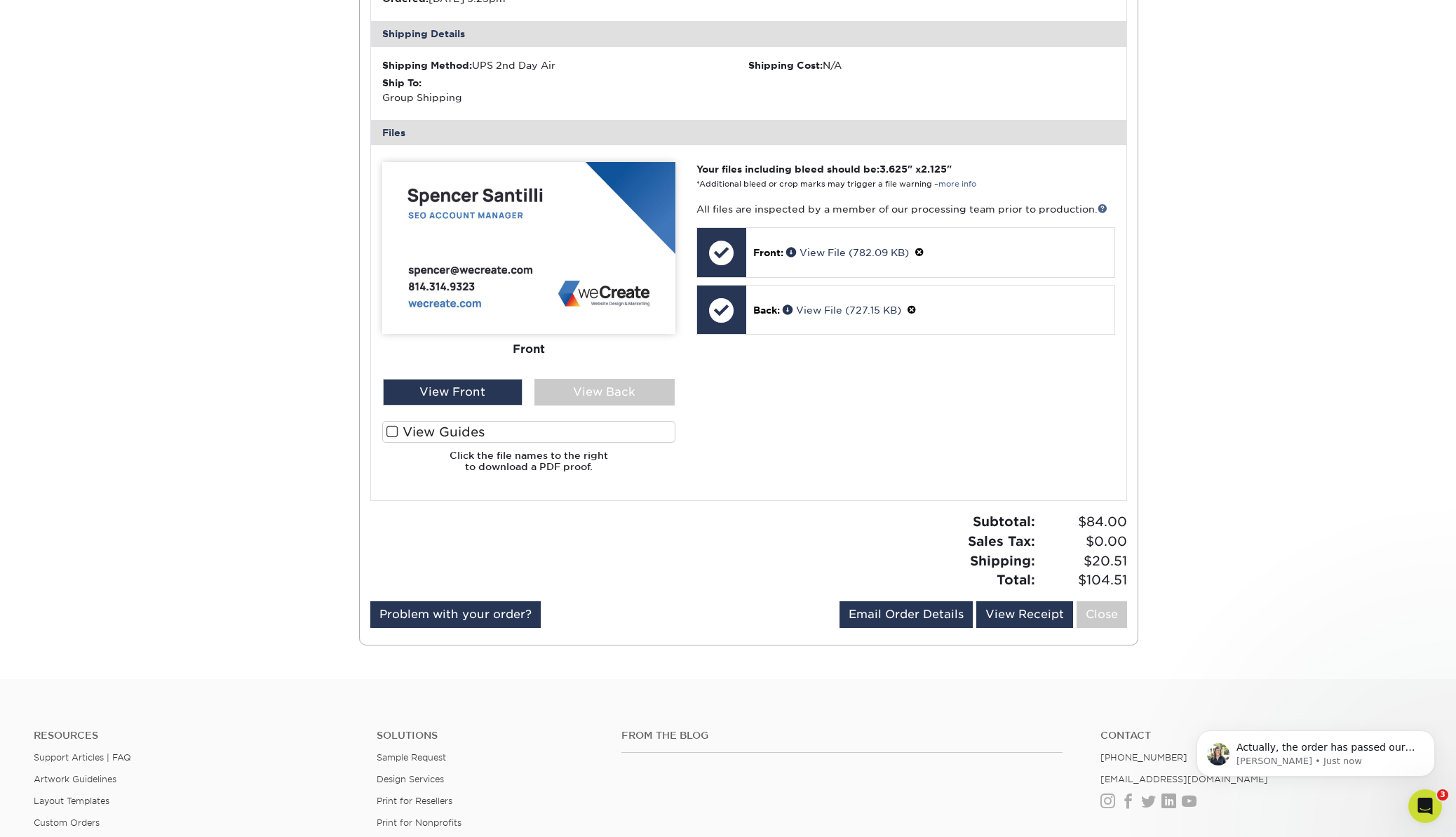
scroll to position [0, 0]
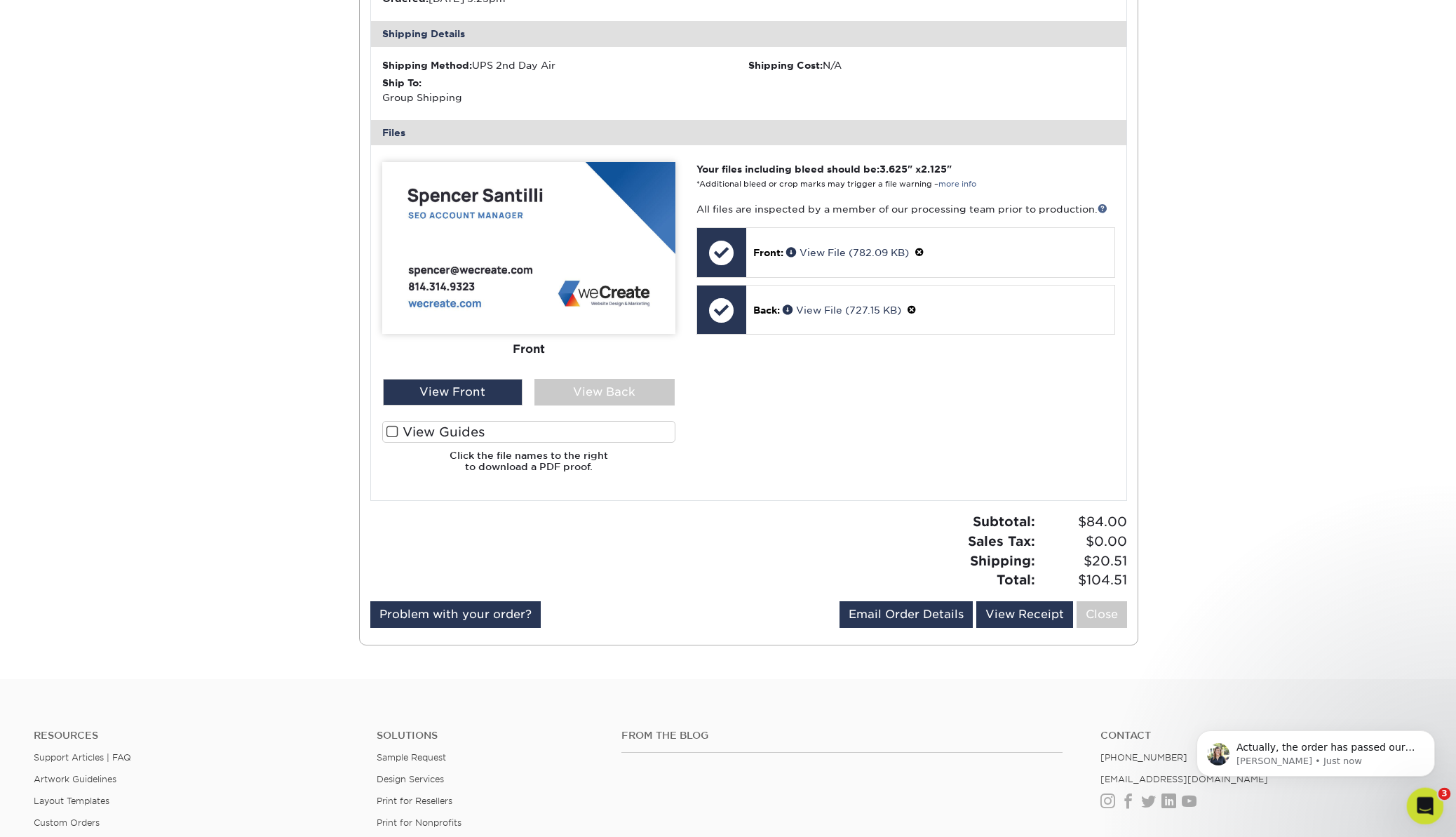
click at [1415, 801] on icon "Open Intercom Messenger" at bounding box center [1423, 804] width 23 height 23
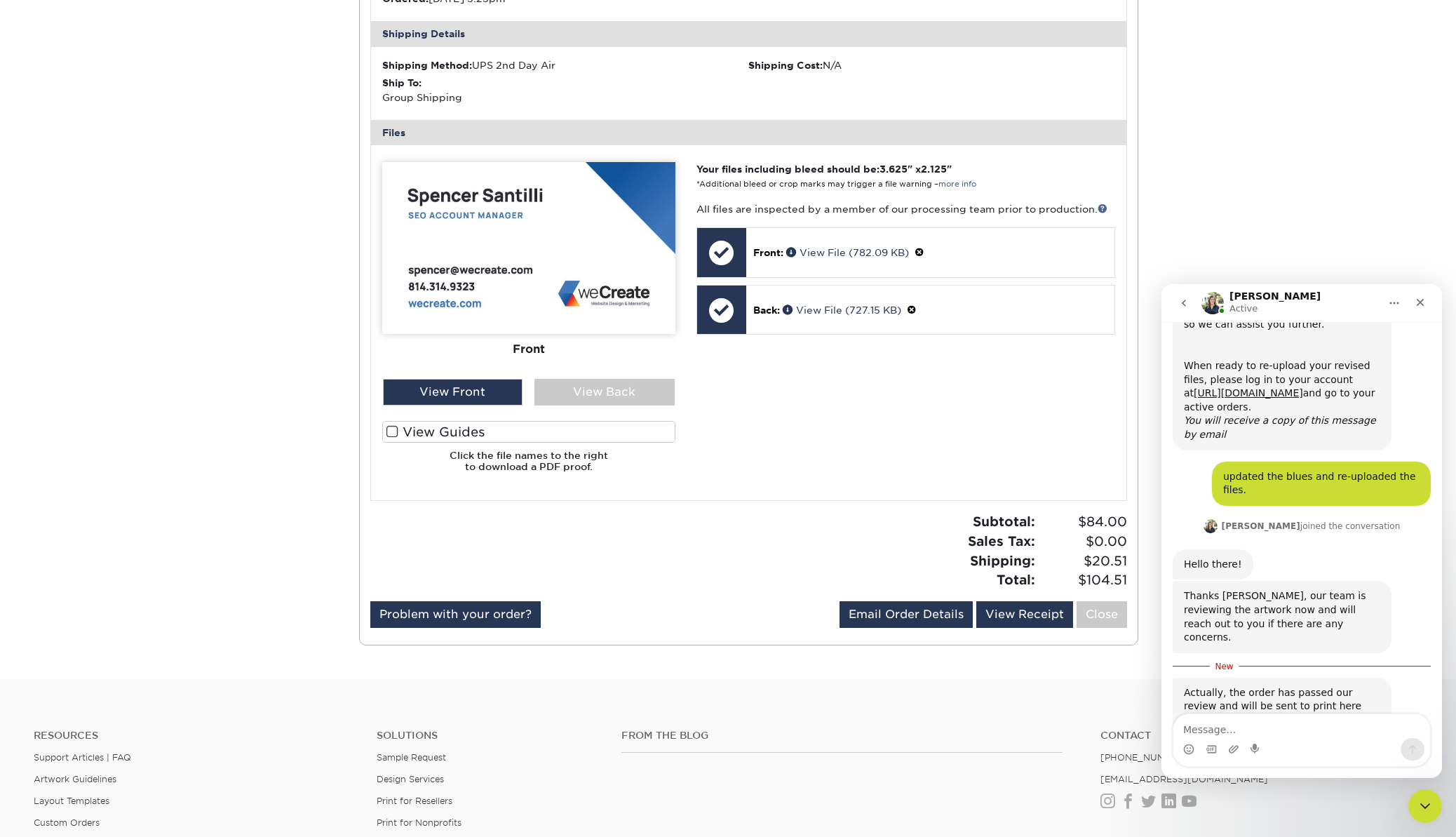
scroll to position [630, 0]
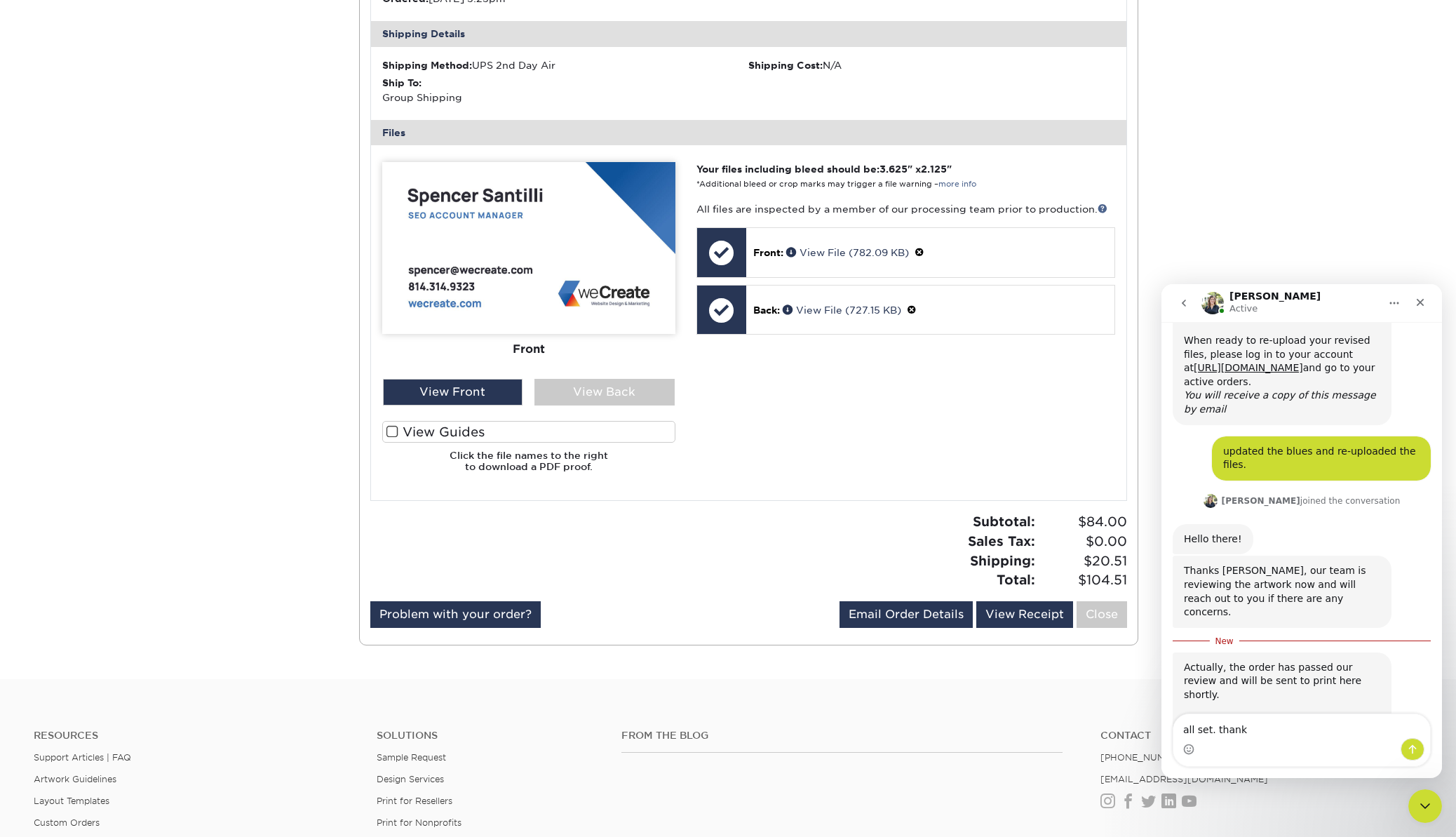
type textarea "all set. thanks"
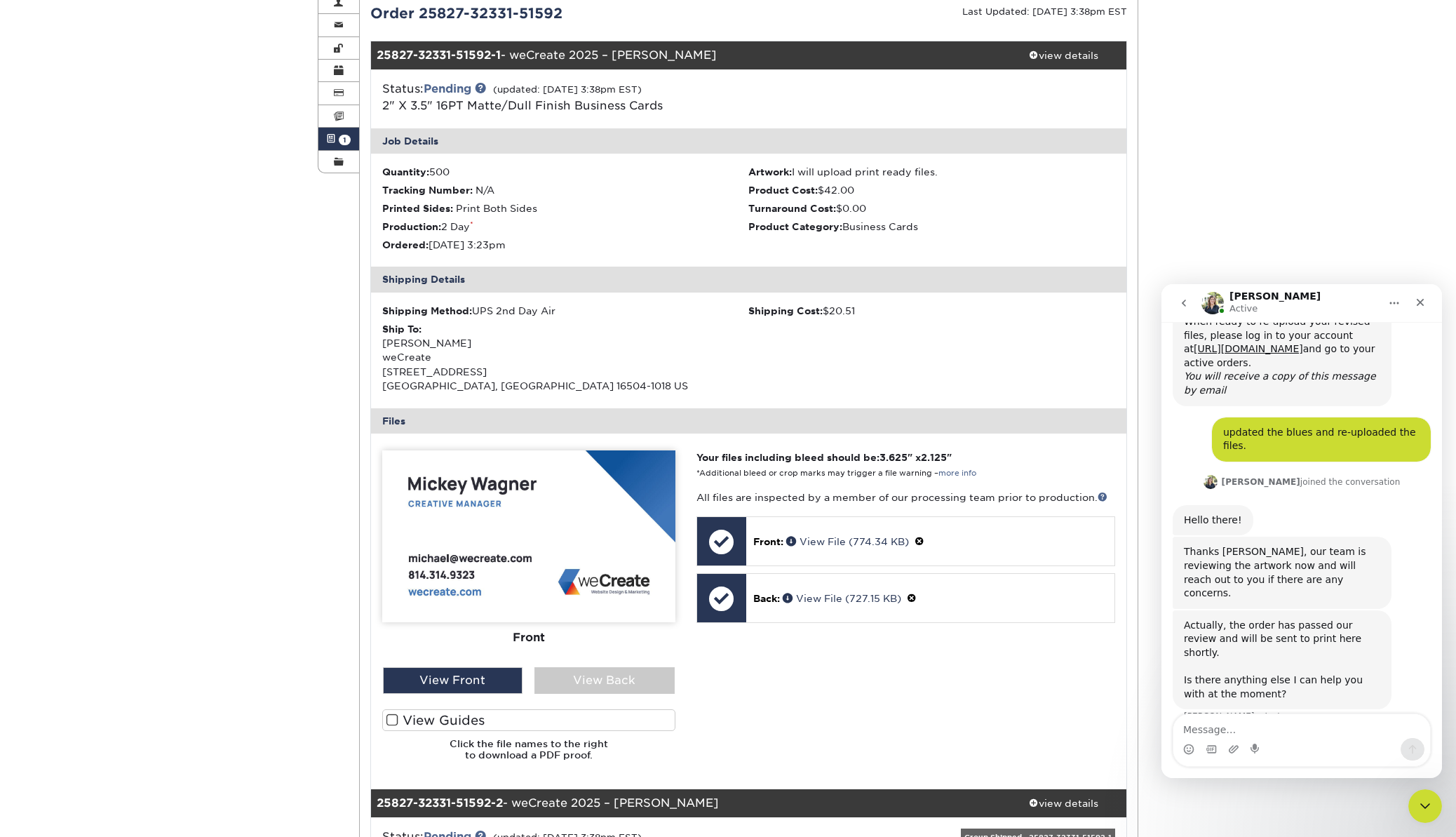
scroll to position [0, 0]
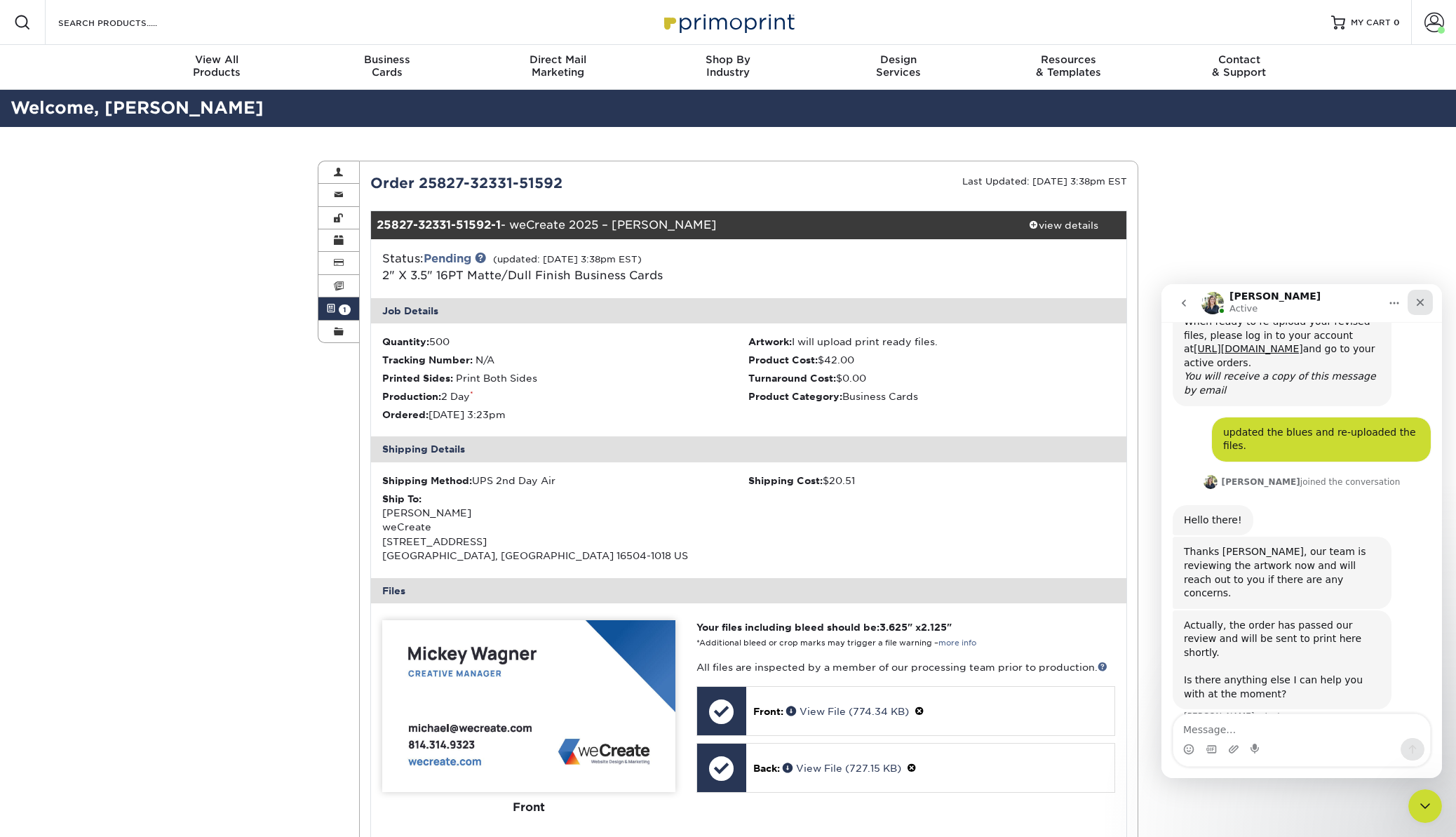
click at [1416, 303] on icon "Close" at bounding box center [1420, 302] width 11 height 11
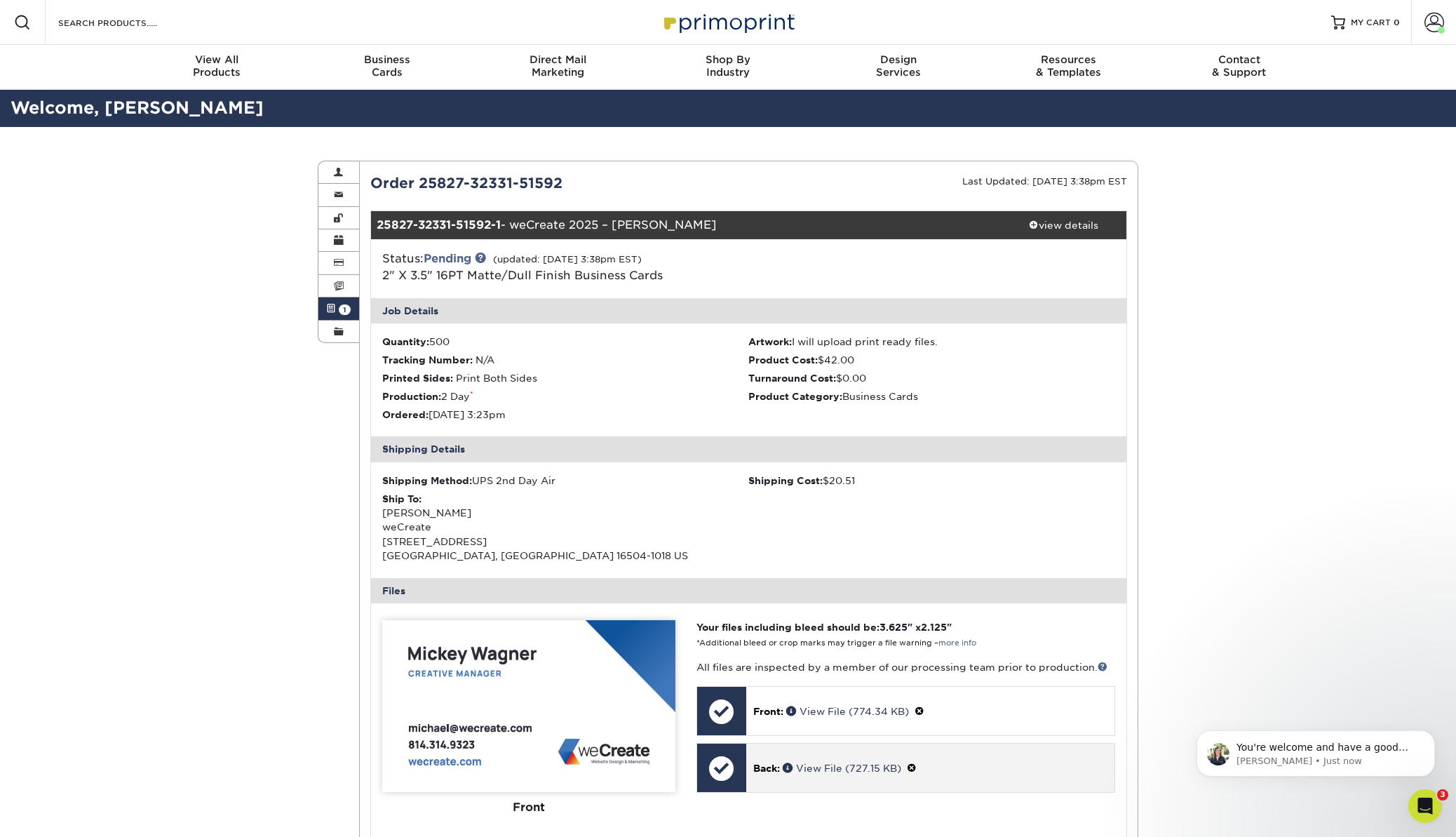
scroll to position [704, 0]
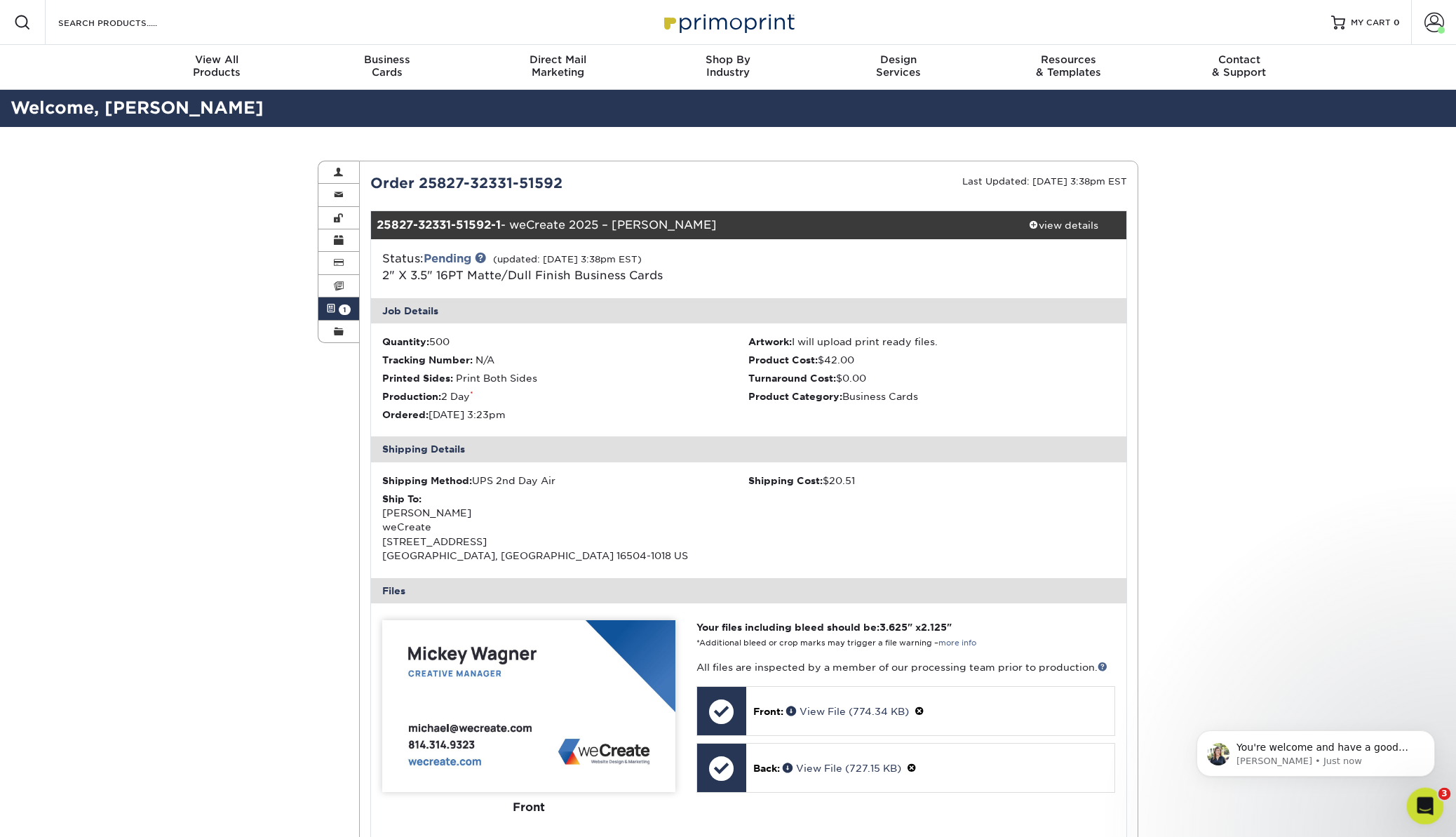
click at [1424, 795] on icon "Open Intercom Messenger" at bounding box center [1423, 804] width 23 height 23
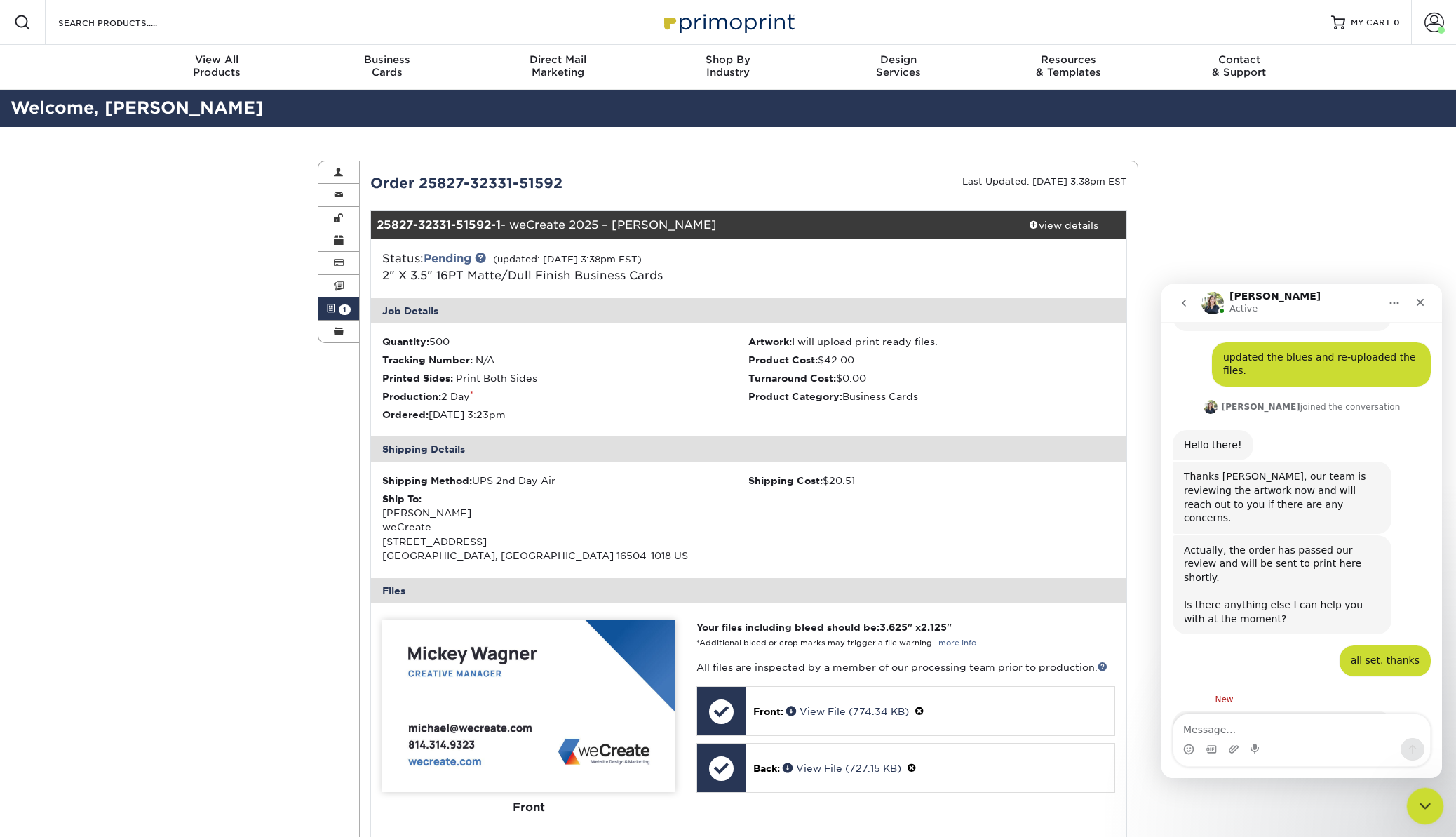
scroll to position [728, 0]
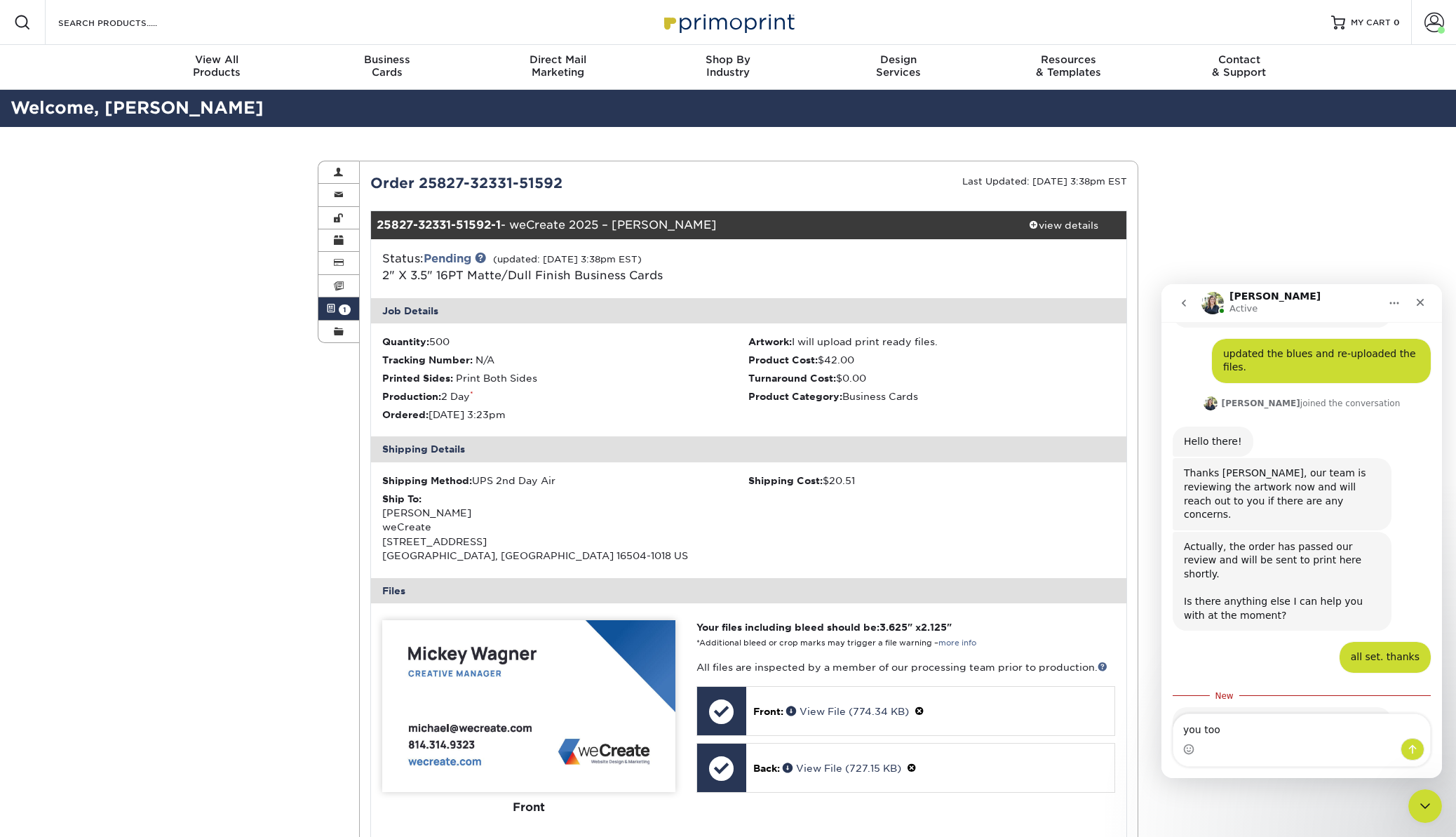
type textarea "you too!"
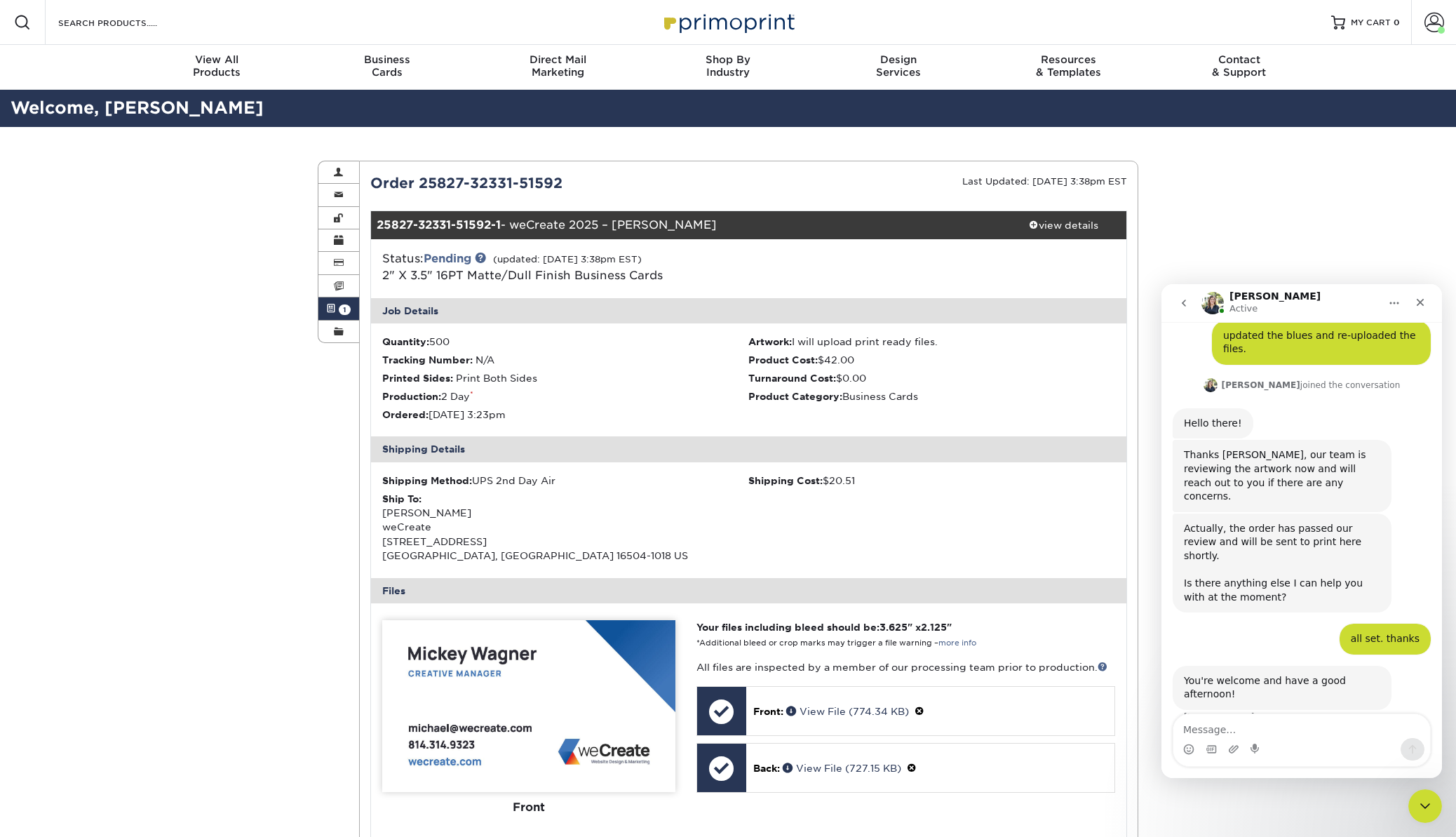
click at [1413, 304] on div "Close" at bounding box center [1421, 303] width 25 height 25
